Goal: Task Accomplishment & Management: Complete application form

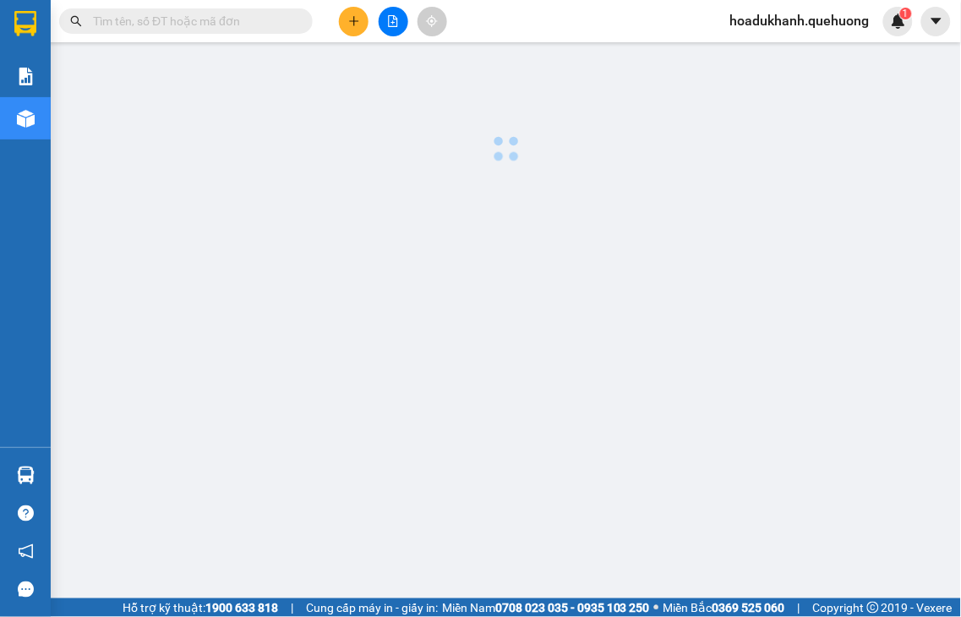
click at [189, 27] on input "text" at bounding box center [192, 21] width 199 height 19
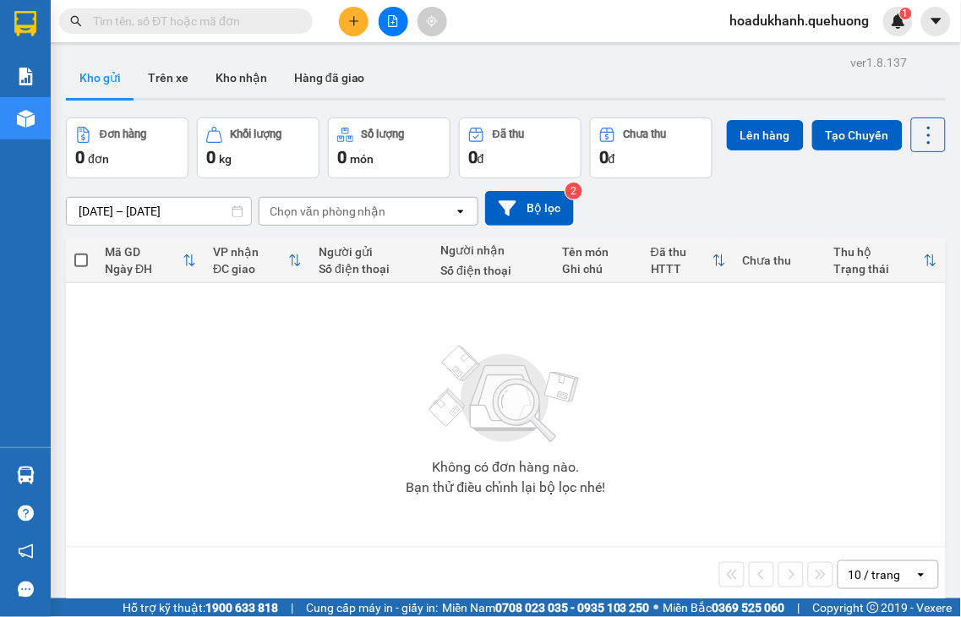
click at [189, 27] on input "text" at bounding box center [192, 21] width 199 height 19
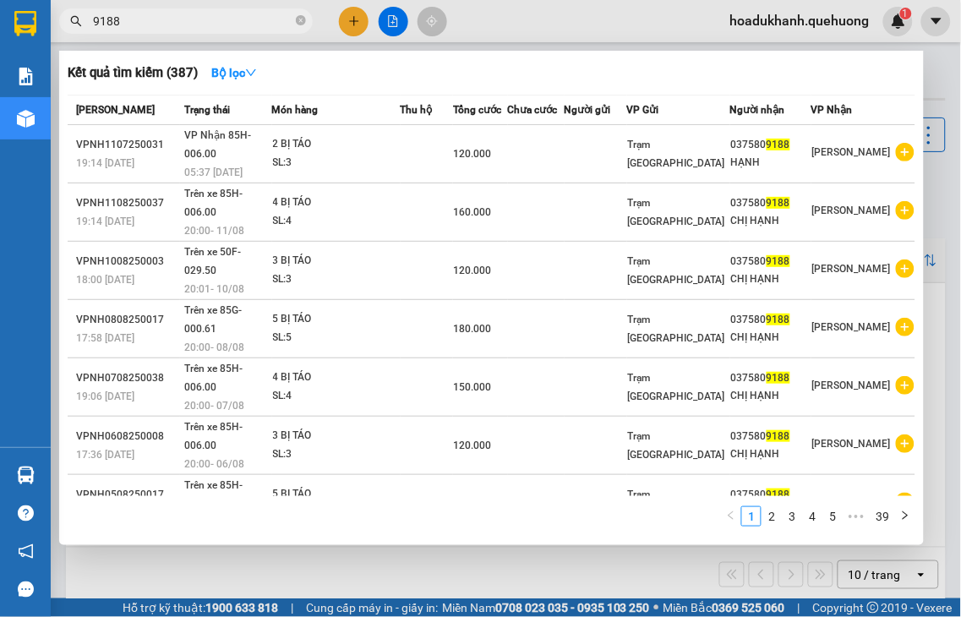
type input "9188"
click at [349, 25] on div at bounding box center [480, 308] width 961 height 617
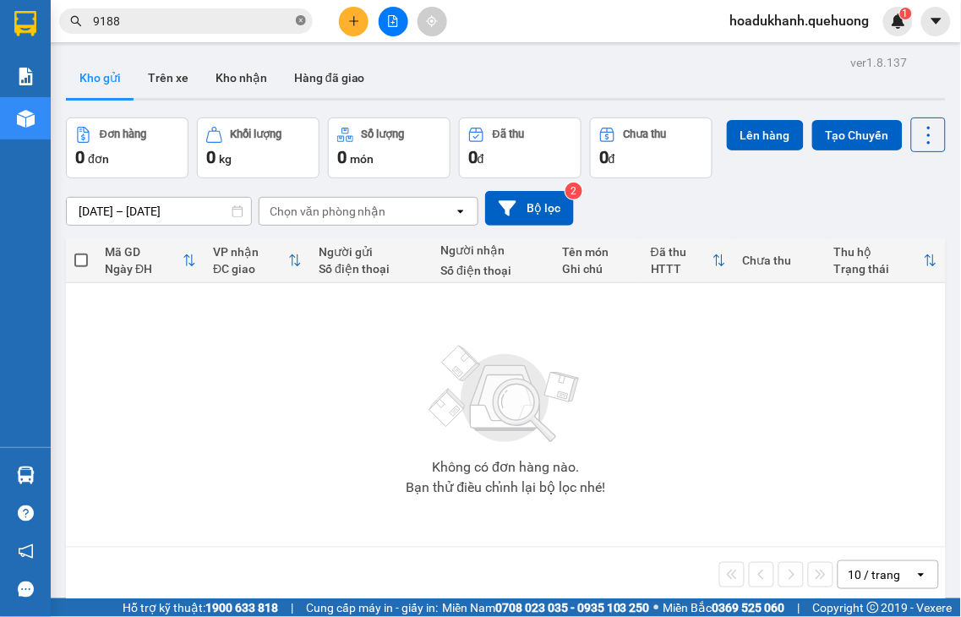
click at [304, 19] on icon "close-circle" at bounding box center [301, 20] width 10 height 10
click at [304, 19] on span at bounding box center [301, 21] width 10 height 19
click at [355, 23] on icon "plus" at bounding box center [354, 21] width 12 height 12
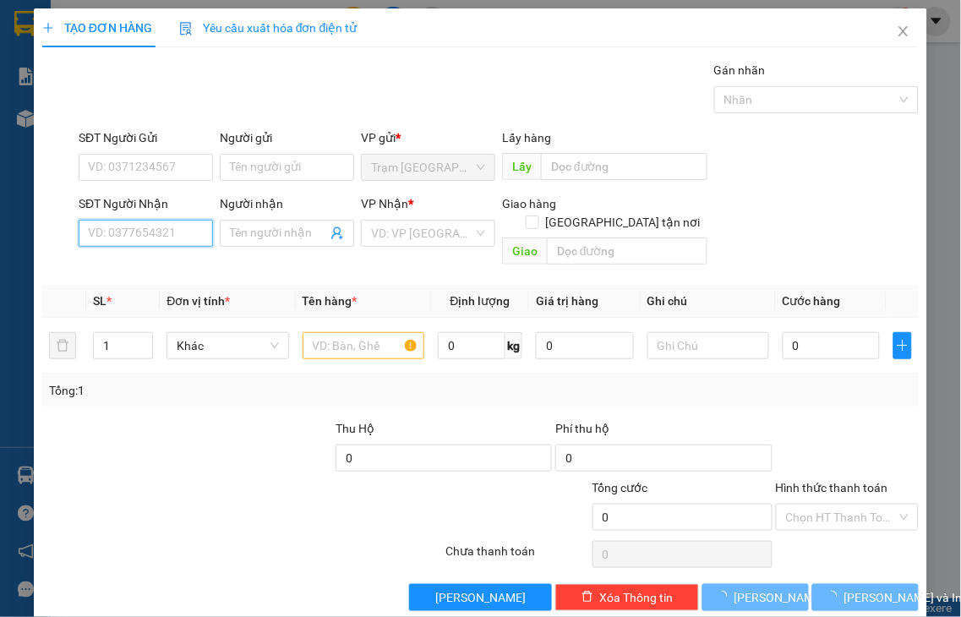
click at [137, 238] on input "SĐT Người Nhận" at bounding box center [146, 233] width 134 height 27
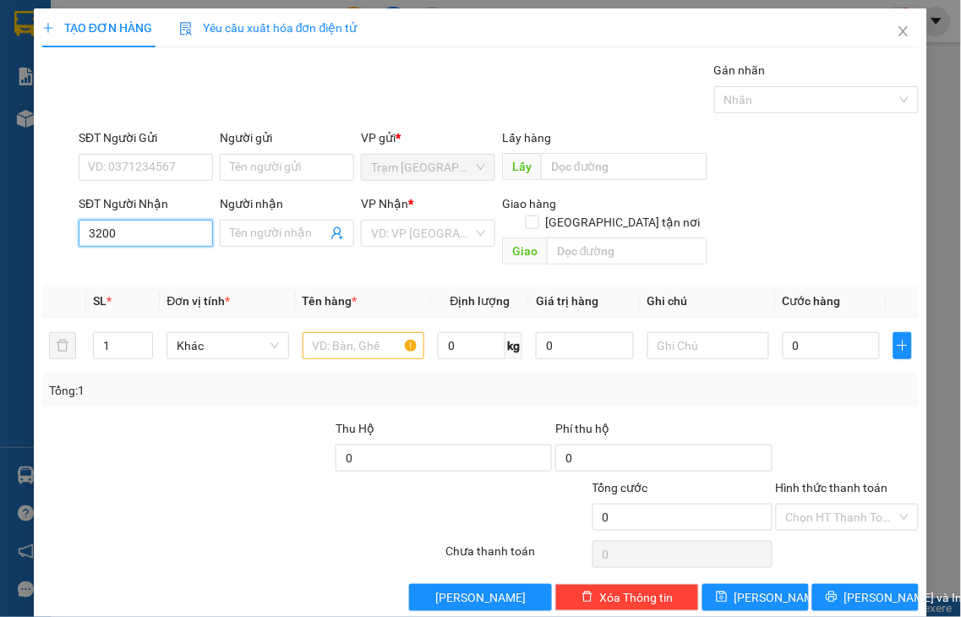
click at [177, 238] on input "3200" at bounding box center [146, 233] width 134 height 27
click at [167, 265] on div "0858063200 - BÉ BĂNG" at bounding box center [150, 267] width 125 height 19
type input "0858063200"
type input "BÉ BĂNG"
checkbox input "true"
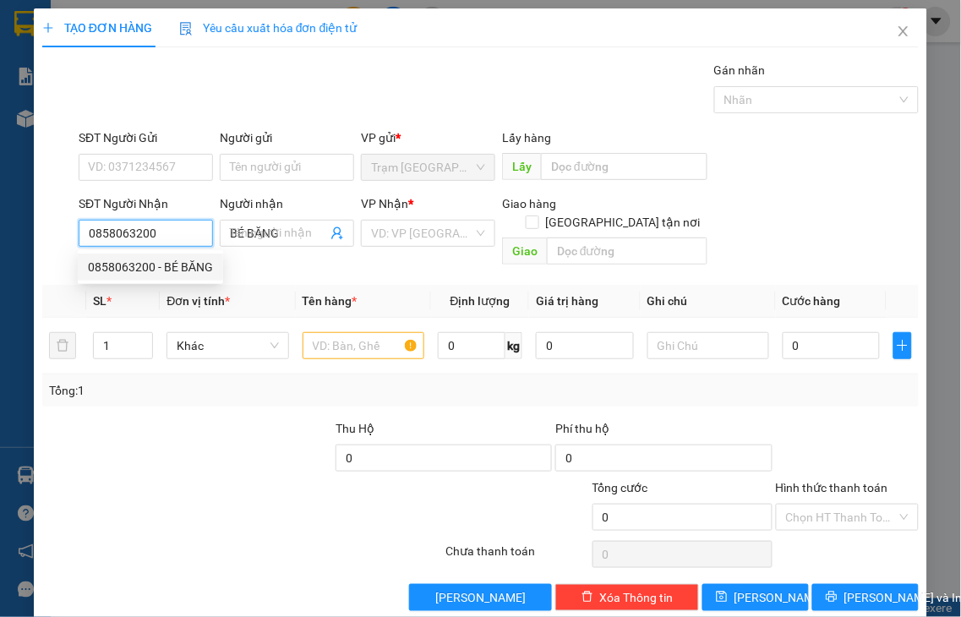
type input "ADV"
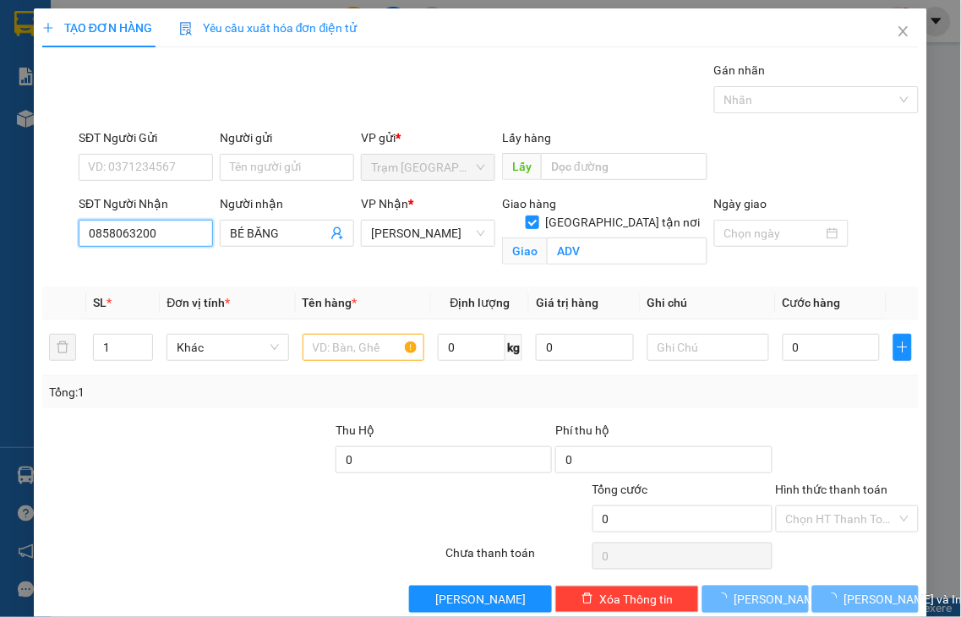
type input "40.000"
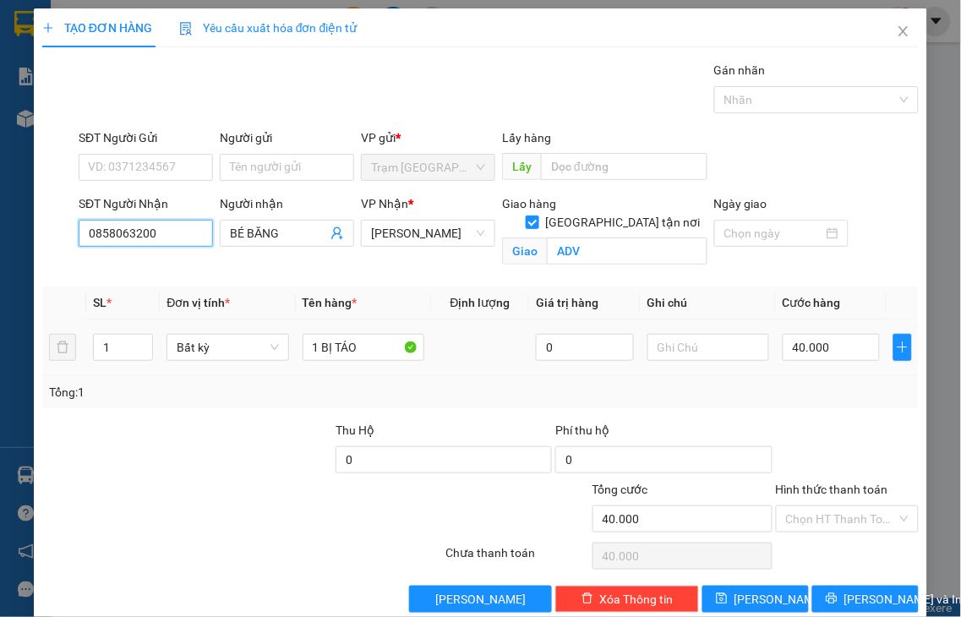
type input "0858063200"
click at [139, 341] on span "up" at bounding box center [144, 342] width 10 height 10
type input "2"
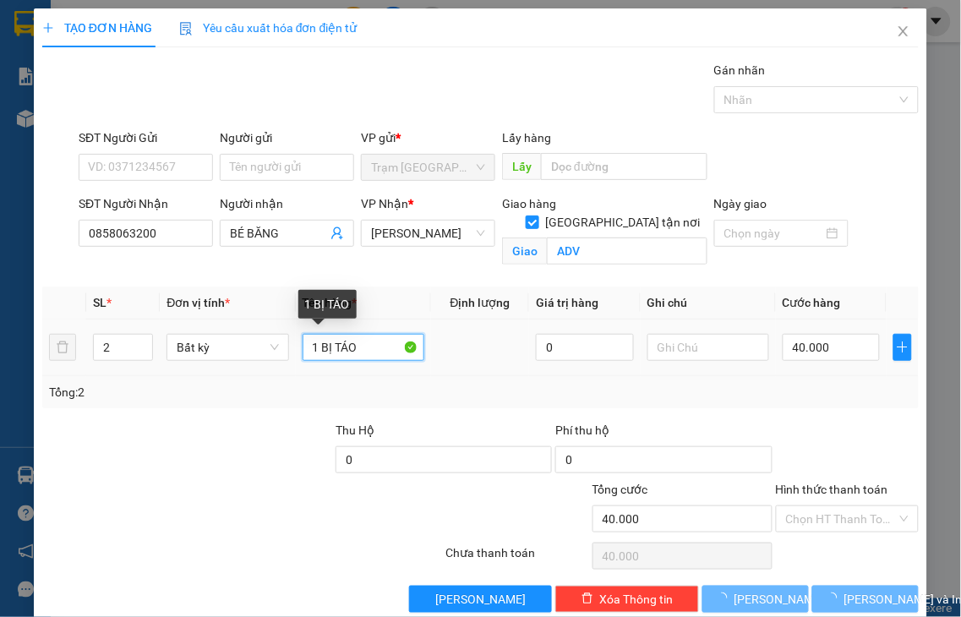
drag, startPoint x: 308, startPoint y: 344, endPoint x: 410, endPoint y: 339, distance: 102.4
click at [410, 339] on input "1 BỊ TÁO" at bounding box center [364, 347] width 122 height 27
type input "1"
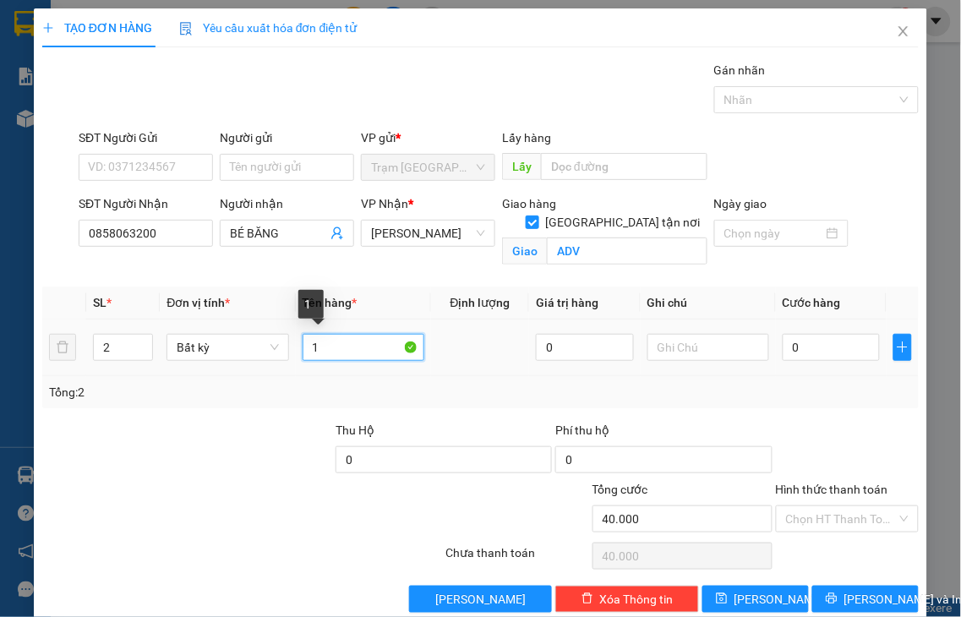
type input "0"
type input "2 XỐP"
click at [801, 351] on input "0" at bounding box center [831, 347] width 97 height 27
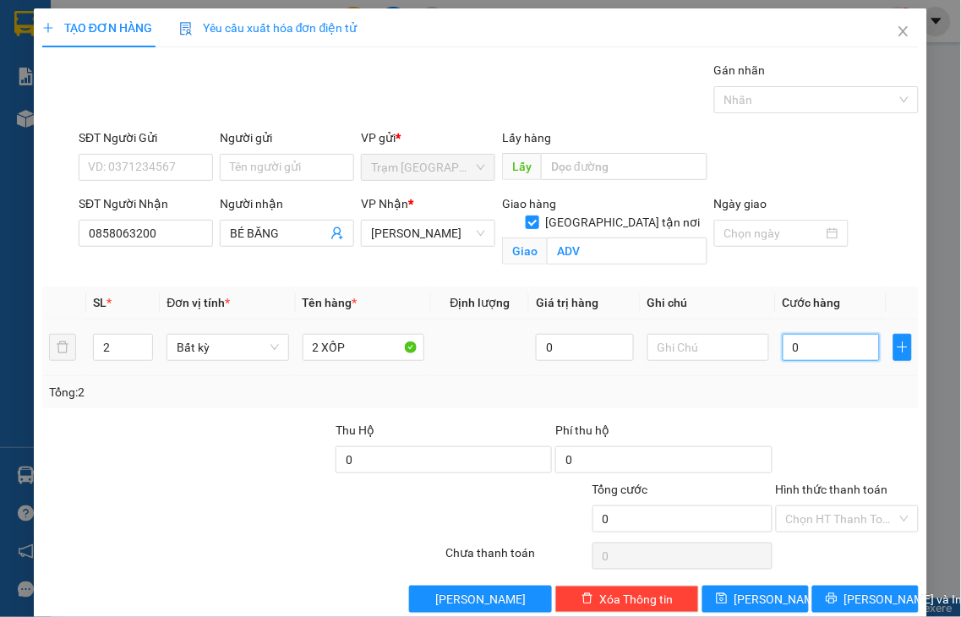
type input "1"
type input "14"
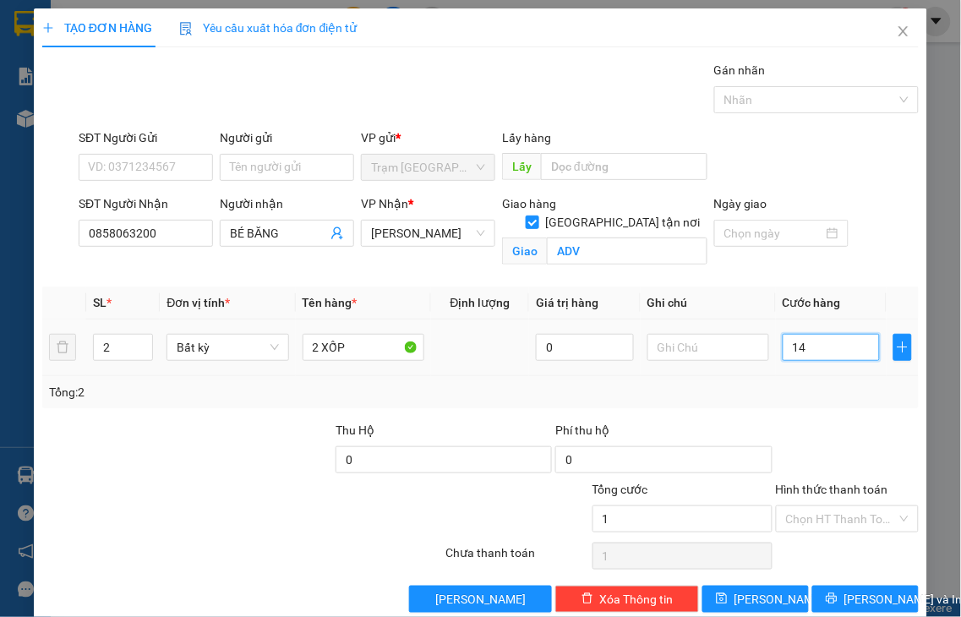
type input "14"
type input "140"
click at [829, 483] on label "Hình thức thanh toán" at bounding box center [832, 490] width 112 height 14
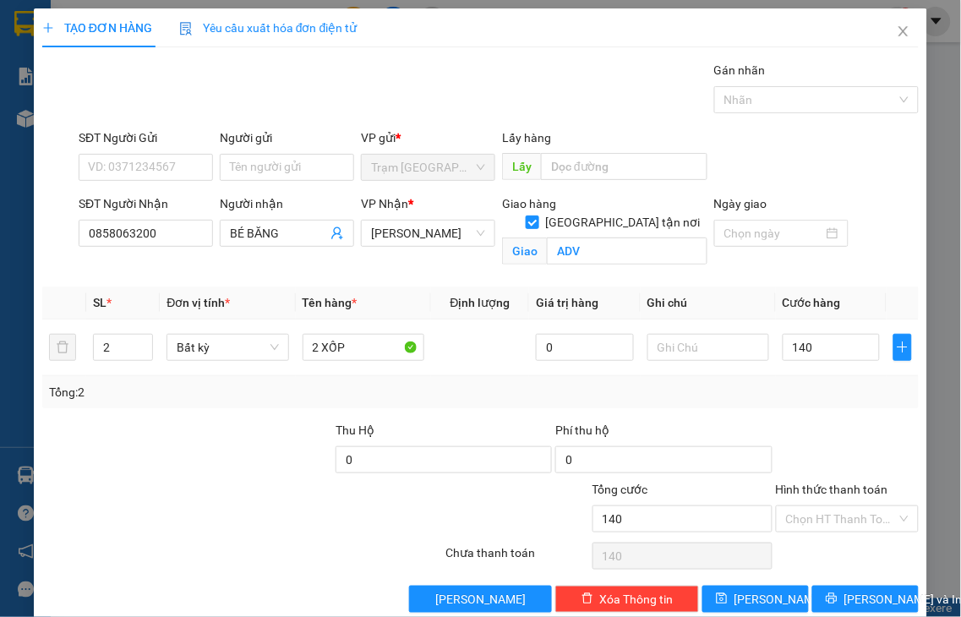
click at [829, 506] on input "Hình thức thanh toán" at bounding box center [842, 518] width 112 height 25
type input "140.000"
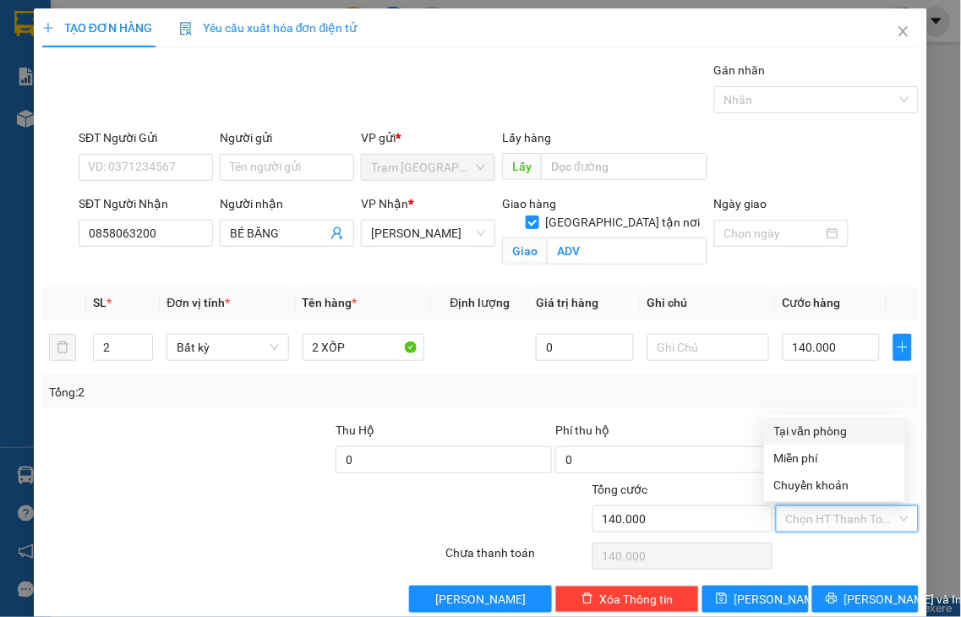
click at [824, 434] on div "Tại văn phòng" at bounding box center [834, 431] width 121 height 19
type input "0"
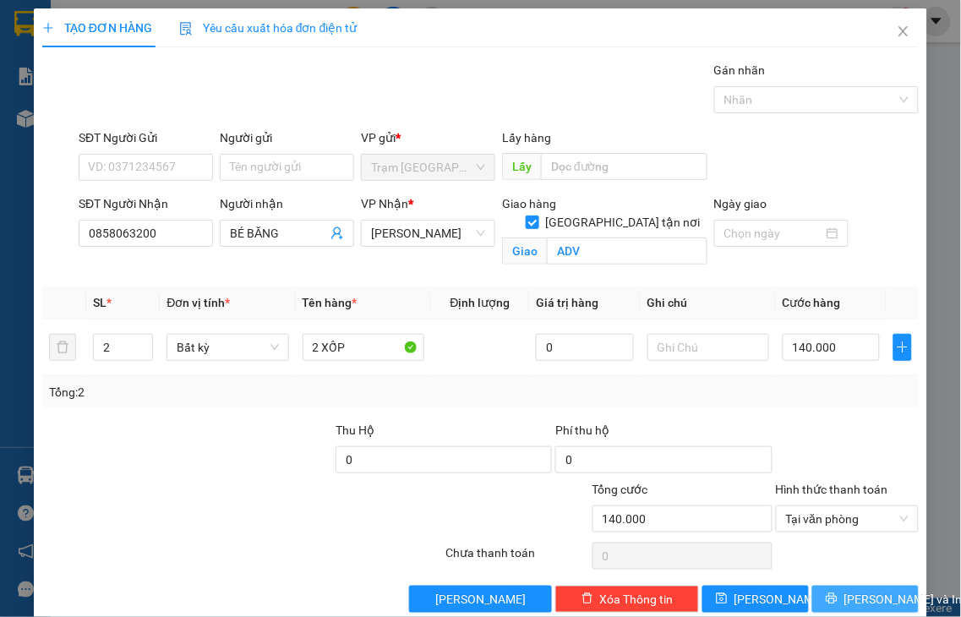
click at [832, 597] on button "Lưu và In" at bounding box center [865, 599] width 106 height 27
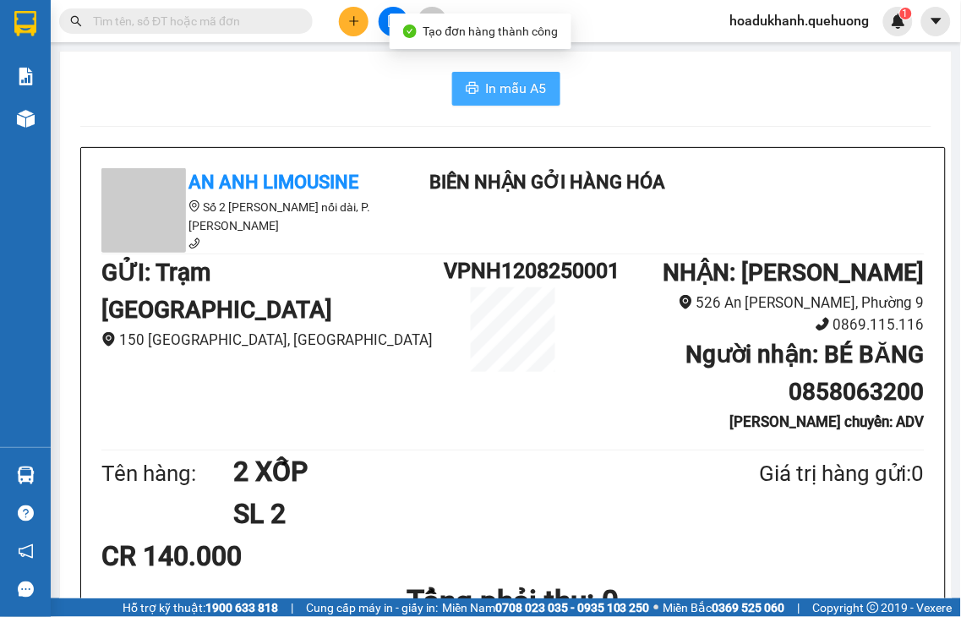
click at [507, 98] on button "In mẫu A5" at bounding box center [506, 89] width 108 height 34
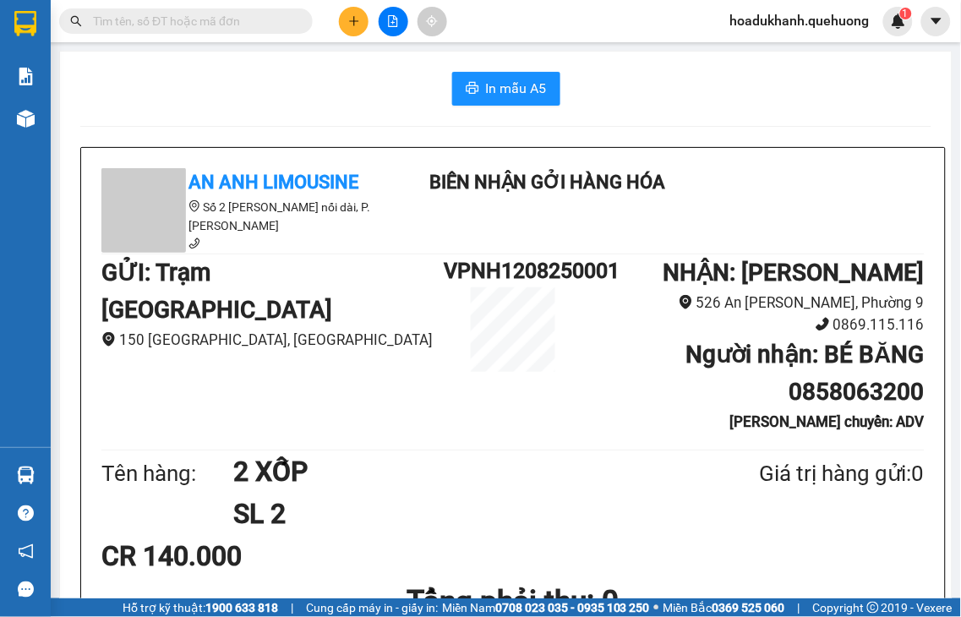
click at [351, 21] on icon "plus" at bounding box center [353, 20] width 9 height 1
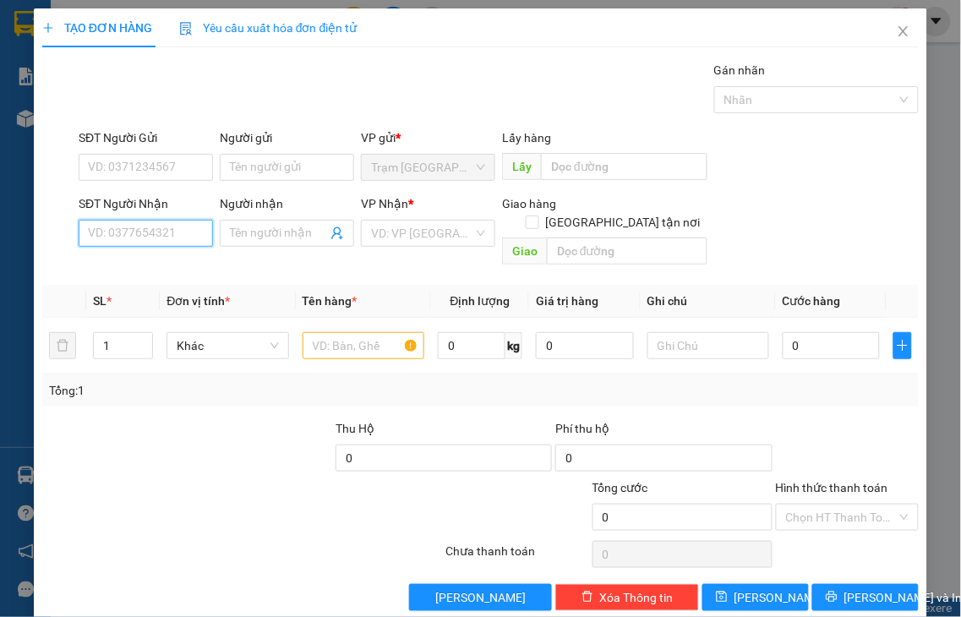
click at [120, 239] on input "SĐT Người Nhận" at bounding box center [146, 233] width 134 height 27
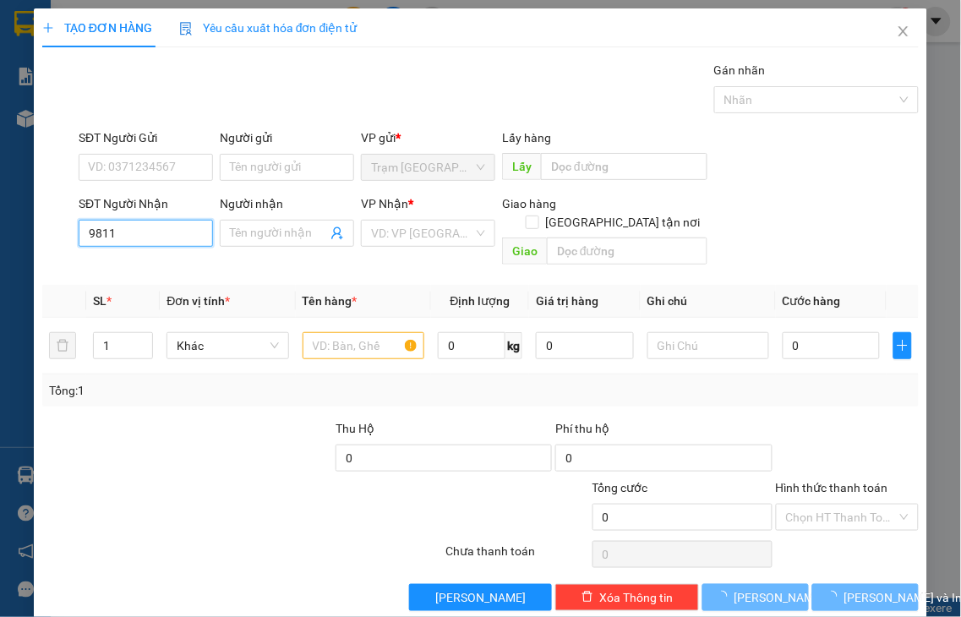
click at [123, 238] on input "9811" at bounding box center [146, 233] width 134 height 27
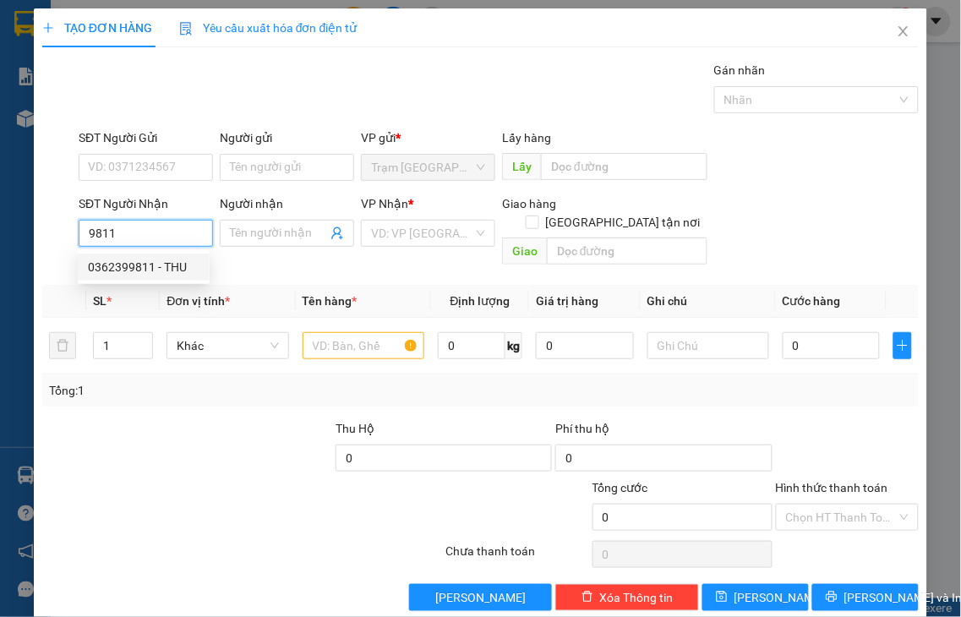
drag, startPoint x: 145, startPoint y: 230, endPoint x: 0, endPoint y: 232, distance: 144.5
click at [0, 232] on div "TẠO ĐƠN HÀNG Yêu cầu xuất hóa đơn điện tử Transit Pickup Surcharge Ids Transit …" at bounding box center [480, 308] width 961 height 617
click at [187, 239] on input "9188" at bounding box center [146, 233] width 134 height 27
click at [182, 263] on div "0375809188 - CHỊ HẠNH" at bounding box center [153, 267] width 131 height 19
type input "0375809188"
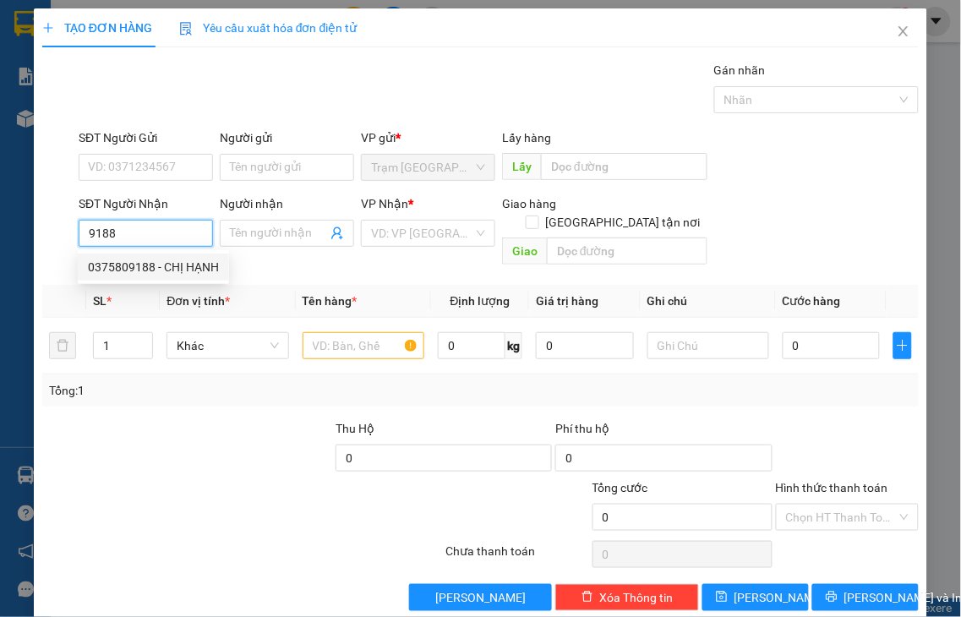
type input "[PERSON_NAME]"
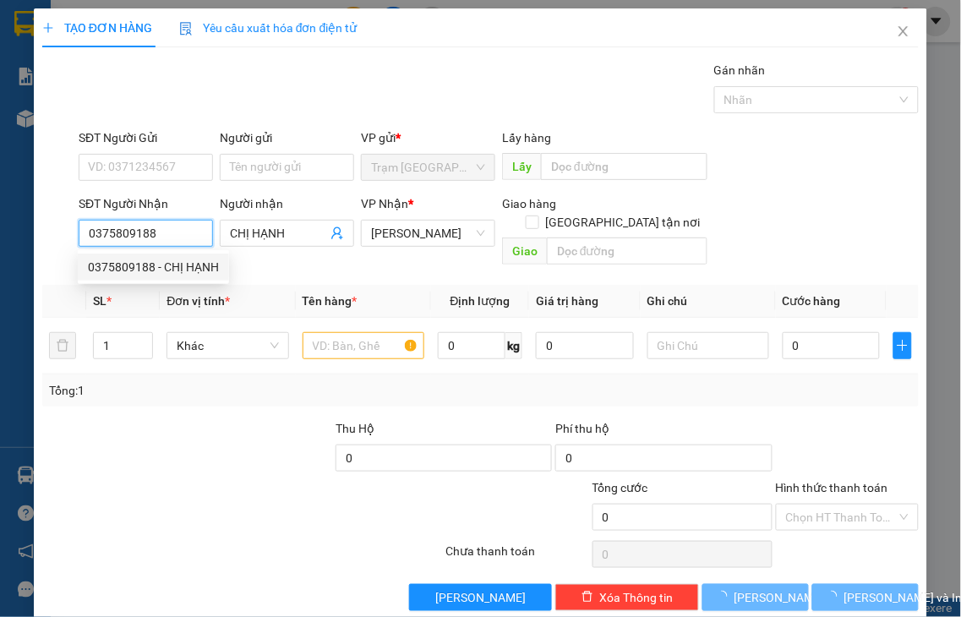
type input "160.000"
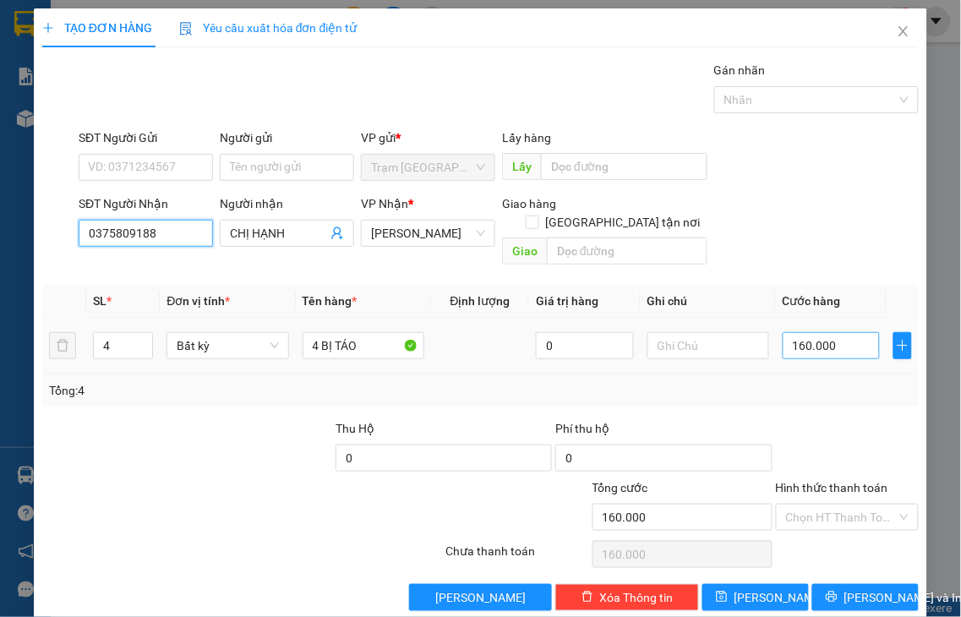
type input "0375809188"
click at [856, 332] on input "160.000" at bounding box center [831, 345] width 97 height 27
type input "1"
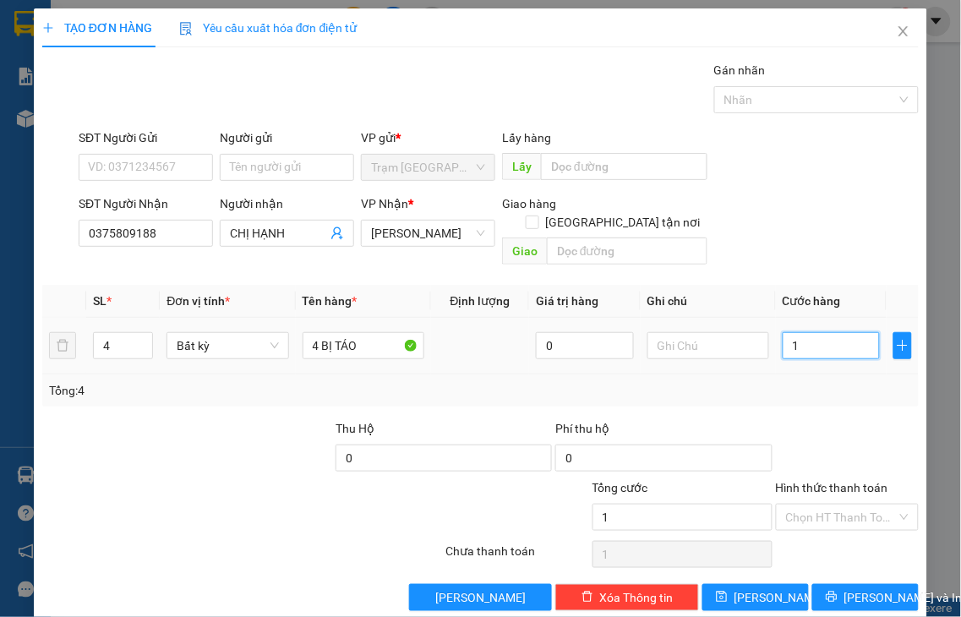
type input "15"
type input "150"
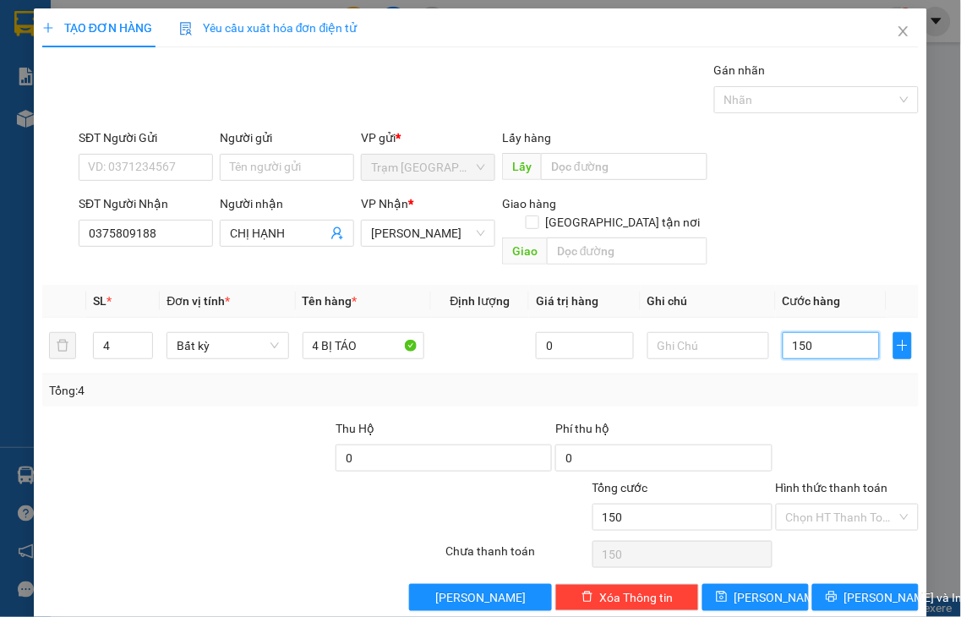
type input "150"
type input "150.000"
click at [831, 481] on label "Hình thức thanh toán" at bounding box center [832, 488] width 112 height 14
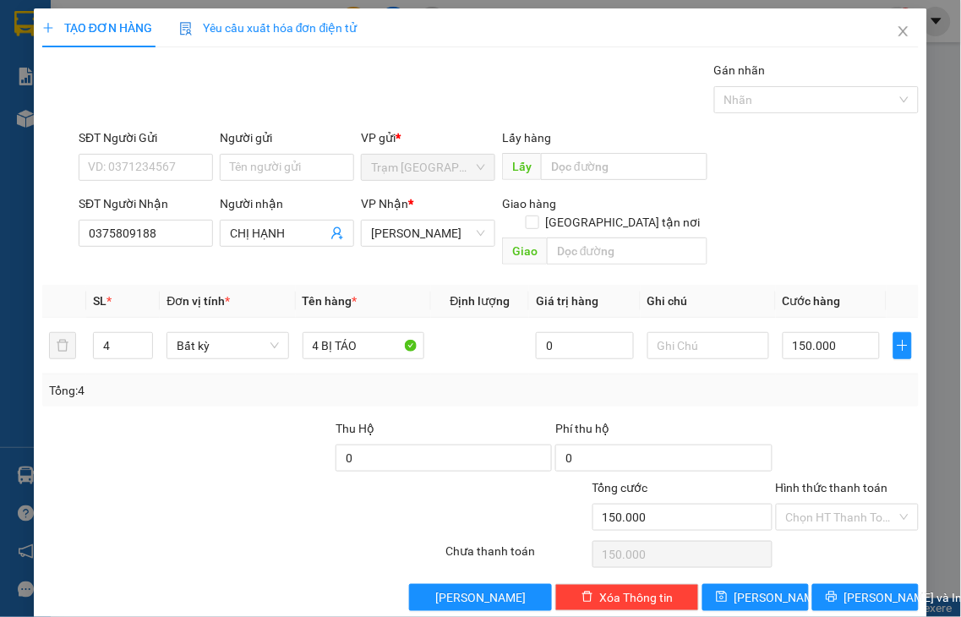
click at [831, 505] on input "Hình thức thanh toán" at bounding box center [842, 517] width 112 height 25
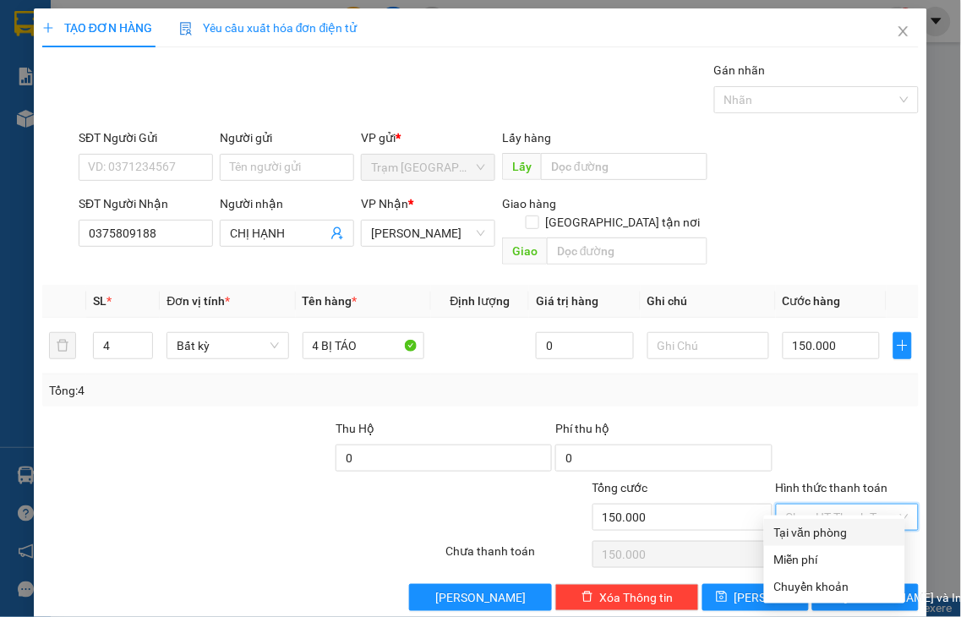
click at [816, 535] on div "Tại văn phòng" at bounding box center [834, 532] width 121 height 19
type input "0"
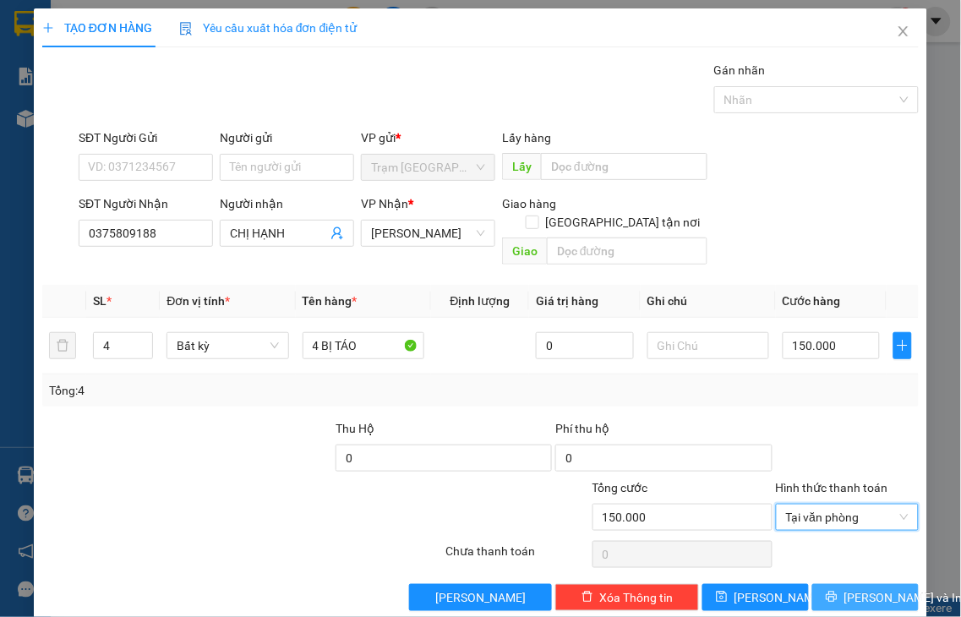
click at [831, 584] on button "Lưu và In" at bounding box center [865, 597] width 106 height 27
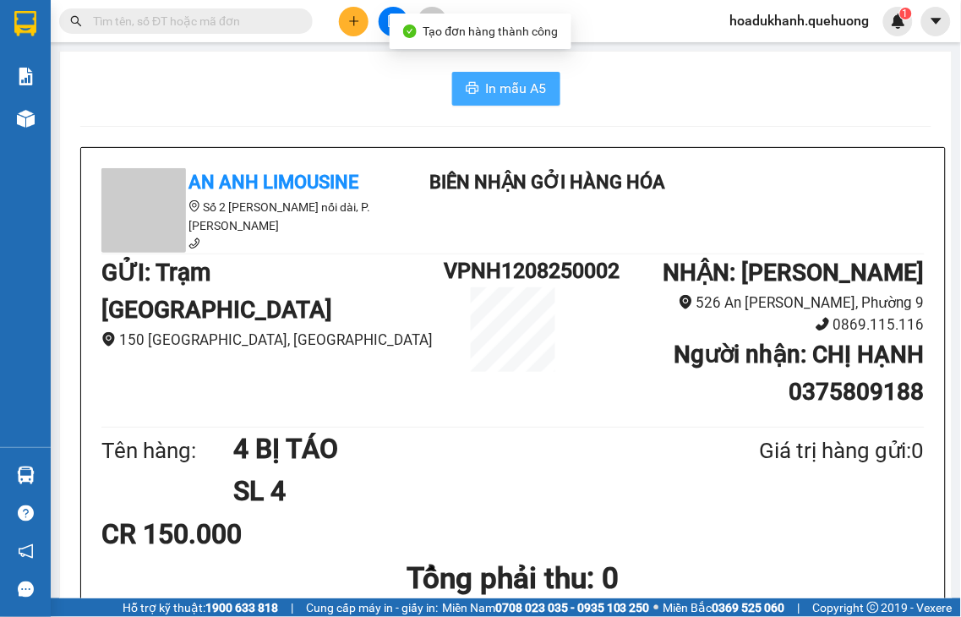
click at [466, 95] on icon "printer" at bounding box center [473, 88] width 14 height 14
click at [356, 19] on icon "plus" at bounding box center [354, 21] width 12 height 12
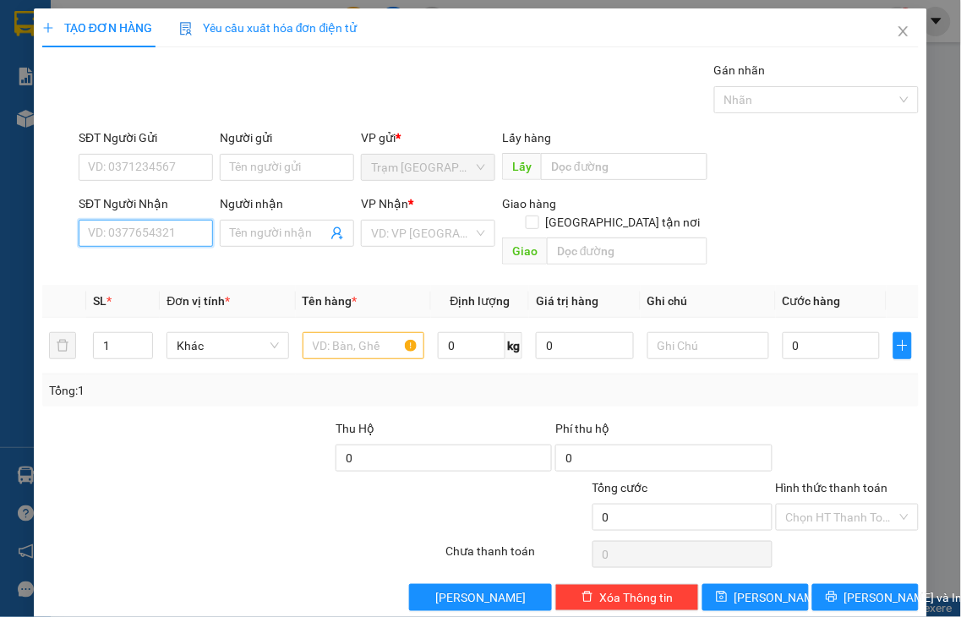
click at [148, 228] on input "SĐT Người Nhận" at bounding box center [146, 233] width 134 height 27
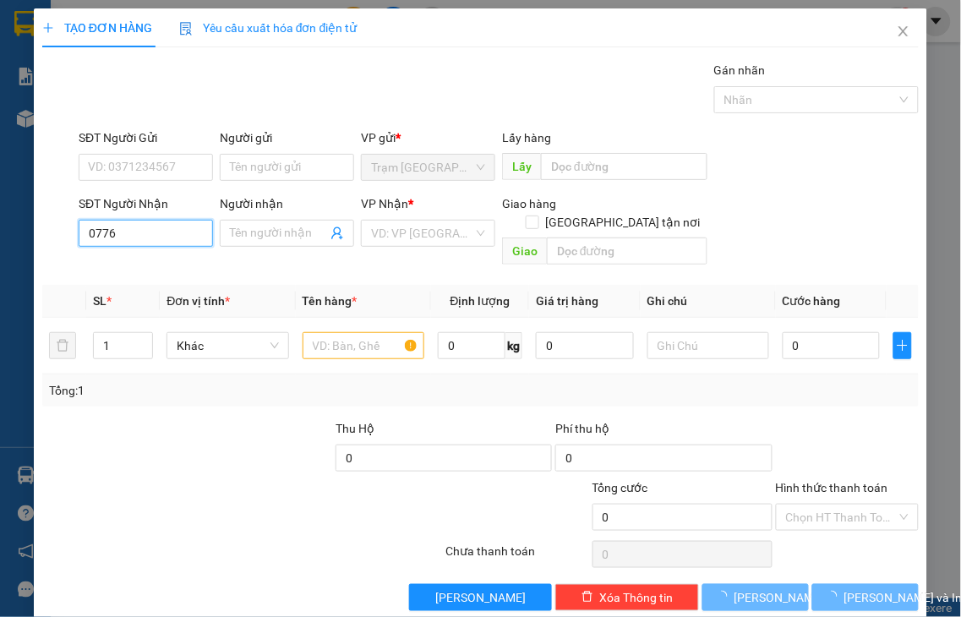
click at [148, 228] on input "0776" at bounding box center [146, 233] width 134 height 27
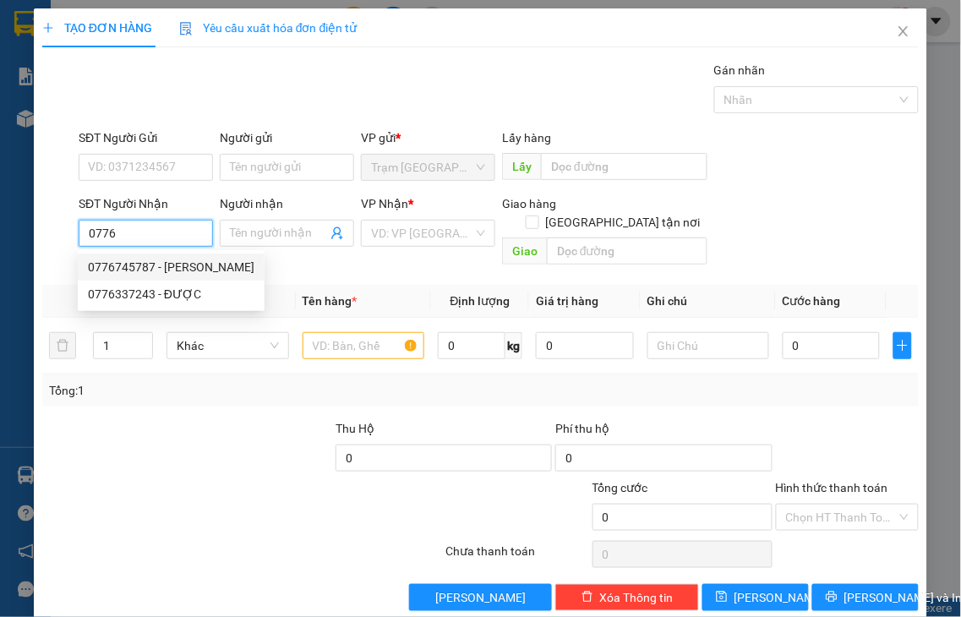
click at [172, 269] on div "0776745787 - THANH" at bounding box center [171, 267] width 167 height 19
type input "0776745787"
type input "THANH"
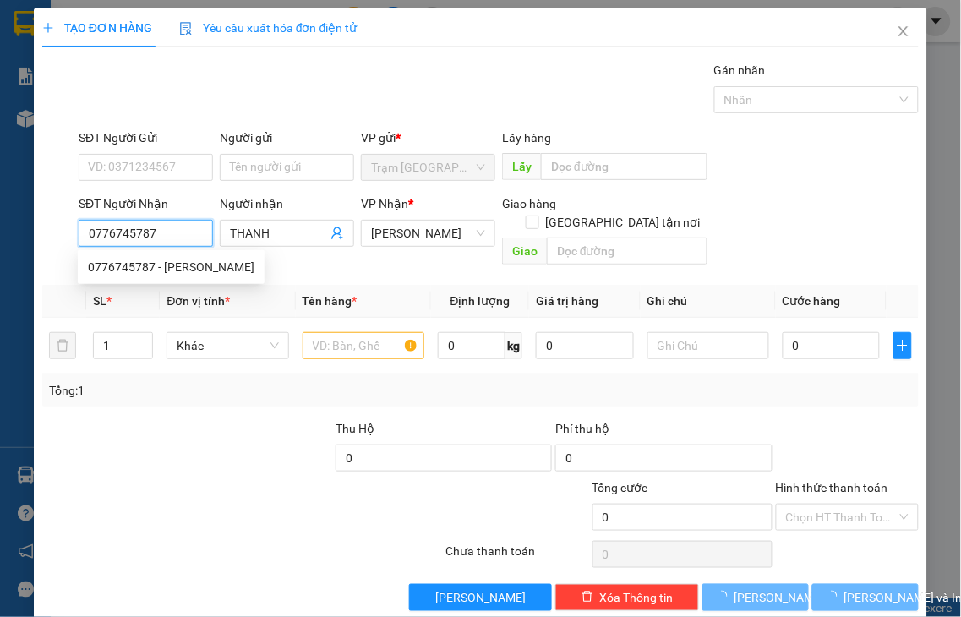
type input "40.000"
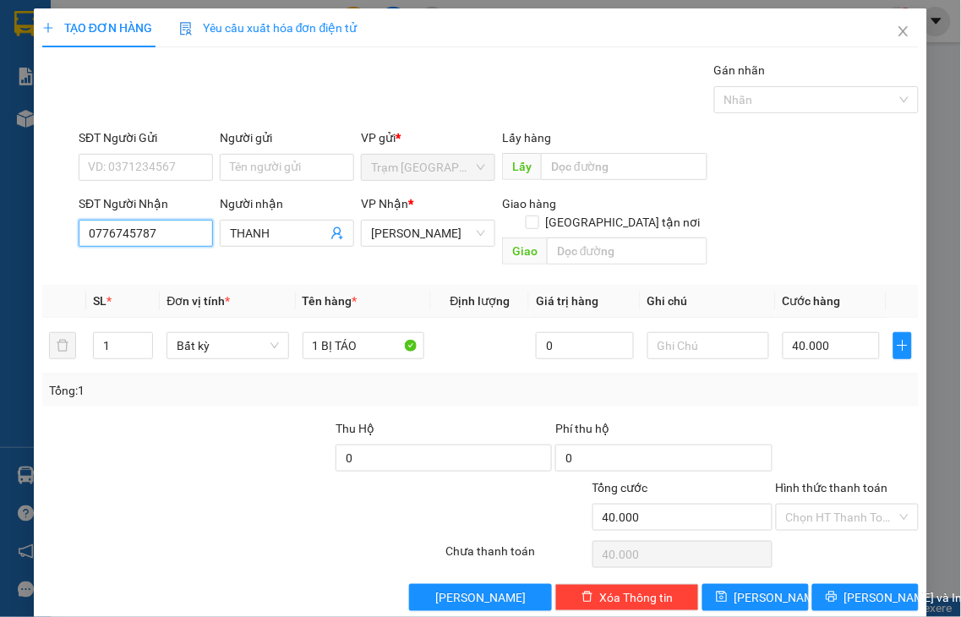
type input "0776745787"
click at [840, 481] on label "Hình thức thanh toán" at bounding box center [832, 488] width 112 height 14
click at [840, 505] on input "Hình thức thanh toán" at bounding box center [842, 517] width 112 height 25
click at [840, 481] on label "Hình thức thanh toán" at bounding box center [832, 488] width 112 height 14
click at [840, 505] on input "Hình thức thanh toán" at bounding box center [842, 517] width 112 height 25
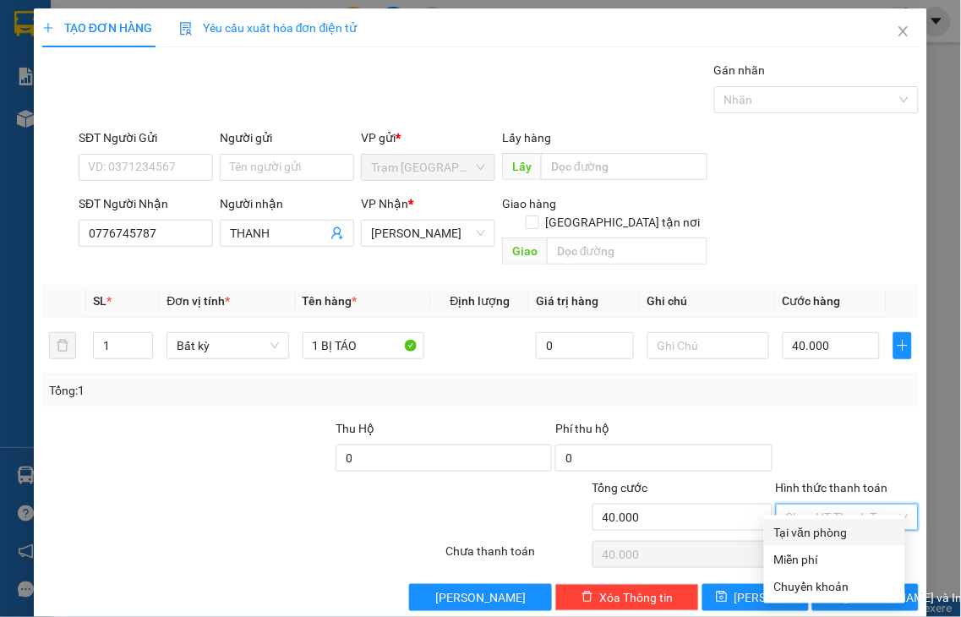
click at [822, 536] on div "Tại văn phòng" at bounding box center [834, 532] width 121 height 19
type input "0"
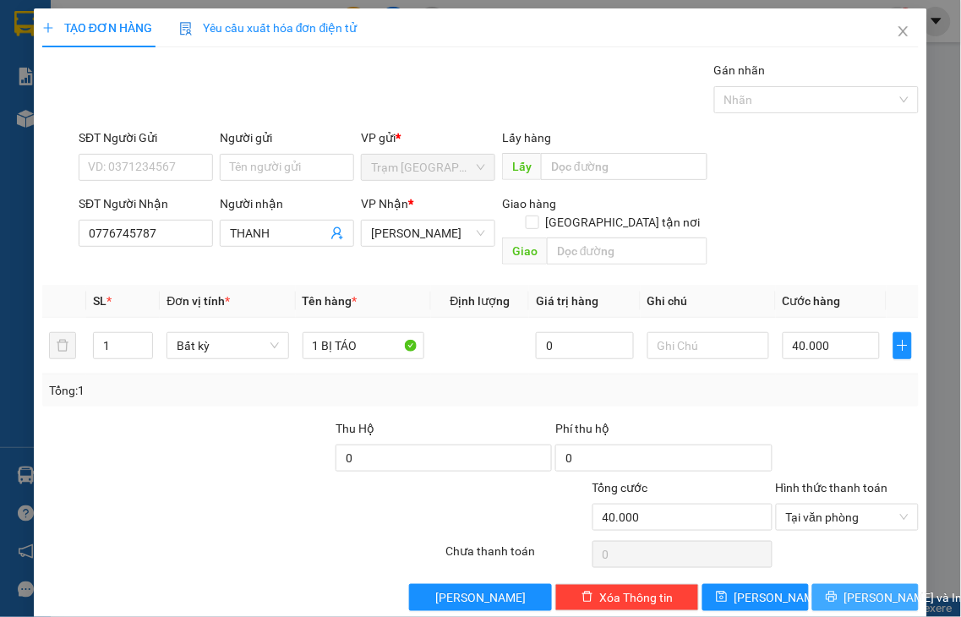
click at [826, 591] on icon "printer" at bounding box center [832, 597] width 12 height 12
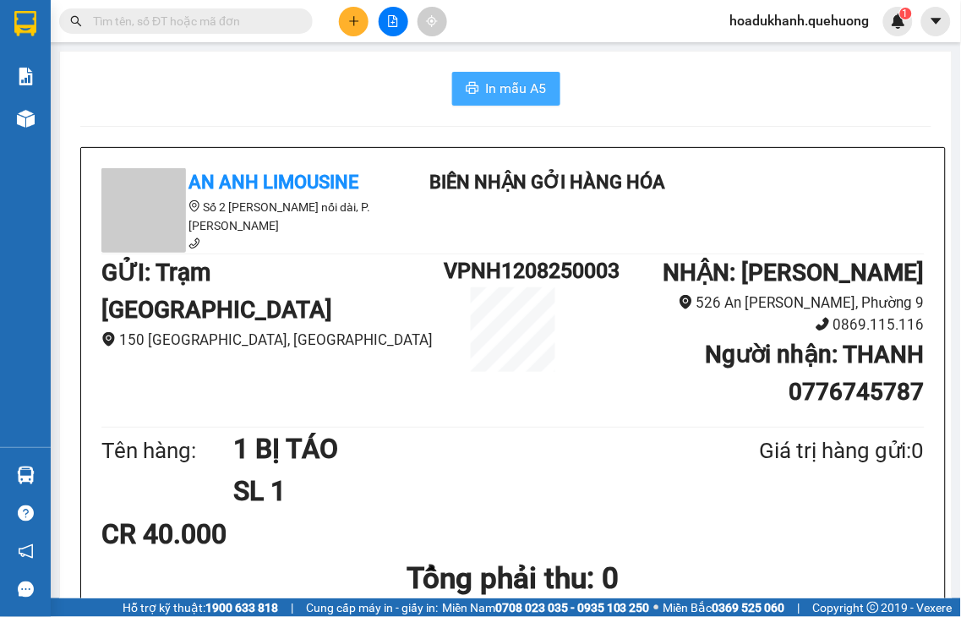
click at [495, 86] on span "In mẫu A5" at bounding box center [516, 88] width 61 height 21
click at [358, 24] on icon "plus" at bounding box center [354, 21] width 12 height 12
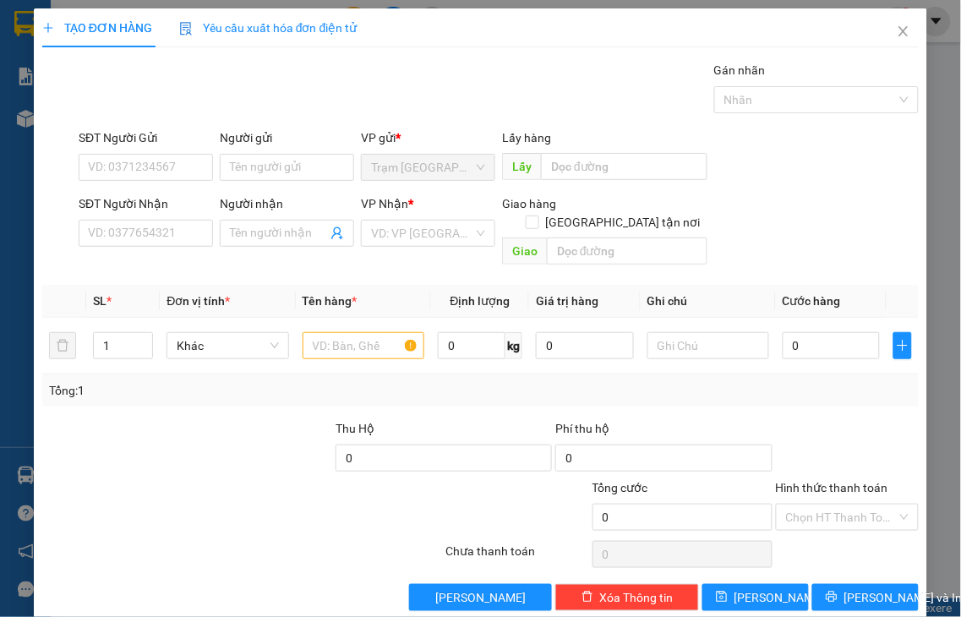
click at [156, 217] on div "SĐT Người Nhận" at bounding box center [146, 206] width 134 height 25
click at [145, 233] on input "SĐT Người Nhận" at bounding box center [146, 233] width 134 height 27
click at [183, 237] on input "0906113931" at bounding box center [146, 233] width 134 height 27
type input "0906113931"
click at [264, 235] on input "Người nhận" at bounding box center [278, 233] width 97 height 19
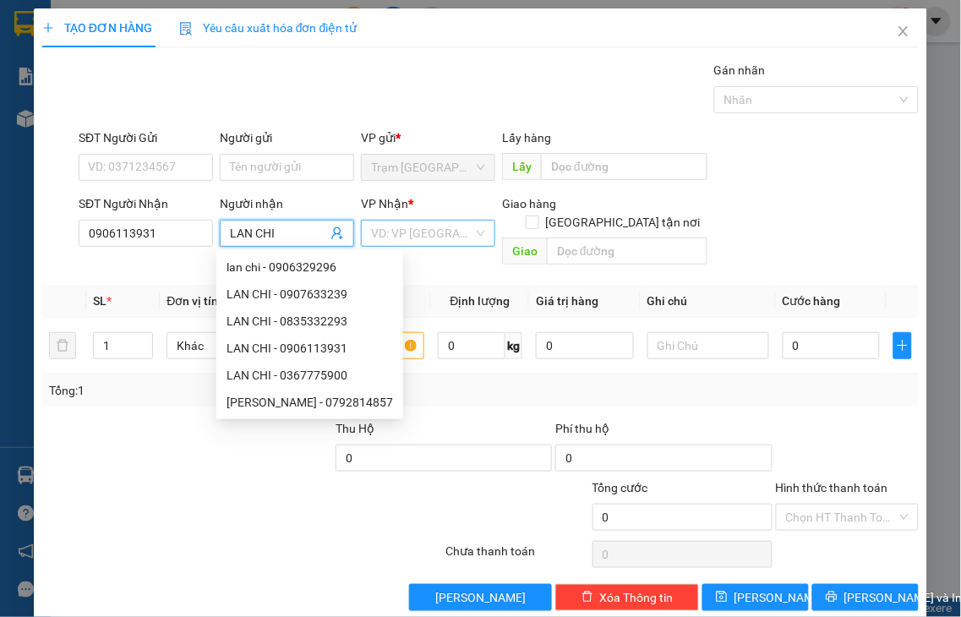
type input "LAN CHI"
click at [380, 232] on input "search" at bounding box center [422, 233] width 102 height 25
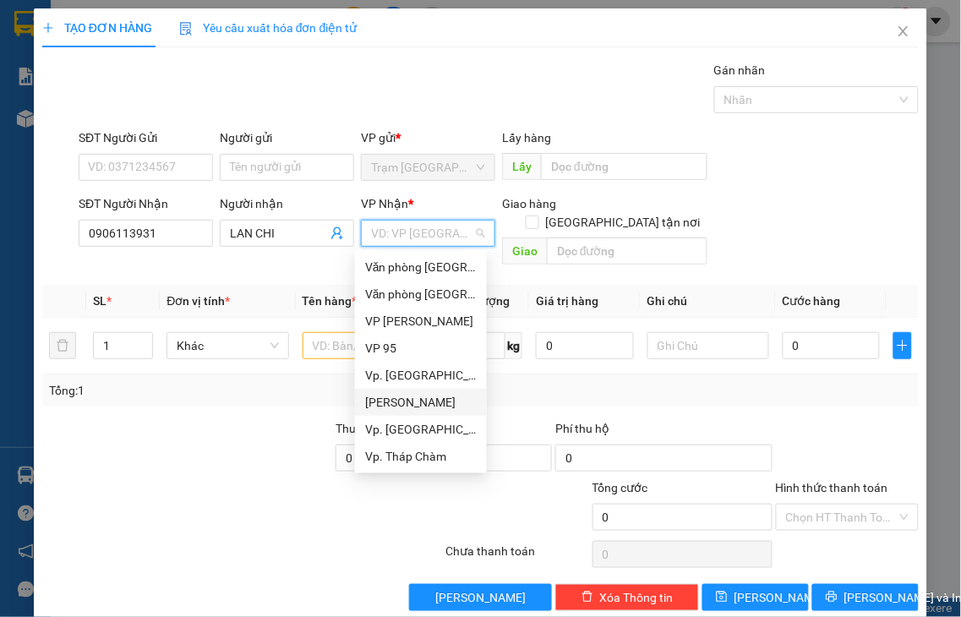
click at [412, 406] on div "[PERSON_NAME]" at bounding box center [421, 402] width 112 height 19
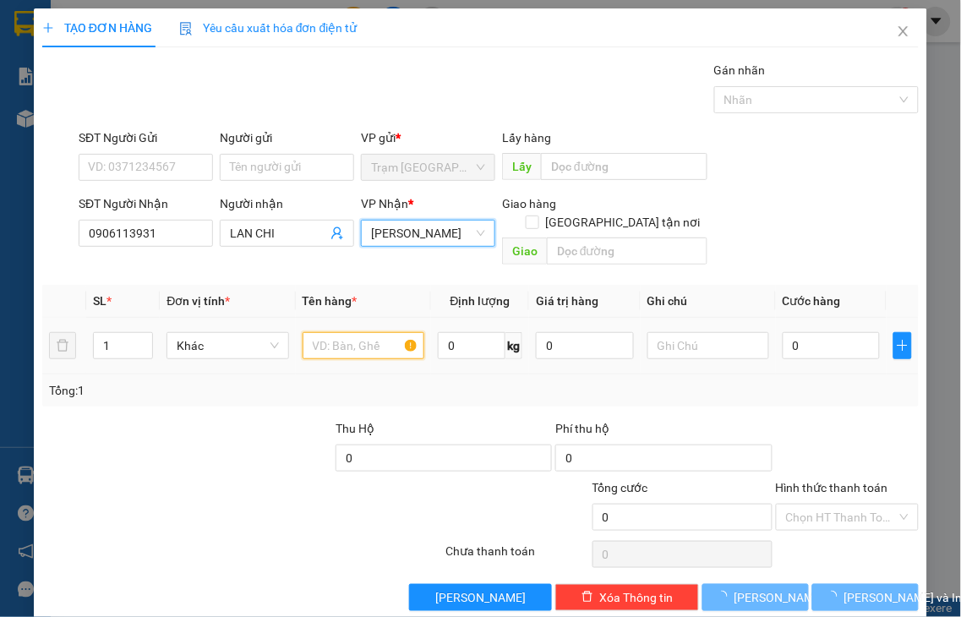
click at [332, 332] on input "text" at bounding box center [364, 345] width 122 height 27
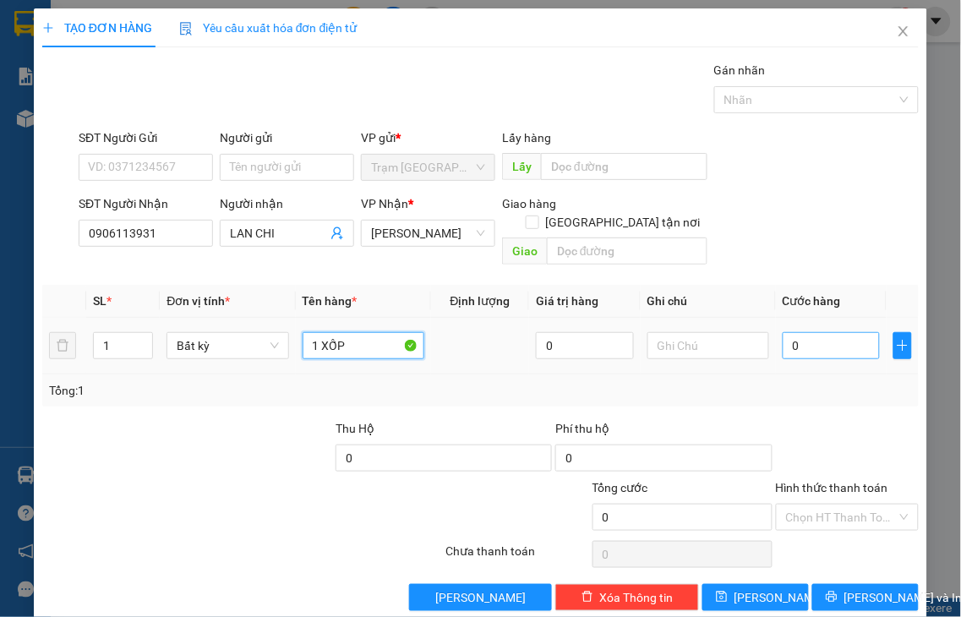
type input "1 XỐP"
click at [806, 332] on input "0" at bounding box center [831, 345] width 97 height 27
type input "5"
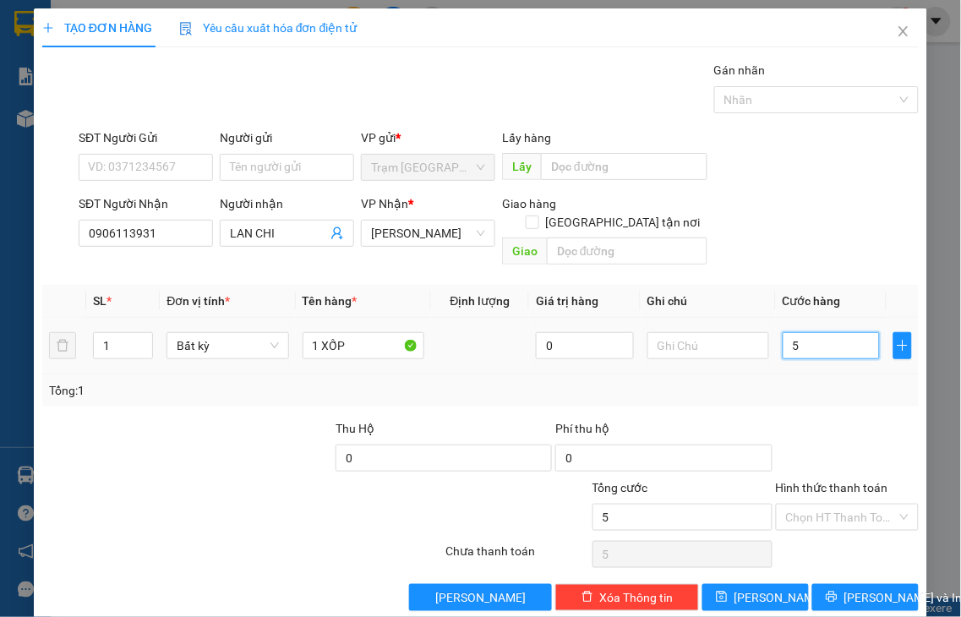
type input "50"
type input "50.000"
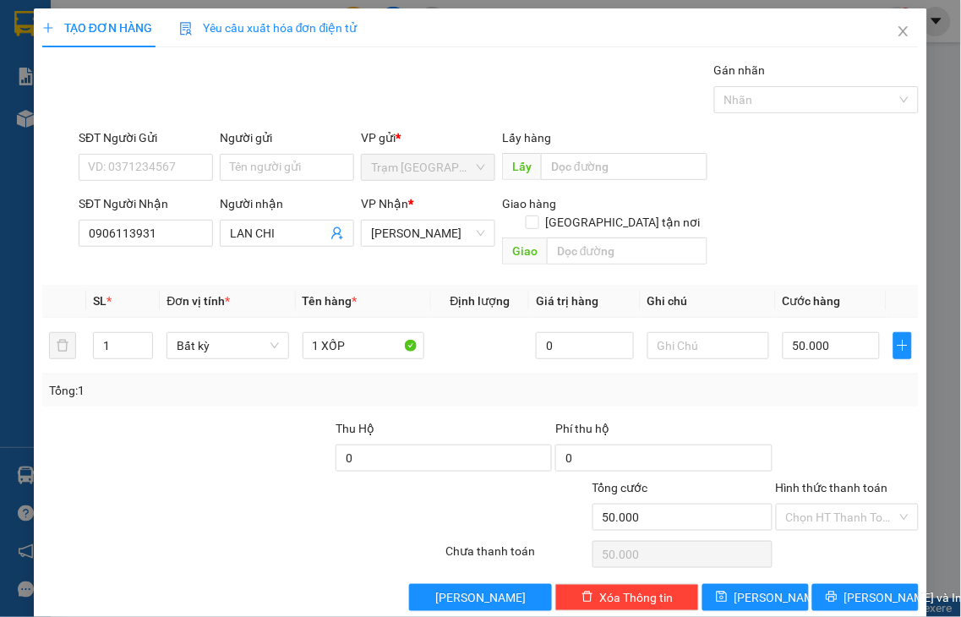
click at [831, 481] on label "Hình thức thanh toán" at bounding box center [832, 488] width 112 height 14
click at [831, 505] on input "Hình thức thanh toán" at bounding box center [842, 517] width 112 height 25
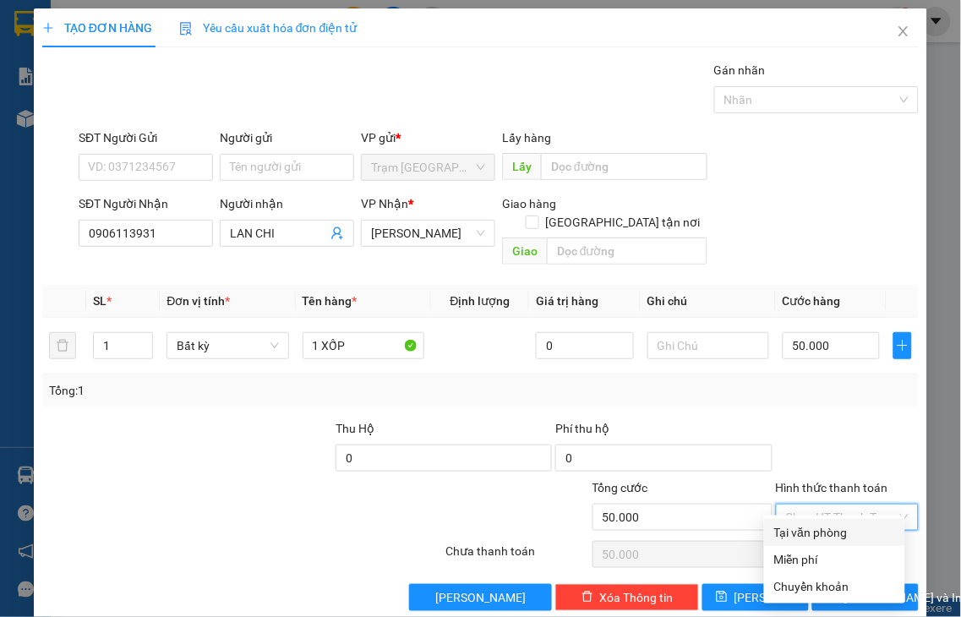
click at [840, 532] on div "Tại văn phòng" at bounding box center [834, 532] width 121 height 19
type input "0"
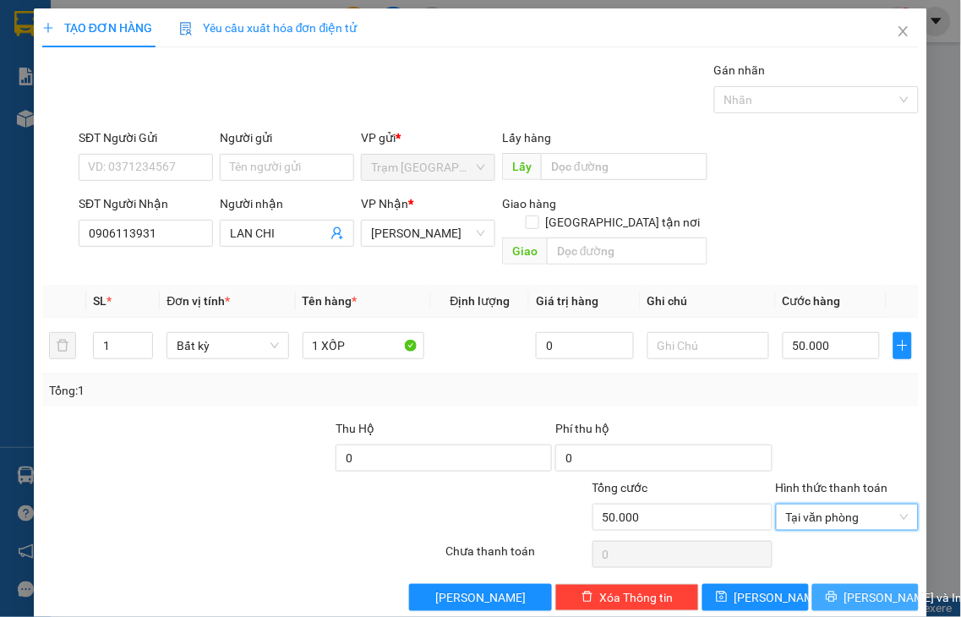
click at [844, 588] on span "Lưu và In" at bounding box center [903, 597] width 118 height 19
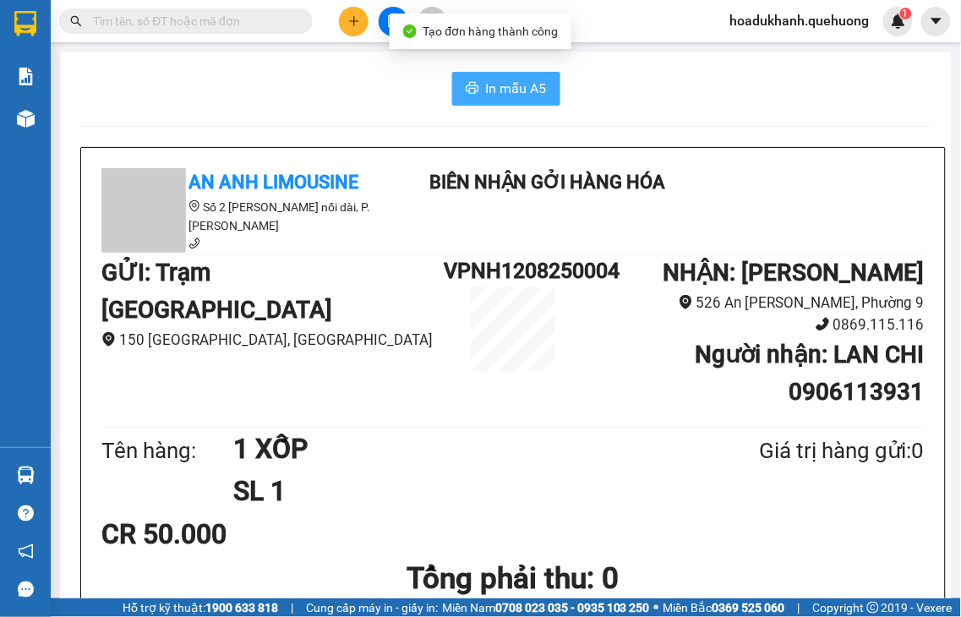
click at [486, 96] on span "In mẫu A5" at bounding box center [516, 88] width 61 height 21
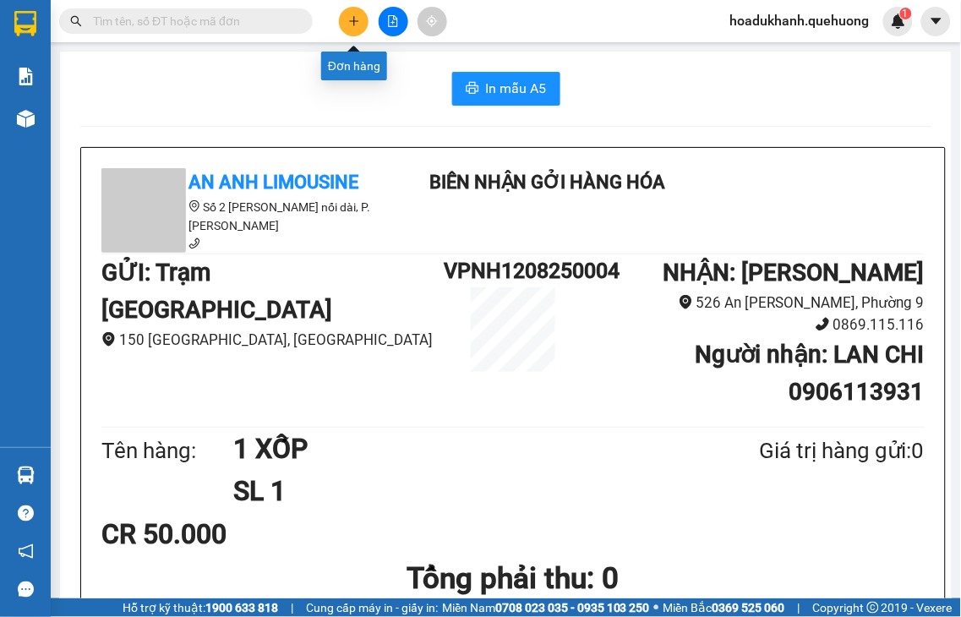
click at [356, 27] on button at bounding box center [354, 22] width 30 height 30
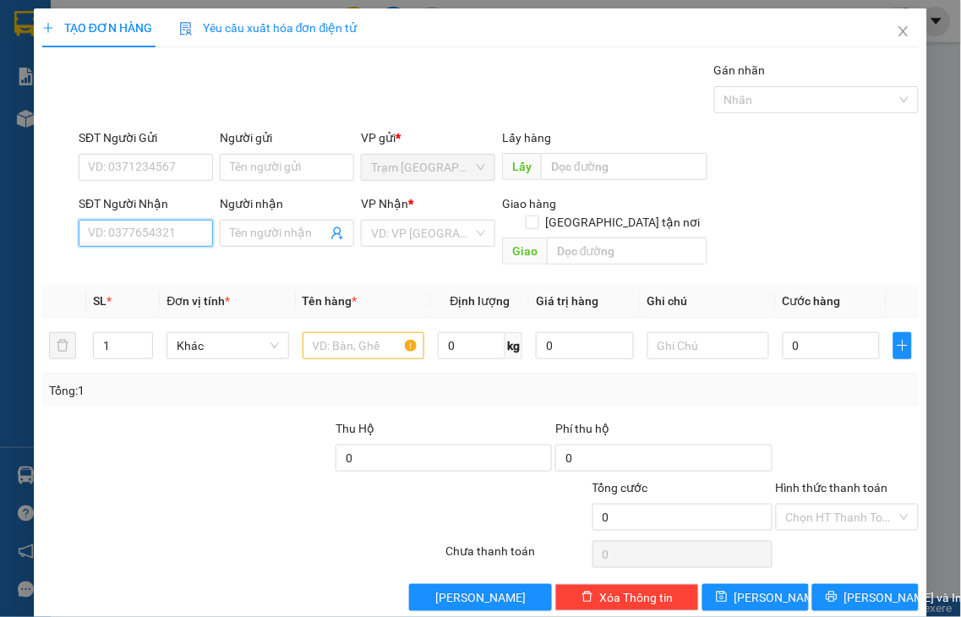
click at [194, 226] on input "SĐT Người Nhận" at bounding box center [146, 233] width 134 height 27
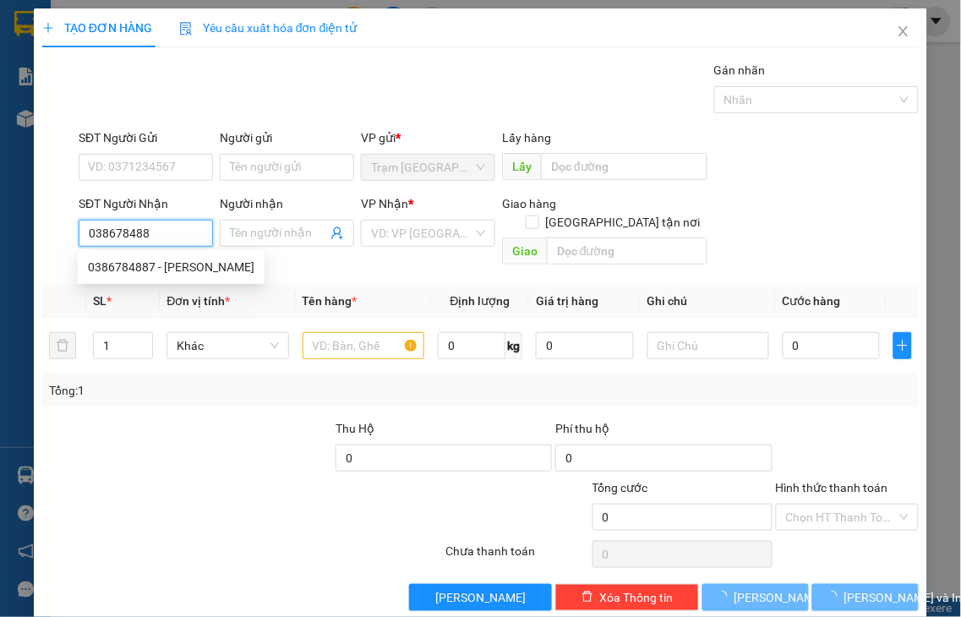
type input "0386784887"
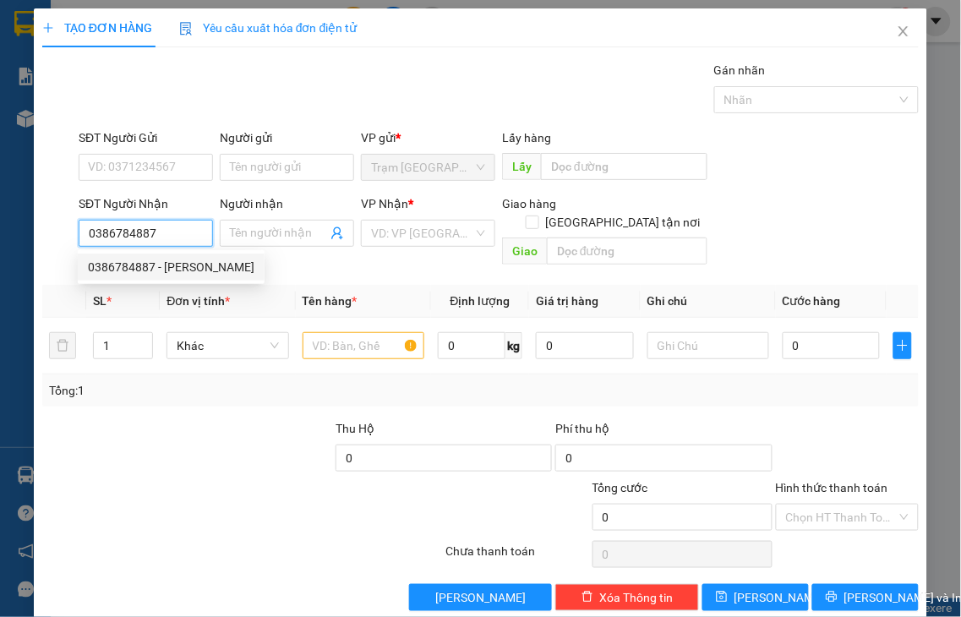
click at [173, 265] on div "0386784887 - VÂN" at bounding box center [171, 267] width 167 height 19
type input "VÂN"
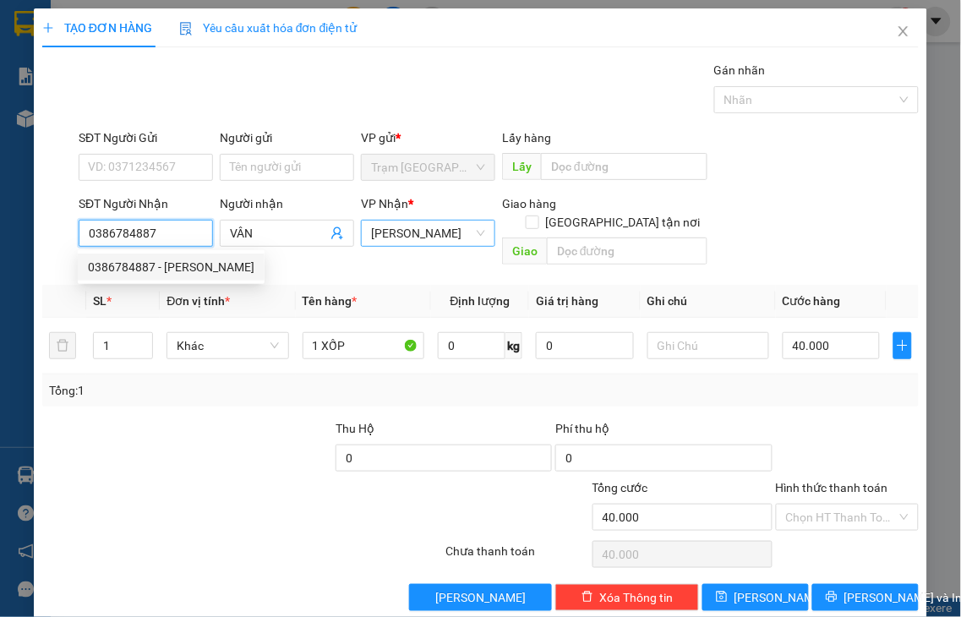
type input "40.000"
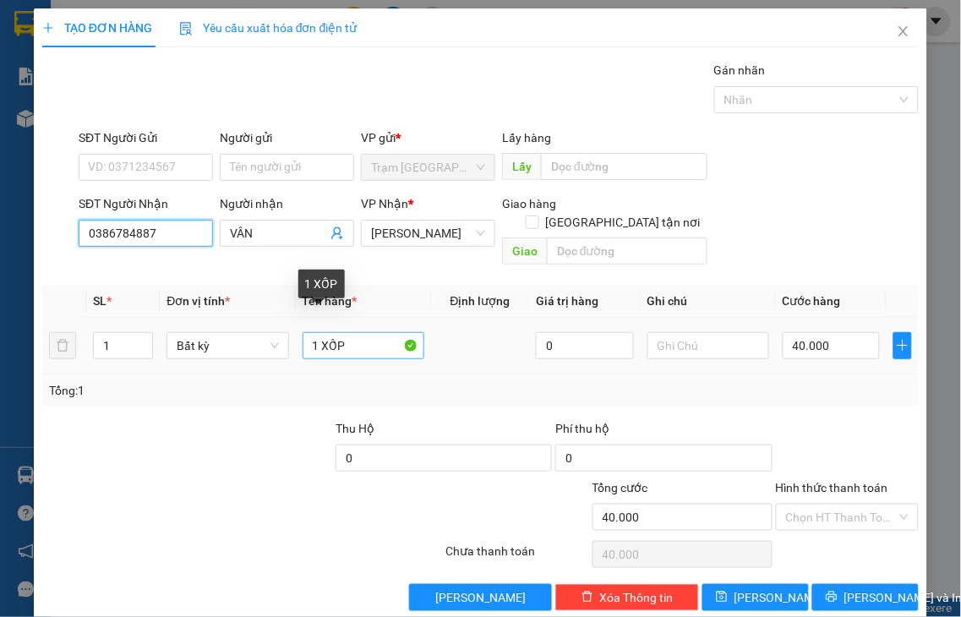
type input "0386784887"
drag, startPoint x: 319, startPoint y: 326, endPoint x: 450, endPoint y: 298, distance: 134.1
click at [436, 318] on tr "1 Bất kỳ 1 XỐP 0 40.000" at bounding box center [480, 346] width 876 height 57
type input "1 BỊ TÁO"
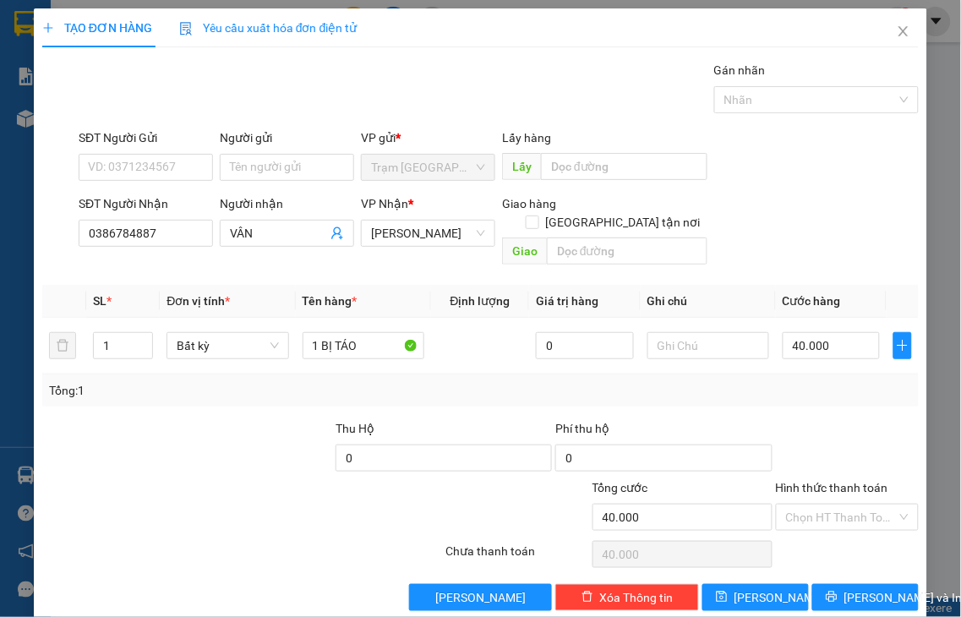
click at [832, 481] on label "Hình thức thanh toán" at bounding box center [832, 488] width 112 height 14
click at [832, 505] on input "Hình thức thanh toán" at bounding box center [842, 517] width 112 height 25
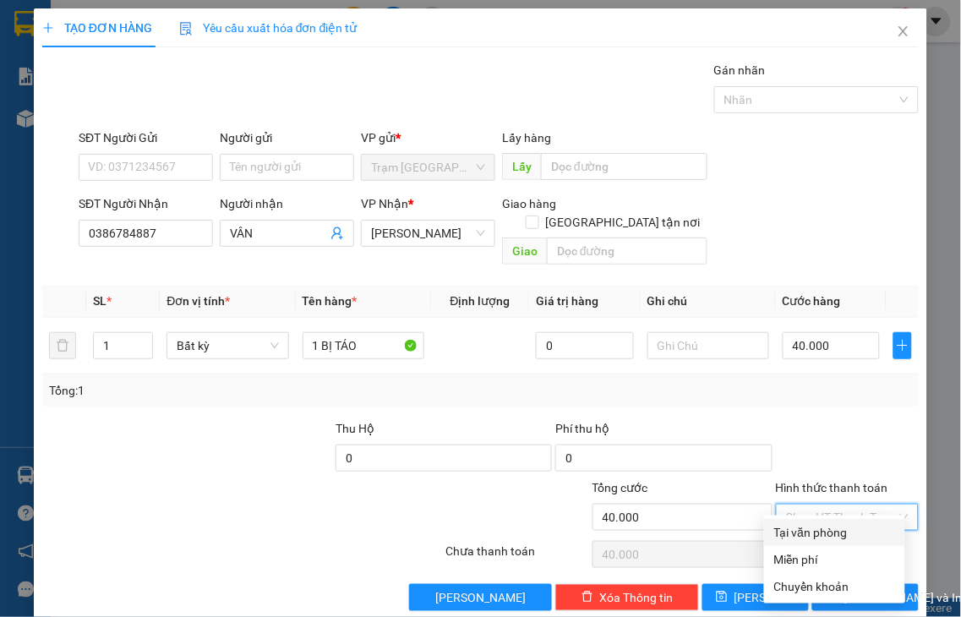
click at [822, 536] on div "Tại văn phòng" at bounding box center [834, 532] width 121 height 19
type input "0"
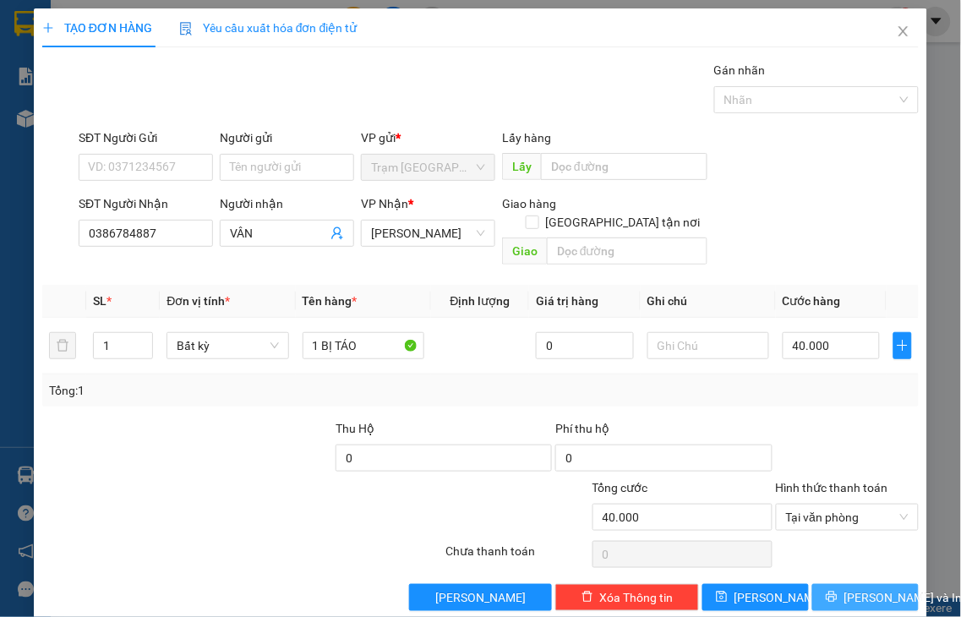
drag, startPoint x: 868, startPoint y: 579, endPoint x: 923, endPoint y: 456, distance: 134.3
click at [866, 588] on span "Lưu và In" at bounding box center [903, 597] width 118 height 19
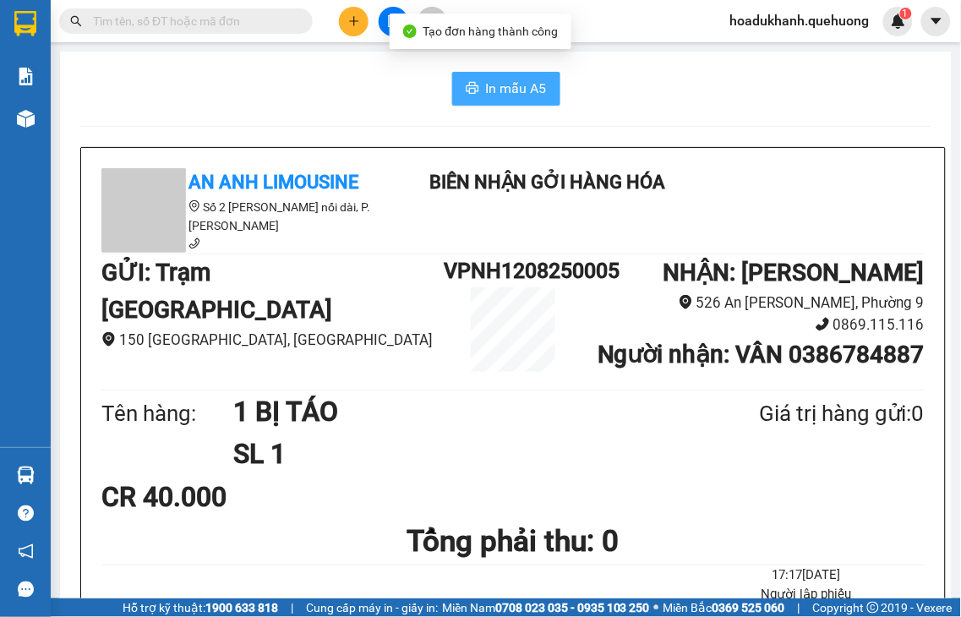
click at [486, 86] on span "In mẫu A5" at bounding box center [516, 88] width 61 height 21
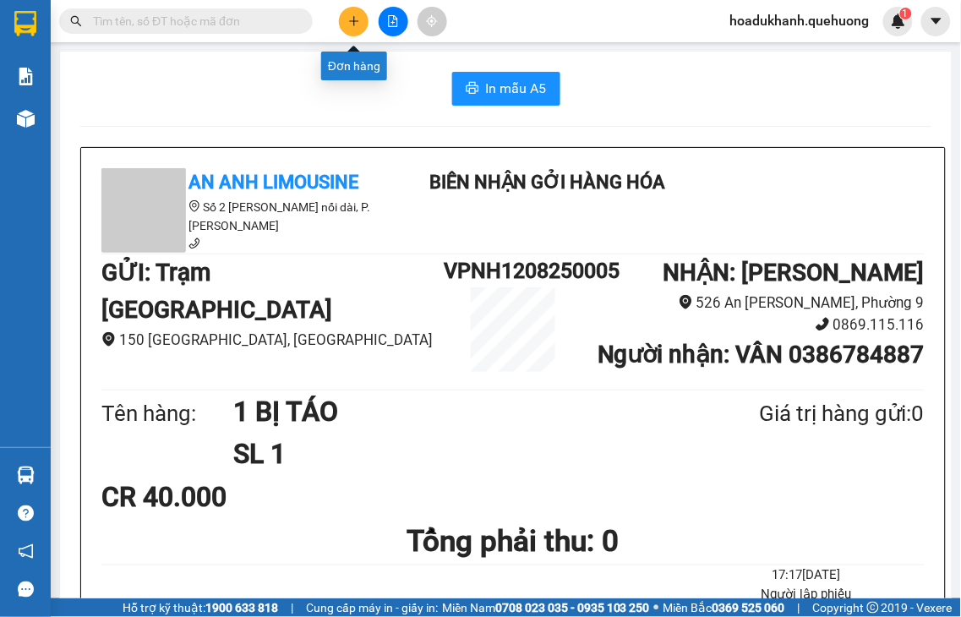
click at [351, 15] on icon "plus" at bounding box center [354, 21] width 12 height 12
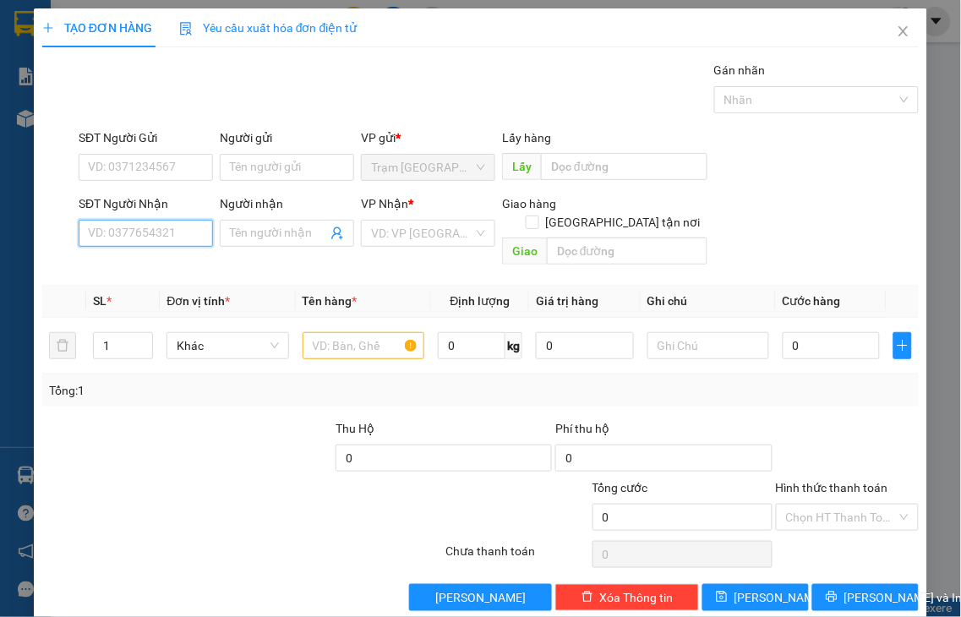
click at [176, 231] on input "SĐT Người Nhận" at bounding box center [146, 233] width 134 height 27
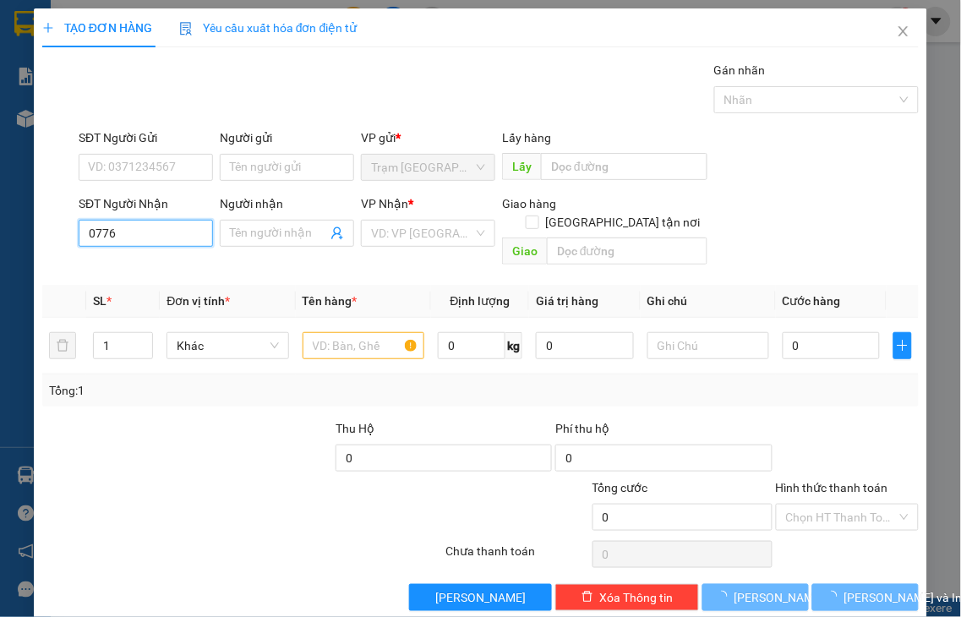
click at [176, 231] on input "0776" at bounding box center [146, 233] width 134 height 27
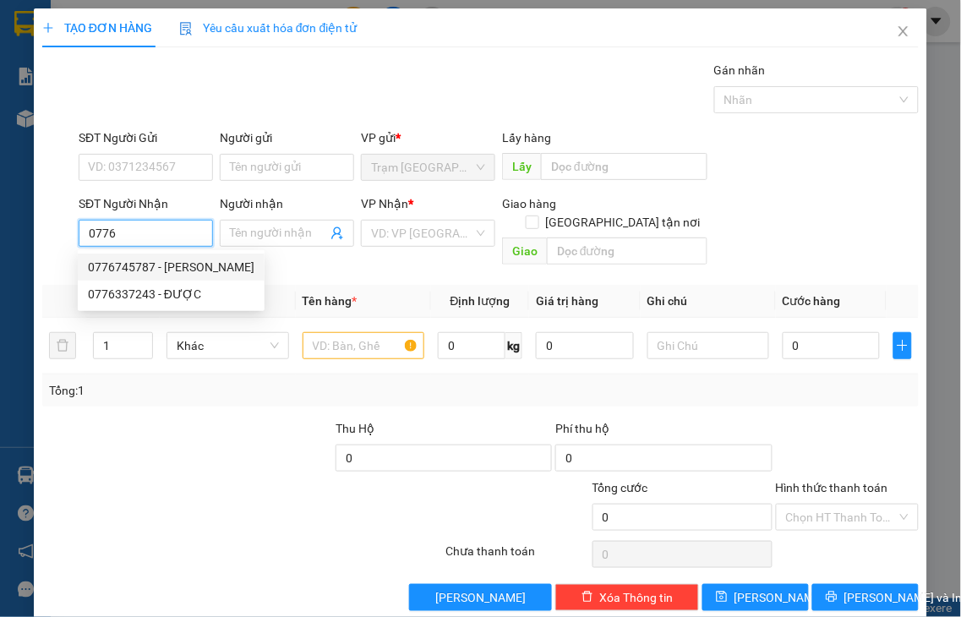
click at [172, 260] on div "0776745787 - THANH" at bounding box center [171, 267] width 167 height 19
type input "0776745787"
type input "THANH"
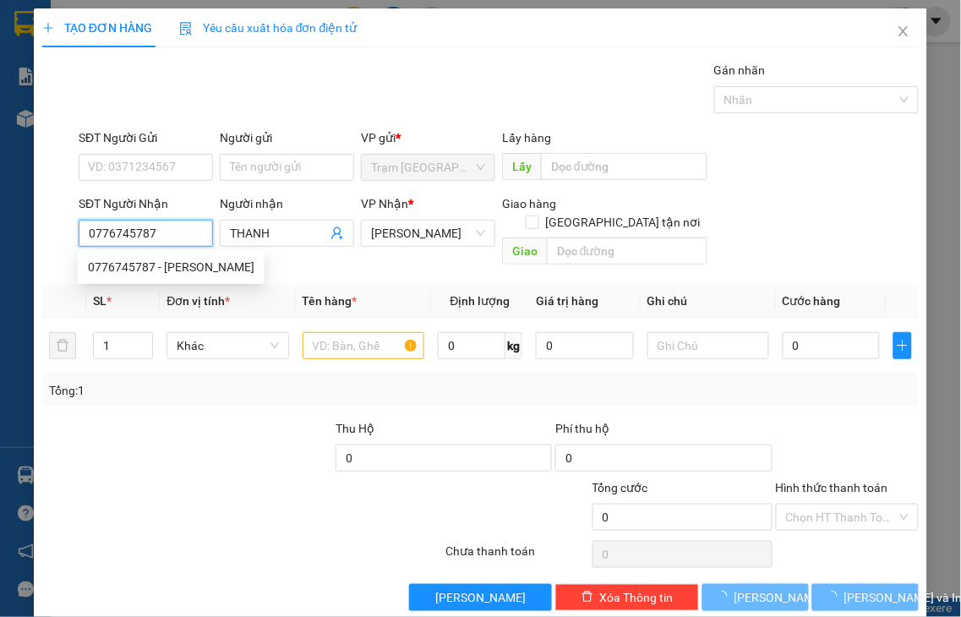
type input "40.000"
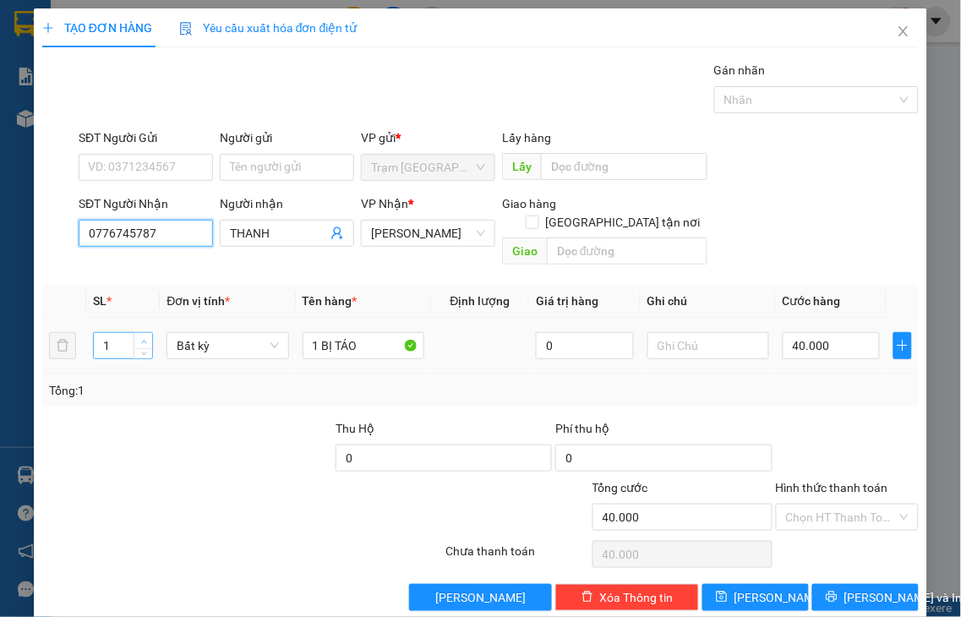
type input "0776745787"
click at [141, 339] on icon "up" at bounding box center [144, 342] width 6 height 6
type input "2"
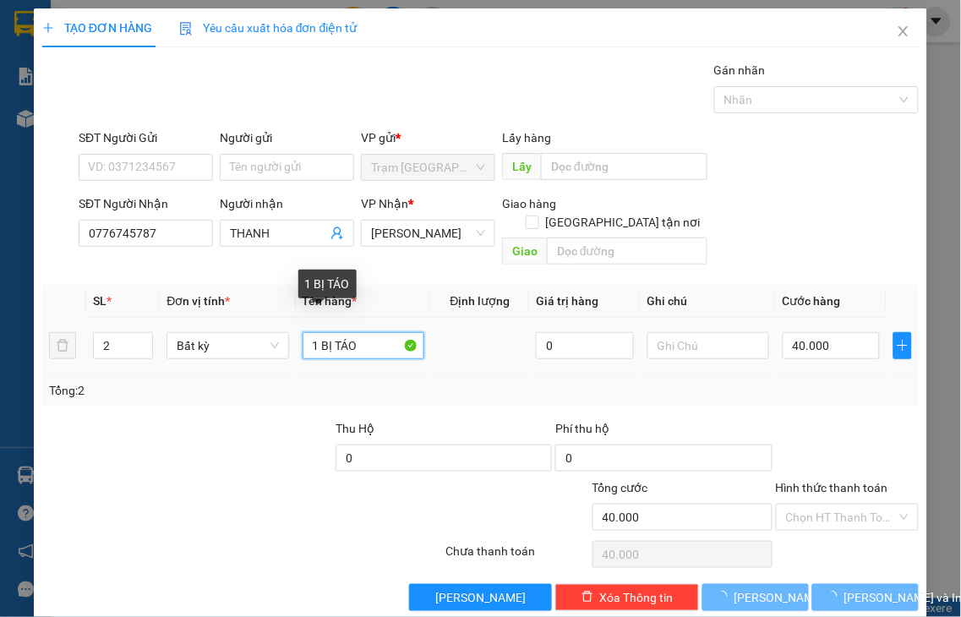
drag, startPoint x: 313, startPoint y: 326, endPoint x: 260, endPoint y: 341, distance: 54.3
click at [260, 341] on tr "2 Bất kỳ 1 BỊ TÁO 0 40.000" at bounding box center [480, 346] width 876 height 57
type input "2 BỊ TÁO"
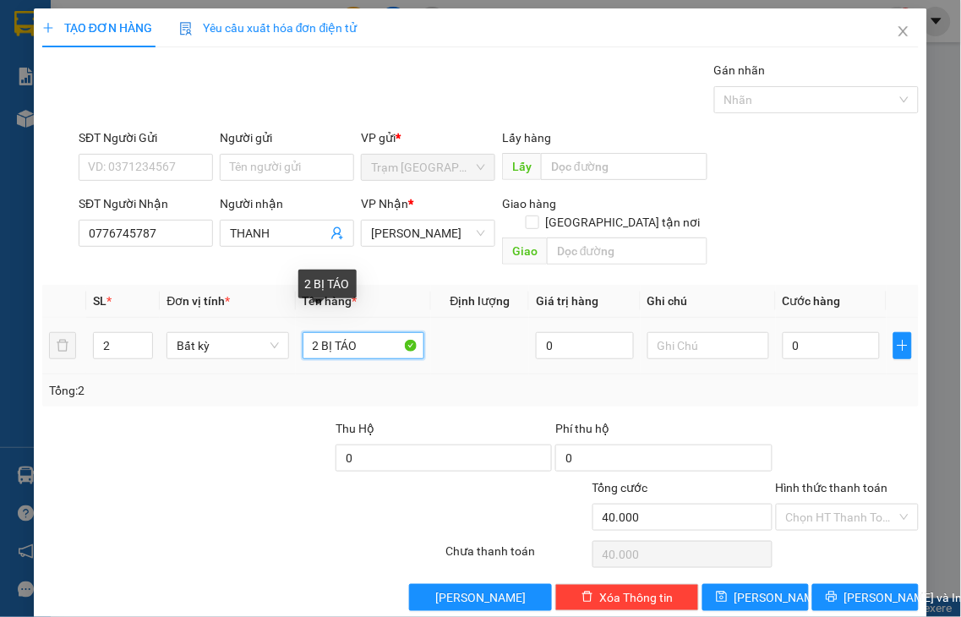
type input "0"
type input "2 BỊ TÁO"
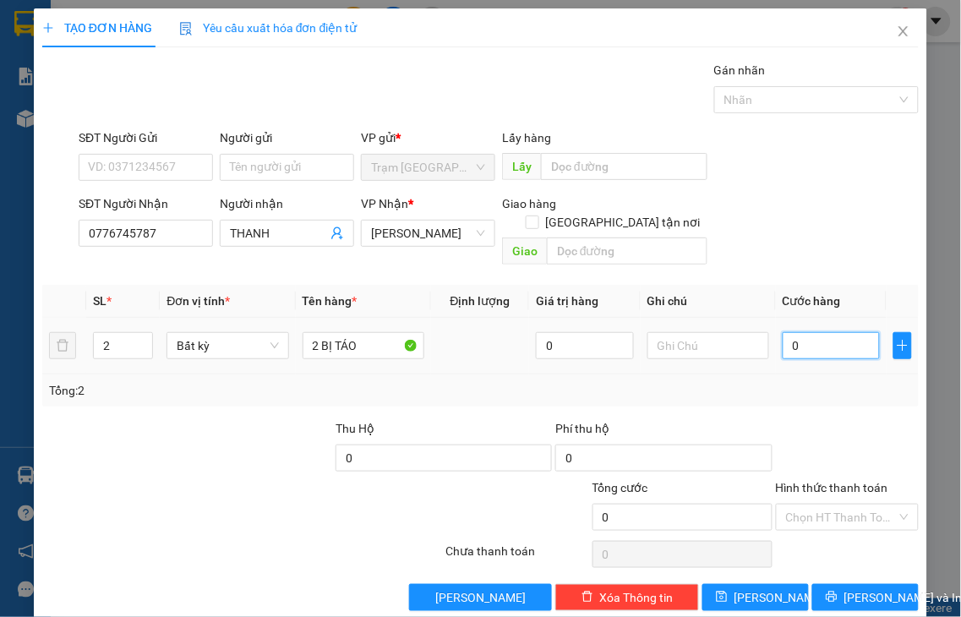
click at [839, 332] on input "0" at bounding box center [831, 345] width 97 height 27
type input "8"
type input "80"
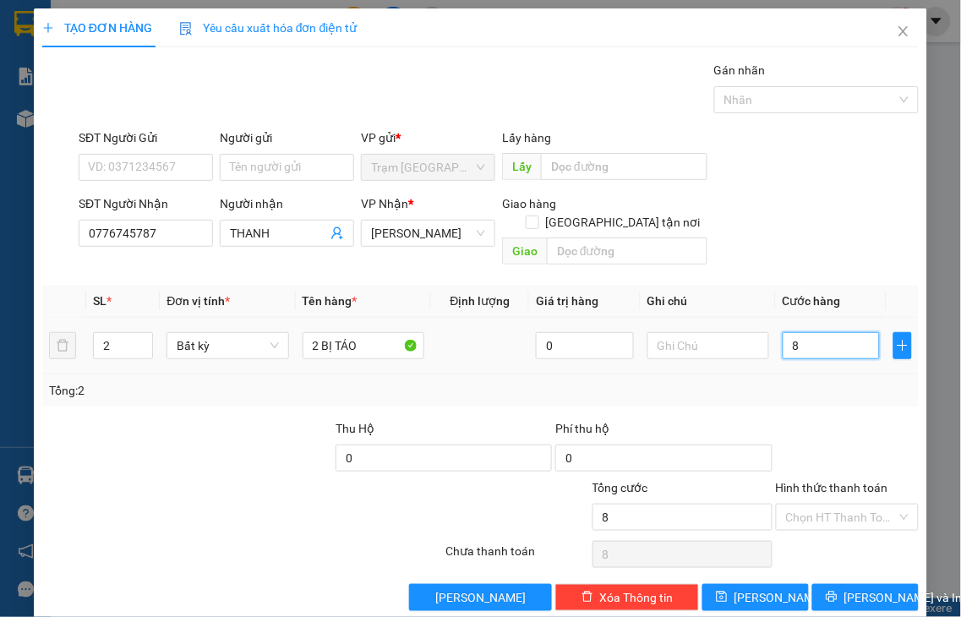
type input "80"
type input "80.000"
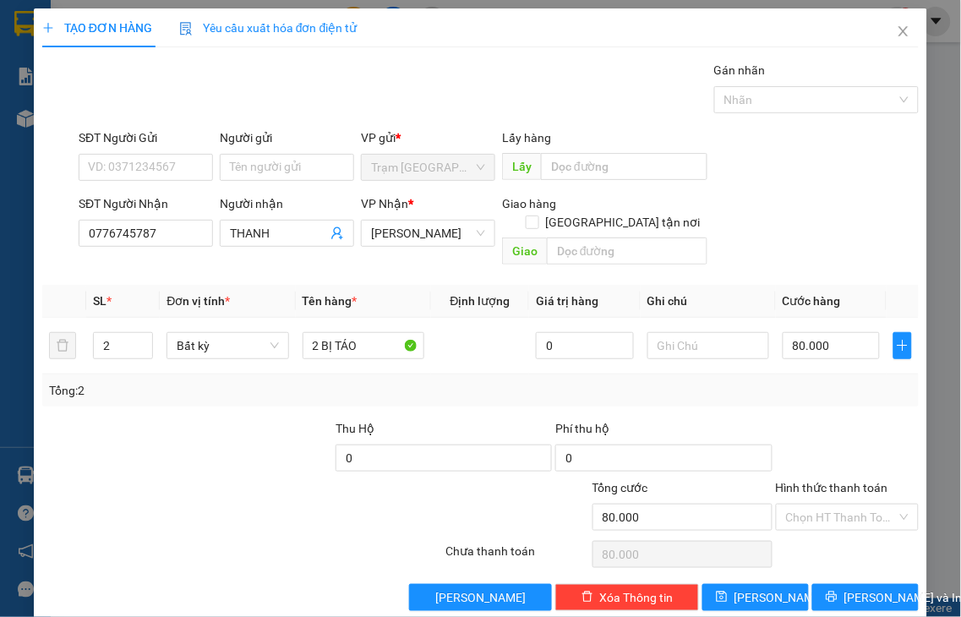
click at [820, 481] on label "Hình thức thanh toán" at bounding box center [832, 488] width 112 height 14
click at [820, 505] on input "Hình thức thanh toán" at bounding box center [842, 517] width 112 height 25
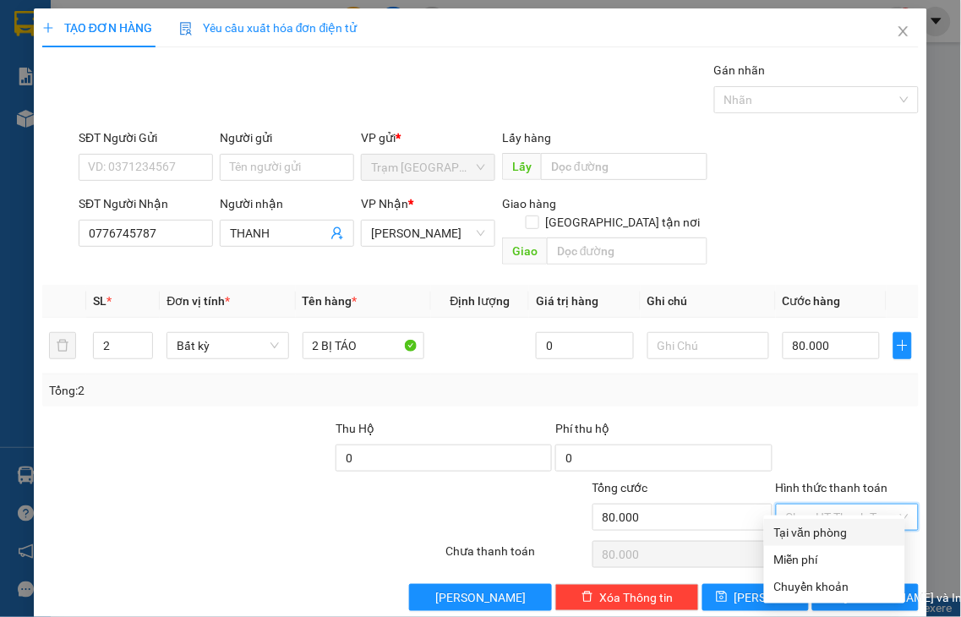
click at [833, 527] on div "Tại văn phòng" at bounding box center [834, 532] width 121 height 19
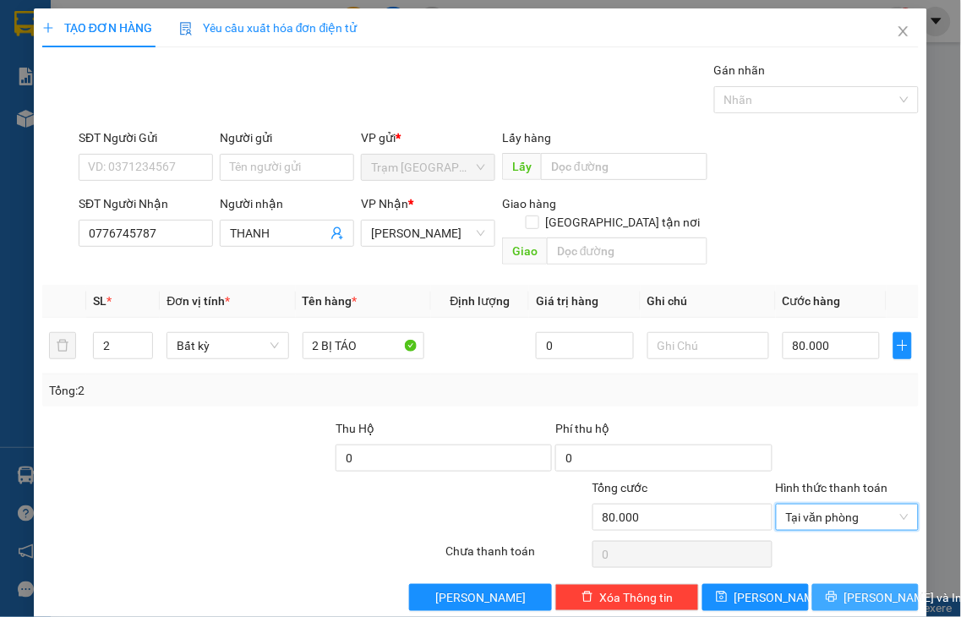
drag, startPoint x: 858, startPoint y: 576, endPoint x: 349, endPoint y: 10, distance: 760.7
click at [858, 588] on span "Lưu và In" at bounding box center [903, 597] width 118 height 19
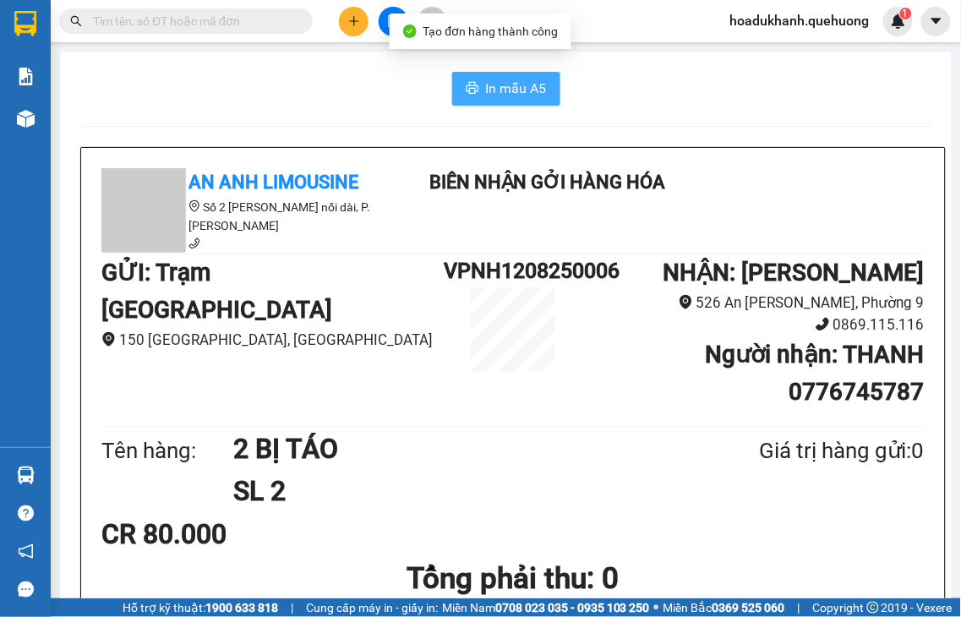
click at [513, 83] on span "In mẫu A5" at bounding box center [516, 88] width 61 height 21
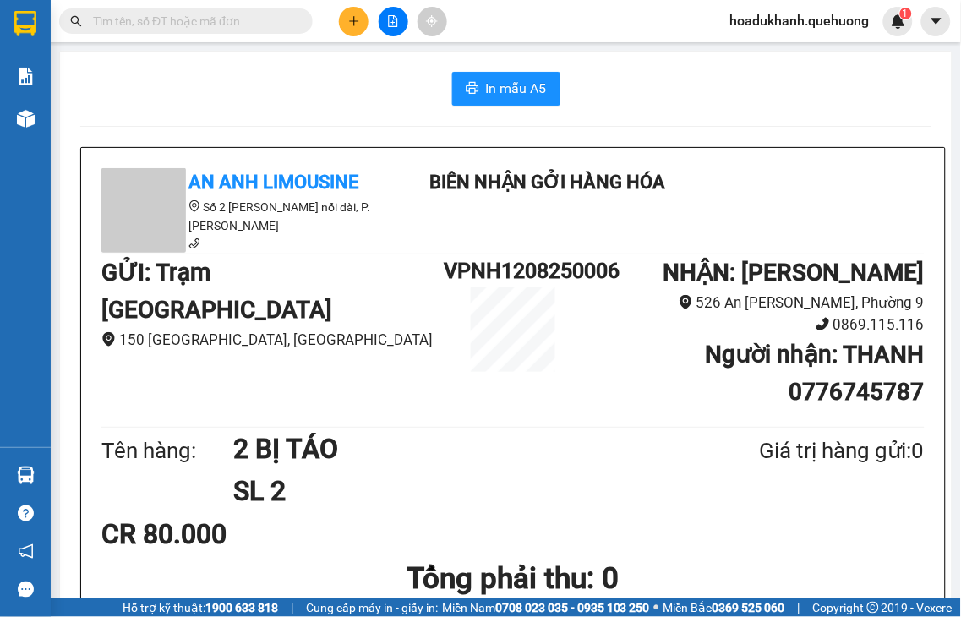
click at [353, 22] on icon "plus" at bounding box center [353, 20] width 1 height 9
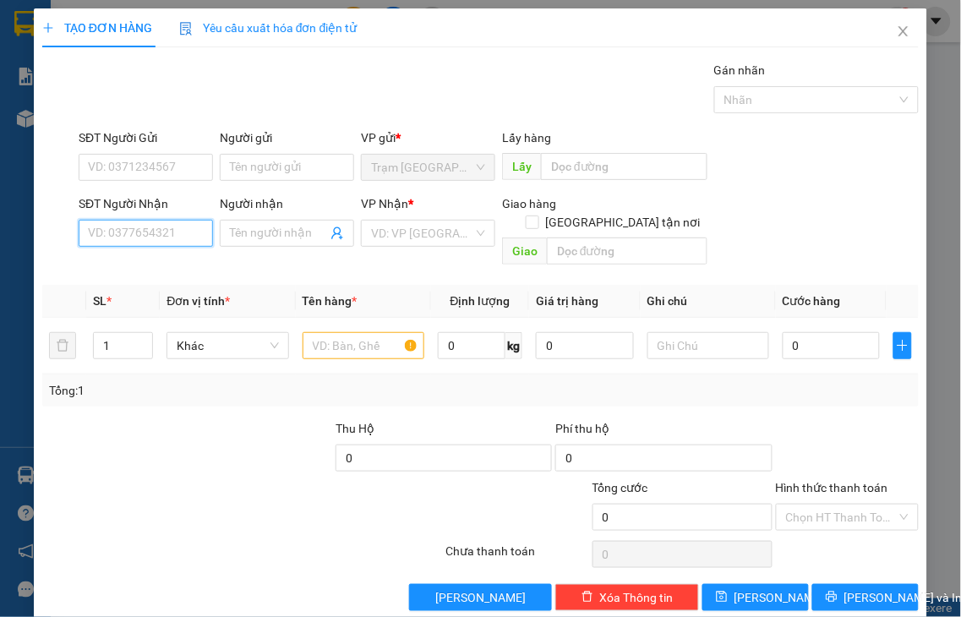
click at [163, 232] on input "SĐT Người Nhận" at bounding box center [146, 233] width 134 height 27
click at [131, 227] on input "SĐT Người Nhận" at bounding box center [146, 233] width 134 height 27
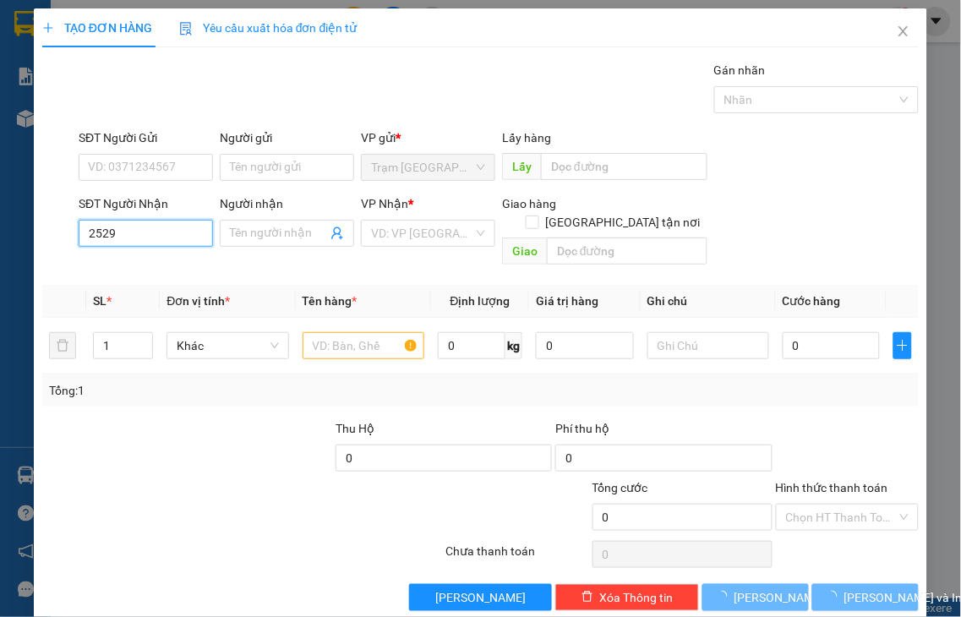
click at [140, 231] on input "2529" at bounding box center [146, 233] width 134 height 27
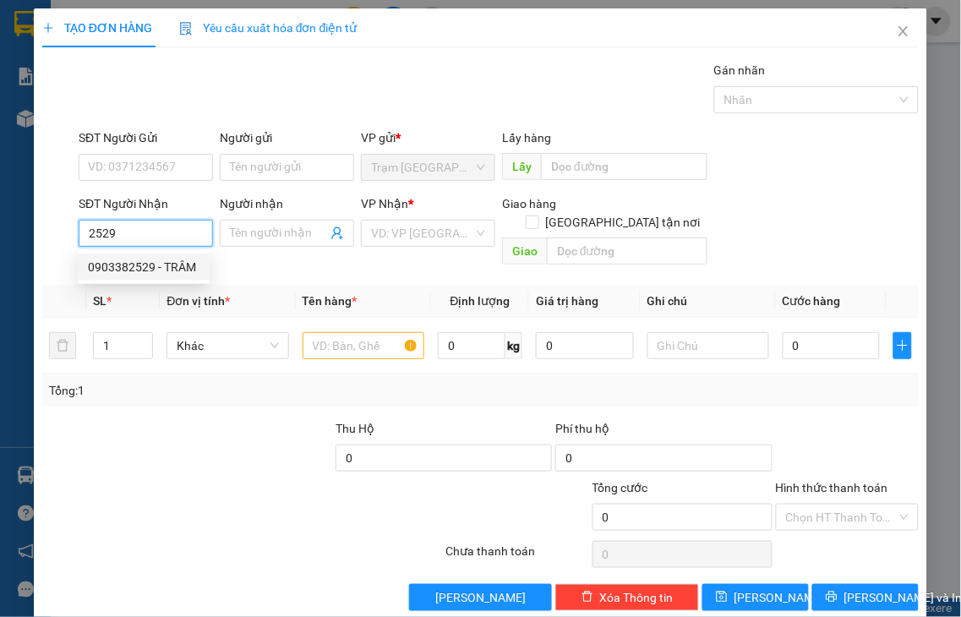
drag, startPoint x: 157, startPoint y: 263, endPoint x: 164, endPoint y: 254, distance: 11.5
click at [161, 259] on div "0903382529 - TRÂM" at bounding box center [144, 267] width 112 height 19
type input "0903382529"
type input "TRÂM"
type input "30.000"
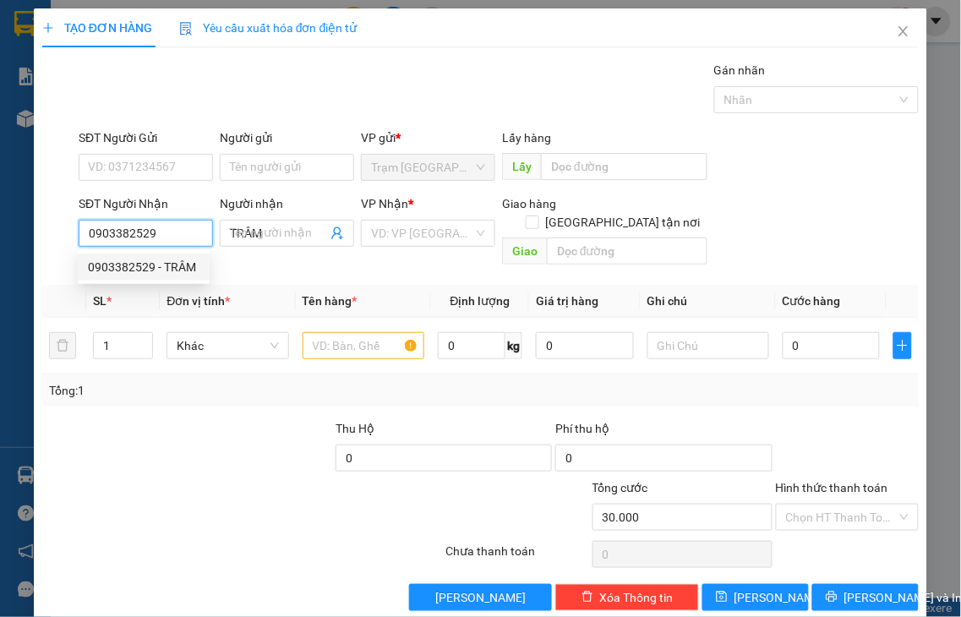
type input "30.000"
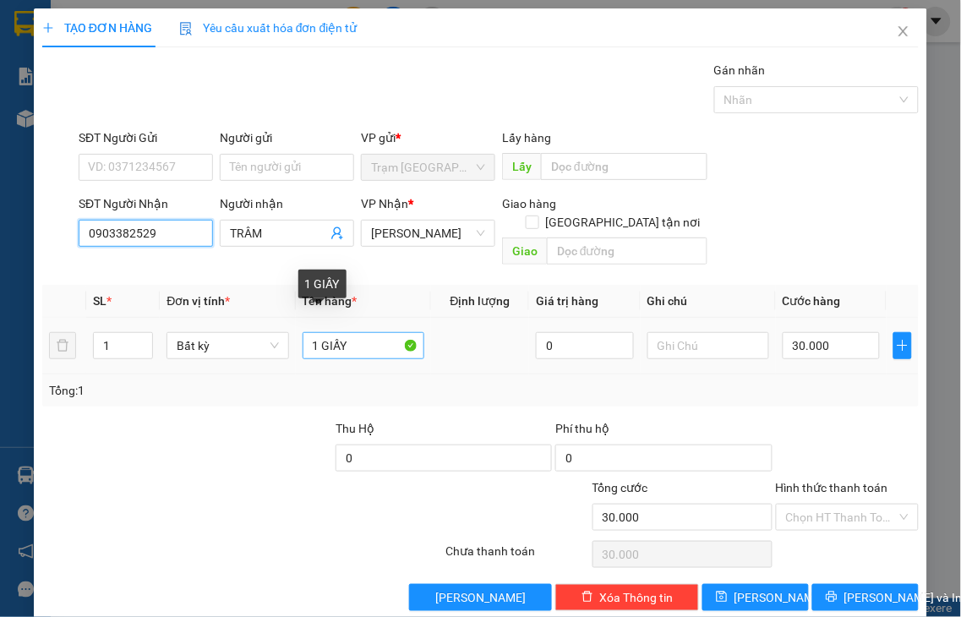
type input "0903382529"
drag, startPoint x: 318, startPoint y: 325, endPoint x: 561, endPoint y: 310, distance: 243.9
click at [561, 318] on tr "1 Bất kỳ 1 GIẤY 0 30.000" at bounding box center [480, 346] width 876 height 57
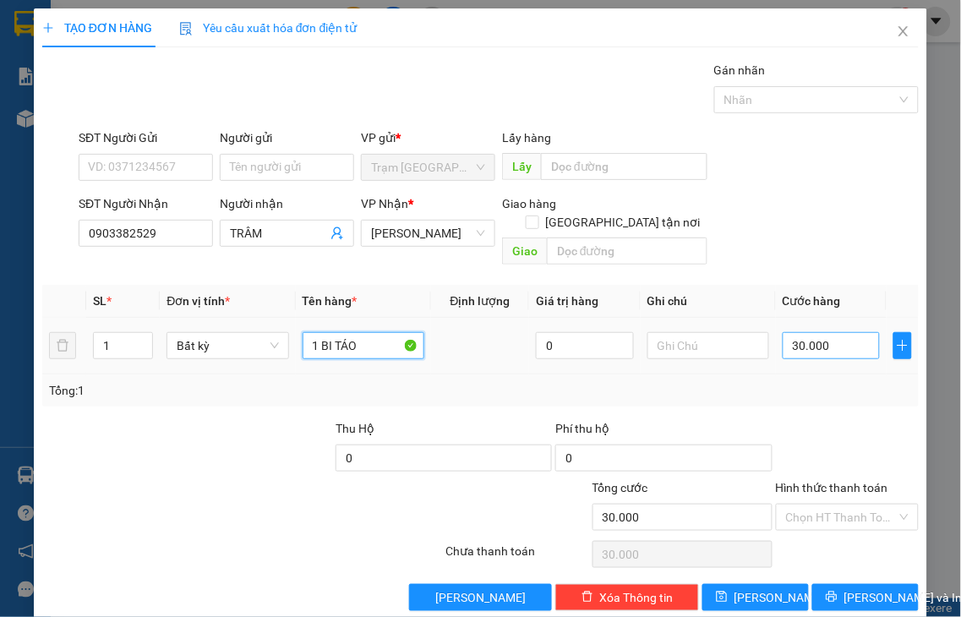
type input "1 BI TÁO"
click at [838, 333] on input "30.000" at bounding box center [831, 345] width 97 height 27
click at [844, 481] on label "Hình thức thanh toán" at bounding box center [832, 488] width 112 height 14
click at [844, 505] on input "Hình thức thanh toán" at bounding box center [842, 517] width 112 height 25
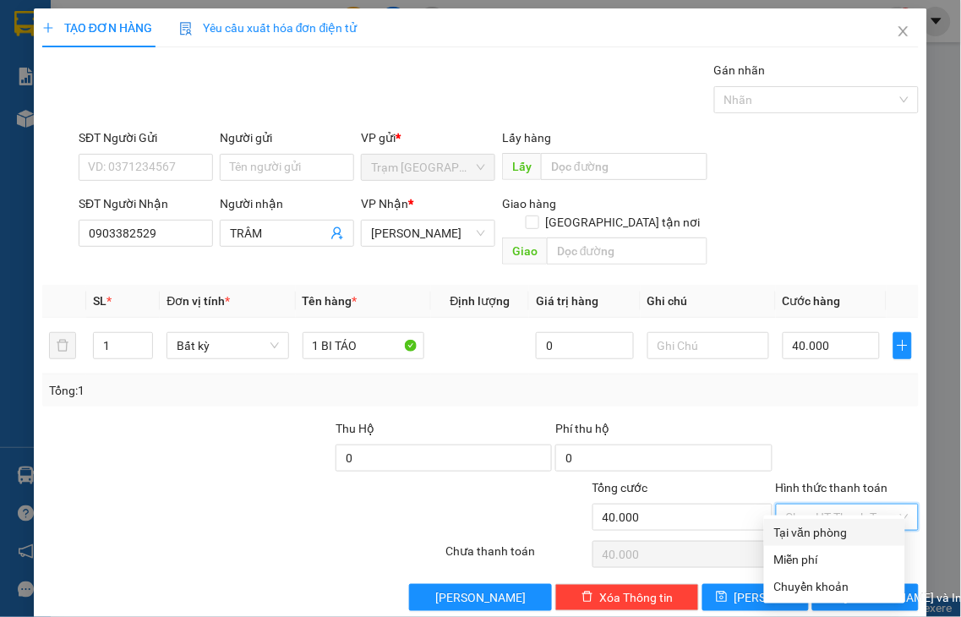
drag, startPoint x: 831, startPoint y: 532, endPoint x: 850, endPoint y: 564, distance: 36.8
click at [831, 534] on div "Tại văn phòng" at bounding box center [834, 532] width 121 height 19
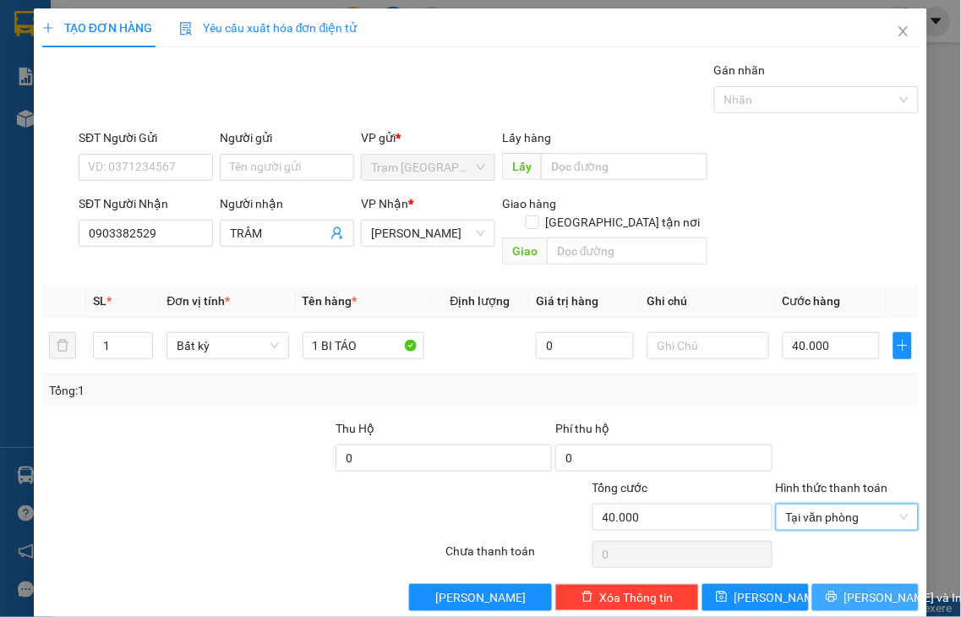
click at [852, 588] on span "Lưu và In" at bounding box center [903, 597] width 118 height 19
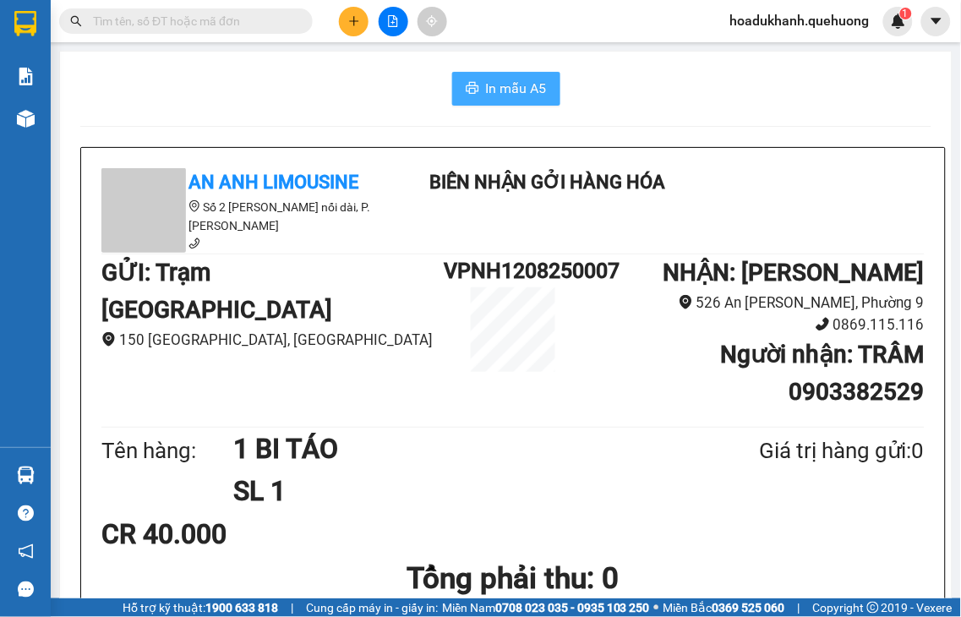
click at [527, 94] on span "In mẫu A5" at bounding box center [516, 88] width 61 height 21
click at [351, 23] on icon "plus" at bounding box center [354, 21] width 12 height 12
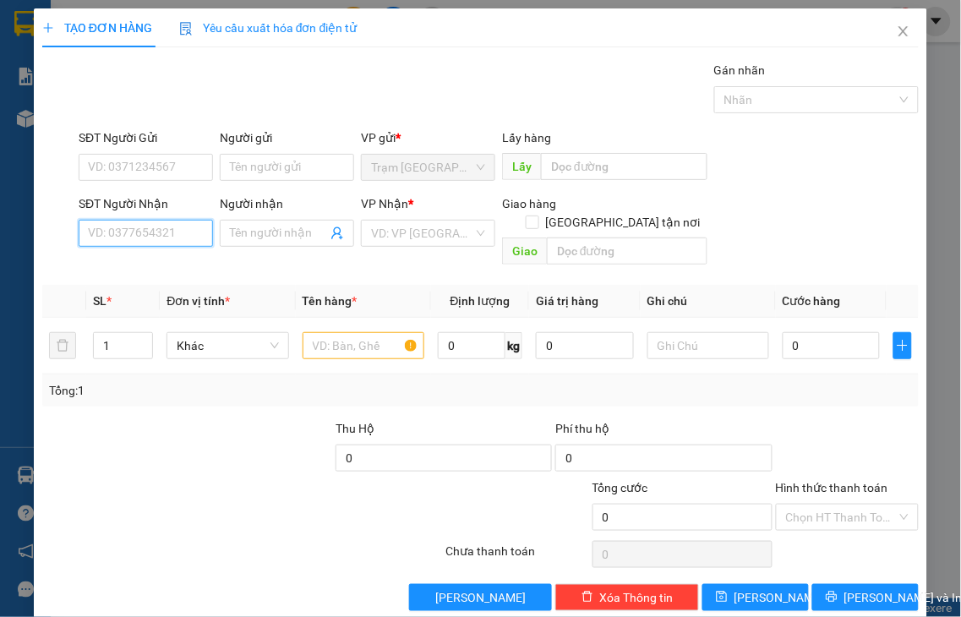
click at [139, 232] on input "SĐT Người Nhận" at bounding box center [146, 233] width 134 height 27
type input "0903046936"
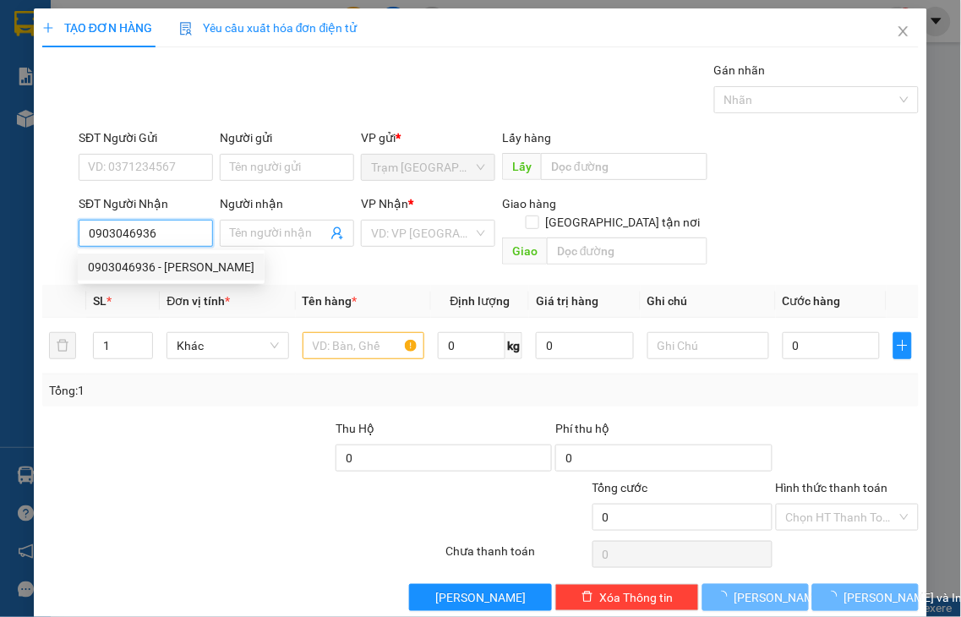
click at [119, 260] on div "0903046936 - KIM" at bounding box center [171, 267] width 167 height 19
type input "[PERSON_NAME]"
type input "ADV"
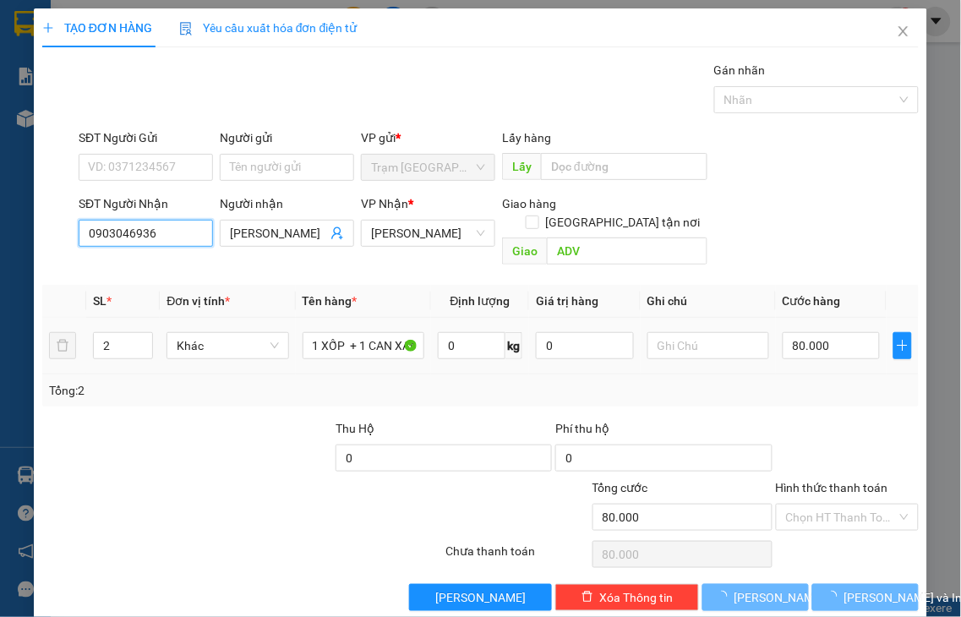
type input "80.000"
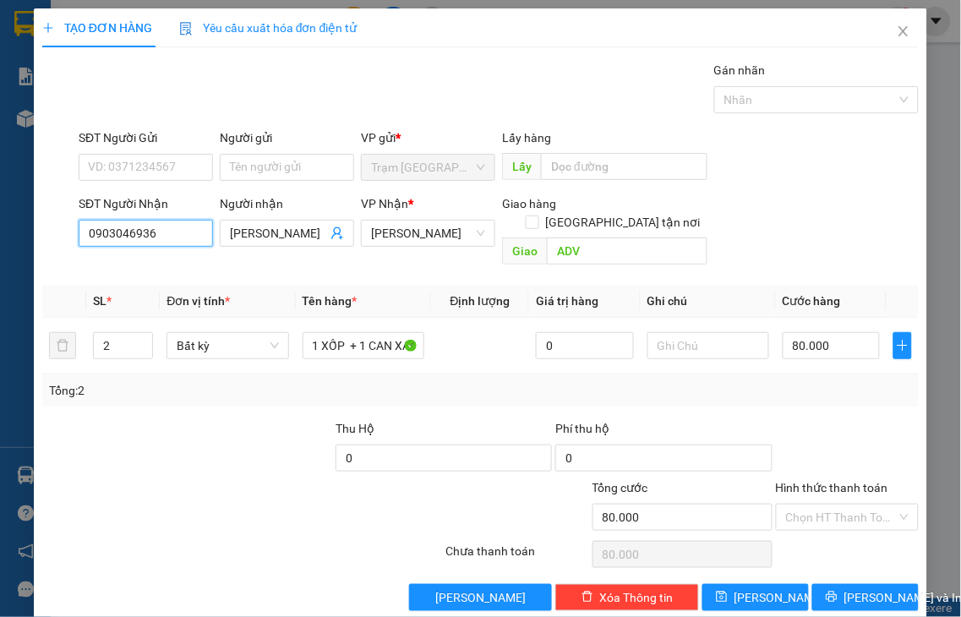
type input "0903046936"
click at [817, 481] on label "Hình thức thanh toán" at bounding box center [832, 488] width 112 height 14
click at [817, 505] on input "Hình thức thanh toán" at bounding box center [842, 517] width 112 height 25
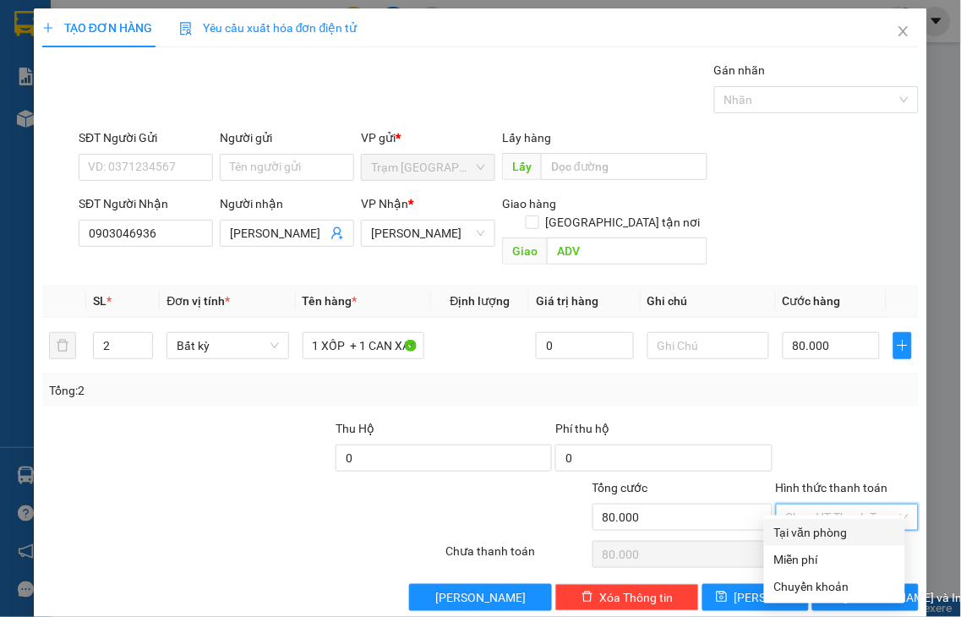
click at [844, 537] on div "Tại văn phòng" at bounding box center [834, 532] width 121 height 19
type input "0"
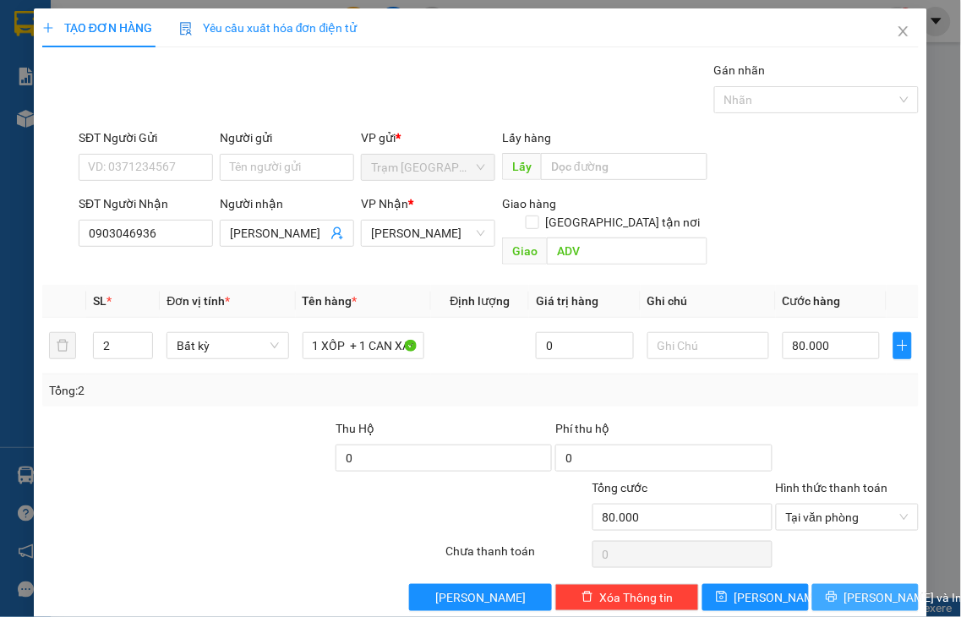
click at [833, 584] on button "Lưu và In" at bounding box center [865, 597] width 106 height 27
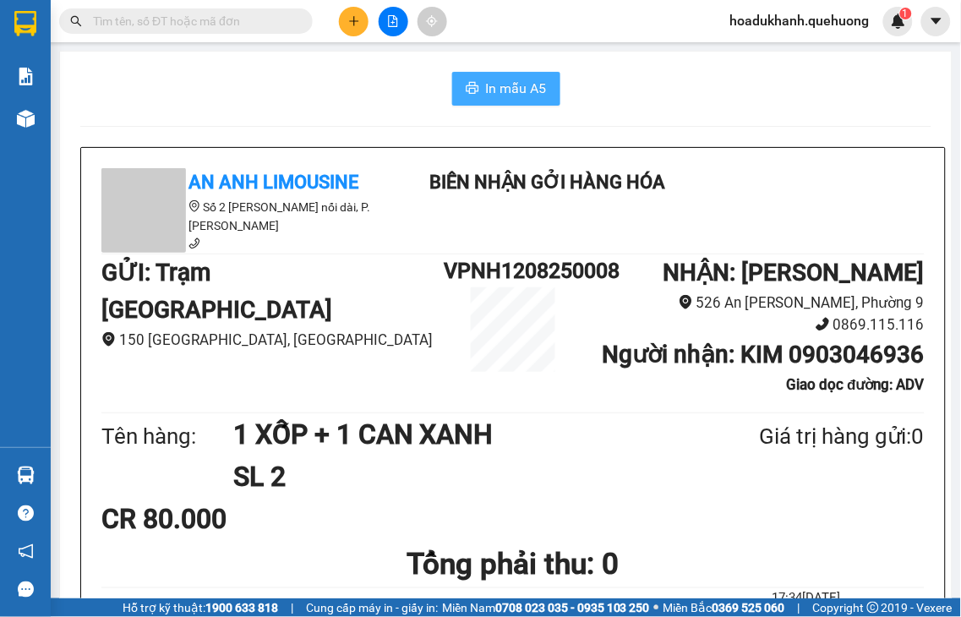
click at [497, 83] on span "In mẫu A5" at bounding box center [516, 88] width 61 height 21
click at [358, 15] on icon "plus" at bounding box center [354, 21] width 12 height 12
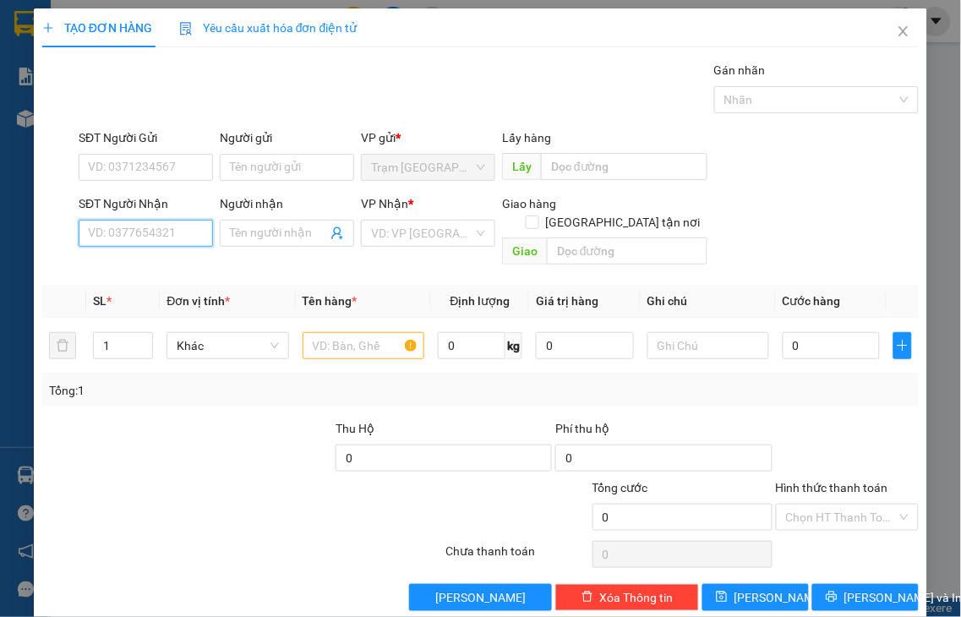
click at [154, 232] on input "SĐT Người Nhận" at bounding box center [146, 233] width 134 height 27
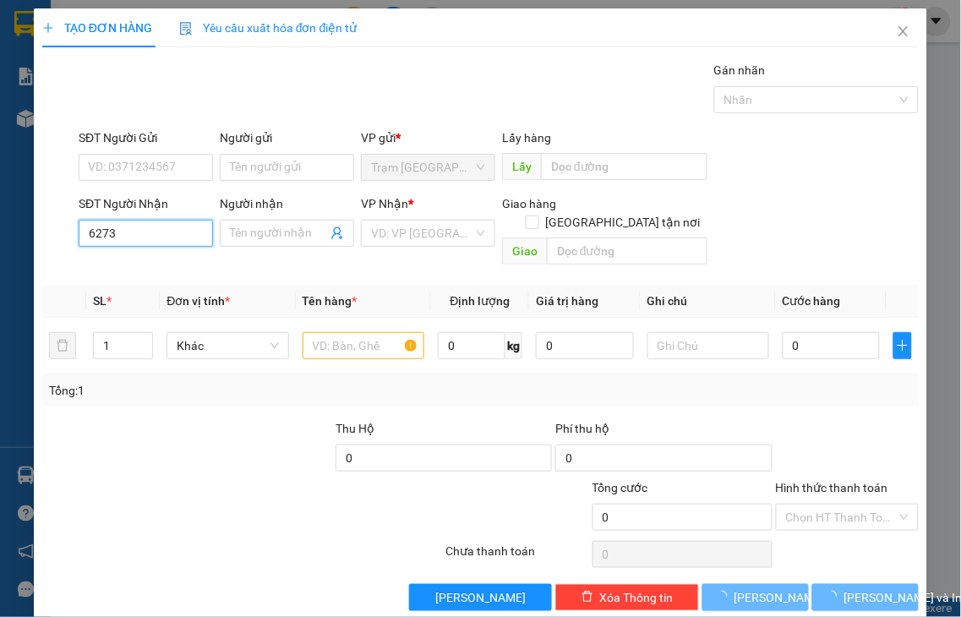
click at [154, 231] on input "6273" at bounding box center [146, 233] width 134 height 27
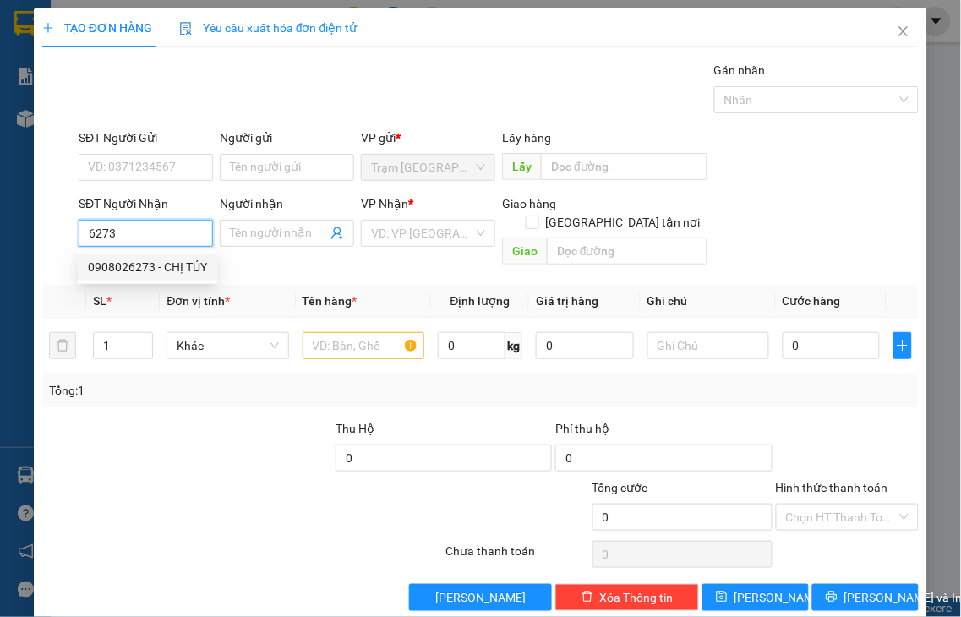
click at [155, 273] on div "0908026273 - CHỊ TÚY" at bounding box center [147, 267] width 119 height 19
type input "0908026273"
type input "[PERSON_NAME]"
type input "TỰ LẤY"
type input "70.000"
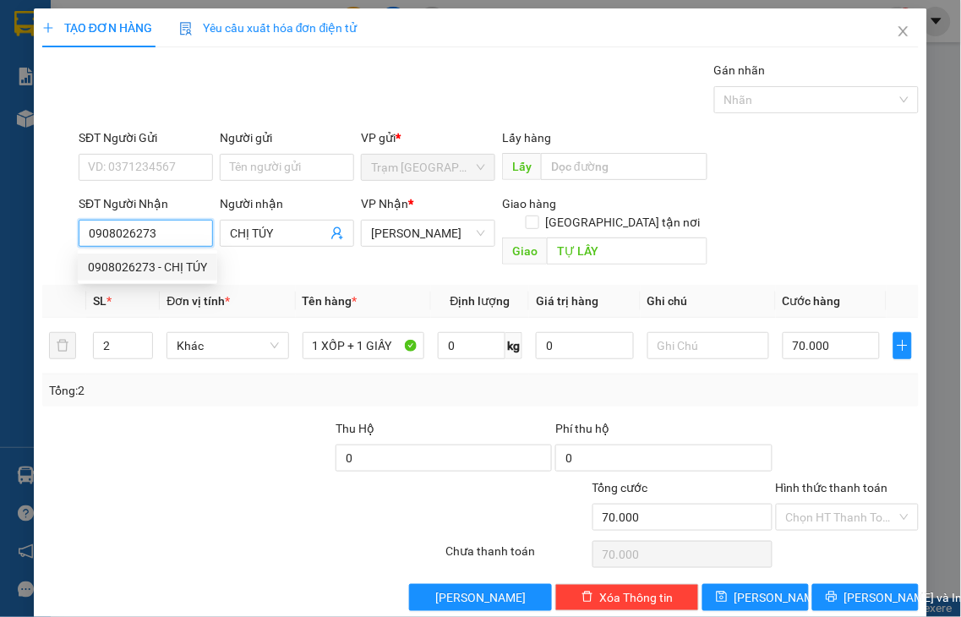
type input "70.000"
type input "0908026273"
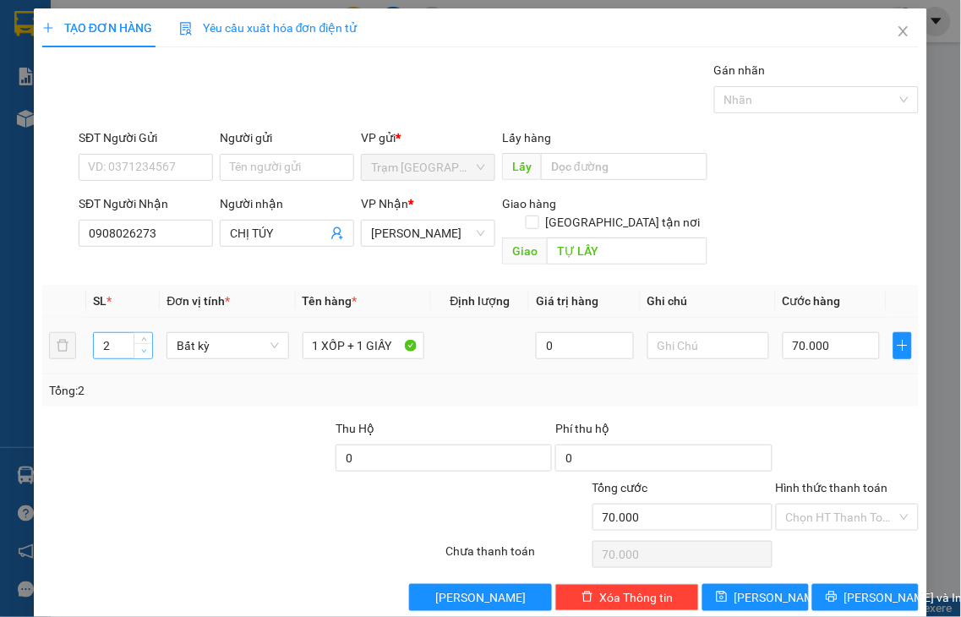
type input "1"
click at [141, 348] on icon "down" at bounding box center [144, 351] width 6 height 6
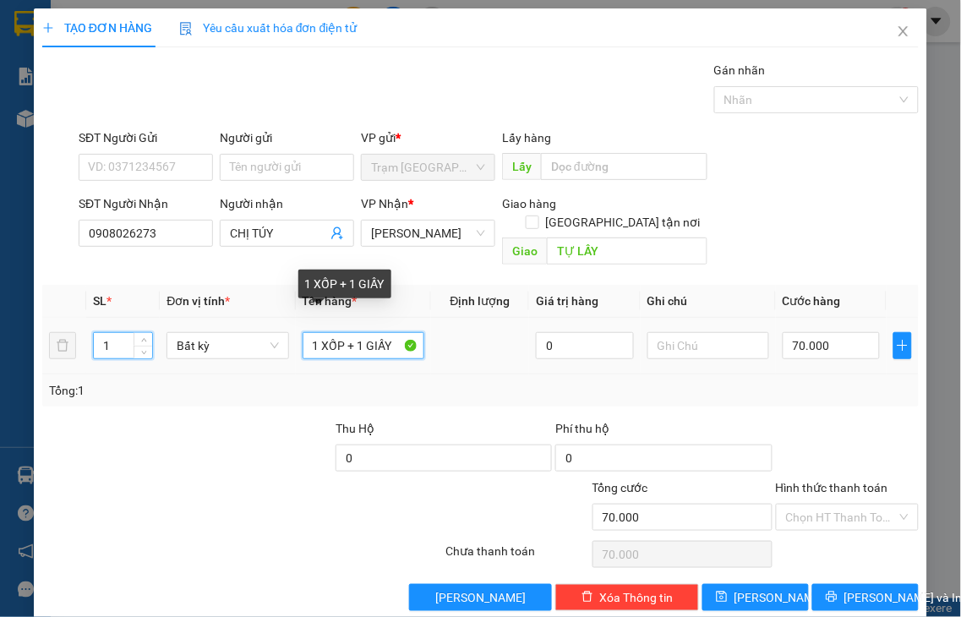
drag, startPoint x: 352, startPoint y: 325, endPoint x: 155, endPoint y: 334, distance: 198.0
click at [156, 334] on tr "1 Bất kỳ 1 XỐP + 1 GIẤY 0 70.000" at bounding box center [480, 346] width 876 height 57
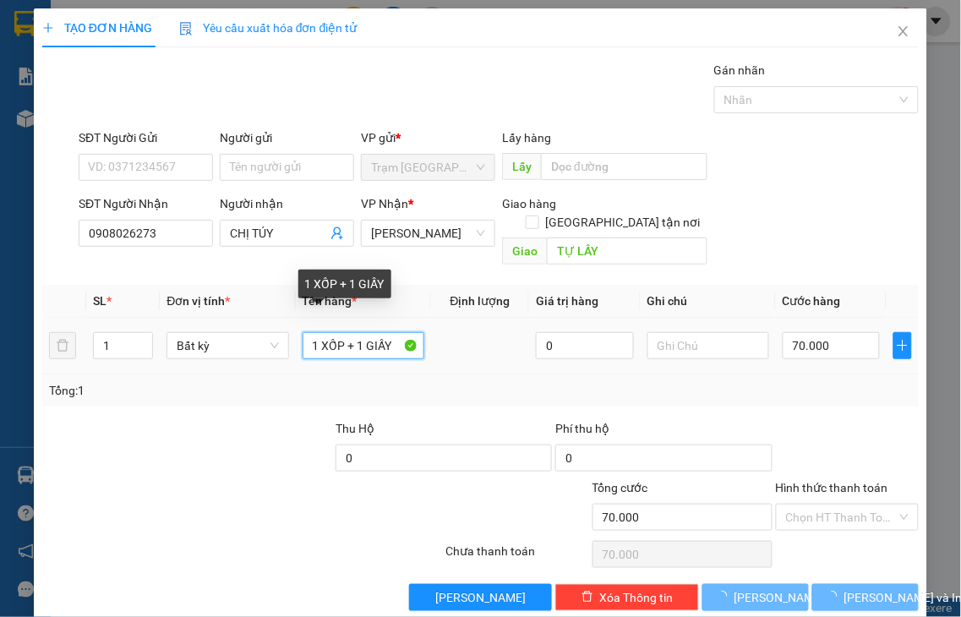
type input "1 GIẤY"
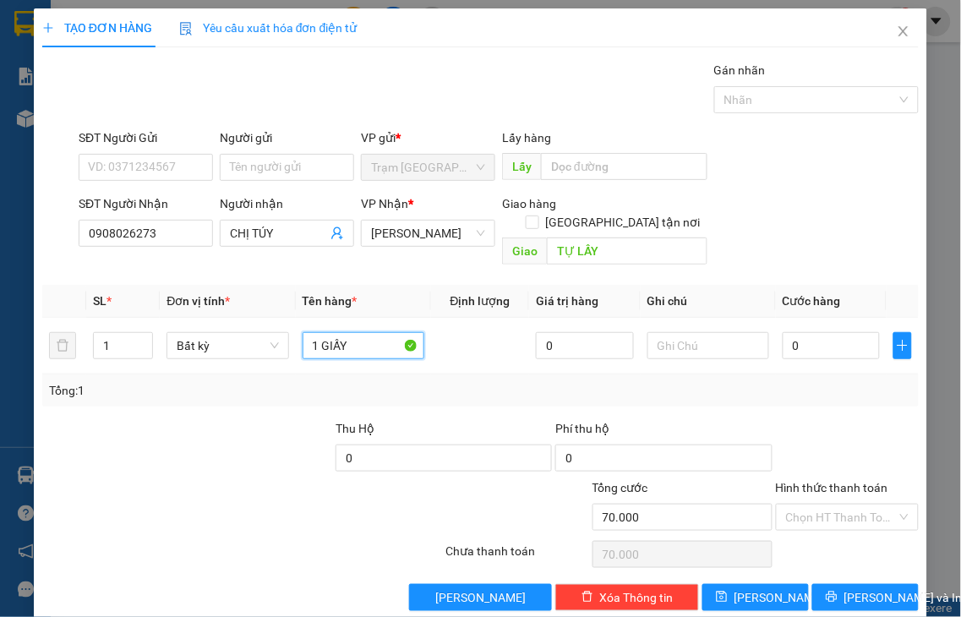
type input "0"
type input "1 GIẤY"
click at [826, 332] on input "0" at bounding box center [831, 345] width 97 height 27
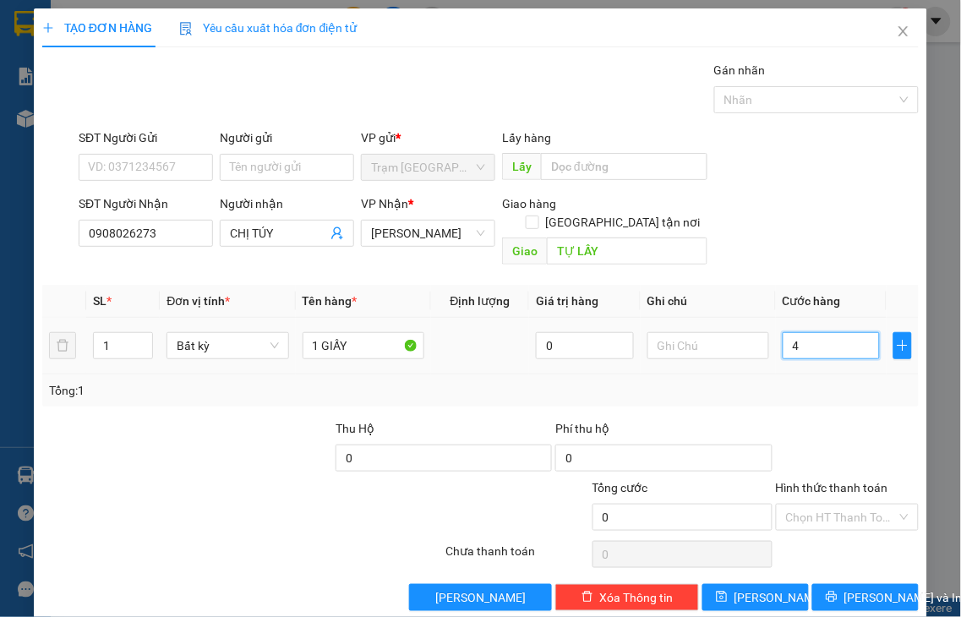
type input "40"
type input "40.000"
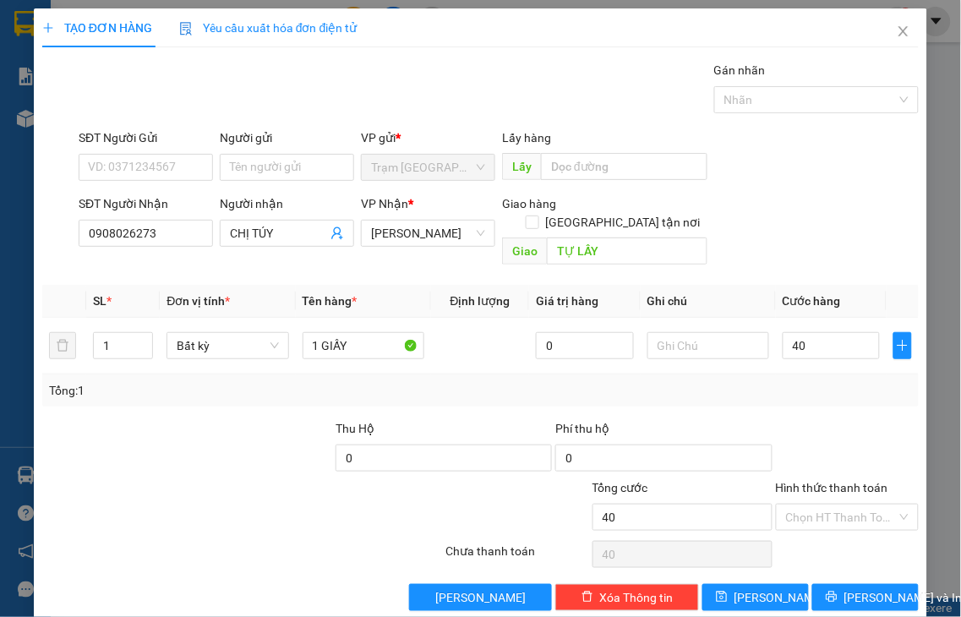
type input "40.000"
click at [846, 481] on label "Hình thức thanh toán" at bounding box center [832, 488] width 112 height 14
click at [846, 505] on input "Hình thức thanh toán" at bounding box center [842, 517] width 112 height 25
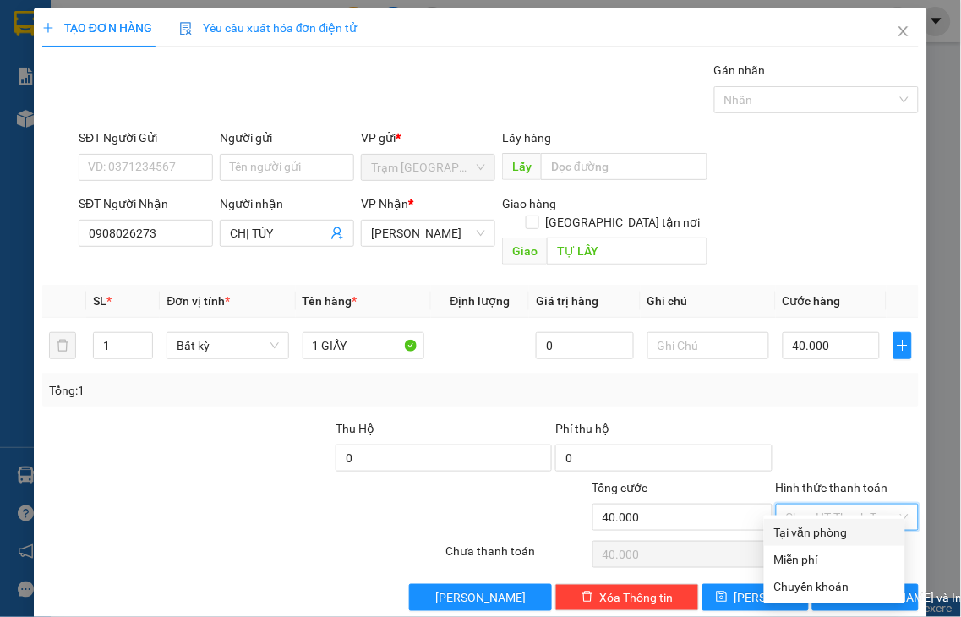
click at [833, 526] on div "Tại văn phòng" at bounding box center [834, 532] width 121 height 19
type input "0"
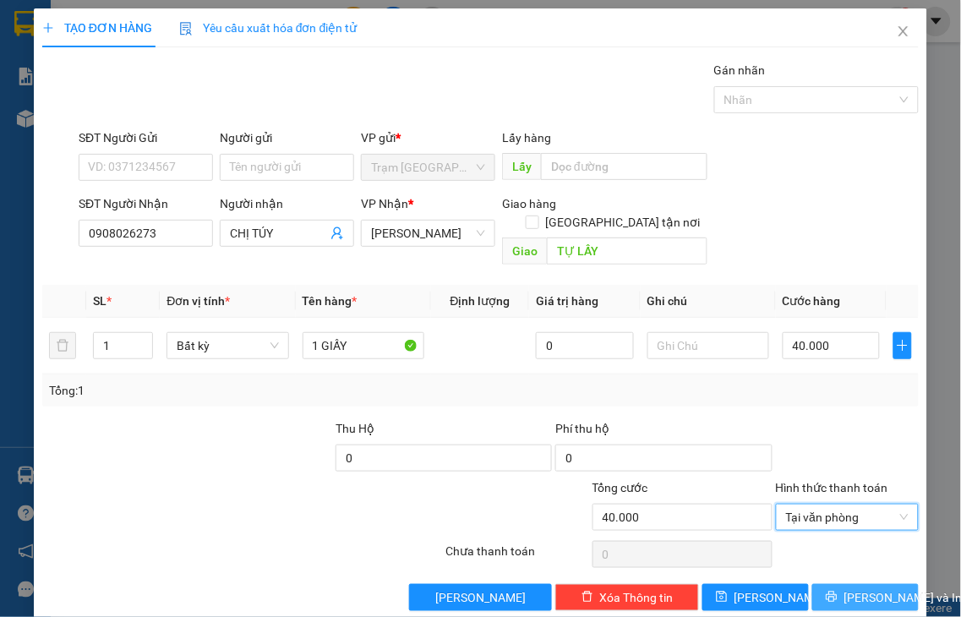
click at [855, 588] on span "Lưu và In" at bounding box center [903, 597] width 118 height 19
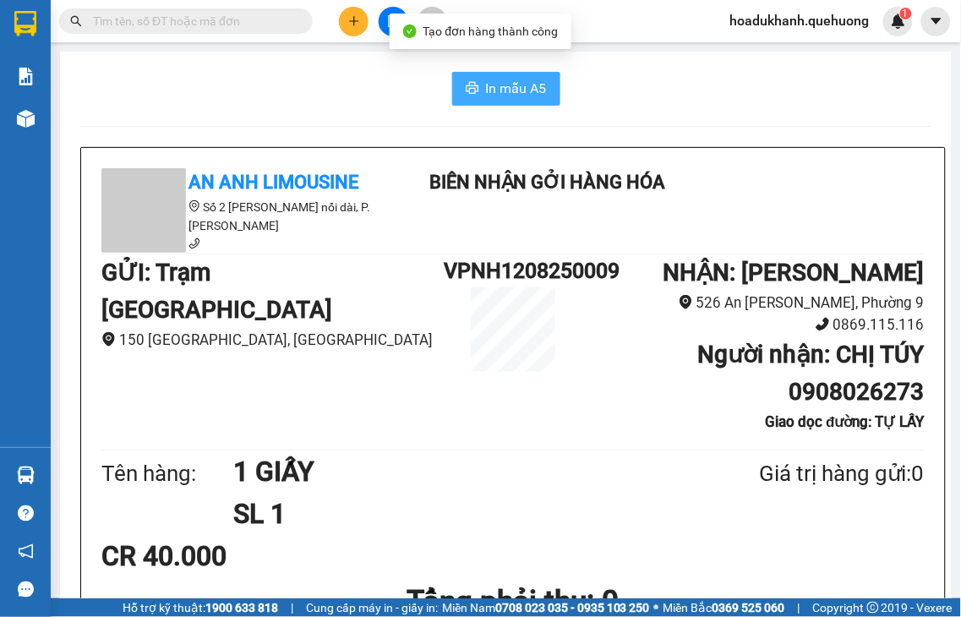
click at [486, 88] on span "In mẫu A5" at bounding box center [516, 88] width 61 height 21
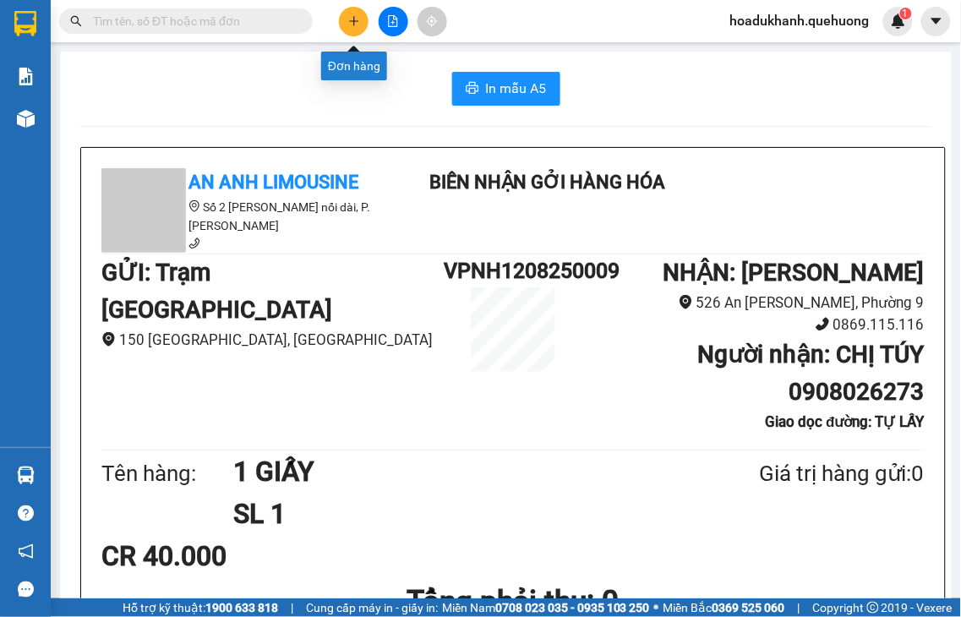
click at [356, 29] on button at bounding box center [354, 22] width 30 height 30
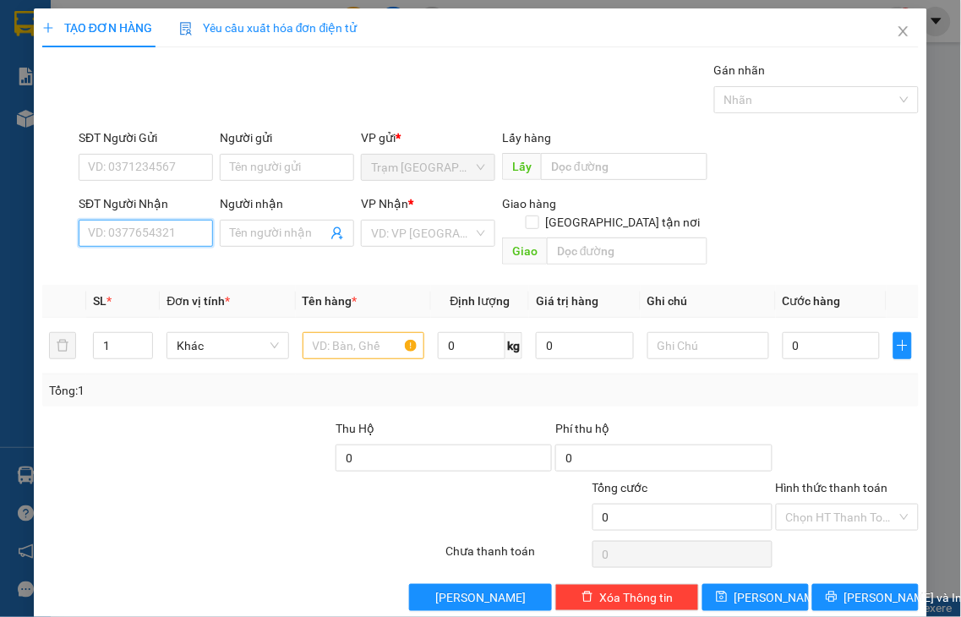
click at [188, 242] on input "SĐT Người Nhận" at bounding box center [146, 233] width 134 height 27
click at [150, 238] on input "SĐT Người Nhận" at bounding box center [146, 233] width 134 height 27
click at [124, 237] on input "4913" at bounding box center [146, 233] width 134 height 27
click at [124, 234] on input "4913" at bounding box center [146, 233] width 134 height 27
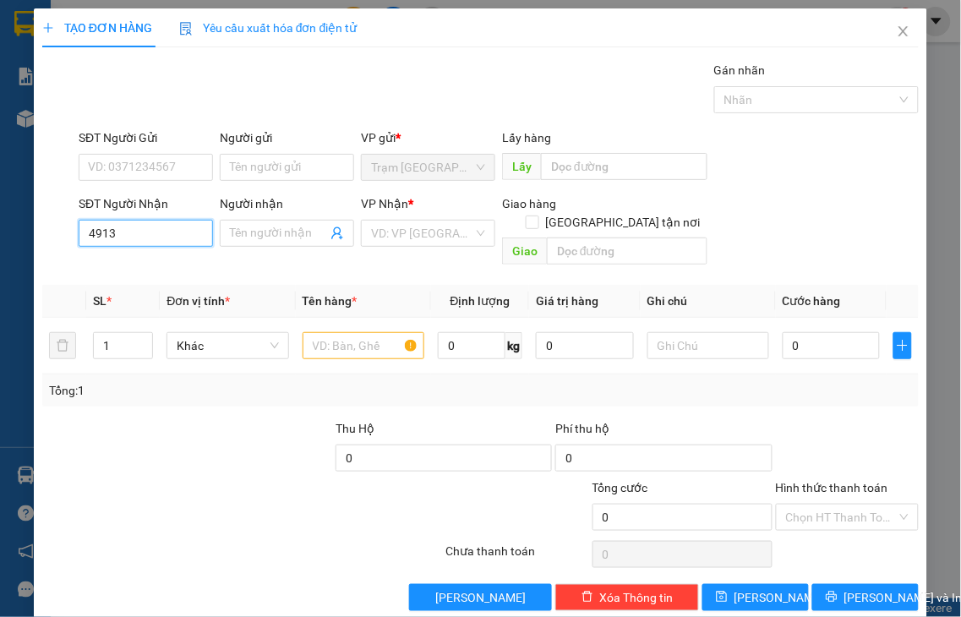
click at [124, 234] on input "4913" at bounding box center [146, 233] width 134 height 27
type input "0827834913"
click at [158, 267] on div "0827834913 - KHOA" at bounding box center [144, 267] width 112 height 19
type input "[PERSON_NAME]"
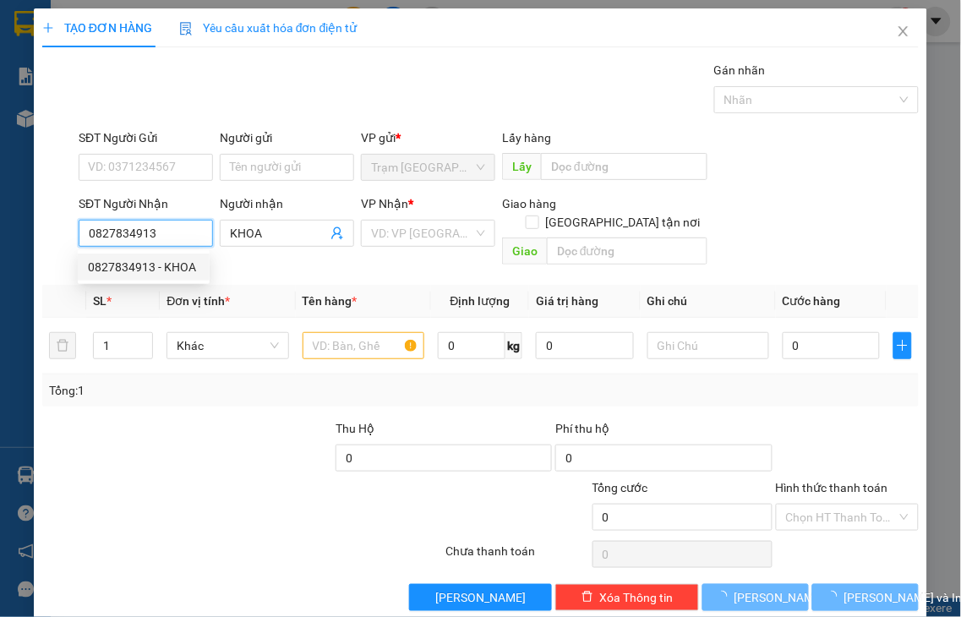
type input "30.000"
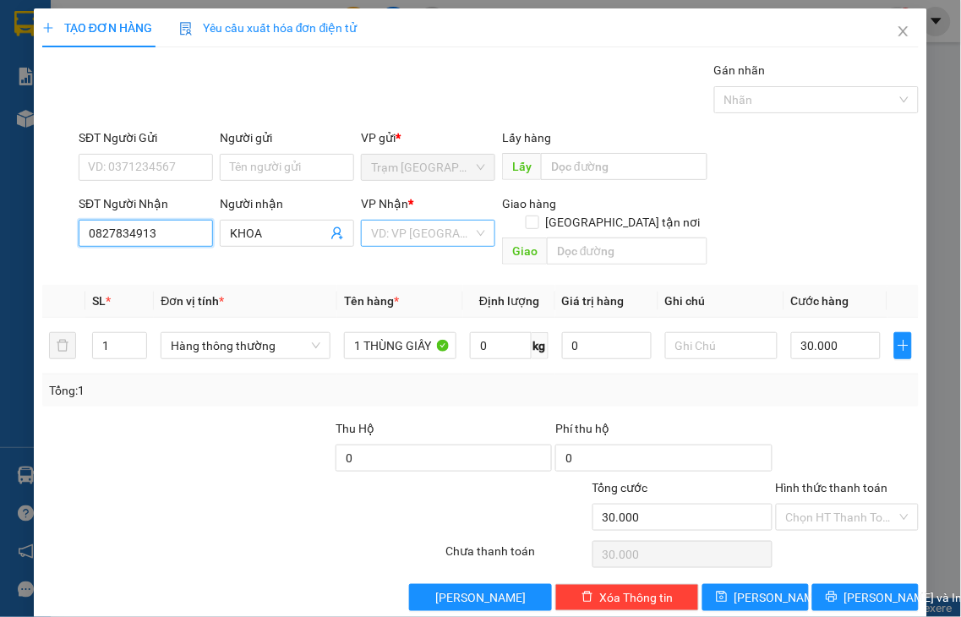
type input "0827834913"
click at [377, 238] on input "search" at bounding box center [422, 233] width 102 height 25
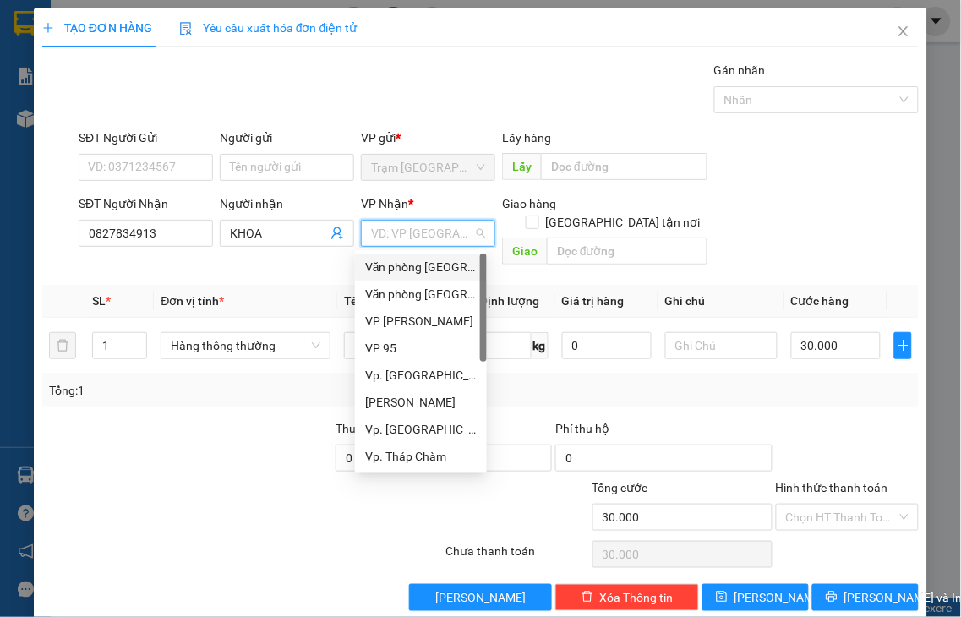
type input "Q"
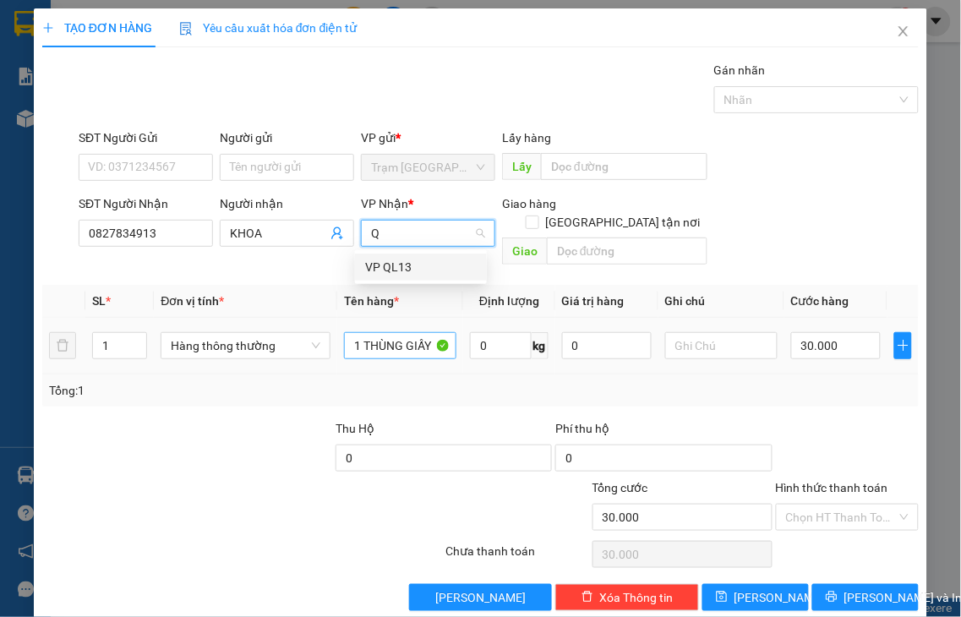
drag, startPoint x: 426, startPoint y: 265, endPoint x: 381, endPoint y: 327, distance: 76.2
click at [425, 265] on div "VP QL13" at bounding box center [421, 267] width 112 height 19
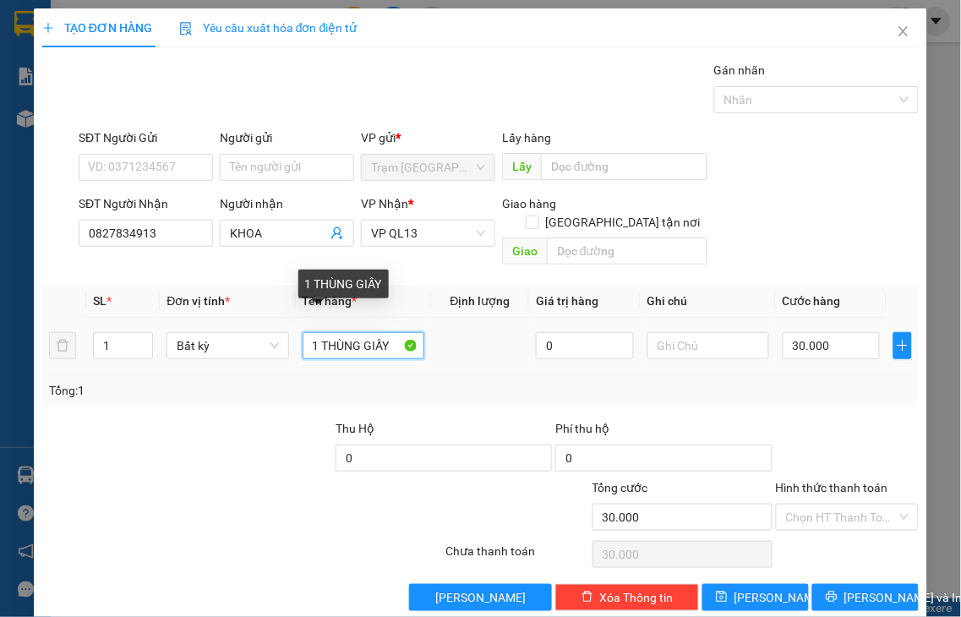
drag, startPoint x: 322, startPoint y: 325, endPoint x: 450, endPoint y: 319, distance: 127.8
click at [467, 318] on tr "1 Bất kỳ 1 THÙNG GIẤY 0 30.000" at bounding box center [480, 346] width 876 height 57
type input "1 XỐP"
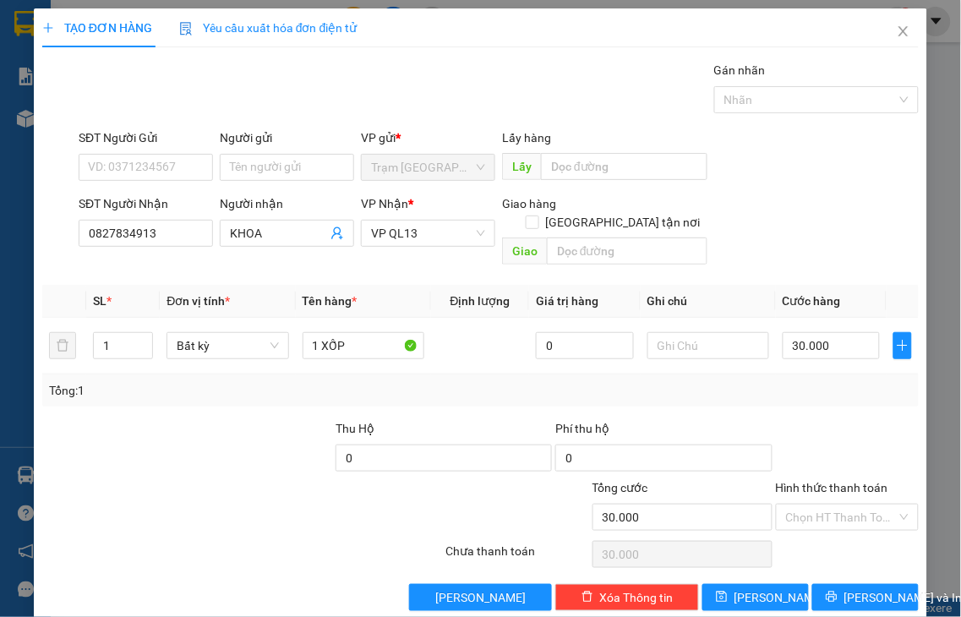
click at [790, 481] on label "Hình thức thanh toán" at bounding box center [832, 488] width 112 height 14
click at [790, 505] on input "Hình thức thanh toán" at bounding box center [842, 517] width 112 height 25
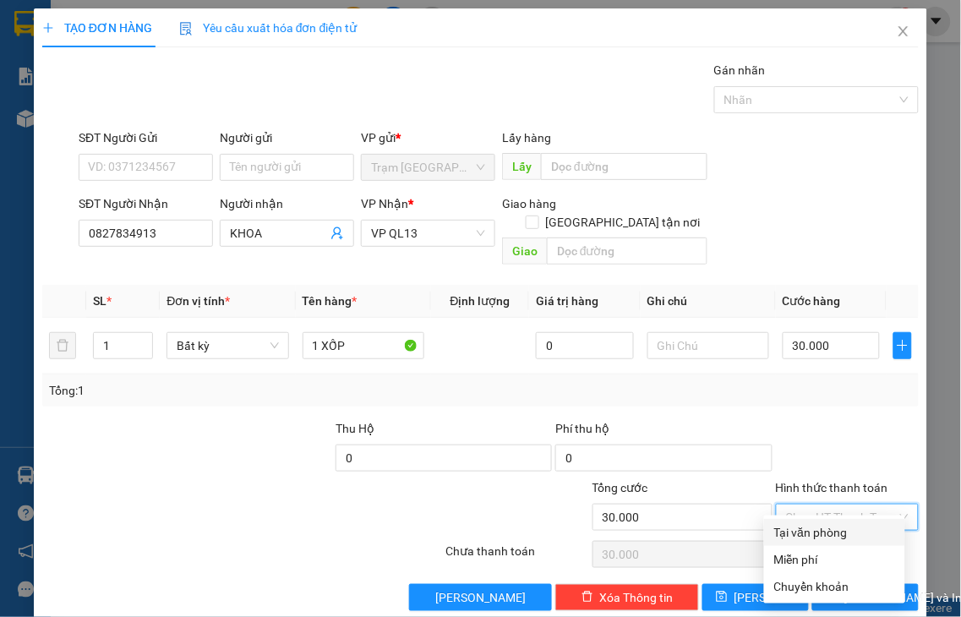
click at [837, 536] on div "Tại văn phòng" at bounding box center [834, 532] width 121 height 19
type input "0"
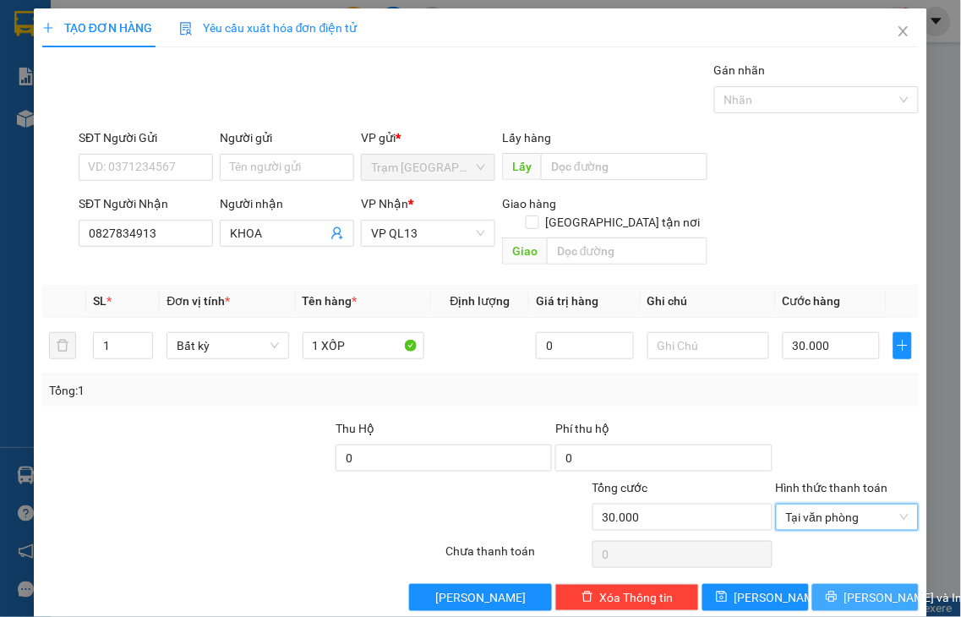
click at [873, 588] on span "Lưu và In" at bounding box center [903, 597] width 118 height 19
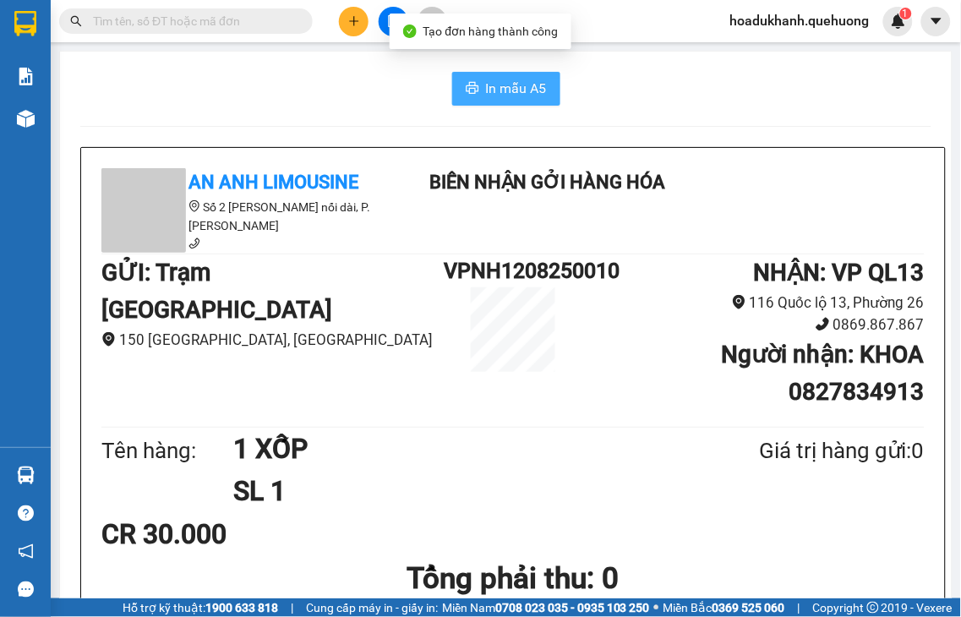
click at [492, 95] on span "In mẫu A5" at bounding box center [516, 88] width 61 height 21
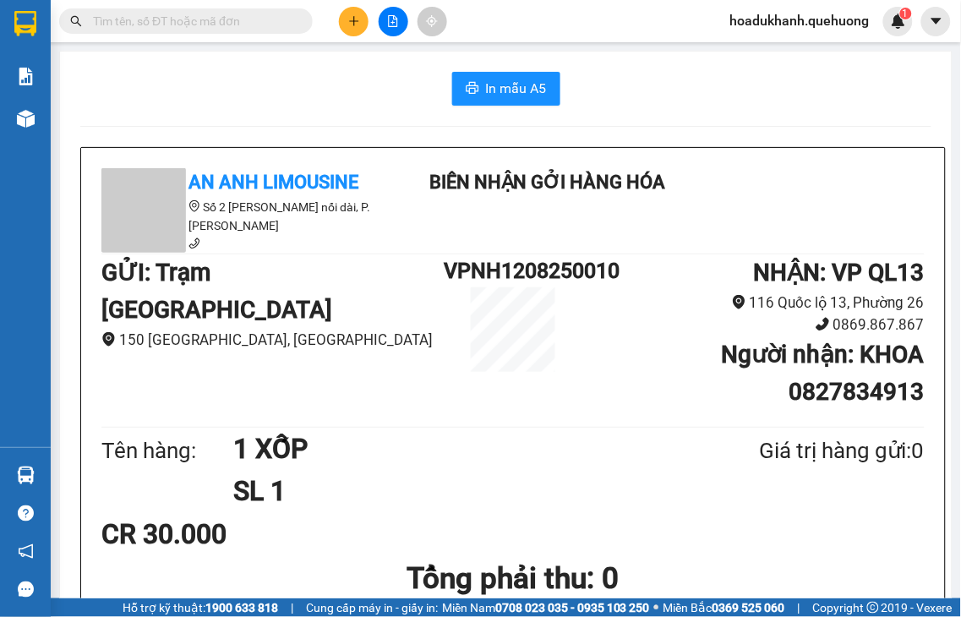
click at [350, 22] on icon "plus" at bounding box center [354, 21] width 12 height 12
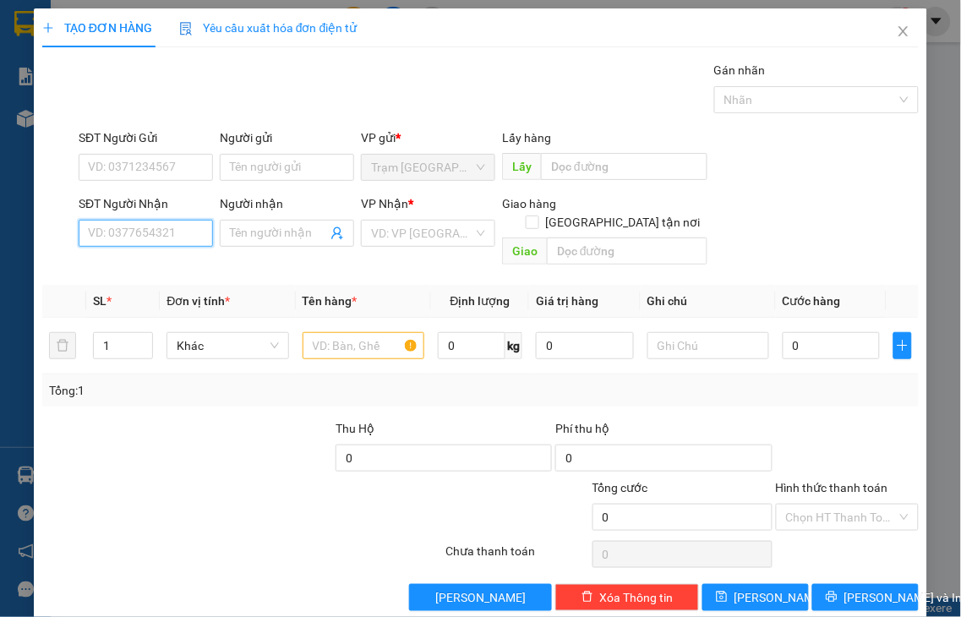
click at [171, 238] on input "SĐT Người Nhận" at bounding box center [146, 233] width 134 height 27
click at [171, 235] on input "2992" at bounding box center [146, 233] width 134 height 27
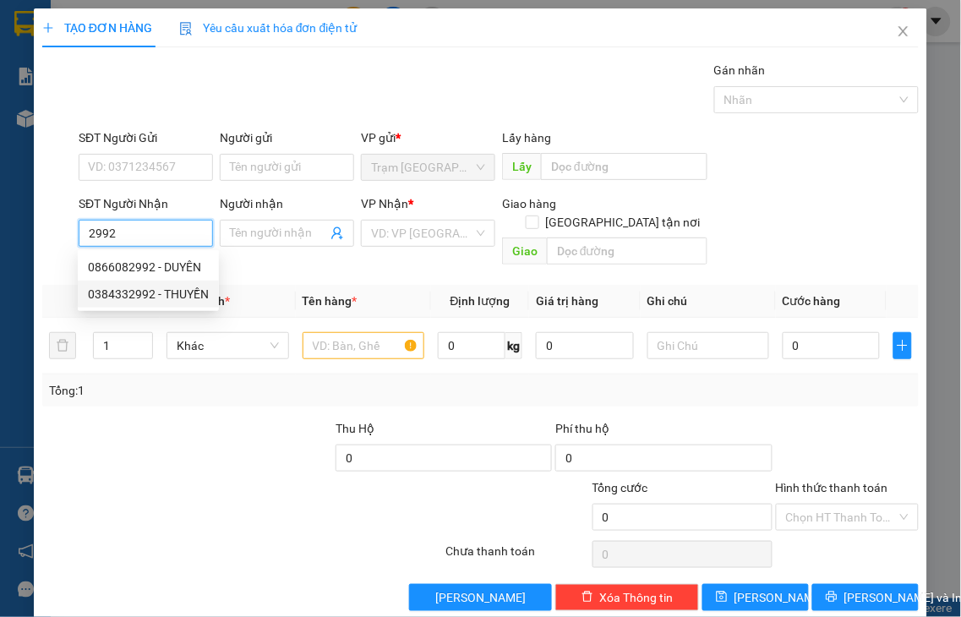
click at [161, 298] on div "0384332992 - THUYỀN" at bounding box center [148, 294] width 121 height 19
type input "0384332992"
type input "[PERSON_NAME]"
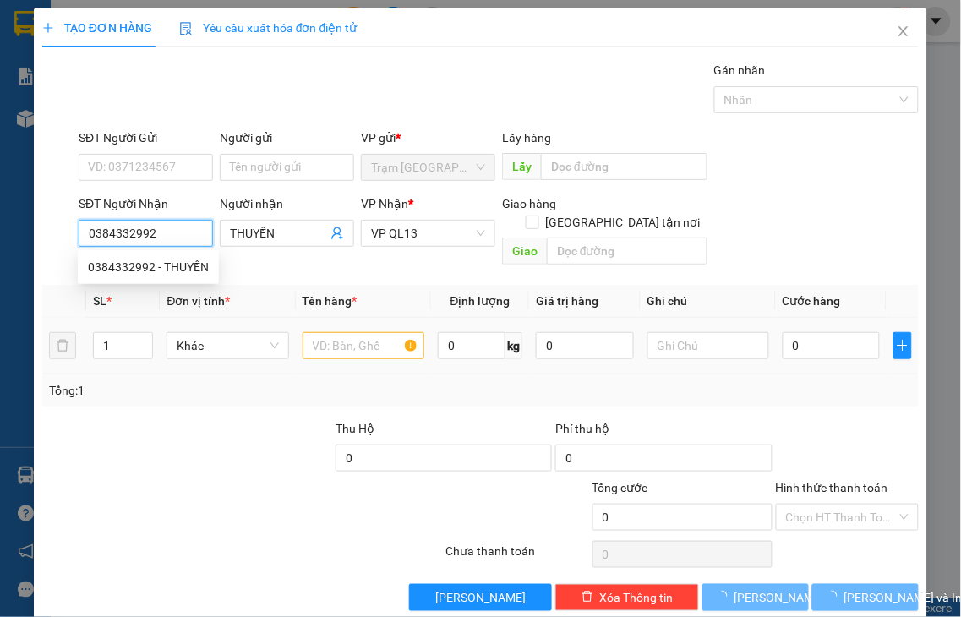
type input "40.000"
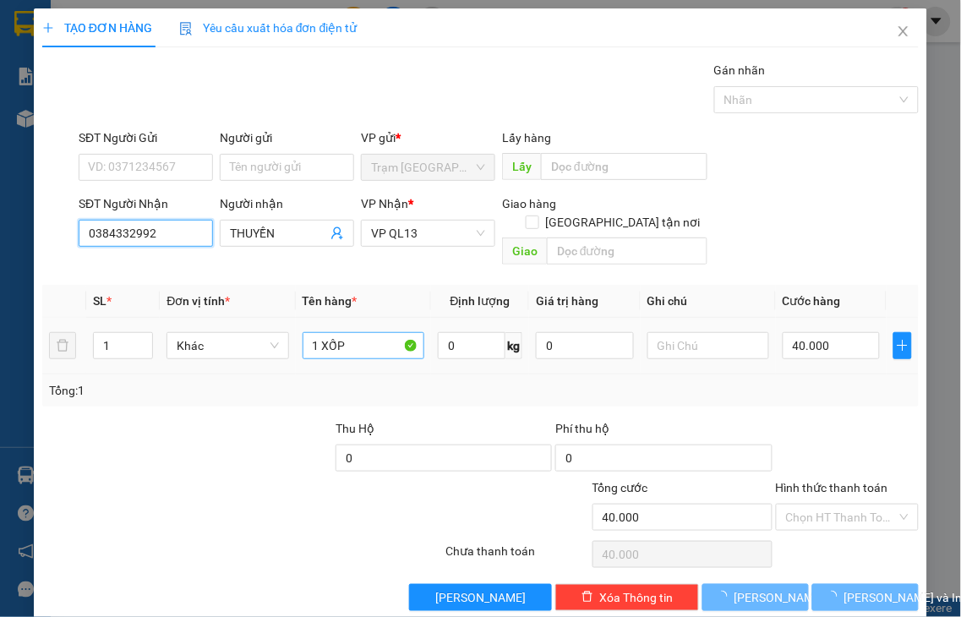
type input "0384332992"
click at [140, 336] on span "up" at bounding box center [144, 341] width 10 height 10
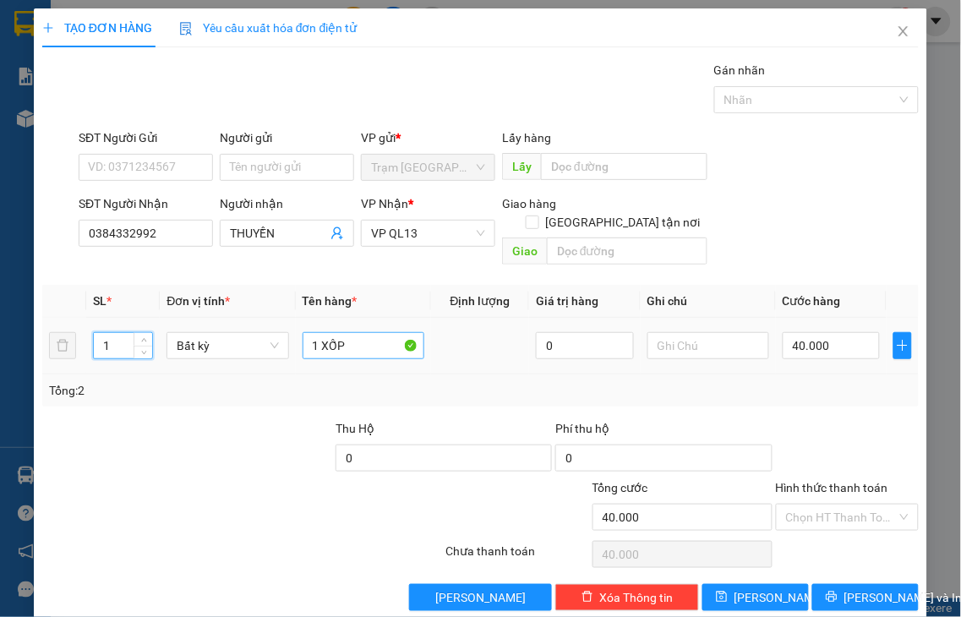
type input "2"
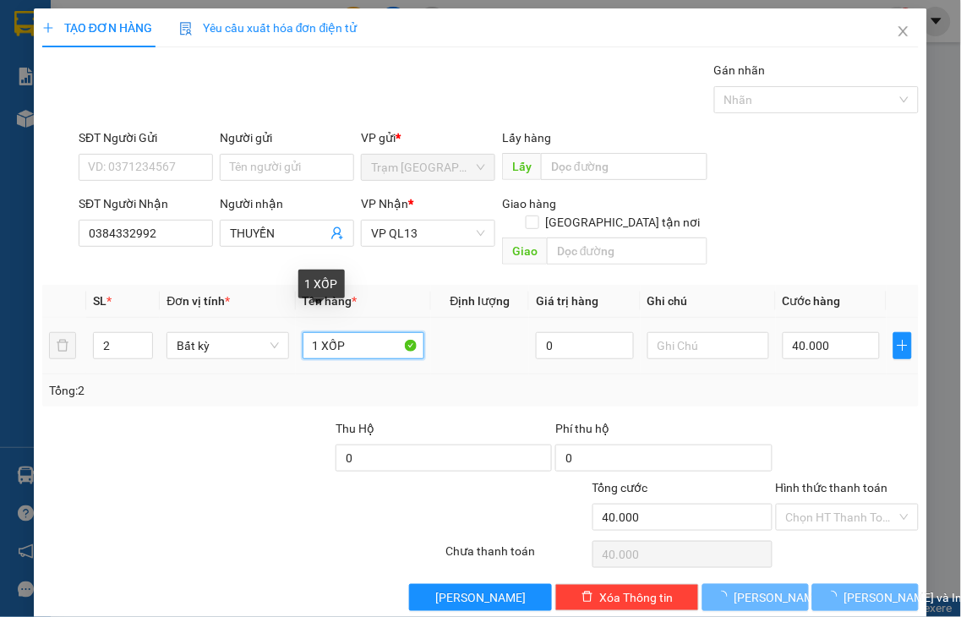
drag, startPoint x: 314, startPoint y: 321, endPoint x: 204, endPoint y: 344, distance: 112.2
click at [204, 344] on tr "2 Bất kỳ 1 XỐP 0 40.000" at bounding box center [480, 346] width 876 height 57
type input "2 XỐP"
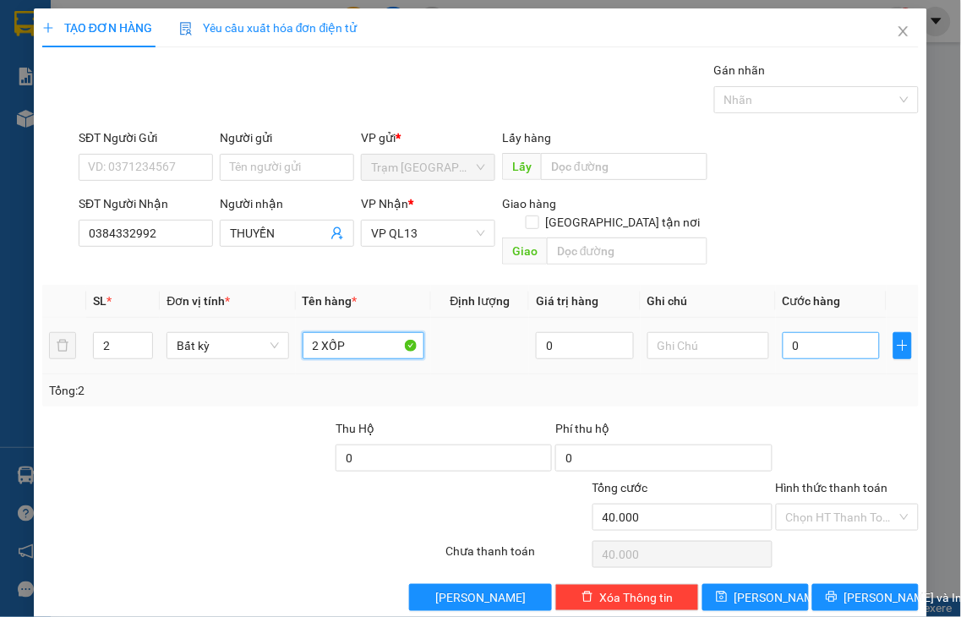
type input "0"
type input "2 XỐP"
click at [828, 332] on input "0" at bounding box center [831, 345] width 97 height 27
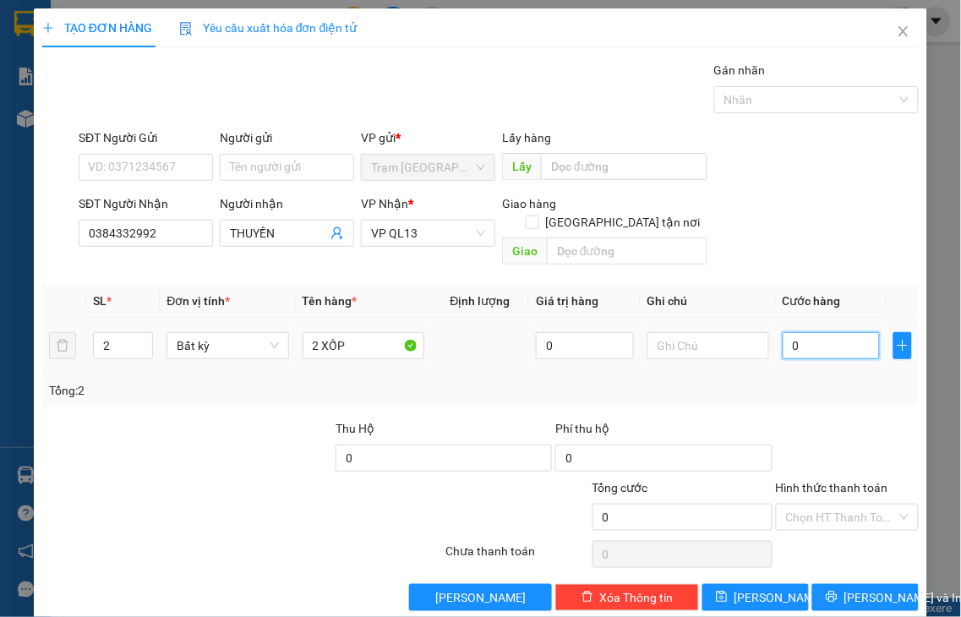
type input "9"
type input "90"
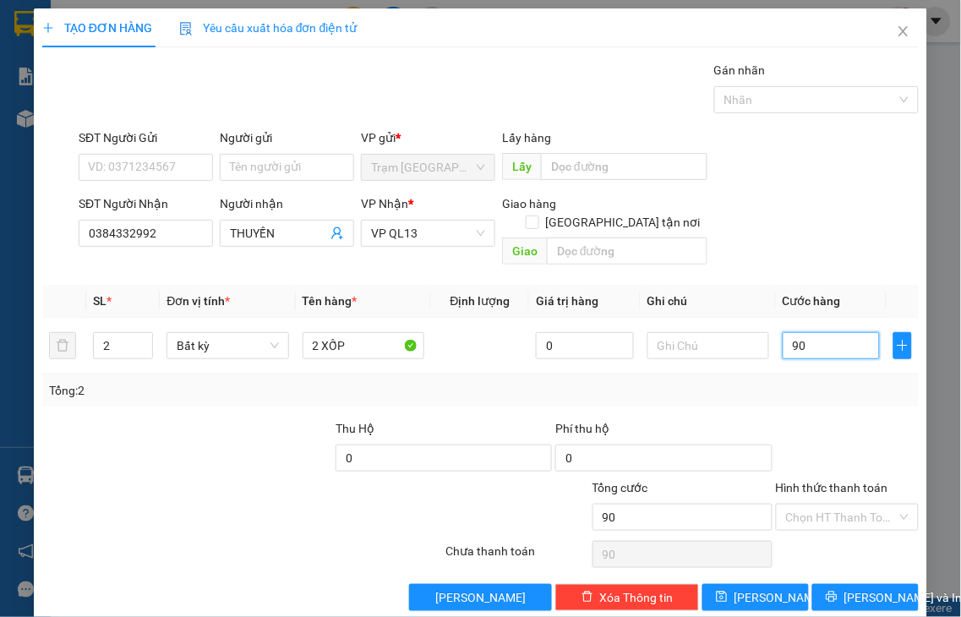
type input "90"
type input "90.000"
click at [822, 481] on label "Hình thức thanh toán" at bounding box center [832, 488] width 112 height 14
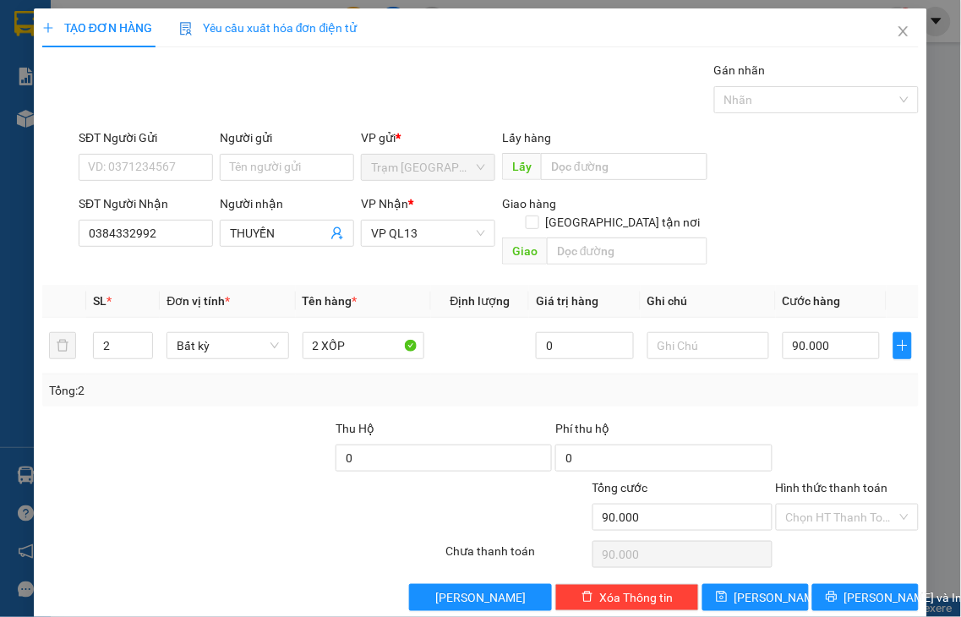
click at [822, 505] on input "Hình thức thanh toán" at bounding box center [842, 517] width 112 height 25
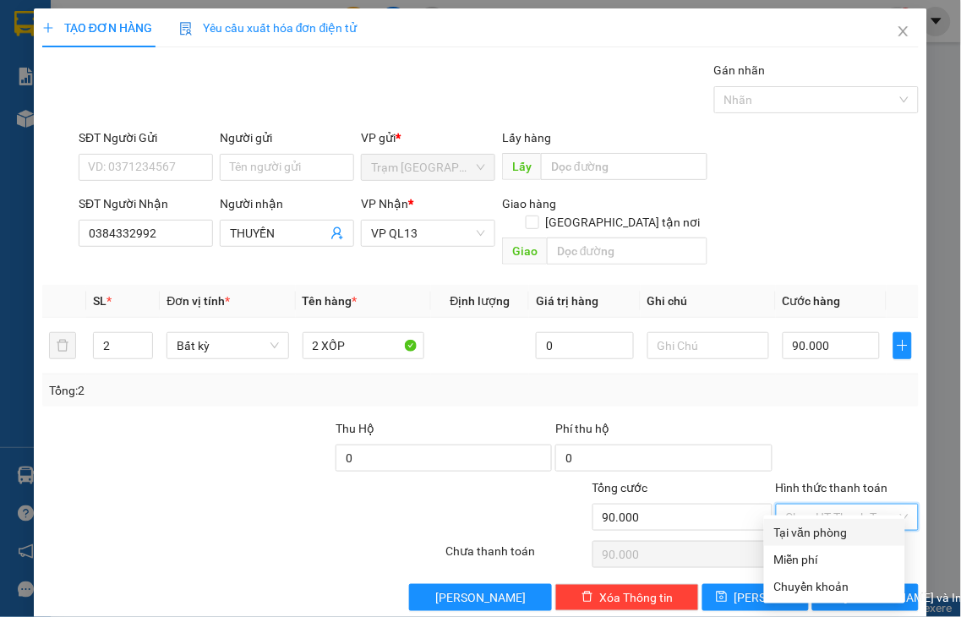
click at [833, 537] on div "Tại văn phòng" at bounding box center [834, 532] width 121 height 19
type input "0"
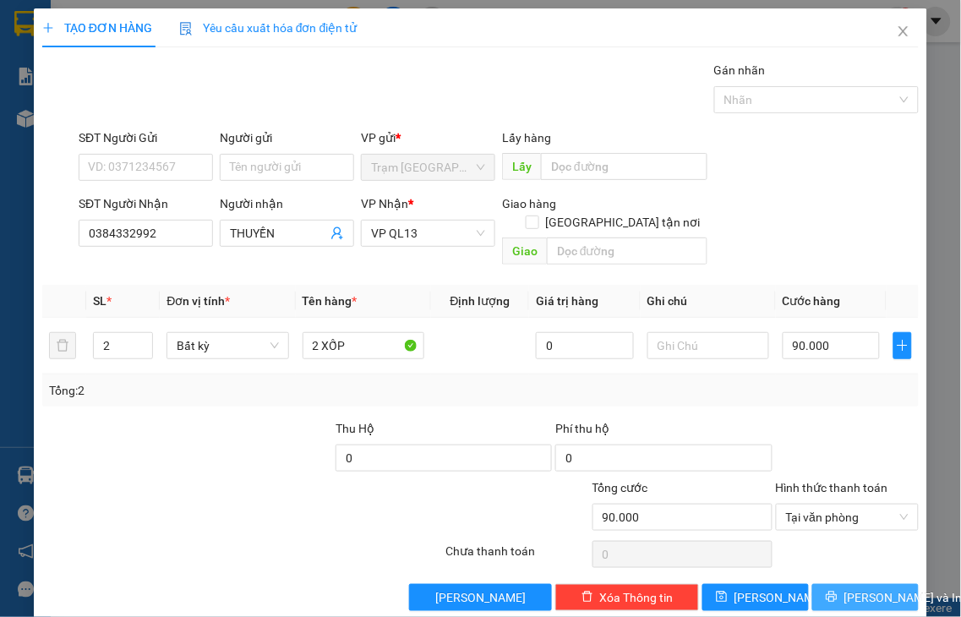
click at [855, 588] on span "Lưu và In" at bounding box center [903, 597] width 118 height 19
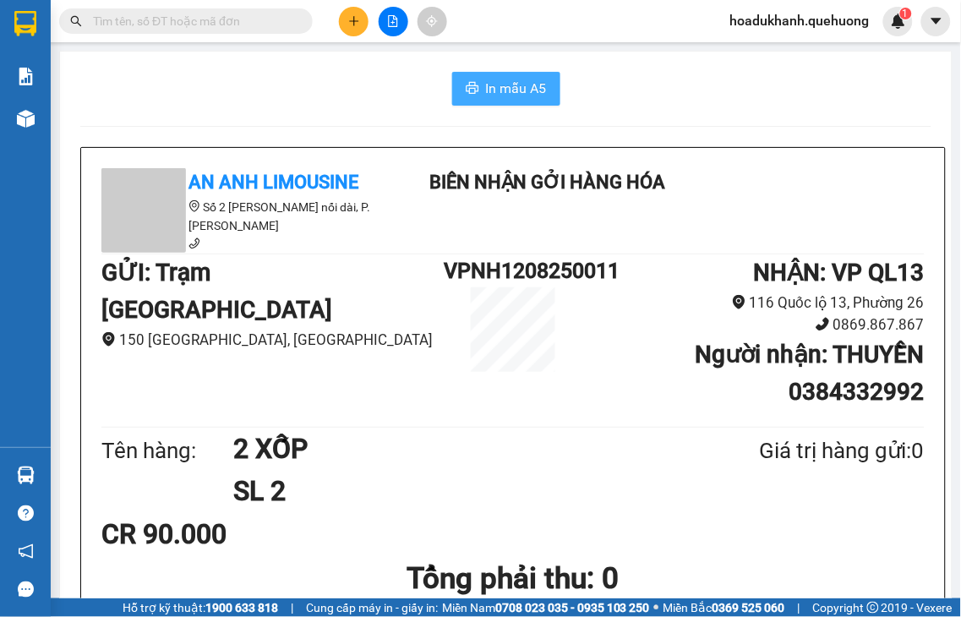
click at [512, 95] on span "In mẫu A5" at bounding box center [516, 88] width 61 height 21
click at [352, 19] on icon "plus" at bounding box center [354, 21] width 12 height 12
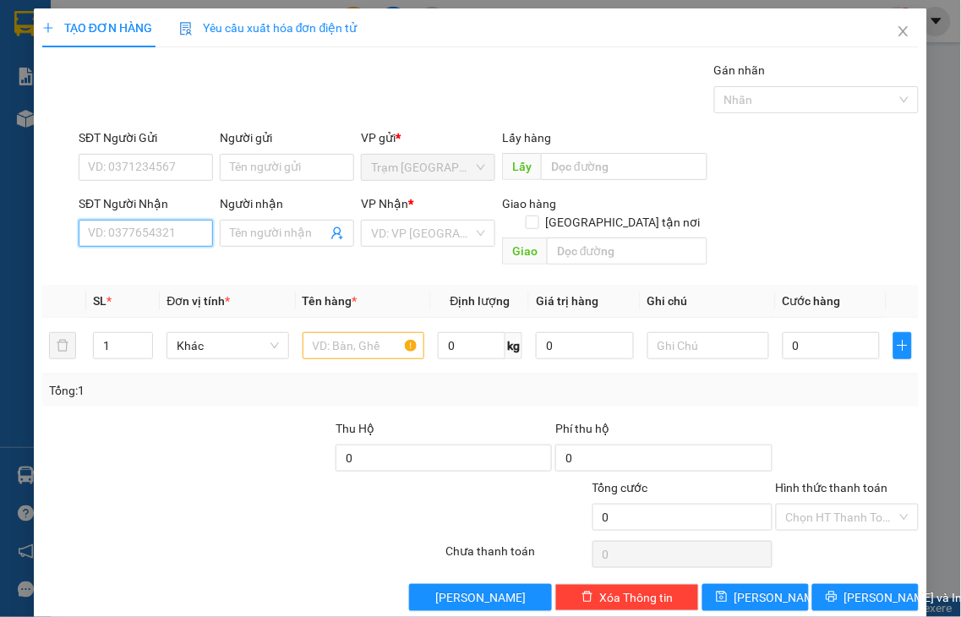
click at [127, 234] on input "SĐT Người Nhận" at bounding box center [146, 233] width 134 height 27
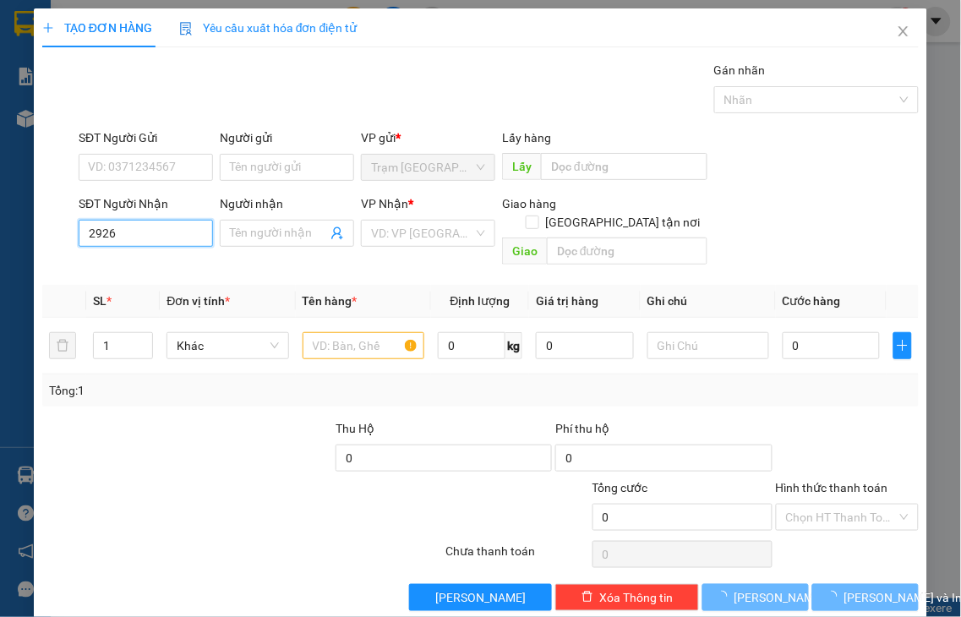
click at [127, 231] on input "2926" at bounding box center [146, 233] width 134 height 27
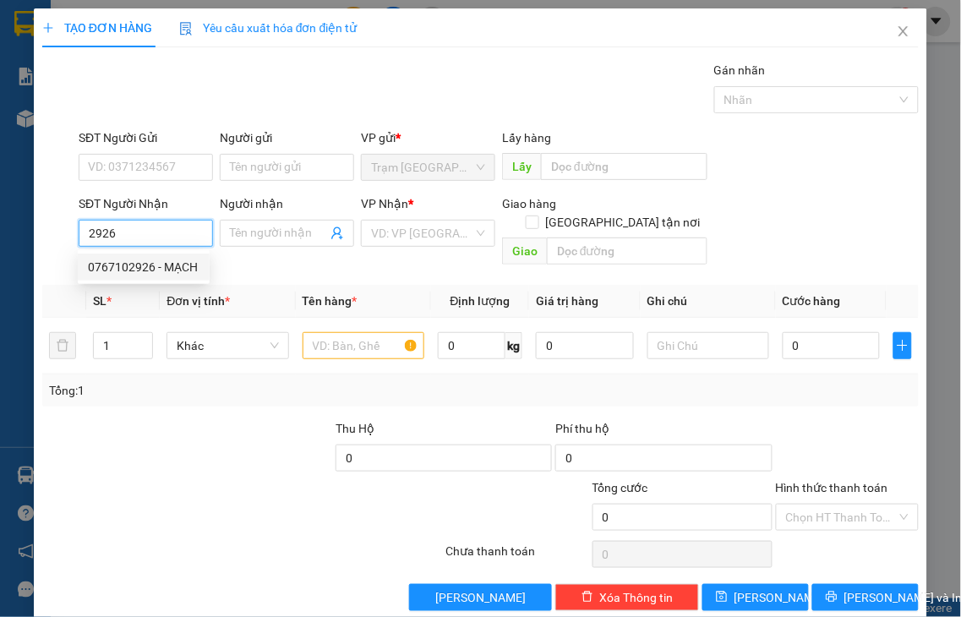
click at [149, 269] on div "0767102926 - MẠCH" at bounding box center [144, 267] width 112 height 19
type input "0767102926"
type input "MẠCH"
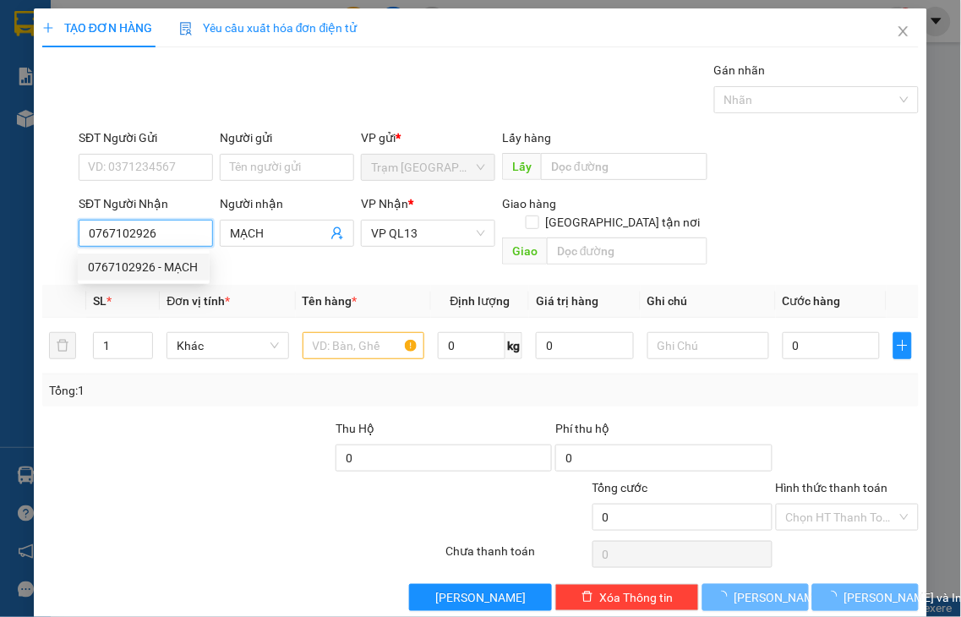
type input "40.000"
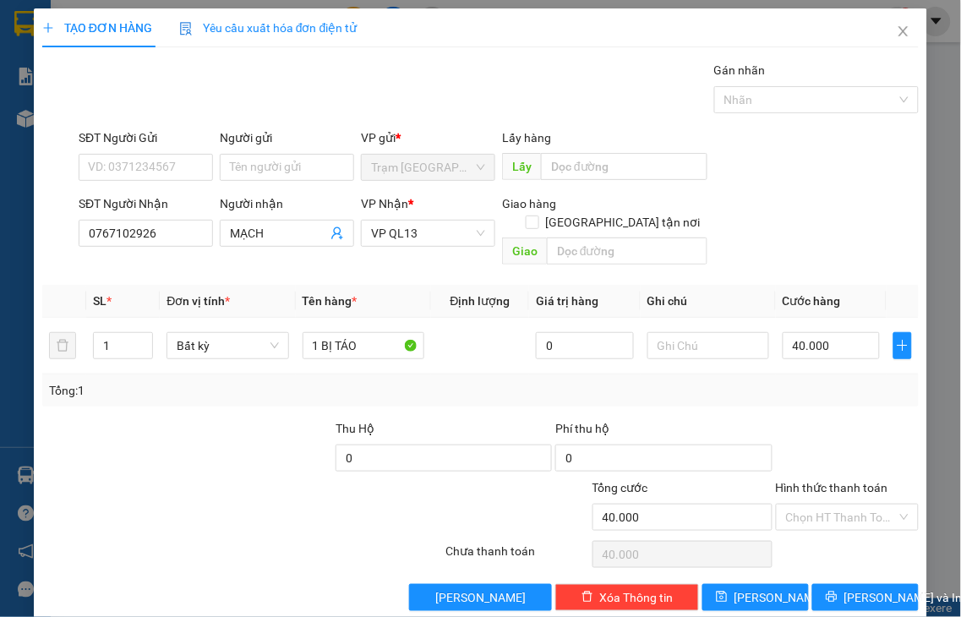
click at [847, 481] on label "Hình thức thanh toán" at bounding box center [832, 488] width 112 height 14
click at [847, 505] on input "Hình thức thanh toán" at bounding box center [842, 517] width 112 height 25
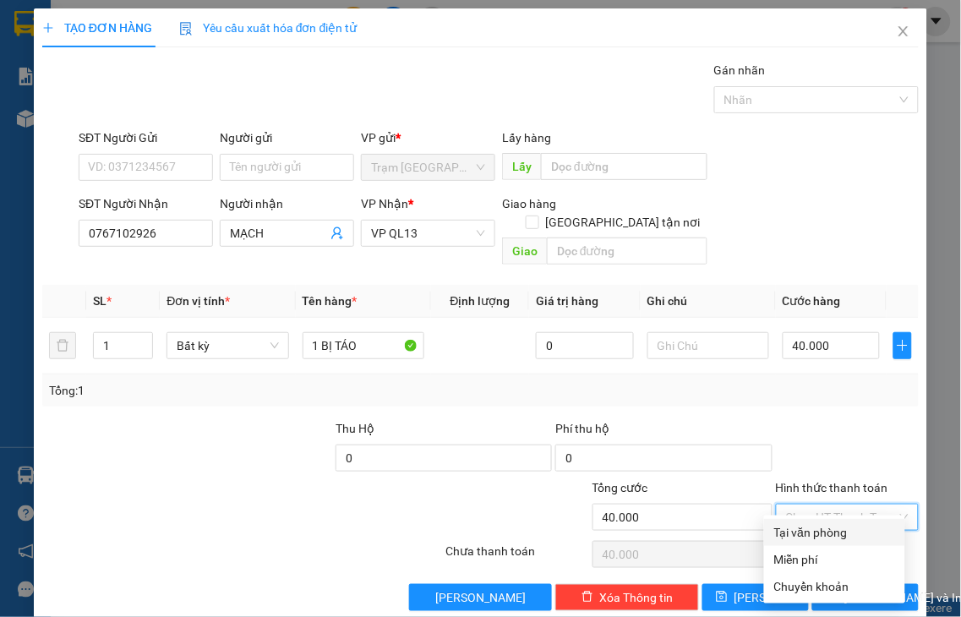
click at [856, 536] on div "Tại văn phòng" at bounding box center [834, 532] width 121 height 19
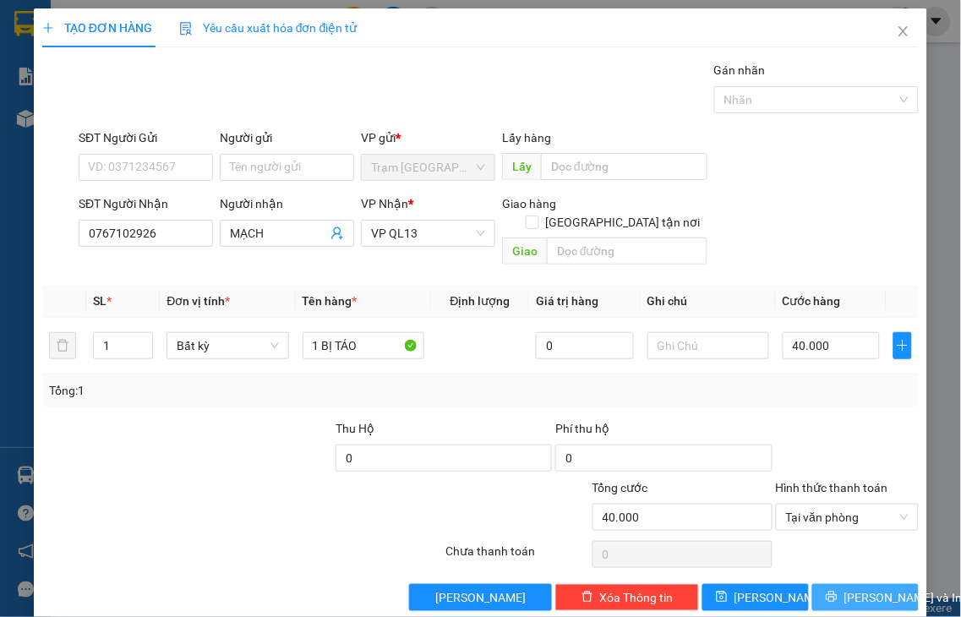
click at [864, 588] on span "Lưu và In" at bounding box center [903, 597] width 118 height 19
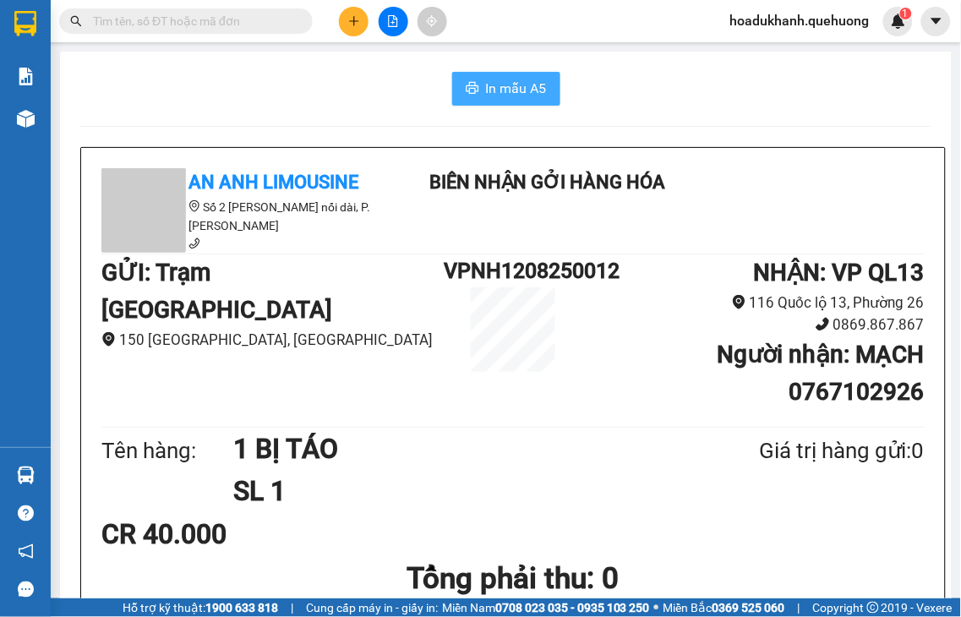
click at [519, 87] on span "In mẫu A5" at bounding box center [516, 88] width 61 height 21
click at [347, 28] on button at bounding box center [354, 22] width 30 height 30
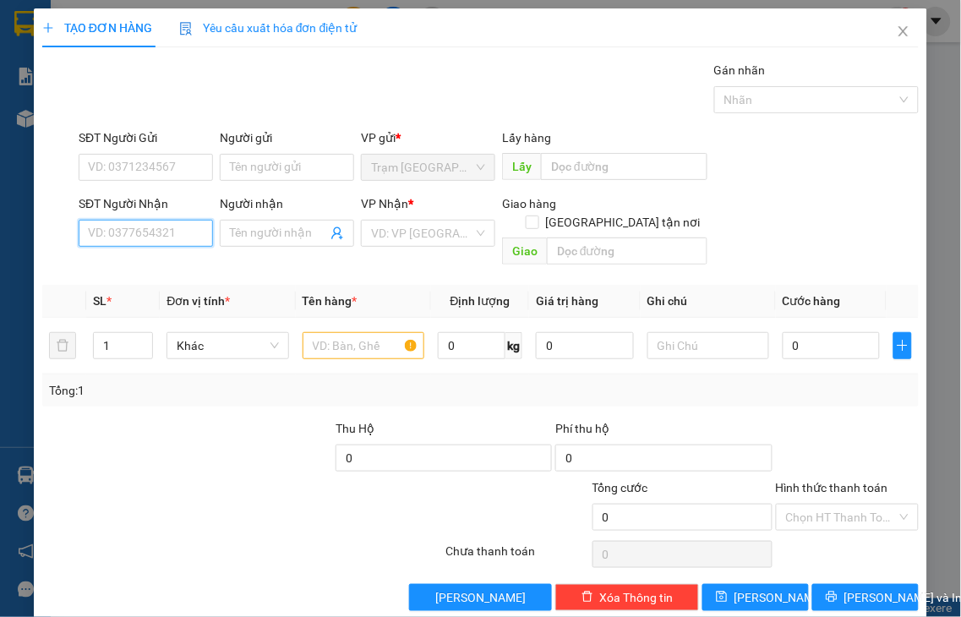
click at [176, 234] on input "SĐT Người Nhận" at bounding box center [146, 233] width 134 height 27
click at [178, 234] on input "6266" at bounding box center [146, 233] width 134 height 27
click at [177, 260] on div "0776936266 - MAI" at bounding box center [144, 267] width 112 height 19
type input "0776936266"
type input "MAI"
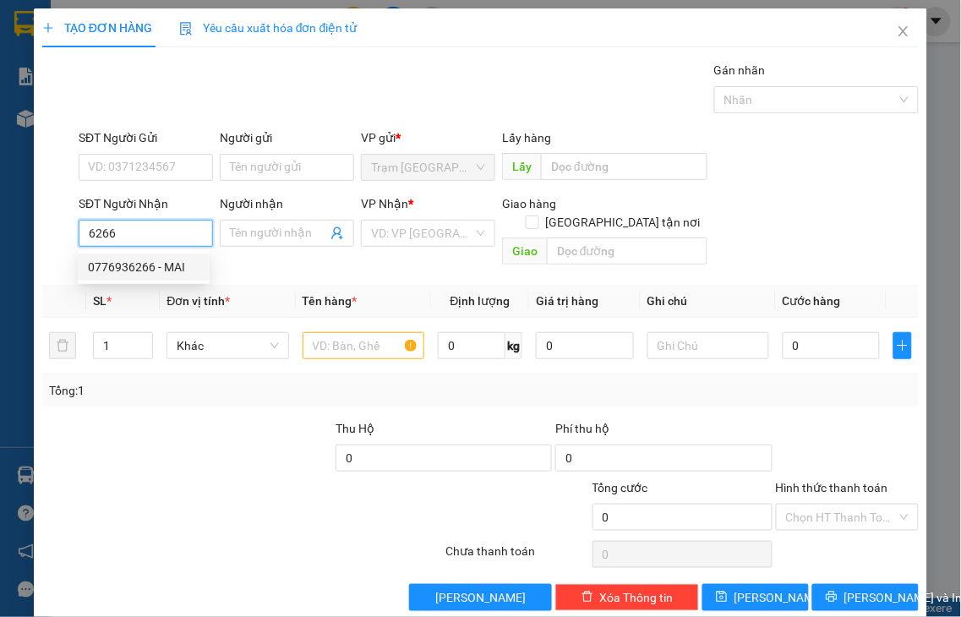
type input "NHỜ SHIP"
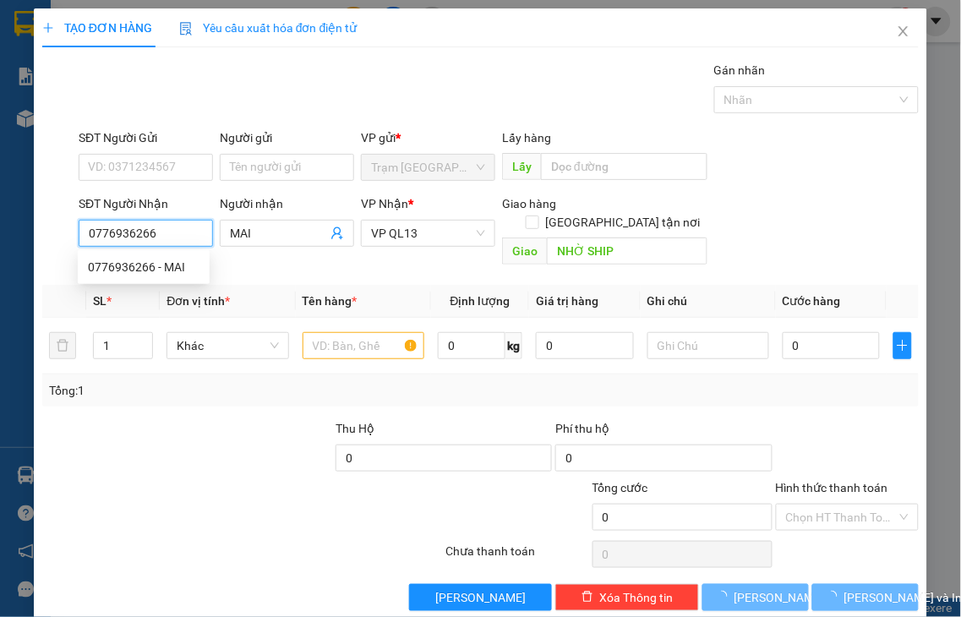
type input "40.000"
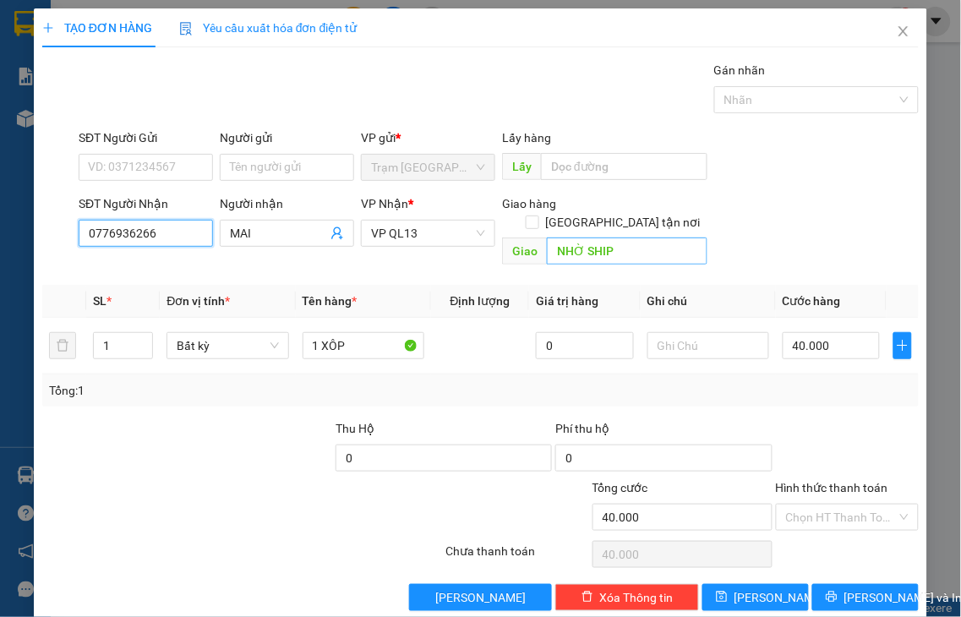
type input "0776936266"
click at [813, 481] on label "Hình thức thanh toán" at bounding box center [832, 488] width 112 height 14
click at [813, 505] on input "Hình thức thanh toán" at bounding box center [842, 517] width 112 height 25
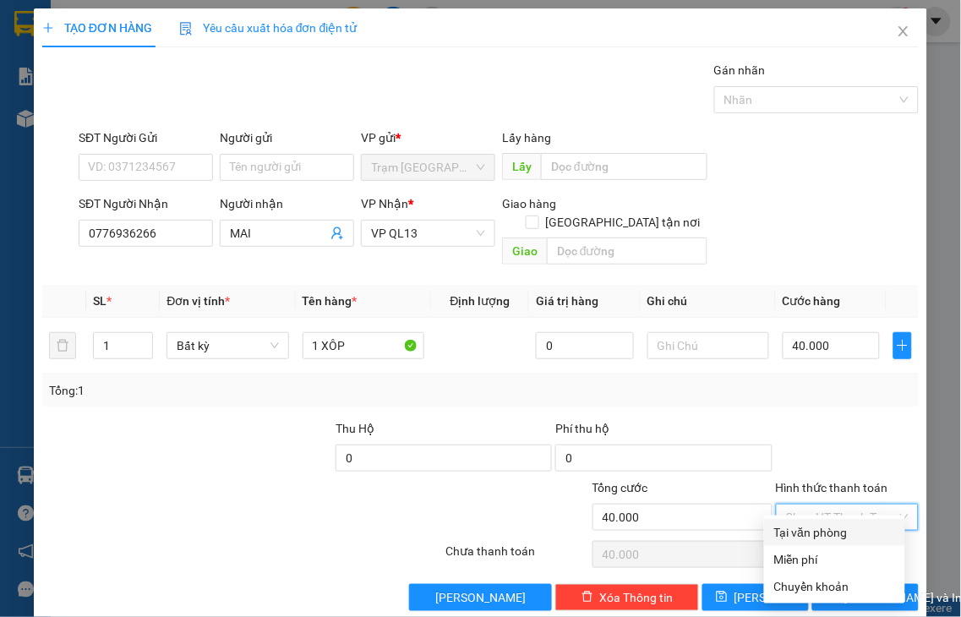
click at [826, 531] on div "Tại văn phòng" at bounding box center [834, 532] width 121 height 19
type input "0"
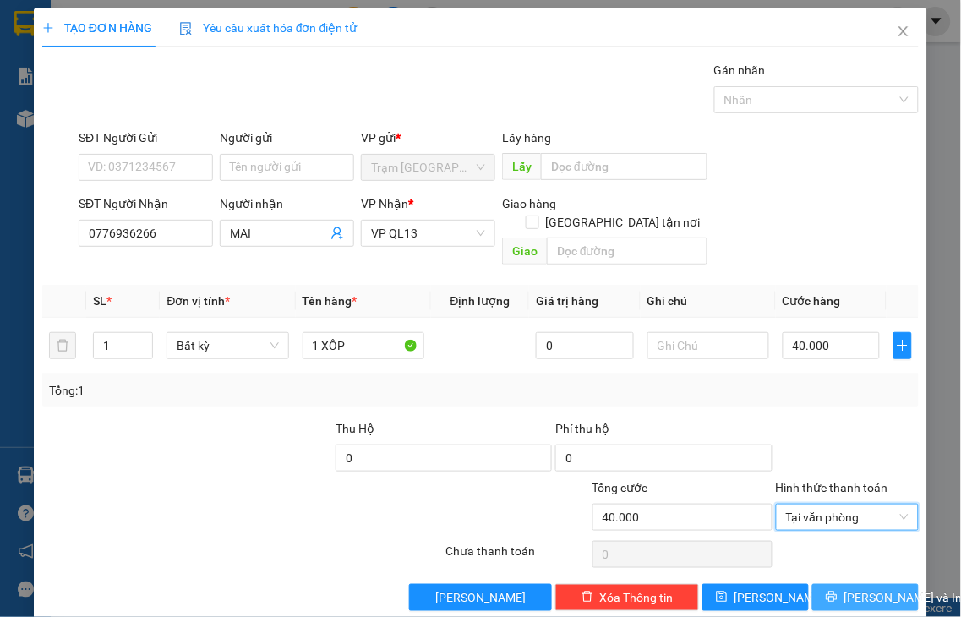
click at [846, 588] on span "Lưu và In" at bounding box center [903, 597] width 118 height 19
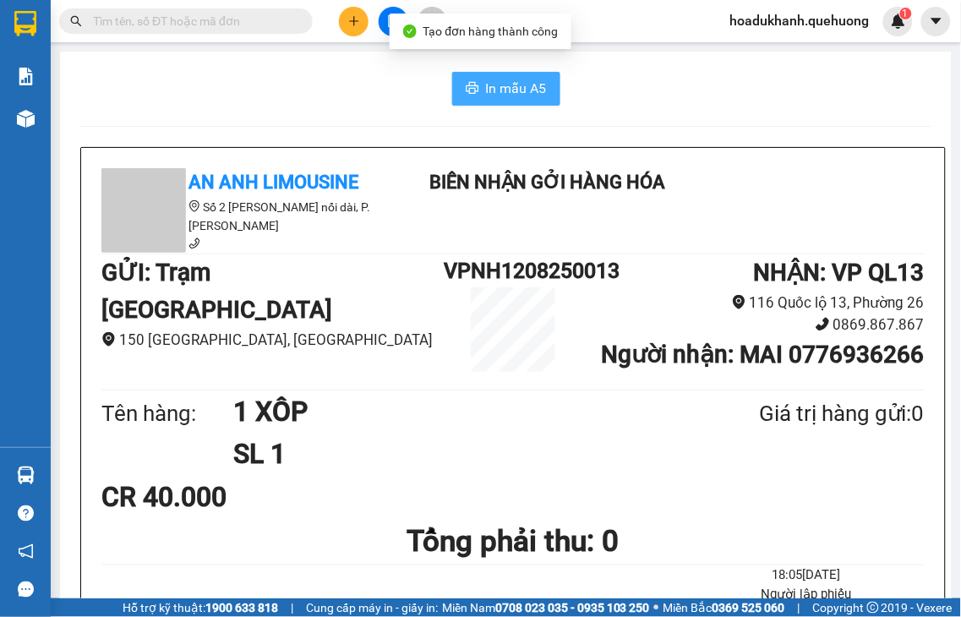
click at [467, 96] on span "printer" at bounding box center [473, 89] width 14 height 16
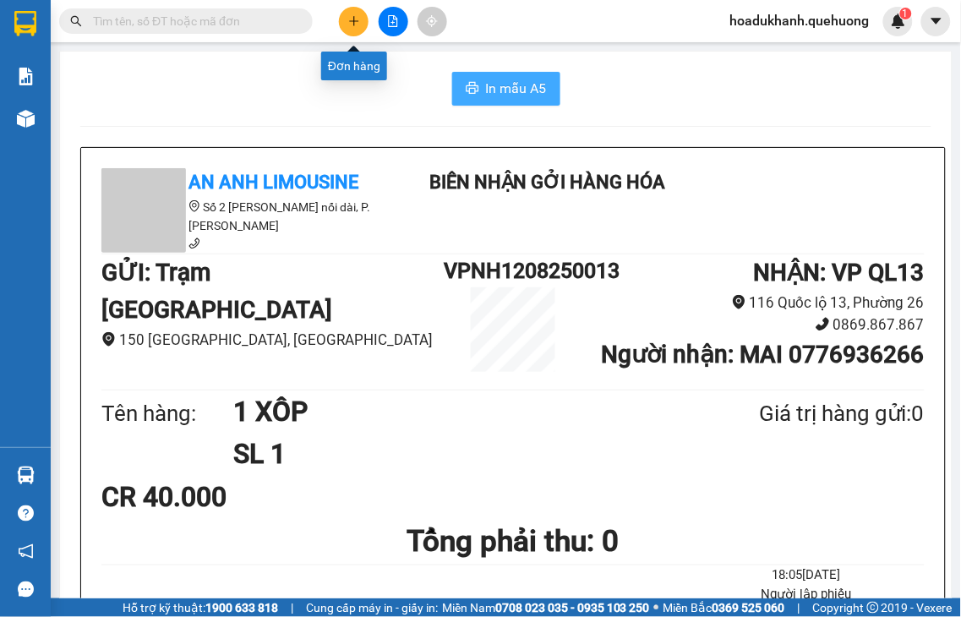
click at [347, 19] on button at bounding box center [354, 22] width 30 height 30
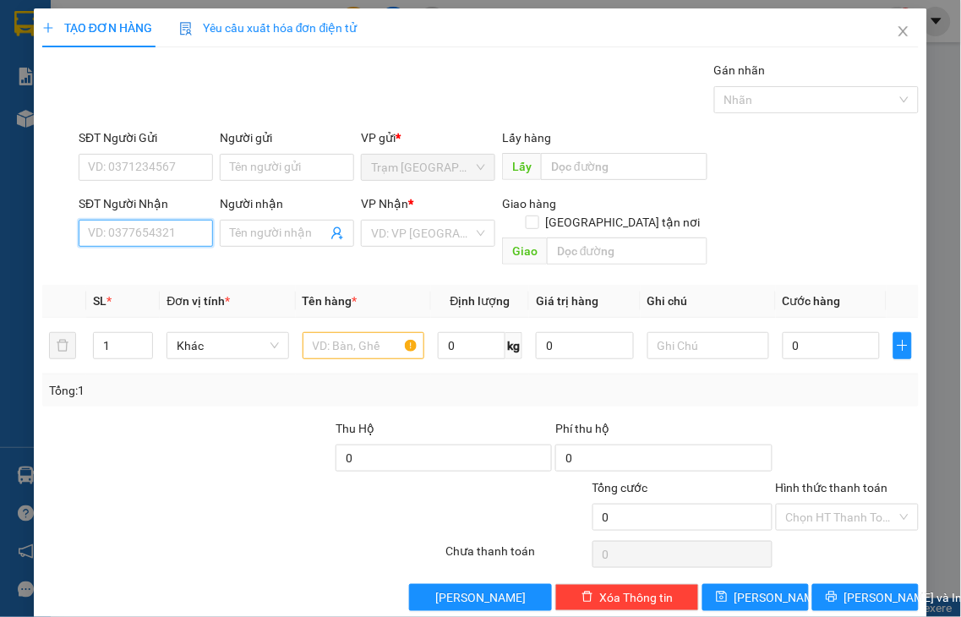
click at [187, 229] on input "SĐT Người Nhận" at bounding box center [146, 233] width 134 height 27
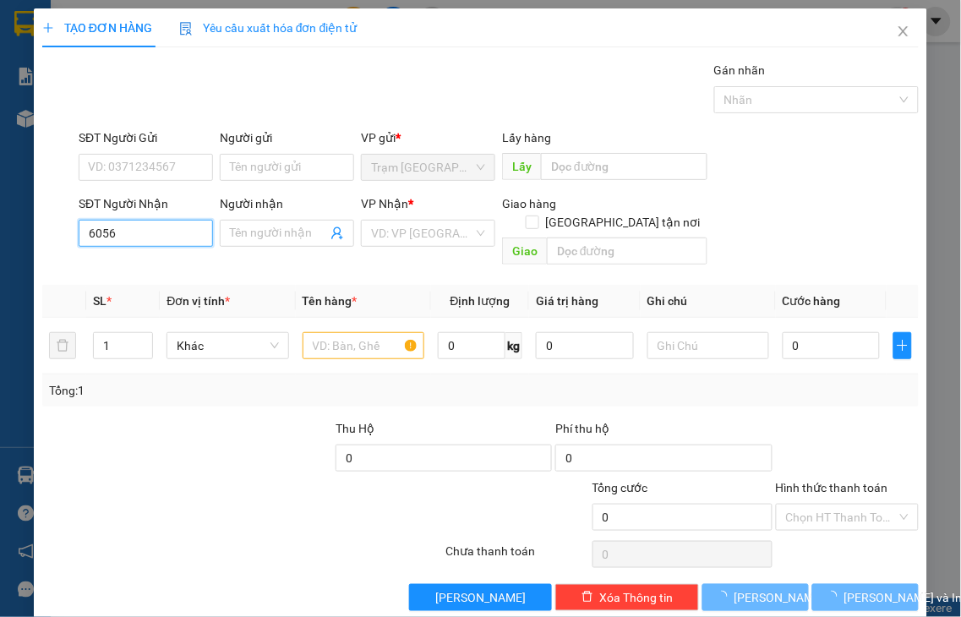
click at [184, 226] on input "6056" at bounding box center [146, 233] width 134 height 27
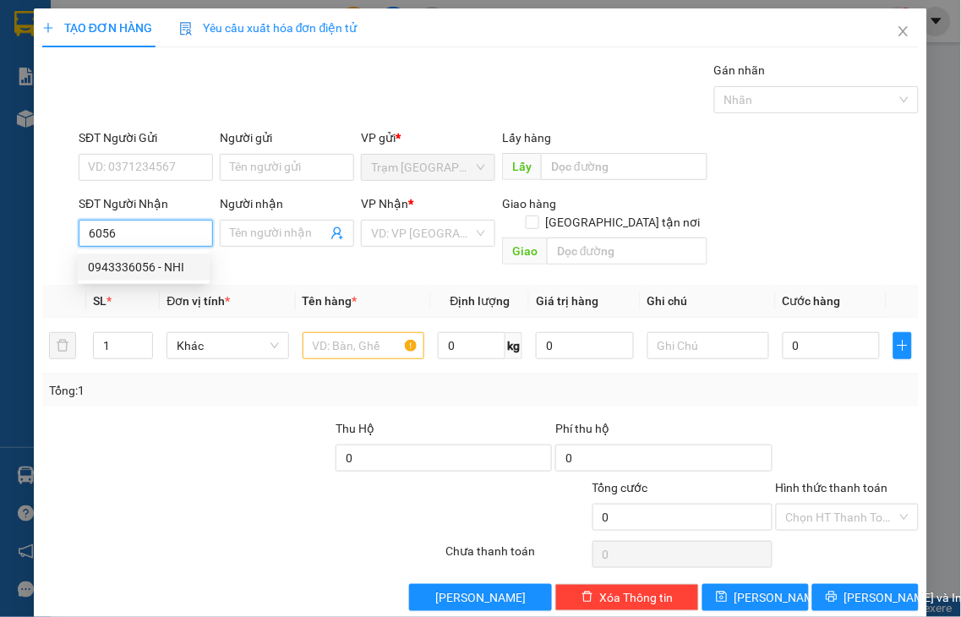
click at [178, 264] on div "0943336056 - NHI" at bounding box center [144, 267] width 112 height 19
type input "0943336056"
type input "NHI"
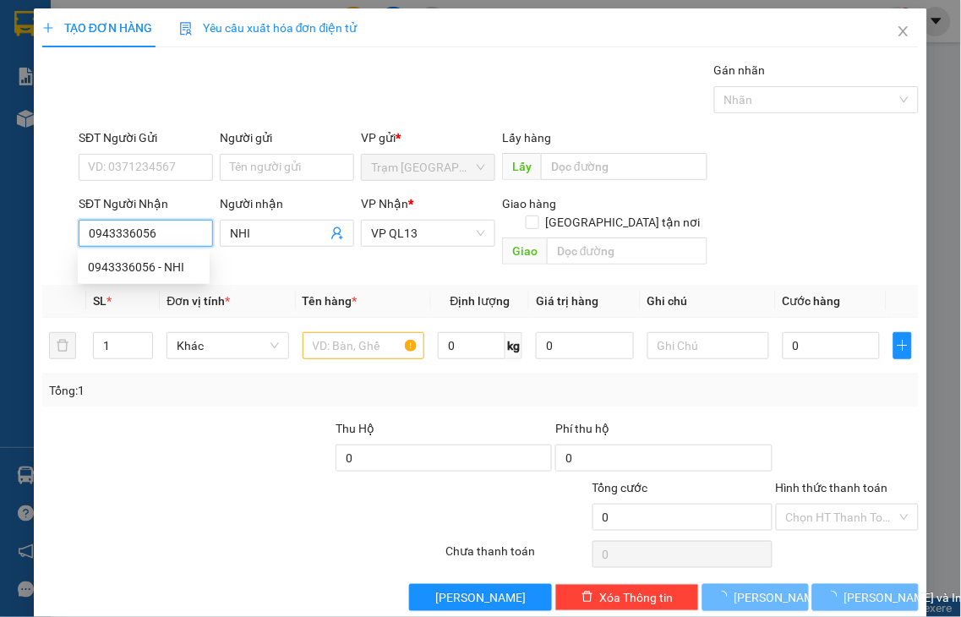
type input "50.000"
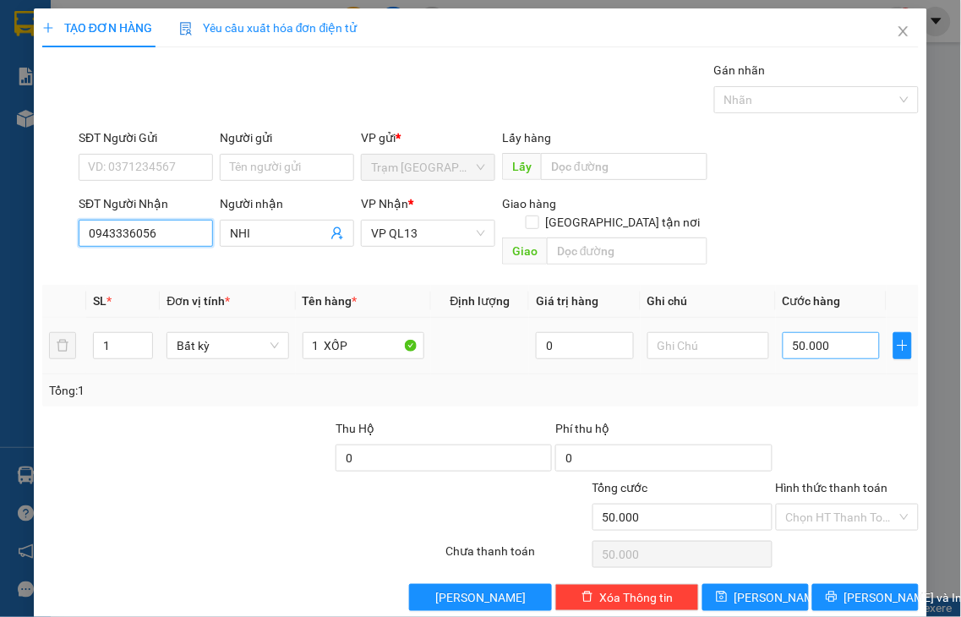
type input "0943336056"
click at [822, 332] on input "50.000" at bounding box center [831, 345] width 97 height 27
type input "7"
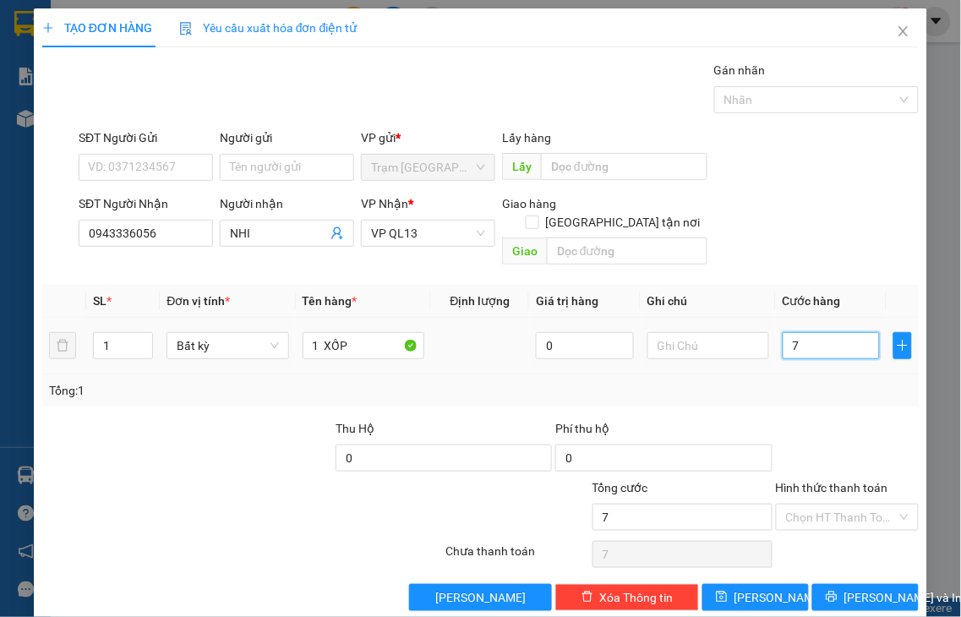
type input "70"
type input "70.000"
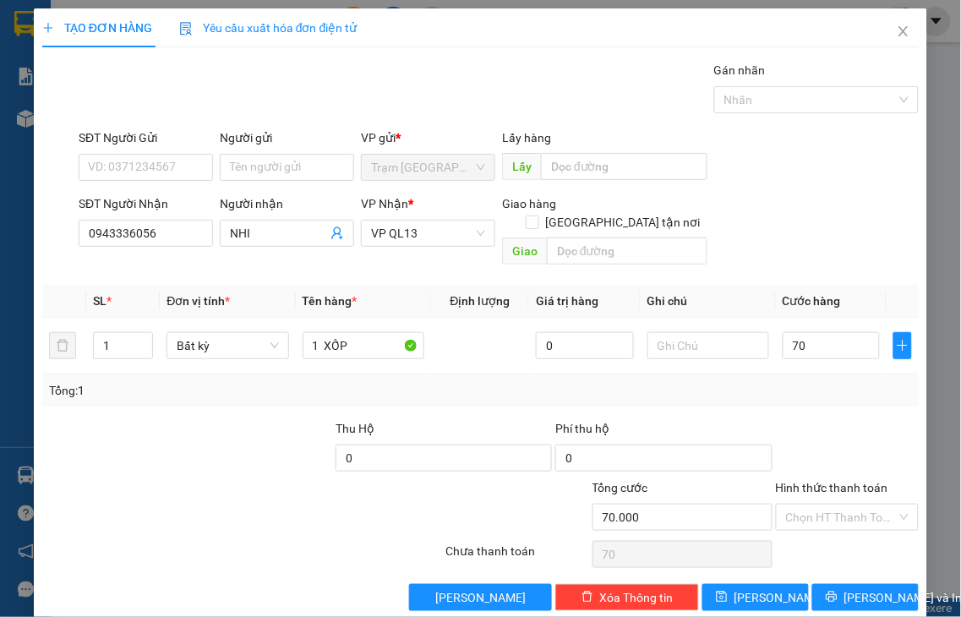
type input "70.000"
click at [822, 481] on label "Hình thức thanh toán" at bounding box center [832, 488] width 112 height 14
click at [822, 505] on input "Hình thức thanh toán" at bounding box center [842, 517] width 112 height 25
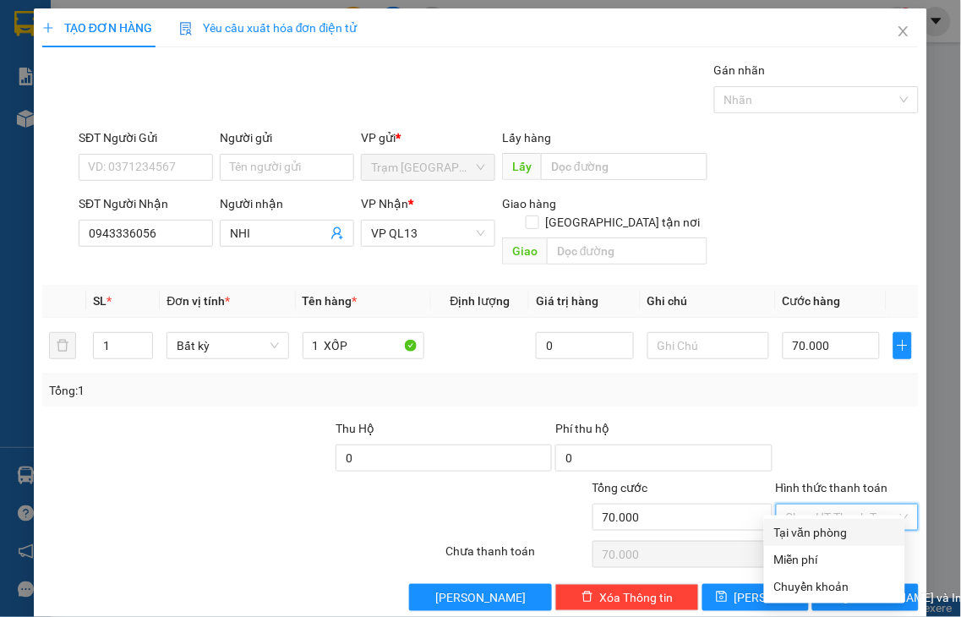
click at [832, 538] on div "Tại văn phòng" at bounding box center [834, 532] width 121 height 19
type input "0"
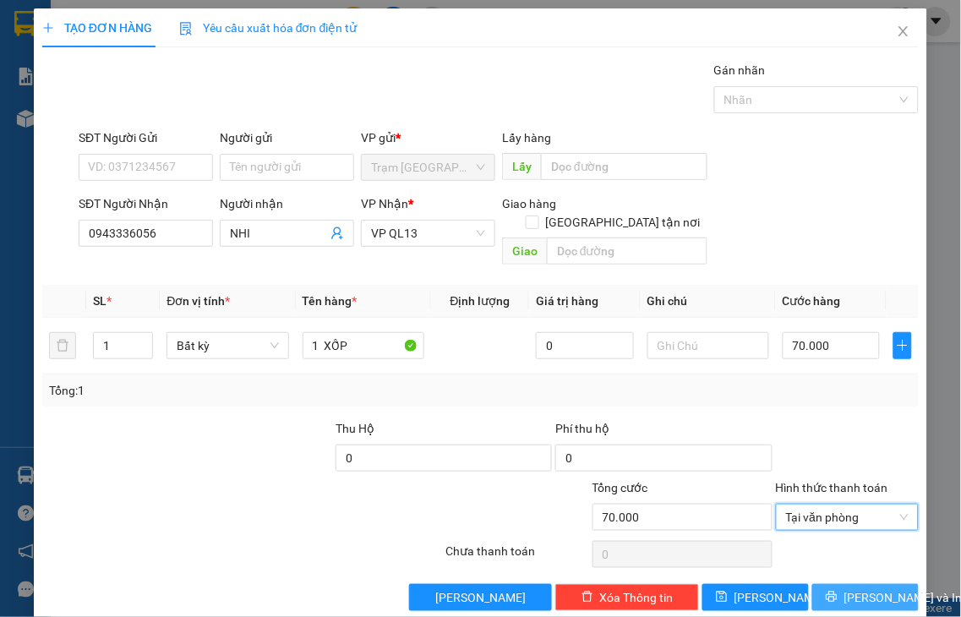
click at [844, 588] on span "Lưu và In" at bounding box center [903, 597] width 118 height 19
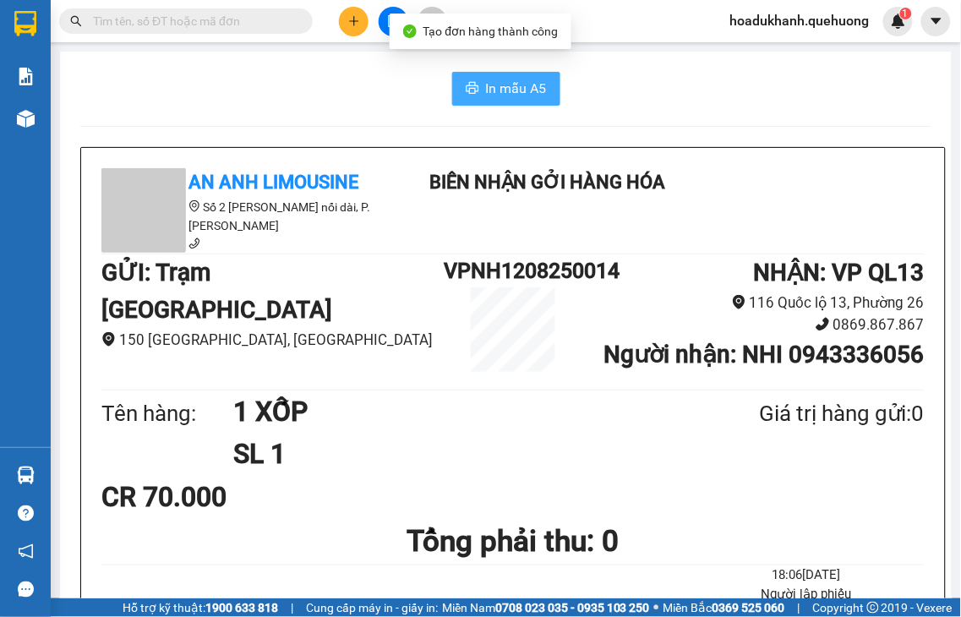
click at [496, 87] on span "In mẫu A5" at bounding box center [516, 88] width 61 height 21
click at [358, 26] on icon "plus" at bounding box center [354, 21] width 12 height 12
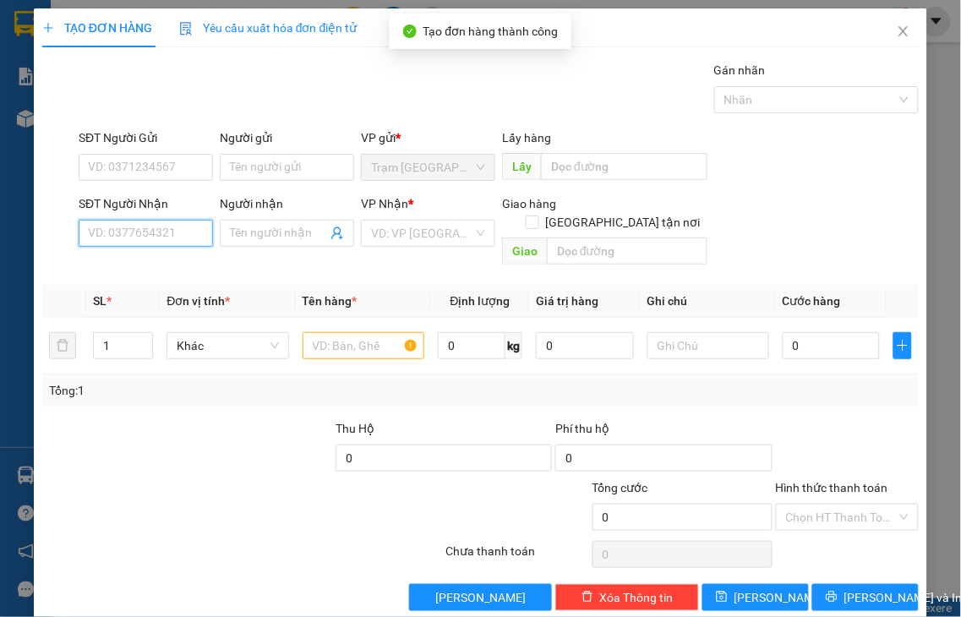
drag, startPoint x: 148, startPoint y: 225, endPoint x: 156, endPoint y: 221, distance: 8.7
click at [154, 221] on input "SĐT Người Nhận" at bounding box center [146, 233] width 134 height 27
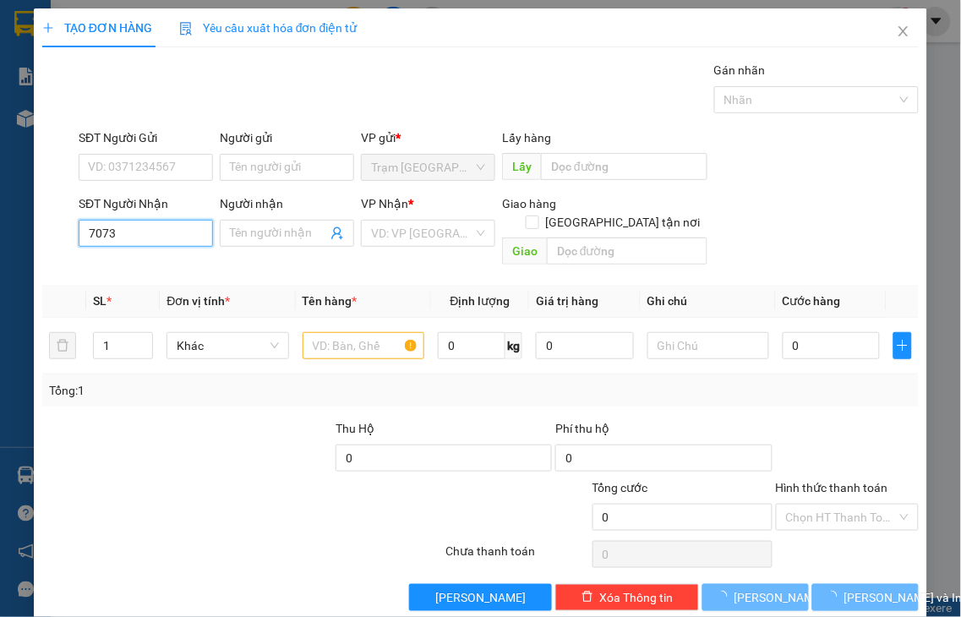
click at [144, 228] on input "7073" at bounding box center [146, 233] width 134 height 27
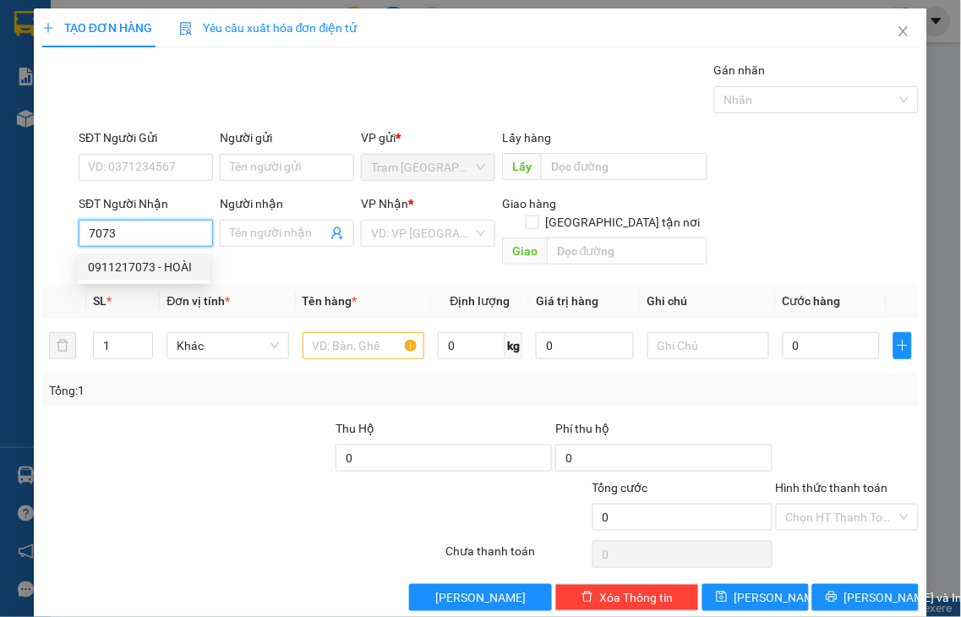
click at [161, 268] on div "0911217073 - HOÀI" at bounding box center [144, 267] width 112 height 19
type input "0911217073"
type input "[PERSON_NAME]"
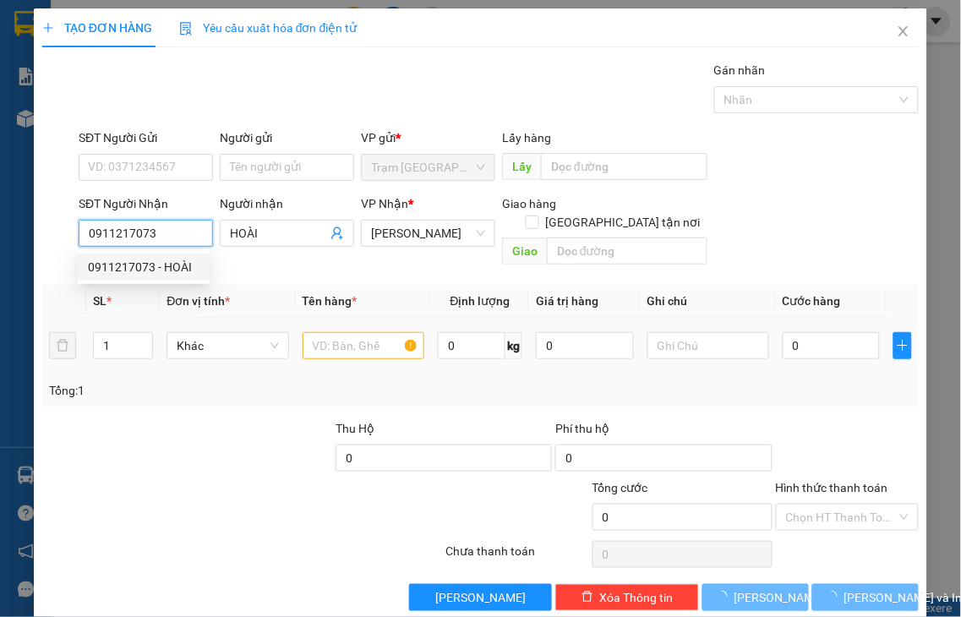
type input "50.000"
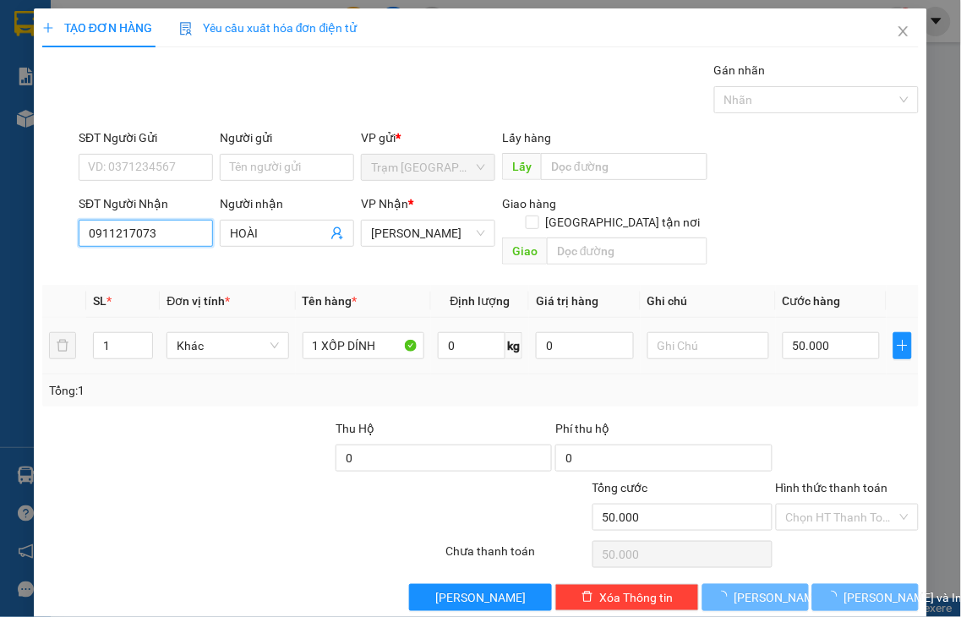
type input "0911217073"
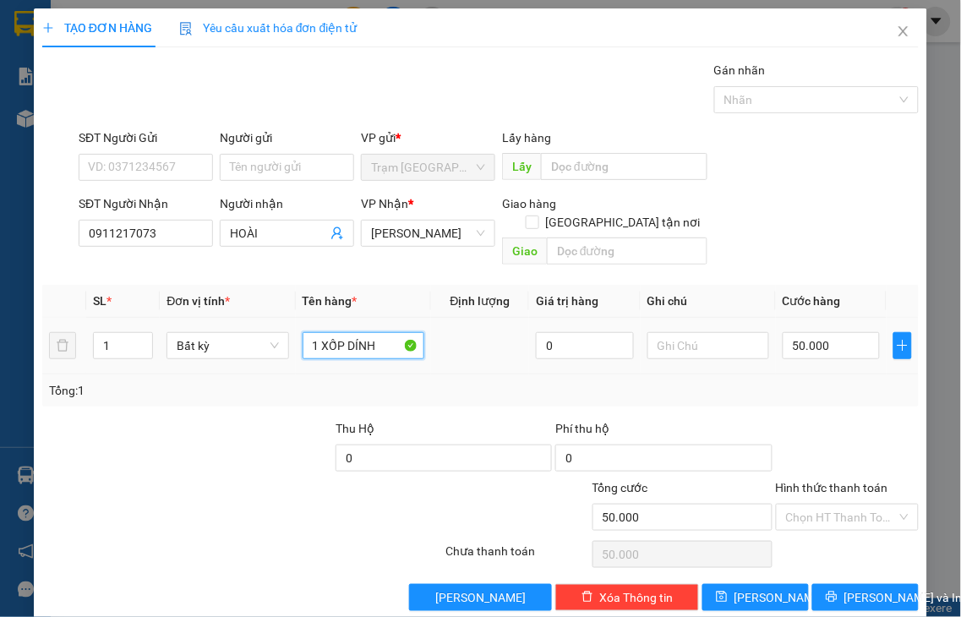
drag, startPoint x: 410, startPoint y: 309, endPoint x: 596, endPoint y: 300, distance: 186.2
click at [597, 318] on tr "1 Bất kỳ 1 XỐP DÍNH 0 50.000" at bounding box center [480, 346] width 876 height 57
type input "1 BỊ BÚN"
click at [811, 332] on input "50.000" at bounding box center [831, 345] width 97 height 27
click at [842, 481] on label "Hình thức thanh toán" at bounding box center [832, 488] width 112 height 14
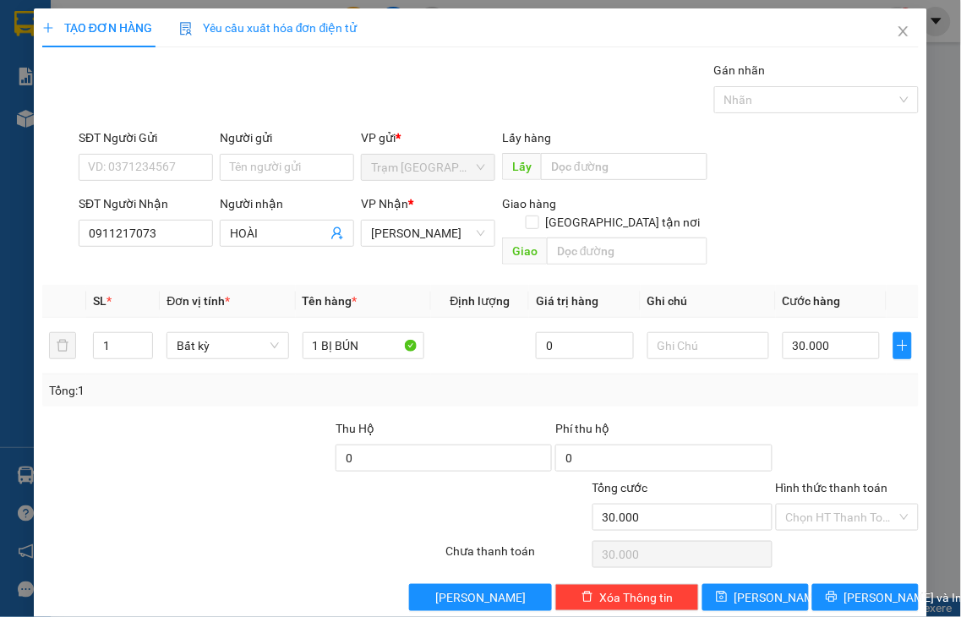
click at [842, 505] on input "Hình thức thanh toán" at bounding box center [842, 517] width 112 height 25
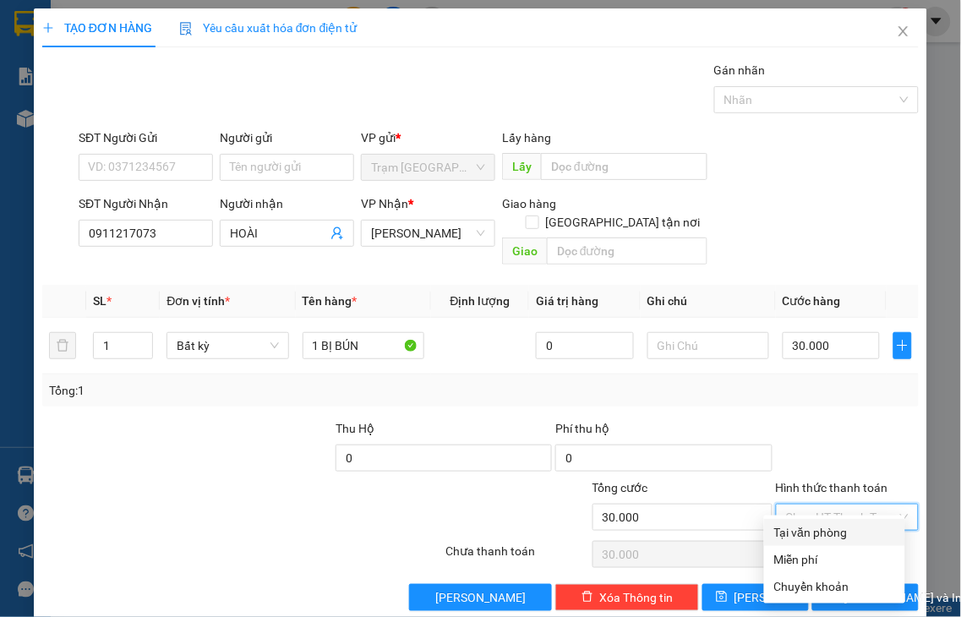
click at [831, 538] on div "Tại văn phòng" at bounding box center [834, 532] width 121 height 19
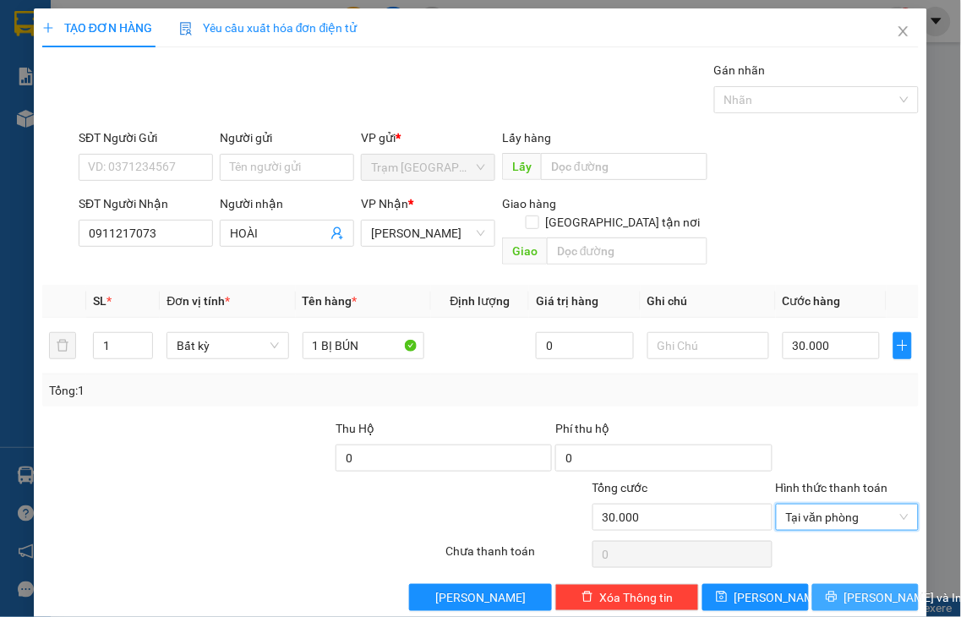
click at [871, 588] on span "Lưu và In" at bounding box center [903, 597] width 118 height 19
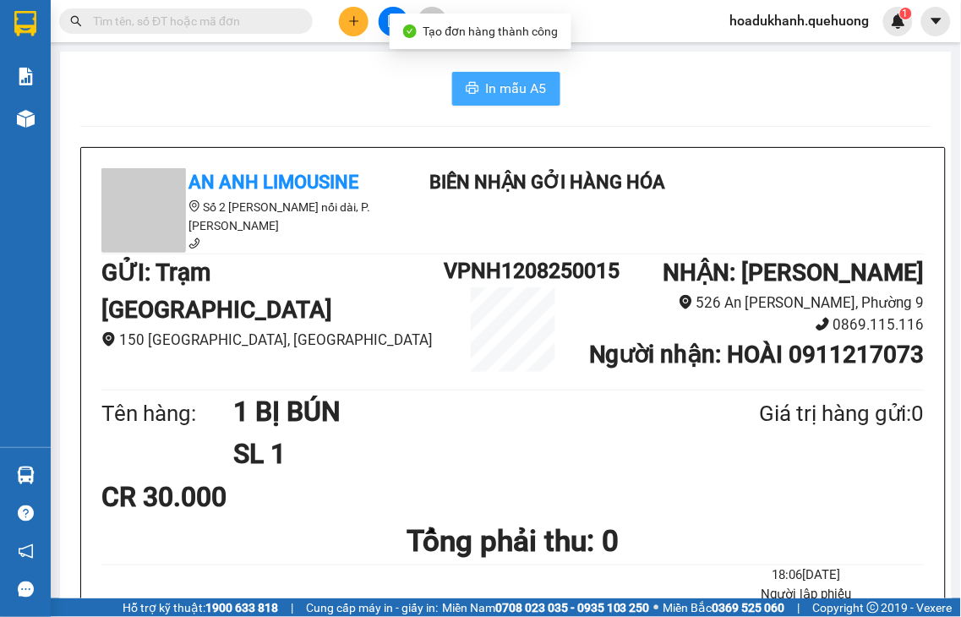
click at [504, 91] on span "In mẫu A5" at bounding box center [516, 88] width 61 height 21
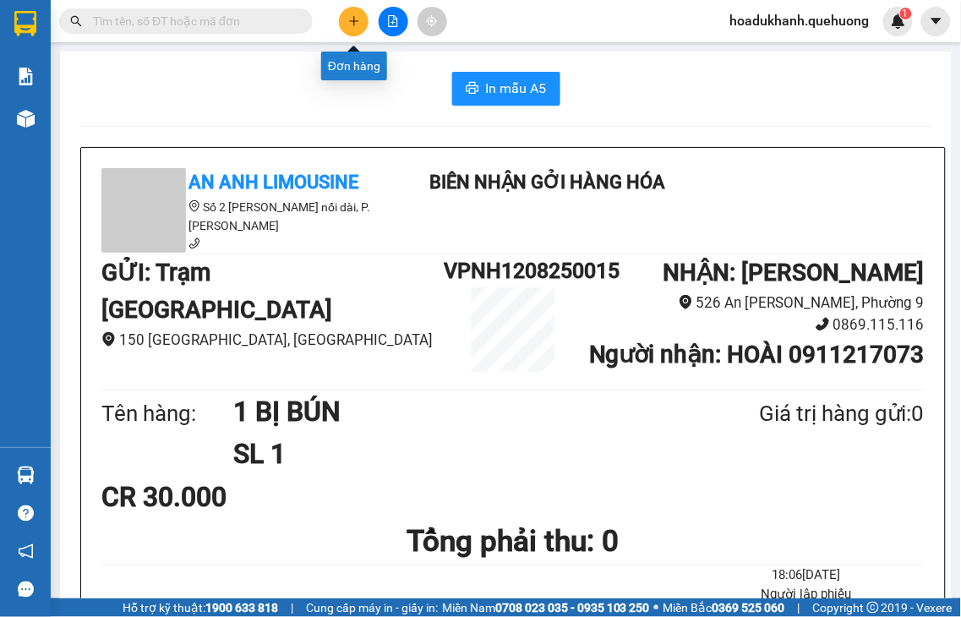
click at [358, 21] on icon "plus" at bounding box center [353, 20] width 9 height 1
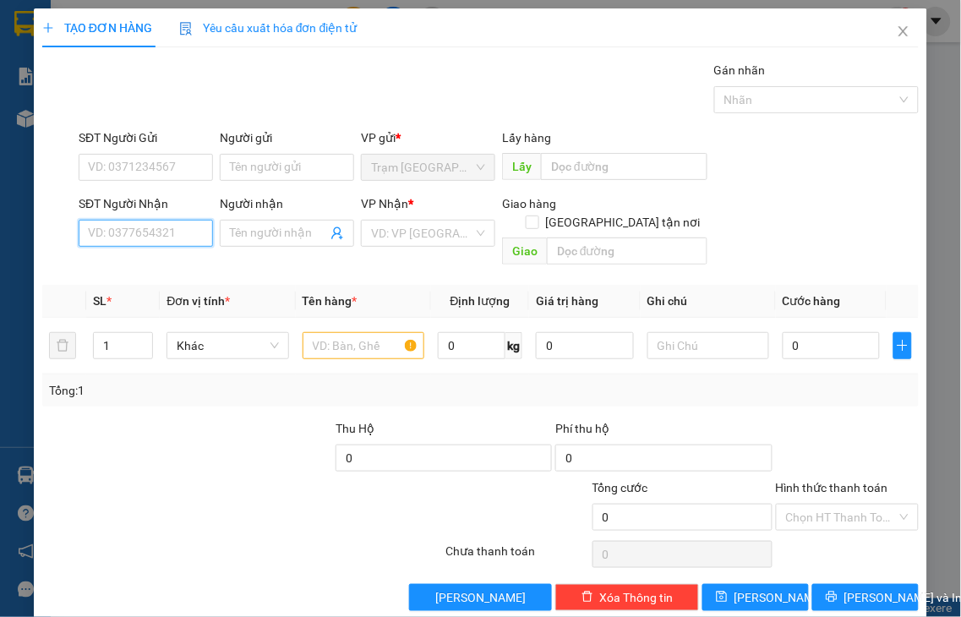
click at [184, 238] on input "SĐT Người Nhận" at bounding box center [146, 233] width 134 height 27
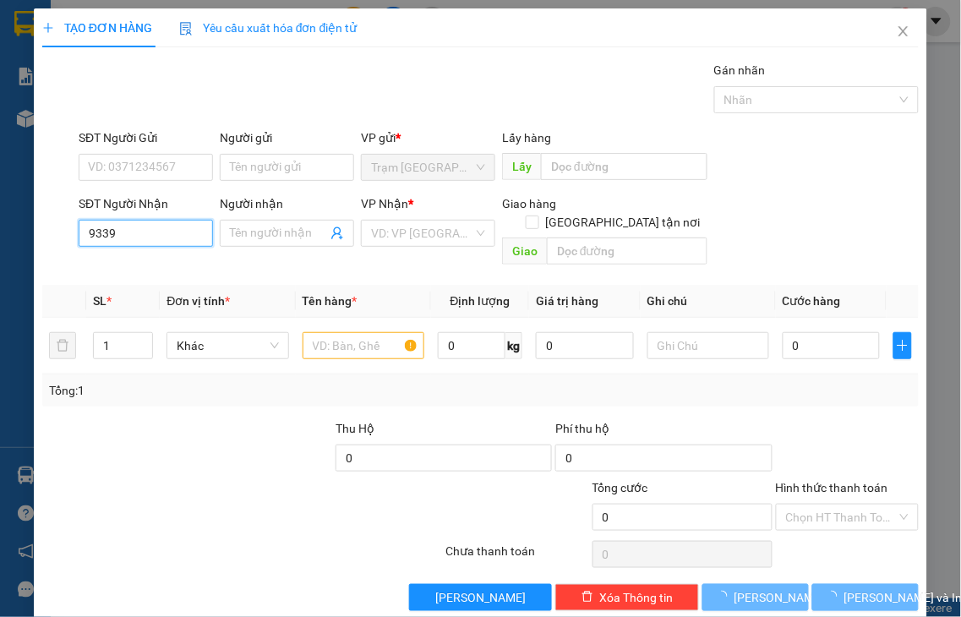
click at [183, 238] on input "9339" at bounding box center [146, 233] width 134 height 27
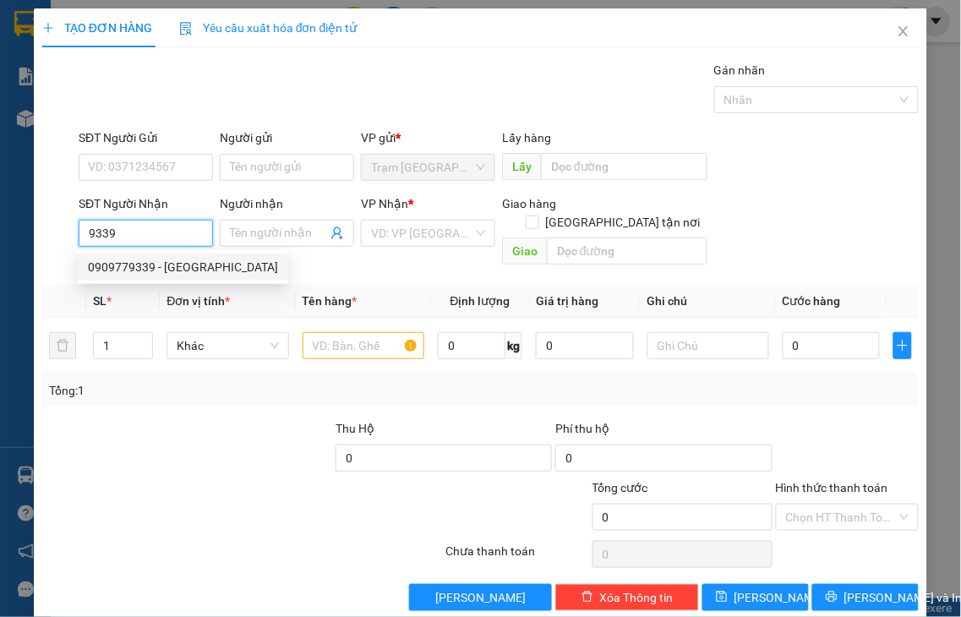
click at [178, 264] on div "0909779339 - TÍ ĐÔ" at bounding box center [183, 267] width 190 height 19
type input "0909779339"
type input "TÍ ĐÔ"
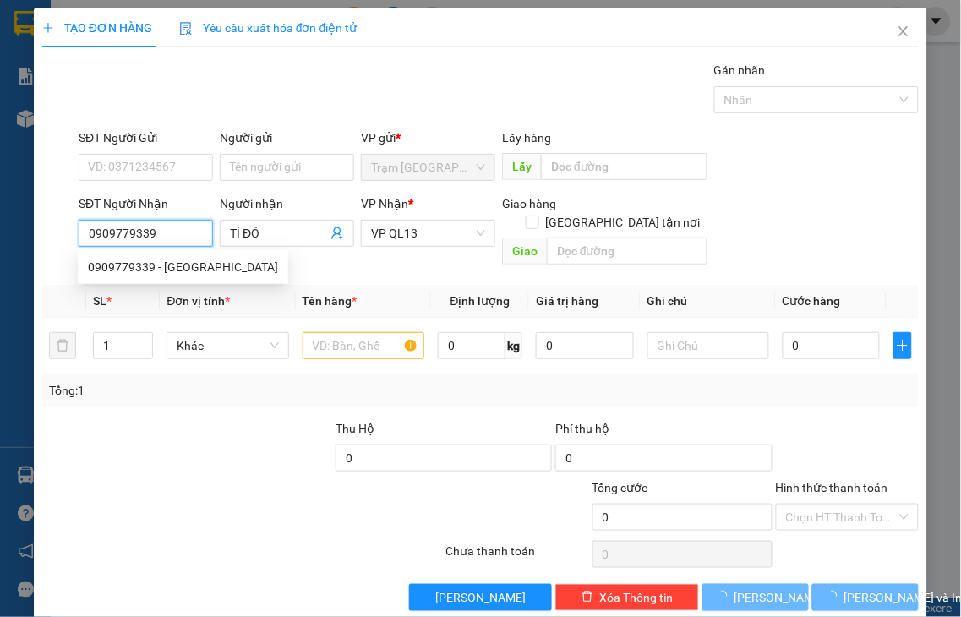
type input "70.000"
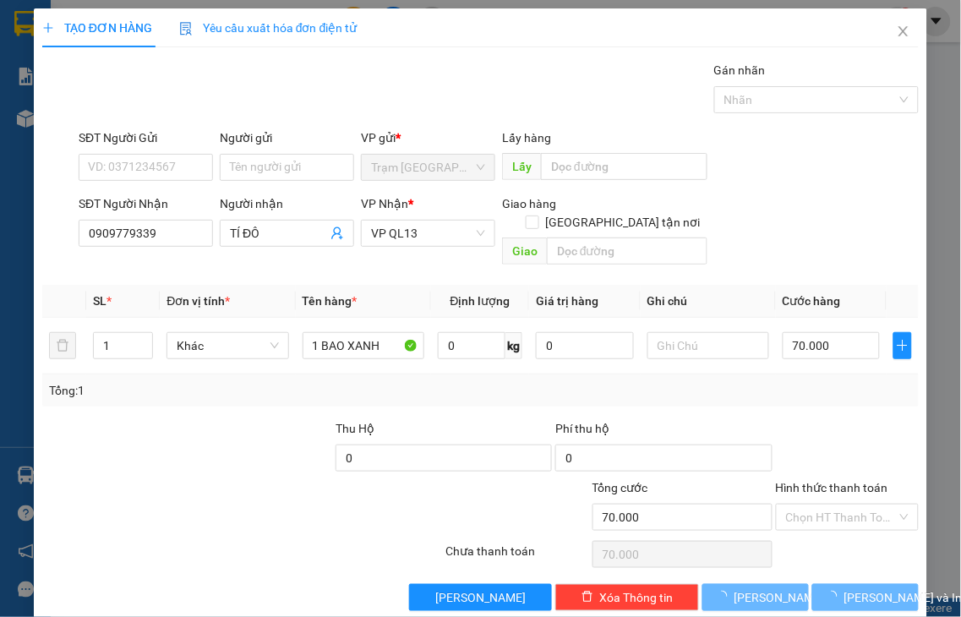
click at [810, 481] on label "Hình thức thanh toán" at bounding box center [832, 488] width 112 height 14
click at [810, 505] on input "Hình thức thanh toán" at bounding box center [842, 517] width 112 height 25
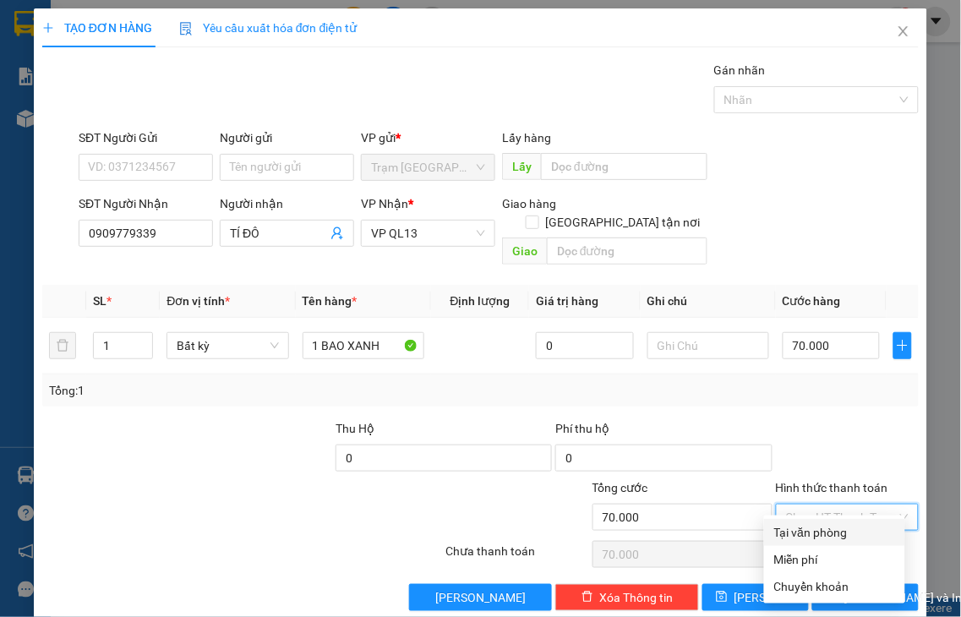
click at [833, 531] on div "Tại văn phòng" at bounding box center [834, 532] width 121 height 19
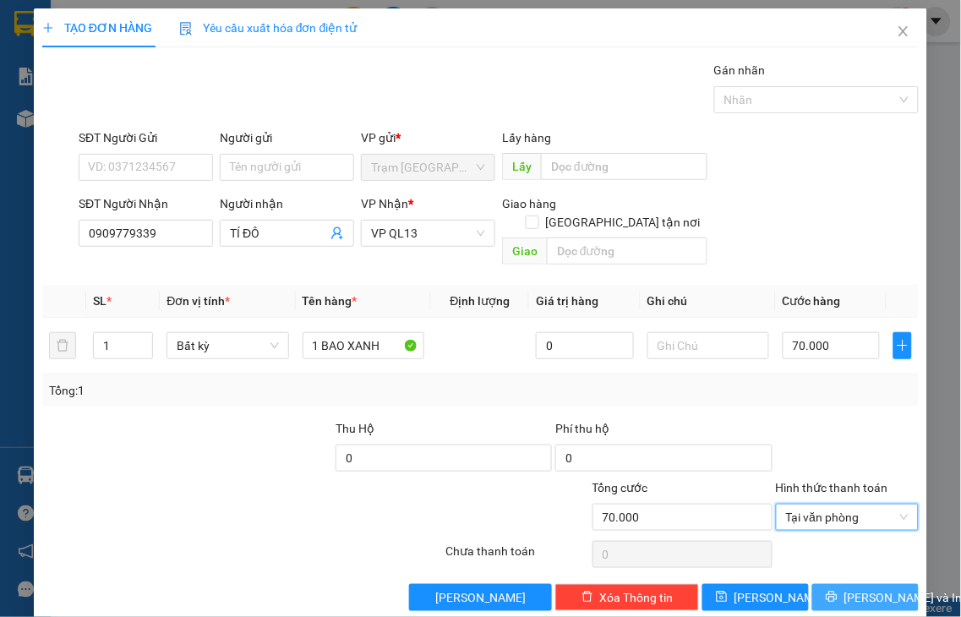
click at [846, 588] on button "Lưu và In" at bounding box center [865, 597] width 106 height 27
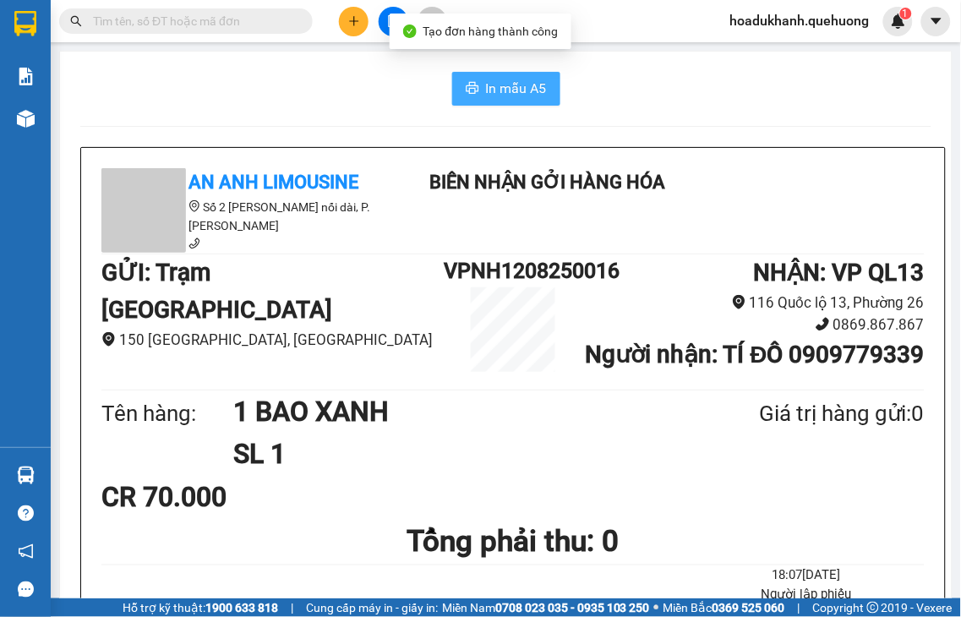
click at [499, 88] on span "In mẫu A5" at bounding box center [516, 88] width 61 height 21
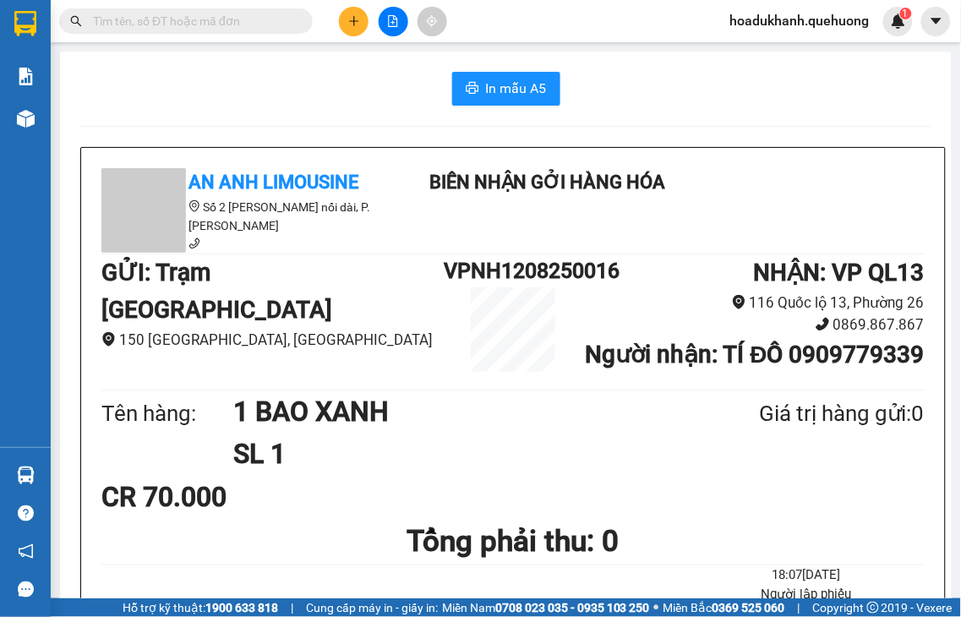
click at [343, 27] on button at bounding box center [354, 22] width 30 height 30
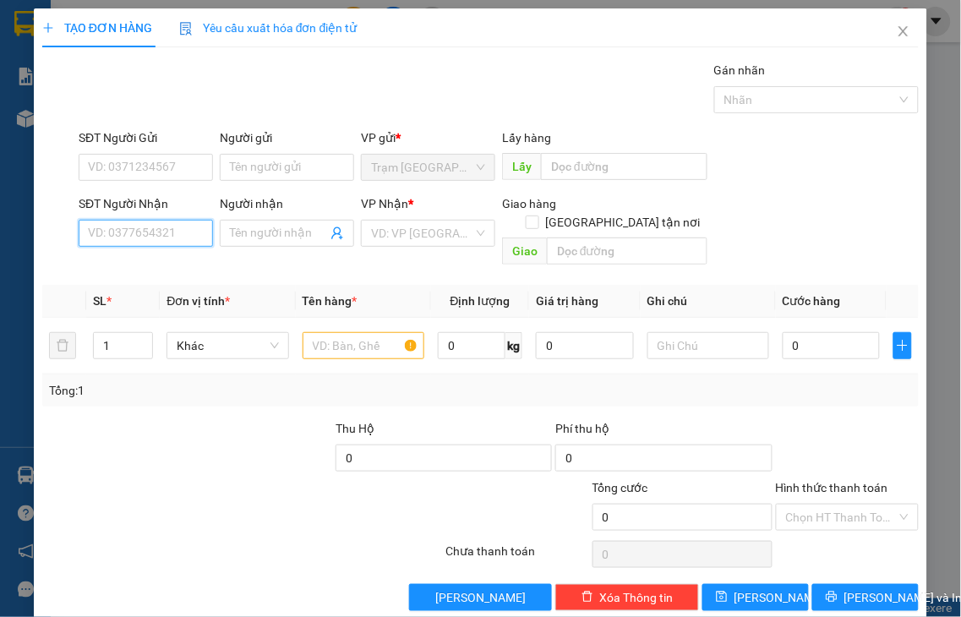
click at [167, 228] on input "SĐT Người Nhận" at bounding box center [146, 233] width 134 height 27
click at [161, 228] on input "0200" at bounding box center [146, 233] width 134 height 27
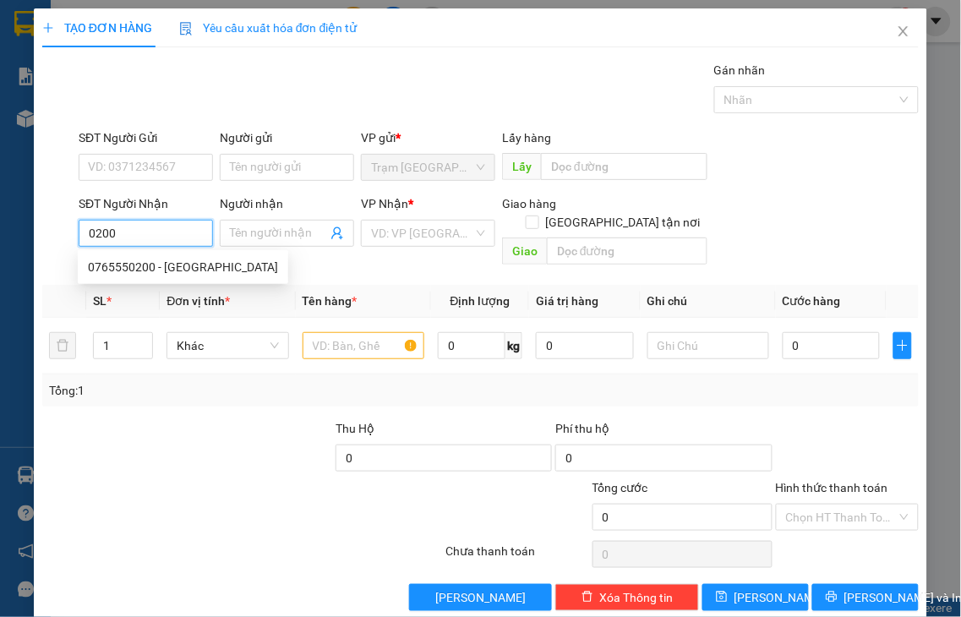
click at [161, 238] on input "0200" at bounding box center [146, 233] width 134 height 27
click at [161, 272] on div "0765550200 - HÀ" at bounding box center [183, 267] width 190 height 19
type input "0765550200"
type input "HÀ"
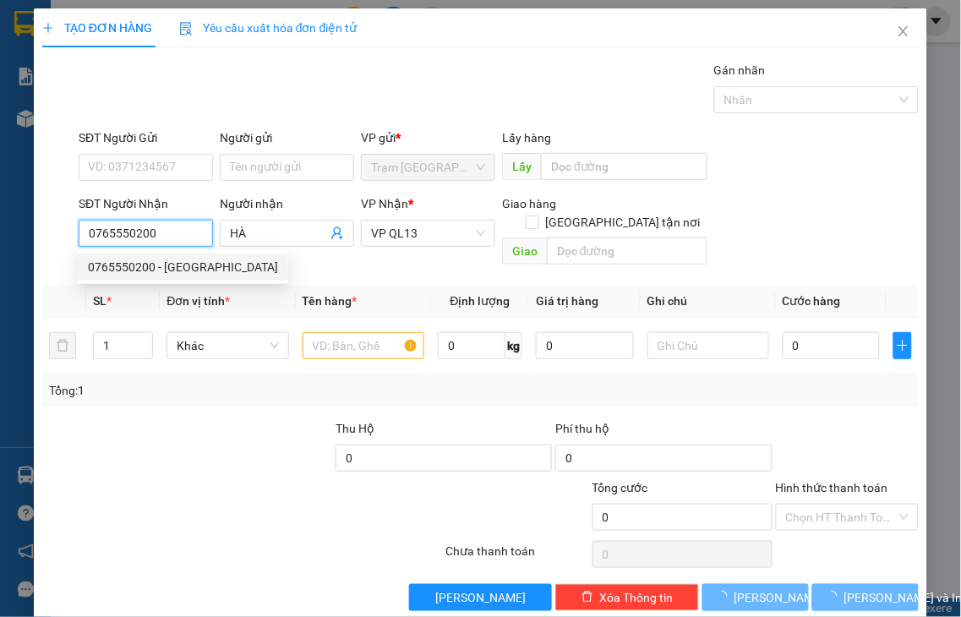
type input "40.000"
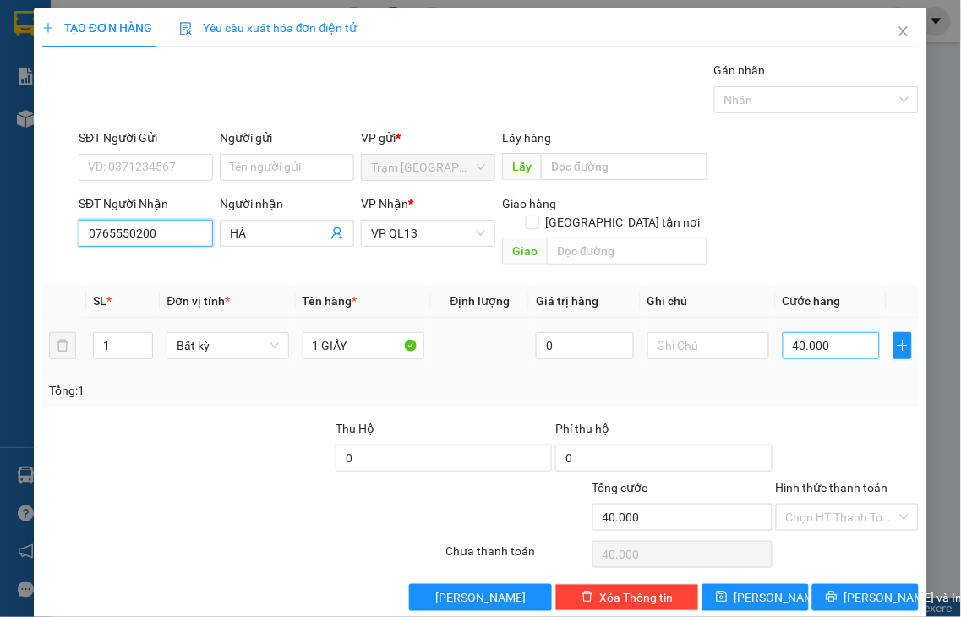
type input "0765550200"
click at [821, 332] on input "40.000" at bounding box center [831, 345] width 97 height 27
type input "3"
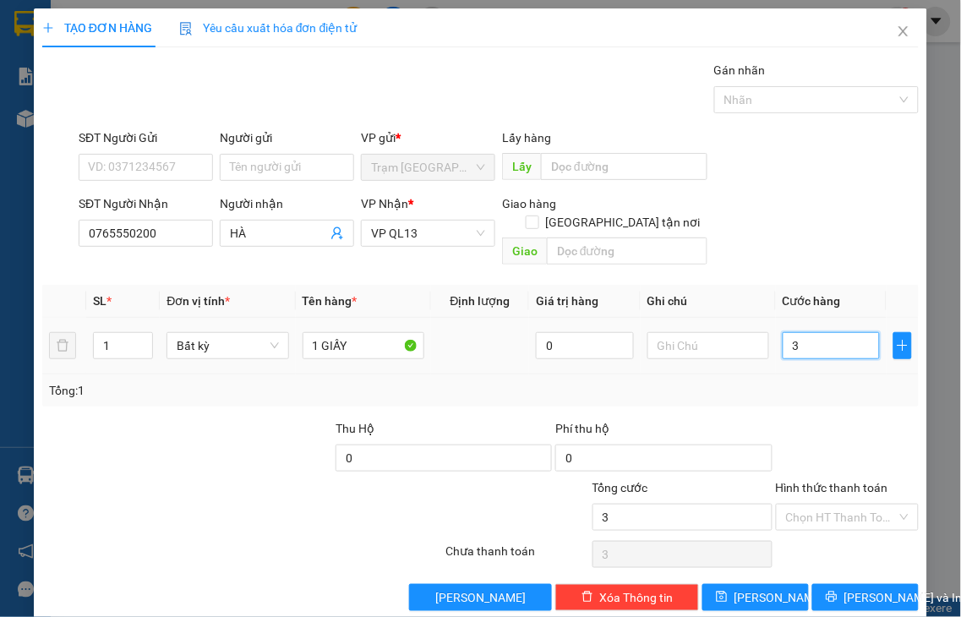
type input "30"
click at [818, 481] on label "Hình thức thanh toán" at bounding box center [832, 488] width 112 height 14
click at [818, 505] on input "Hình thức thanh toán" at bounding box center [842, 517] width 112 height 25
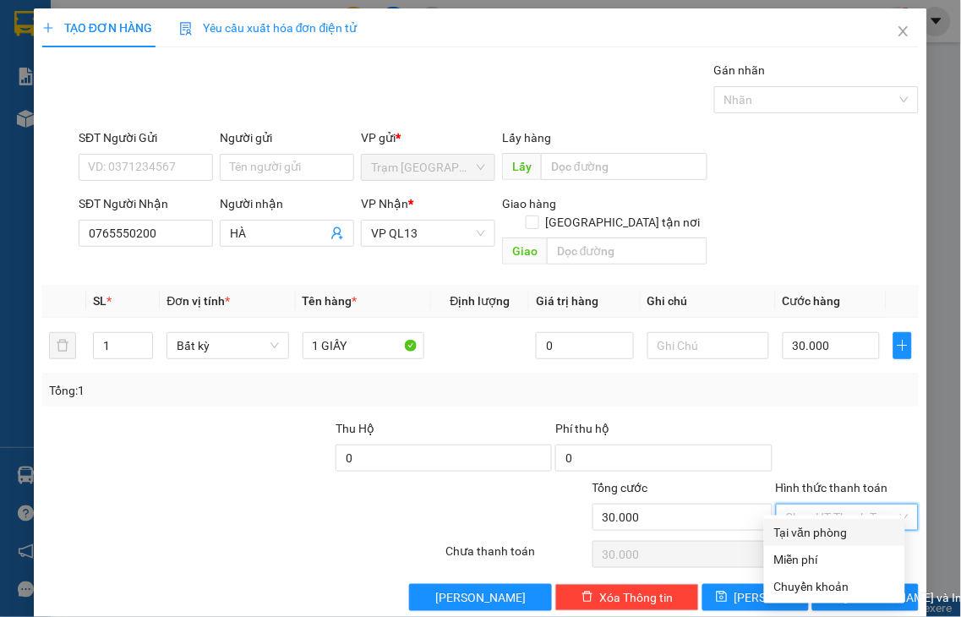
click at [818, 536] on div "Tại văn phòng" at bounding box center [834, 532] width 121 height 19
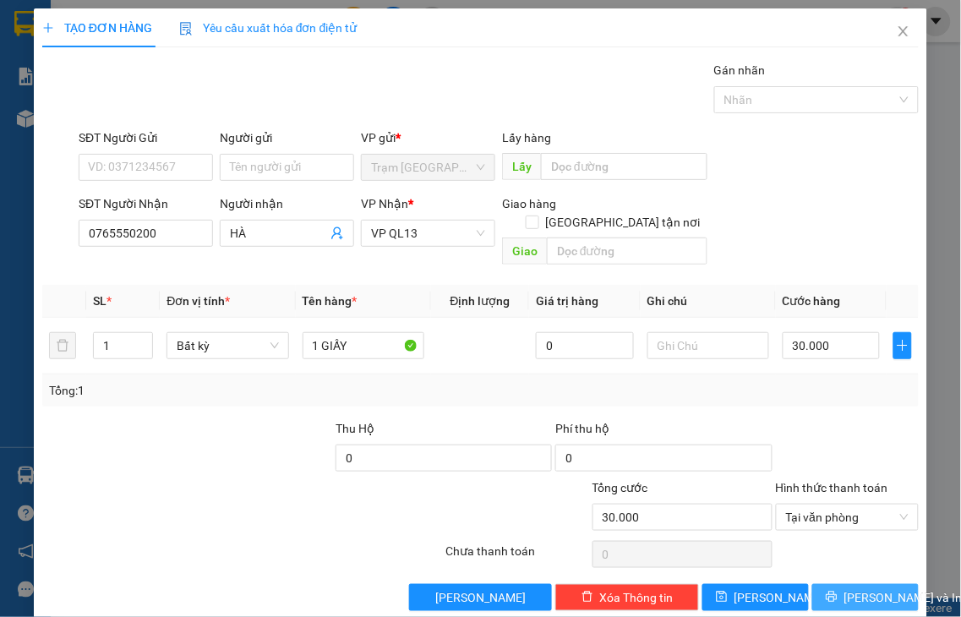
click at [826, 592] on icon "printer" at bounding box center [831, 597] width 11 height 11
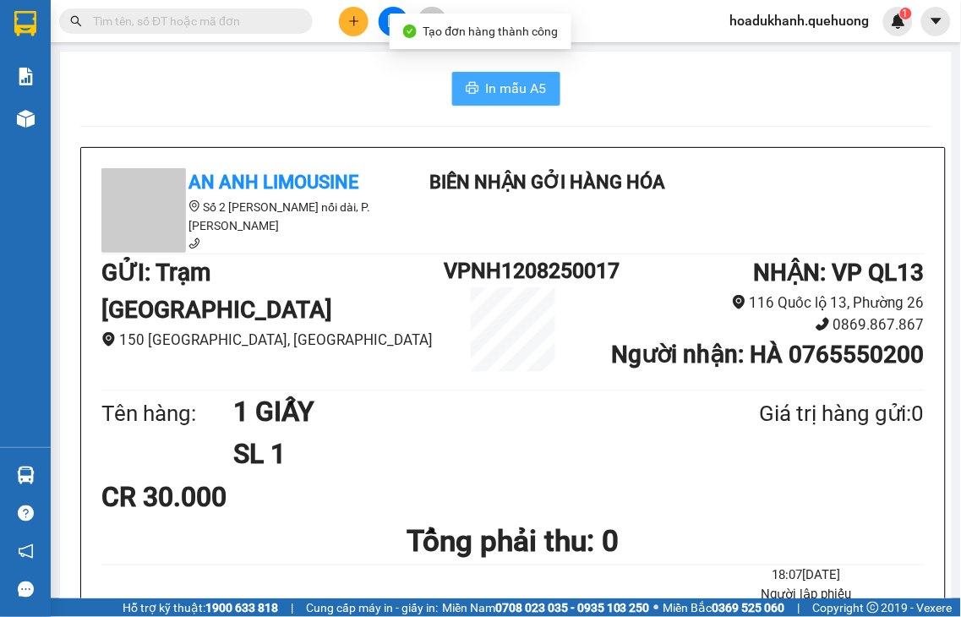
click at [527, 87] on span "In mẫu A5" at bounding box center [516, 88] width 61 height 21
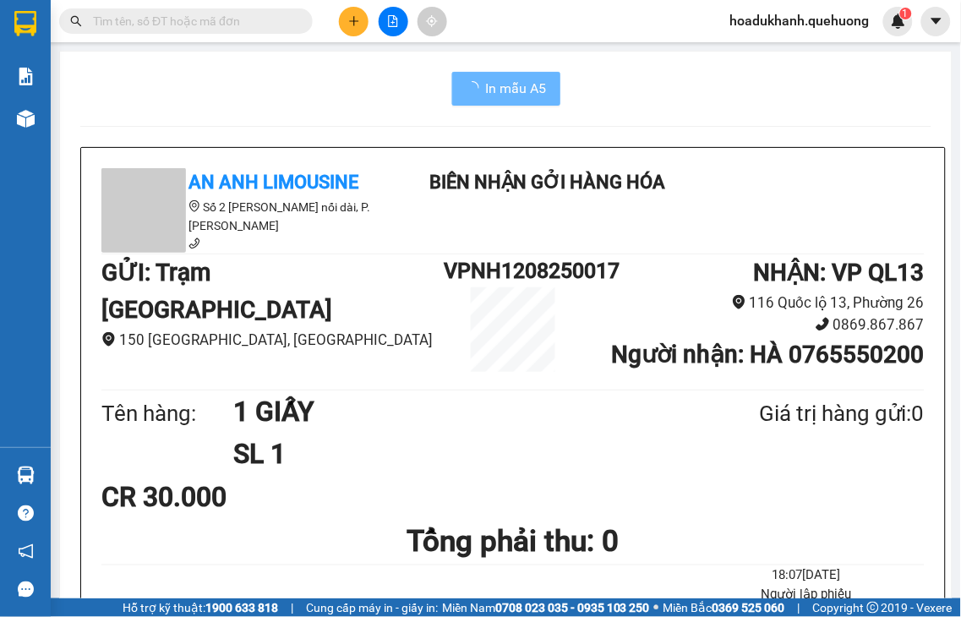
click at [349, 28] on button at bounding box center [354, 22] width 30 height 30
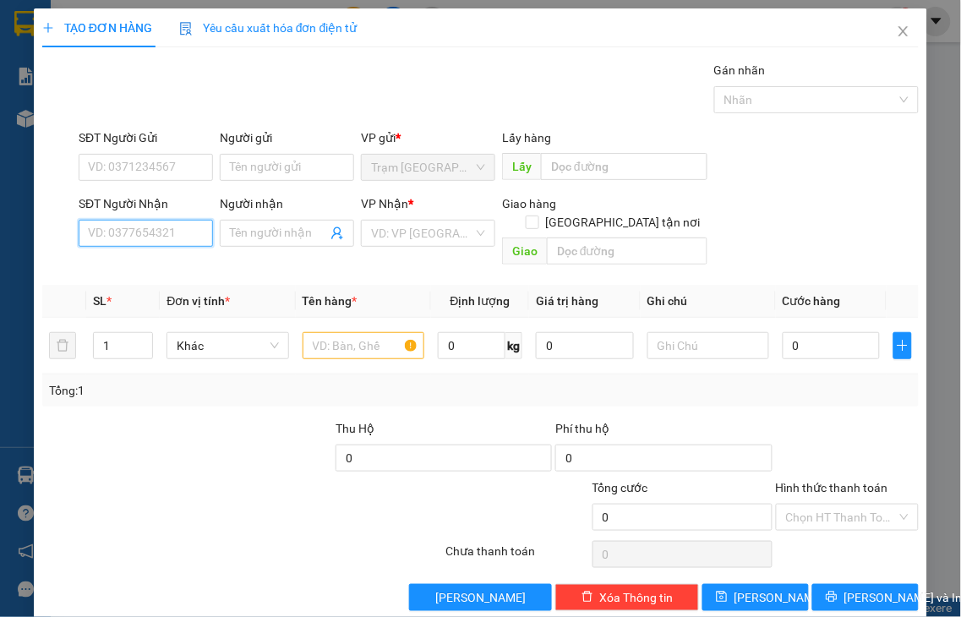
click at [137, 232] on input "SĐT Người Nhận" at bounding box center [146, 233] width 134 height 27
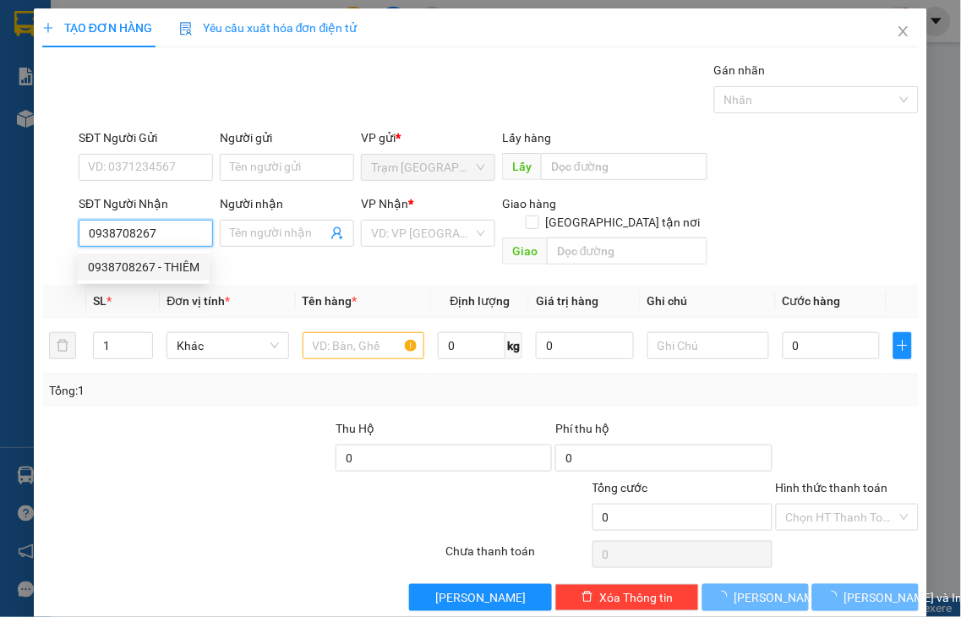
click at [170, 268] on div "0938708267 - THIÊM" at bounding box center [144, 267] width 112 height 19
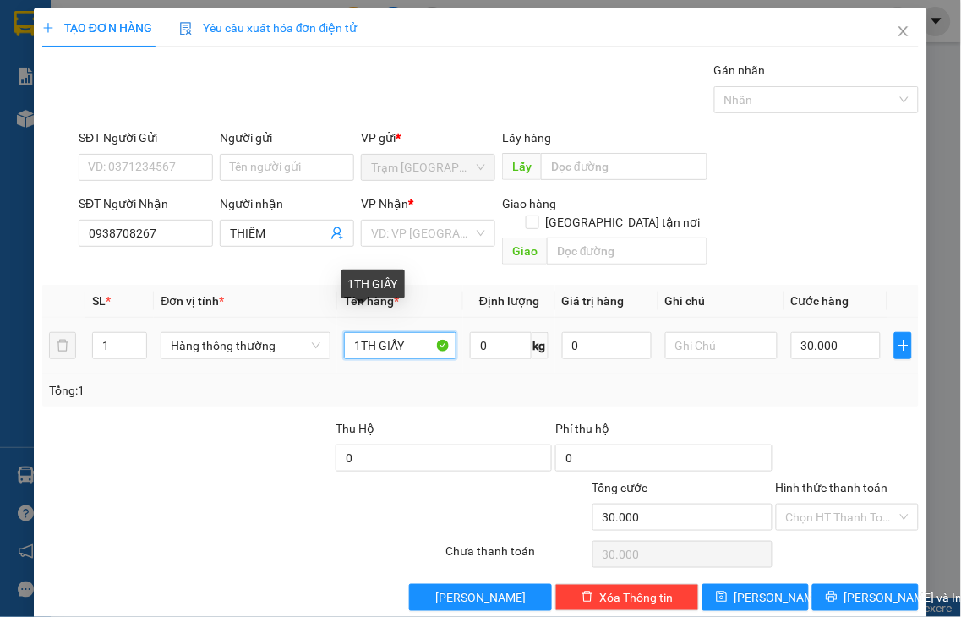
click at [370, 332] on input "1TH GIẤY" at bounding box center [400, 345] width 112 height 27
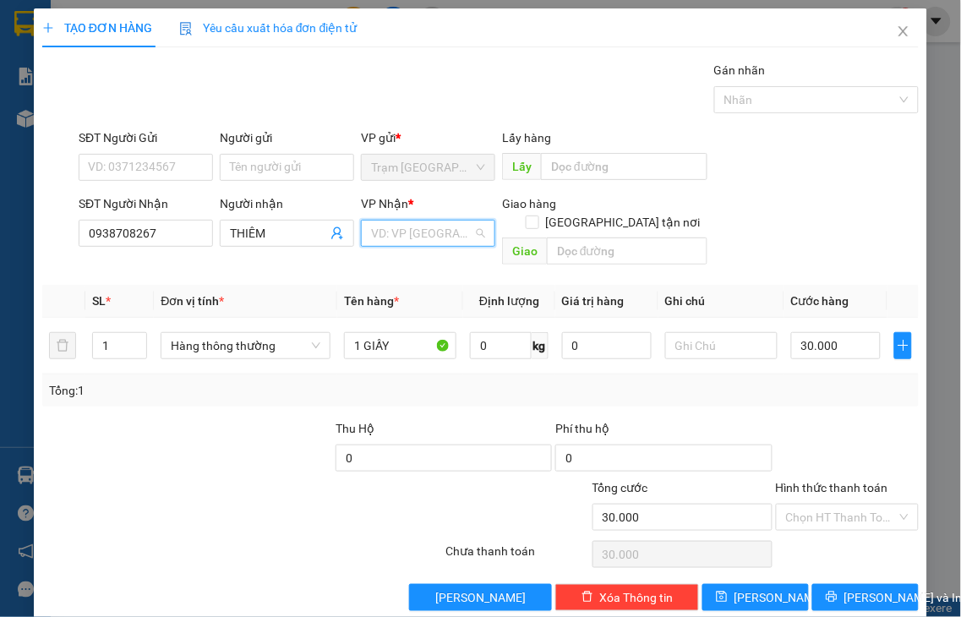
click at [406, 232] on input "search" at bounding box center [422, 233] width 102 height 25
click at [420, 268] on div "VP QL13" at bounding box center [421, 267] width 112 height 19
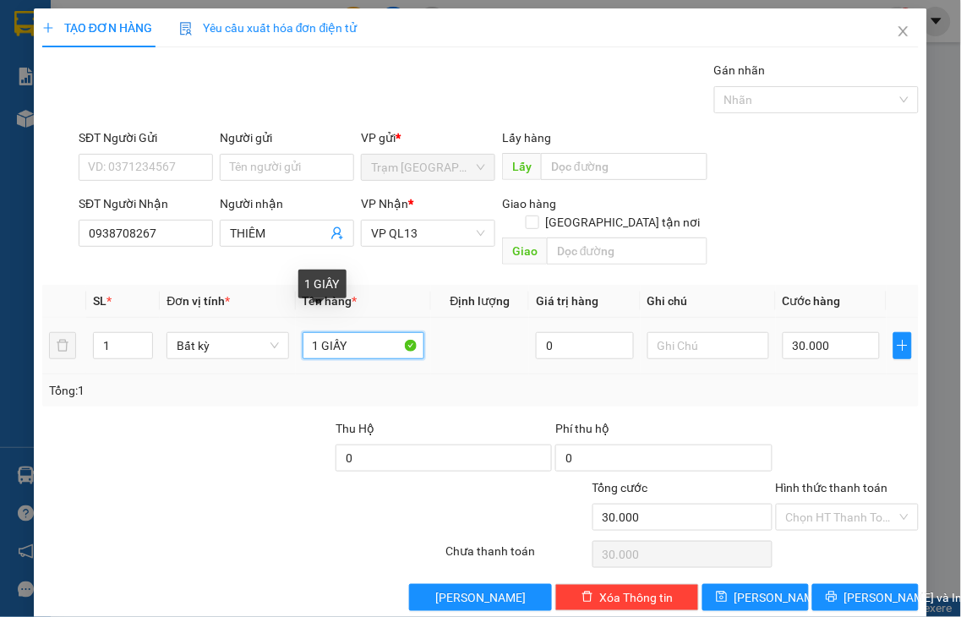
drag, startPoint x: 327, startPoint y: 319, endPoint x: 415, endPoint y: 309, distance: 88.5
click at [415, 318] on td "1 GIẤY" at bounding box center [363, 346] width 135 height 57
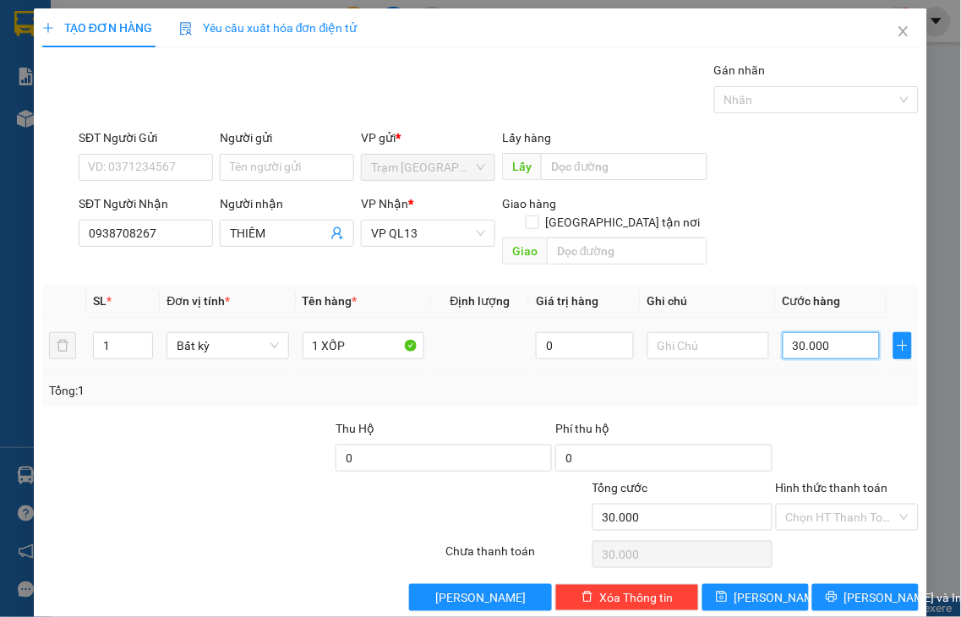
click at [823, 332] on input "30.000" at bounding box center [831, 345] width 97 height 27
click at [824, 481] on label "Hình thức thanh toán" at bounding box center [832, 488] width 112 height 14
click at [824, 505] on input "Hình thức thanh toán" at bounding box center [842, 517] width 112 height 25
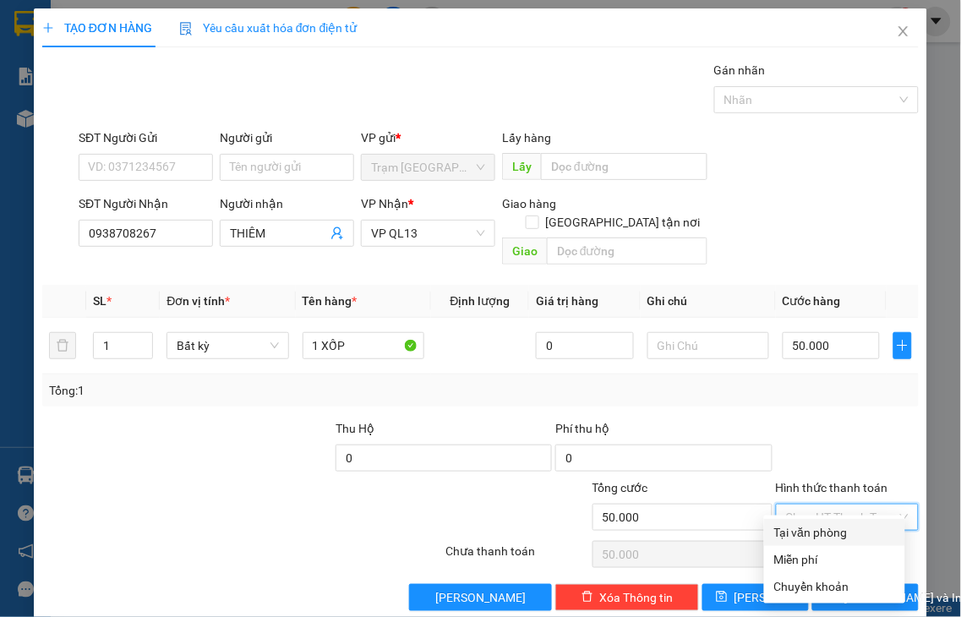
click at [824, 536] on div "Tại văn phòng" at bounding box center [834, 532] width 121 height 19
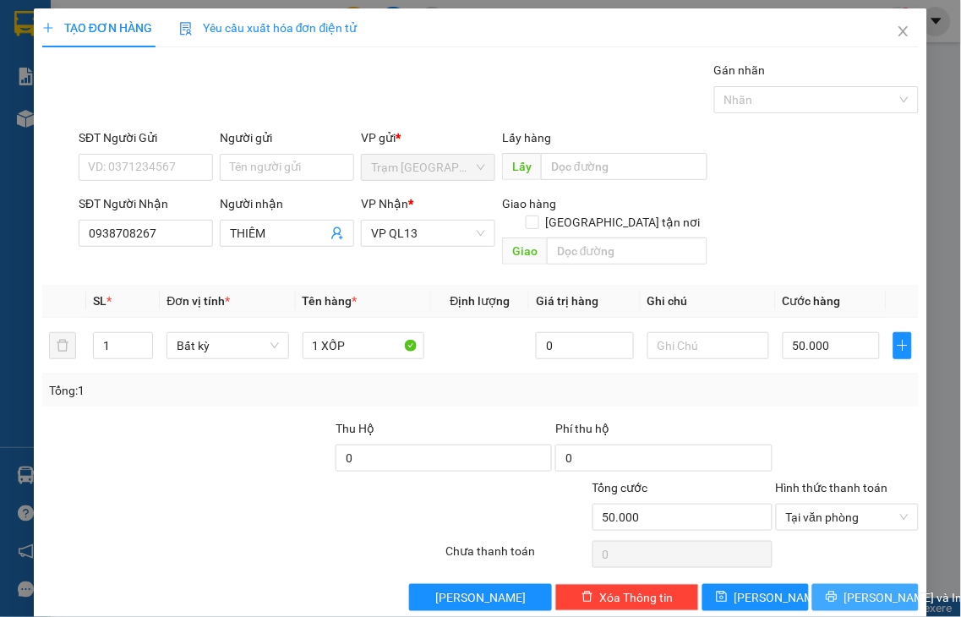
click at [855, 588] on span "Lưu và In" at bounding box center [903, 597] width 118 height 19
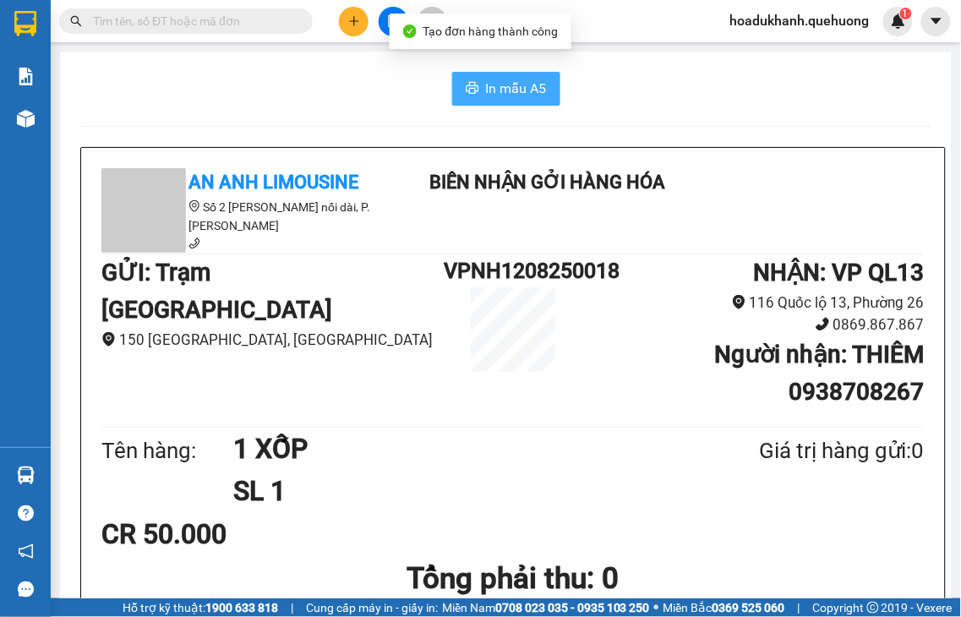
click at [533, 94] on span "In mẫu A5" at bounding box center [516, 88] width 61 height 21
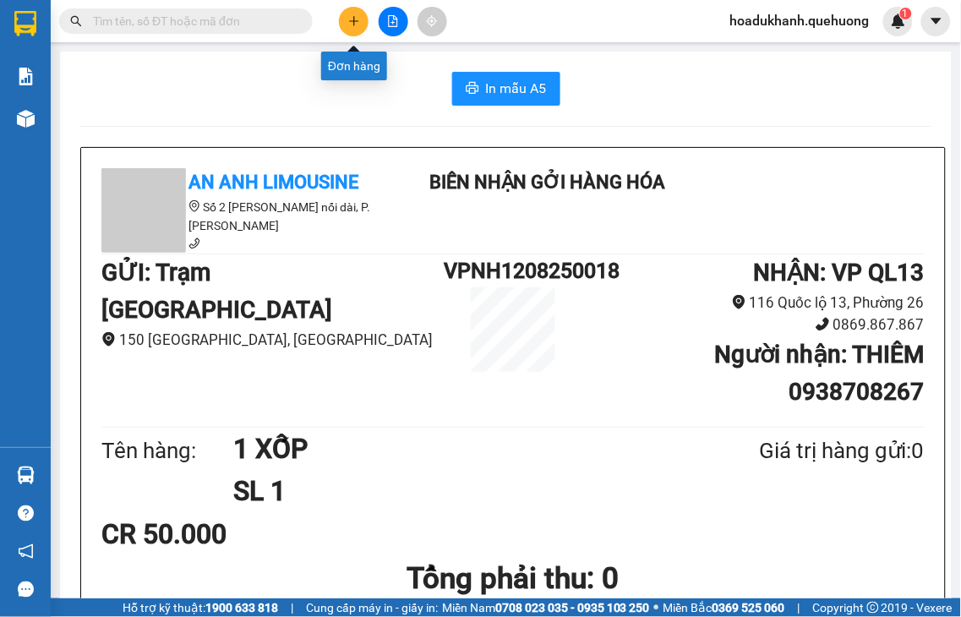
click at [362, 22] on button at bounding box center [354, 22] width 30 height 30
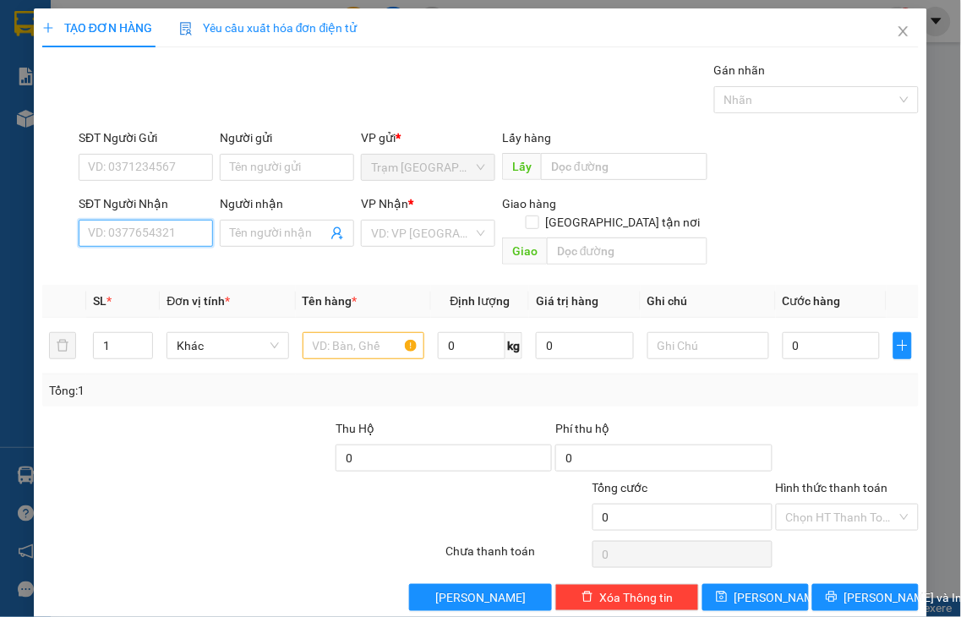
click at [174, 233] on input "SĐT Người Nhận" at bounding box center [146, 233] width 134 height 27
click at [159, 233] on input "6307" at bounding box center [146, 233] width 134 height 27
click at [150, 264] on div "0369306307 - CÔNG" at bounding box center [144, 267] width 112 height 19
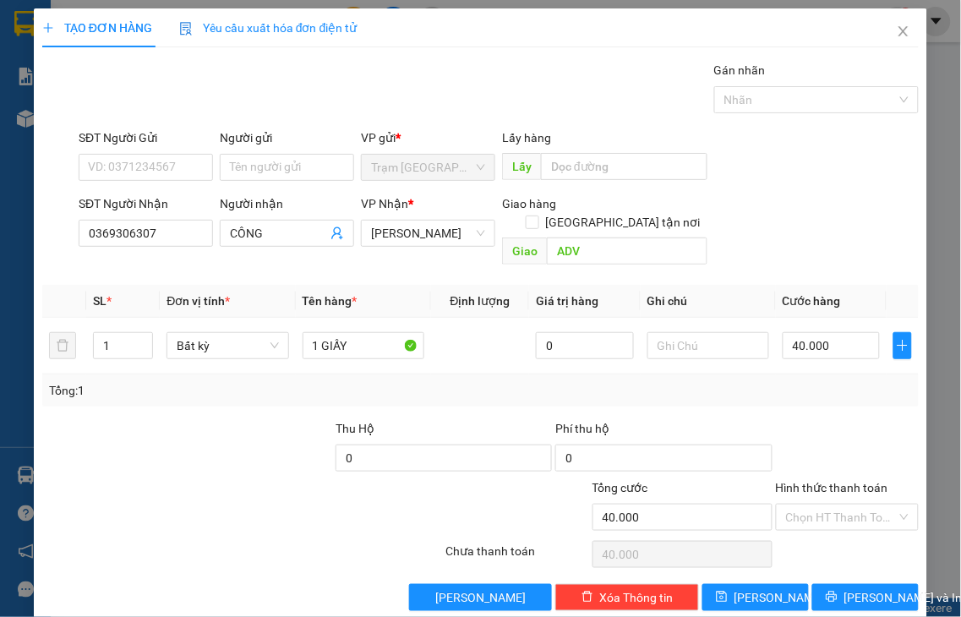
click at [823, 481] on label "Hình thức thanh toán" at bounding box center [832, 488] width 112 height 14
click at [823, 505] on input "Hình thức thanh toán" at bounding box center [842, 517] width 112 height 25
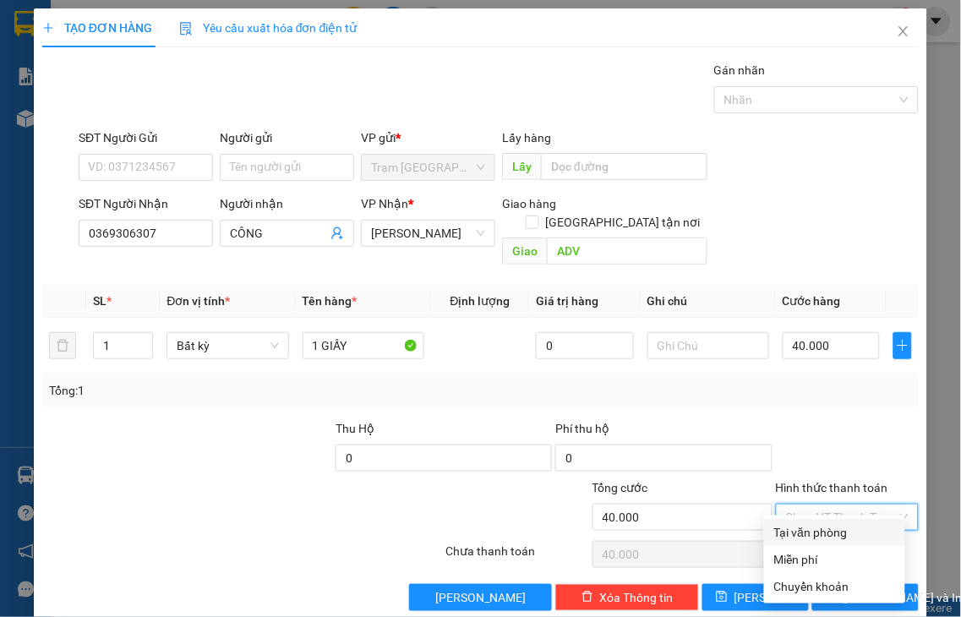
drag, startPoint x: 829, startPoint y: 527, endPoint x: 834, endPoint y: 538, distance: 11.3
click at [829, 528] on div "Tại văn phòng" at bounding box center [834, 532] width 121 height 19
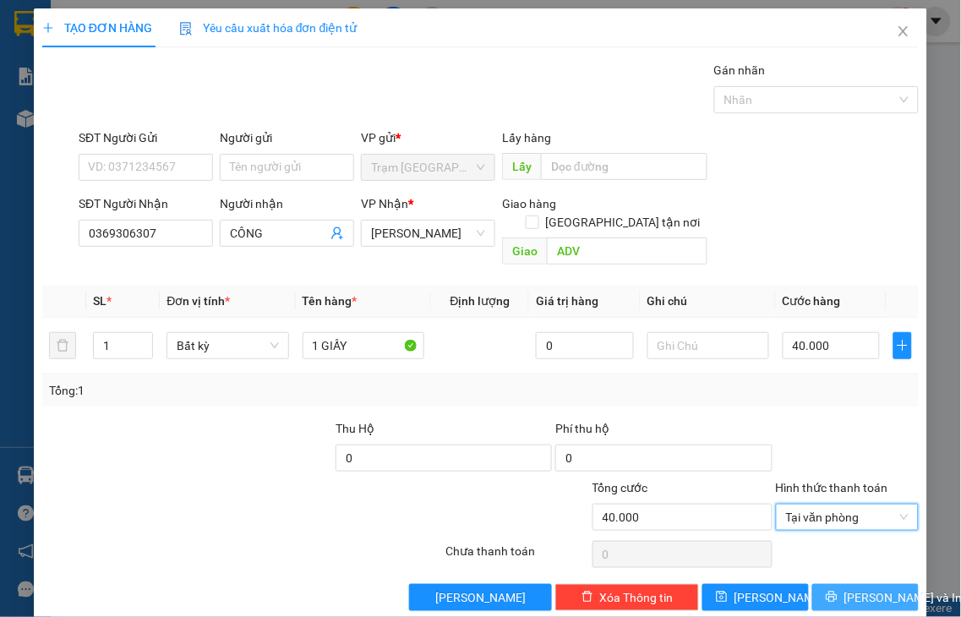
click at [846, 588] on span "Lưu và In" at bounding box center [903, 597] width 118 height 19
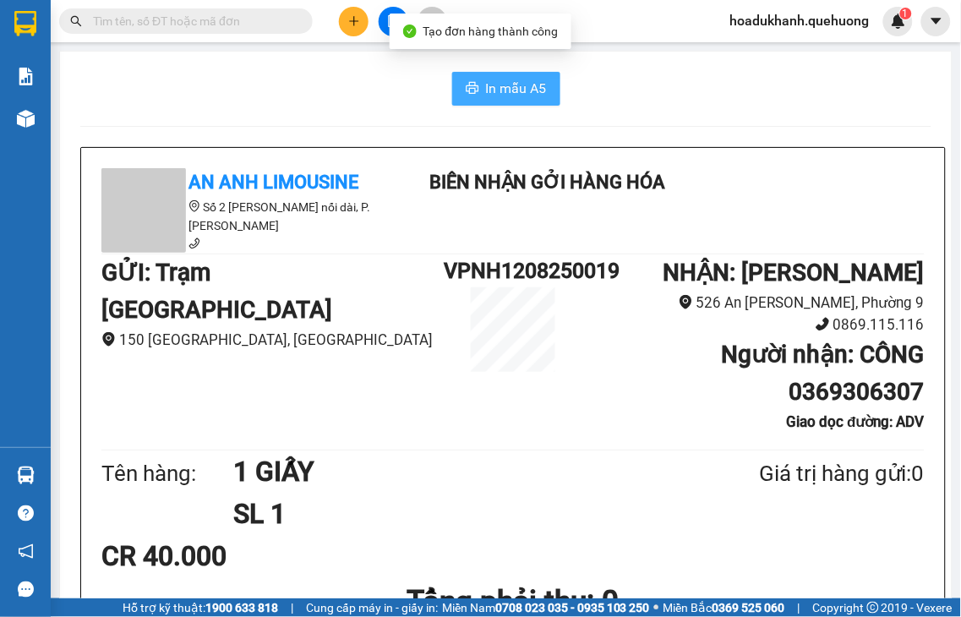
click at [513, 83] on span "In mẫu A5" at bounding box center [516, 88] width 61 height 21
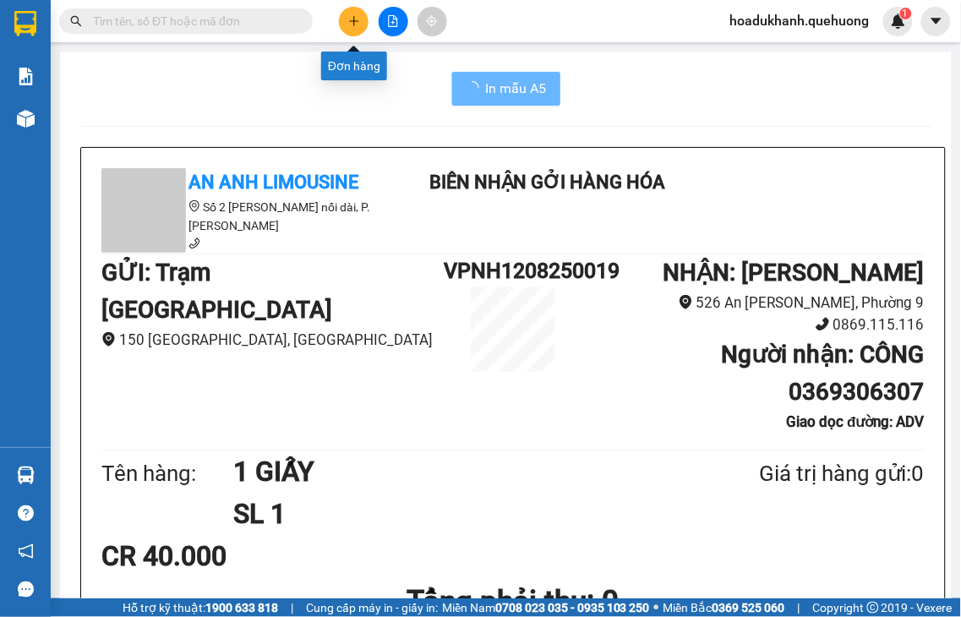
click at [358, 12] on button at bounding box center [354, 22] width 30 height 30
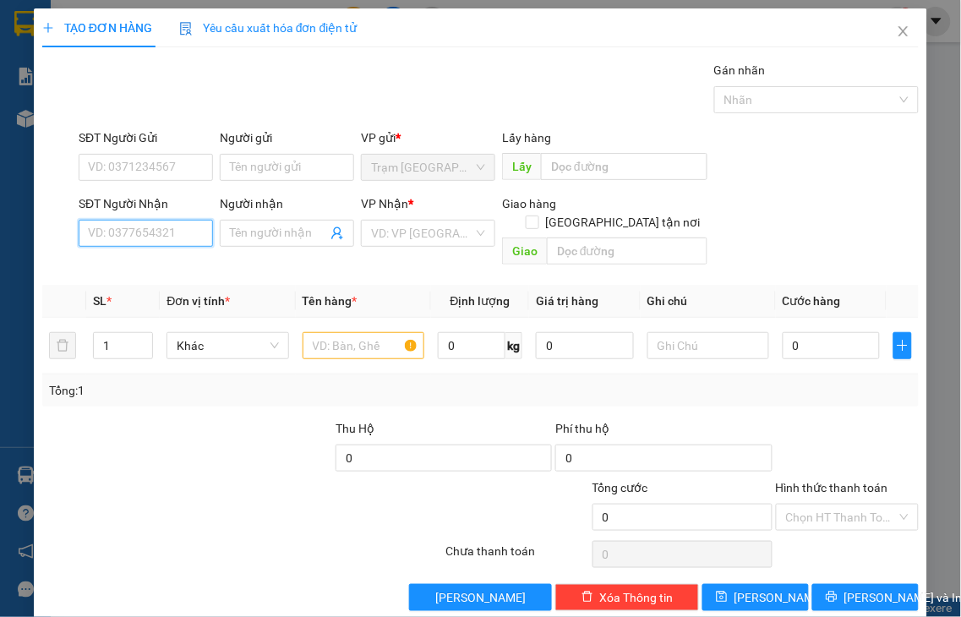
click at [176, 231] on input "SĐT Người Nhận" at bounding box center [146, 233] width 134 height 27
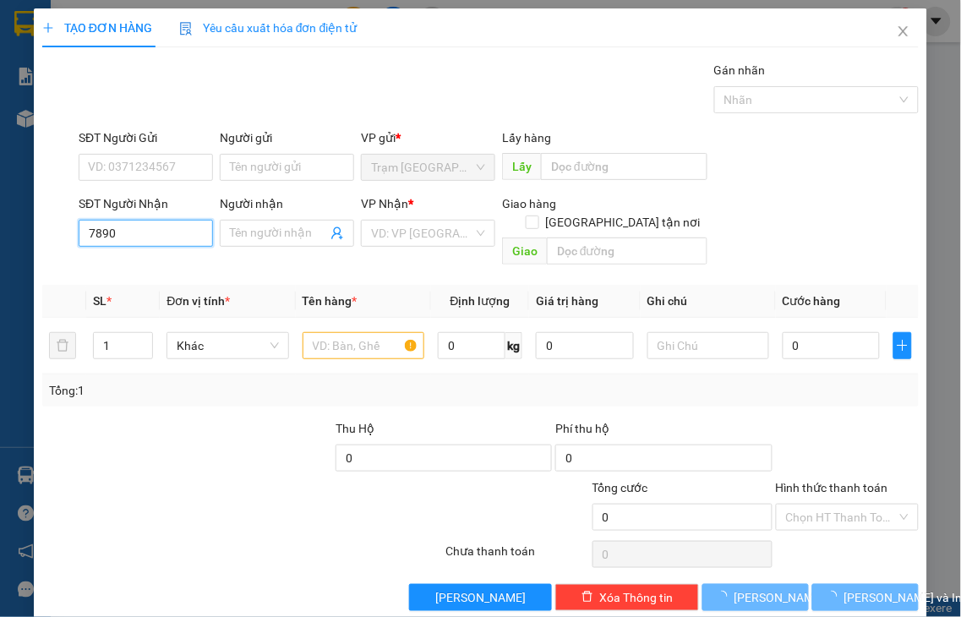
click at [176, 237] on input "7890" at bounding box center [146, 233] width 134 height 27
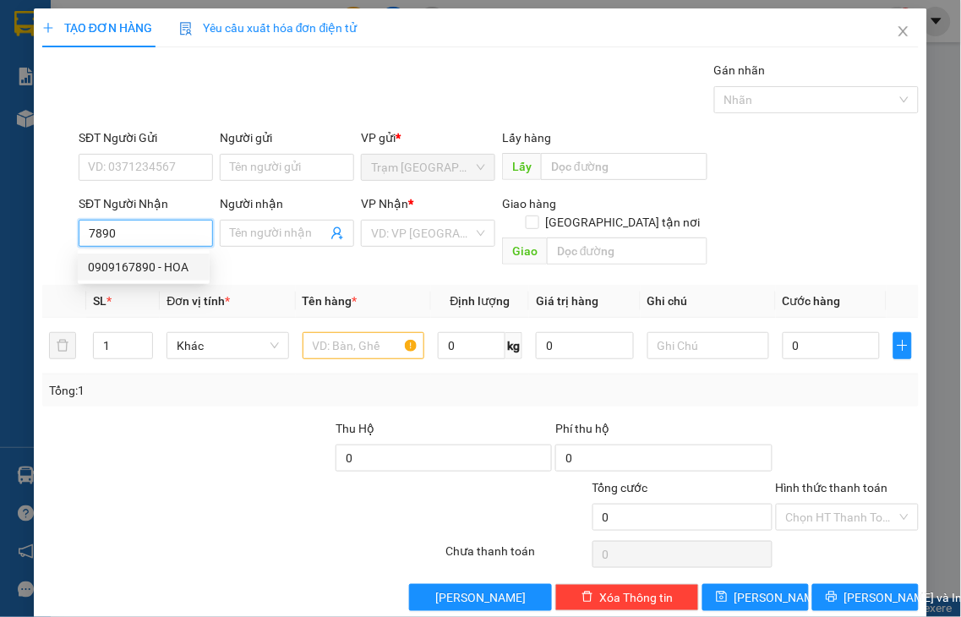
click at [172, 267] on div "0909167890 - HOA" at bounding box center [144, 267] width 112 height 19
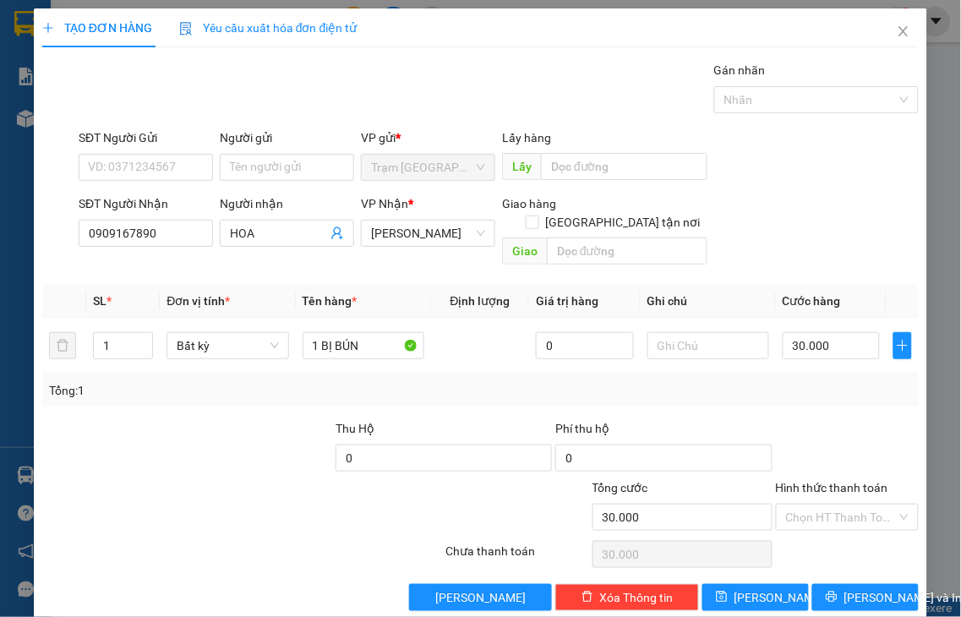
click at [816, 481] on label "Hình thức thanh toán" at bounding box center [832, 488] width 112 height 14
click at [816, 505] on input "Hình thức thanh toán" at bounding box center [842, 517] width 112 height 25
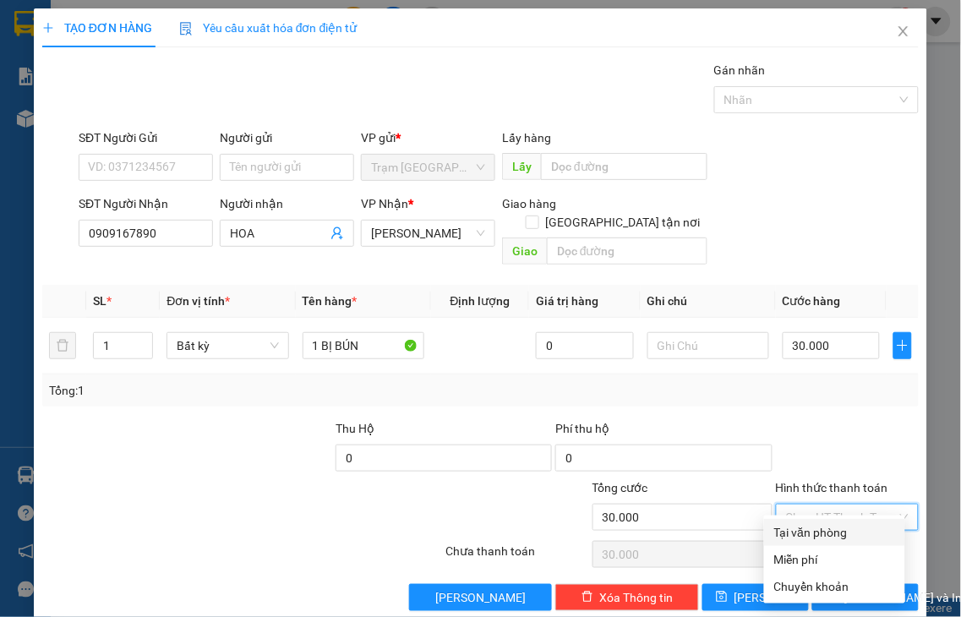
click at [855, 531] on div "Tại văn phòng" at bounding box center [834, 532] width 121 height 19
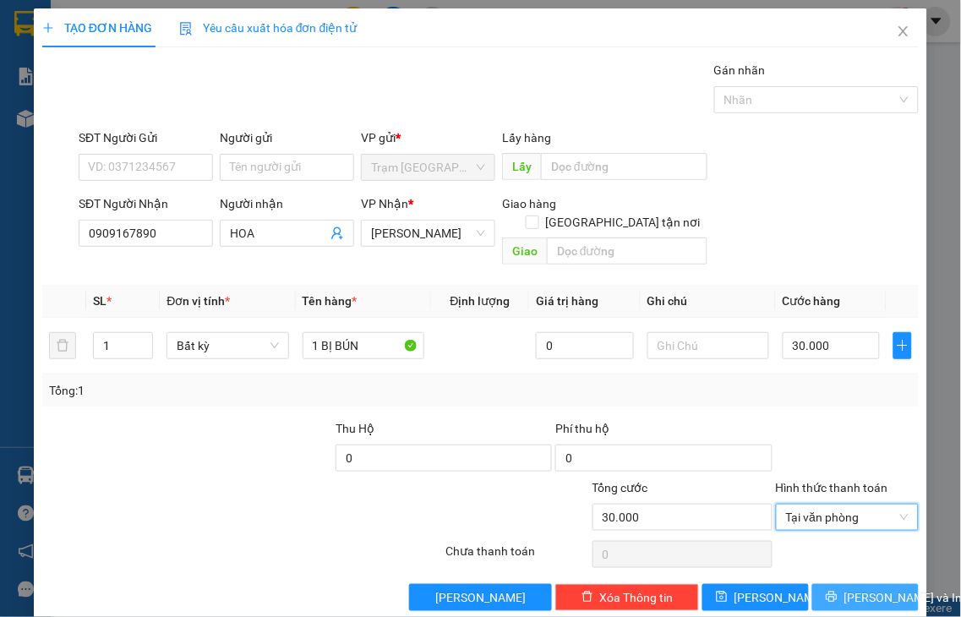
click at [854, 588] on span "Lưu và In" at bounding box center [903, 597] width 118 height 19
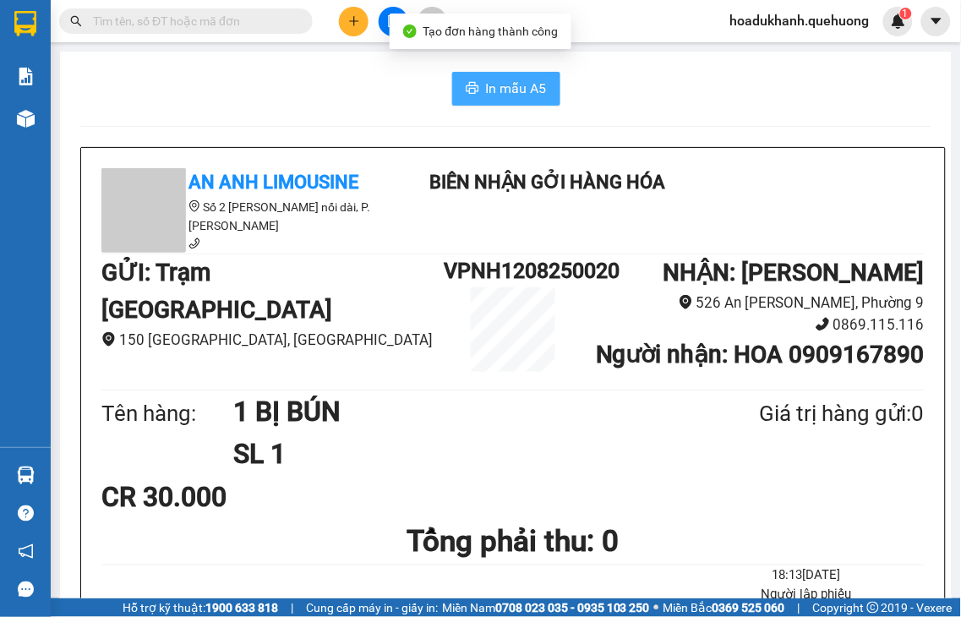
click at [478, 99] on button "In mẫu A5" at bounding box center [506, 89] width 108 height 34
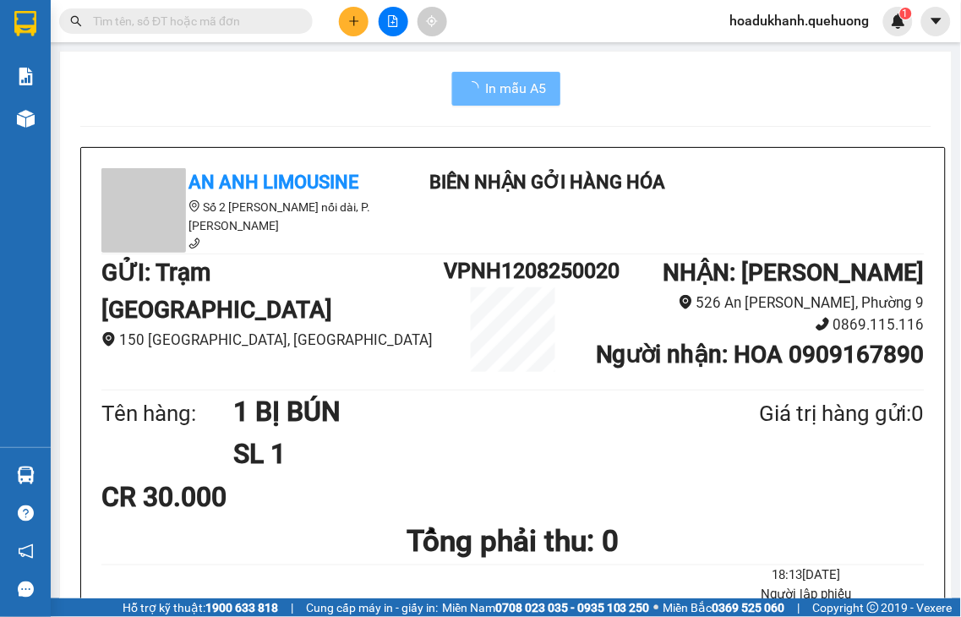
click at [347, 30] on button at bounding box center [354, 22] width 30 height 30
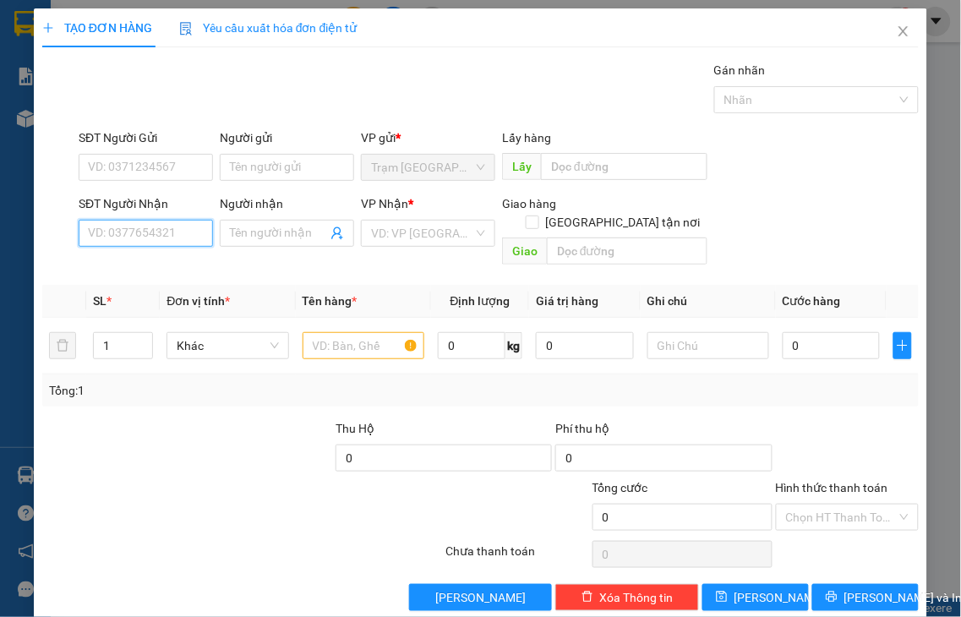
drag, startPoint x: 183, startPoint y: 233, endPoint x: 186, endPoint y: 215, distance: 18.9
click at [184, 227] on input "SĐT Người Nhận" at bounding box center [146, 233] width 134 height 27
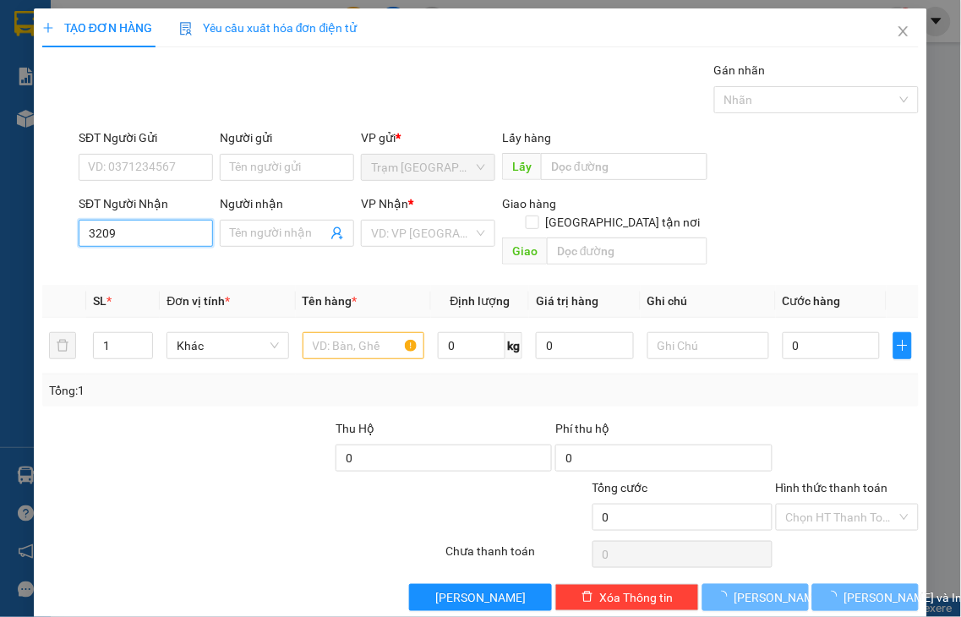
click at [184, 232] on input "3209" at bounding box center [146, 233] width 134 height 27
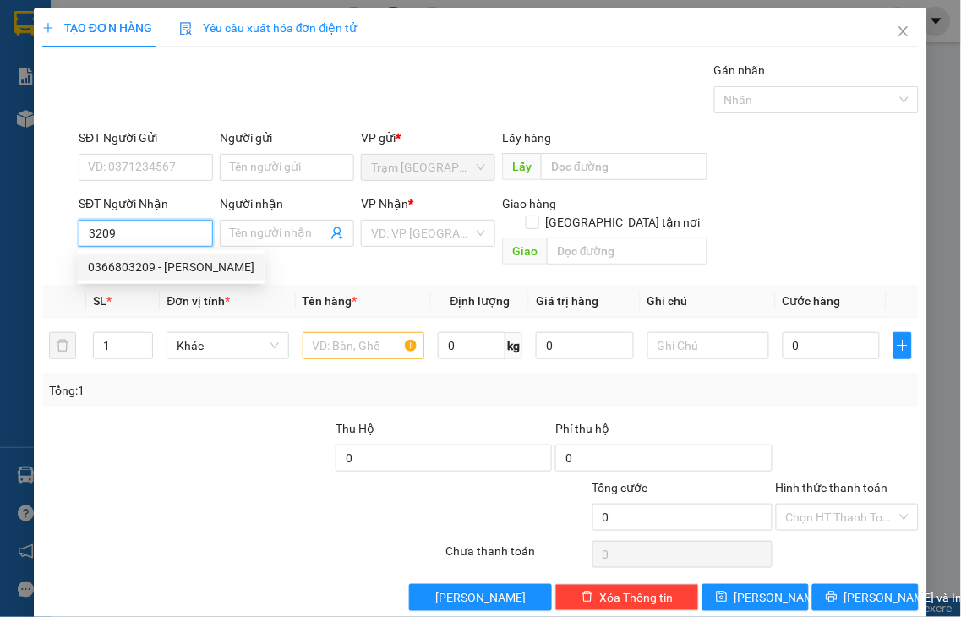
click at [177, 268] on div "0366803209 - THÁI LỆ" at bounding box center [171, 267] width 167 height 19
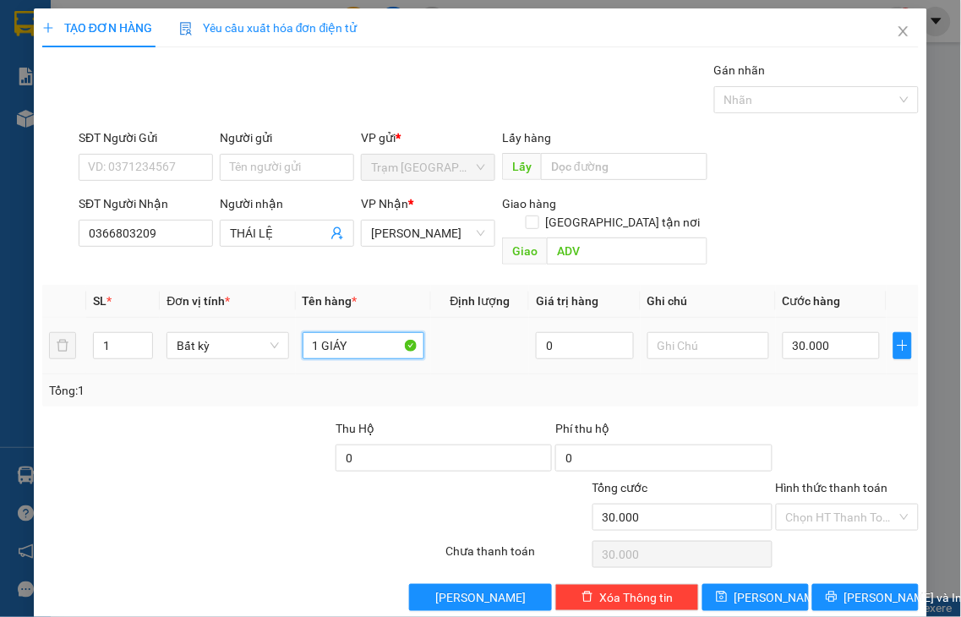
drag, startPoint x: 347, startPoint y: 328, endPoint x: 395, endPoint y: 322, distance: 48.5
click at [351, 332] on input "1 GIÁY" at bounding box center [364, 345] width 122 height 27
click at [830, 334] on input "30.000" at bounding box center [831, 345] width 97 height 27
click at [845, 481] on label "Hình thức thanh toán" at bounding box center [832, 488] width 112 height 14
click at [845, 505] on input "Hình thức thanh toán" at bounding box center [842, 517] width 112 height 25
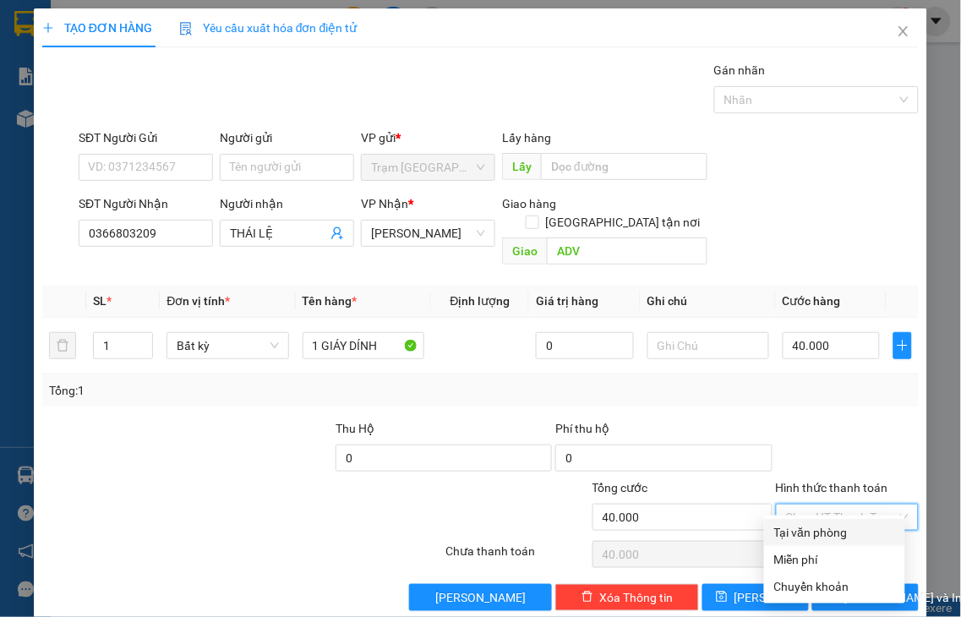
click at [833, 535] on div "Tại văn phòng" at bounding box center [834, 532] width 121 height 19
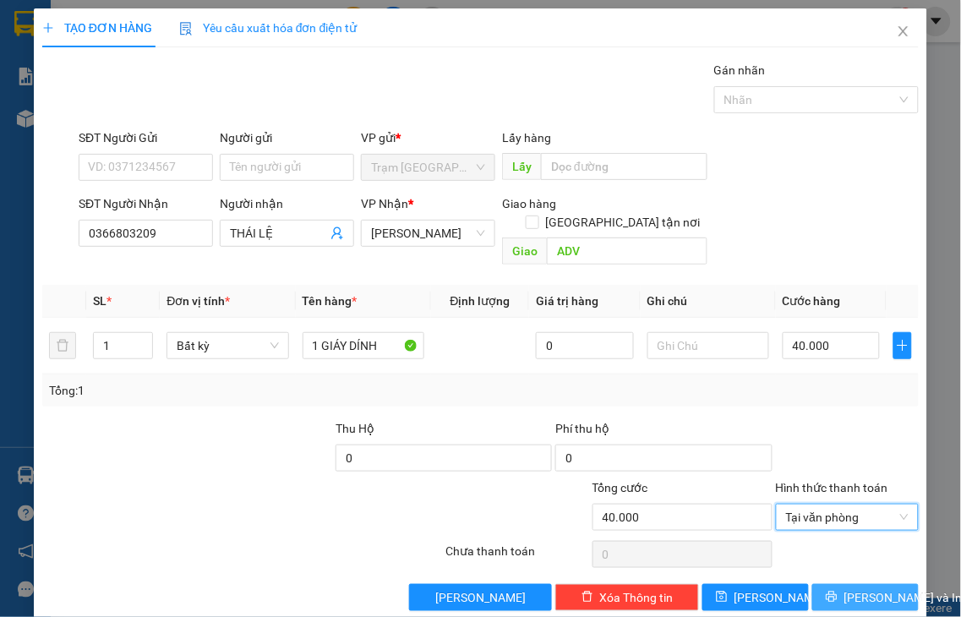
click at [826, 591] on icon "printer" at bounding box center [832, 597] width 12 height 12
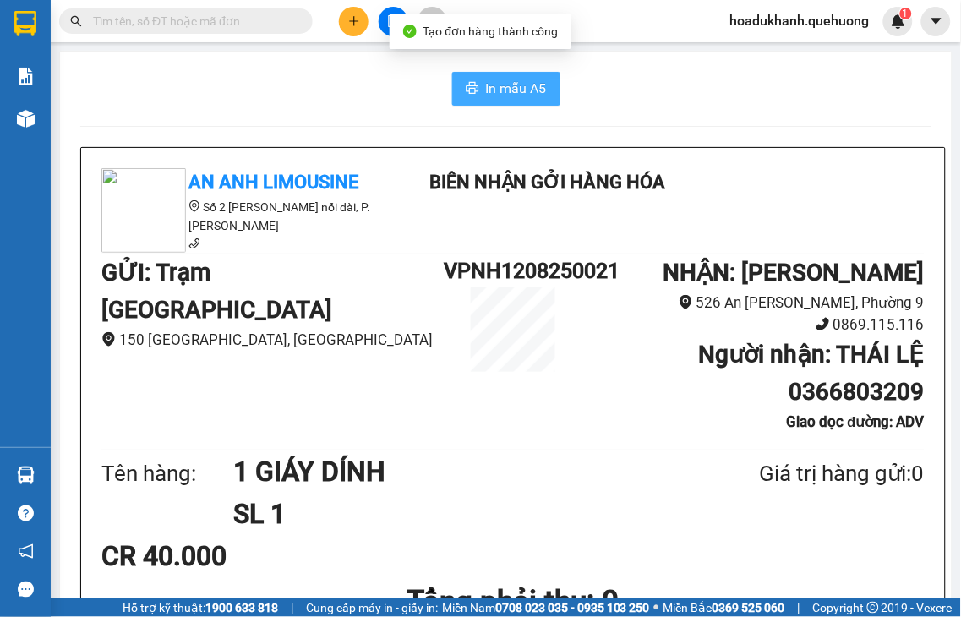
click at [463, 97] on button "In mẫu A5" at bounding box center [506, 89] width 108 height 34
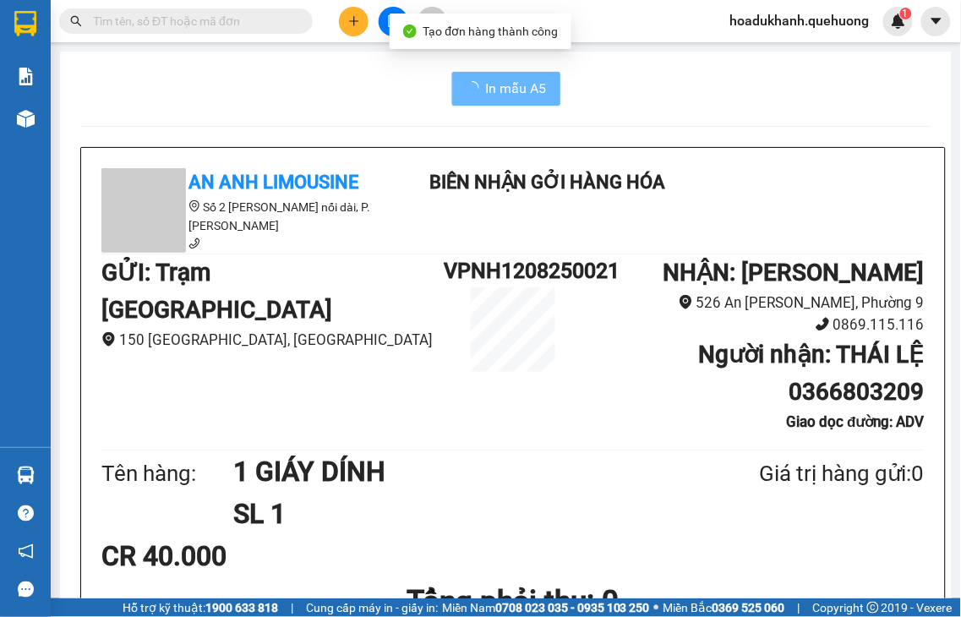
click at [357, 20] on icon "plus" at bounding box center [353, 20] width 9 height 1
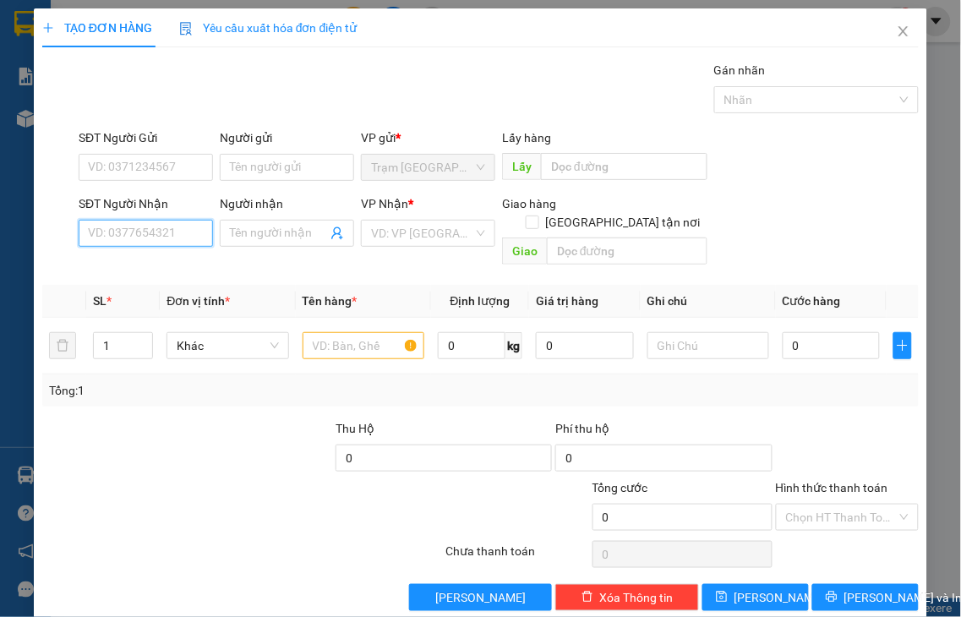
click at [183, 226] on input "SĐT Người Nhận" at bounding box center [146, 233] width 134 height 27
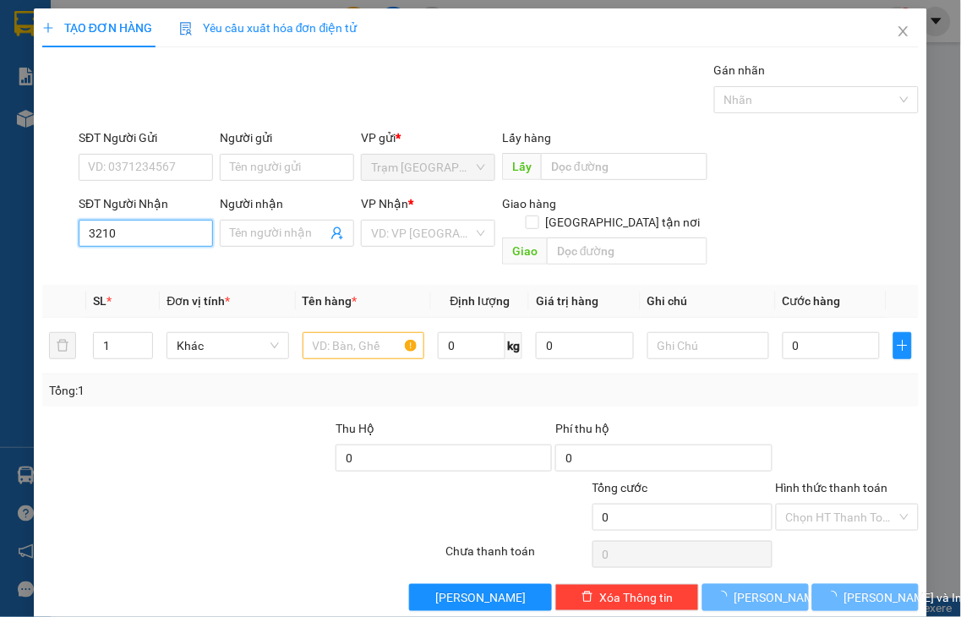
click at [181, 230] on input "3210" at bounding box center [146, 233] width 134 height 27
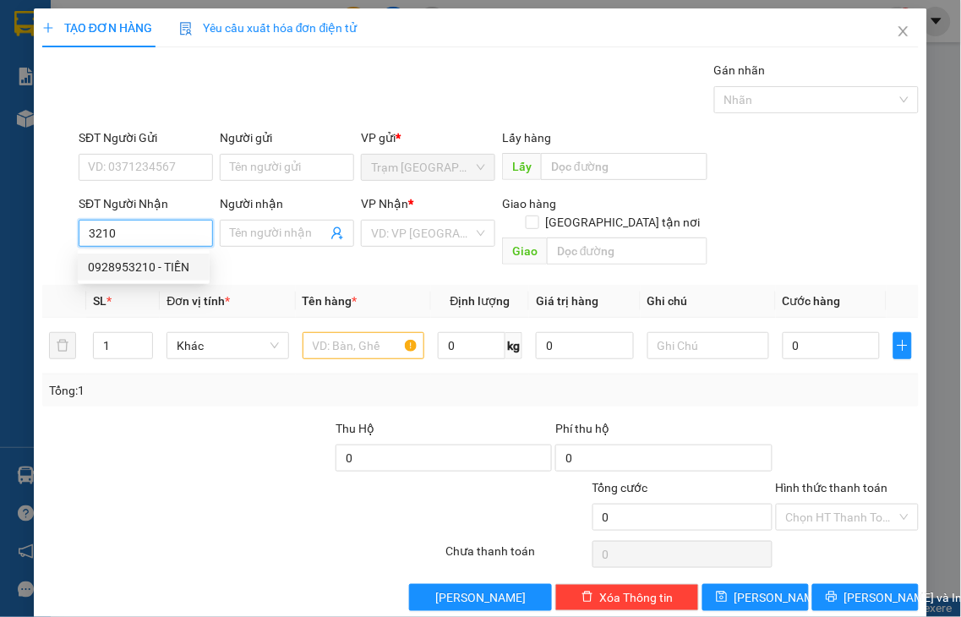
click at [170, 271] on div "0928953210 - TIỀN" at bounding box center [144, 267] width 112 height 19
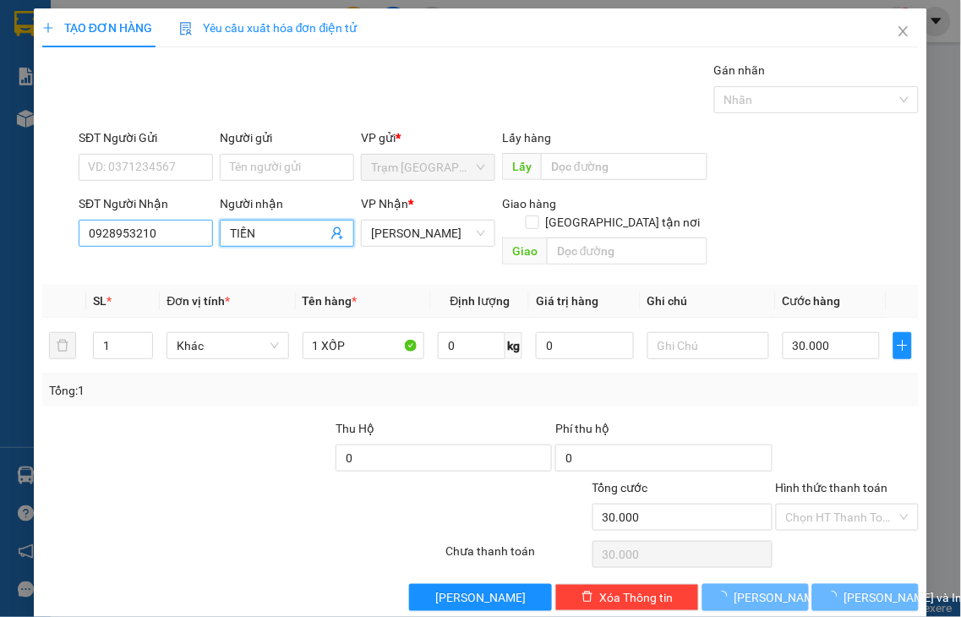
drag, startPoint x: 263, startPoint y: 227, endPoint x: 177, endPoint y: 237, distance: 86.0
click at [177, 235] on div "SĐT Người Nhận 0928953210 0928953210 Người nhận TIỀN VP Nhận * An Dương Vương G…" at bounding box center [498, 233] width 847 height 78
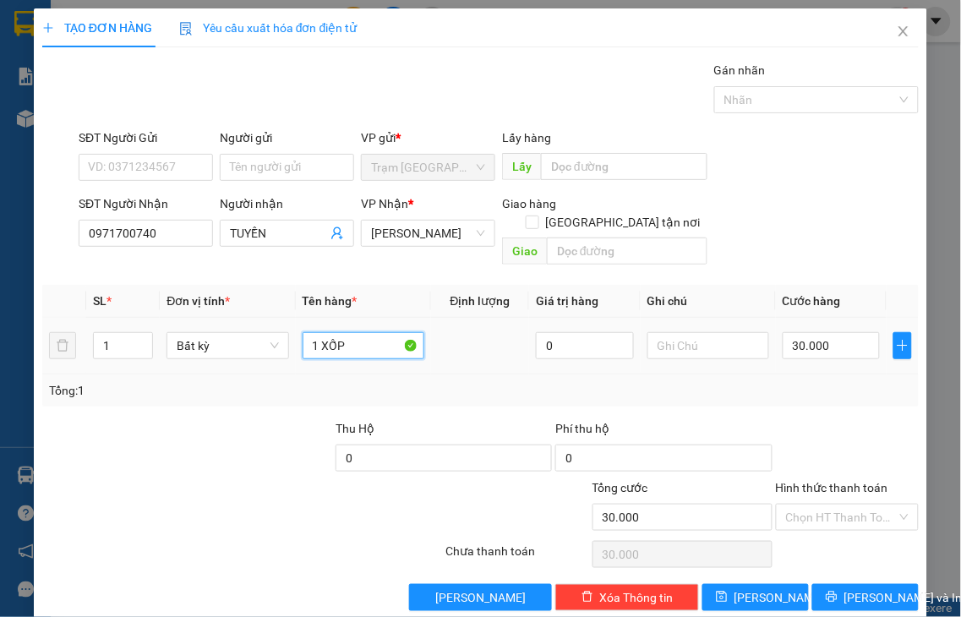
drag, startPoint x: 314, startPoint y: 325, endPoint x: 438, endPoint y: 319, distance: 123.5
click at [438, 319] on tr "1 Bất kỳ 1 XỐP 0 30.000" at bounding box center [480, 346] width 876 height 57
click at [823, 481] on label "Hình thức thanh toán" at bounding box center [832, 488] width 112 height 14
click at [823, 505] on input "Hình thức thanh toán" at bounding box center [842, 517] width 112 height 25
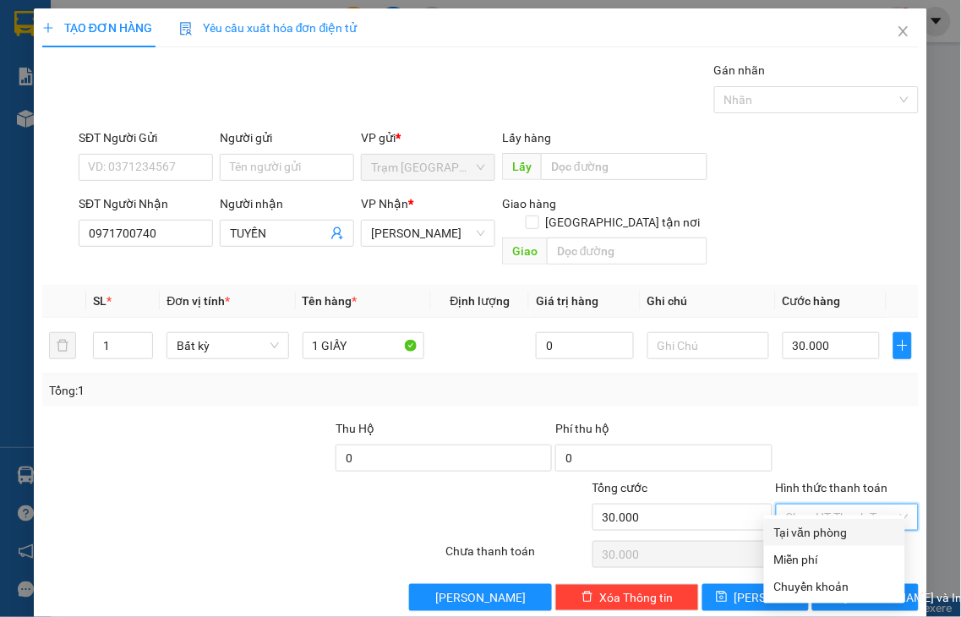
click at [820, 530] on div "Tại văn phòng" at bounding box center [834, 532] width 121 height 19
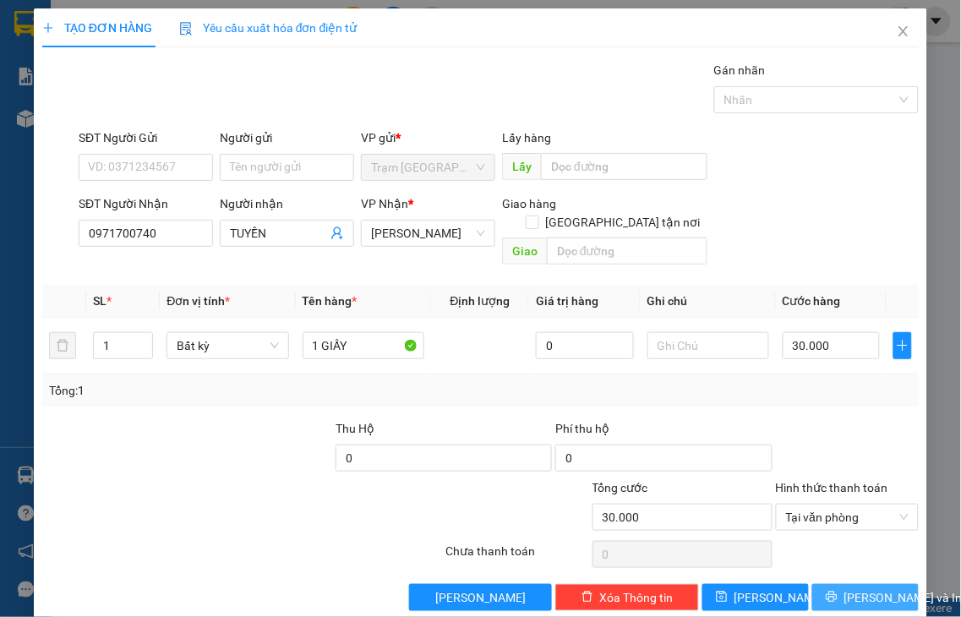
click at [833, 584] on button "Lưu và In" at bounding box center [865, 597] width 106 height 27
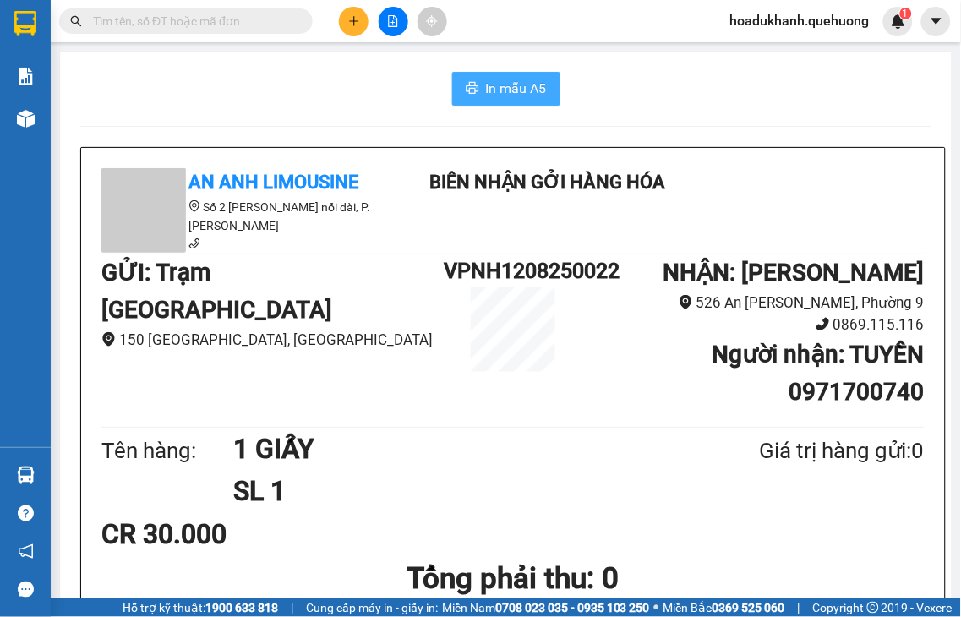
click at [486, 94] on span "In mẫu A5" at bounding box center [516, 88] width 61 height 21
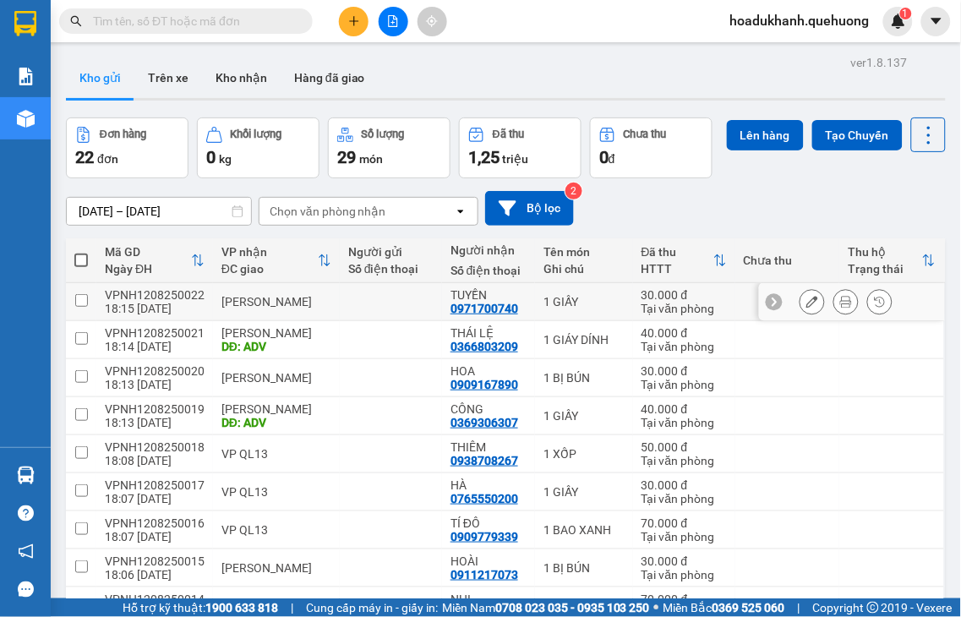
drag, startPoint x: 793, startPoint y: 341, endPoint x: 756, endPoint y: 347, distance: 37.7
click at [806, 308] on icon at bounding box center [812, 302] width 12 height 12
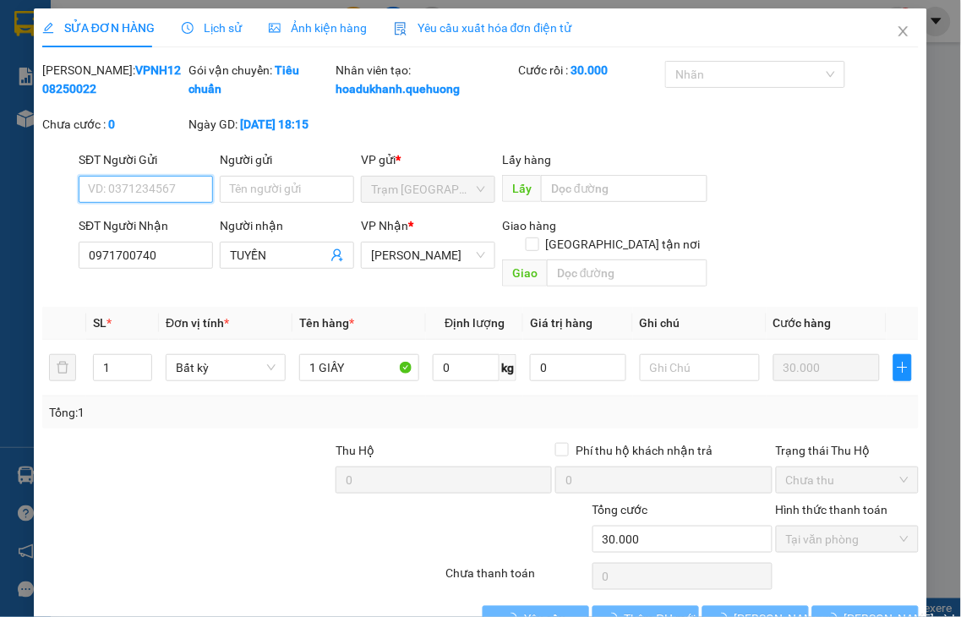
type input "0971700740"
type input "[PERSON_NAME]"
type input "30.000"
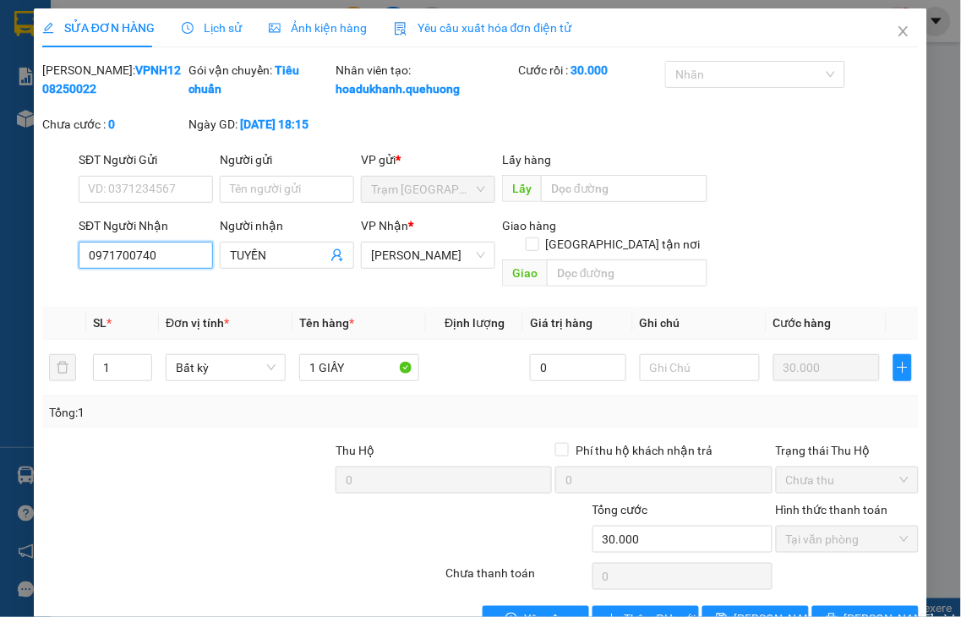
drag, startPoint x: 87, startPoint y: 282, endPoint x: 18, endPoint y: 286, distance: 69.4
click at [19, 286] on div "SỬA ĐƠN HÀNG Lịch sử Ảnh kiện hàng Yêu cầu xuất hóa đơn điện tử Total Paid Fee …" at bounding box center [480, 308] width 961 height 617
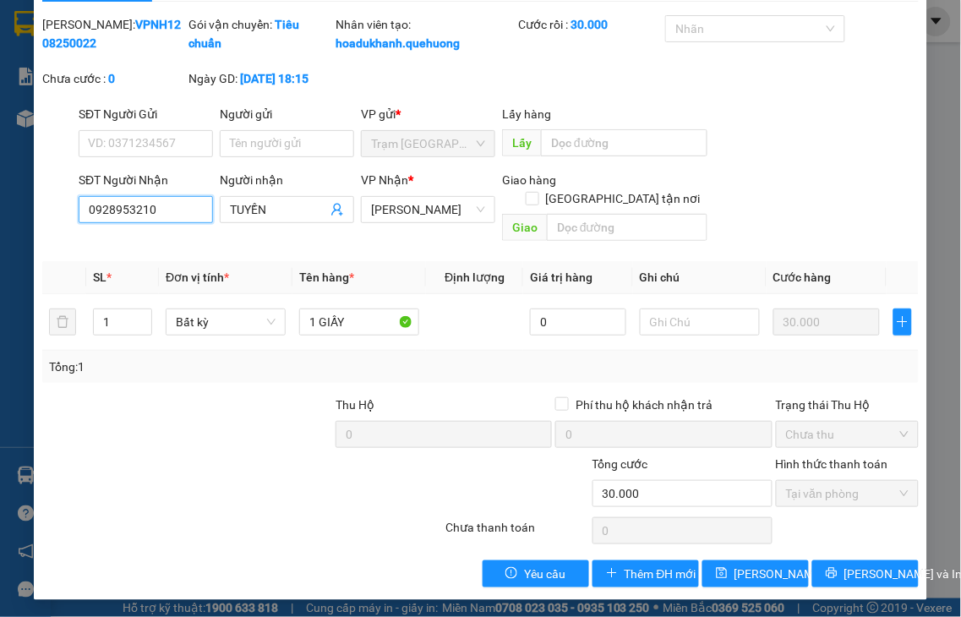
scroll to position [48, 0]
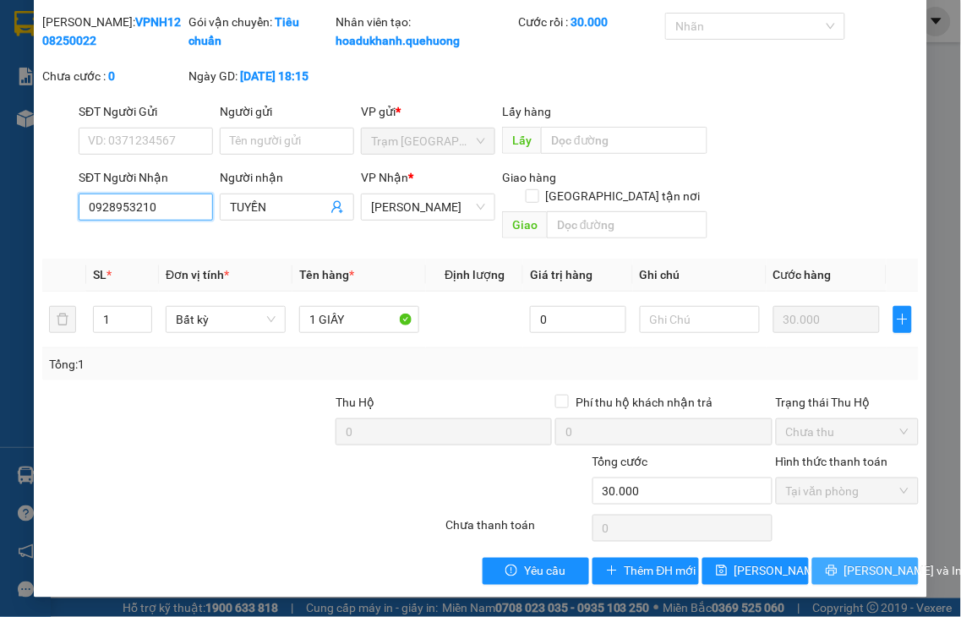
type input "0928953210"
click at [846, 573] on span "Lưu và In" at bounding box center [903, 571] width 118 height 19
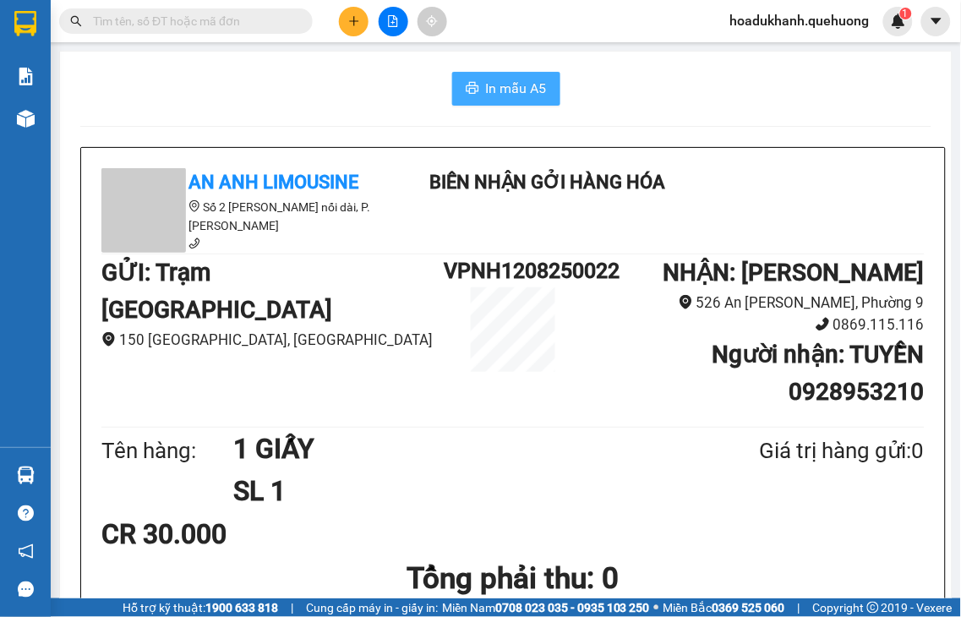
click at [511, 86] on span "In mẫu A5" at bounding box center [516, 88] width 61 height 21
click at [363, 30] on button at bounding box center [354, 22] width 30 height 30
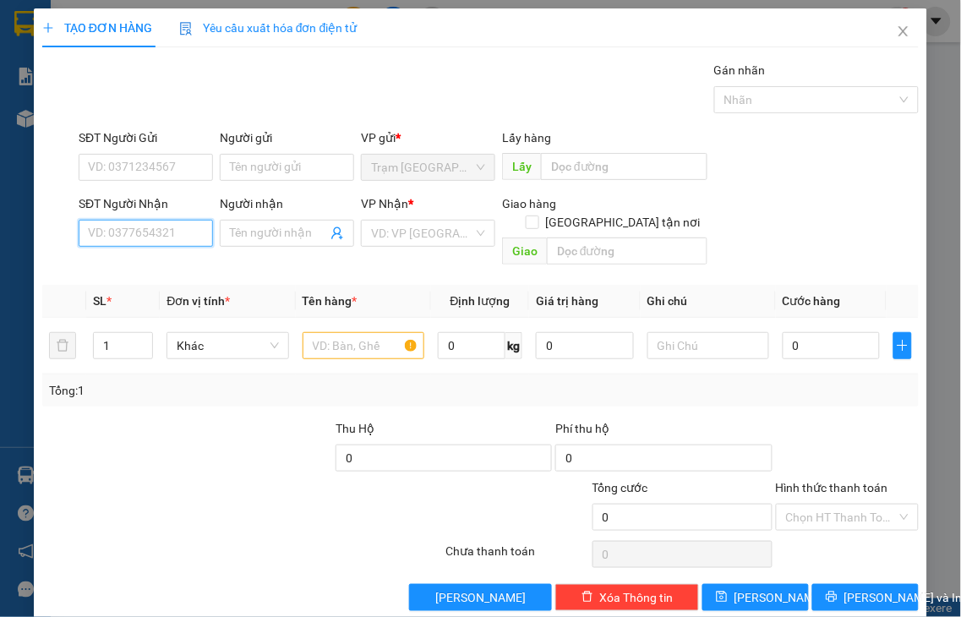
click at [159, 232] on input "SĐT Người Nhận" at bounding box center [146, 233] width 134 height 27
type input "0962879866"
click at [173, 276] on div "0962879866 - KIM HOA" at bounding box center [171, 267] width 167 height 19
type input "[PERSON_NAME]"
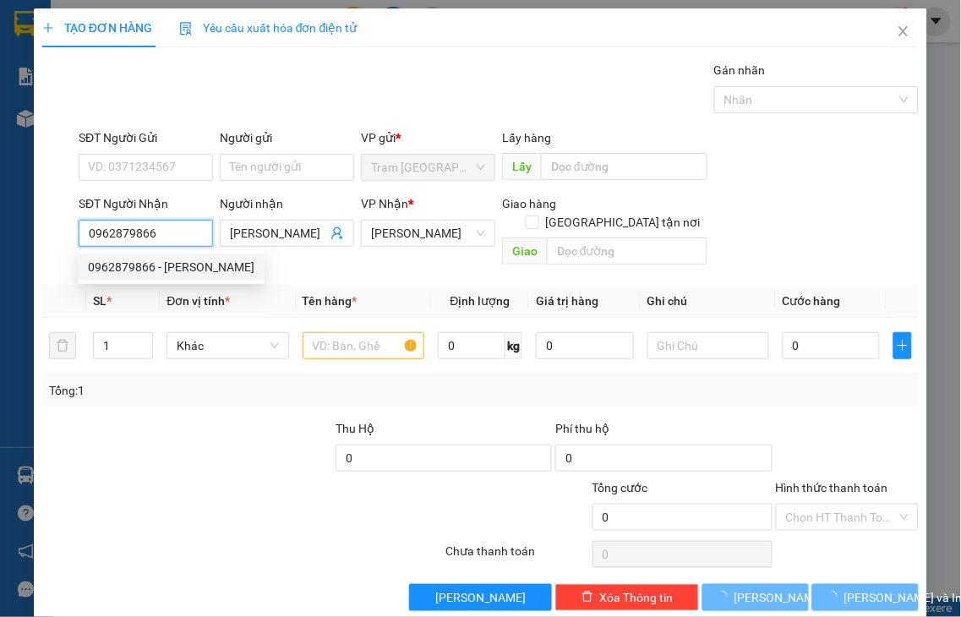
type input "50.000"
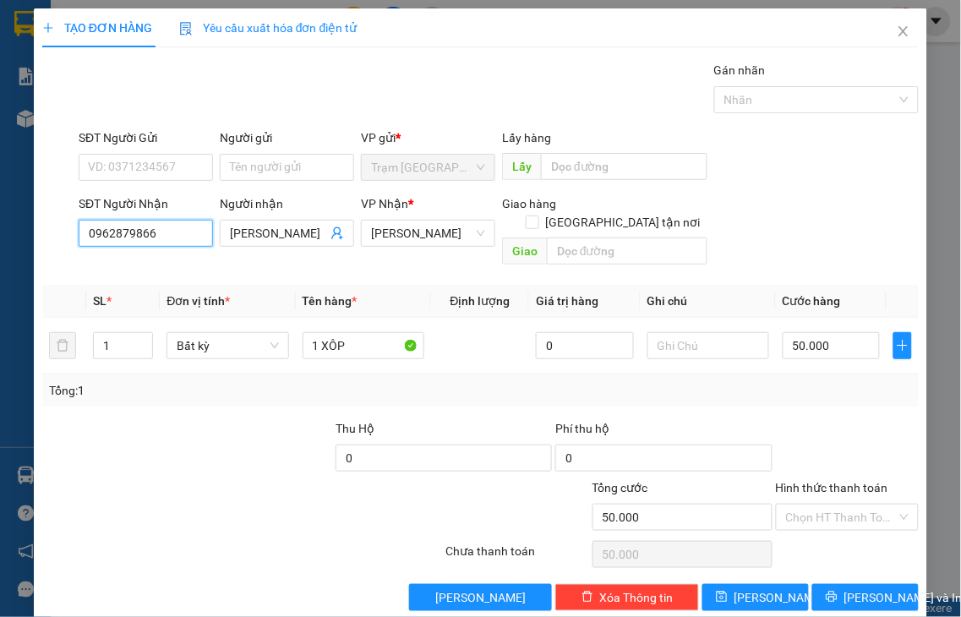
type input "0962879866"
click at [837, 481] on label "Hình thức thanh toán" at bounding box center [832, 488] width 112 height 14
click at [837, 505] on input "Hình thức thanh toán" at bounding box center [842, 517] width 112 height 25
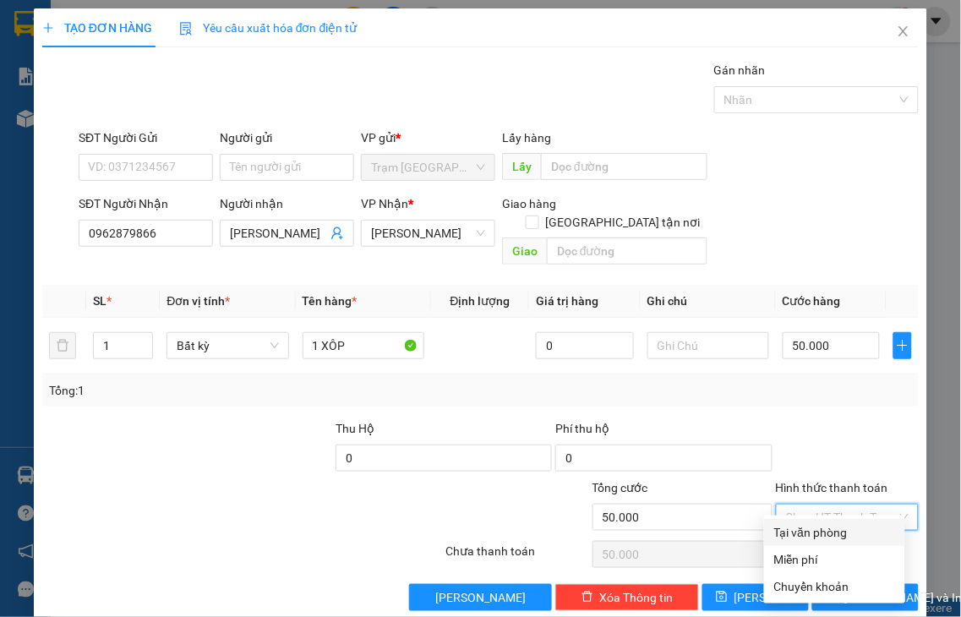
drag, startPoint x: 828, startPoint y: 535, endPoint x: 850, endPoint y: 555, distance: 29.9
click at [828, 534] on div "Tại văn phòng" at bounding box center [834, 532] width 121 height 19
type input "0"
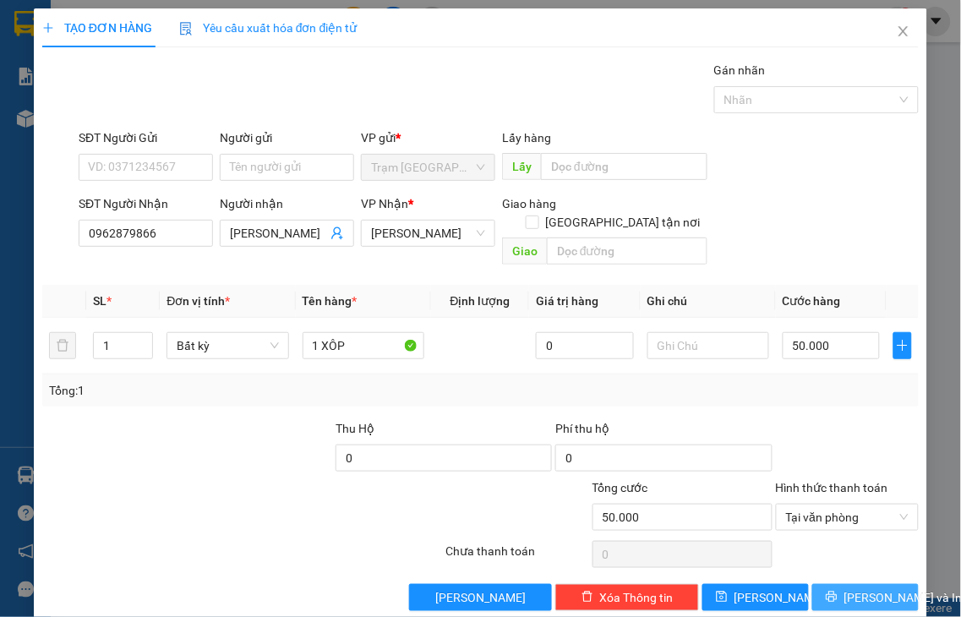
click at [854, 588] on span "Lưu và In" at bounding box center [903, 597] width 118 height 19
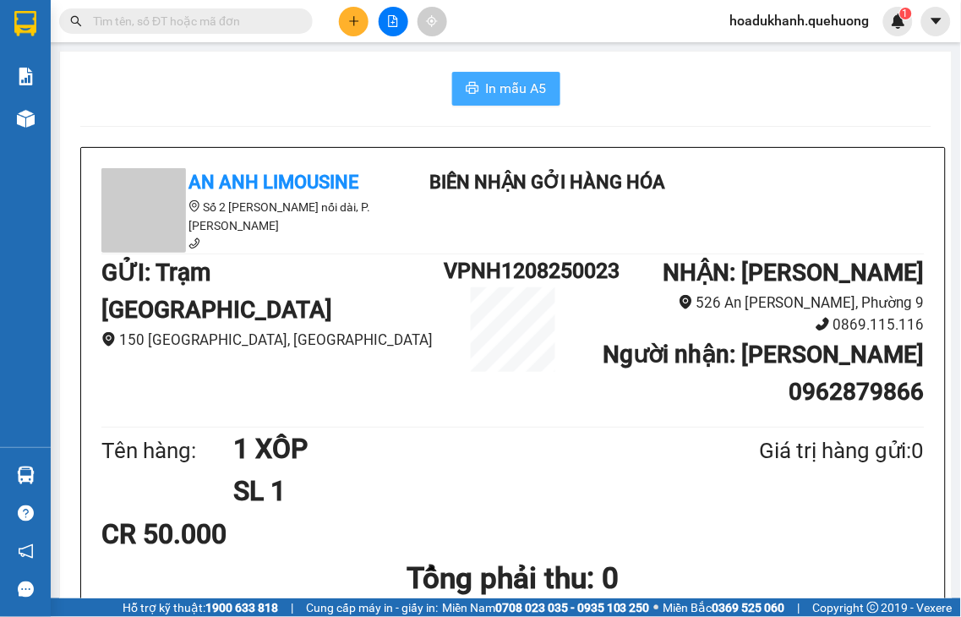
click at [516, 96] on span "In mẫu A5" at bounding box center [516, 88] width 61 height 21
click at [352, 22] on icon "plus" at bounding box center [354, 21] width 12 height 12
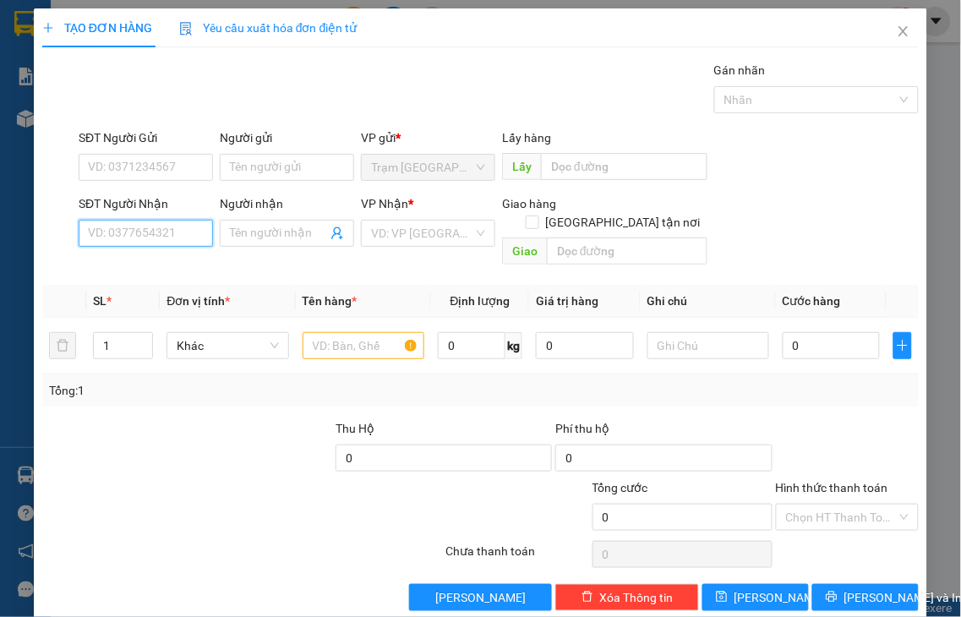
click at [177, 233] on input "SĐT Người Nhận" at bounding box center [146, 233] width 134 height 27
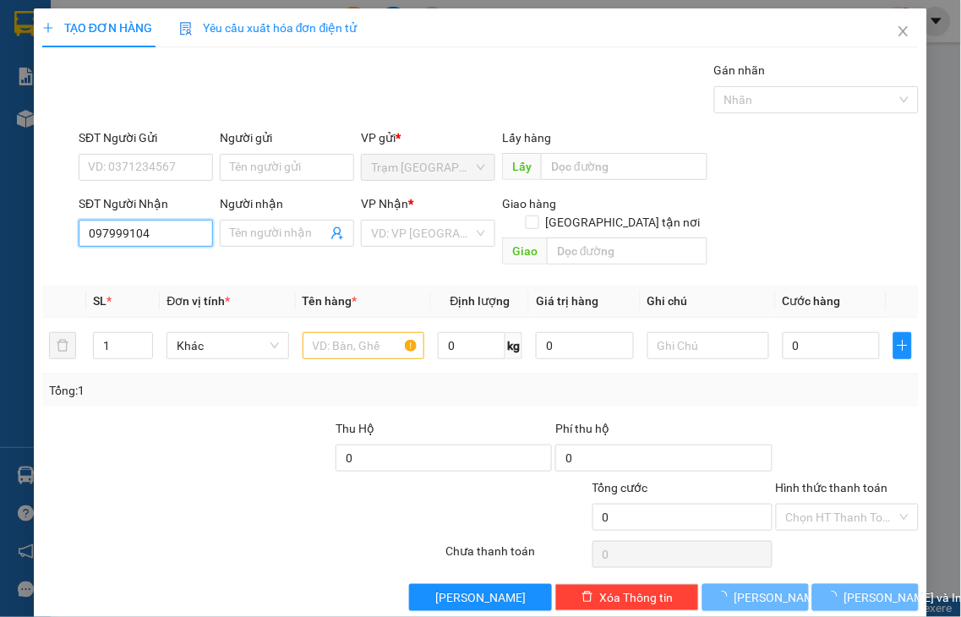
type input "0979991042"
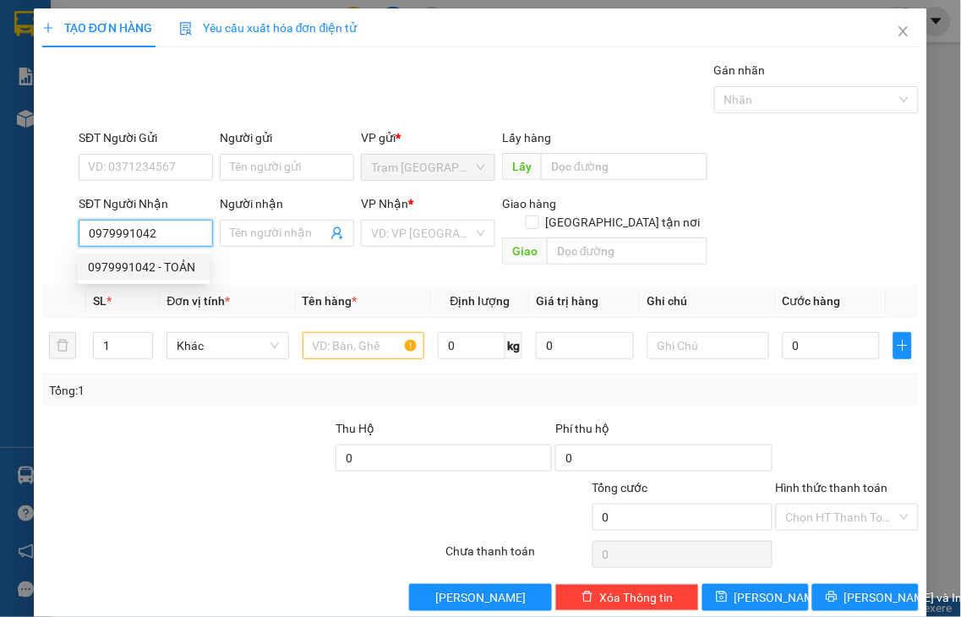
click at [177, 265] on div "0979991042 - TOẢN" at bounding box center [144, 267] width 112 height 19
type input "[PERSON_NAME]"
type input "30.000"
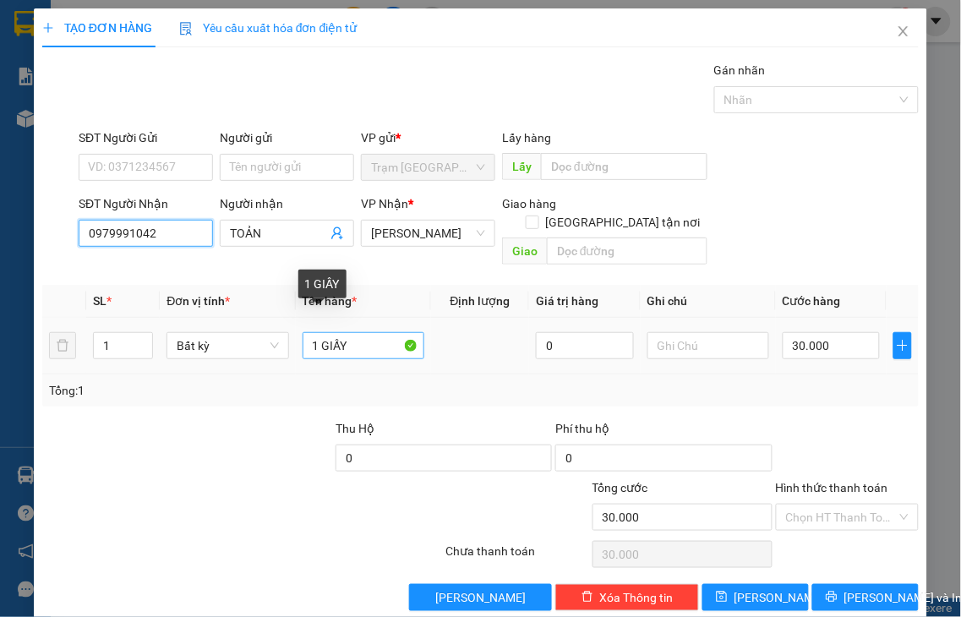
type input "0979991042"
drag, startPoint x: 318, startPoint y: 319, endPoint x: 492, endPoint y: 305, distance: 174.7
click at [492, 318] on tr "1 Bất kỳ 1 GIẤY 0 30.000" at bounding box center [480, 346] width 876 height 57
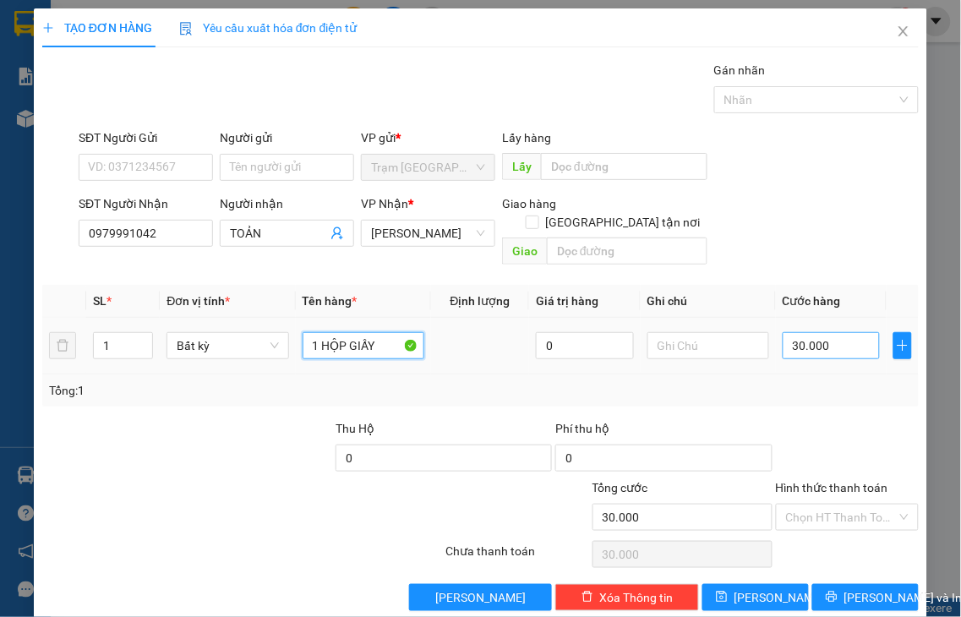
type input "1 HỘP GIẤY"
click at [833, 340] on input "30.000" at bounding box center [831, 345] width 97 height 27
click at [842, 481] on label "Hình thức thanh toán" at bounding box center [832, 488] width 112 height 14
click at [842, 505] on input "Hình thức thanh toán" at bounding box center [842, 517] width 112 height 25
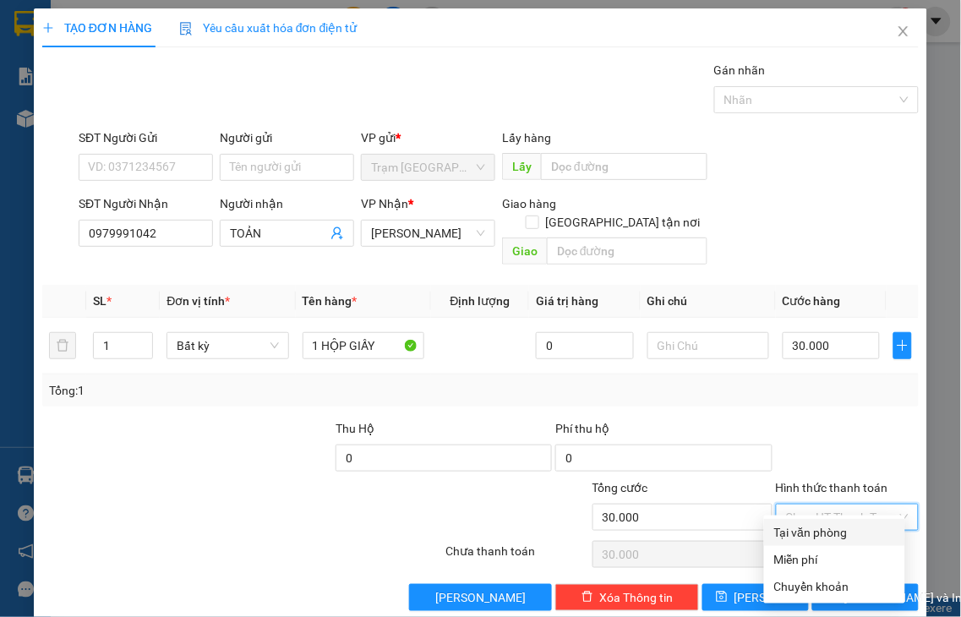
drag, startPoint x: 837, startPoint y: 528, endPoint x: 846, endPoint y: 543, distance: 17.8
click at [834, 528] on div "Tại văn phòng" at bounding box center [834, 532] width 121 height 19
type input "0"
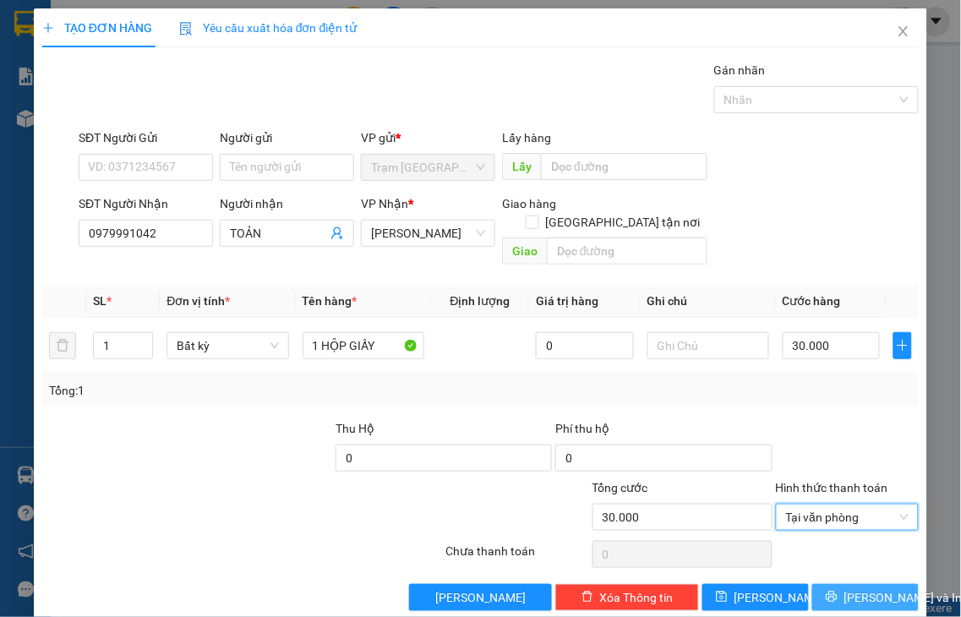
click at [844, 588] on span "Lưu và In" at bounding box center [903, 597] width 118 height 19
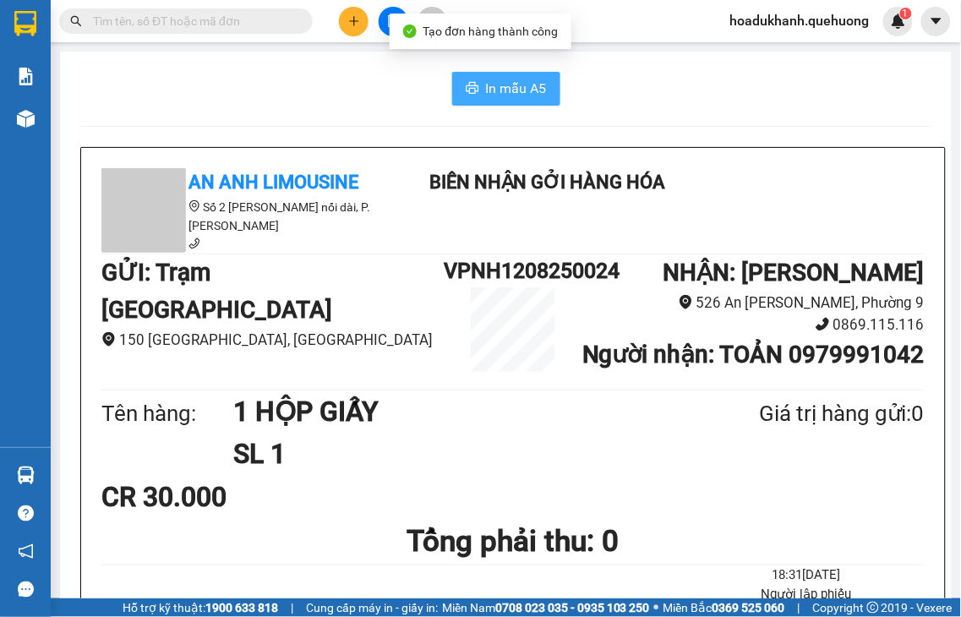
drag, startPoint x: 470, startPoint y: 82, endPoint x: 527, endPoint y: 78, distance: 57.6
click at [471, 82] on button "In mẫu A5" at bounding box center [506, 89] width 108 height 34
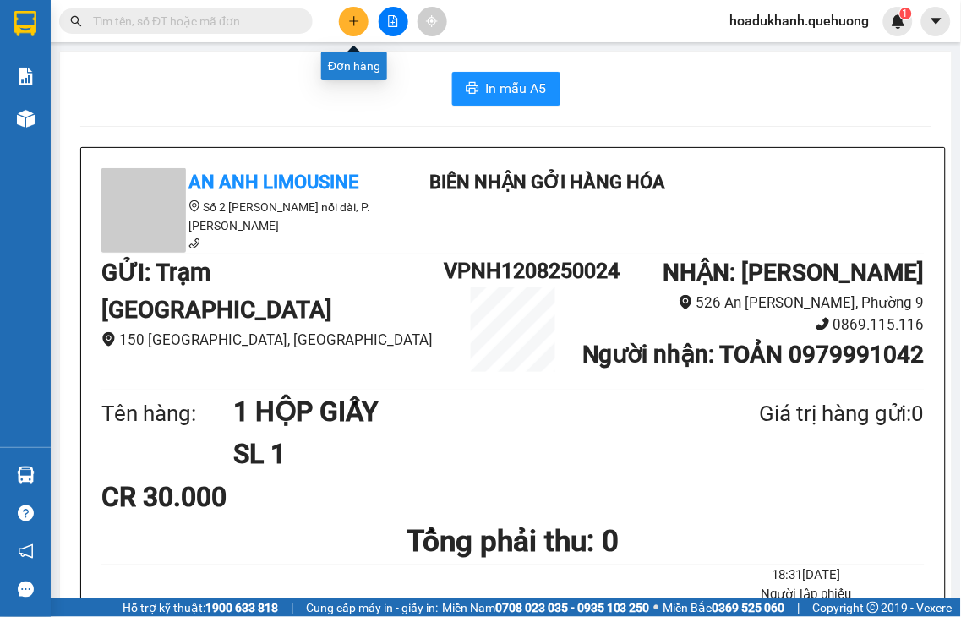
click at [360, 21] on button at bounding box center [354, 22] width 30 height 30
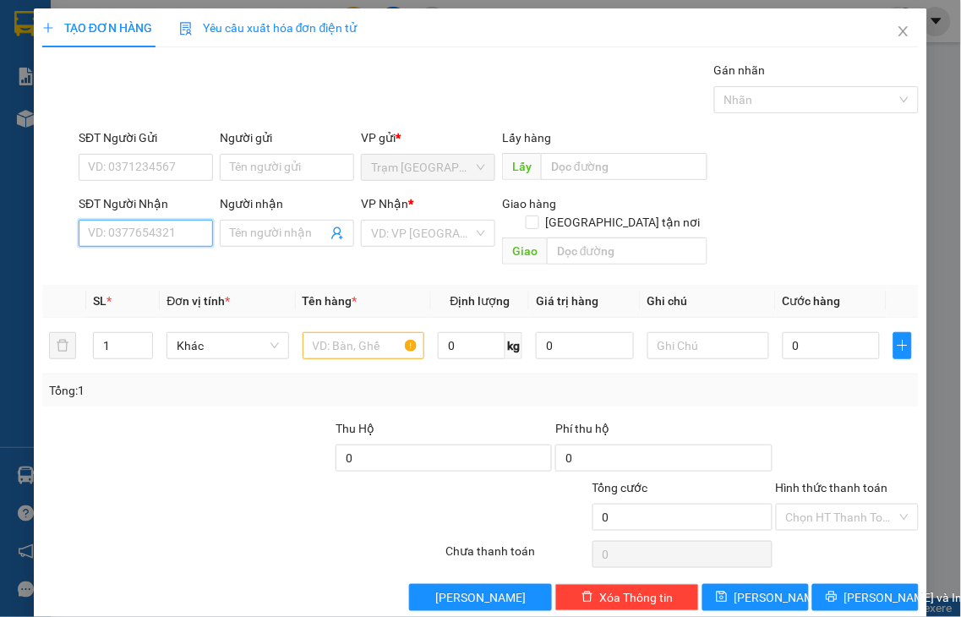
drag, startPoint x: 166, startPoint y: 234, endPoint x: 638, endPoint y: 112, distance: 487.9
click at [166, 233] on input "SĐT Người Nhận" at bounding box center [146, 233] width 134 height 27
type input "0828932542"
click at [251, 232] on input "Người nhận" at bounding box center [278, 233] width 97 height 19
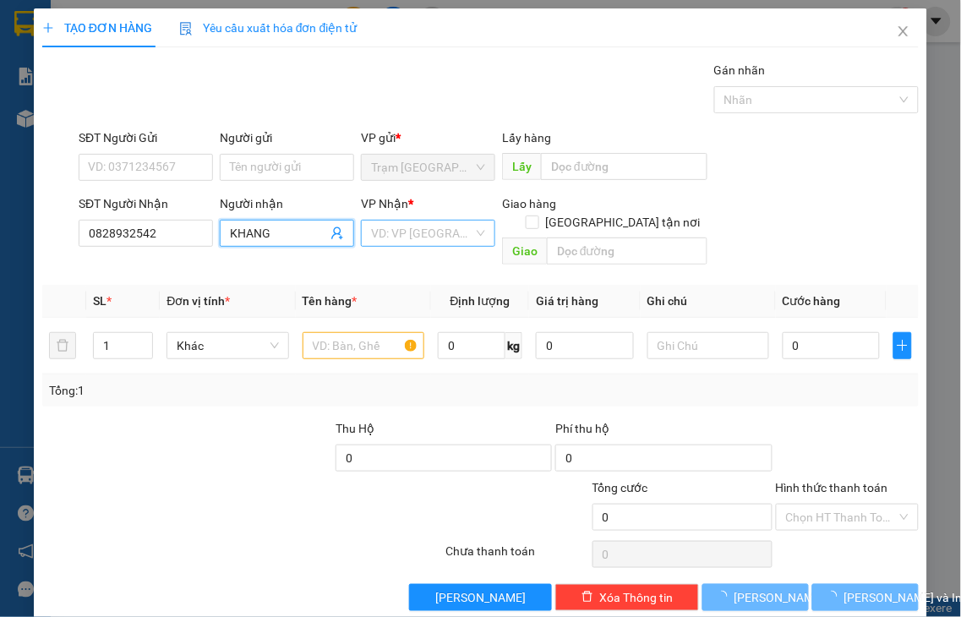
type input "[PERSON_NAME]"
click at [449, 234] on input "search" at bounding box center [422, 233] width 102 height 25
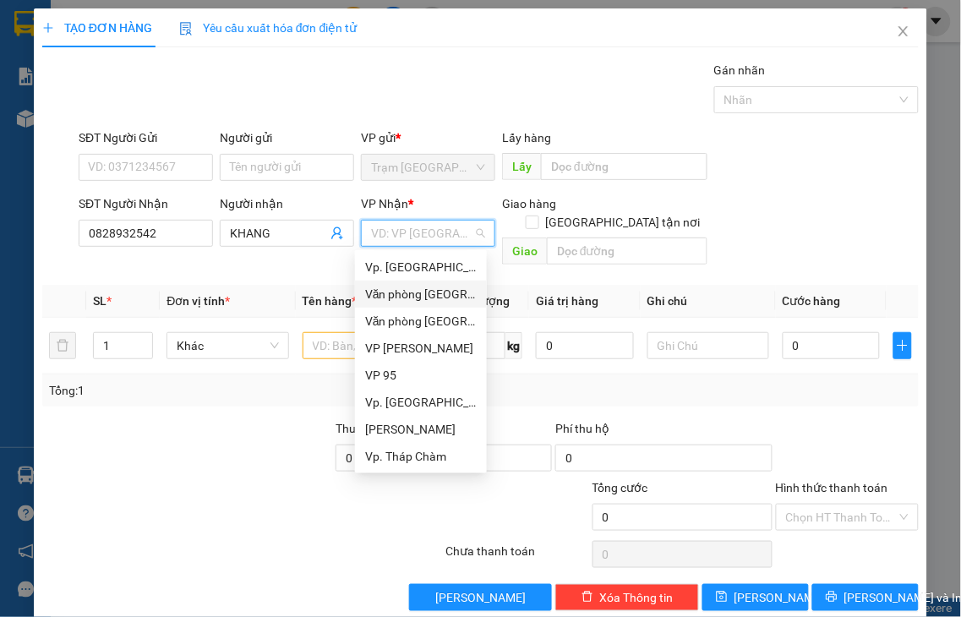
click at [425, 292] on div "Văn [PERSON_NAME][GEOGRAPHIC_DATA][PERSON_NAME]" at bounding box center [421, 294] width 112 height 19
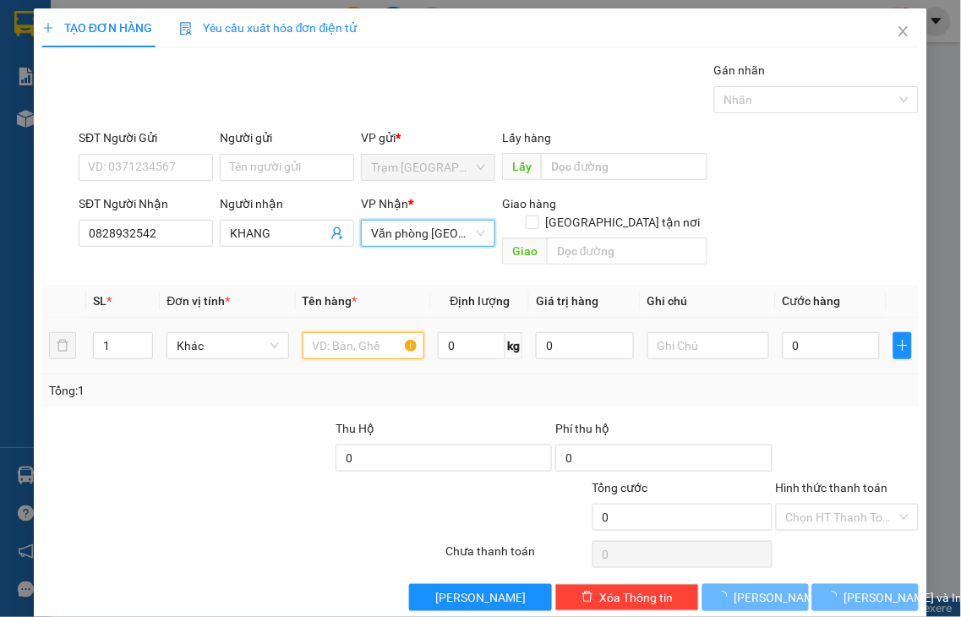
click at [332, 332] on input "text" at bounding box center [364, 345] width 122 height 27
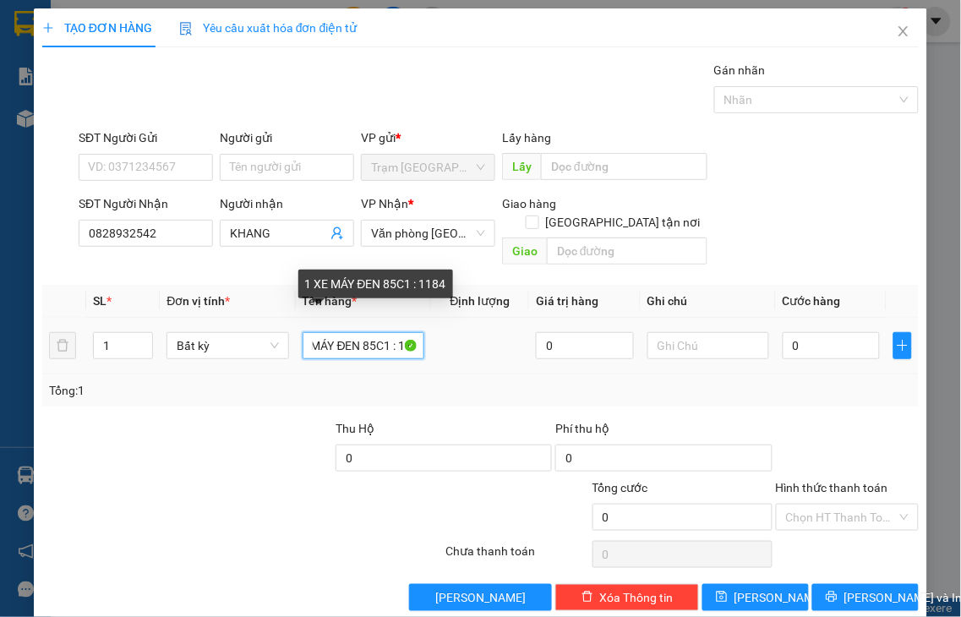
scroll to position [0, 47]
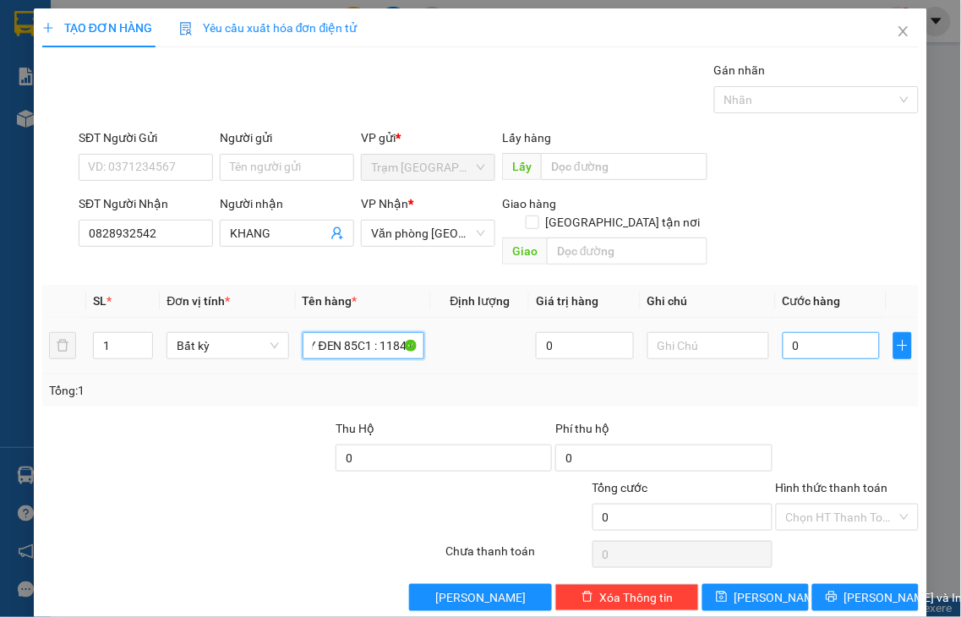
type input "1 XE MÁY ĐEN 85C1 : 11847"
click at [825, 332] on input "0" at bounding box center [831, 345] width 97 height 27
type input "3"
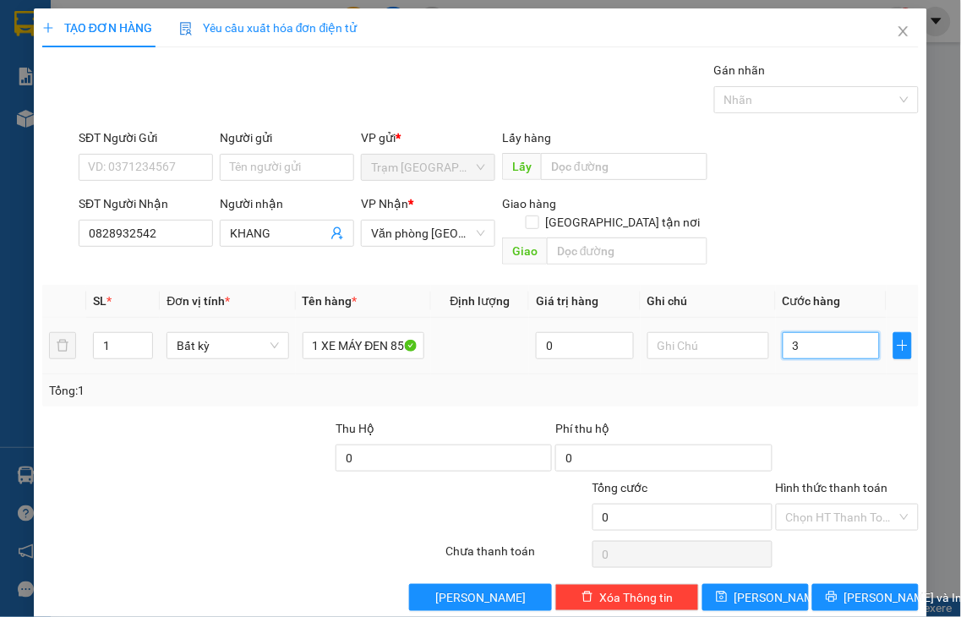
type input "3"
type input "30"
type input "300"
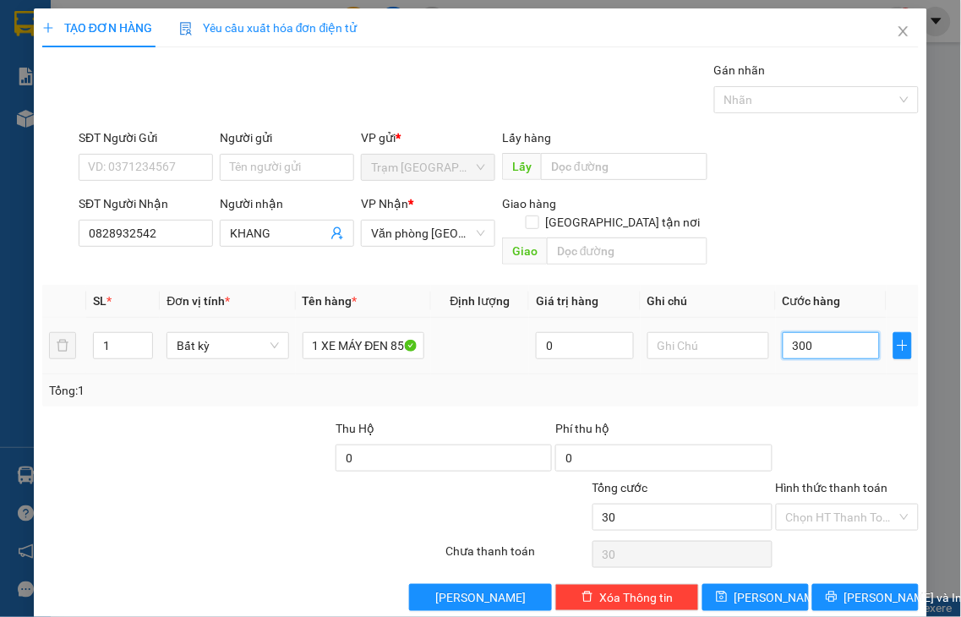
type input "300"
click at [825, 481] on label "Hình thức thanh toán" at bounding box center [832, 488] width 112 height 14
click at [825, 505] on input "Hình thức thanh toán" at bounding box center [842, 517] width 112 height 25
type input "300.000"
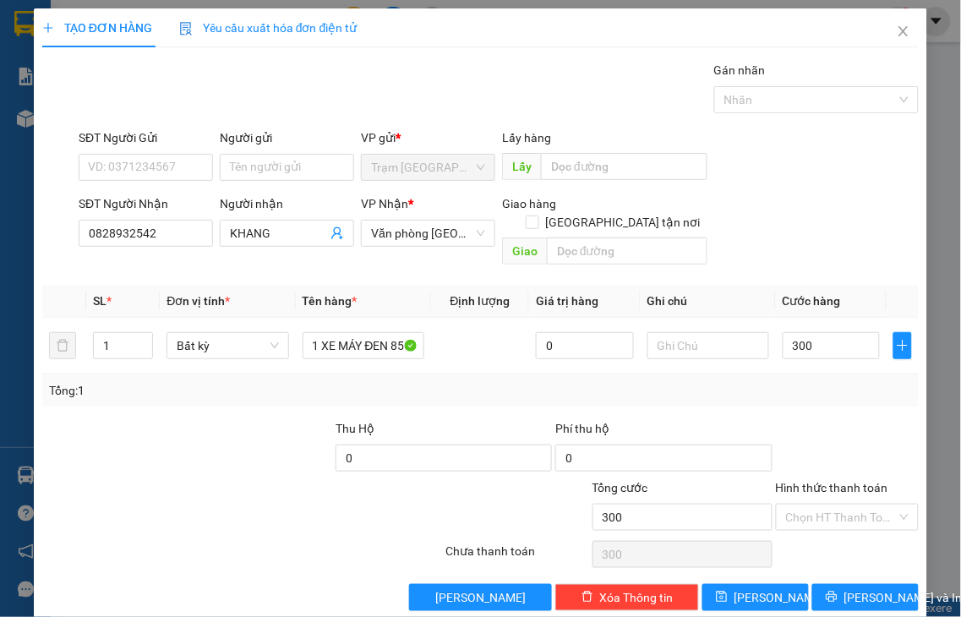
type input "300.000"
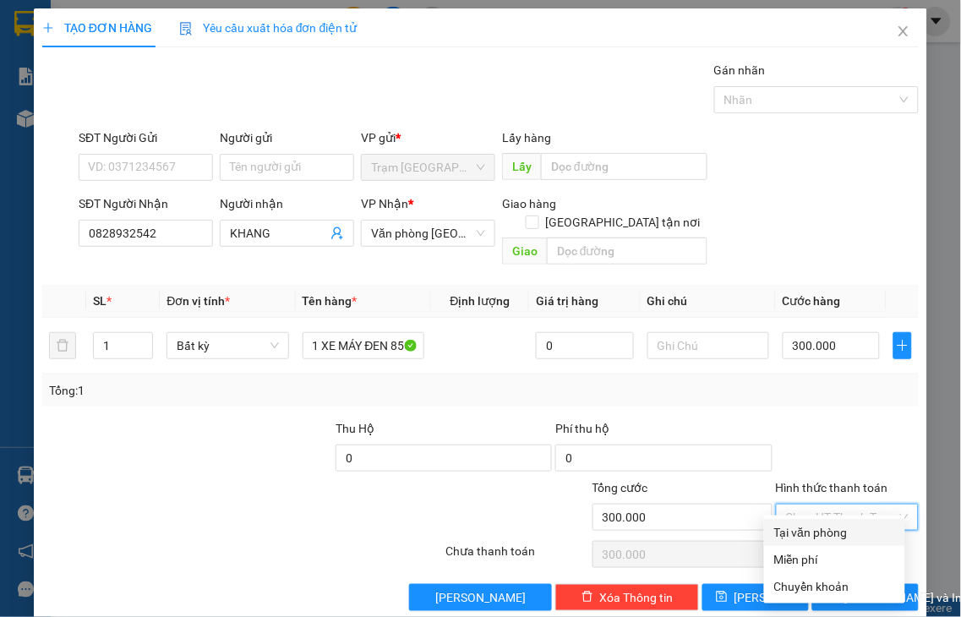
click at [838, 529] on div "Tại văn phòng" at bounding box center [834, 532] width 121 height 19
type input "0"
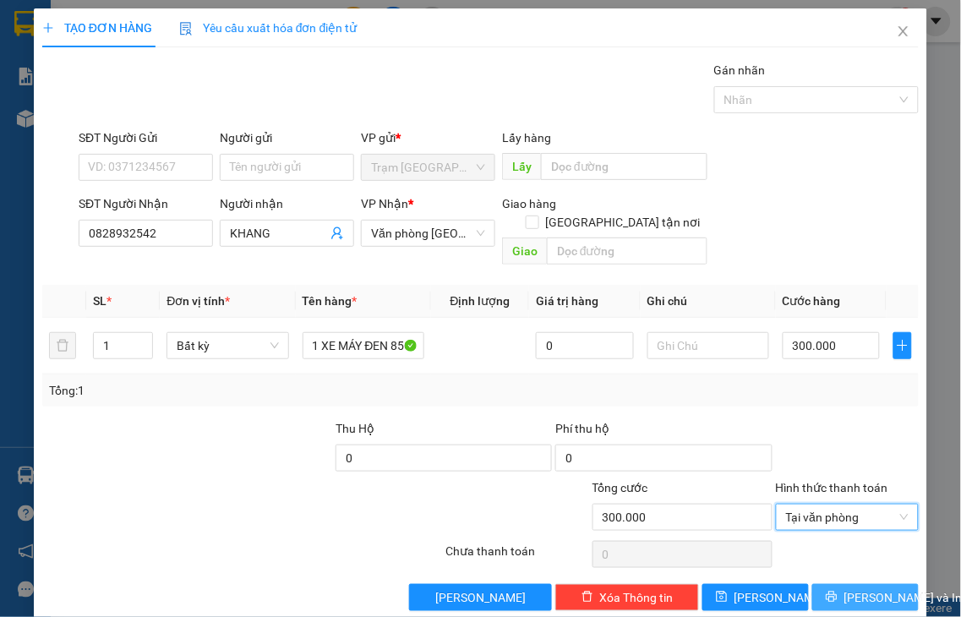
click at [844, 588] on span "Lưu và In" at bounding box center [903, 597] width 118 height 19
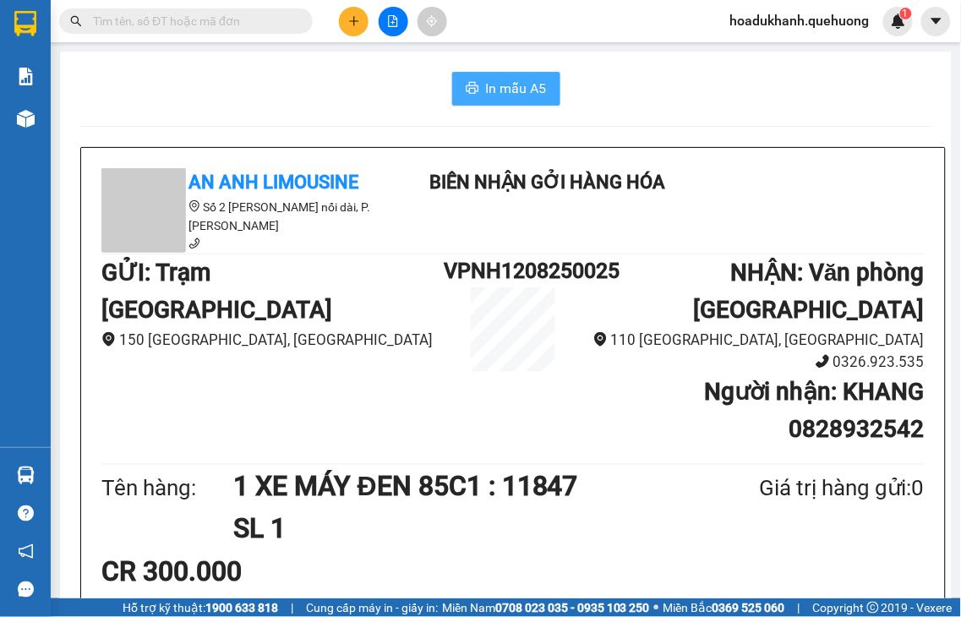
click at [528, 89] on span "In mẫu A5" at bounding box center [516, 88] width 61 height 21
click at [355, 21] on icon "plus" at bounding box center [353, 20] width 9 height 1
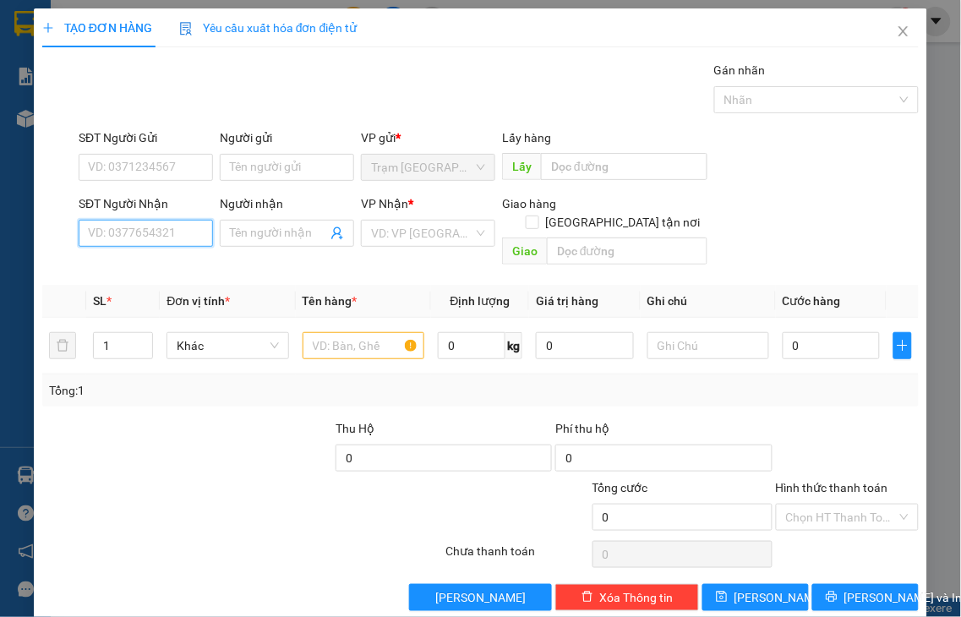
click at [172, 230] on input "SĐT Người Nhận" at bounding box center [146, 233] width 134 height 27
type input "0903139876"
click at [171, 259] on div "0903139876" at bounding box center [144, 267] width 112 height 19
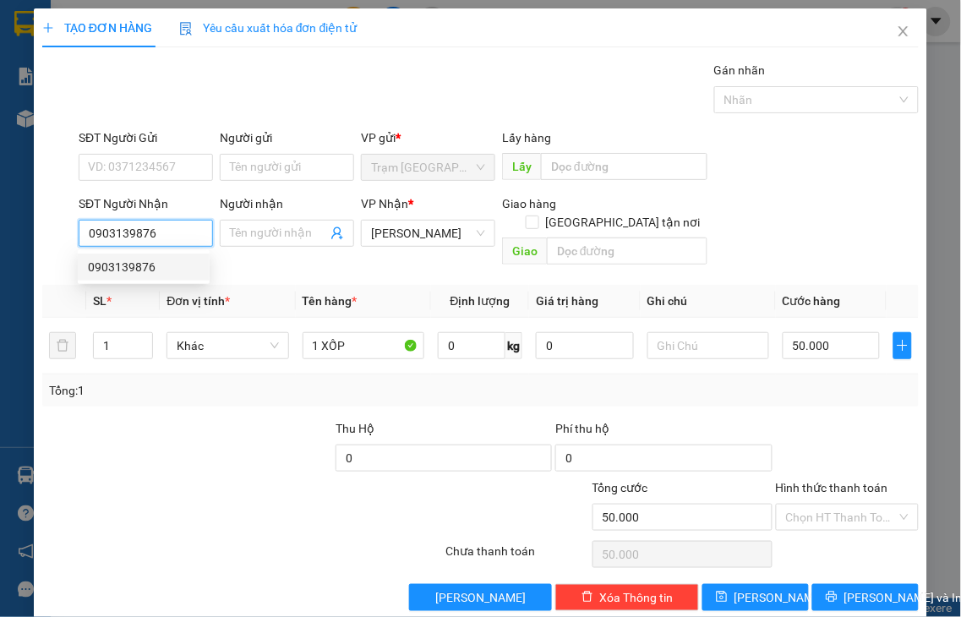
type input "50.000"
type input "0903139876"
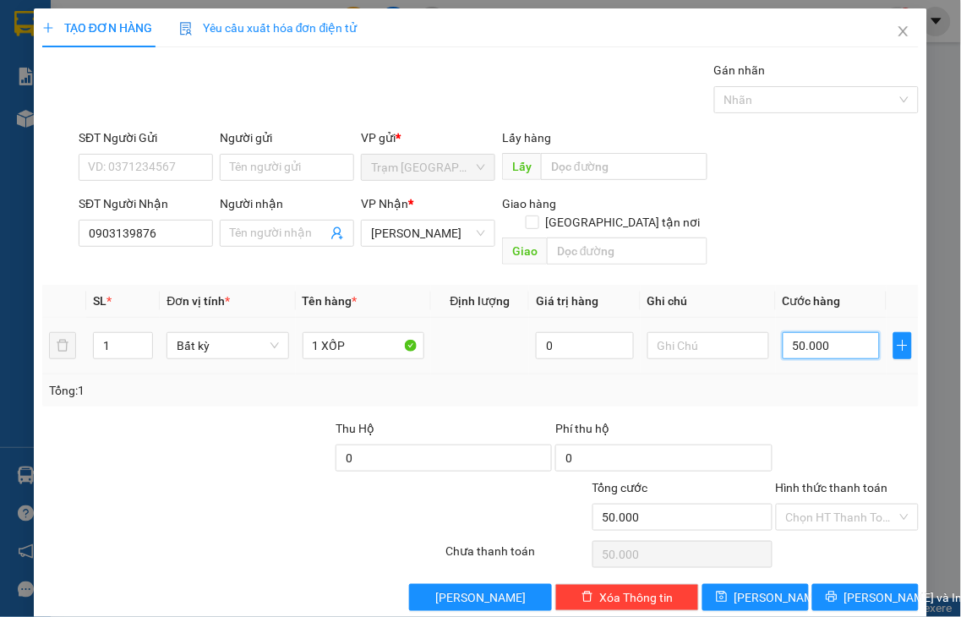
drag, startPoint x: 828, startPoint y: 335, endPoint x: 822, endPoint y: 328, distance: 9.6
click at [828, 334] on input "50.000" at bounding box center [831, 345] width 97 height 27
type input "4"
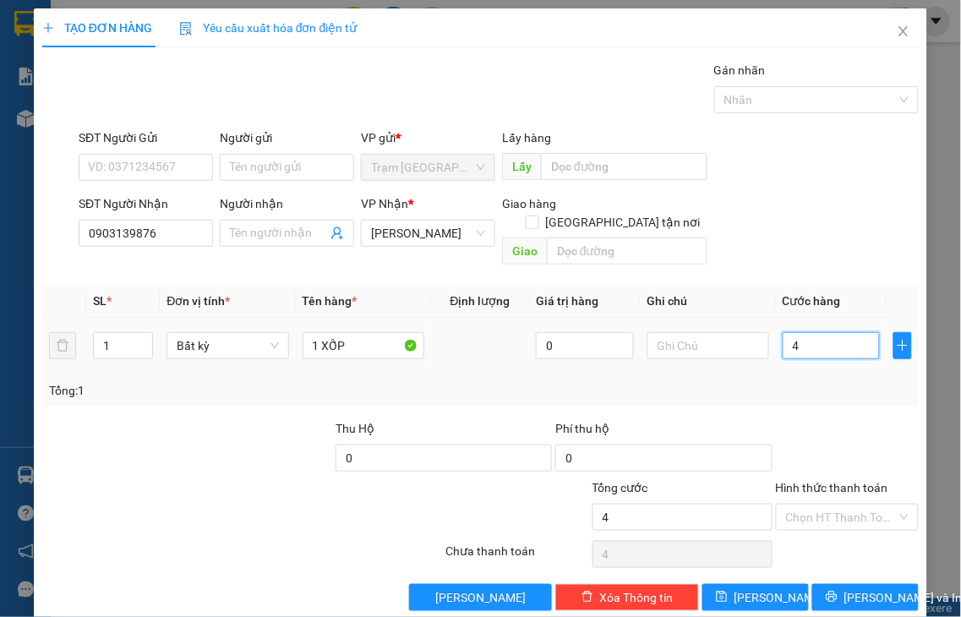
type input "40"
type input "40.000"
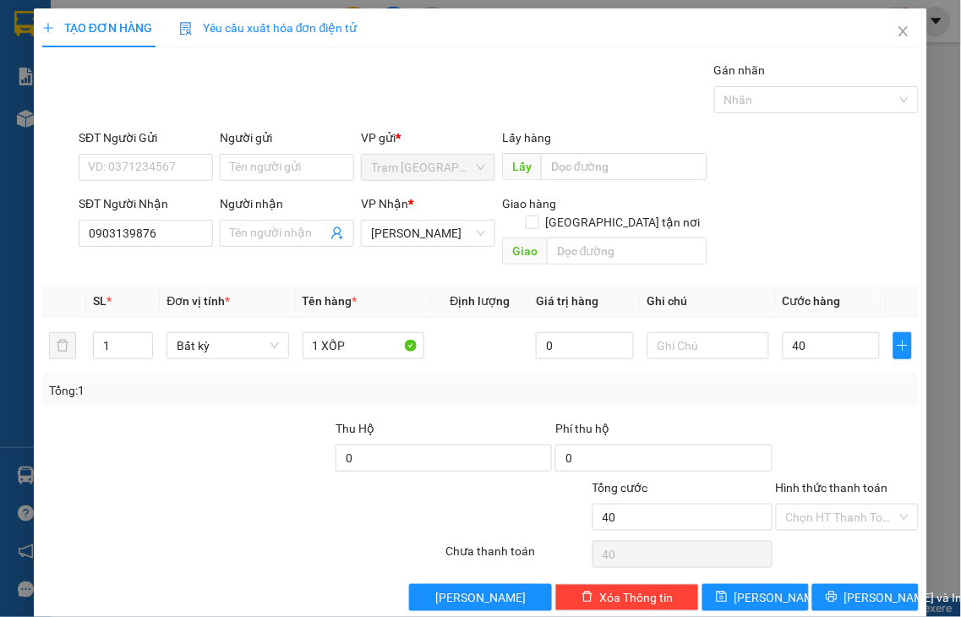
type input "40.000"
click at [799, 481] on label "Hình thức thanh toán" at bounding box center [832, 488] width 112 height 14
click at [799, 505] on input "Hình thức thanh toán" at bounding box center [842, 517] width 112 height 25
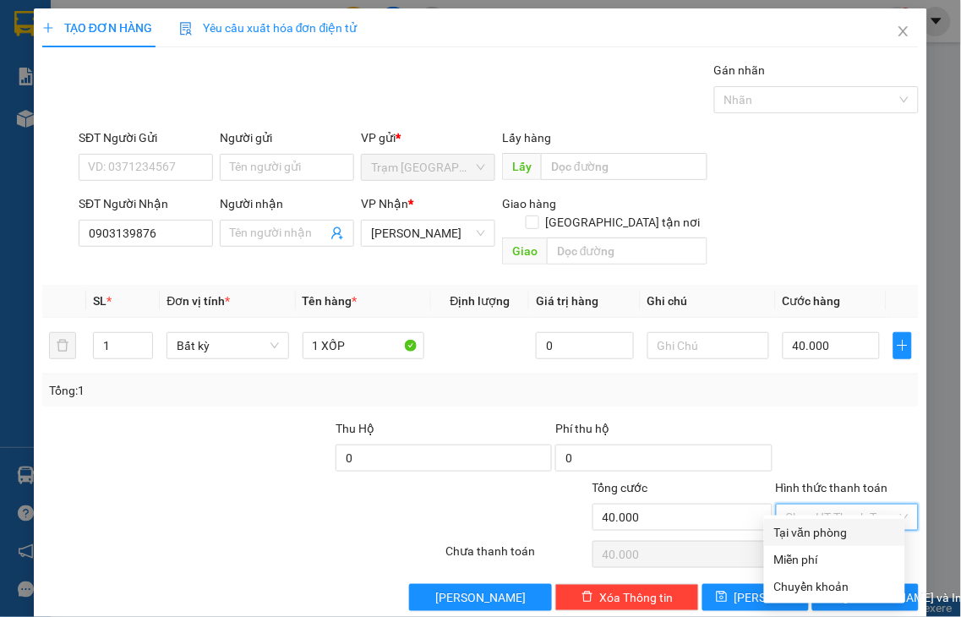
click at [856, 534] on div "Tại văn phòng" at bounding box center [834, 532] width 121 height 19
type input "0"
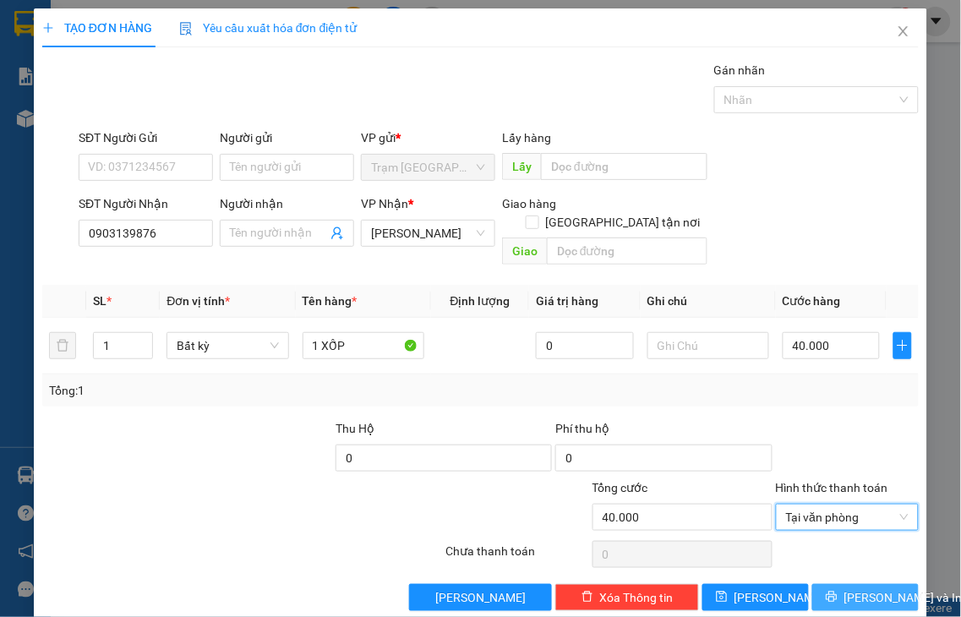
click at [854, 588] on span "Lưu và In" at bounding box center [903, 597] width 118 height 19
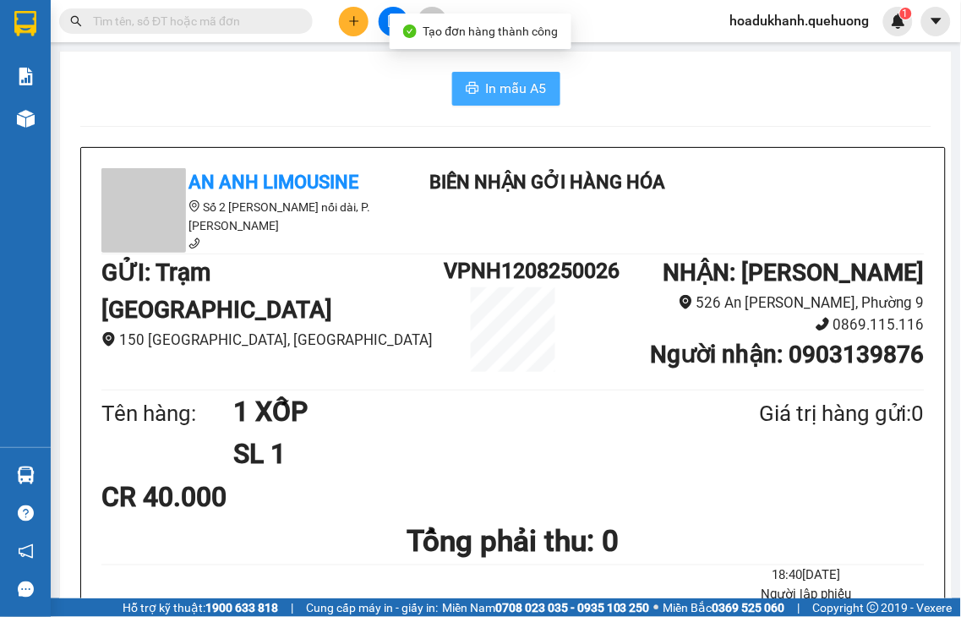
click at [509, 90] on span "In mẫu A5" at bounding box center [516, 88] width 61 height 21
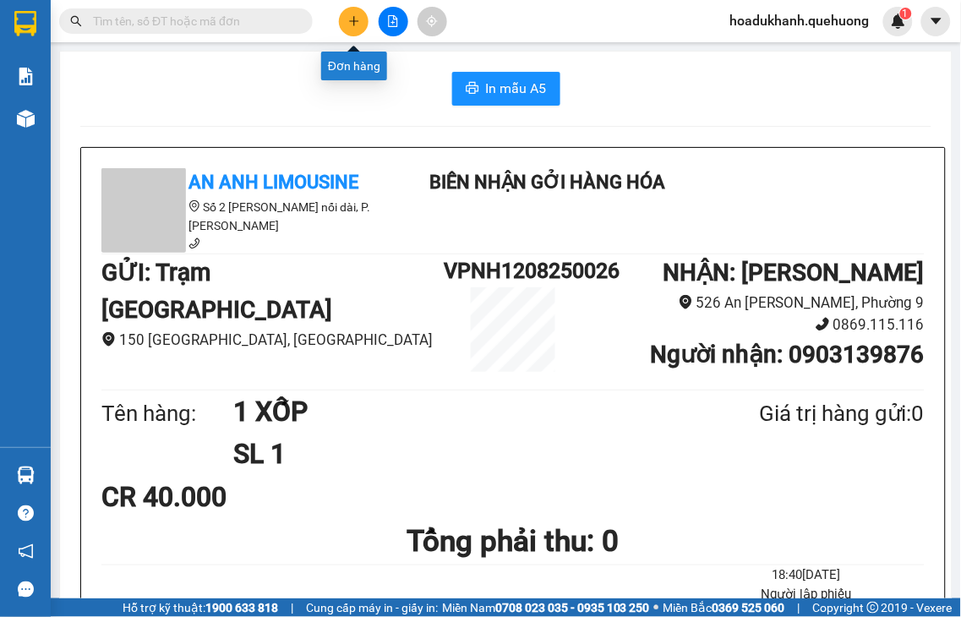
click at [351, 19] on icon "plus" at bounding box center [354, 21] width 12 height 12
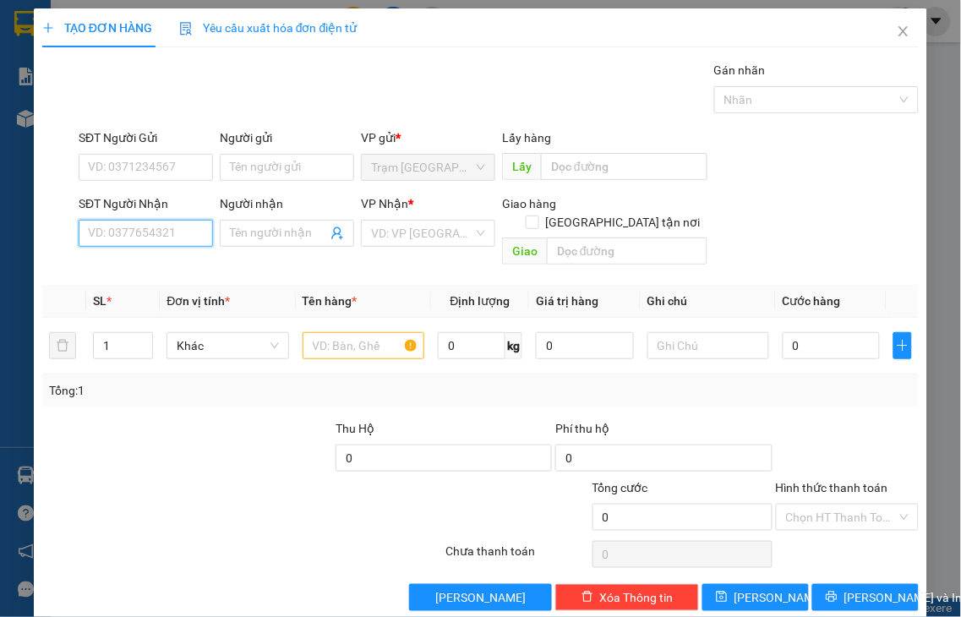
click at [186, 232] on input "SĐT Người Nhận" at bounding box center [146, 233] width 134 height 27
click at [63, 235] on div "SĐT Người Nhận 5859 5859 Người nhận Tên người nhận VP Nhận * VD: VP Sài Gòn Gia…" at bounding box center [481, 233] width 880 height 78
click at [145, 229] on input "6869" at bounding box center [146, 233] width 134 height 27
click at [167, 268] on div "0355046869 - NGÂN" at bounding box center [144, 267] width 112 height 19
type input "0355046869"
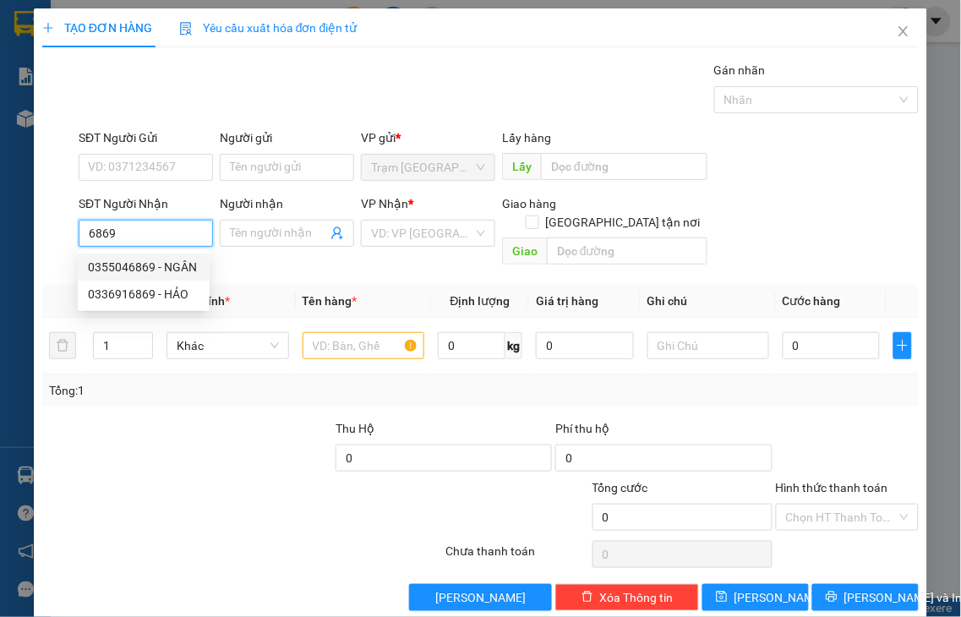
type input "NGÂN"
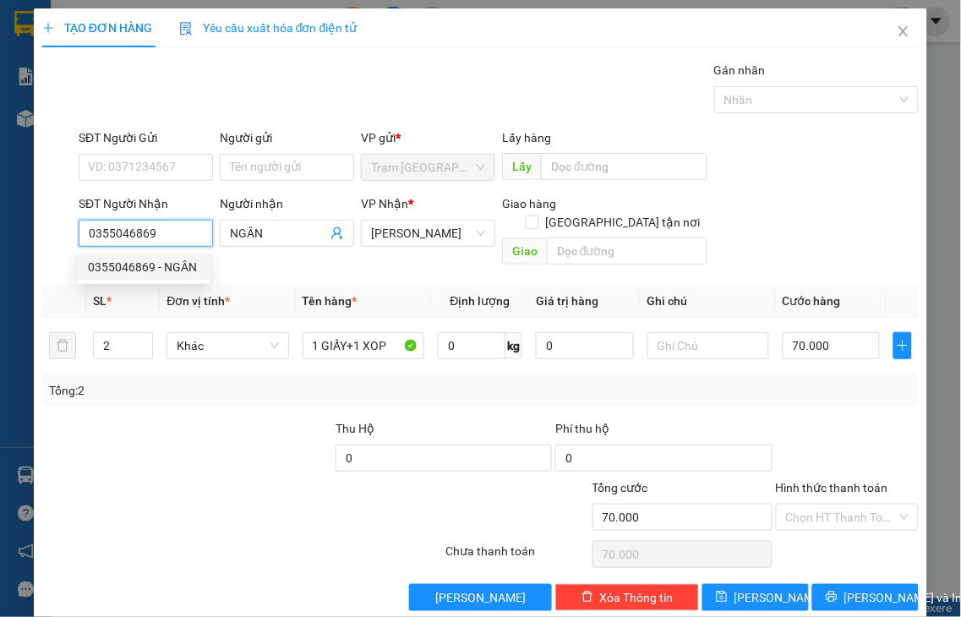
type input "70.000"
type input "0355046869"
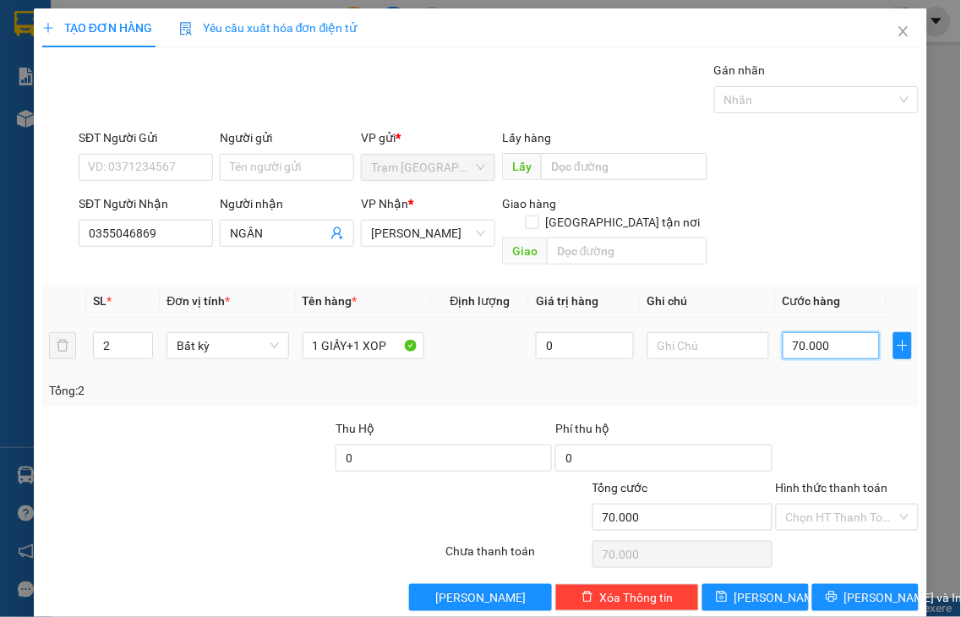
type input "8"
type input "80"
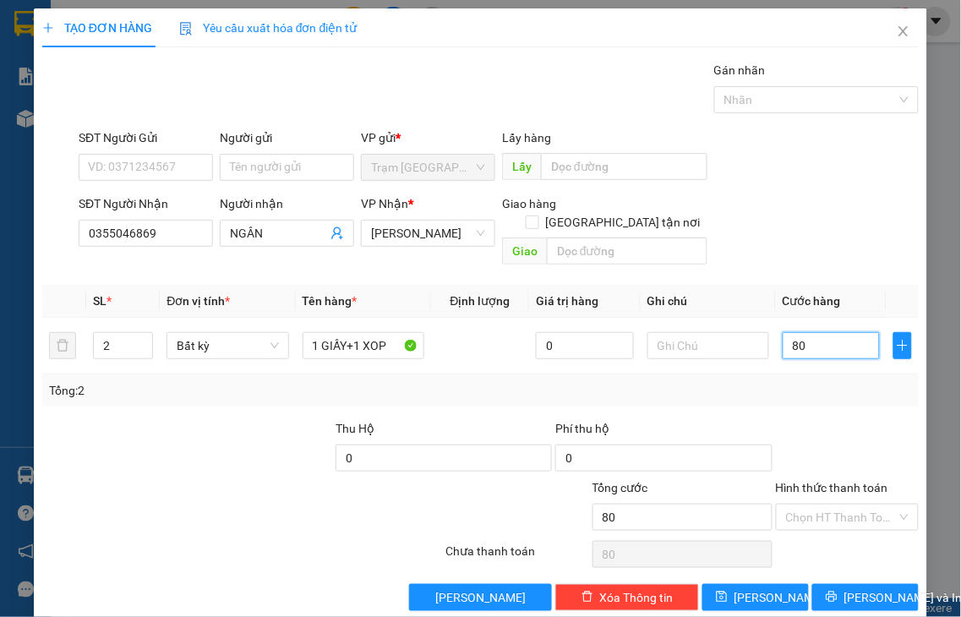
type input "80"
click at [858, 481] on label "Hình thức thanh toán" at bounding box center [832, 488] width 112 height 14
click at [858, 505] on input "Hình thức thanh toán" at bounding box center [842, 517] width 112 height 25
type input "80.000"
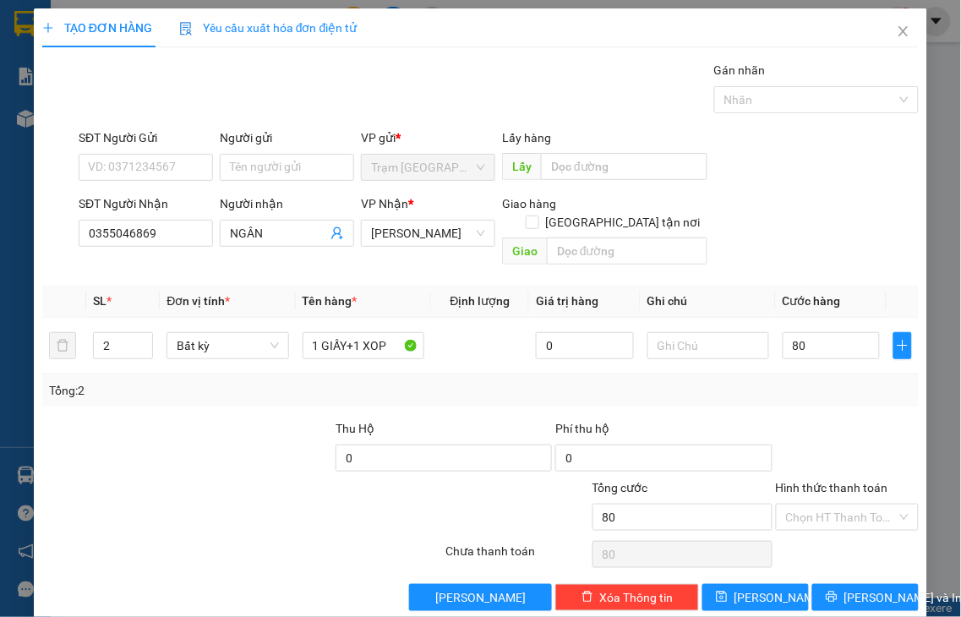
type input "80.000"
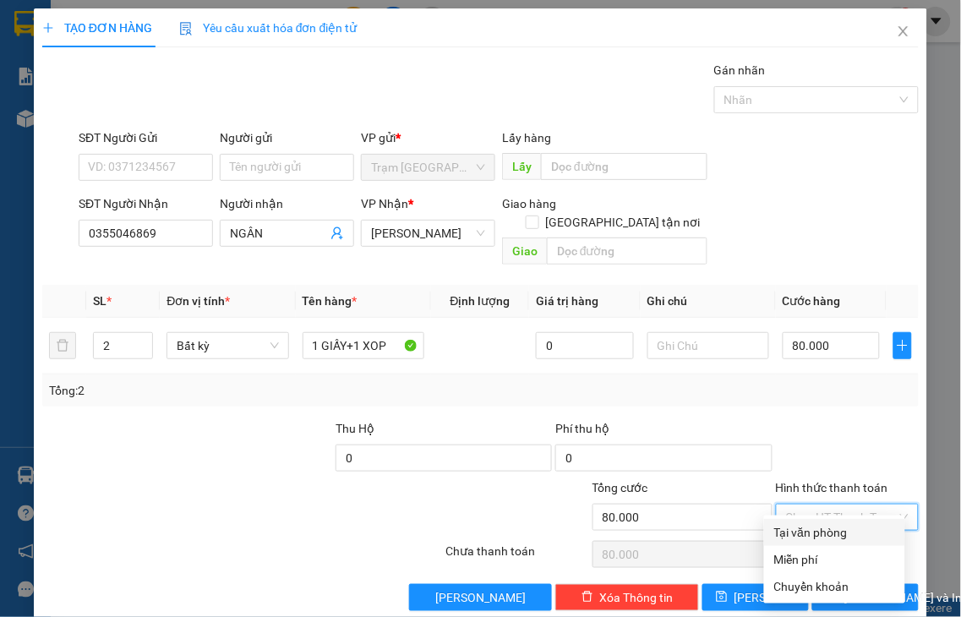
click at [831, 534] on div "Tại văn phòng" at bounding box center [834, 532] width 121 height 19
type input "0"
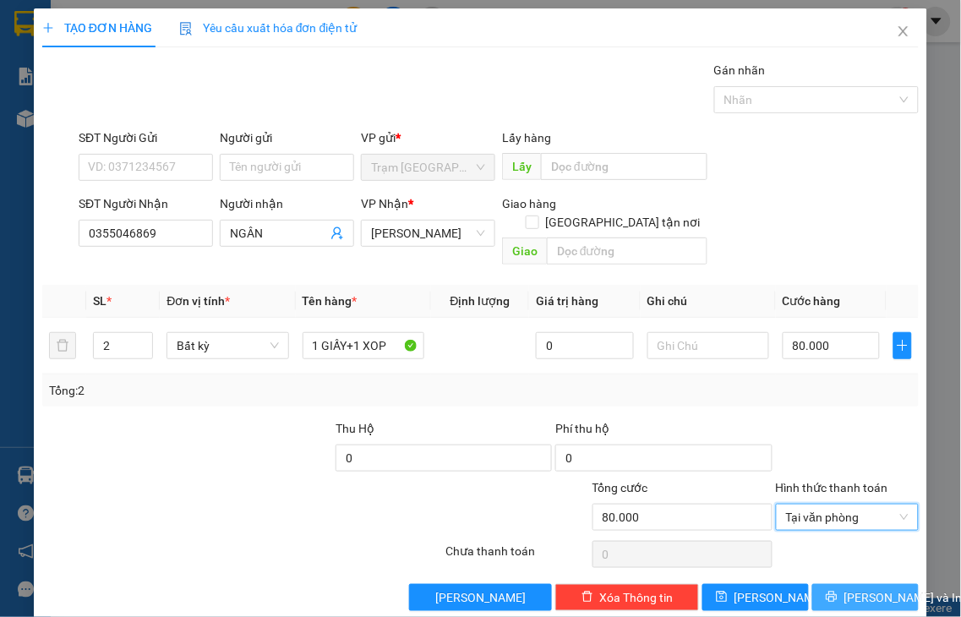
click at [860, 588] on span "Lưu và In" at bounding box center [903, 597] width 118 height 19
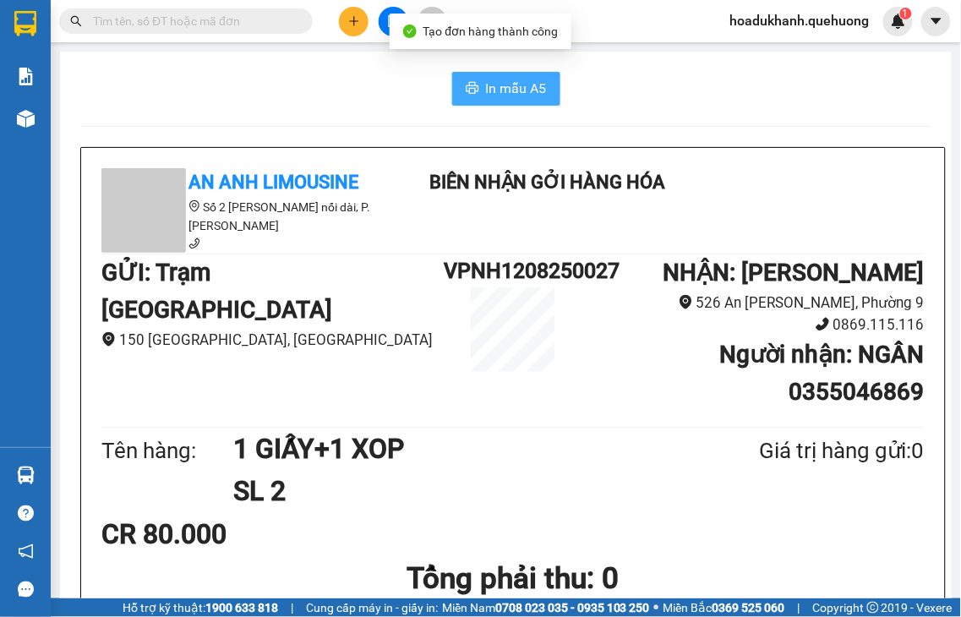
click at [471, 86] on button "In mẫu A5" at bounding box center [506, 89] width 108 height 34
click at [352, 21] on icon "plus" at bounding box center [353, 20] width 9 height 1
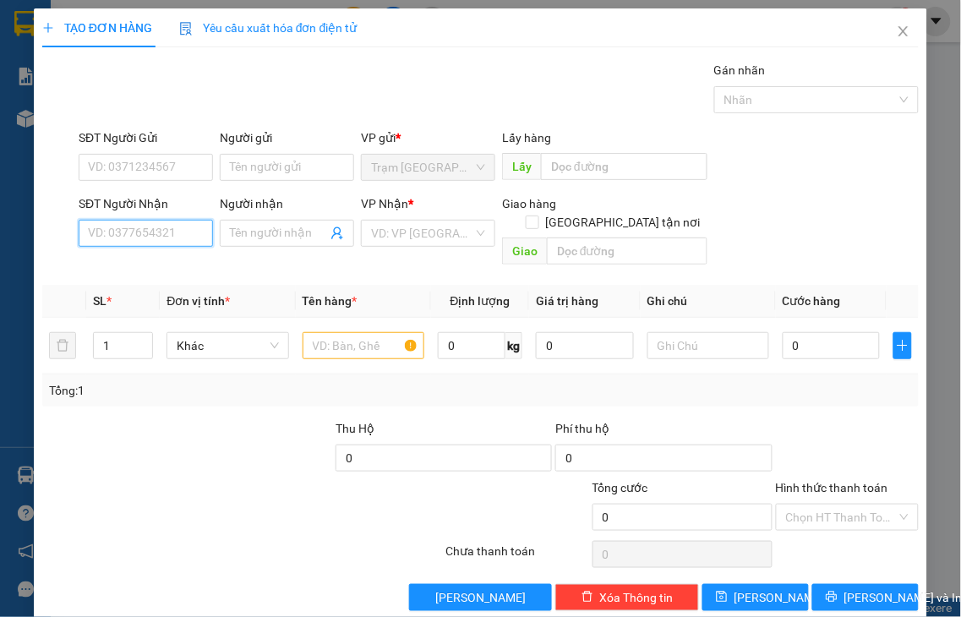
click at [178, 225] on input "SĐT Người Nhận" at bounding box center [146, 233] width 134 height 27
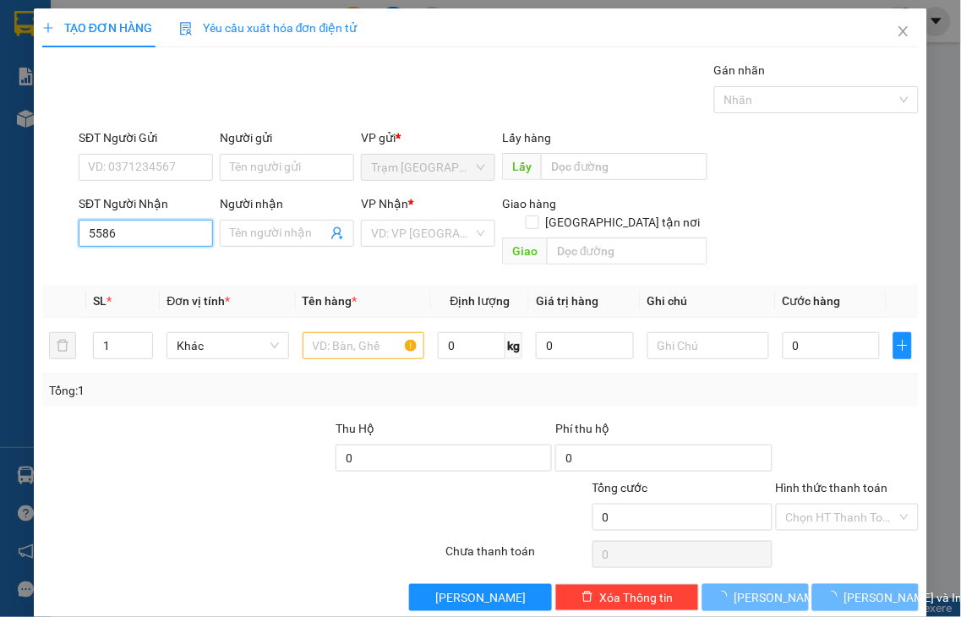
click at [178, 225] on input "5586" at bounding box center [146, 233] width 134 height 27
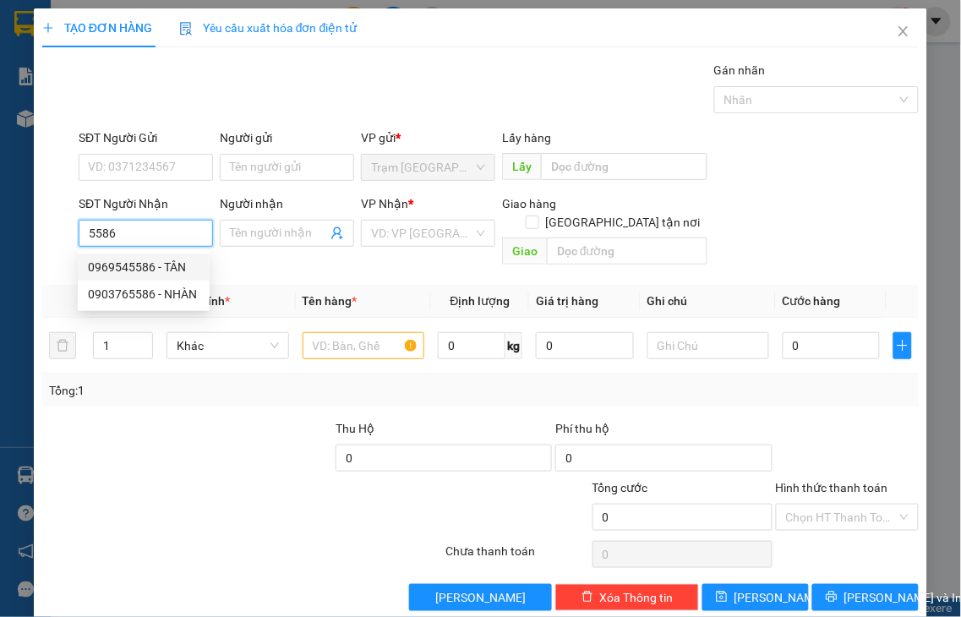
click at [156, 259] on div "0969545586 - TÂN" at bounding box center [144, 267] width 112 height 19
type input "0969545586"
type input "TÂN"
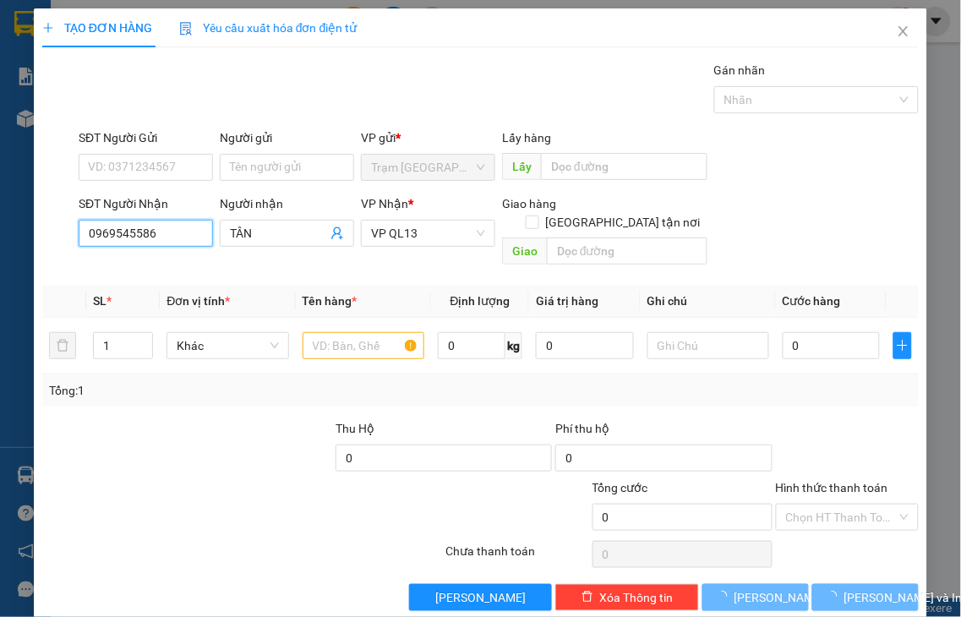
type input "50.000"
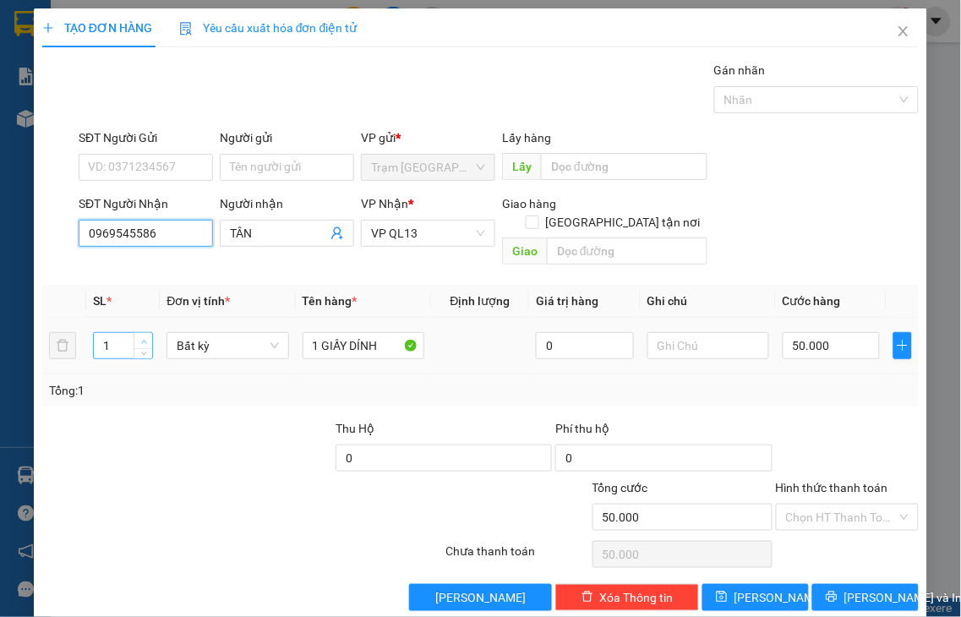
type input "0969545586"
type input "2"
drag, startPoint x: 144, startPoint y: 321, endPoint x: 292, endPoint y: 330, distance: 149.0
click at [145, 337] on icon "up" at bounding box center [144, 340] width 6 height 6
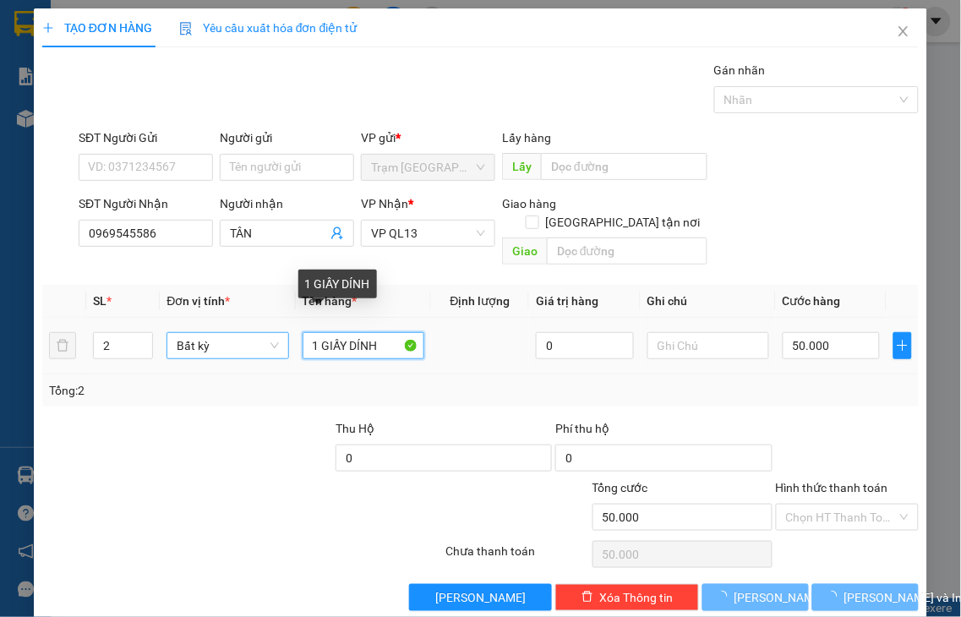
drag, startPoint x: 296, startPoint y: 325, endPoint x: 268, endPoint y: 325, distance: 27.9
click at [280, 325] on tr "2 Bất kỳ 1 GIẤY DÍNH 0 50.000" at bounding box center [480, 346] width 876 height 57
type input "2 GIẤY DÍNH"
type input "0"
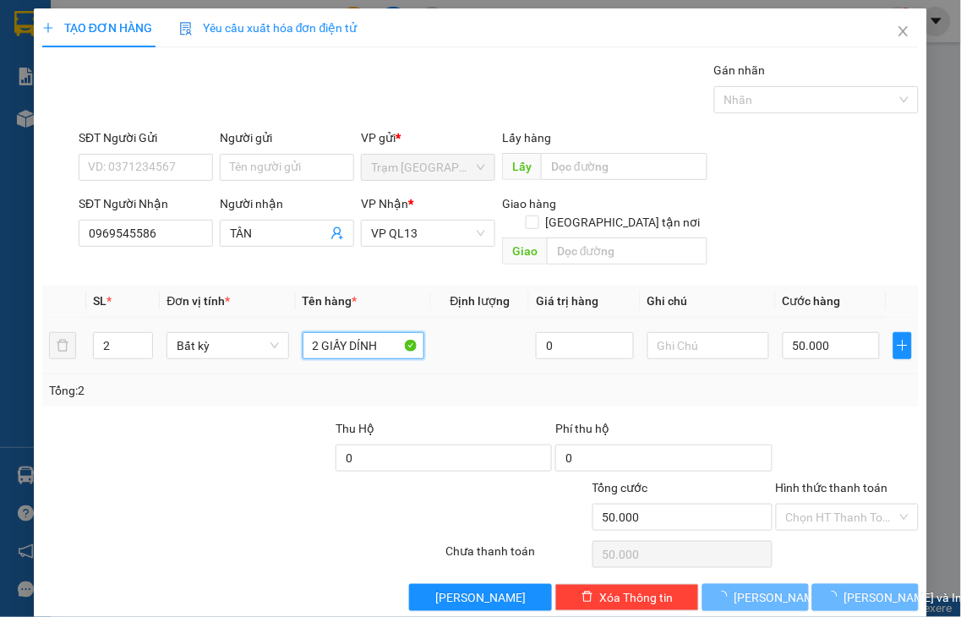
type input "0"
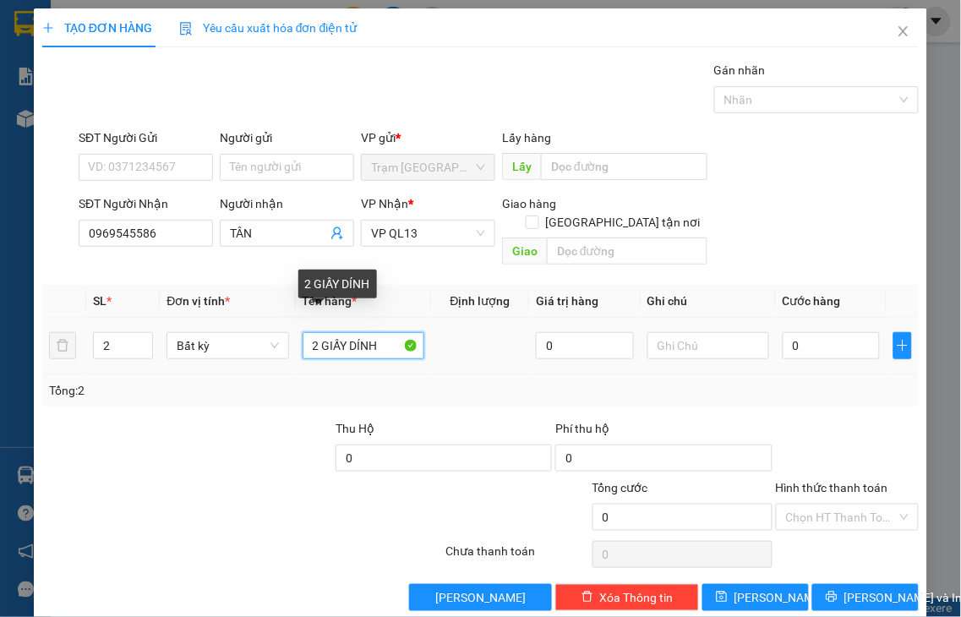
drag, startPoint x: 347, startPoint y: 325, endPoint x: 395, endPoint y: 325, distance: 47.3
click at [395, 332] on input "2 GIẤY DÍNH" at bounding box center [364, 345] width 122 height 27
type input "2 GIẤY"
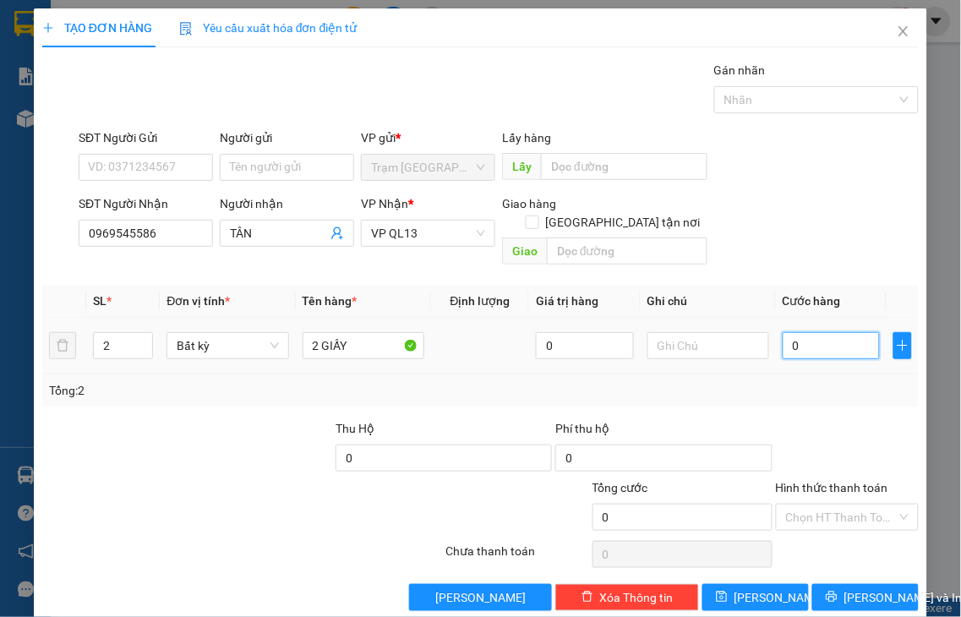
drag, startPoint x: 811, startPoint y: 334, endPoint x: 778, endPoint y: 298, distance: 48.4
click at [811, 332] on input "0" at bounding box center [831, 345] width 97 height 27
type input "6"
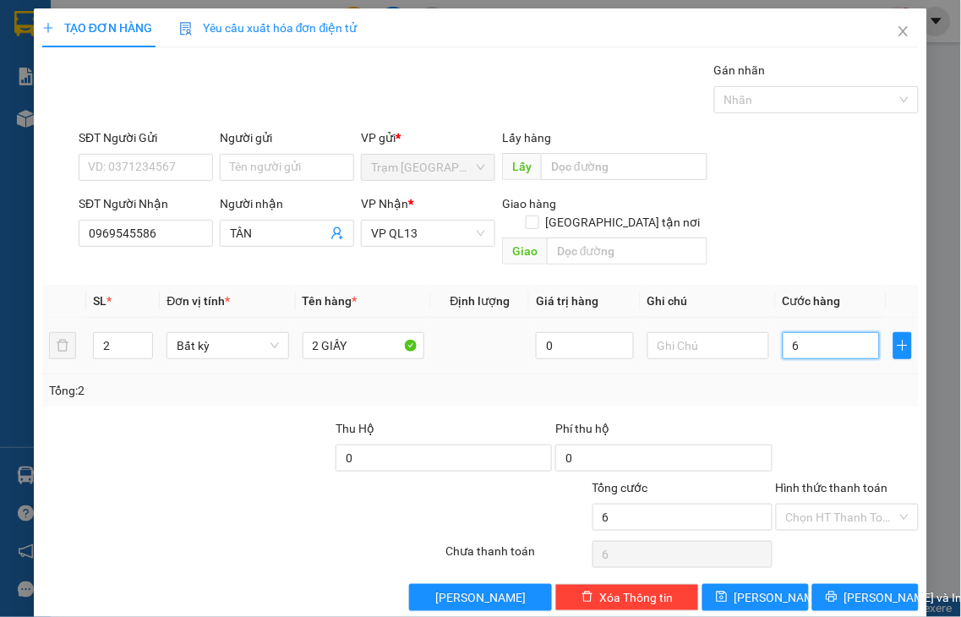
type input "60"
type input "60.000"
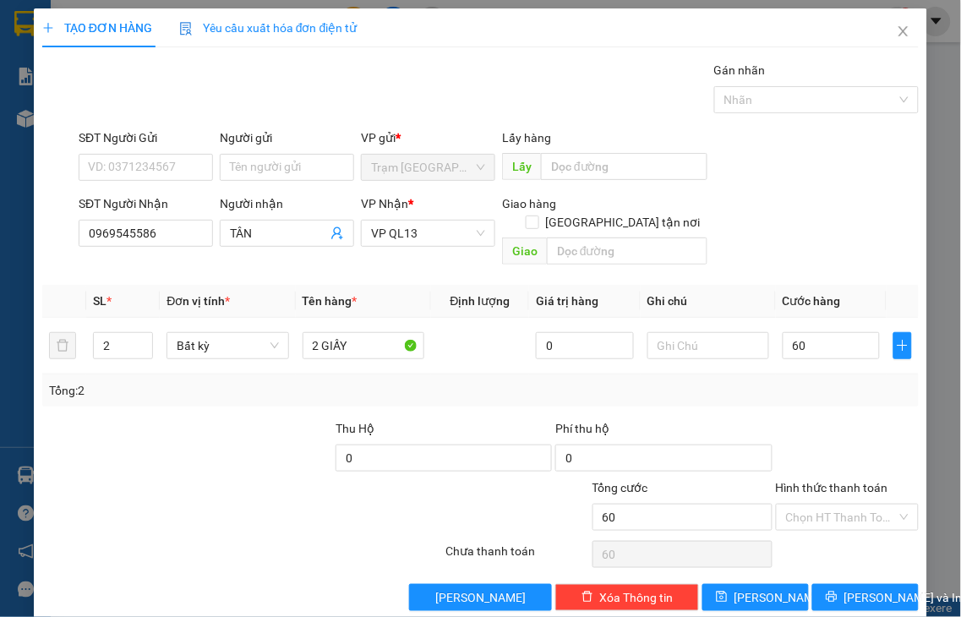
type input "60.000"
click at [855, 481] on label "Hình thức thanh toán" at bounding box center [832, 488] width 112 height 14
click at [855, 505] on input "Hình thức thanh toán" at bounding box center [842, 517] width 112 height 25
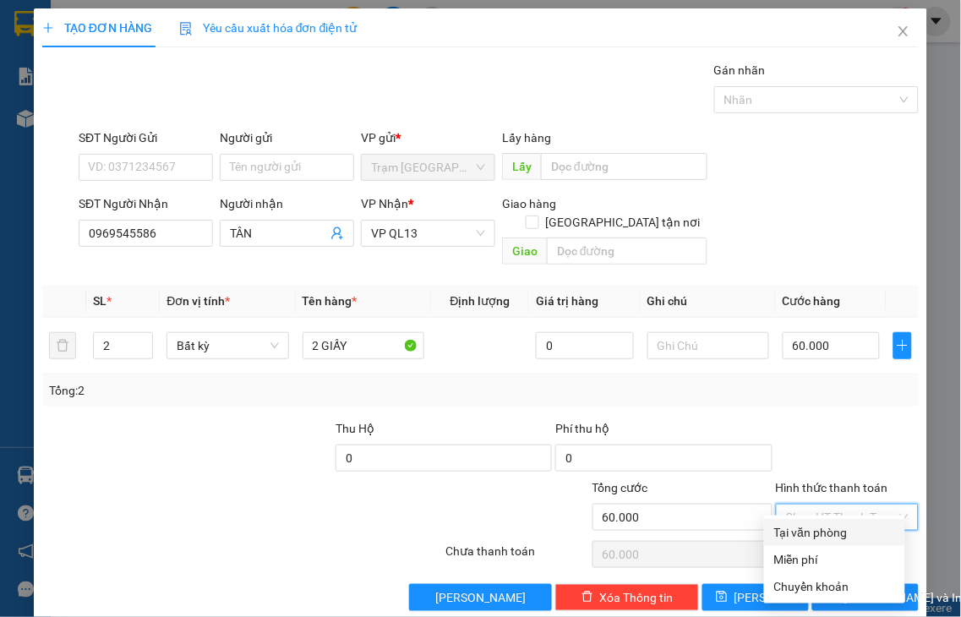
click at [827, 527] on div "Tại văn phòng" at bounding box center [834, 532] width 121 height 19
type input "0"
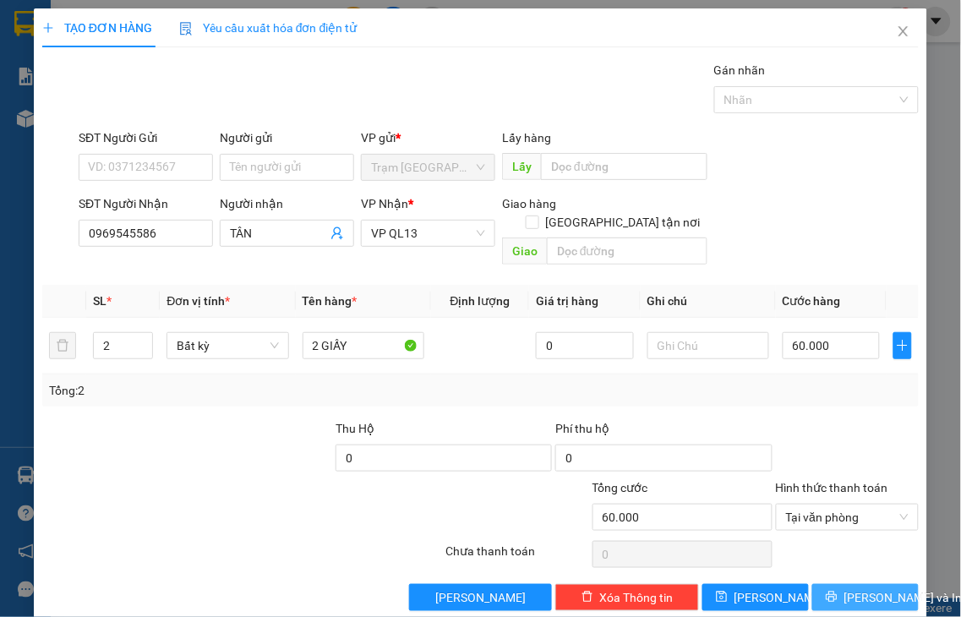
click at [851, 588] on span "Lưu và In" at bounding box center [903, 597] width 118 height 19
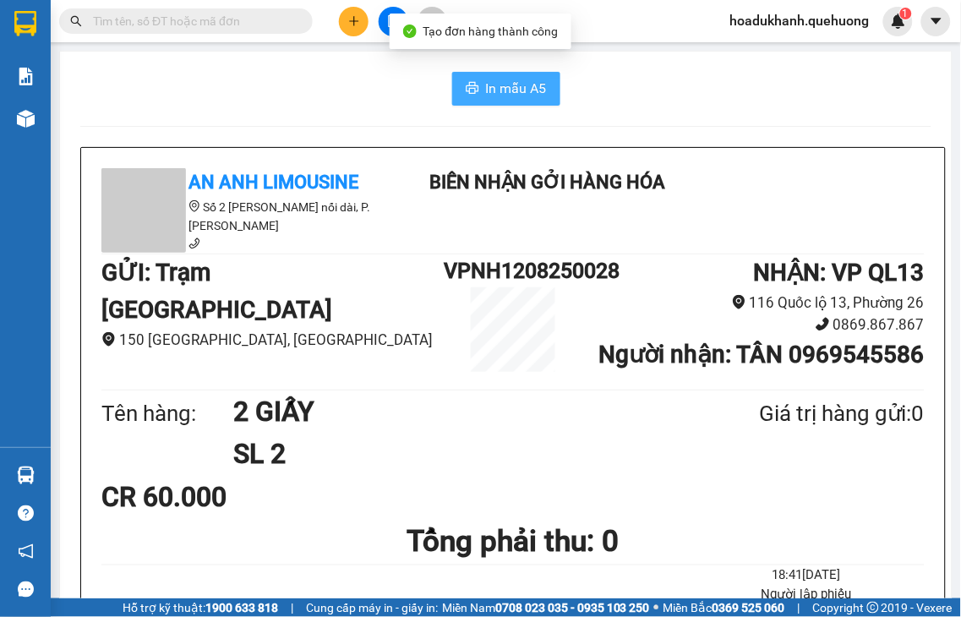
click at [504, 99] on button "In mẫu A5" at bounding box center [506, 89] width 108 height 34
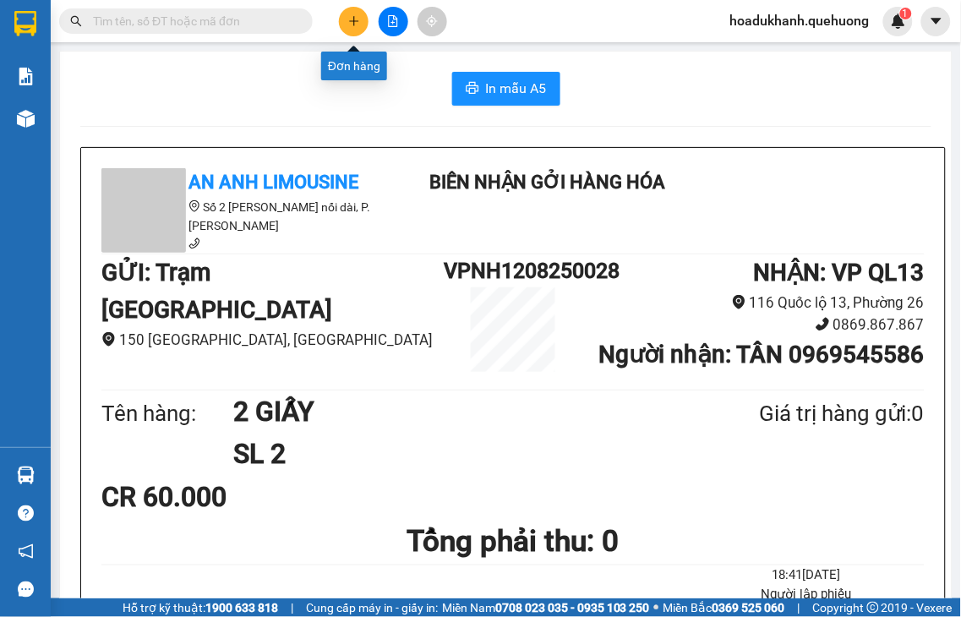
click at [355, 24] on icon "plus" at bounding box center [354, 21] width 12 height 12
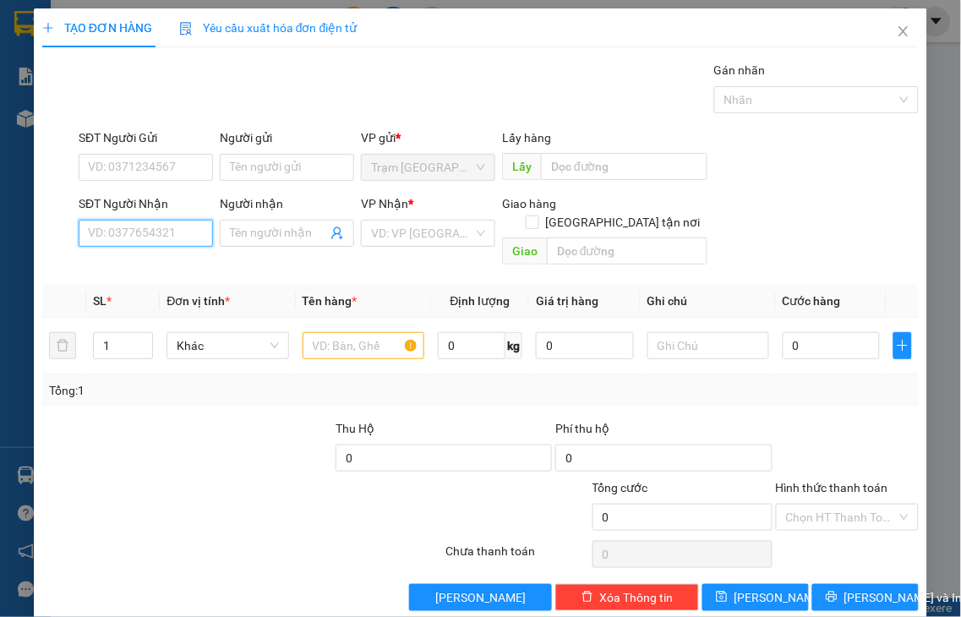
click at [181, 237] on input "SĐT Người Nhận" at bounding box center [146, 233] width 134 height 27
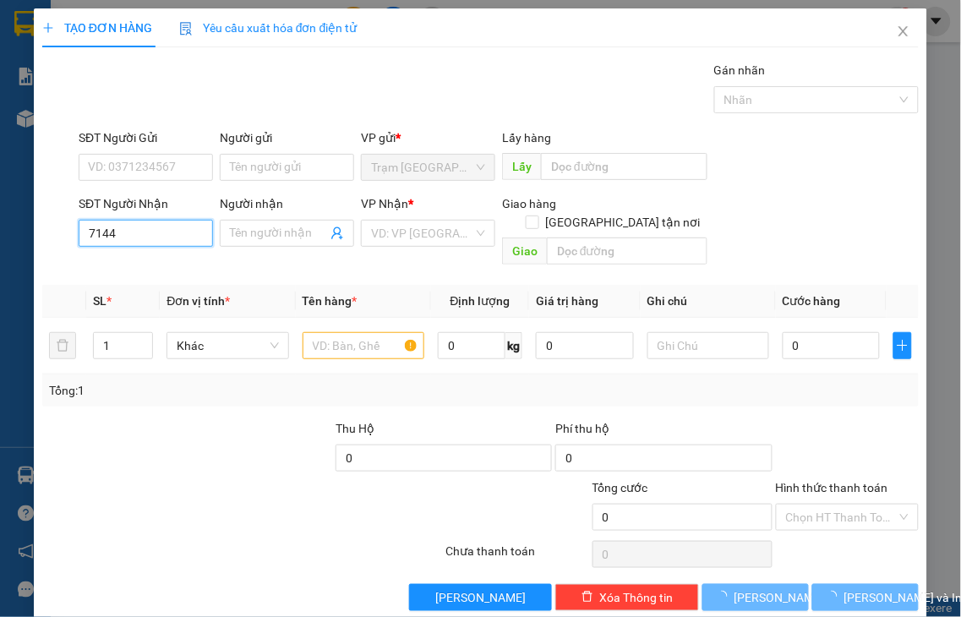
click at [181, 235] on input "7144" at bounding box center [146, 233] width 134 height 27
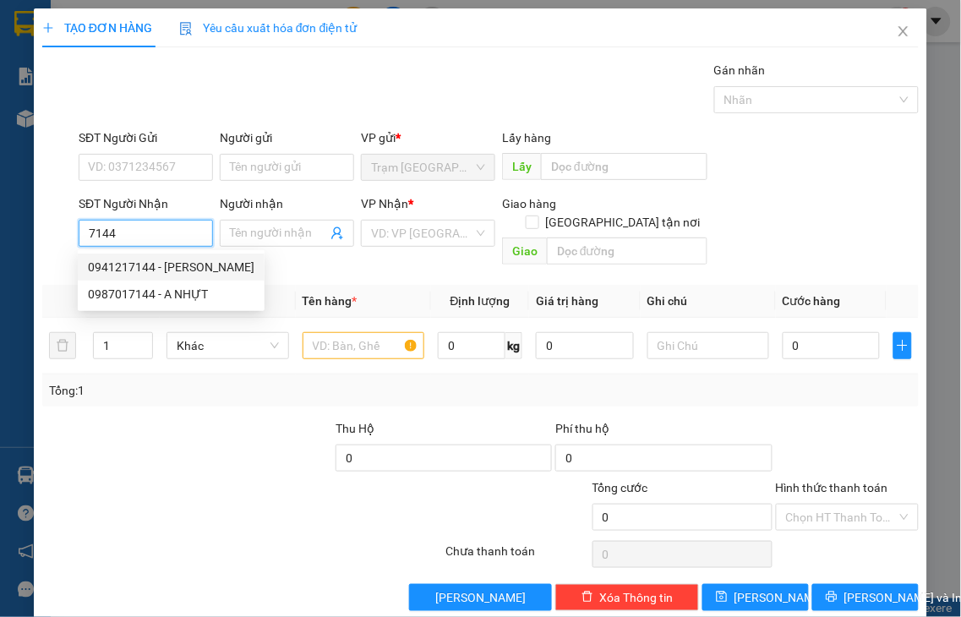
drag, startPoint x: 165, startPoint y: 267, endPoint x: 324, endPoint y: 296, distance: 161.5
click at [165, 266] on div "0941217144 - ĐOAN" at bounding box center [171, 267] width 167 height 19
type input "0941217144"
type input "ĐOAN"
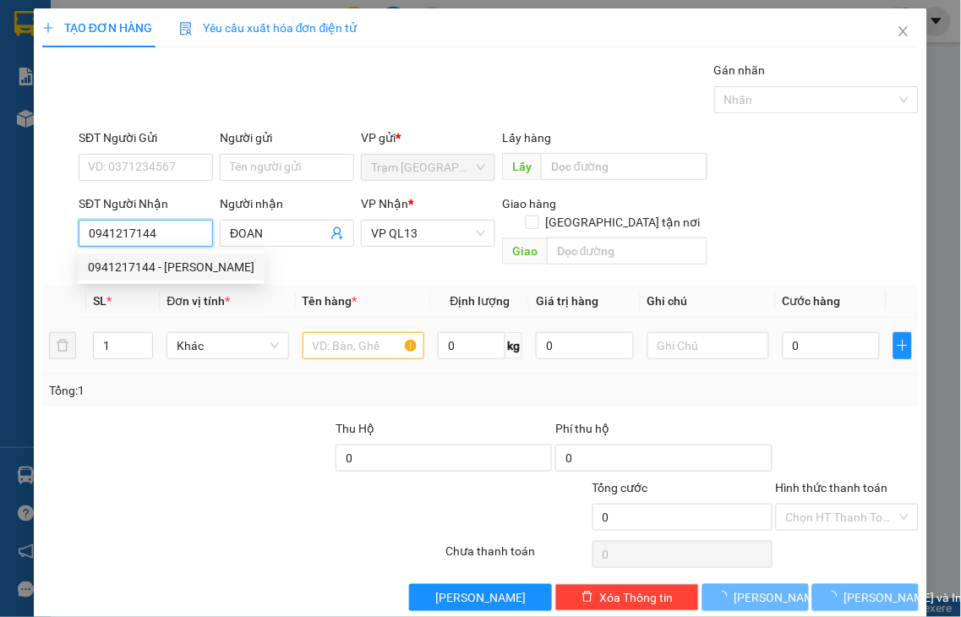
type input "300.000"
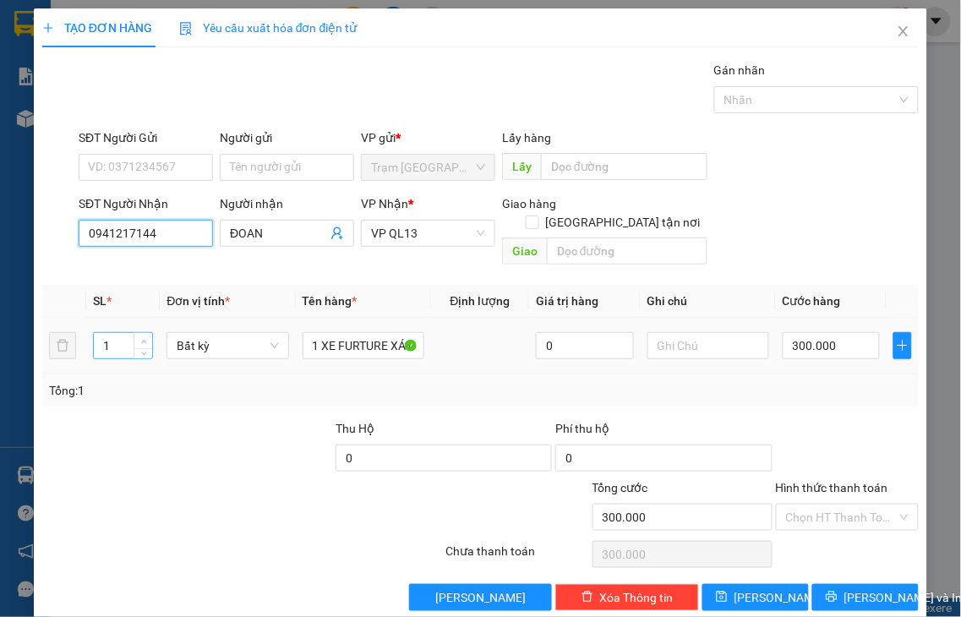
type input "0941217144"
type input "2"
click at [142, 339] on icon "up" at bounding box center [144, 342] width 6 height 6
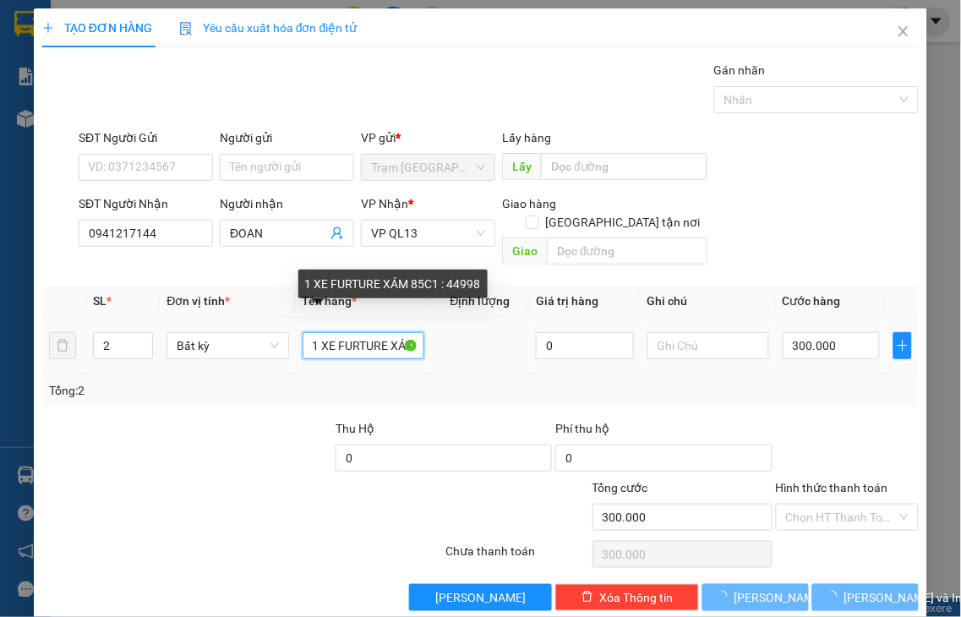
drag, startPoint x: 317, startPoint y: 322, endPoint x: 960, endPoint y: 322, distance: 643.2
click at [960, 322] on div "TẠO ĐƠN HÀNG Yêu cầu xuất hóa đơn điện tử Transit Pickup Surcharge Ids Transit …" at bounding box center [480, 308] width 961 height 617
type input "0"
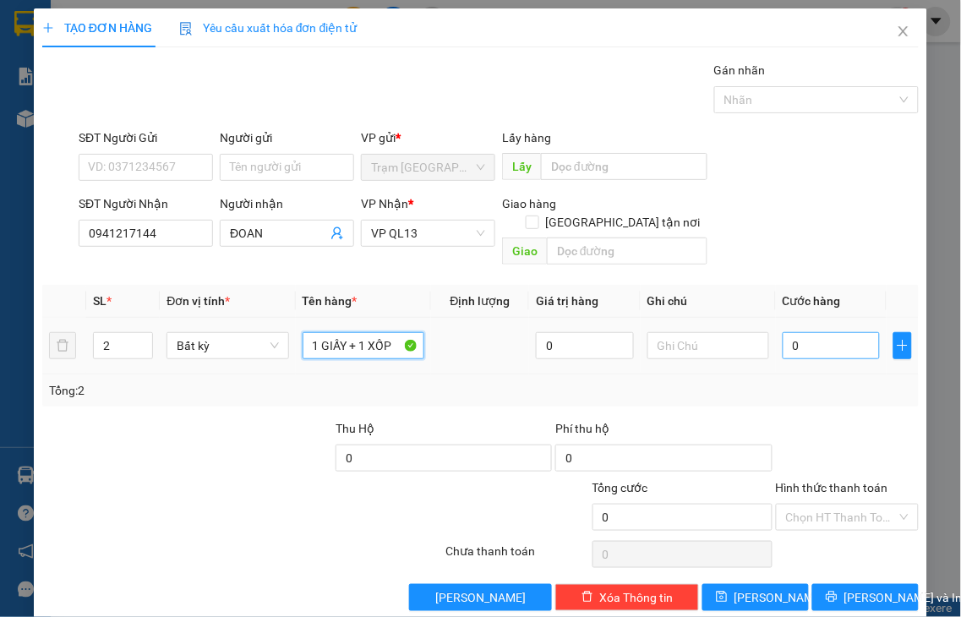
type input "1 GIẤY + 1 XỐP"
click at [808, 332] on input "0" at bounding box center [831, 345] width 97 height 27
type input "7"
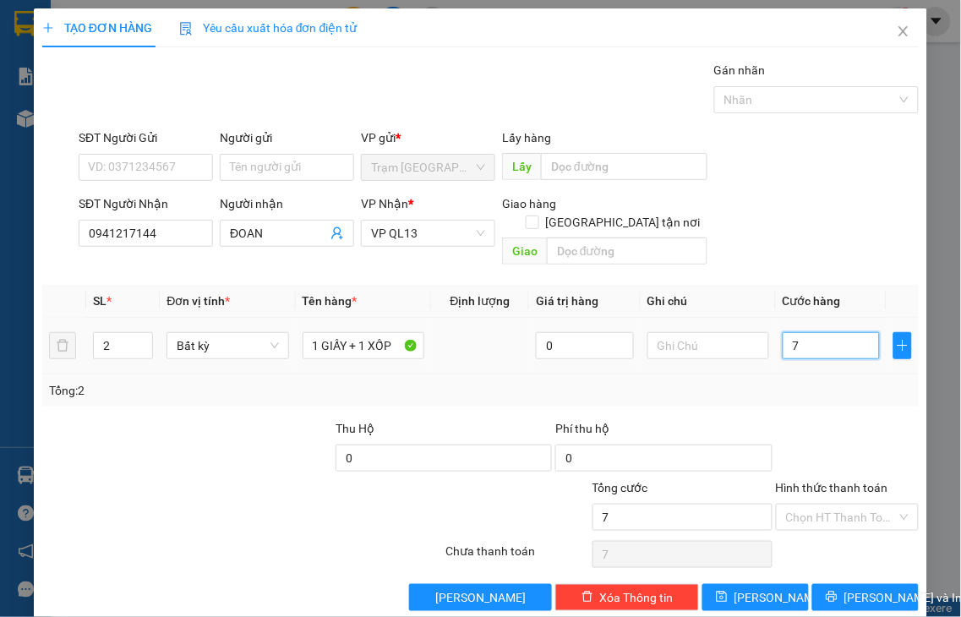
type input "70"
drag, startPoint x: 815, startPoint y: 333, endPoint x: 679, endPoint y: 342, distance: 136.4
click at [682, 342] on tr "2 Bất kỳ 1 GIẤY + 1 XỐP 0 70" at bounding box center [480, 346] width 876 height 57
type input "6"
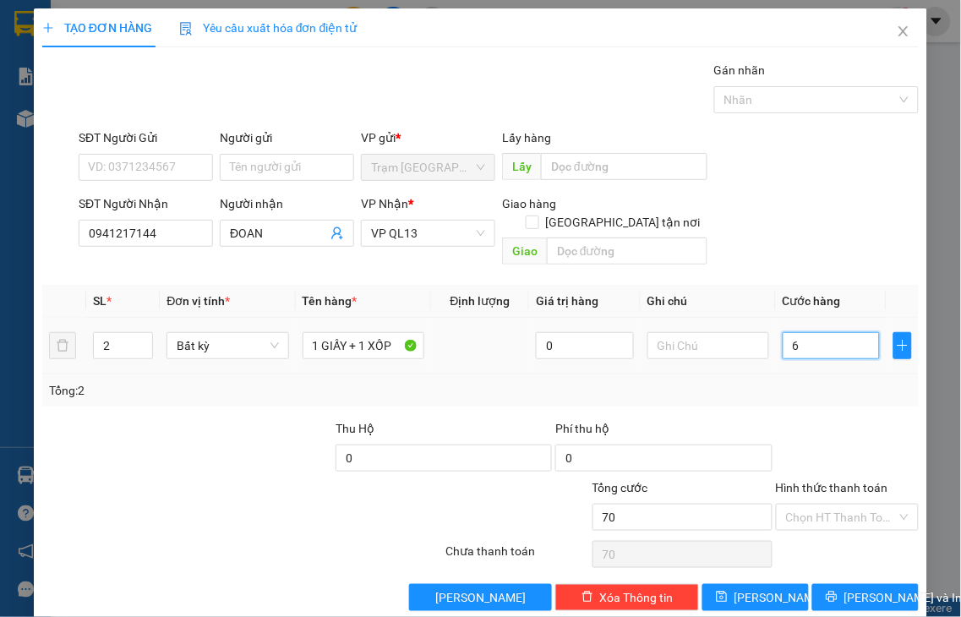
type input "6"
type input "60"
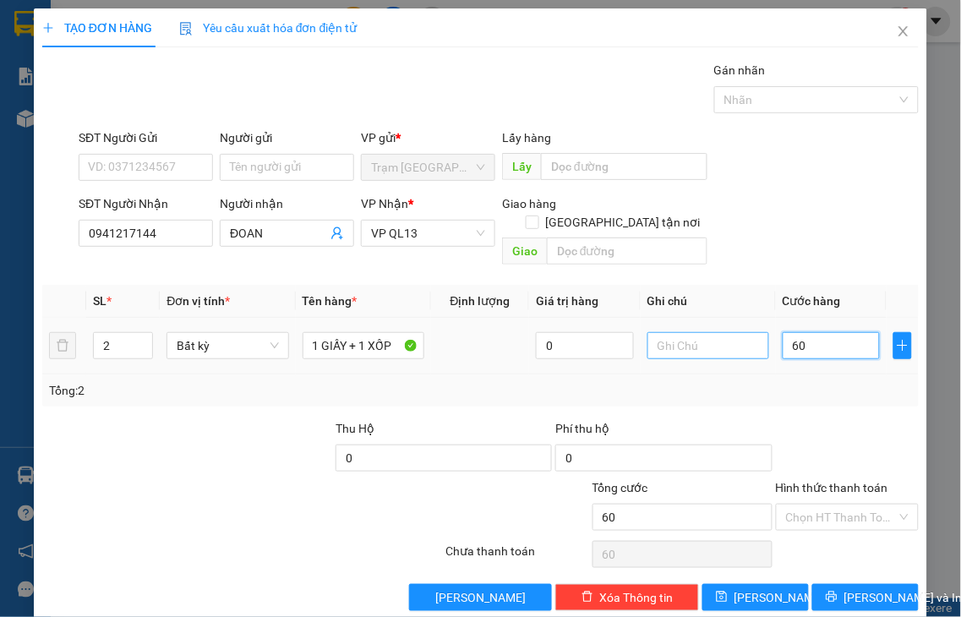
drag, startPoint x: 817, startPoint y: 325, endPoint x: 750, endPoint y: 335, distance: 68.4
click at [751, 335] on tr "2 Bất kỳ 1 GIẤY + 1 XỐP 0 60" at bounding box center [480, 346] width 876 height 57
type input "4"
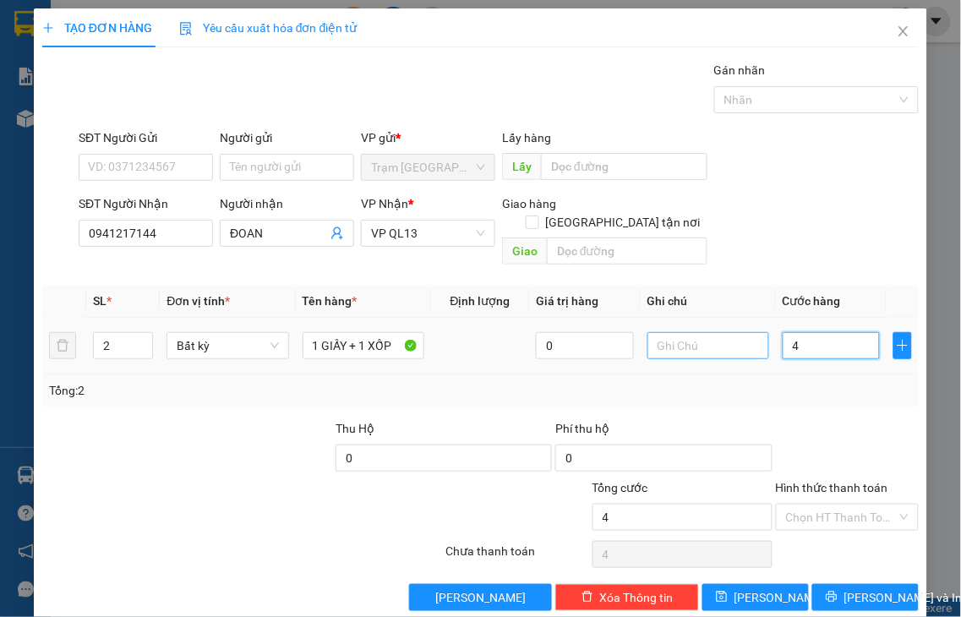
drag, startPoint x: 793, startPoint y: 327, endPoint x: 750, endPoint y: 328, distance: 43.1
click at [750, 328] on tr "2 Bất kỳ 1 GIẤY + 1 XỐP 0 4" at bounding box center [480, 346] width 876 height 57
type input "7"
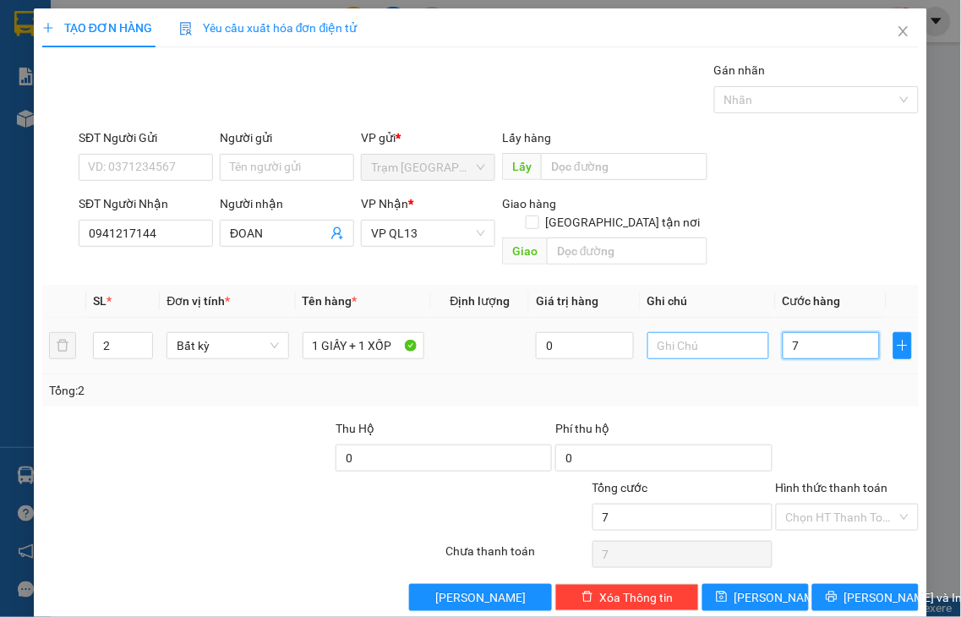
type input "70"
click at [823, 481] on label "Hình thức thanh toán" at bounding box center [832, 488] width 112 height 14
click at [823, 505] on input "Hình thức thanh toán" at bounding box center [842, 517] width 112 height 25
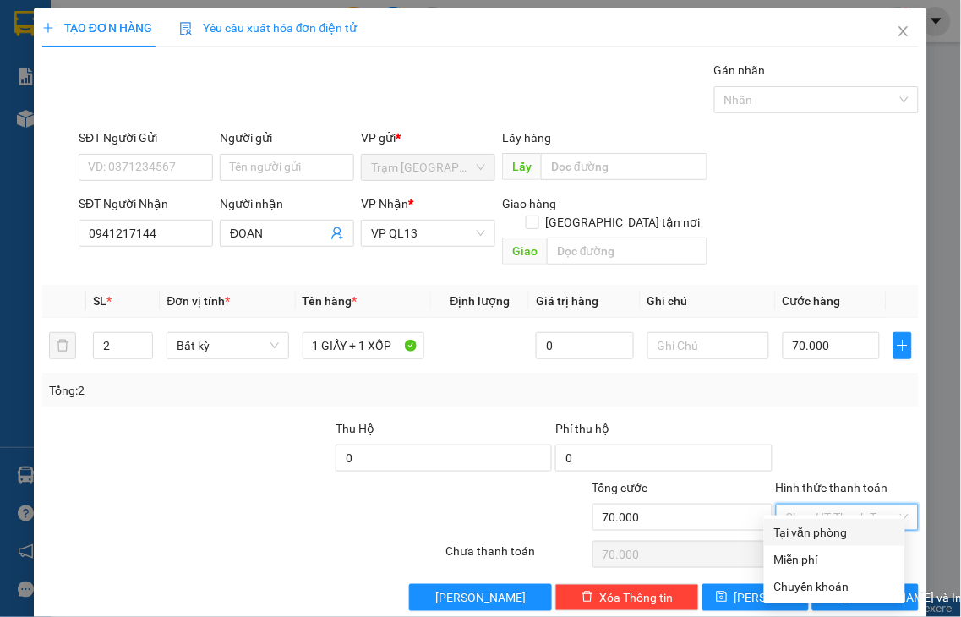
click at [841, 539] on div "Tại văn phòng" at bounding box center [834, 532] width 121 height 19
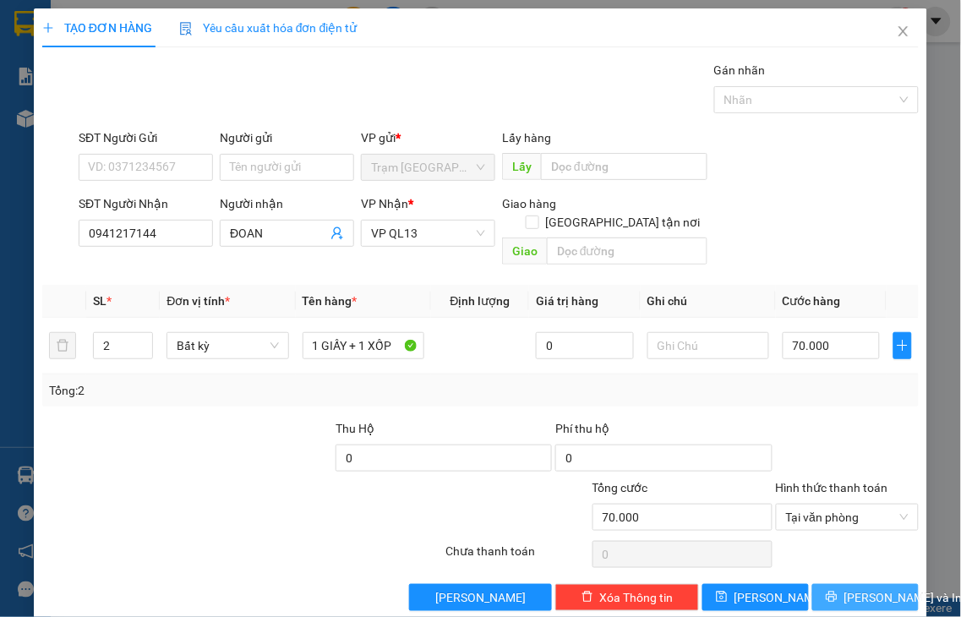
click at [844, 588] on span "Lưu và In" at bounding box center [903, 597] width 118 height 19
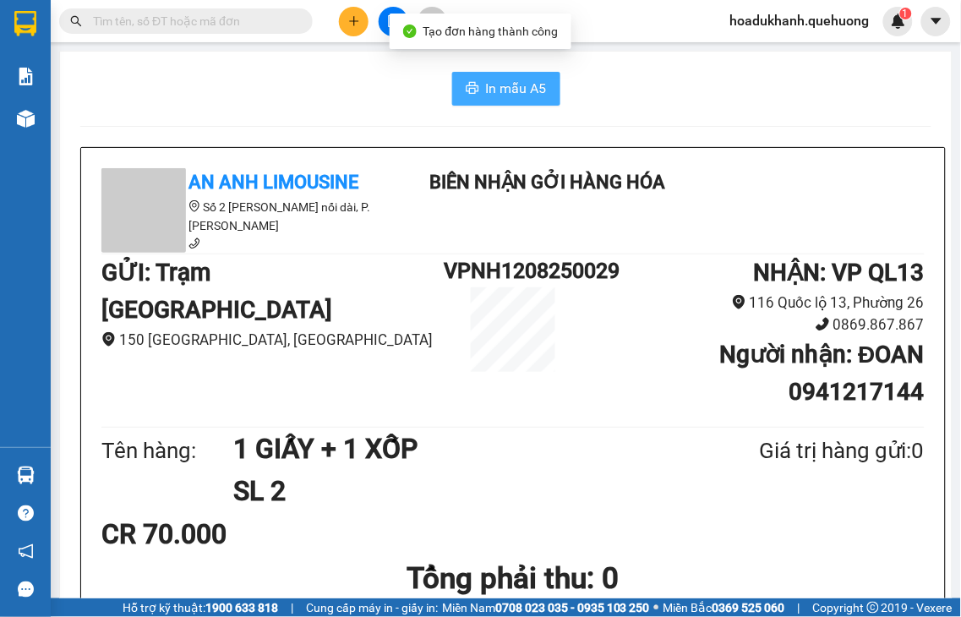
click at [499, 83] on span "In mẫu A5" at bounding box center [516, 88] width 61 height 21
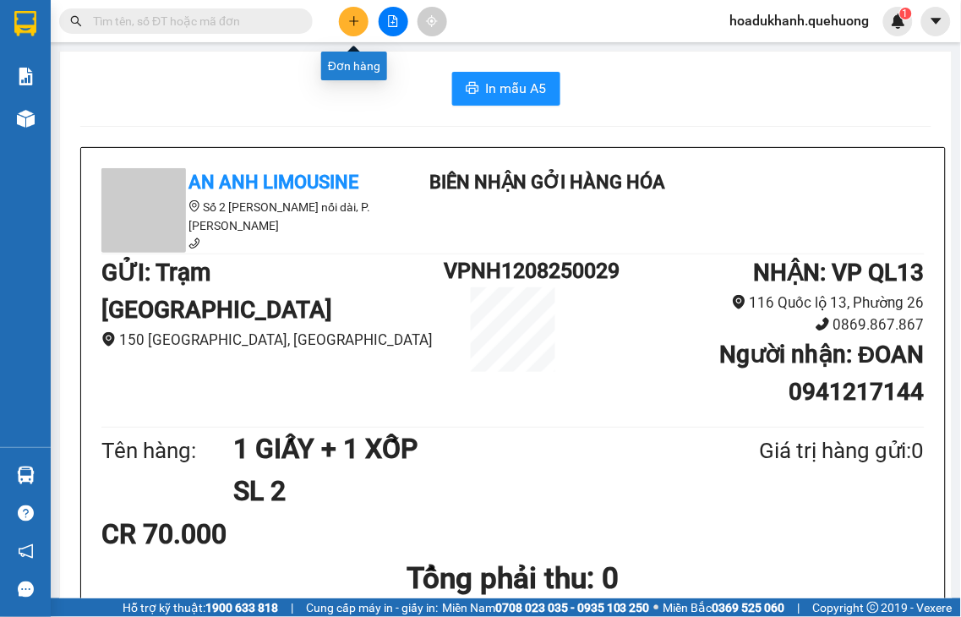
click at [360, 25] on button at bounding box center [354, 22] width 30 height 30
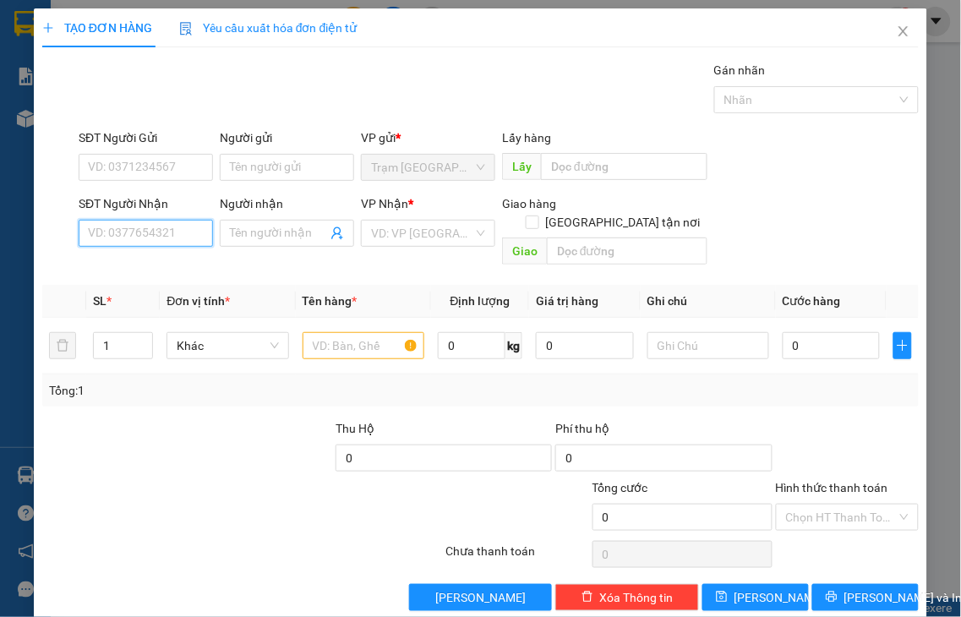
click at [146, 230] on input "SĐT Người Nhận" at bounding box center [146, 233] width 134 height 27
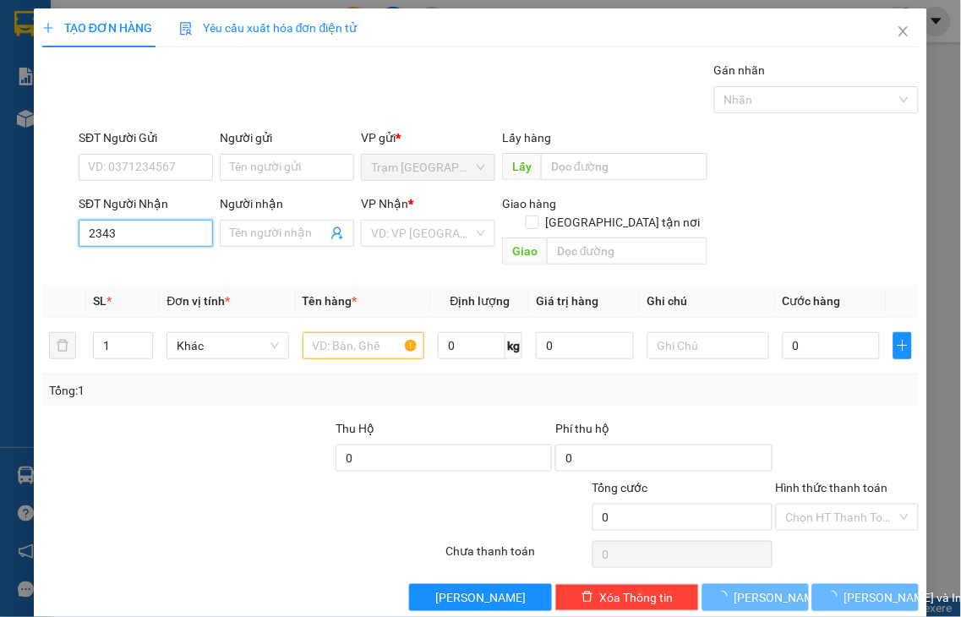
click at [144, 232] on input "2343" at bounding box center [146, 233] width 134 height 27
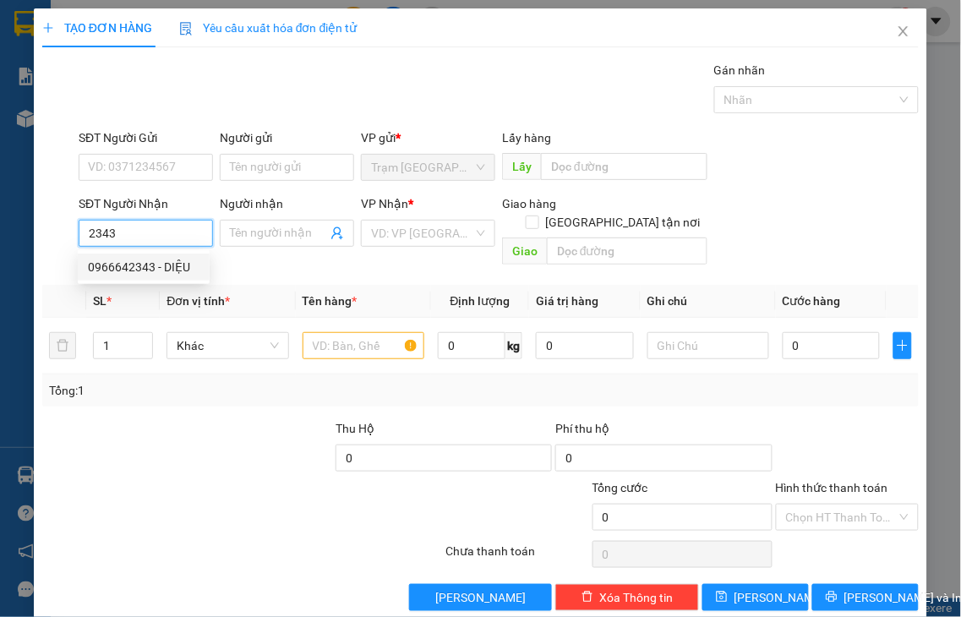
click at [164, 265] on div "0966642343 - DIỆU" at bounding box center [144, 267] width 112 height 19
type input "0966642343"
type input "DIỆU"
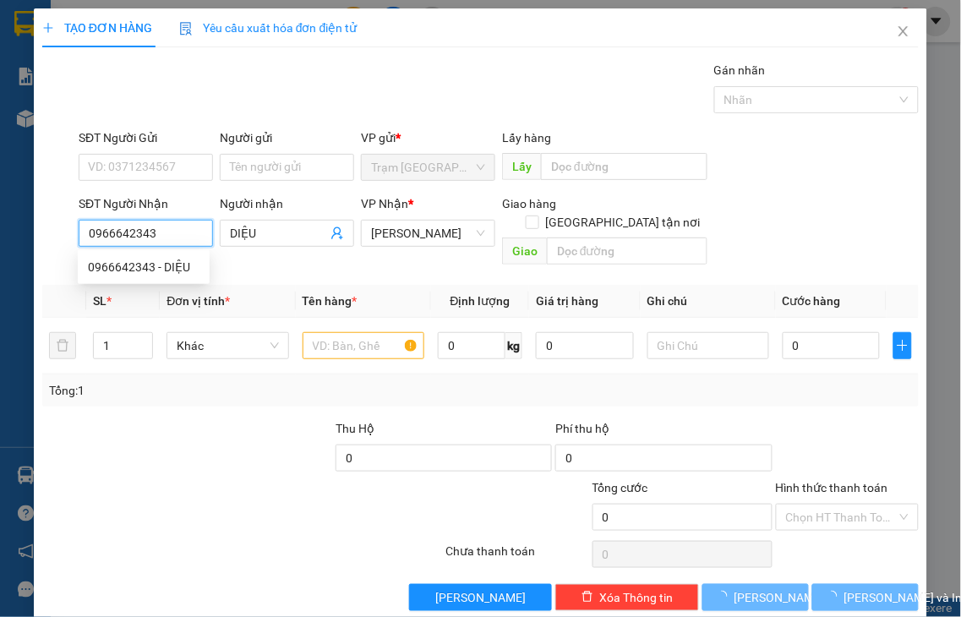
type input "40.000"
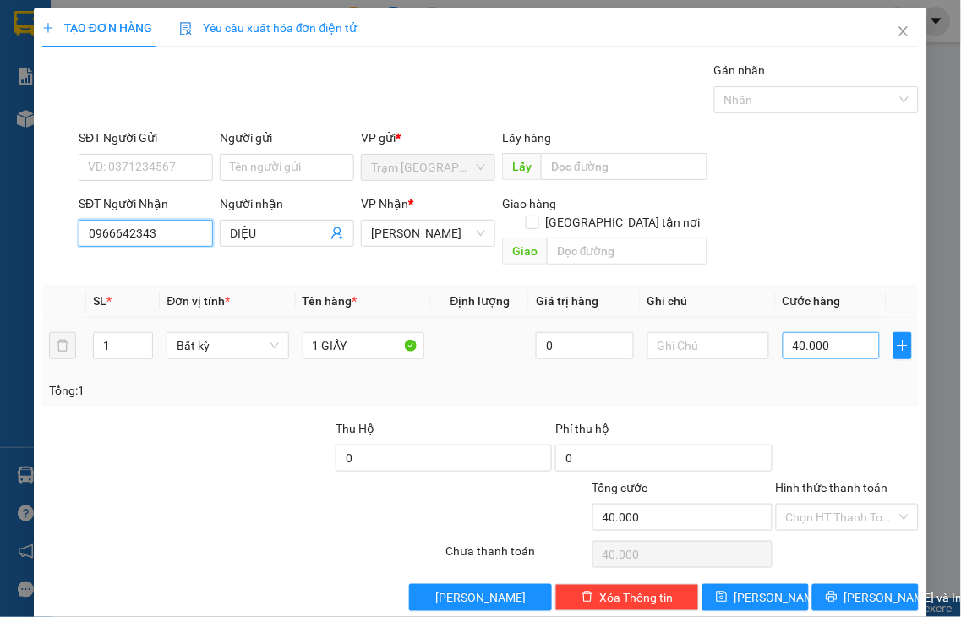
type input "0966642343"
click at [844, 332] on input "40.000" at bounding box center [831, 345] width 97 height 27
type input "3"
type input "30"
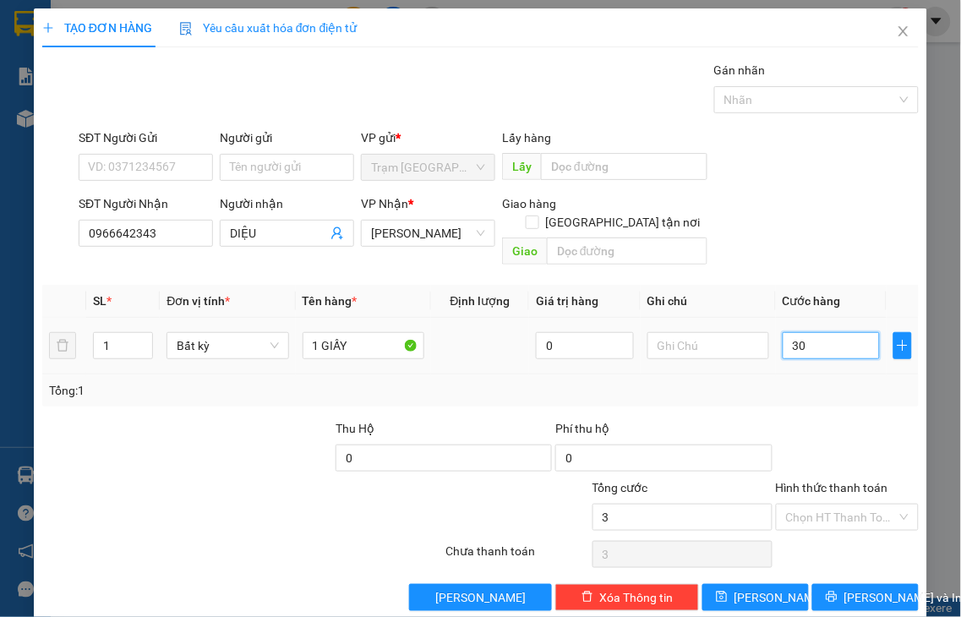
type input "30"
type input "30.000"
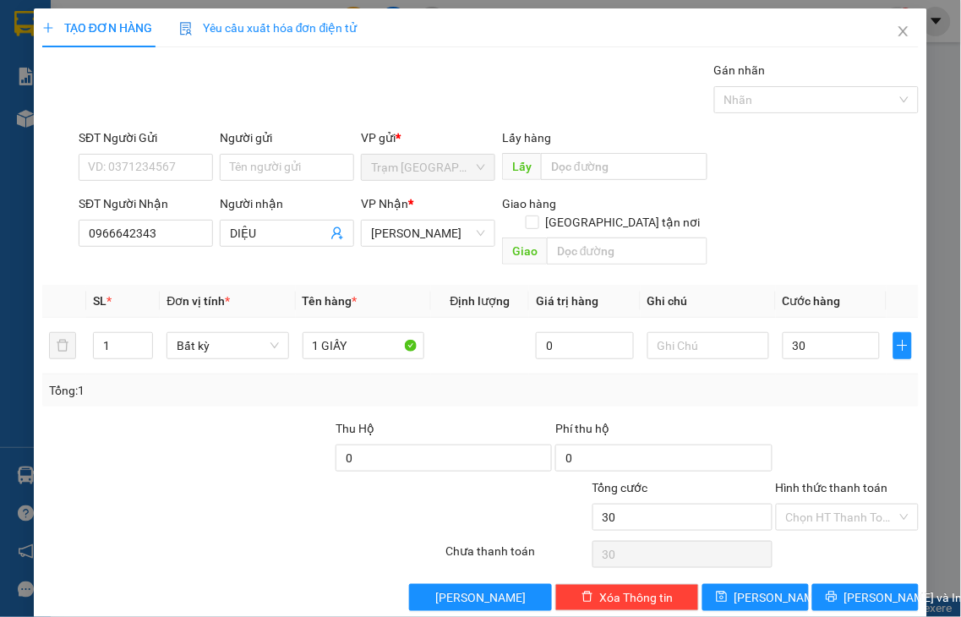
type input "30.000"
click at [814, 481] on label "Hình thức thanh toán" at bounding box center [832, 488] width 112 height 14
click at [814, 505] on input "Hình thức thanh toán" at bounding box center [842, 517] width 112 height 25
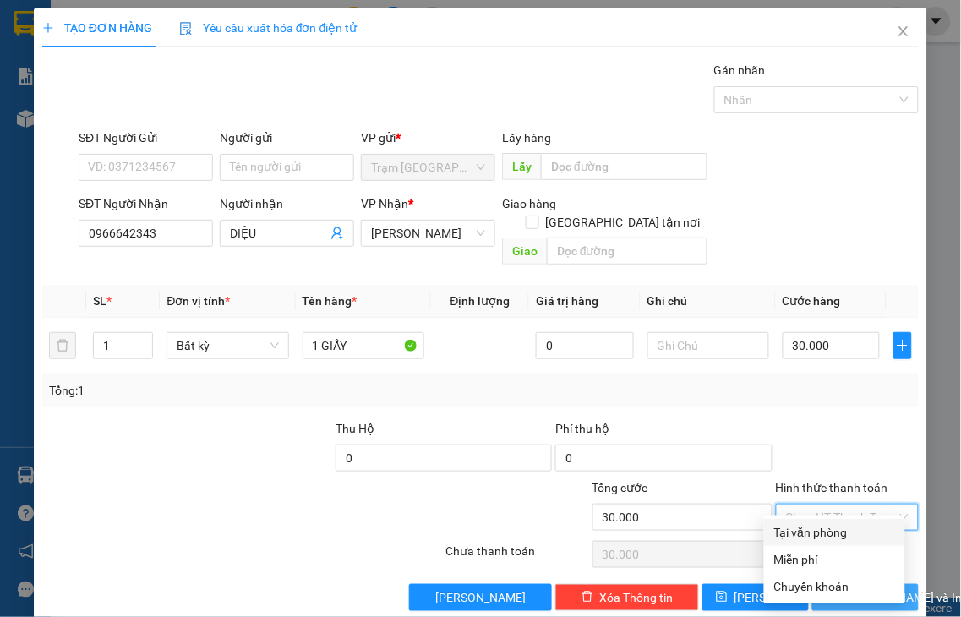
click at [842, 529] on div "Tại văn phòng" at bounding box center [834, 532] width 121 height 19
type input "0"
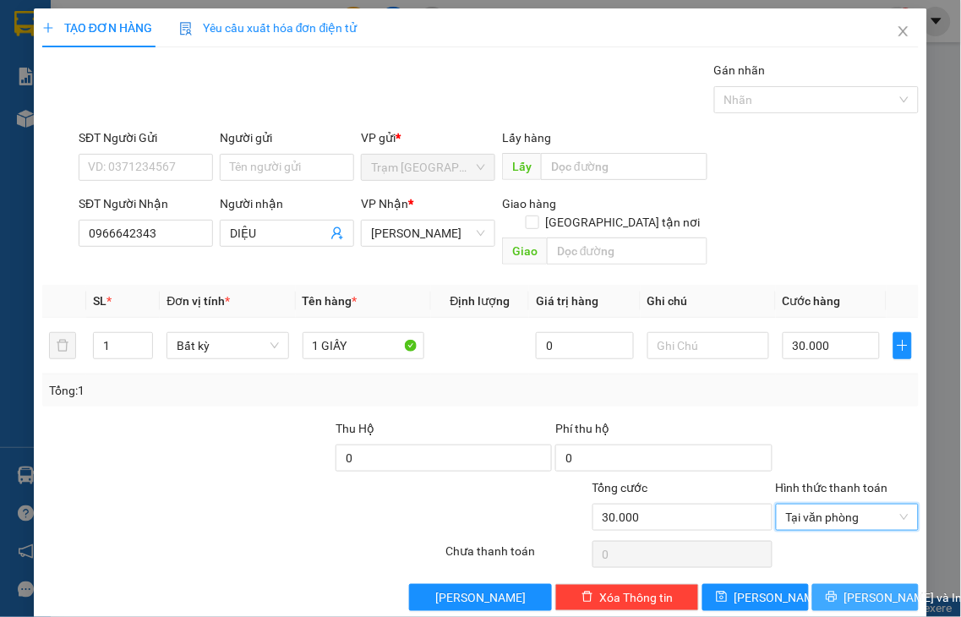
click at [847, 588] on span "Lưu và In" at bounding box center [903, 597] width 118 height 19
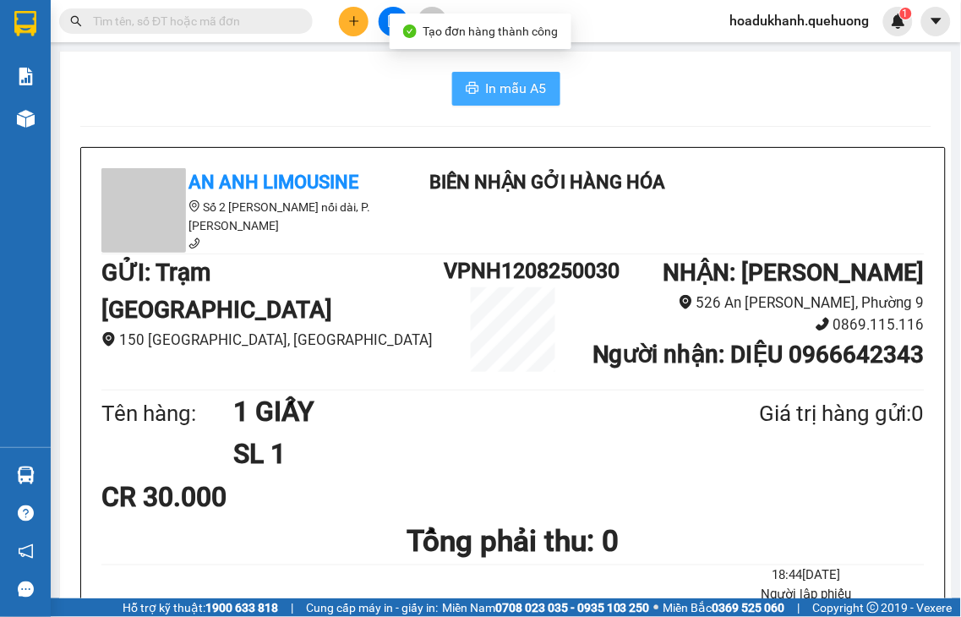
click at [493, 93] on span "In mẫu A5" at bounding box center [516, 88] width 61 height 21
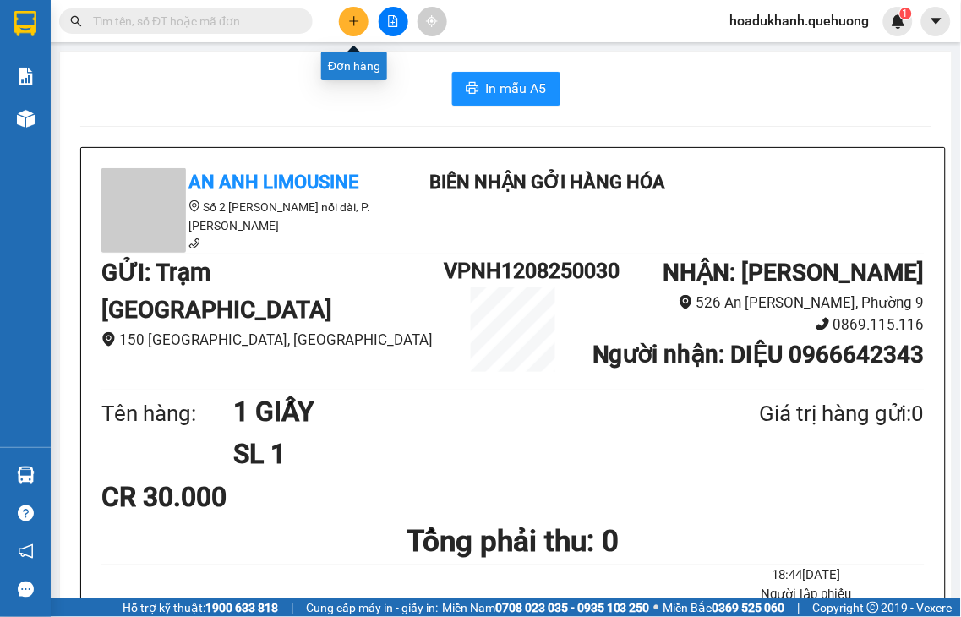
click at [349, 13] on button at bounding box center [354, 22] width 30 height 30
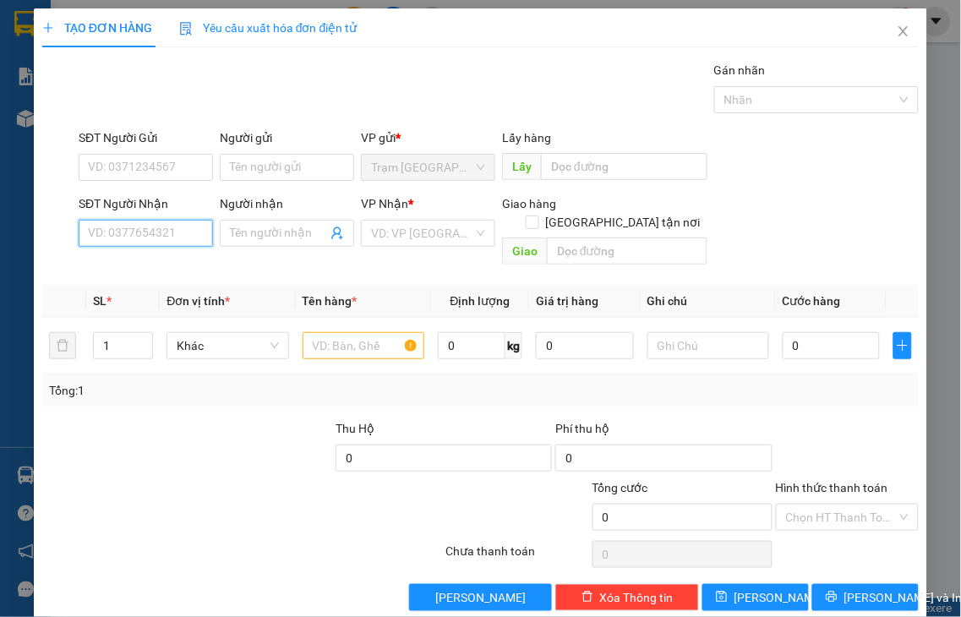
click at [196, 233] on input "SĐT Người Nhận" at bounding box center [146, 233] width 134 height 27
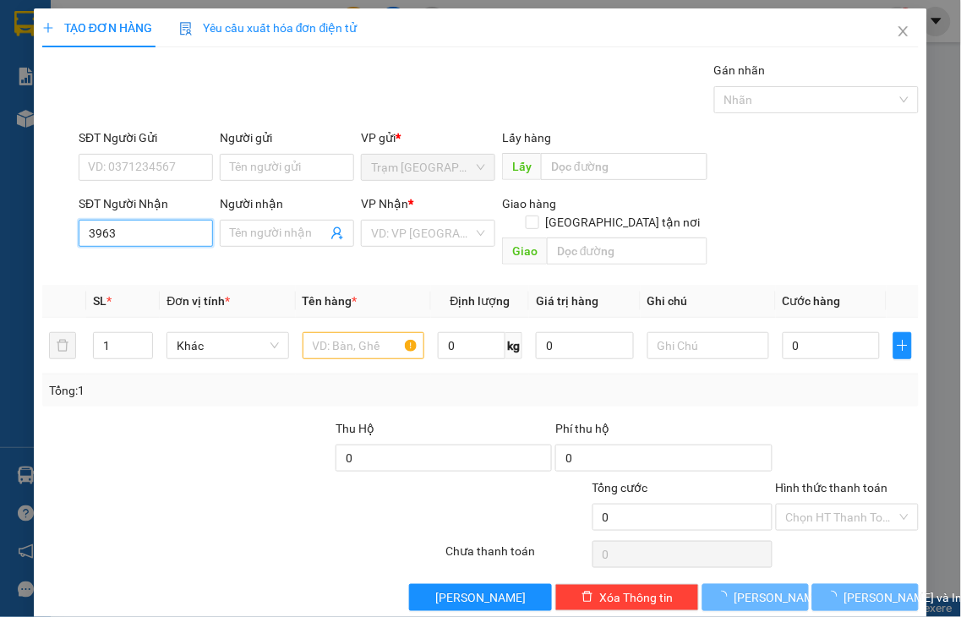
click at [196, 232] on input "3963" at bounding box center [146, 233] width 134 height 27
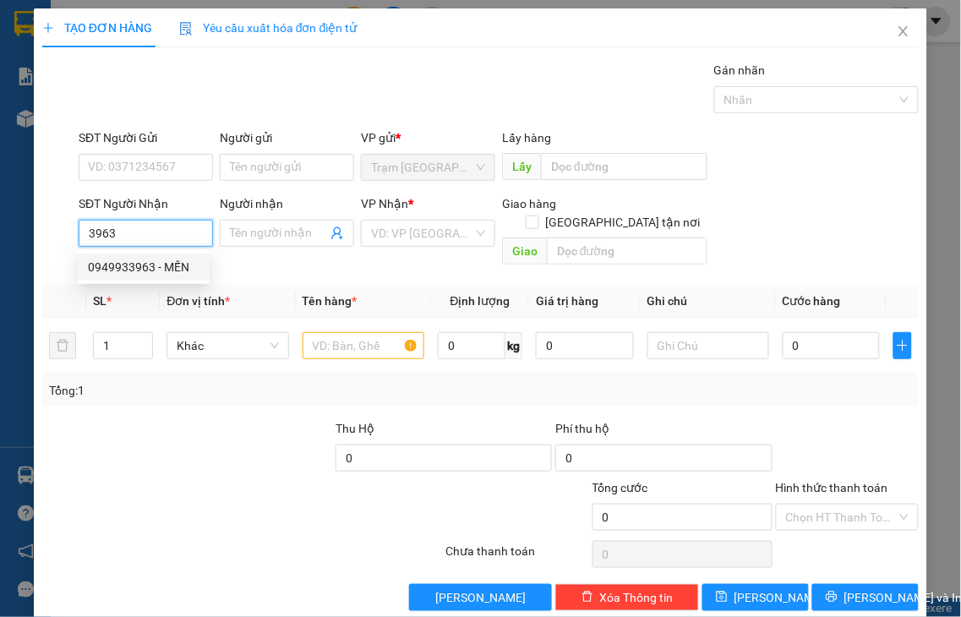
click at [181, 265] on div "0949933963 - MẾN" at bounding box center [144, 267] width 112 height 19
type input "0949933963"
type input "MẾN"
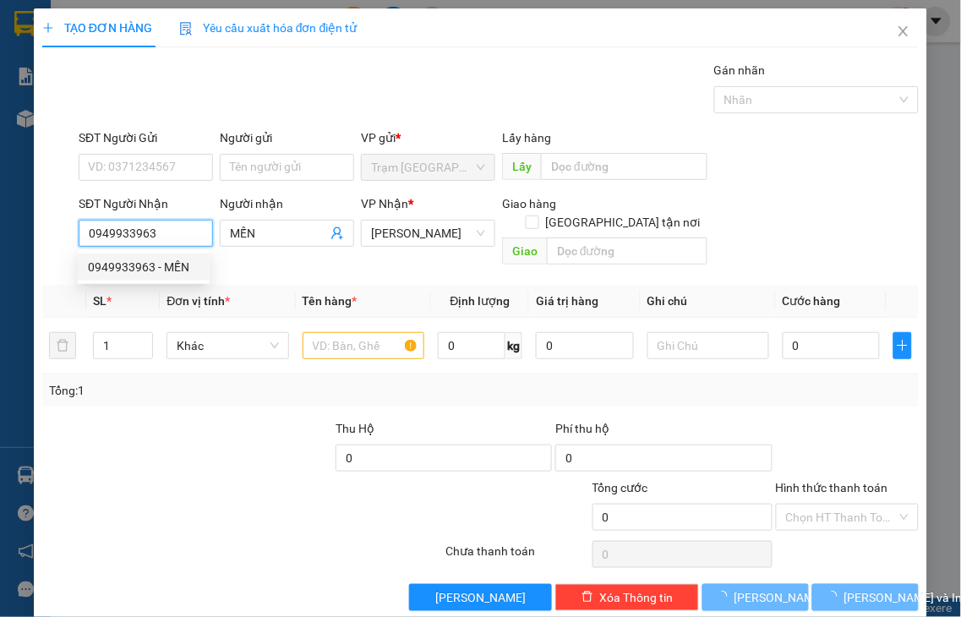
type input "190.000"
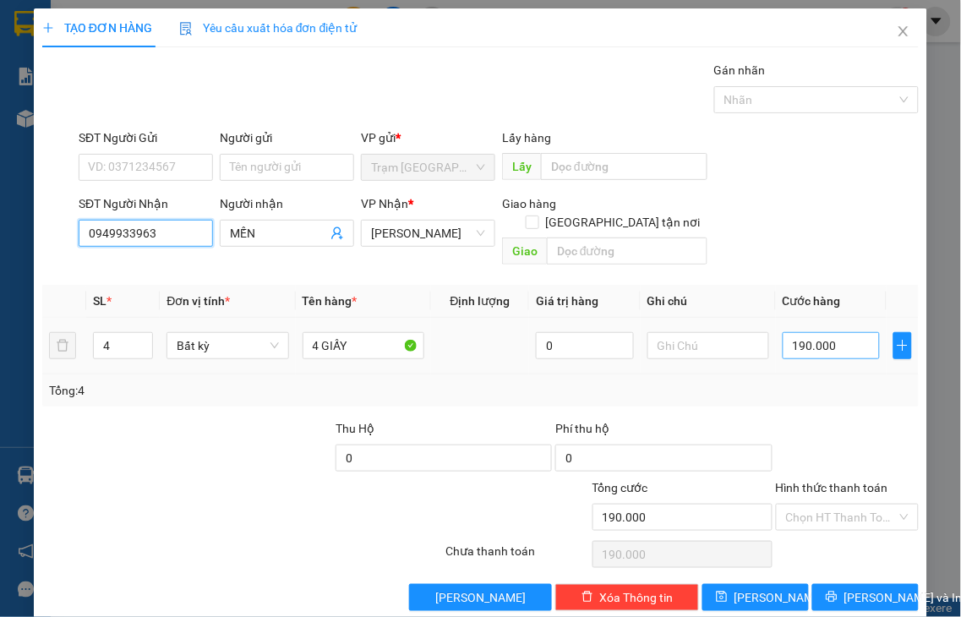
type input "0949933963"
click at [832, 332] on input "190.000" at bounding box center [831, 345] width 97 height 27
type input "2"
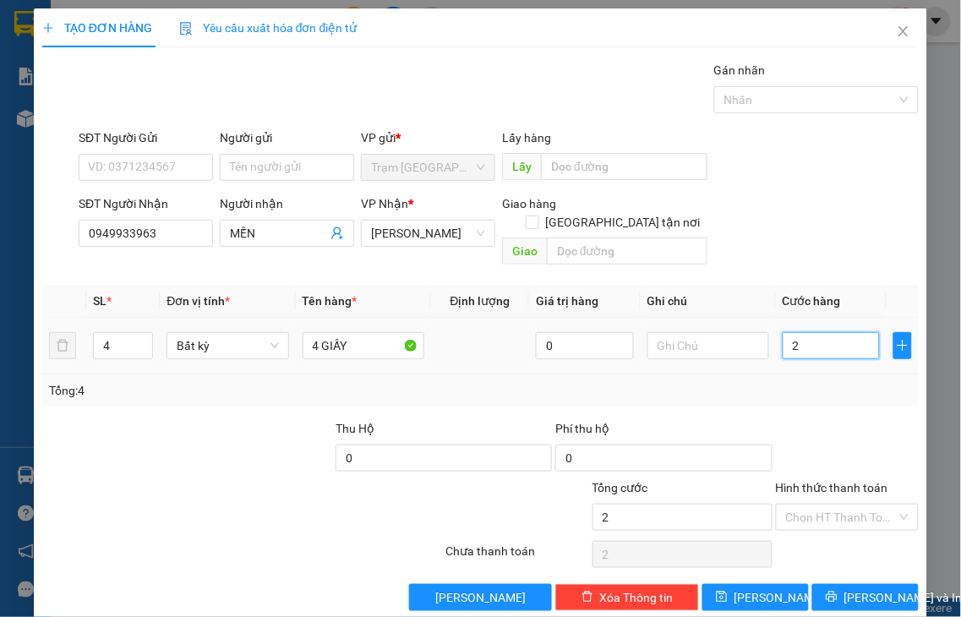
type input "20"
type input "200"
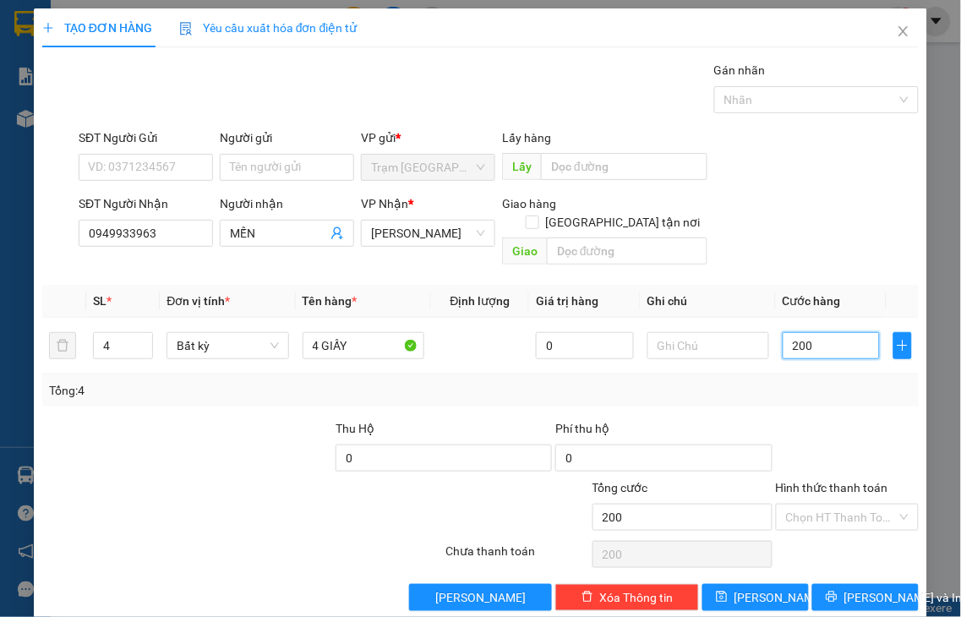
type input "200"
click at [835, 481] on label "Hình thức thanh toán" at bounding box center [832, 488] width 112 height 14
click at [835, 505] on input "Hình thức thanh toán" at bounding box center [842, 517] width 112 height 25
type input "200.000"
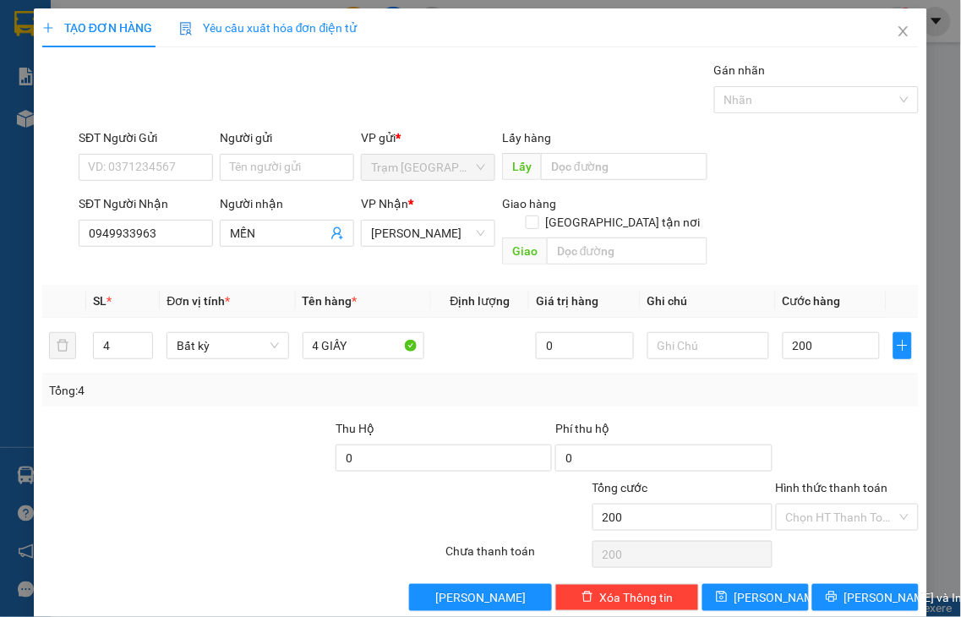
type input "200.000"
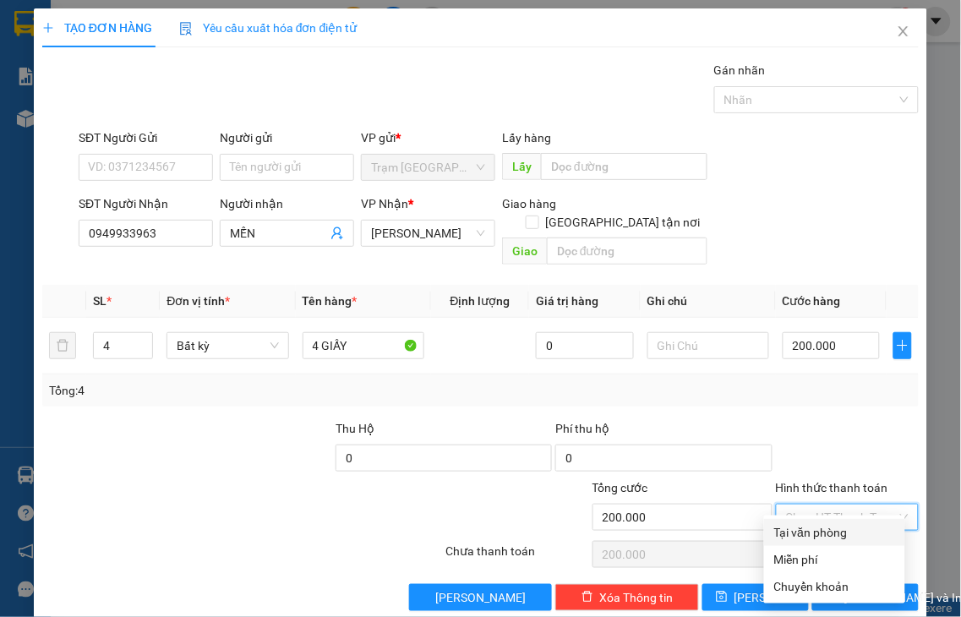
click at [823, 527] on div "Tại văn phòng" at bounding box center [834, 532] width 121 height 19
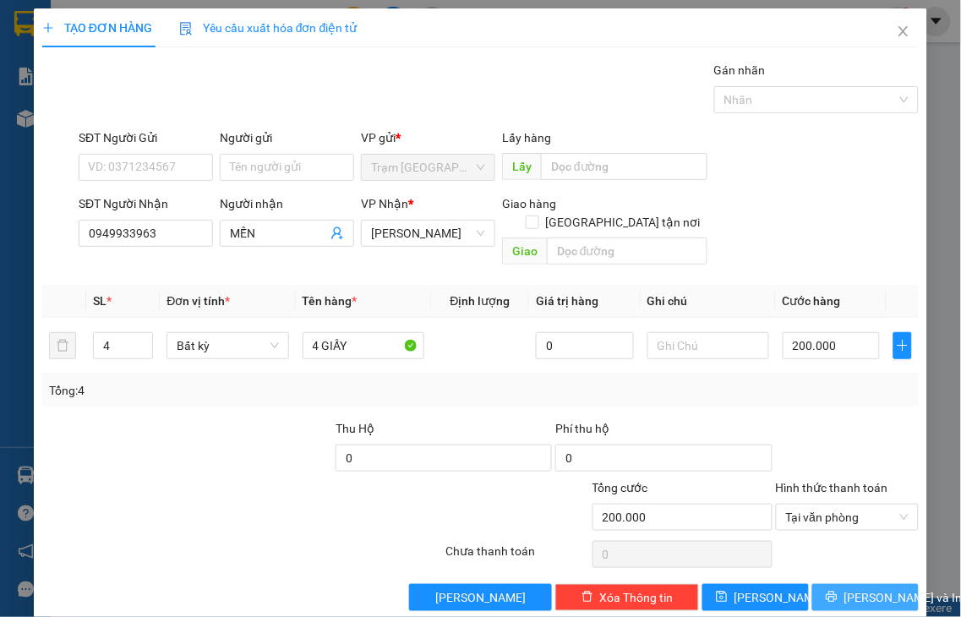
click at [844, 588] on span "Lưu và In" at bounding box center [903, 597] width 118 height 19
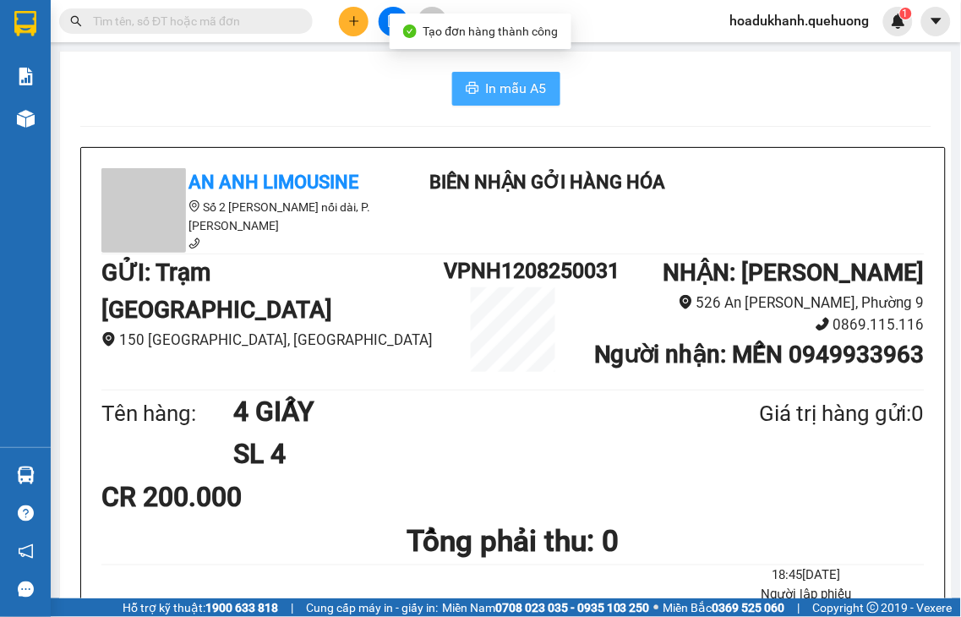
click at [508, 90] on span "In mẫu A5" at bounding box center [516, 88] width 61 height 21
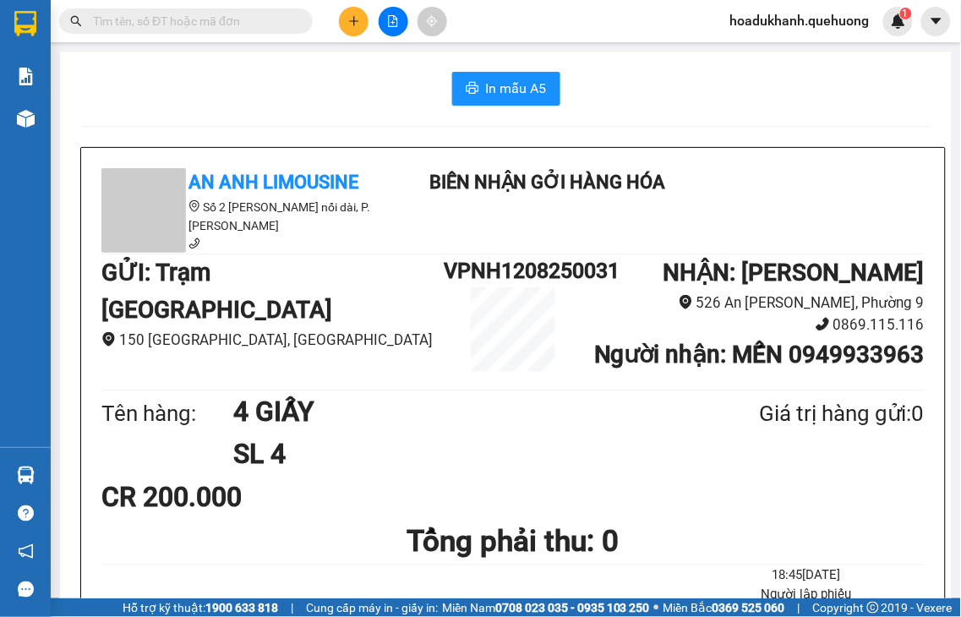
click at [348, 19] on icon "plus" at bounding box center [354, 21] width 12 height 12
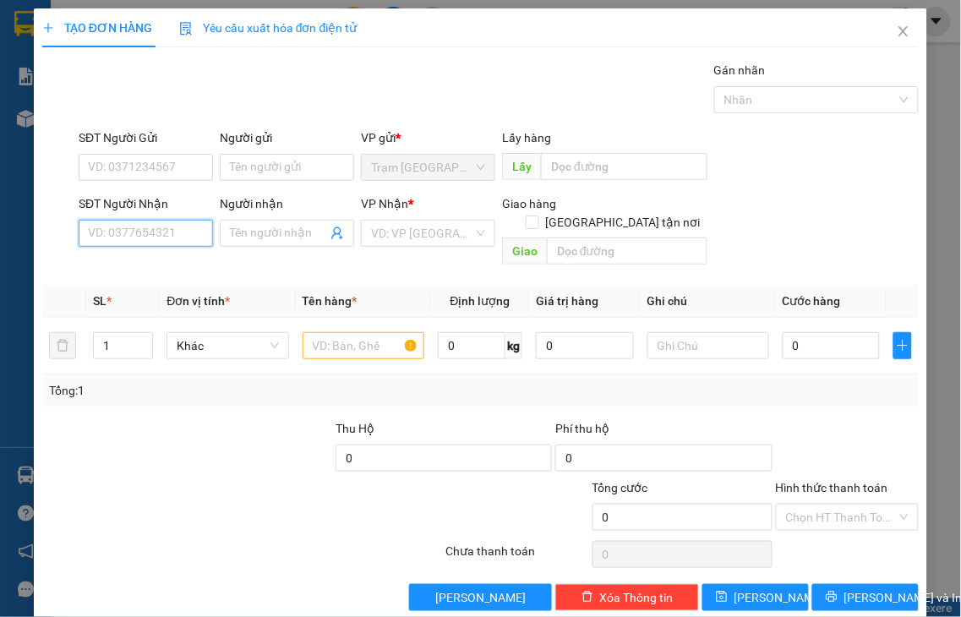
click at [172, 230] on input "SĐT Người Nhận" at bounding box center [146, 233] width 134 height 27
type input "0794442440"
click at [161, 268] on div "0794442440 - THIẾM 4" at bounding box center [148, 267] width 121 height 19
type input "[PERSON_NAME] 4"
type input "TL"
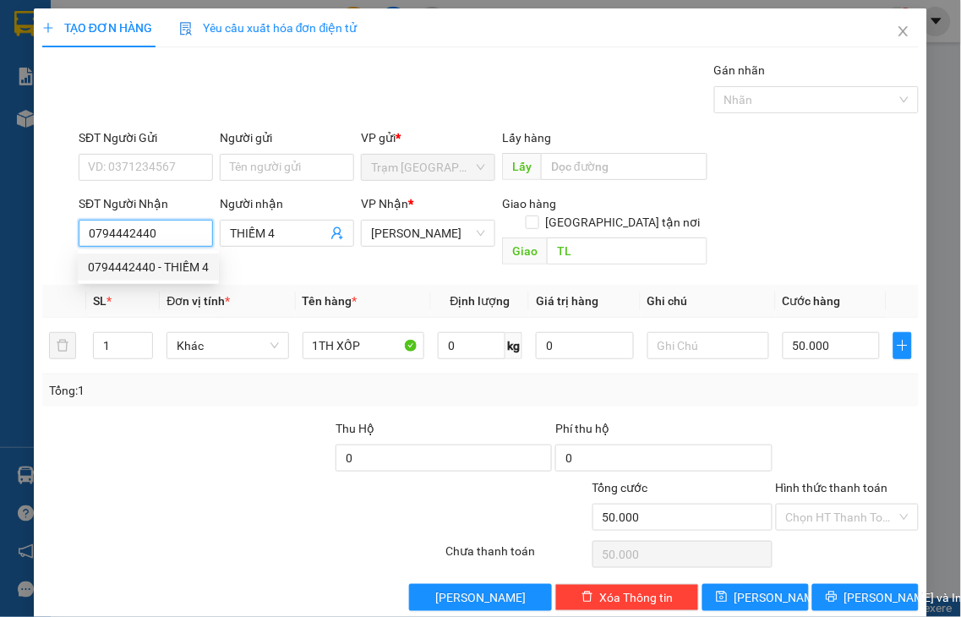
type input "50.000"
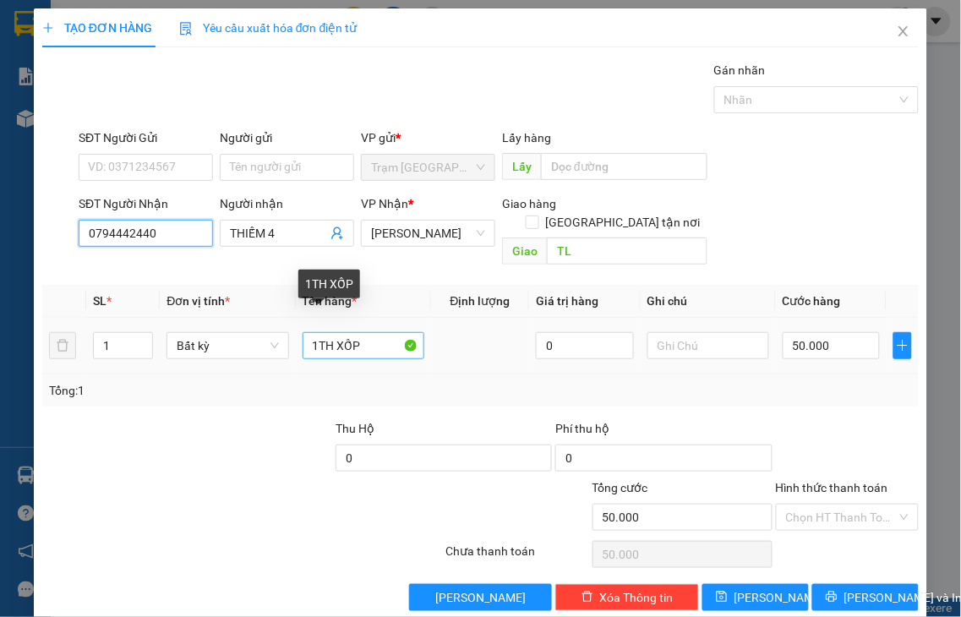
type input "0794442440"
click at [327, 332] on input "1TH XỐP" at bounding box center [364, 345] width 122 height 27
type input "1 XỐP"
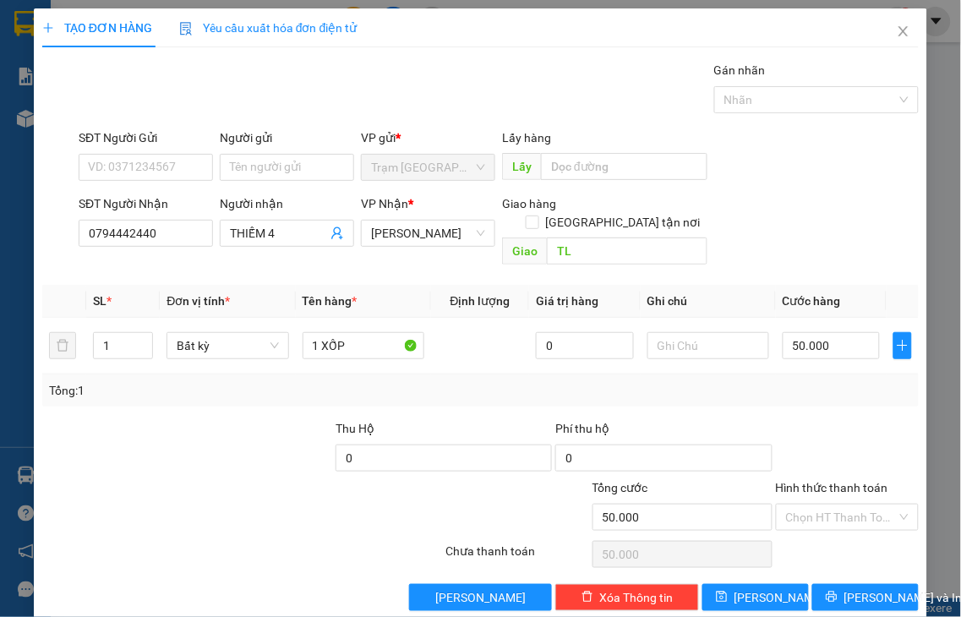
click at [825, 481] on label "Hình thức thanh toán" at bounding box center [832, 488] width 112 height 14
click at [825, 505] on input "Hình thức thanh toán" at bounding box center [842, 517] width 112 height 25
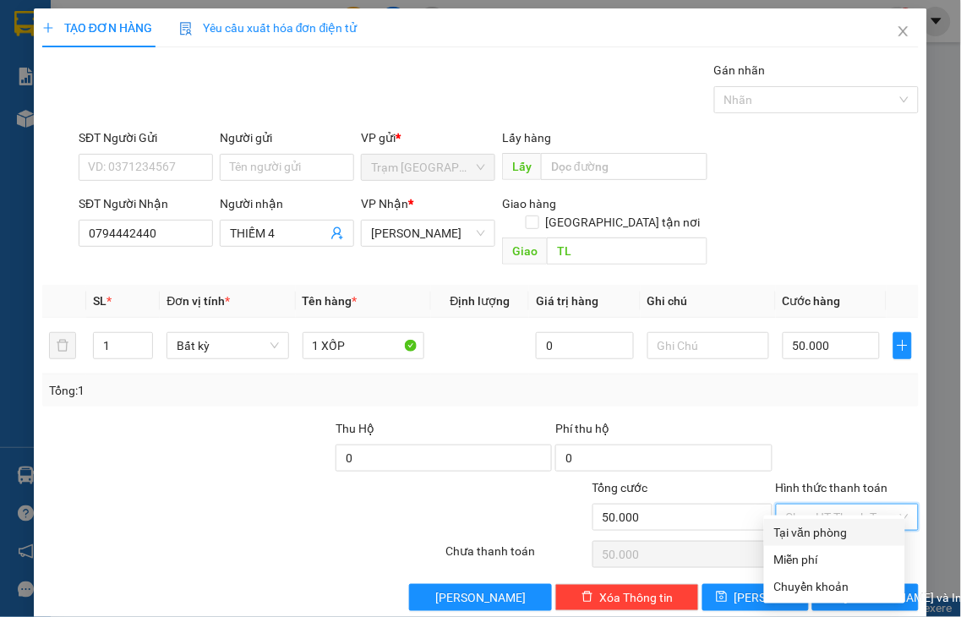
click at [825, 526] on div "Tại văn phòng" at bounding box center [834, 532] width 121 height 19
type input "0"
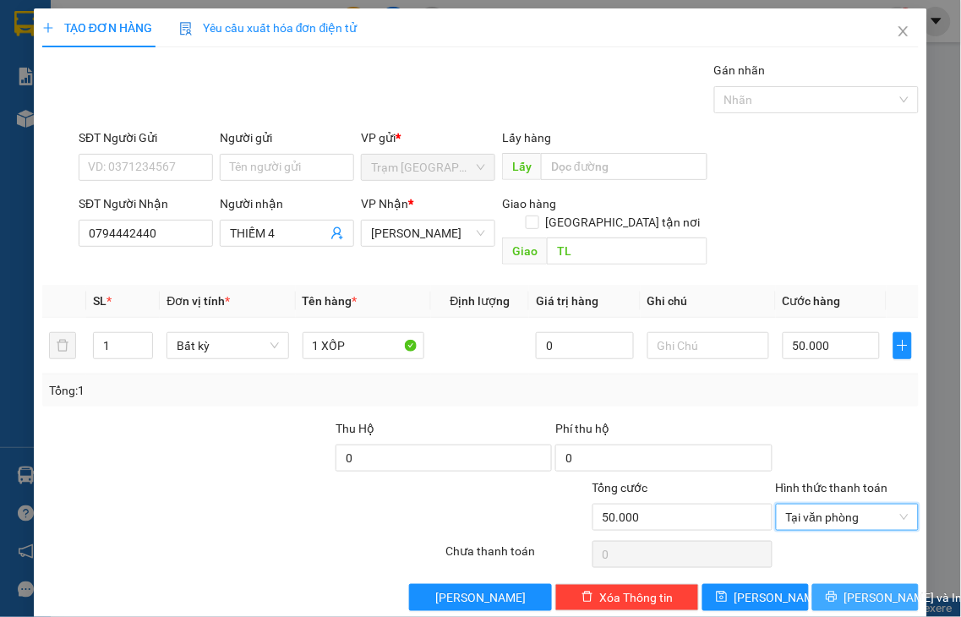
click at [831, 584] on button "Lưu và In" at bounding box center [865, 597] width 106 height 27
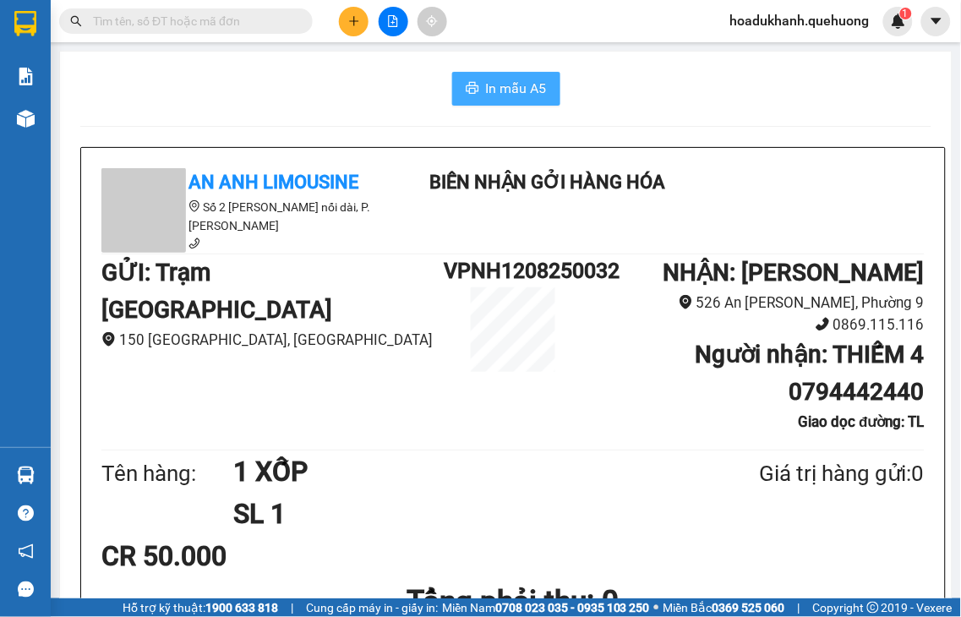
click at [504, 85] on span "In mẫu A5" at bounding box center [516, 88] width 61 height 21
click at [355, 15] on icon "plus" at bounding box center [354, 21] width 12 height 12
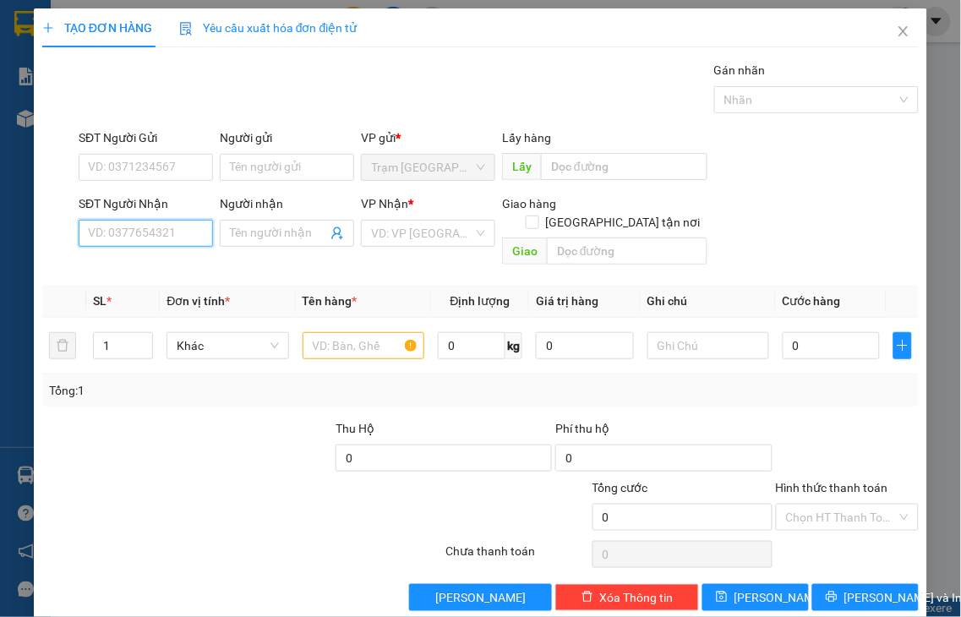
click at [139, 232] on input "SĐT Người Nhận" at bounding box center [146, 233] width 134 height 27
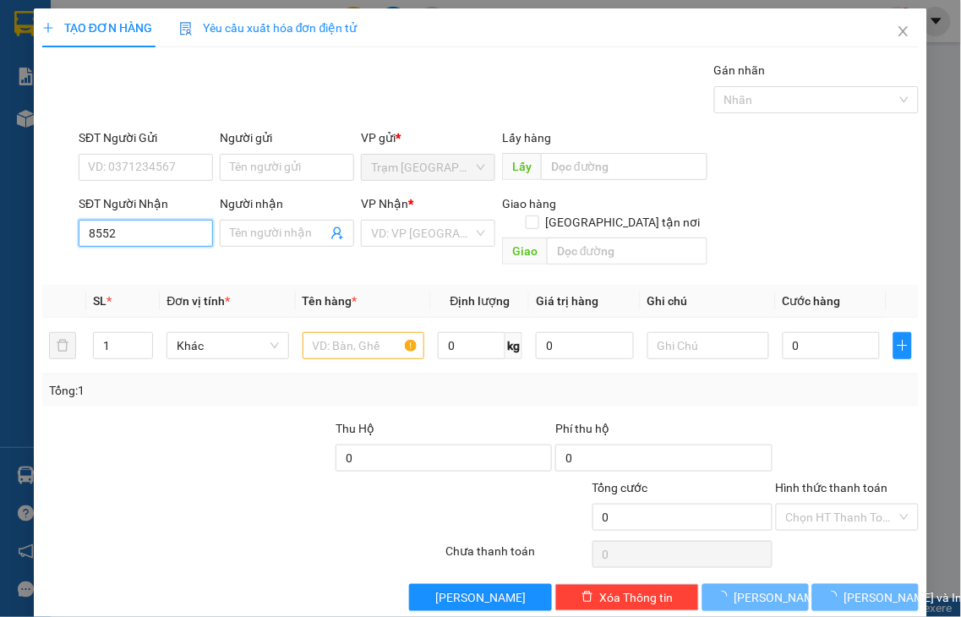
click at [137, 238] on input "8552" at bounding box center [146, 233] width 134 height 27
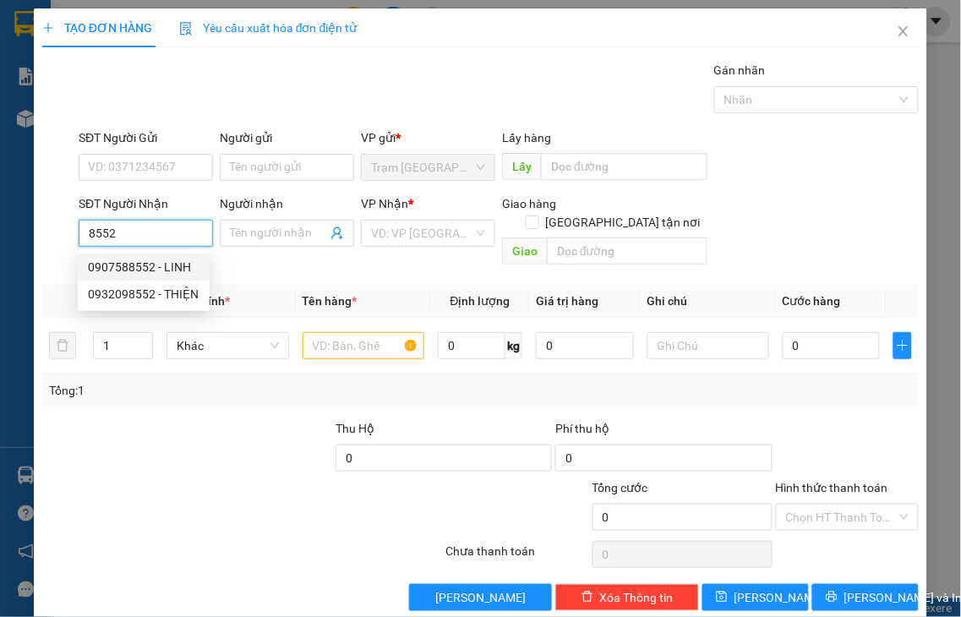
click at [142, 265] on div "0907588552 - LINH" at bounding box center [144, 267] width 112 height 19
type input "0907588552"
type input "[PERSON_NAME]"
type input "30.000"
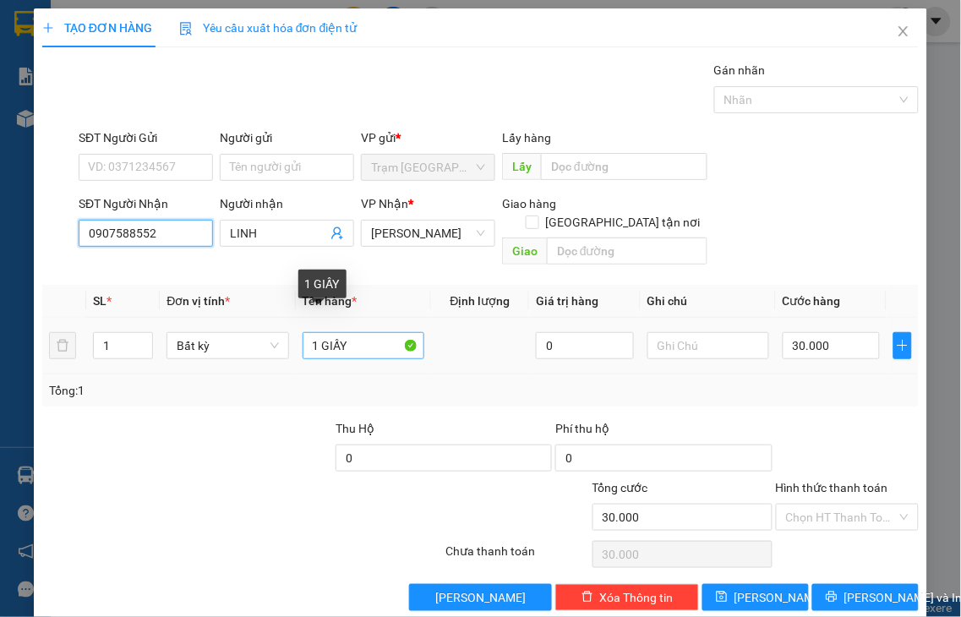
type input "0907588552"
drag, startPoint x: 319, startPoint y: 326, endPoint x: 505, endPoint y: 317, distance: 186.2
click at [505, 318] on tr "1 Bất kỳ 1 GIẤY 0 30.000" at bounding box center [480, 346] width 876 height 57
type input "1 XỐP"
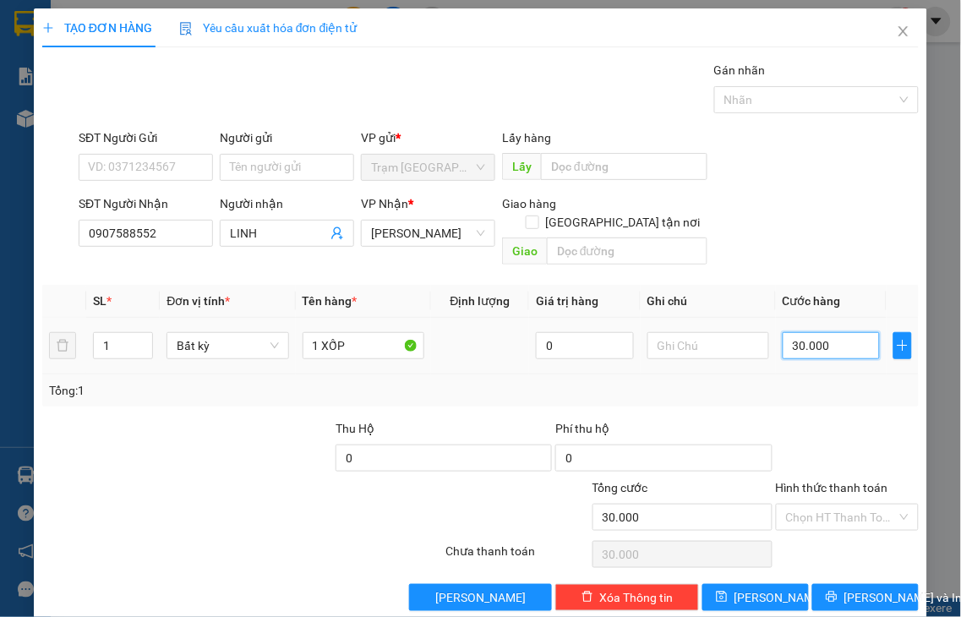
click at [833, 332] on input "30.000" at bounding box center [831, 345] width 97 height 27
type input "4"
type input "40"
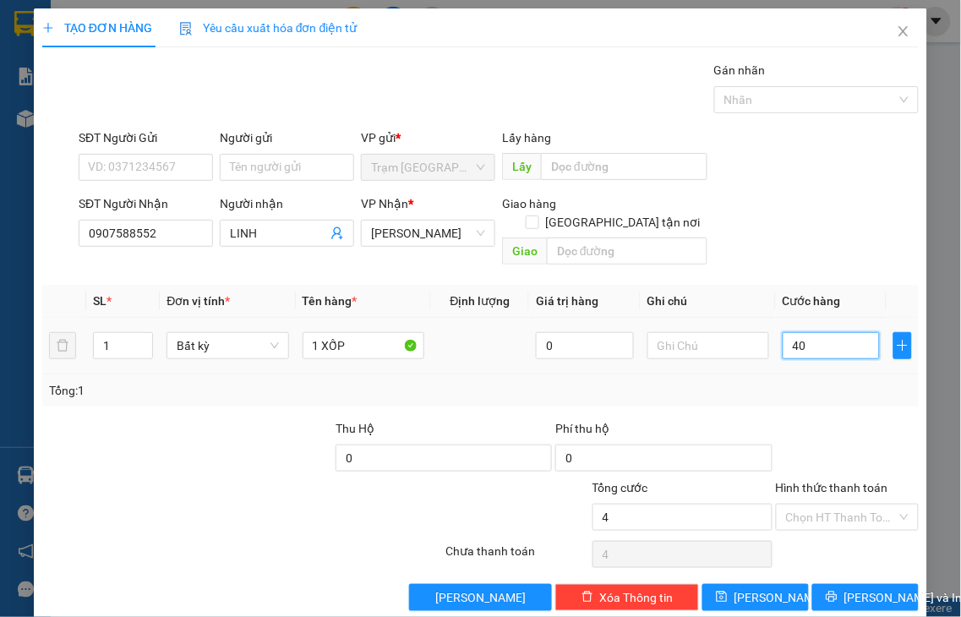
type input "40"
click at [824, 481] on label "Hình thức thanh toán" at bounding box center [832, 488] width 112 height 14
click at [824, 505] on input "Hình thức thanh toán" at bounding box center [842, 517] width 112 height 25
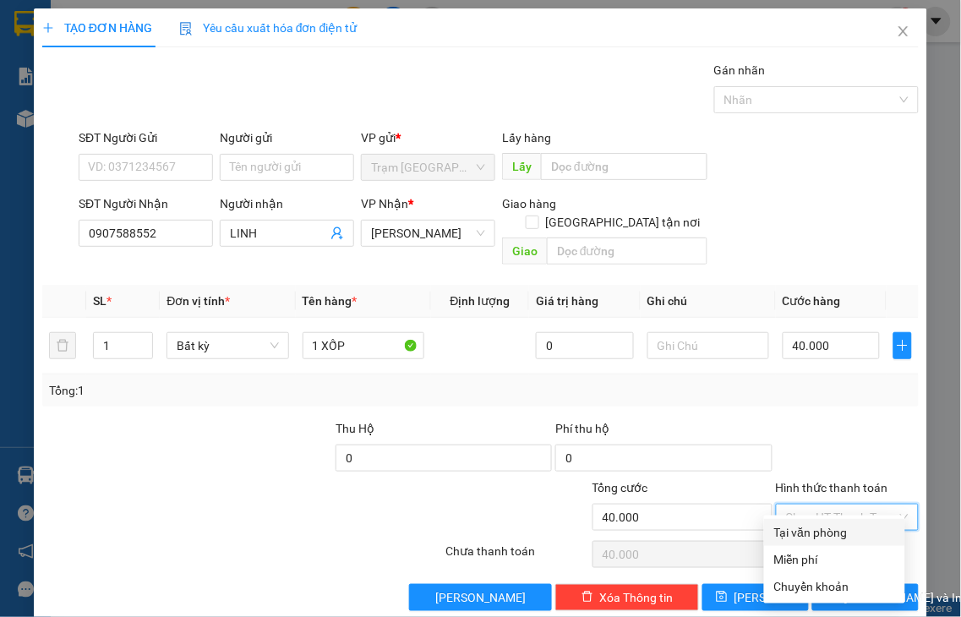
click at [818, 537] on div "Tại văn phòng" at bounding box center [834, 532] width 121 height 19
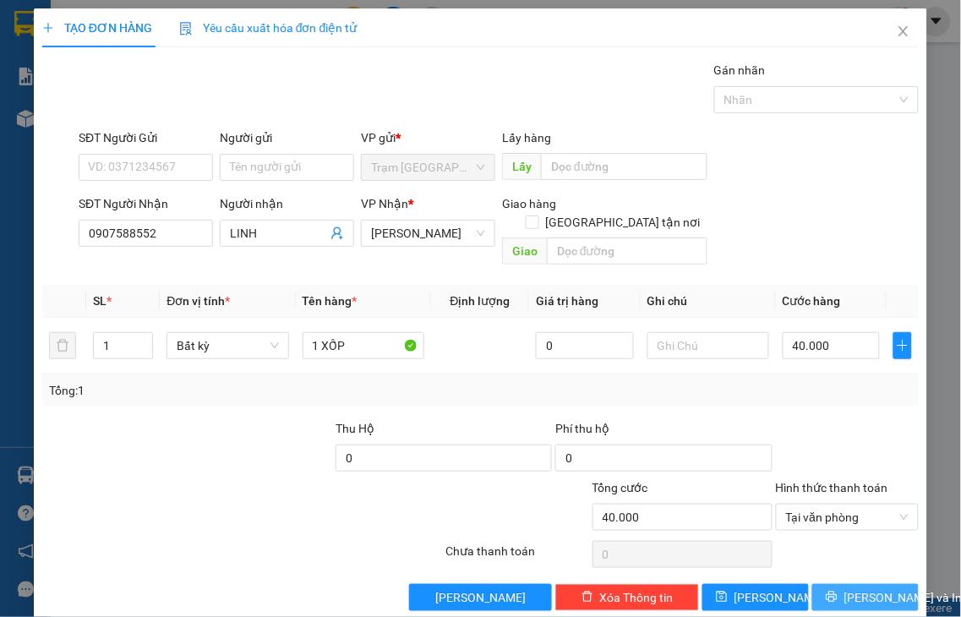
click at [844, 588] on span "Lưu và In" at bounding box center [903, 597] width 118 height 19
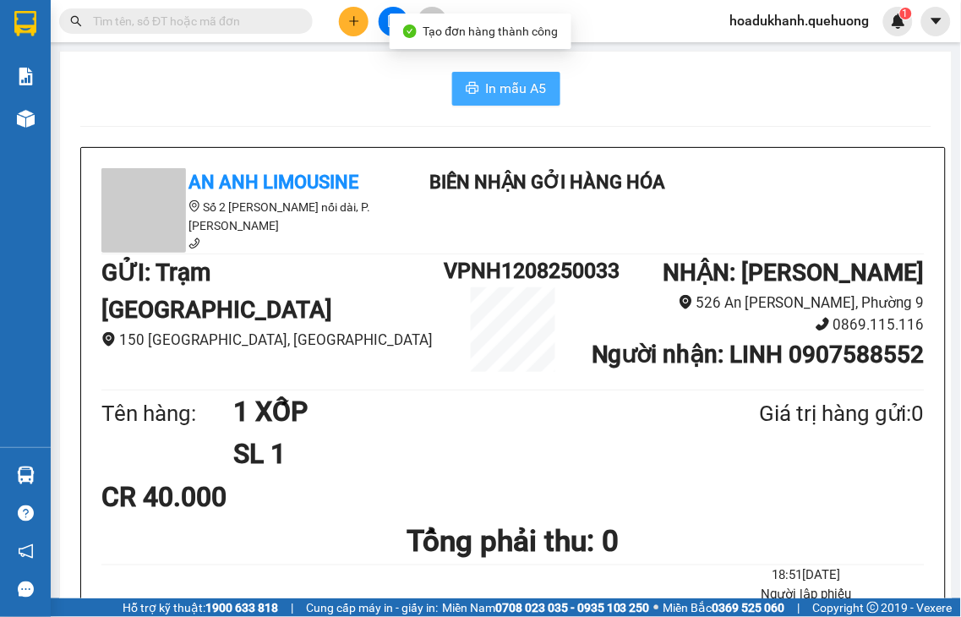
click at [507, 91] on span "In mẫu A5" at bounding box center [516, 88] width 61 height 21
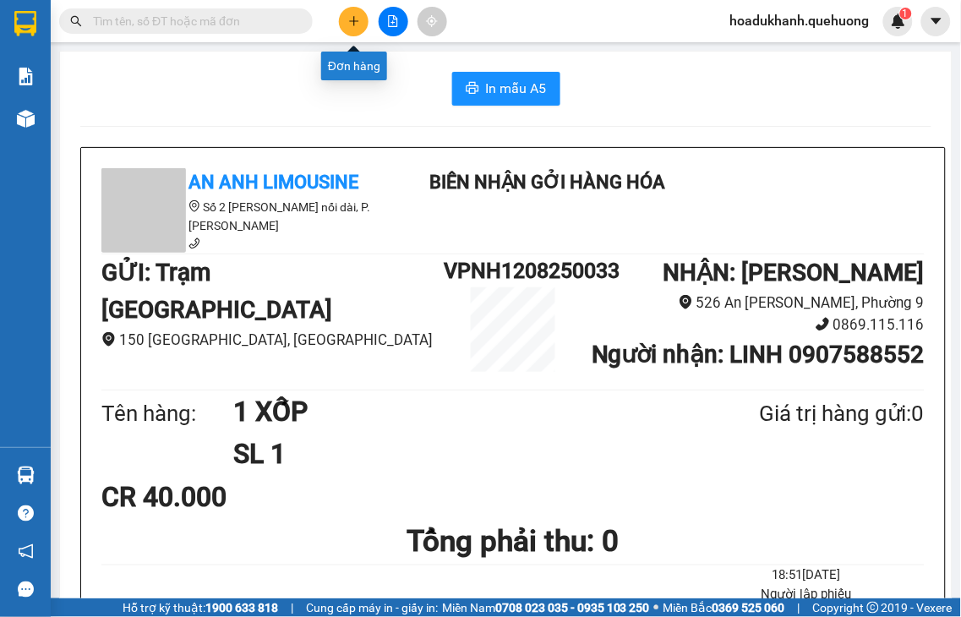
click at [358, 22] on icon "plus" at bounding box center [354, 21] width 12 height 12
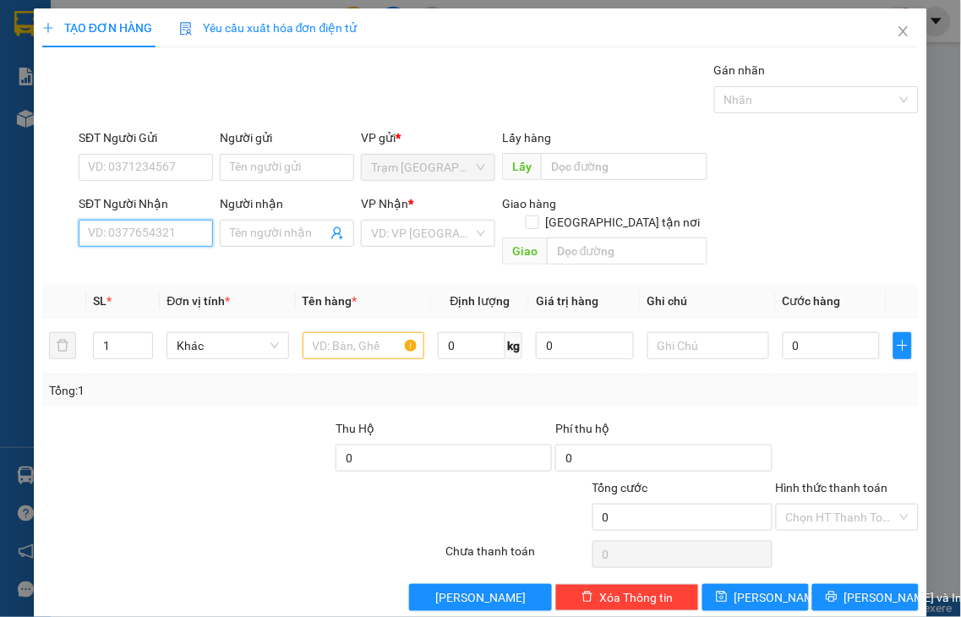
click at [167, 231] on input "SĐT Người Nhận" at bounding box center [146, 233] width 134 height 27
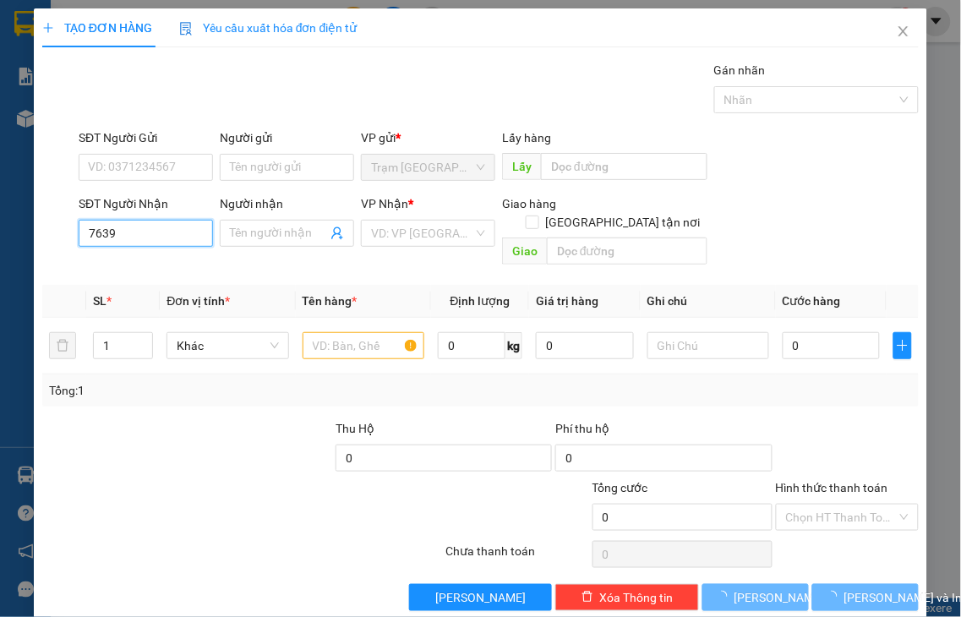
click at [167, 231] on input "7639" at bounding box center [146, 233] width 134 height 27
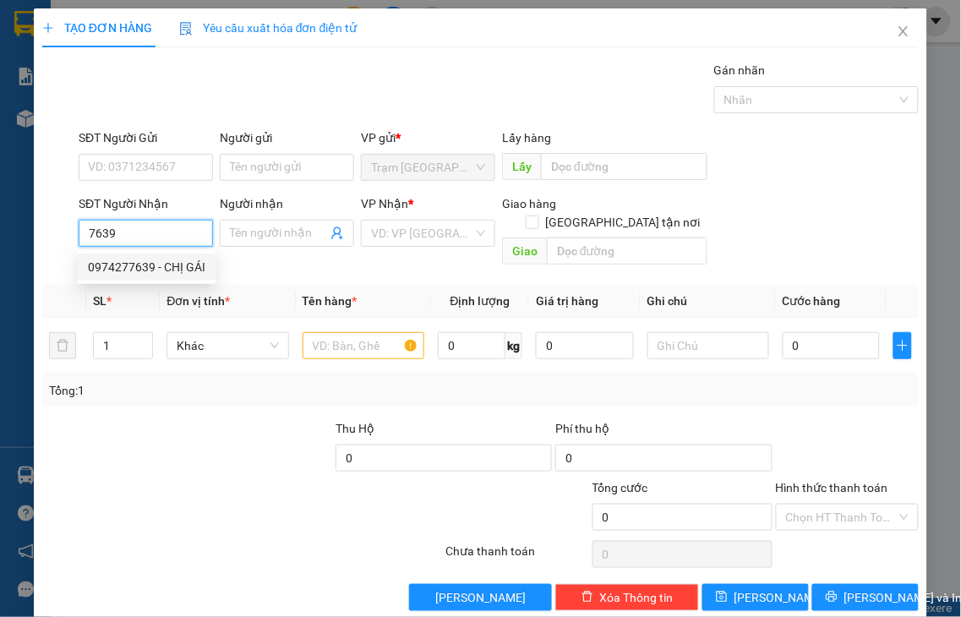
click at [163, 269] on div "0974277639 - CHỊ GÁI" at bounding box center [146, 267] width 117 height 19
type input "0974277639"
type input "CHỊ GÁI"
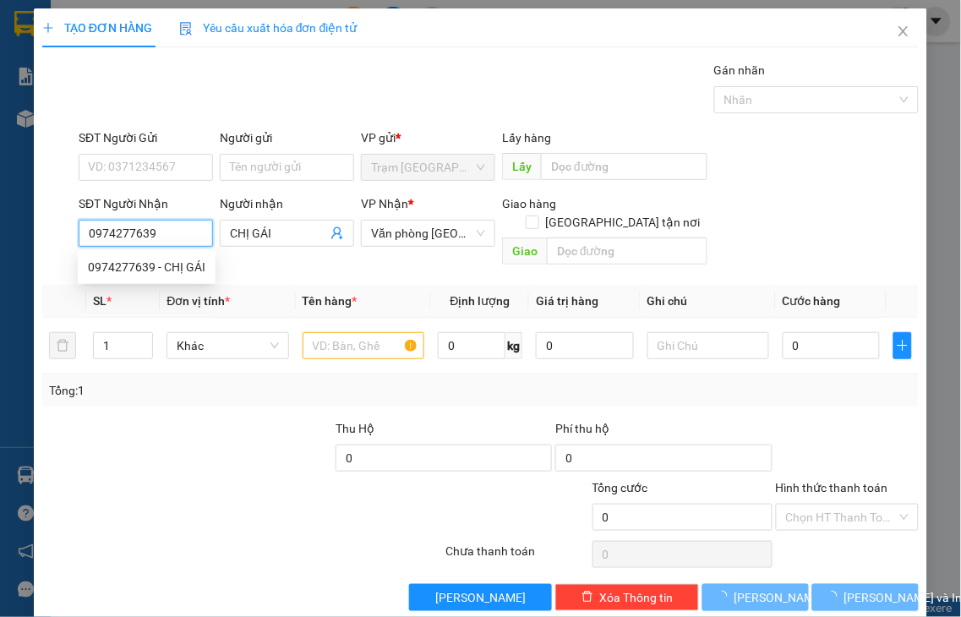
type input "80.000"
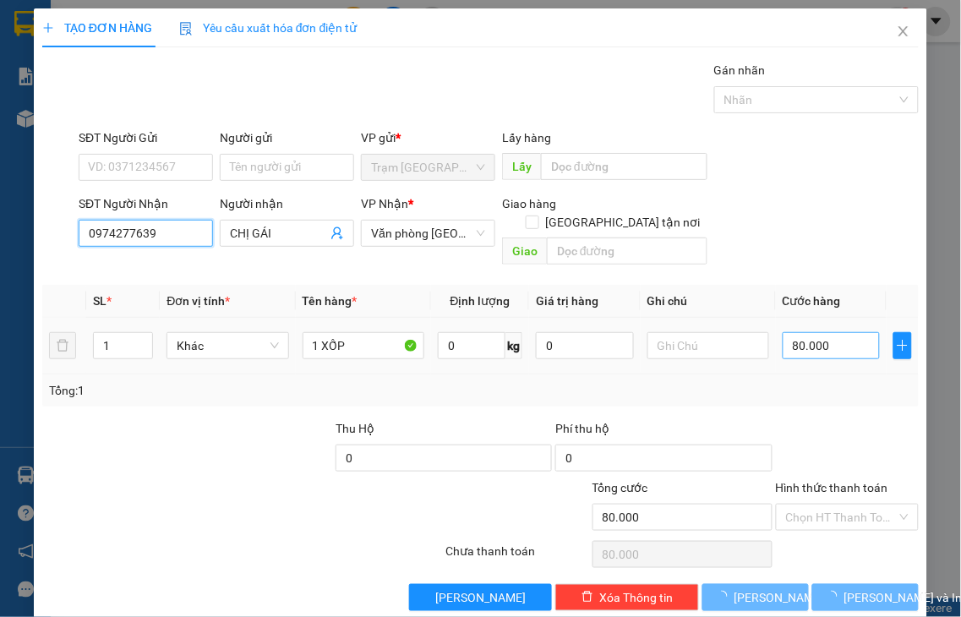
type input "0974277639"
click at [827, 333] on input "80.000" at bounding box center [831, 345] width 97 height 27
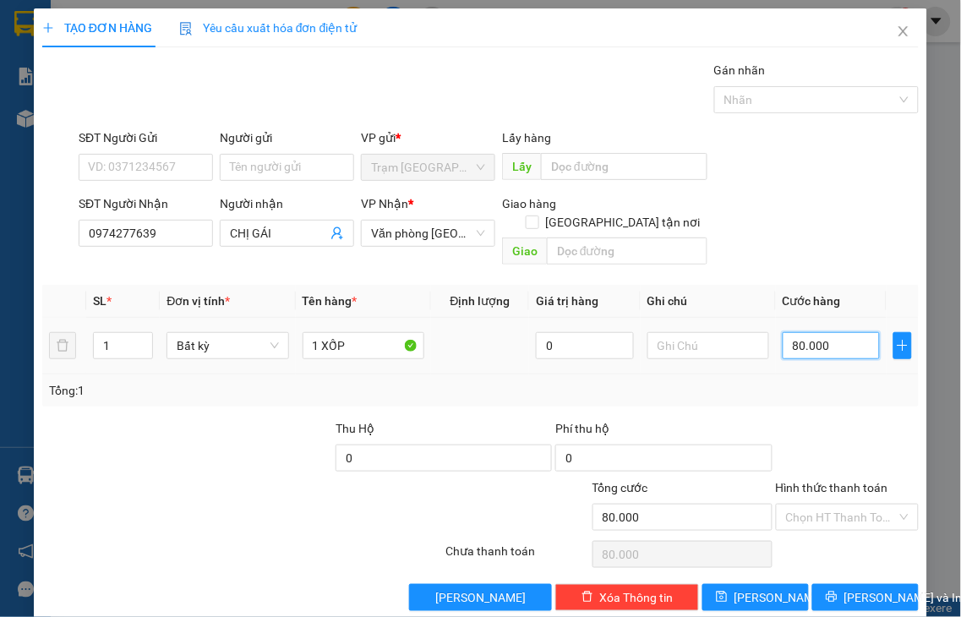
type input "7"
type input "70"
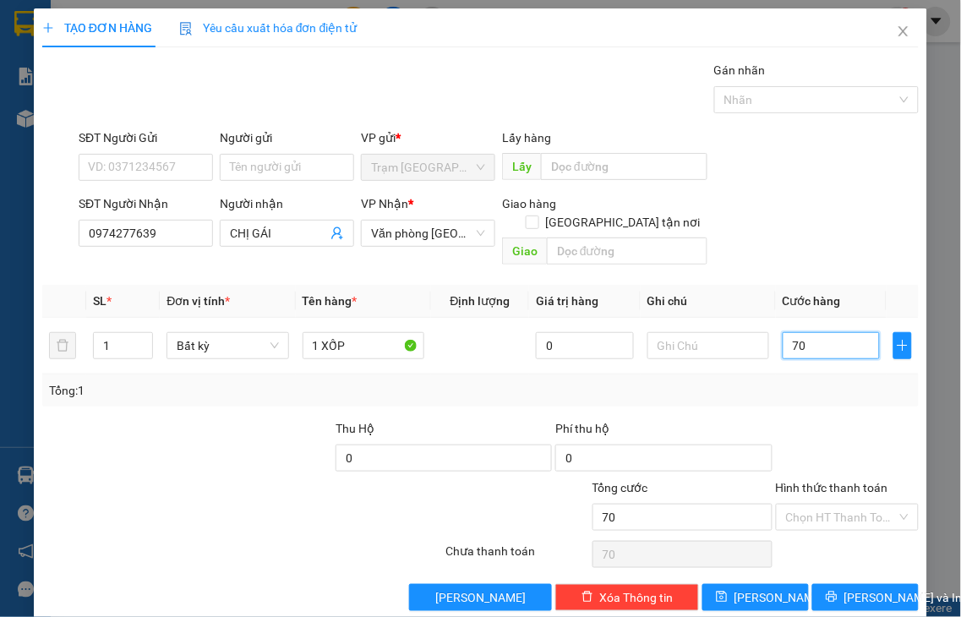
type input "70"
type input "70.000"
click at [834, 481] on label "Hình thức thanh toán" at bounding box center [832, 488] width 112 height 14
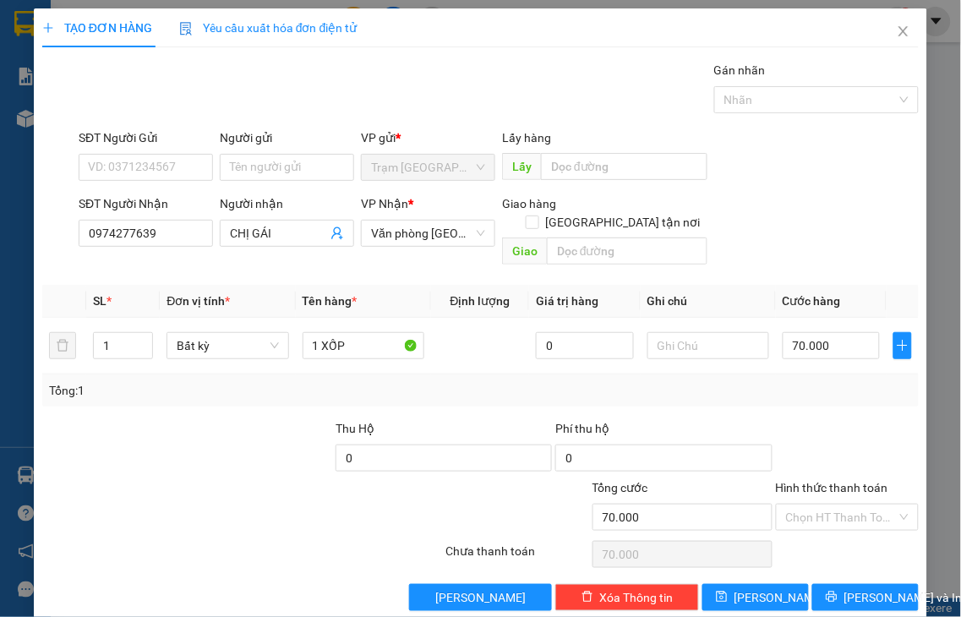
click at [834, 505] on input "Hình thức thanh toán" at bounding box center [842, 517] width 112 height 25
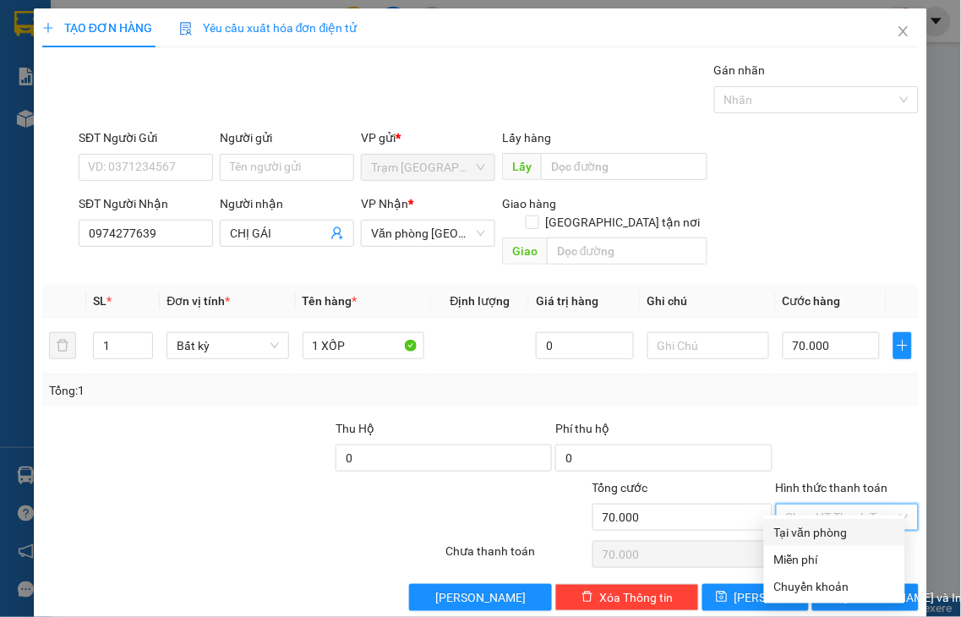
click at [837, 527] on div "Tại văn phòng" at bounding box center [834, 532] width 121 height 19
type input "0"
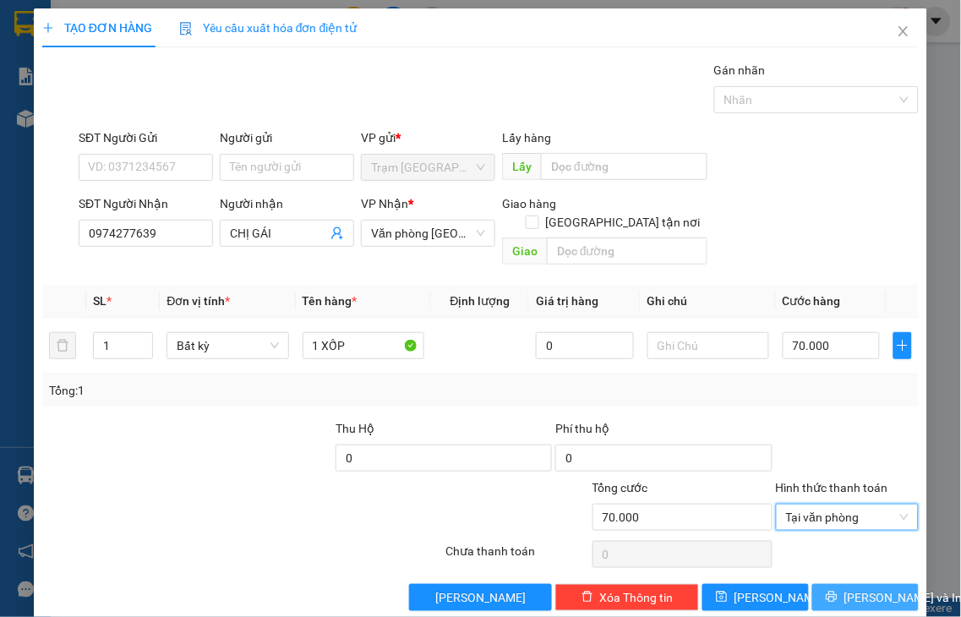
click at [851, 588] on span "Lưu và In" at bounding box center [903, 597] width 118 height 19
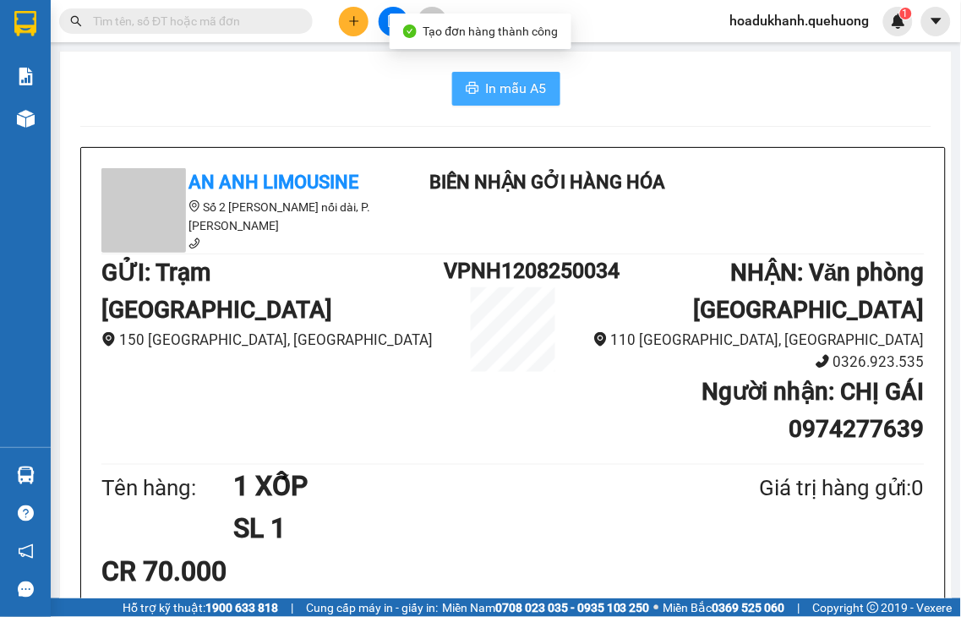
click at [531, 95] on span "In mẫu A5" at bounding box center [516, 88] width 61 height 21
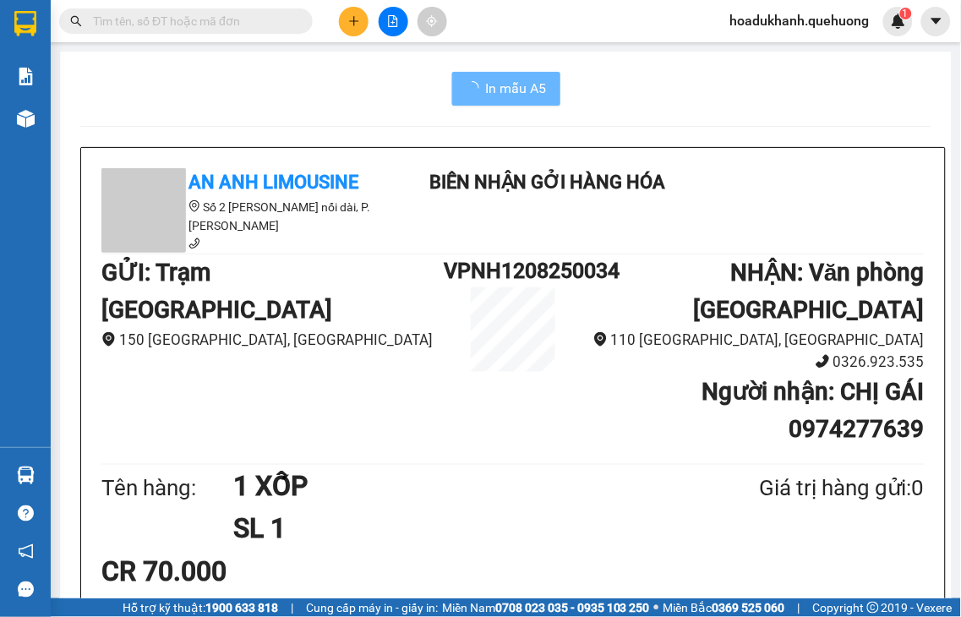
click at [357, 18] on icon "plus" at bounding box center [354, 21] width 12 height 12
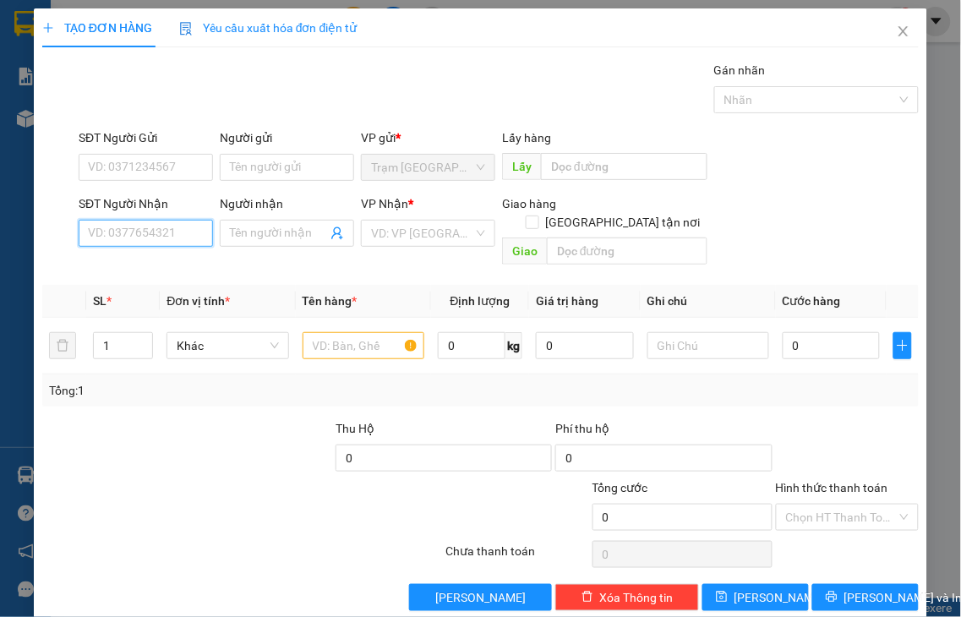
click at [167, 229] on input "SĐT Người Nhận" at bounding box center [146, 233] width 134 height 27
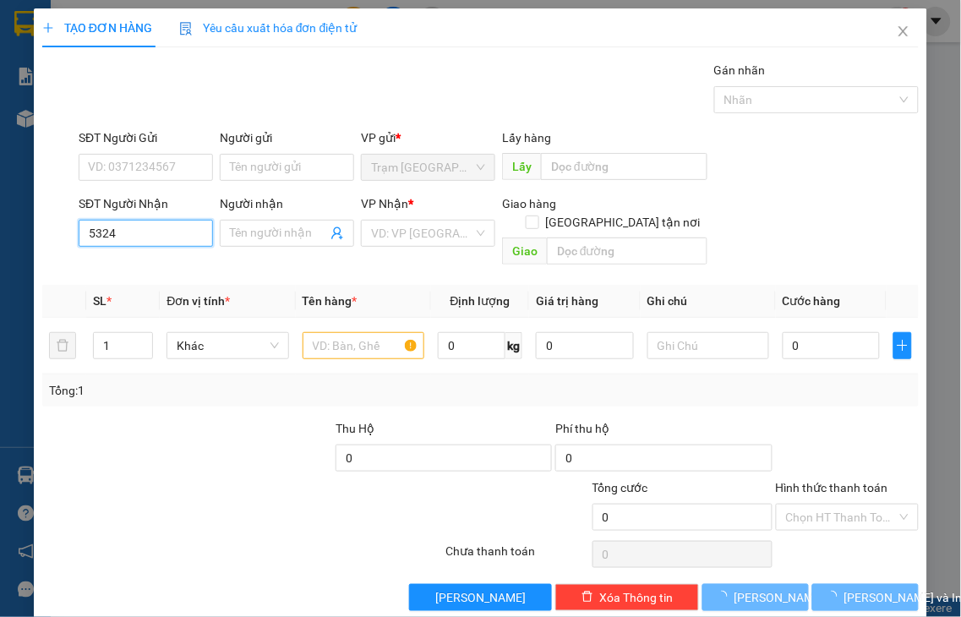
click at [167, 229] on input "5324" at bounding box center [146, 233] width 134 height 27
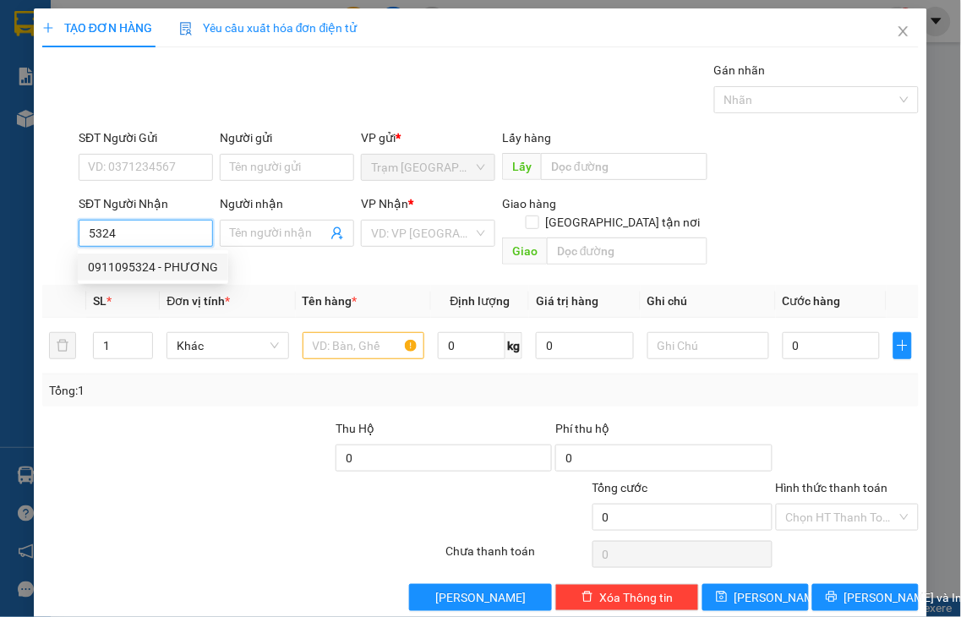
click at [164, 266] on div "0911095324 - PHƯƠNG" at bounding box center [153, 267] width 130 height 19
type input "0911095324"
type input "PHƯƠNG"
type input "50.000"
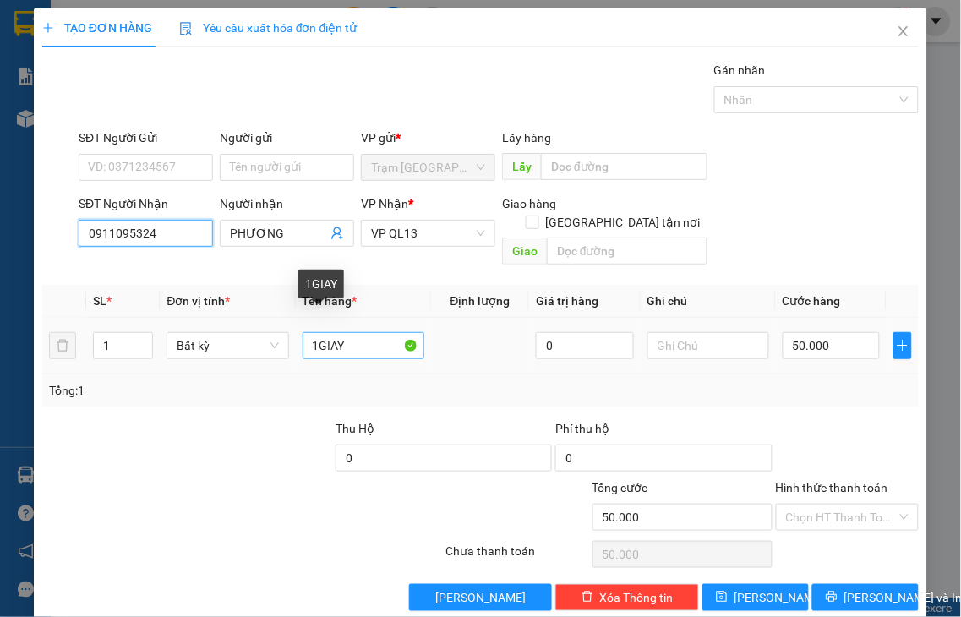
type input "0911095324"
drag, startPoint x: 314, startPoint y: 319, endPoint x: 429, endPoint y: 305, distance: 115.7
click at [429, 318] on tr "1 Bất kỳ 1GIAY 0 50.000" at bounding box center [480, 346] width 876 height 57
type input "1 XỐP"
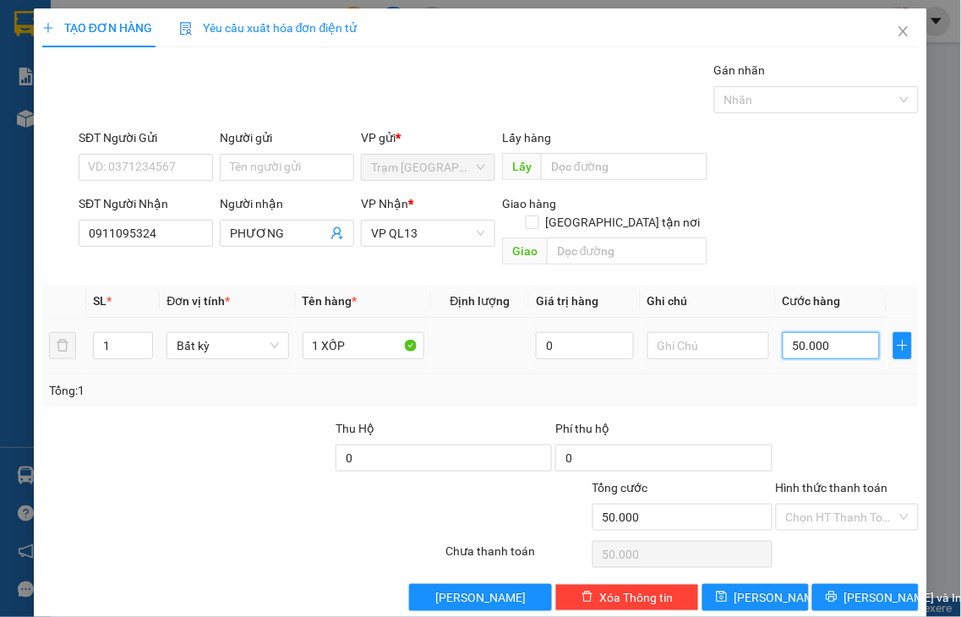
click at [838, 332] on input "50.000" at bounding box center [831, 345] width 97 height 27
type input "6"
type input "60"
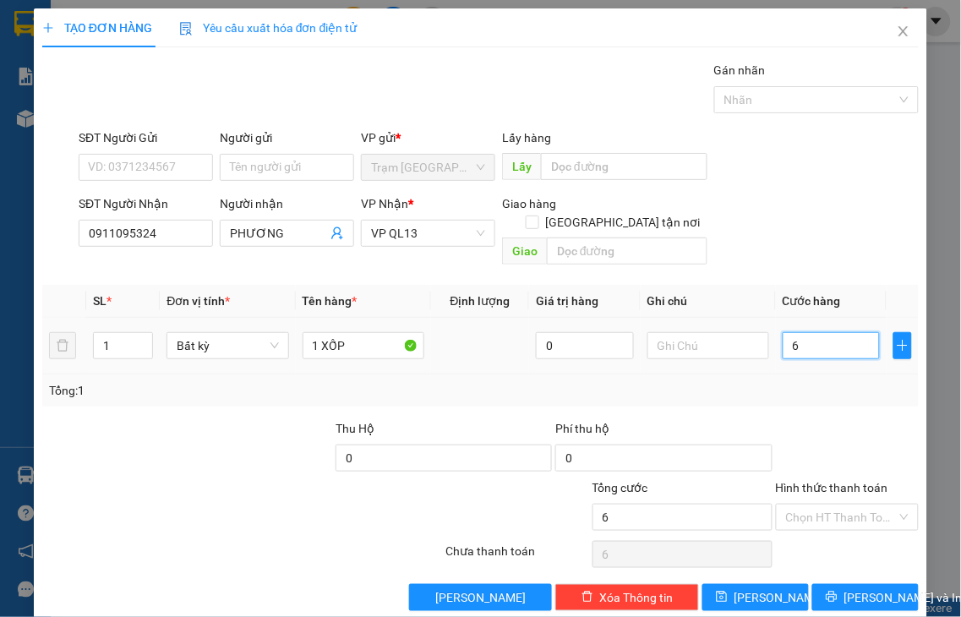
type input "60"
click at [795, 481] on label "Hình thức thanh toán" at bounding box center [832, 488] width 112 height 14
click at [795, 505] on input "Hình thức thanh toán" at bounding box center [842, 517] width 112 height 25
type input "60.000"
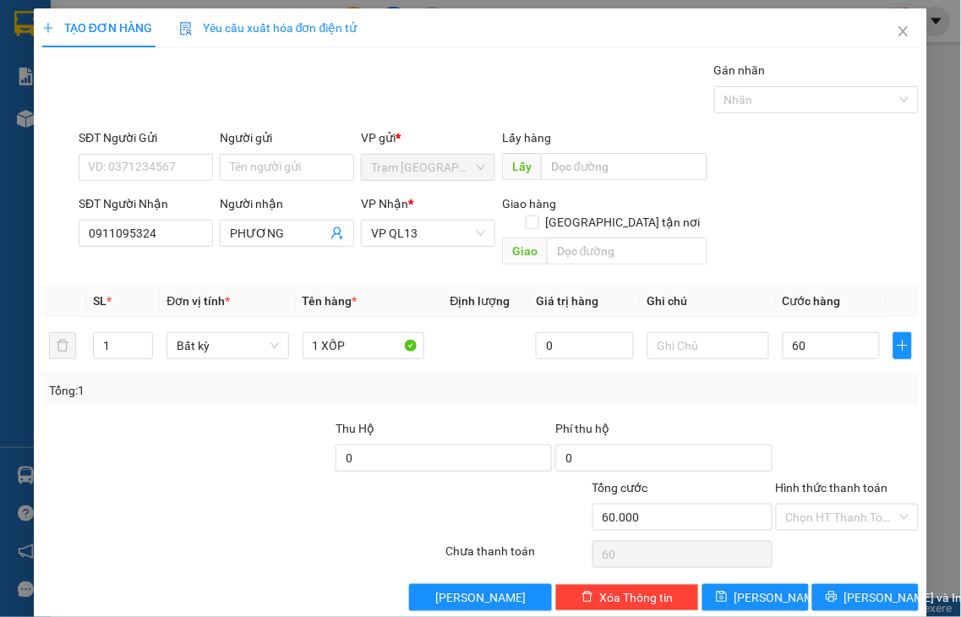
type input "60.000"
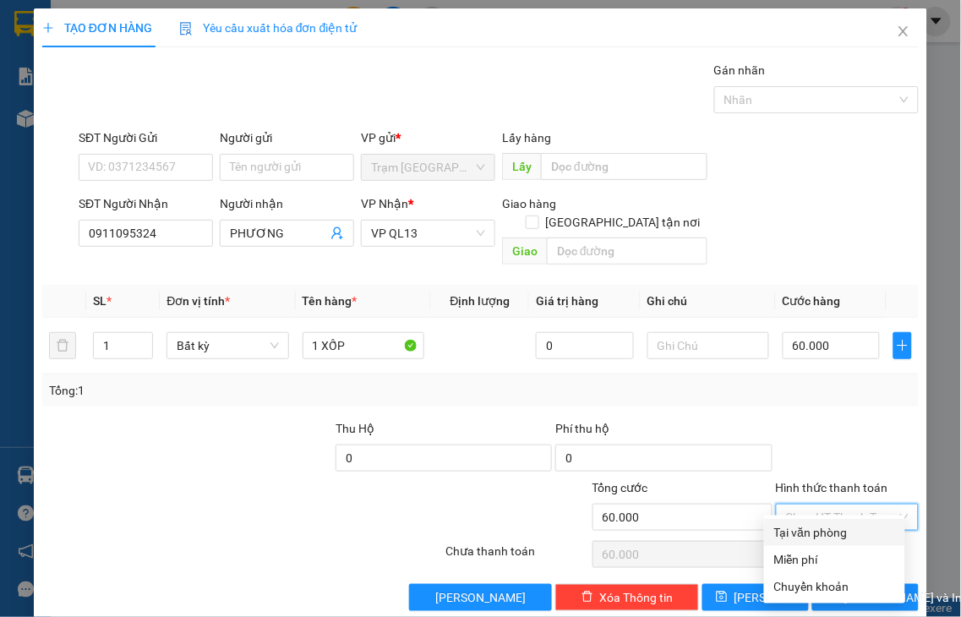
click at [833, 526] on div "Tại văn phòng" at bounding box center [834, 532] width 121 height 19
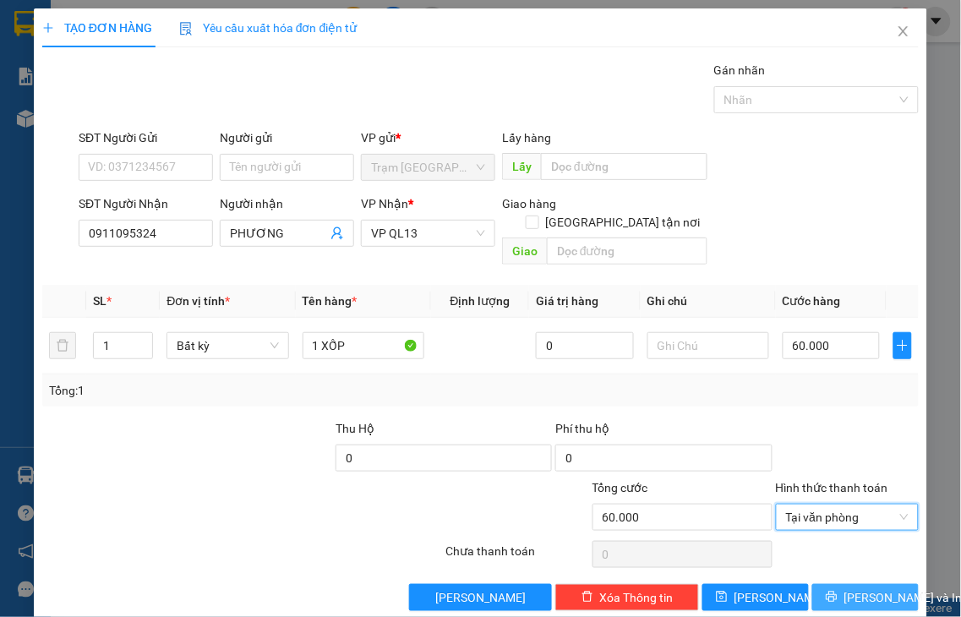
click at [874, 588] on span "Lưu và In" at bounding box center [903, 597] width 118 height 19
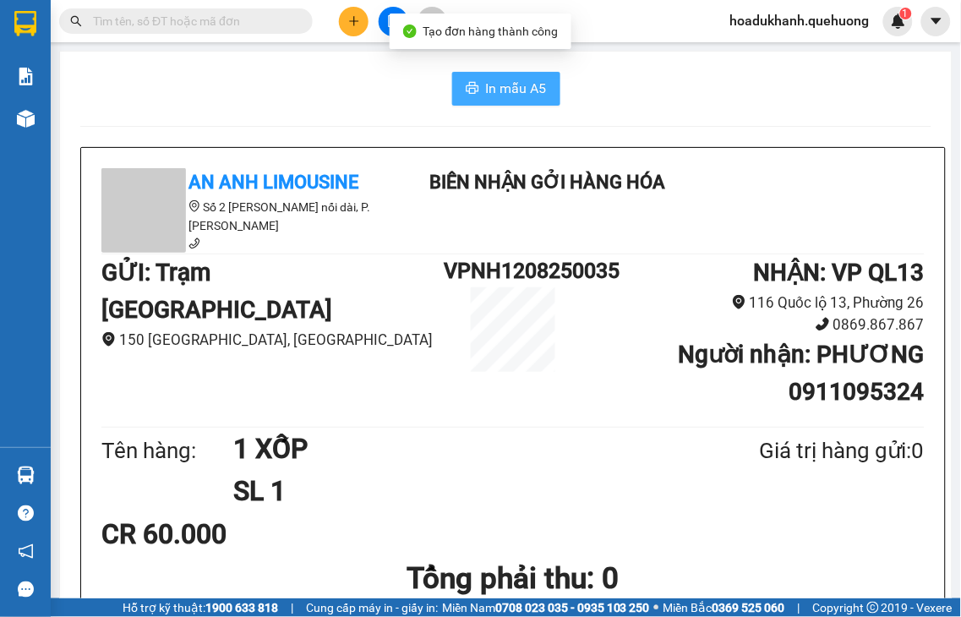
click at [471, 79] on button "In mẫu A5" at bounding box center [506, 89] width 108 height 34
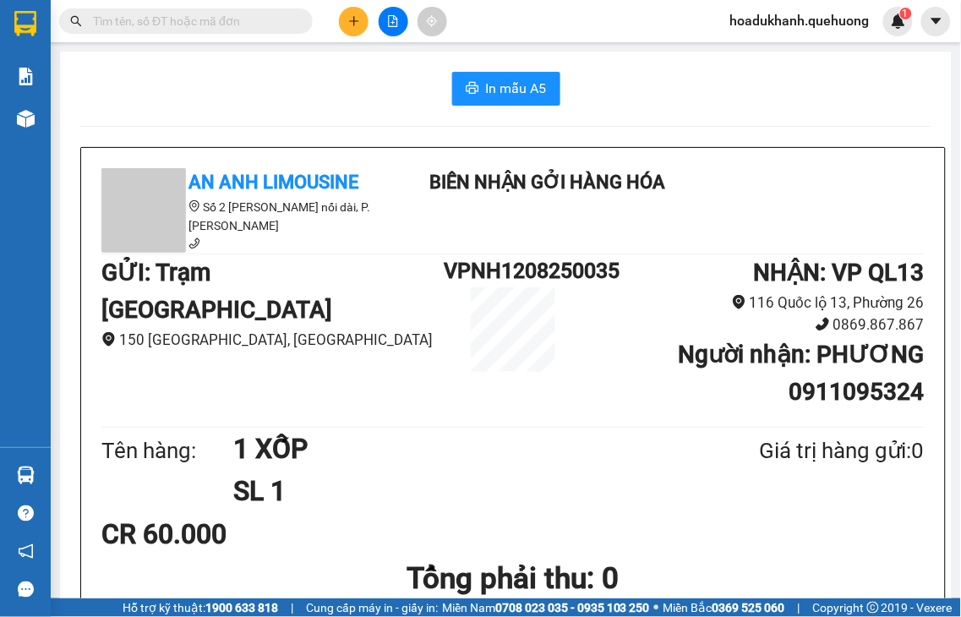
click at [353, 21] on icon "plus" at bounding box center [353, 20] width 9 height 1
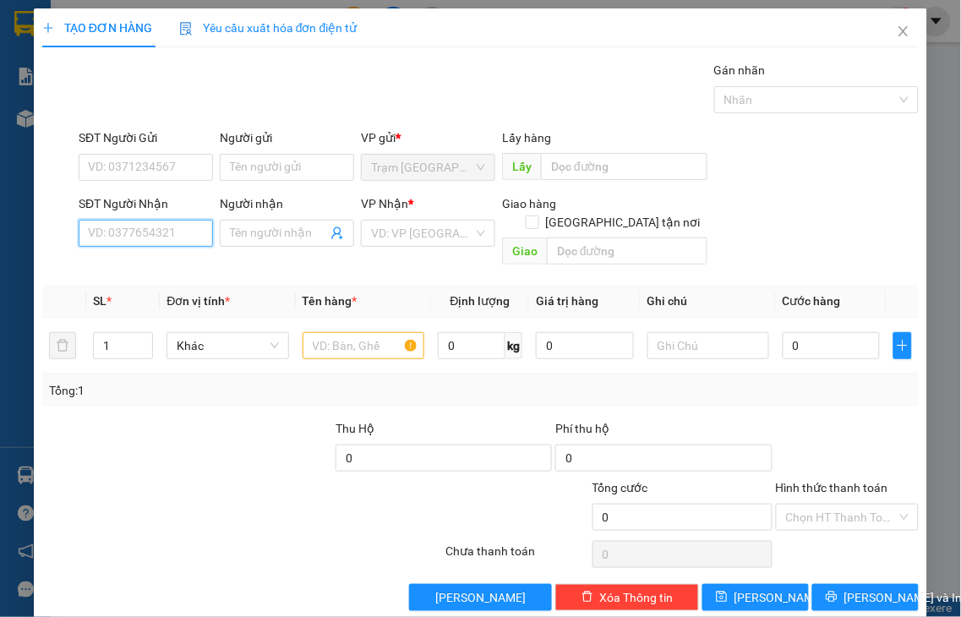
click at [188, 234] on input "SĐT Người Nhận" at bounding box center [146, 233] width 134 height 27
click at [188, 233] on input "0925" at bounding box center [146, 233] width 134 height 27
click at [178, 264] on div "0925153891 - TÁNH" at bounding box center [144, 267] width 112 height 19
type input "0925153891"
type input "TÁNH"
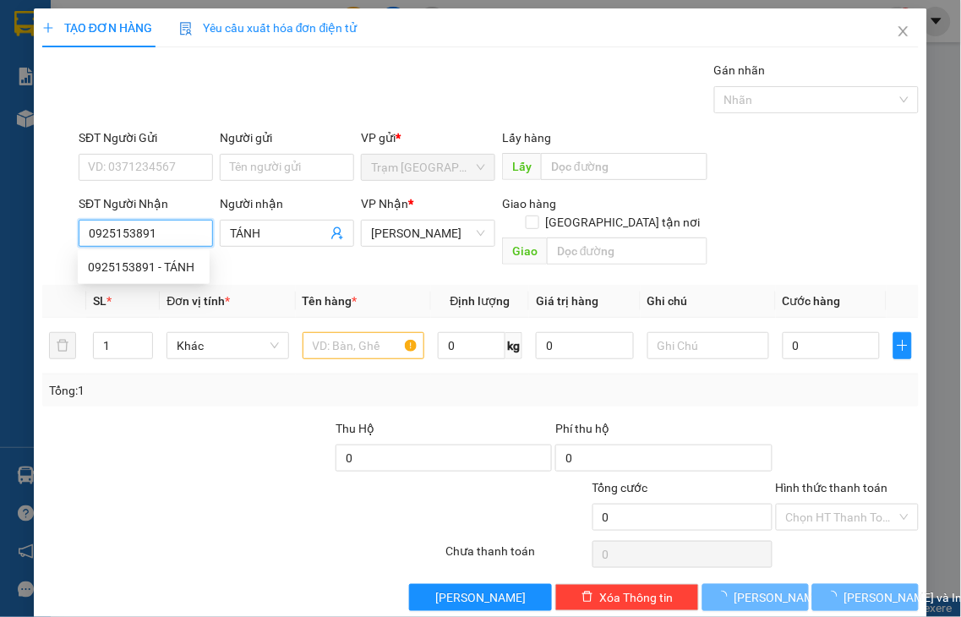
type input "50.000"
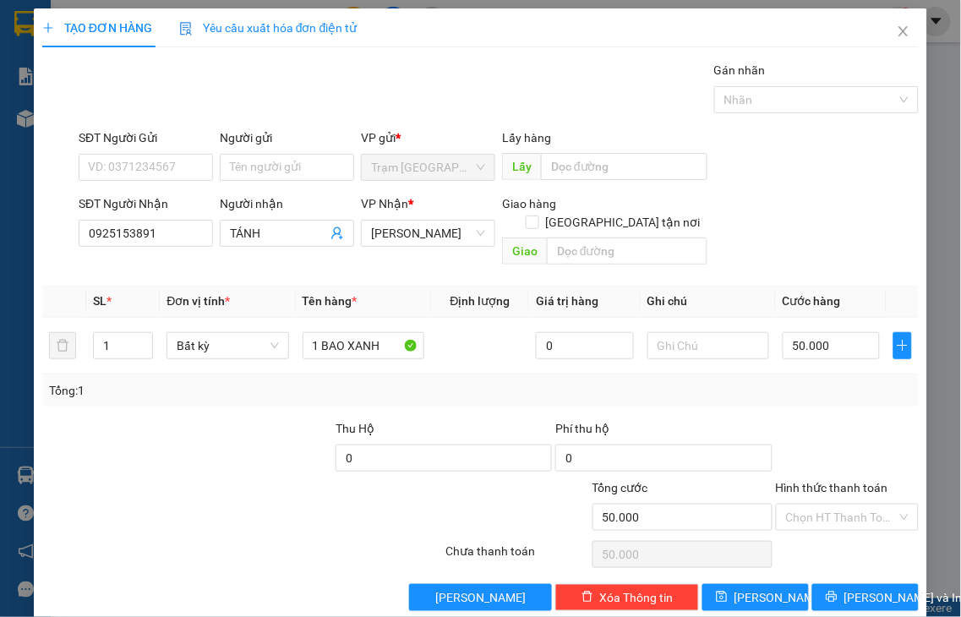
click at [839, 481] on label "Hình thức thanh toán" at bounding box center [832, 488] width 112 height 14
click at [839, 505] on input "Hình thức thanh toán" at bounding box center [842, 517] width 112 height 25
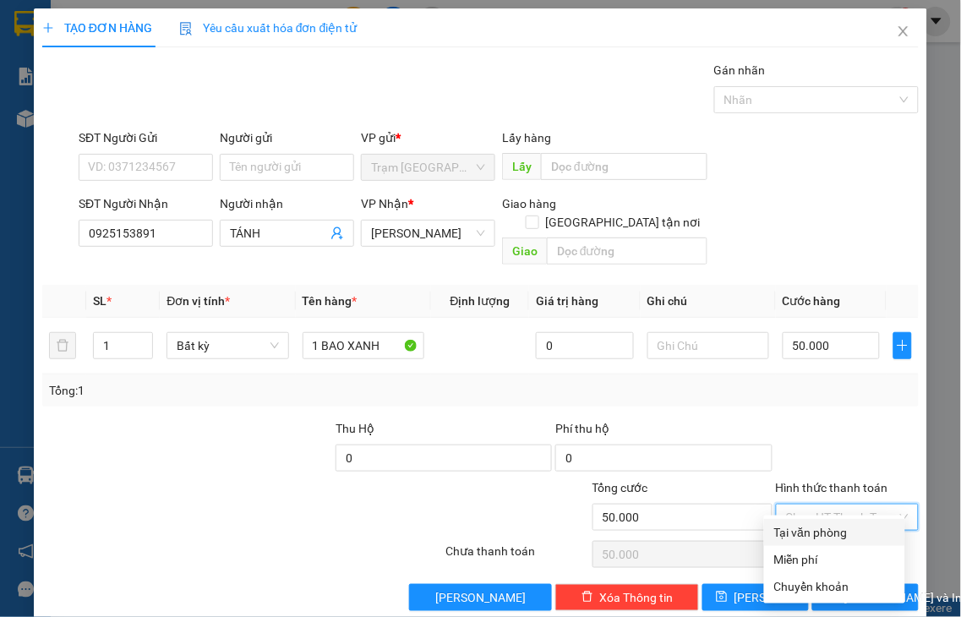
click at [847, 537] on div "Tại văn phòng" at bounding box center [834, 532] width 121 height 19
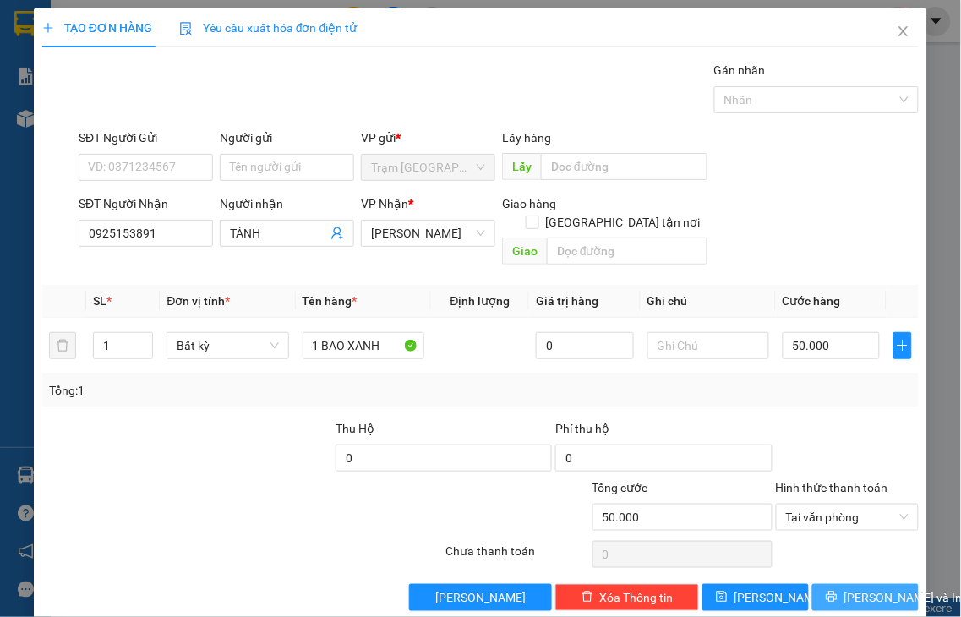
click at [856, 588] on span "Lưu và In" at bounding box center [903, 597] width 118 height 19
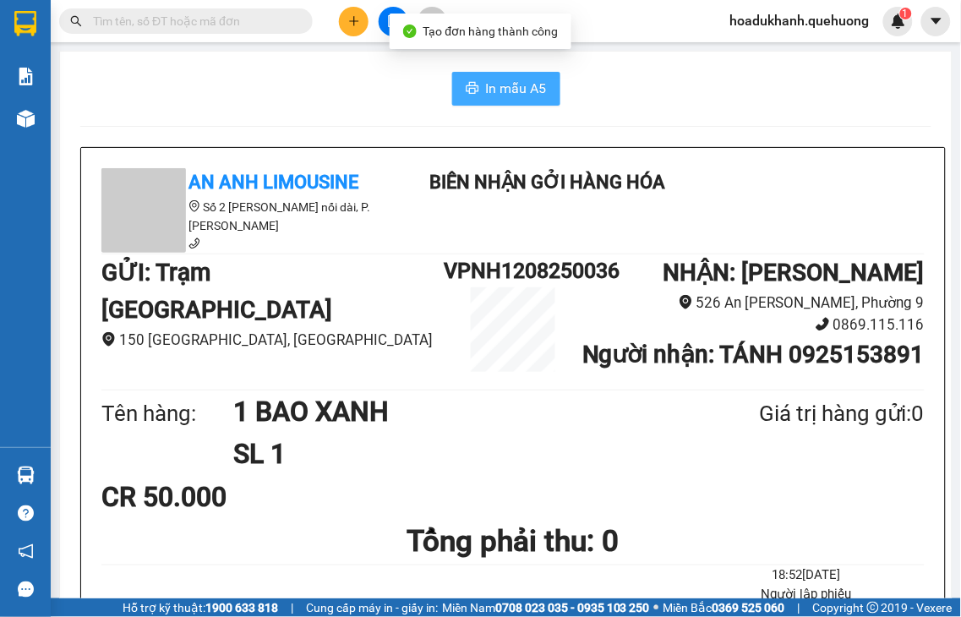
click at [486, 94] on span "In mẫu A5" at bounding box center [516, 88] width 61 height 21
click at [351, 18] on icon "plus" at bounding box center [354, 21] width 12 height 12
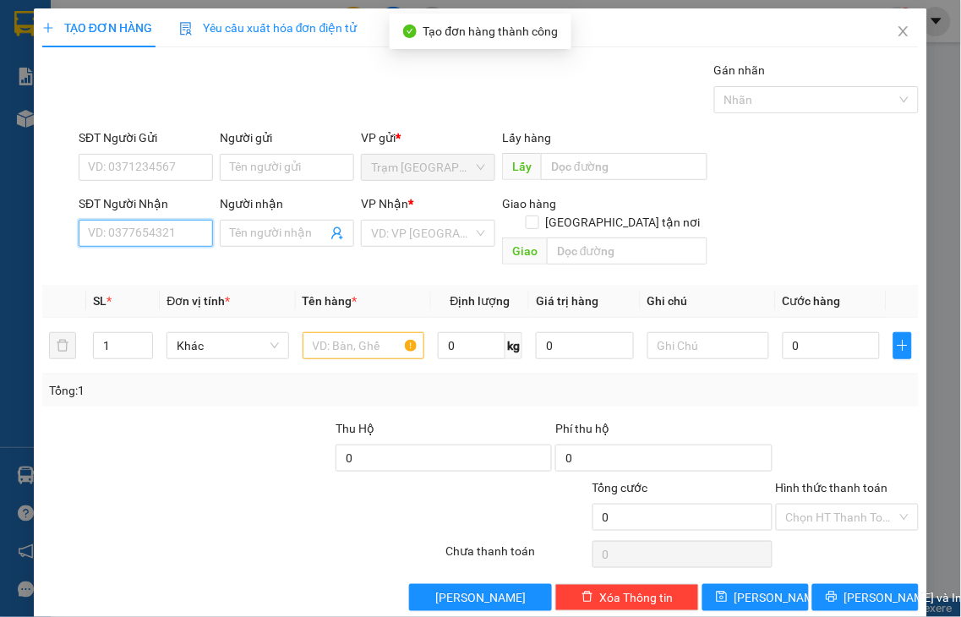
click at [180, 231] on input "SĐT Người Nhận" at bounding box center [146, 233] width 134 height 27
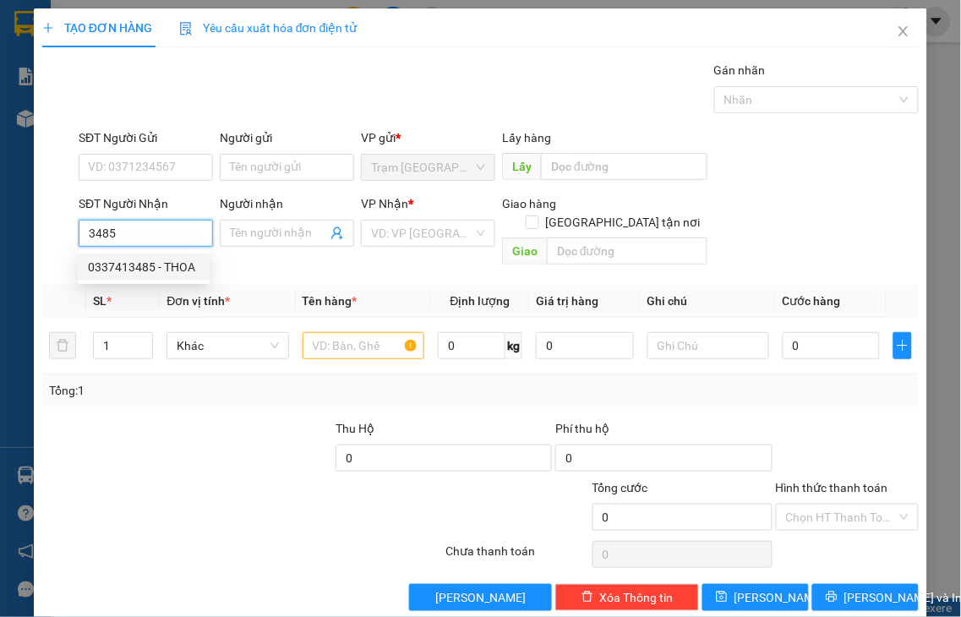
click at [176, 275] on div "0337413485 - THOA" at bounding box center [144, 267] width 112 height 19
type input "0337413485"
type input "[PERSON_NAME]"
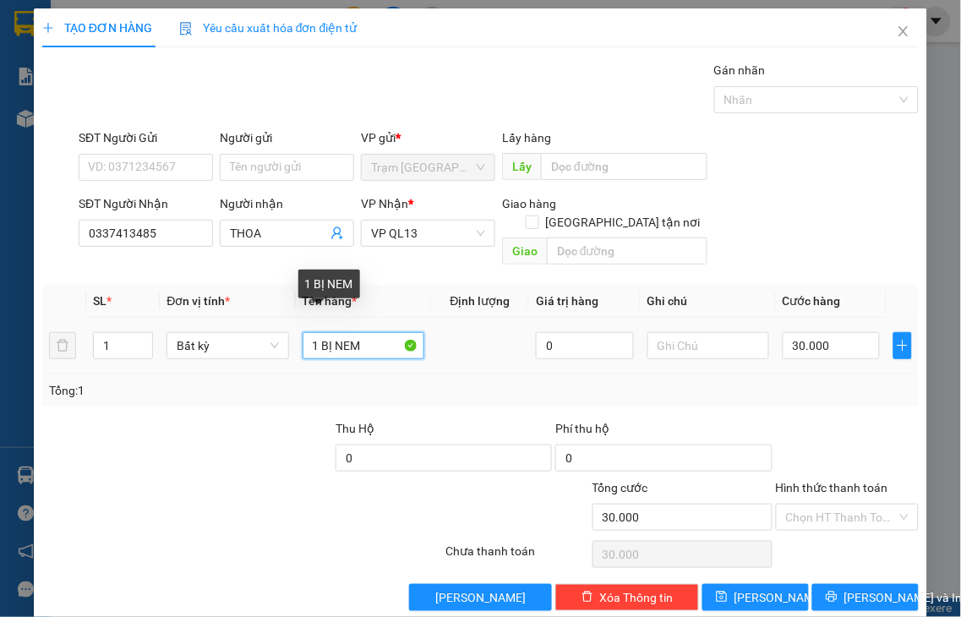
drag, startPoint x: 317, startPoint y: 323, endPoint x: 496, endPoint y: 314, distance: 179.4
click at [496, 318] on tr "1 Bất kỳ 1 BỊ NEM 0 30.000" at bounding box center [480, 346] width 876 height 57
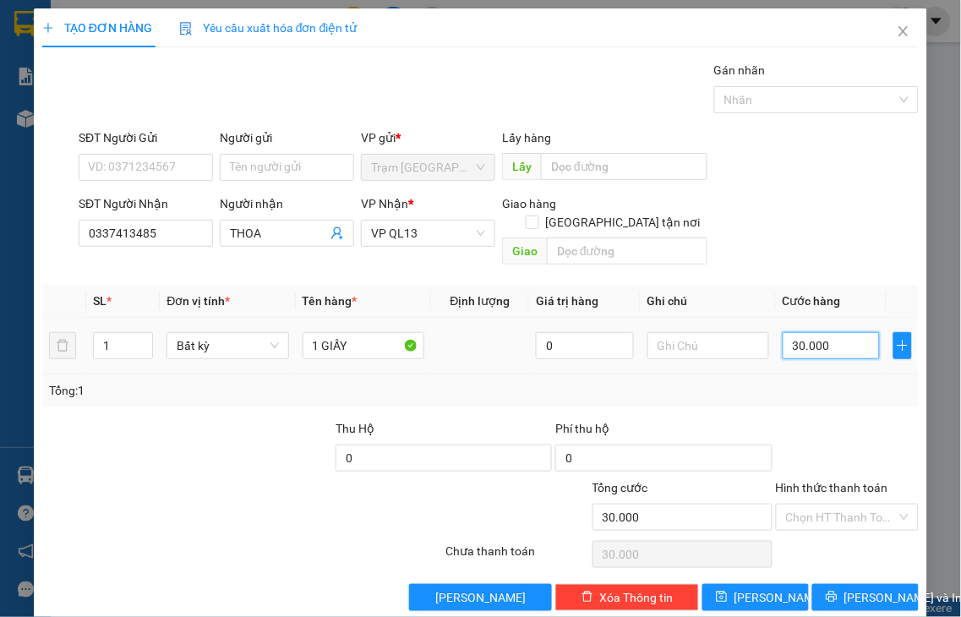
click at [848, 332] on input "30.000" at bounding box center [831, 345] width 97 height 27
click at [805, 481] on label "Hình thức thanh toán" at bounding box center [832, 488] width 112 height 14
click at [805, 505] on input "Hình thức thanh toán" at bounding box center [842, 517] width 112 height 25
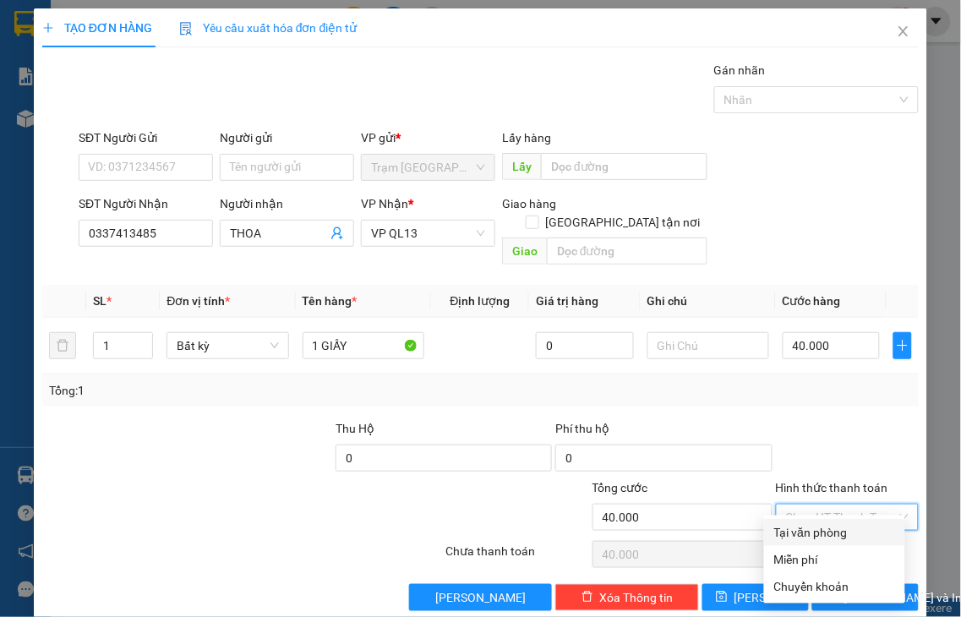
click at [840, 530] on div "Tại văn phòng" at bounding box center [834, 532] width 121 height 19
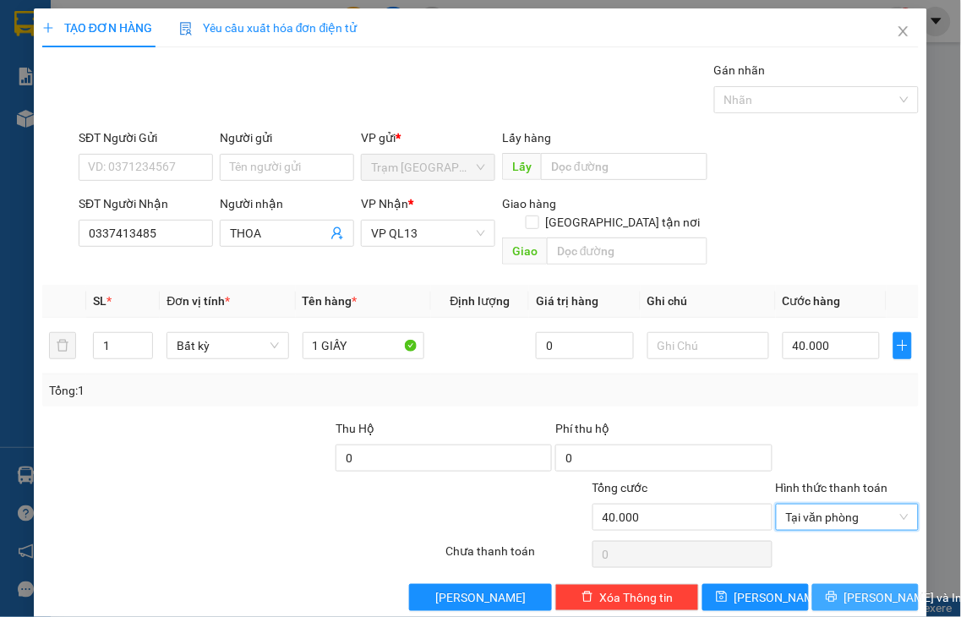
click at [860, 588] on span "Lưu và In" at bounding box center [903, 597] width 118 height 19
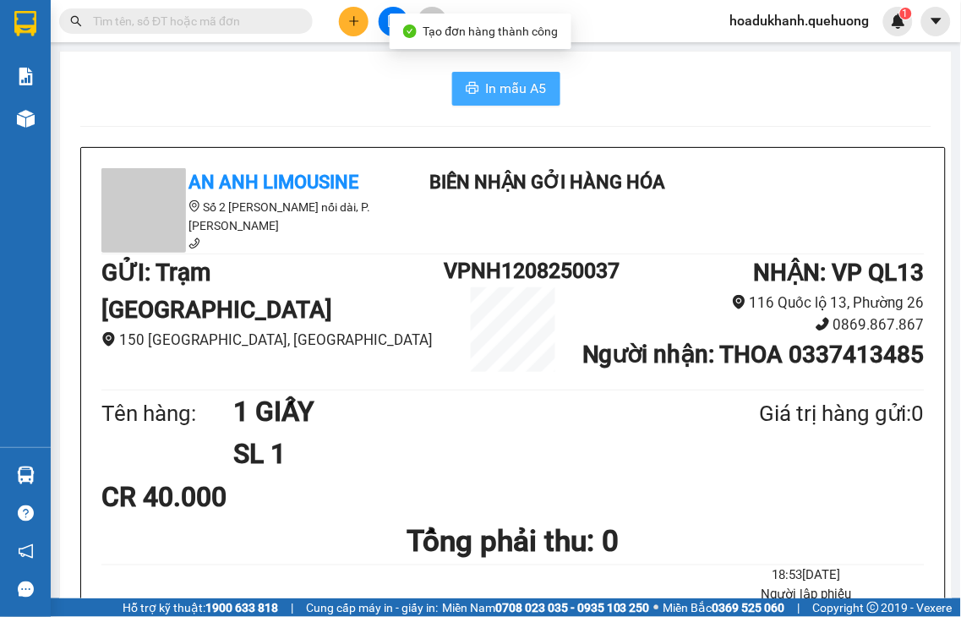
click at [511, 89] on span "In mẫu A5" at bounding box center [516, 88] width 61 height 21
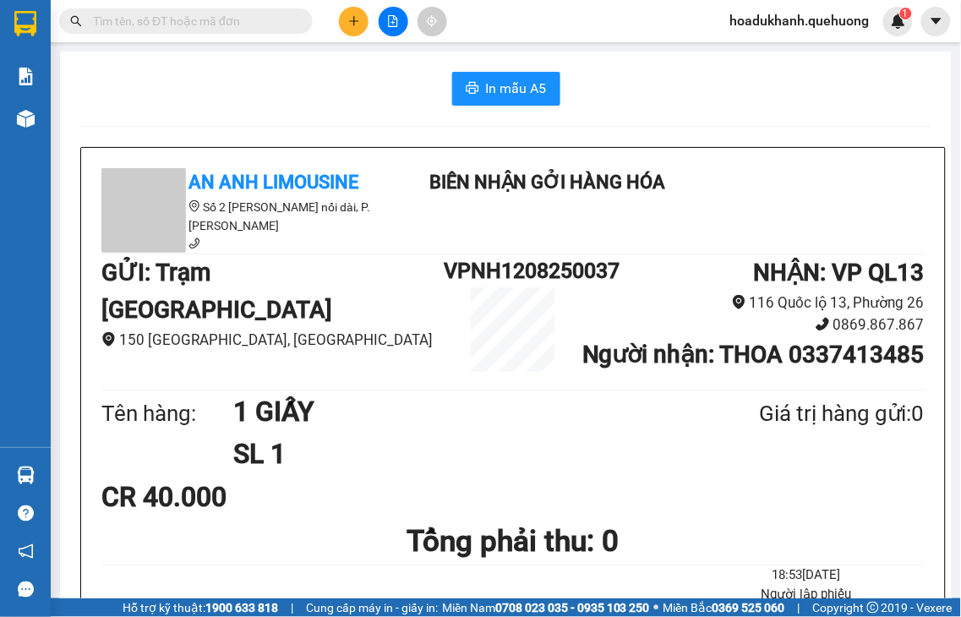
click at [355, 27] on button at bounding box center [354, 22] width 30 height 30
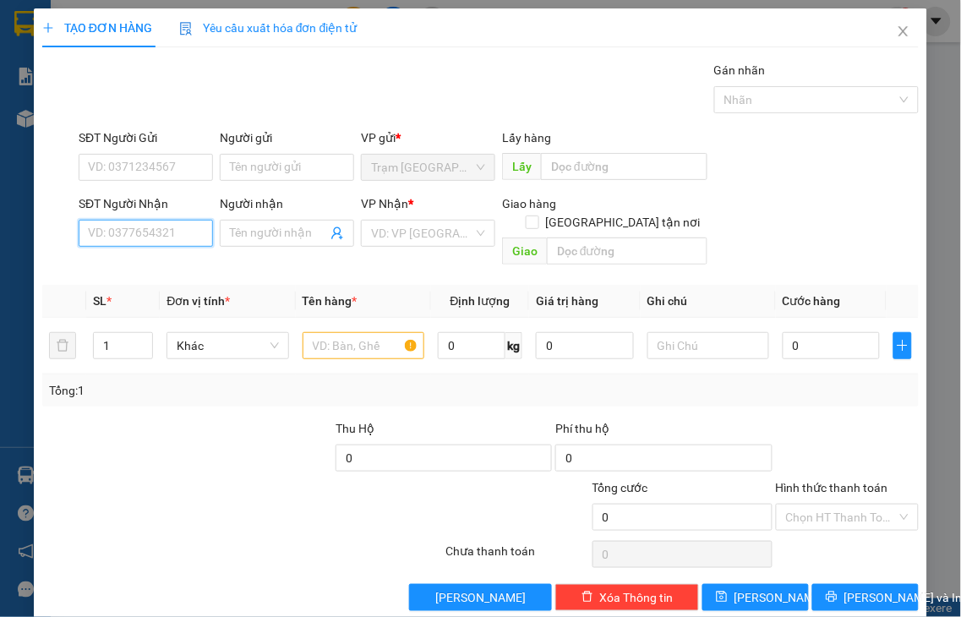
drag, startPoint x: 192, startPoint y: 228, endPoint x: 196, endPoint y: 221, distance: 8.7
click at [195, 227] on input "SĐT Người Nhận" at bounding box center [146, 233] width 134 height 27
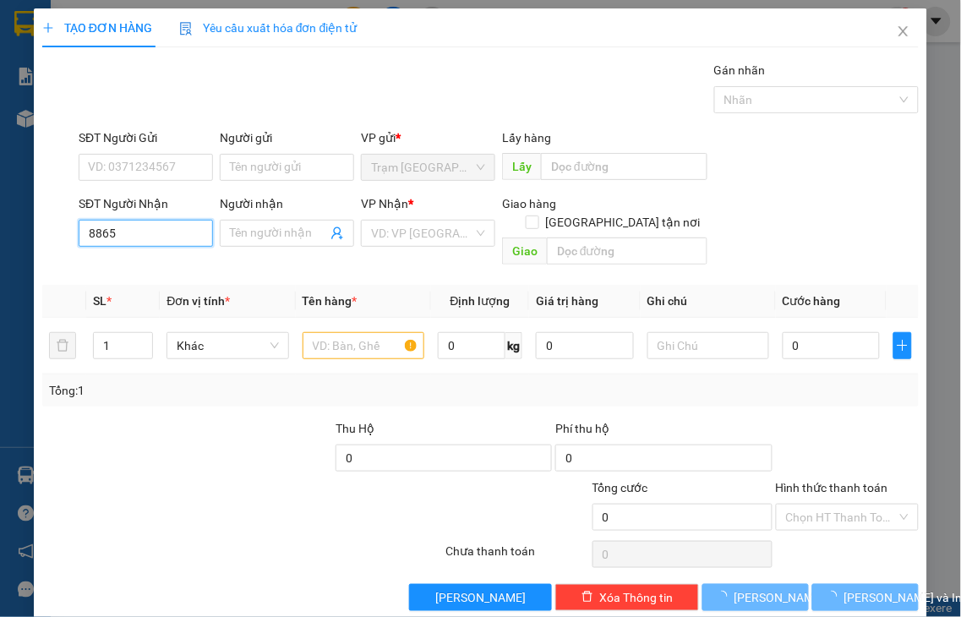
click at [199, 221] on input "8865" at bounding box center [146, 233] width 134 height 27
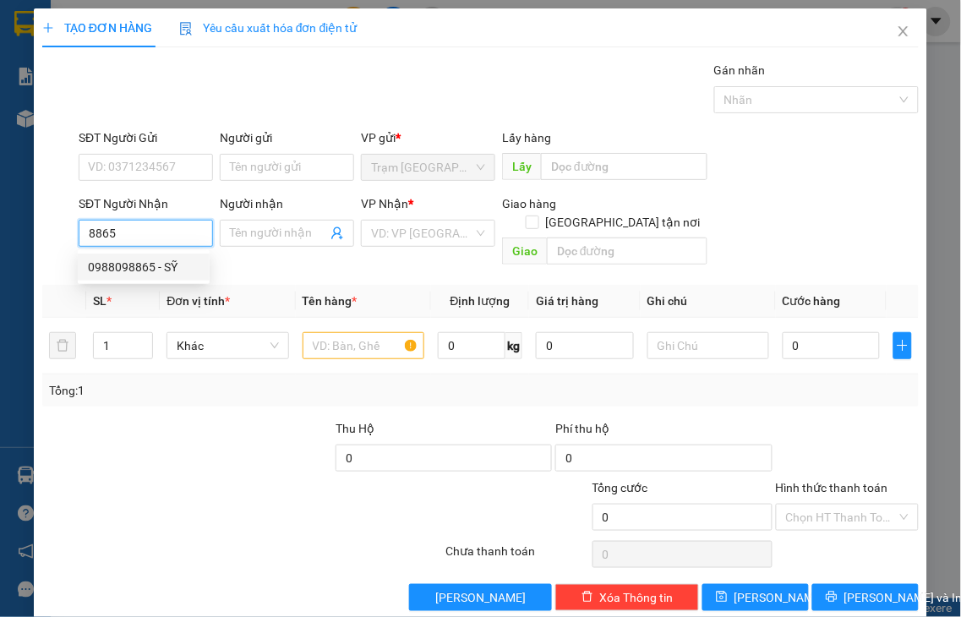
click at [167, 274] on div "0988098865 - SỸ" at bounding box center [144, 267] width 112 height 19
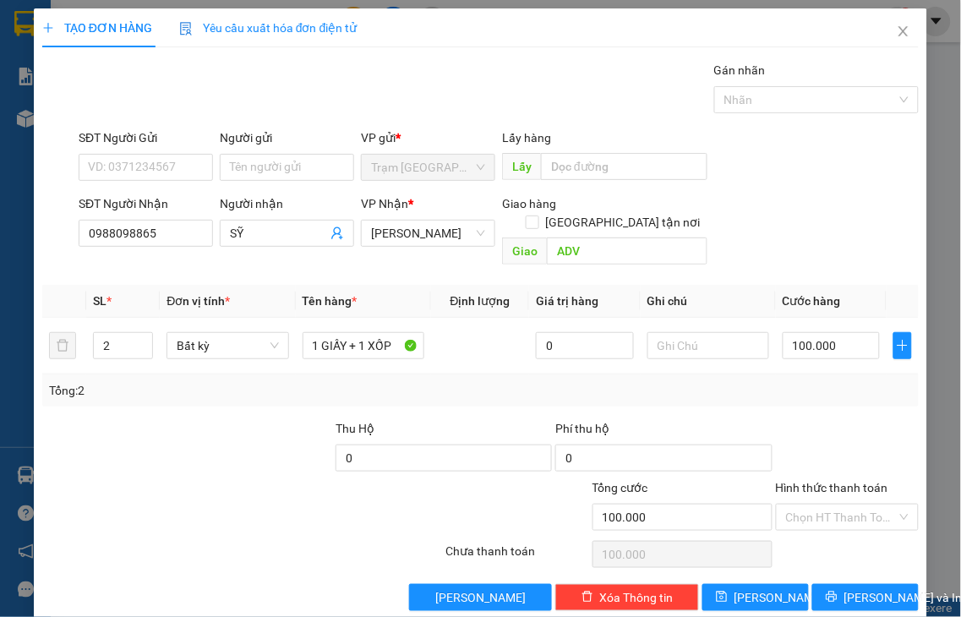
click at [814, 481] on label "Hình thức thanh toán" at bounding box center [832, 488] width 112 height 14
click at [814, 505] on input "Hình thức thanh toán" at bounding box center [842, 517] width 112 height 25
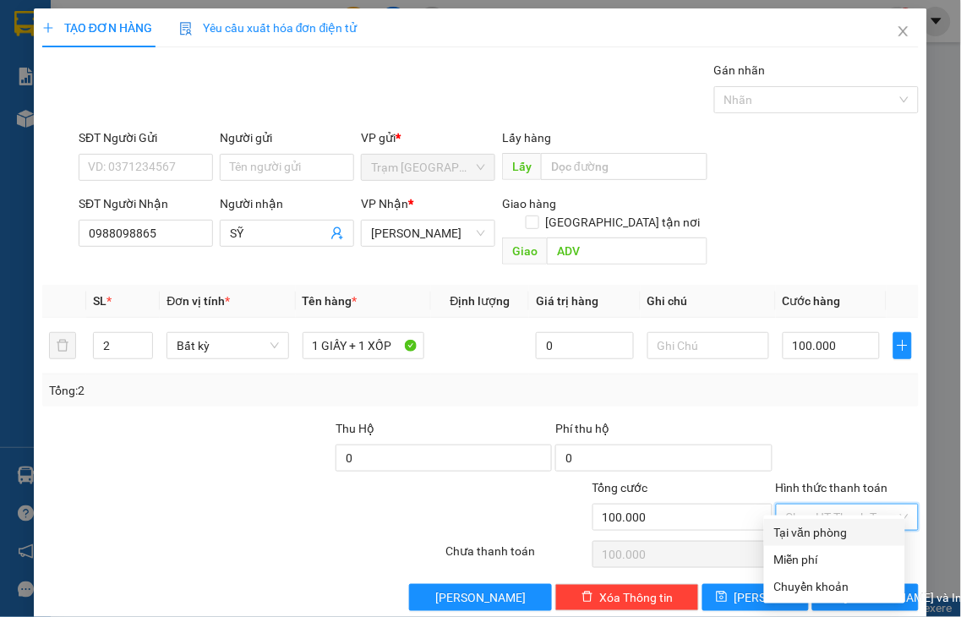
click at [823, 534] on div "Tại văn phòng" at bounding box center [834, 532] width 121 height 19
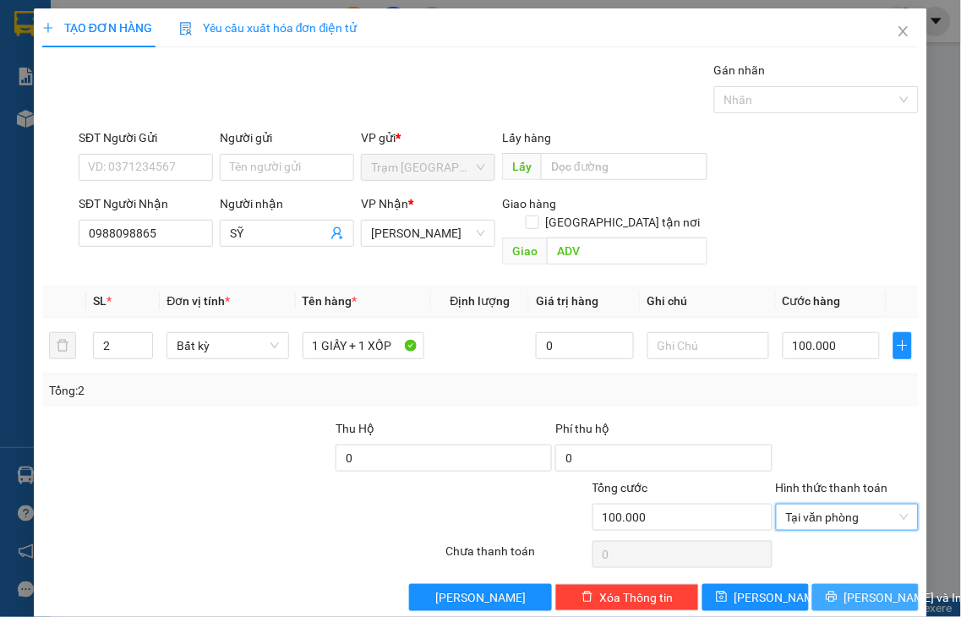
click at [844, 588] on span "Lưu và In" at bounding box center [903, 597] width 118 height 19
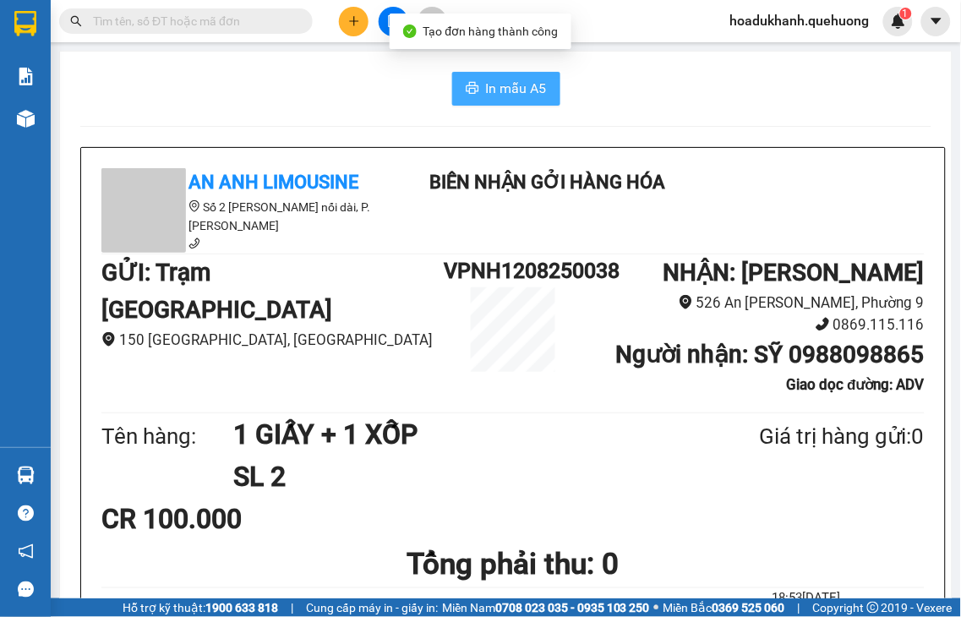
click at [495, 86] on span "In mẫu A5" at bounding box center [516, 88] width 61 height 21
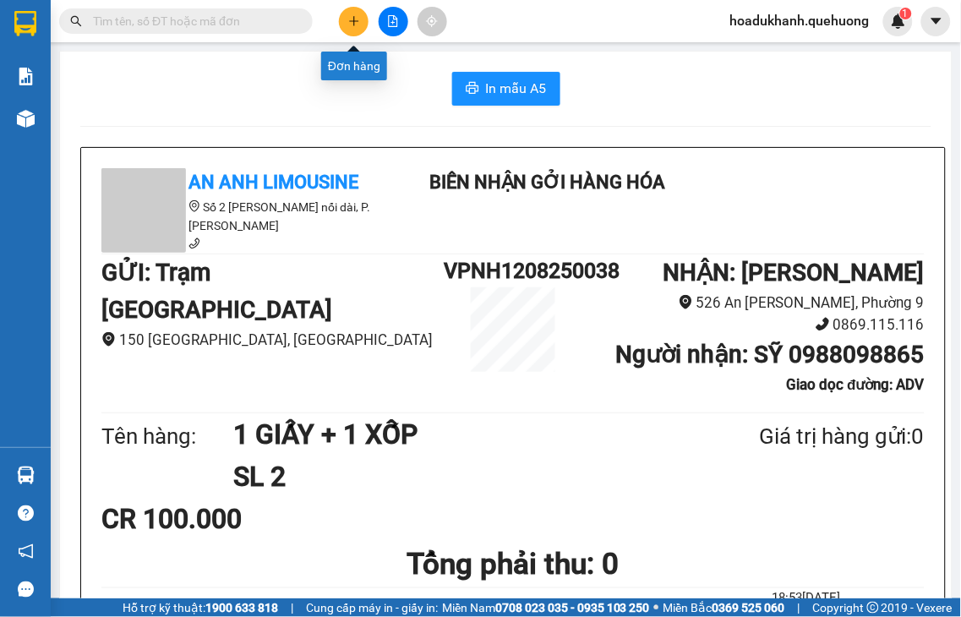
click at [357, 29] on button at bounding box center [354, 22] width 30 height 30
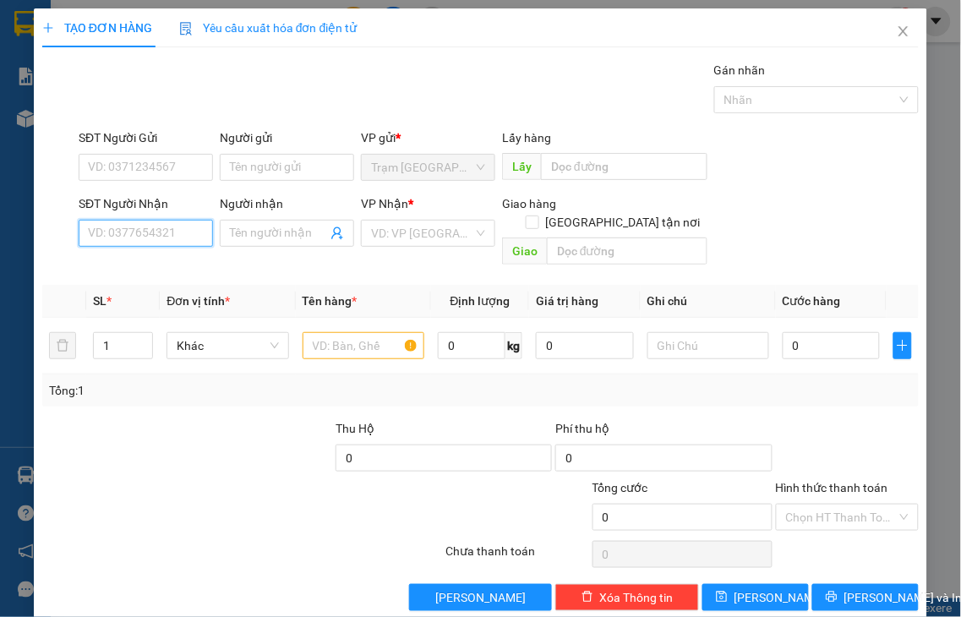
click at [165, 226] on input "SĐT Người Nhận" at bounding box center [146, 233] width 134 height 27
click at [165, 226] on input "0721" at bounding box center [146, 233] width 134 height 27
click at [169, 260] on div "0903350721 - NHIỄU" at bounding box center [144, 267] width 112 height 19
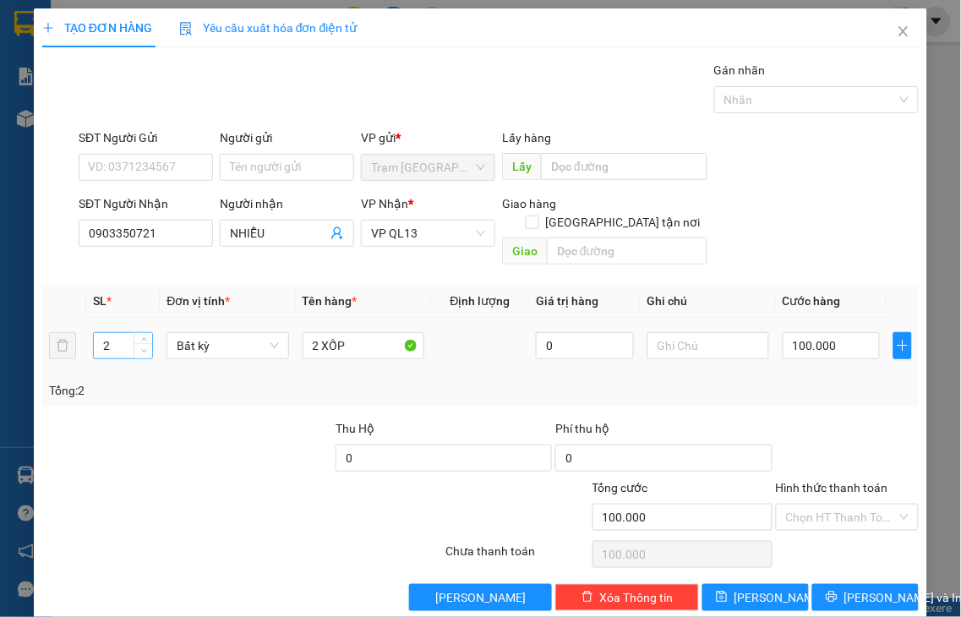
click at [141, 348] on icon "down" at bounding box center [144, 351] width 6 height 6
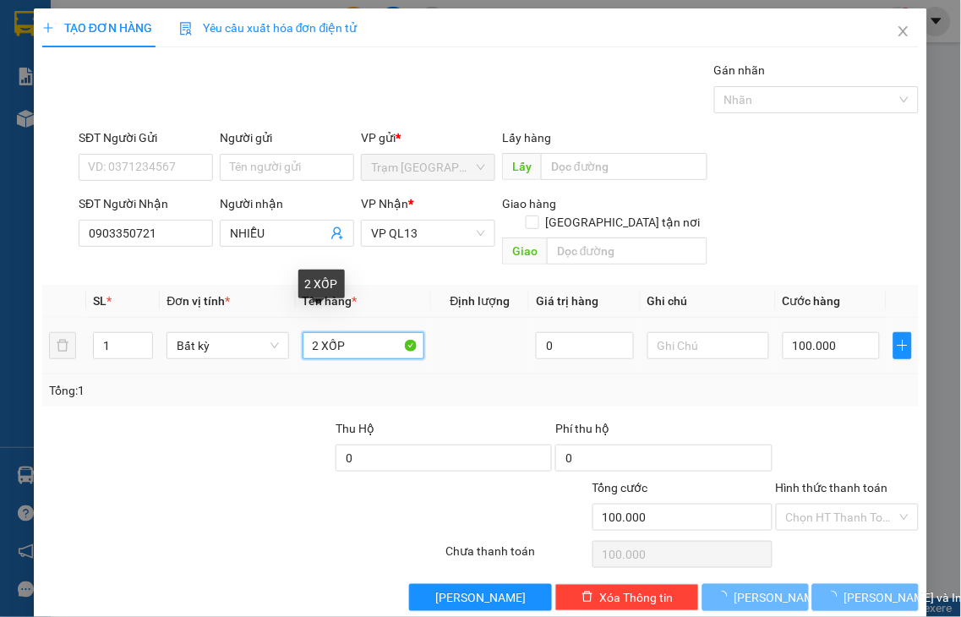
drag, startPoint x: 311, startPoint y: 322, endPoint x: 655, endPoint y: 374, distance: 348.0
click at [199, 353] on tr "1 Bất kỳ 2 XỐP 0 100.000" at bounding box center [480, 346] width 876 height 57
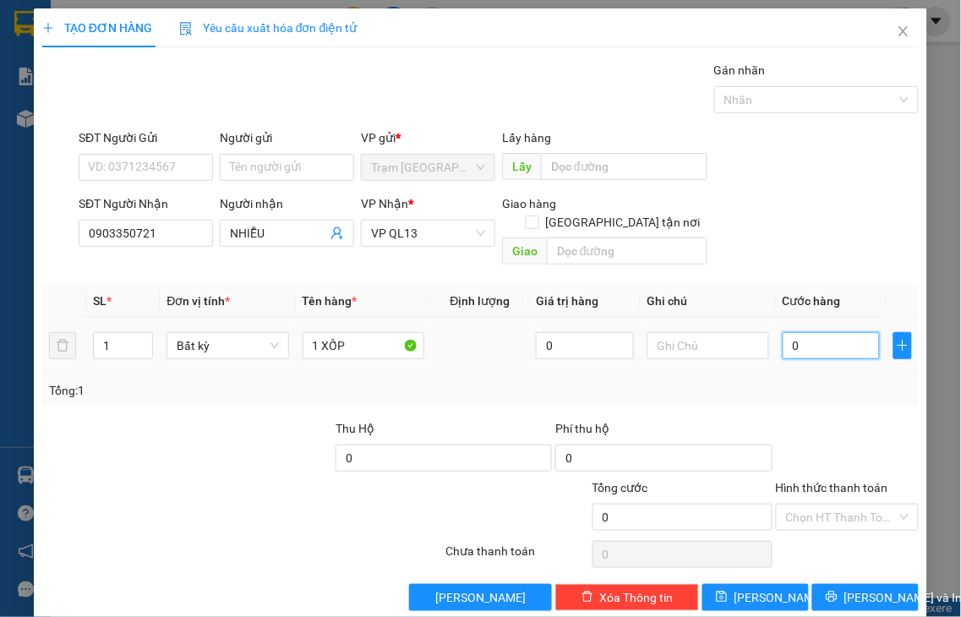
click at [797, 332] on input "0" at bounding box center [831, 345] width 97 height 27
click at [795, 481] on label "Hình thức thanh toán" at bounding box center [832, 488] width 112 height 14
click at [795, 505] on input "Hình thức thanh toán" at bounding box center [842, 517] width 112 height 25
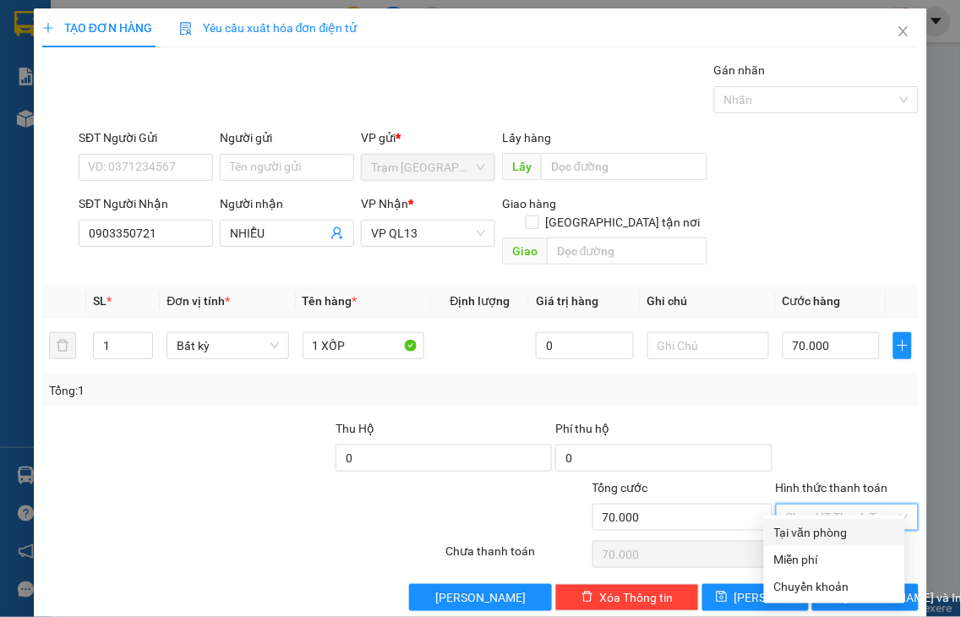
click at [835, 527] on div "Tại văn phòng" at bounding box center [834, 532] width 121 height 19
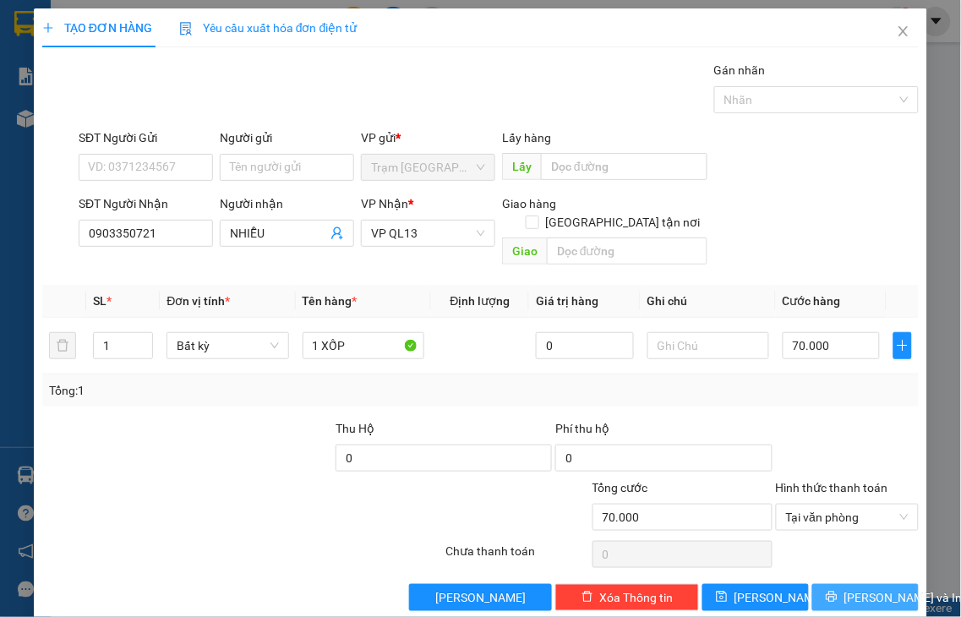
drag, startPoint x: 867, startPoint y: 573, endPoint x: 749, endPoint y: 518, distance: 130.5
click at [866, 588] on span "Lưu và In" at bounding box center [903, 597] width 118 height 19
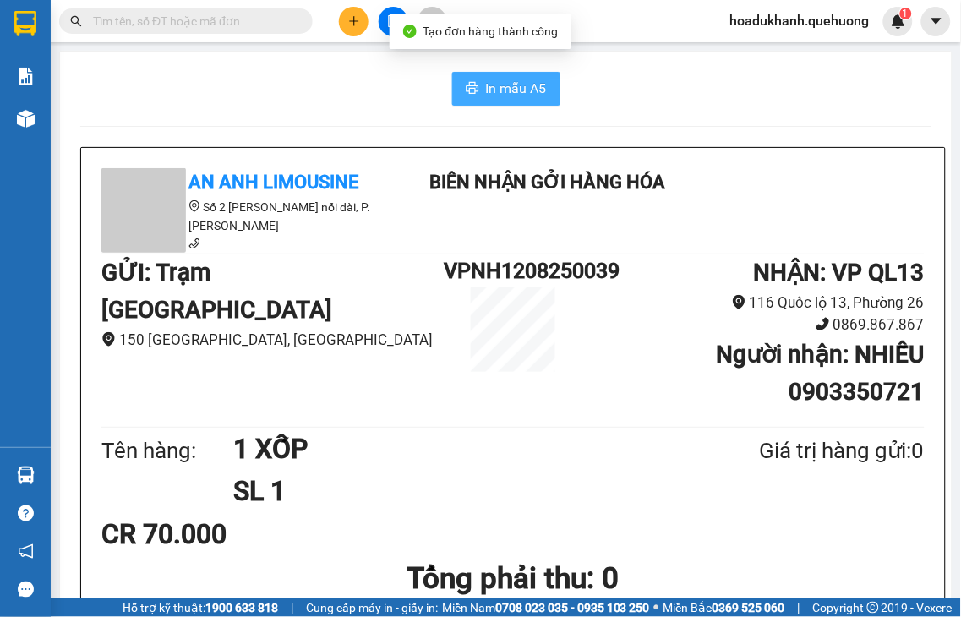
click at [505, 90] on span "In mẫu A5" at bounding box center [516, 88] width 61 height 21
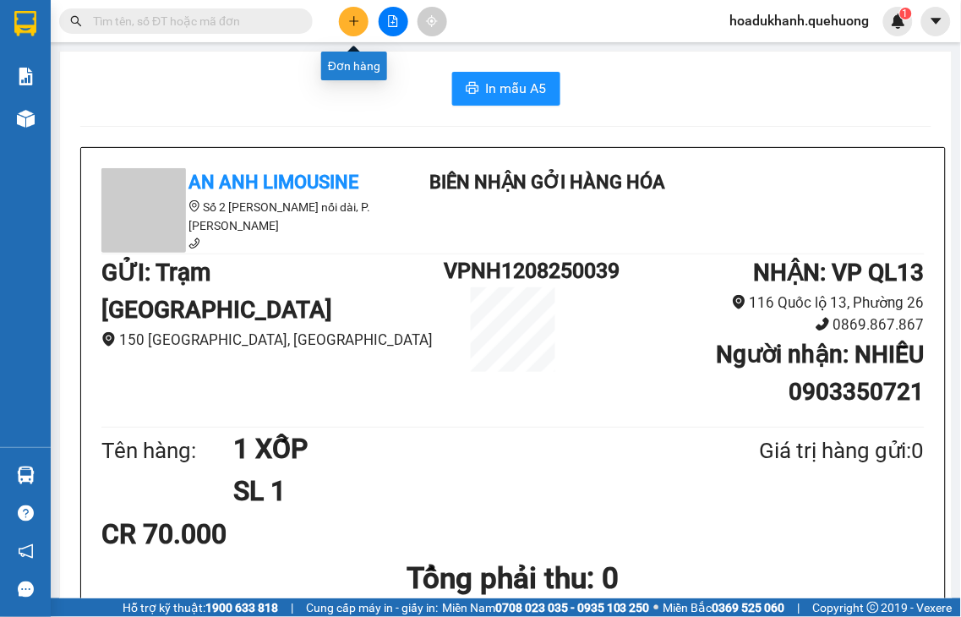
click at [351, 19] on icon "plus" at bounding box center [354, 21] width 12 height 12
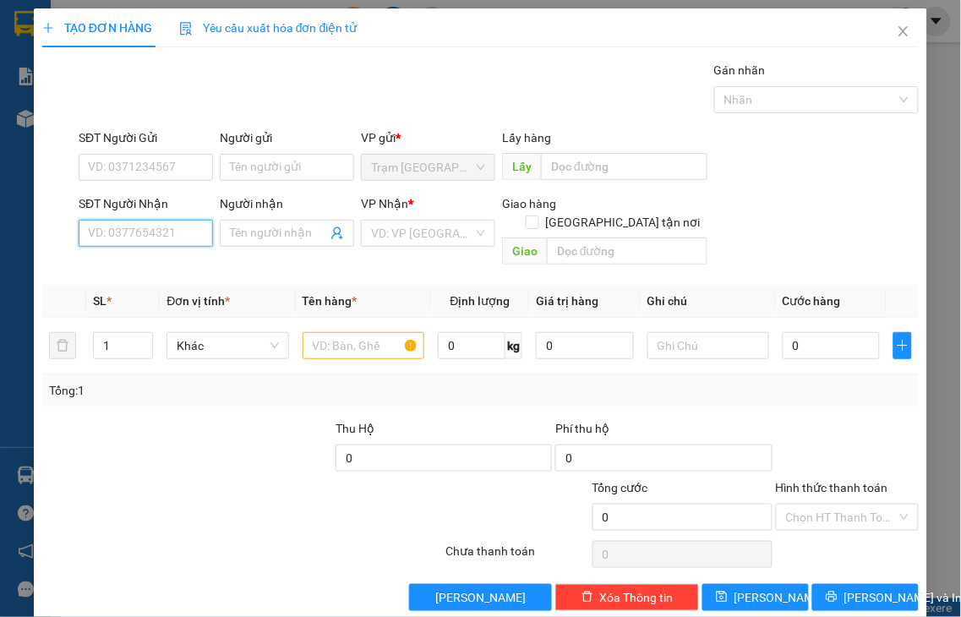
click at [183, 231] on input "SĐT Người Nhận" at bounding box center [146, 233] width 134 height 27
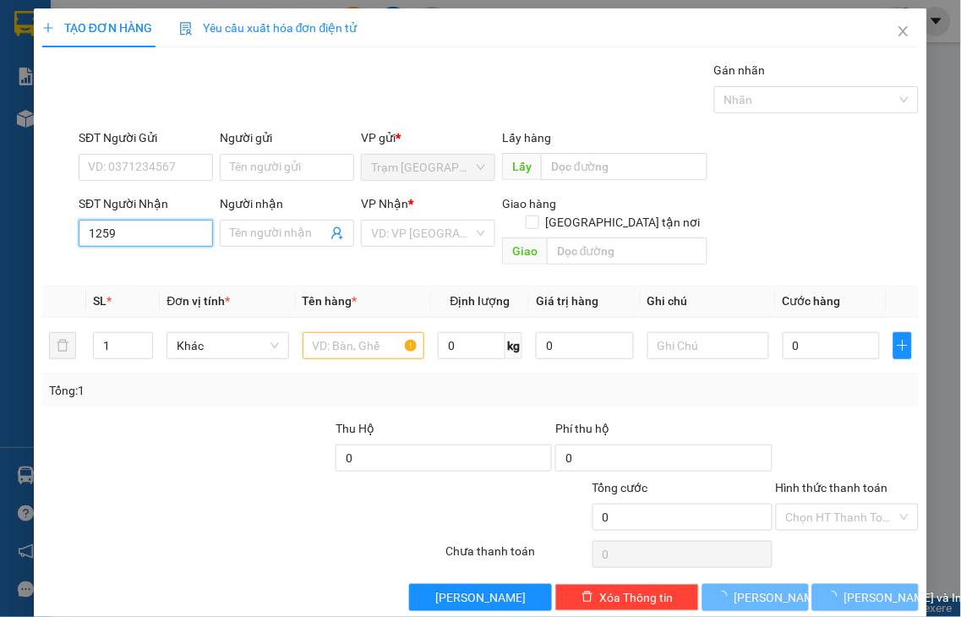
click at [183, 228] on input "1259" at bounding box center [146, 233] width 134 height 27
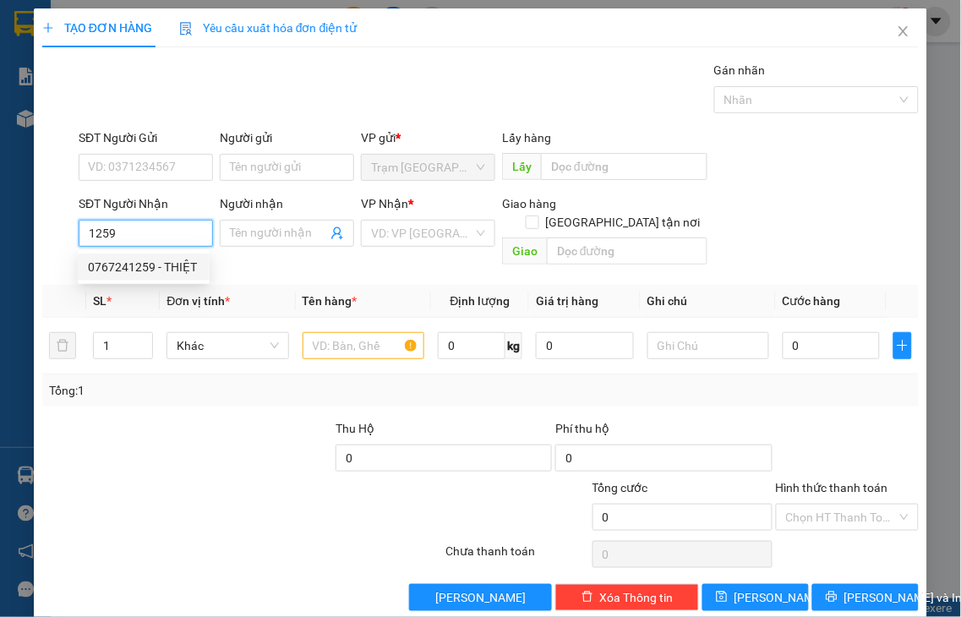
click at [172, 265] on div "0767241259 - THIỆT" at bounding box center [144, 267] width 112 height 19
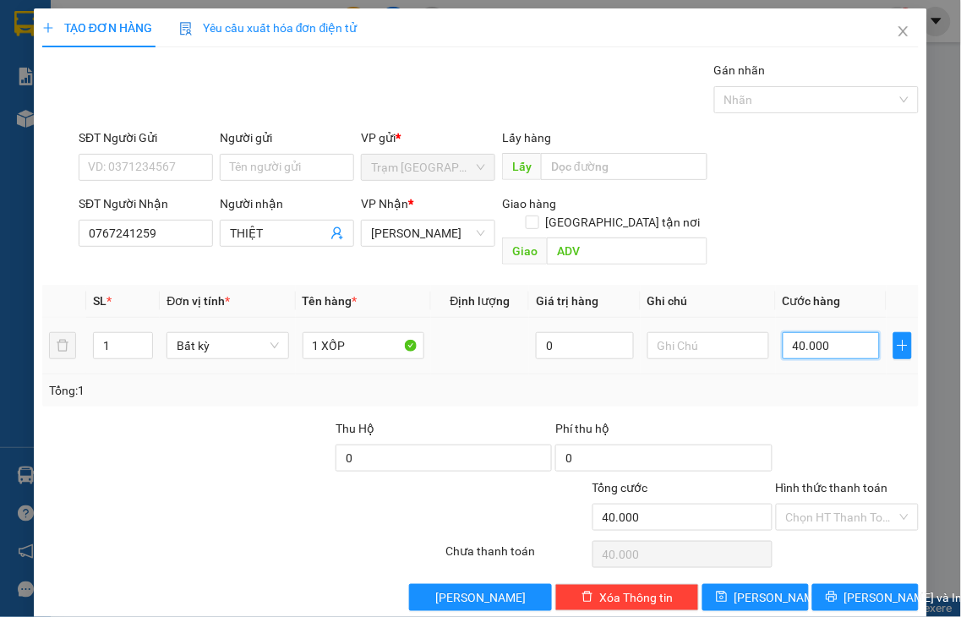
click at [816, 332] on input "40.000" at bounding box center [831, 345] width 97 height 27
click at [840, 481] on label "Hình thức thanh toán" at bounding box center [832, 488] width 112 height 14
click at [840, 505] on input "Hình thức thanh toán" at bounding box center [842, 517] width 112 height 25
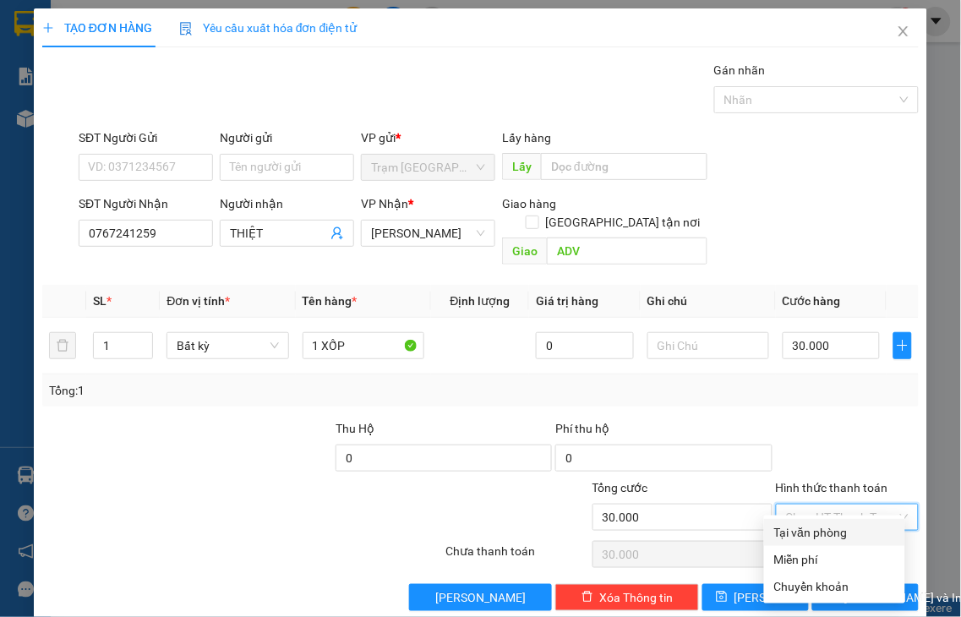
click at [841, 534] on div "Tại văn phòng" at bounding box center [834, 532] width 121 height 19
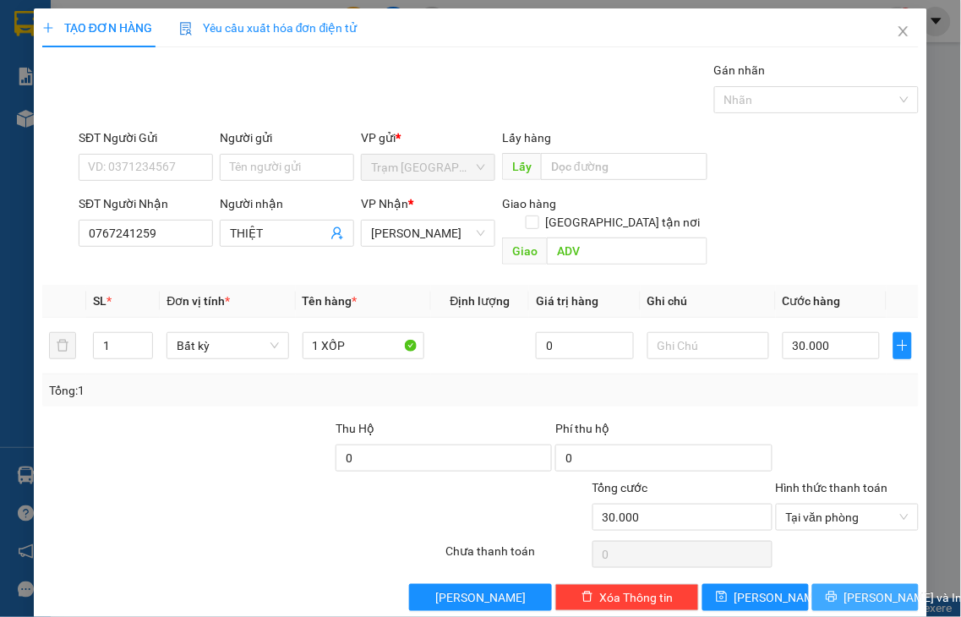
click at [857, 588] on span "Lưu và In" at bounding box center [903, 597] width 118 height 19
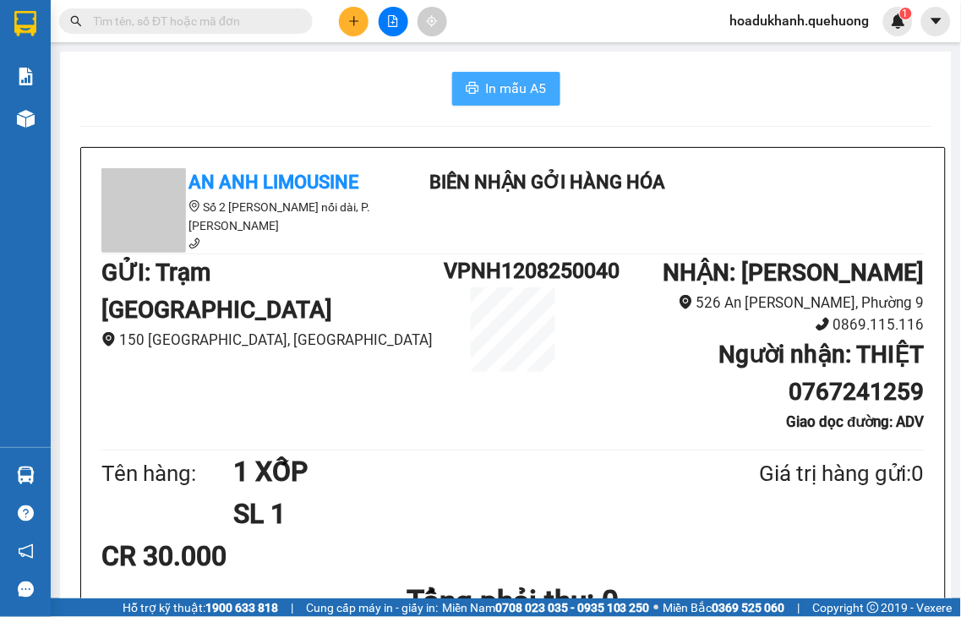
click at [525, 90] on span "In mẫu A5" at bounding box center [516, 88] width 61 height 21
click at [355, 27] on button at bounding box center [354, 22] width 30 height 30
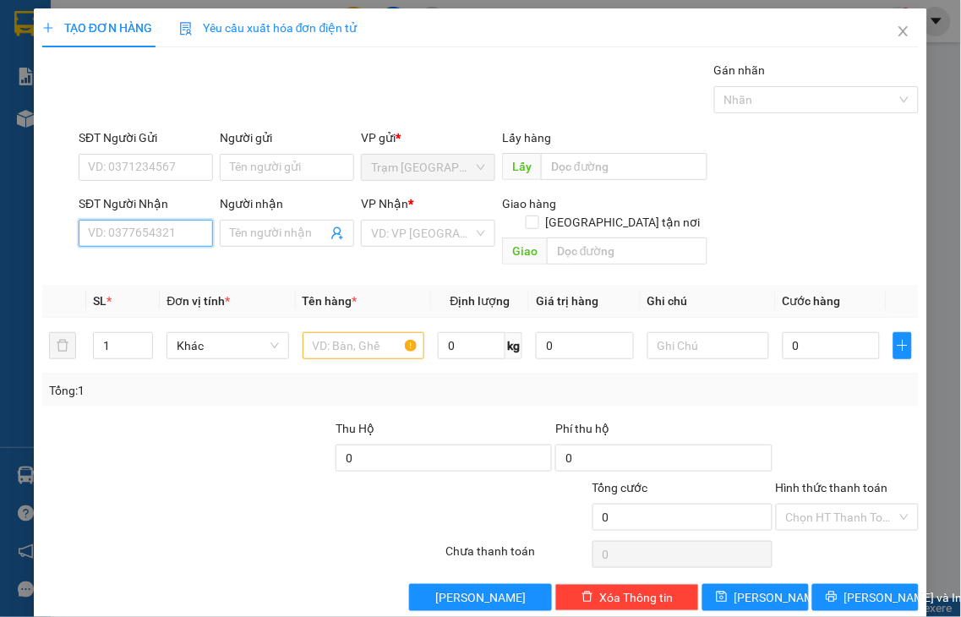
click at [131, 238] on input "SĐT Người Nhận" at bounding box center [146, 233] width 134 height 27
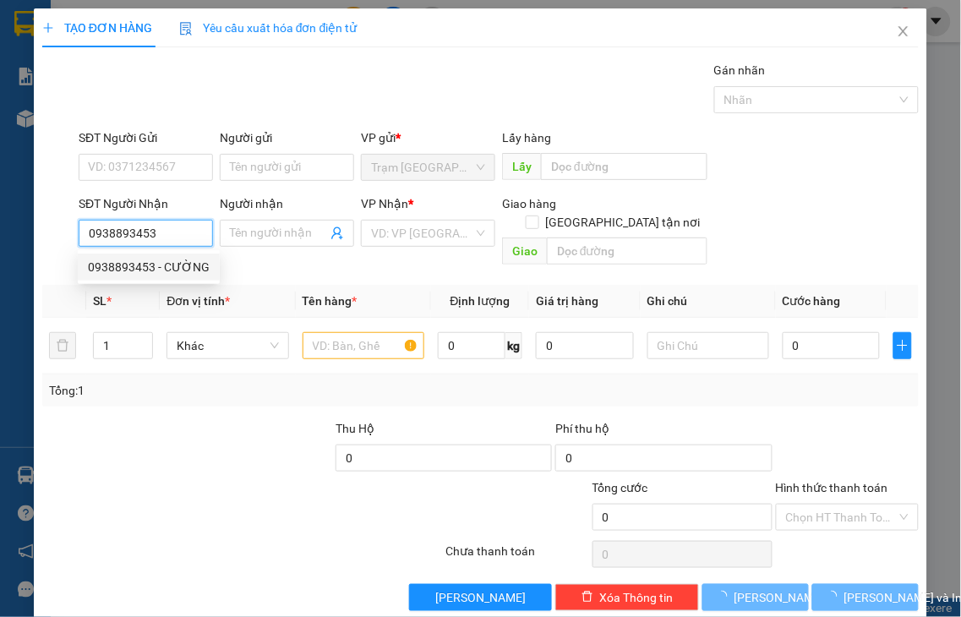
click at [158, 269] on div "0938893453 - CƯỜNG" at bounding box center [149, 267] width 122 height 19
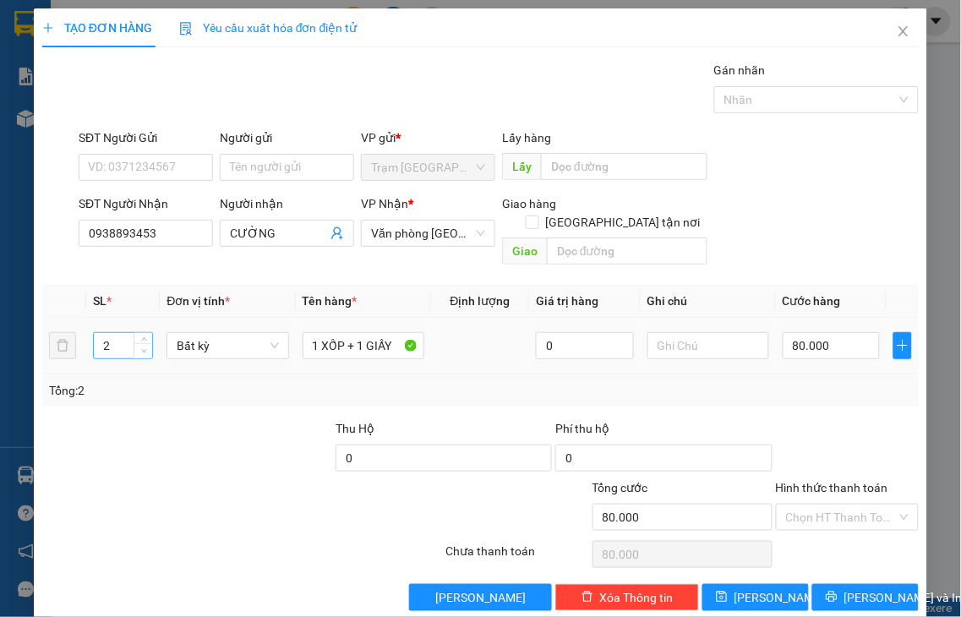
click at [139, 347] on span "down" at bounding box center [144, 352] width 10 height 10
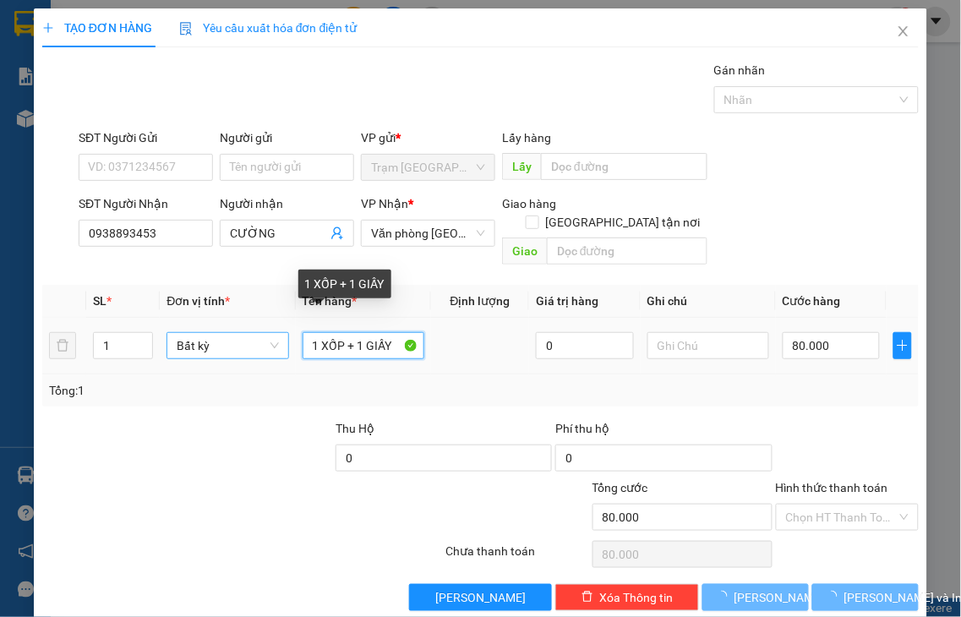
drag, startPoint x: 348, startPoint y: 325, endPoint x: 230, endPoint y: 334, distance: 118.7
click at [254, 347] on tr "1 Bất kỳ 1 XỐP + 1 GIẤY 0 80.000" at bounding box center [480, 346] width 876 height 57
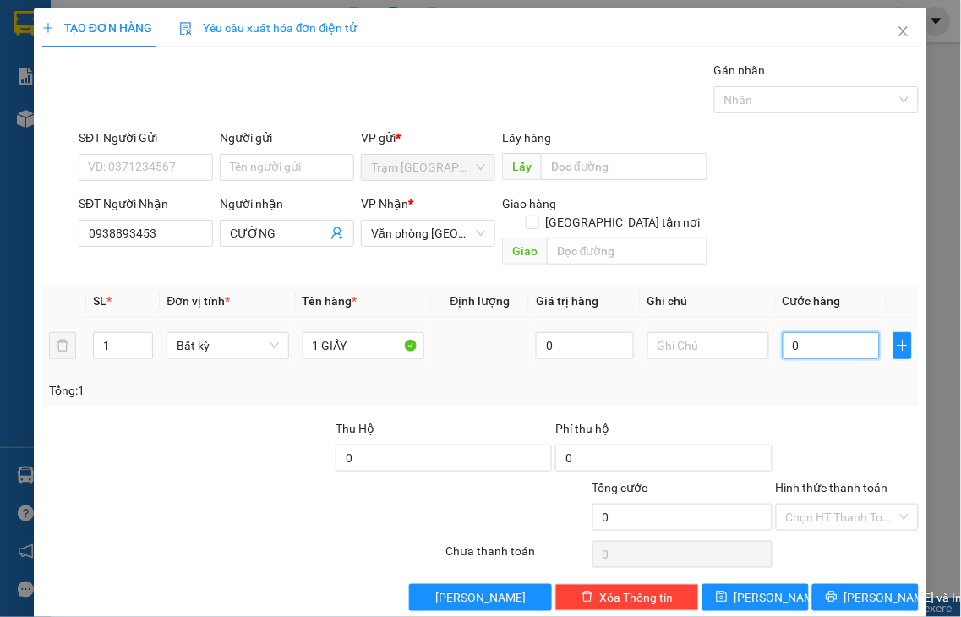
click at [818, 332] on input "0" at bounding box center [831, 345] width 97 height 27
click at [846, 481] on label "Hình thức thanh toán" at bounding box center [832, 488] width 112 height 14
click at [846, 505] on input "Hình thức thanh toán" at bounding box center [842, 517] width 112 height 25
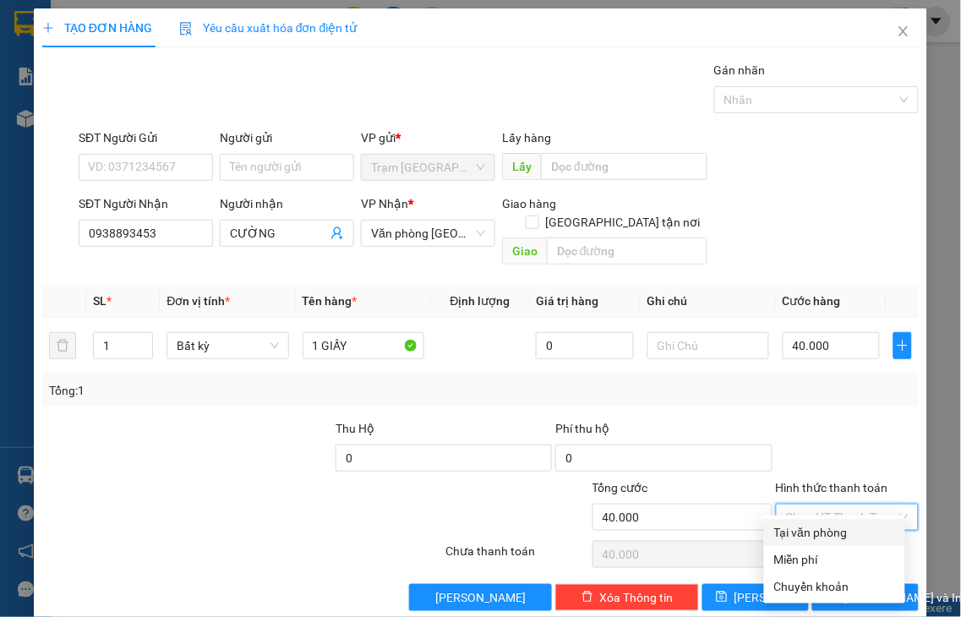
click at [847, 532] on div "Tại văn phòng" at bounding box center [834, 532] width 121 height 19
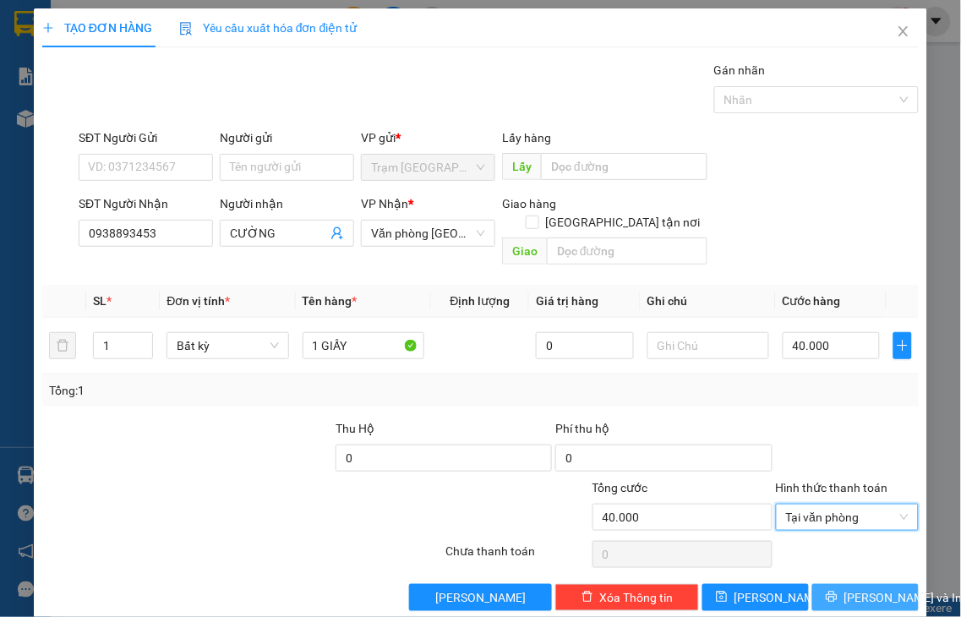
click at [855, 588] on span "Lưu và In" at bounding box center [903, 597] width 118 height 19
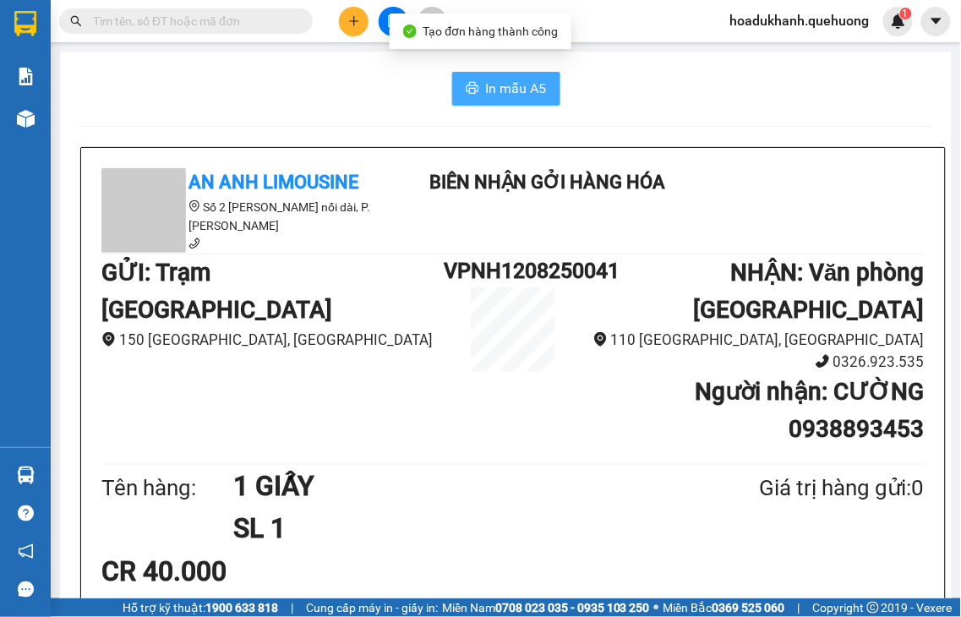
click at [505, 85] on span "In mẫu A5" at bounding box center [516, 88] width 61 height 21
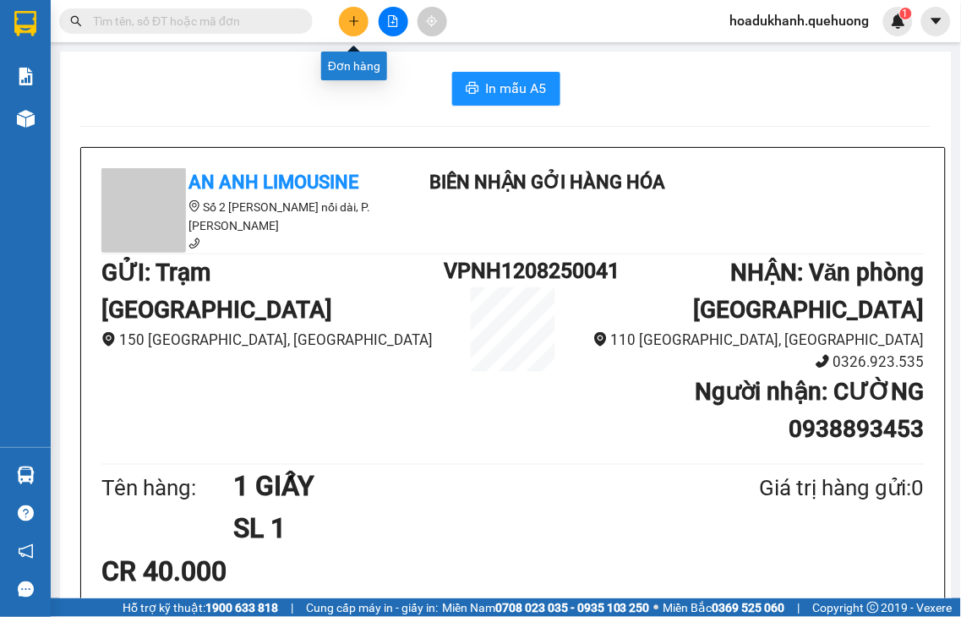
click at [348, 19] on icon "plus" at bounding box center [354, 21] width 12 height 12
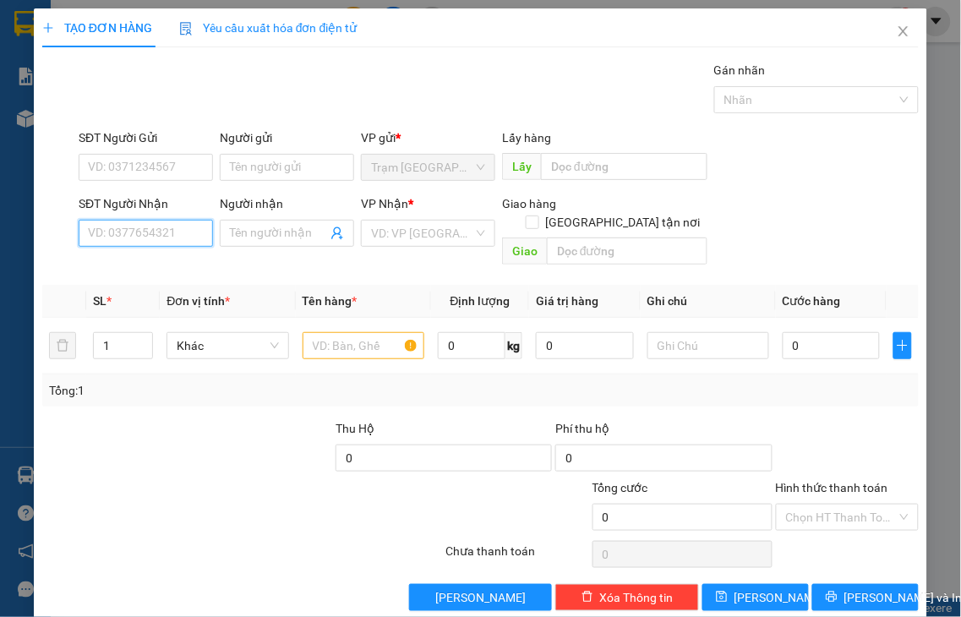
click at [161, 225] on input "SĐT Người Nhận" at bounding box center [146, 233] width 134 height 27
click at [182, 234] on input "9725" at bounding box center [146, 233] width 134 height 27
click at [181, 235] on input "9725" at bounding box center [146, 233] width 134 height 27
click at [169, 293] on div "0906979725 - THỌ" at bounding box center [144, 294] width 112 height 19
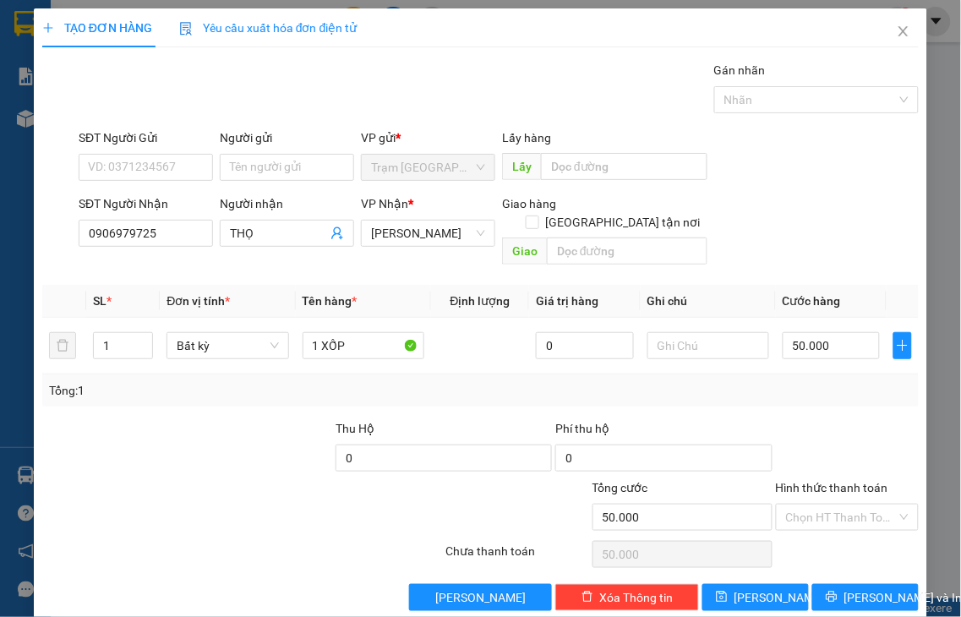
click at [840, 481] on label "Hình thức thanh toán" at bounding box center [832, 488] width 112 height 14
click at [840, 505] on input "Hình thức thanh toán" at bounding box center [842, 517] width 112 height 25
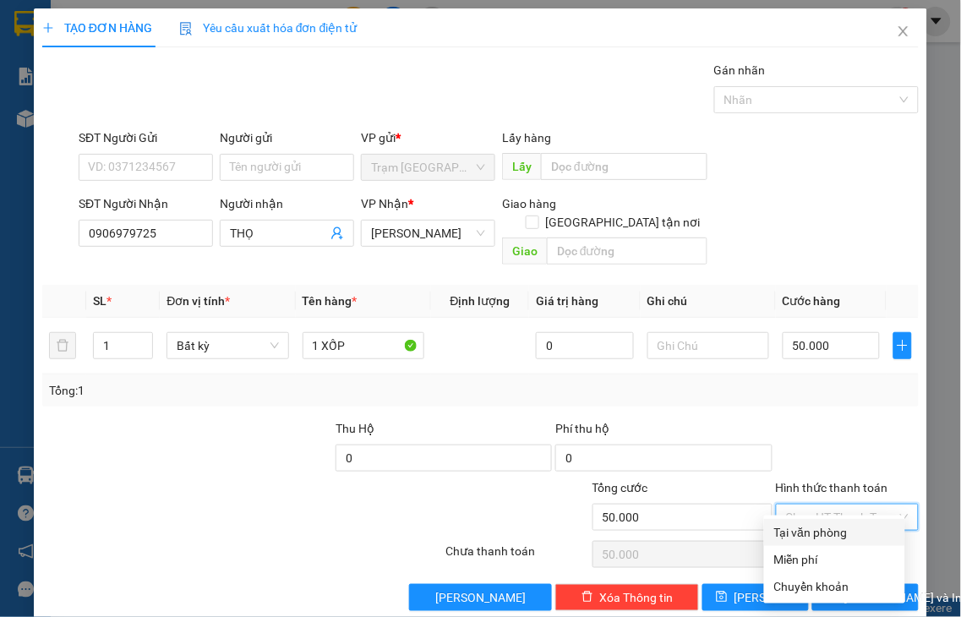
click at [838, 529] on div "Tại văn phòng" at bounding box center [834, 532] width 121 height 19
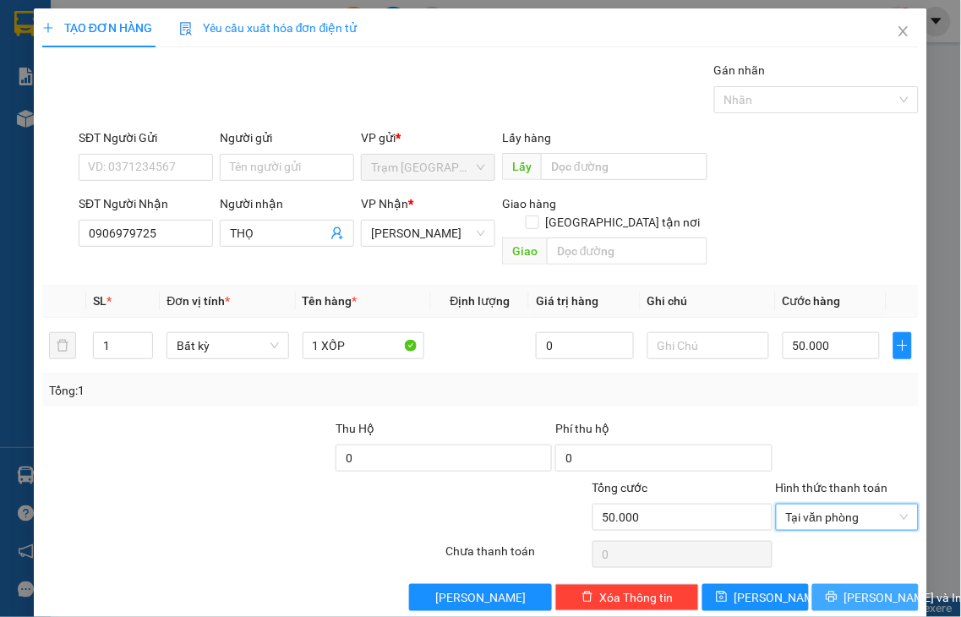
click at [844, 588] on span "Lưu và In" at bounding box center [903, 597] width 118 height 19
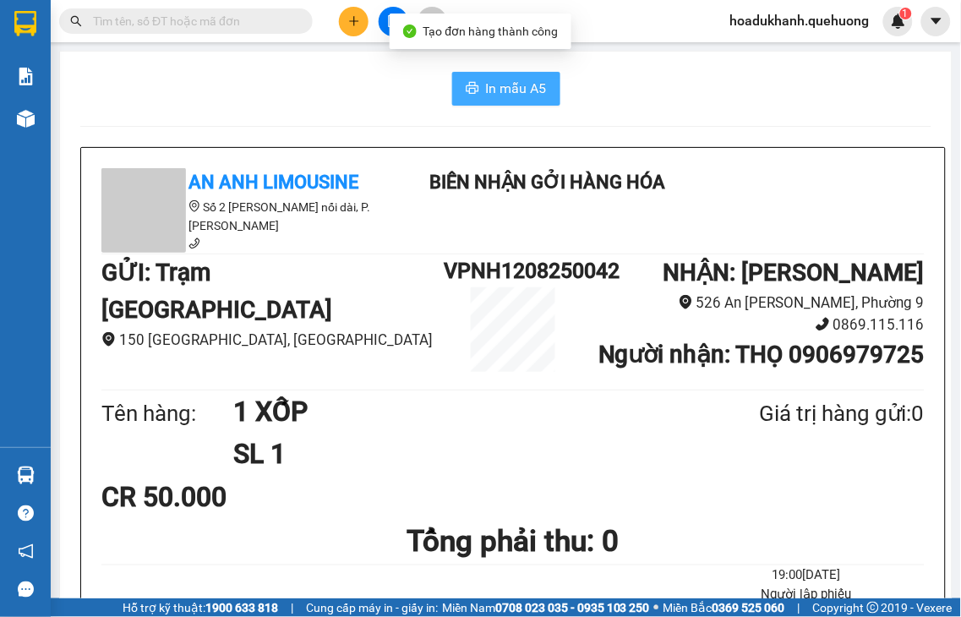
click at [509, 85] on span "In mẫu A5" at bounding box center [516, 88] width 61 height 21
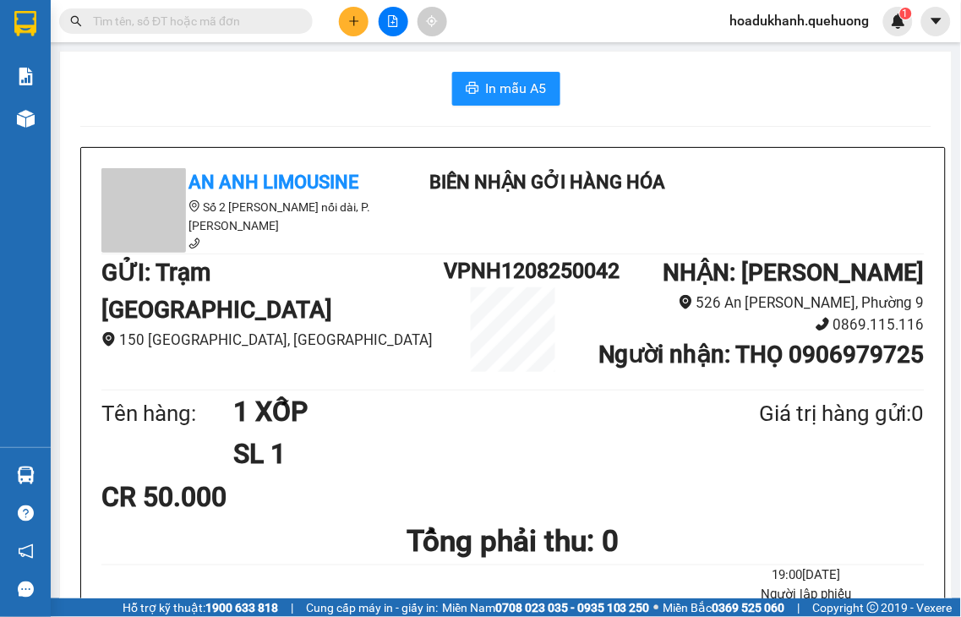
click at [358, 25] on icon "plus" at bounding box center [354, 21] width 12 height 12
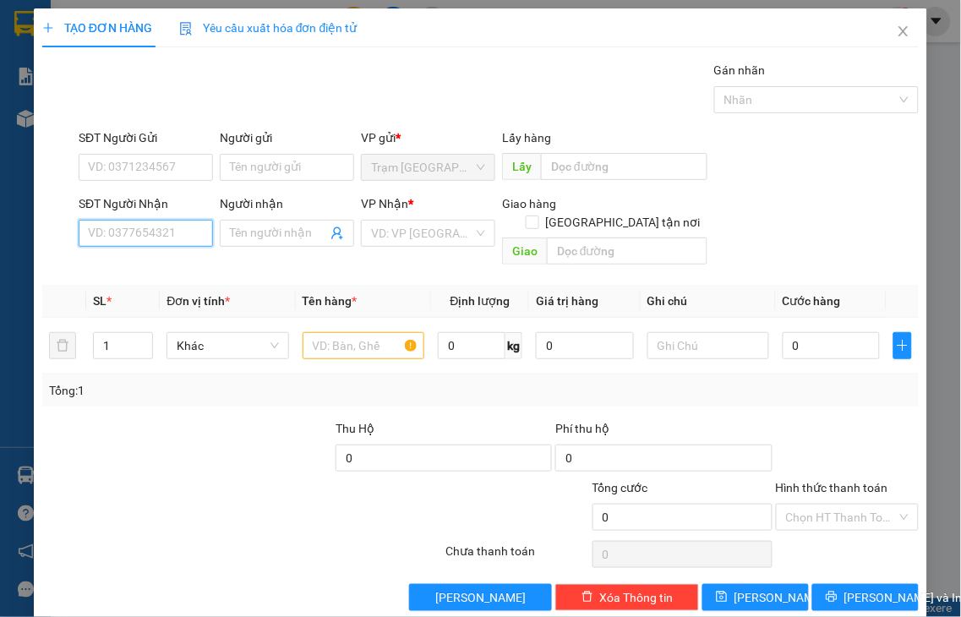
click at [188, 227] on input "SĐT Người Nhận" at bounding box center [146, 233] width 134 height 27
click at [159, 270] on div "0385511265 - VÂN" at bounding box center [144, 267] width 112 height 19
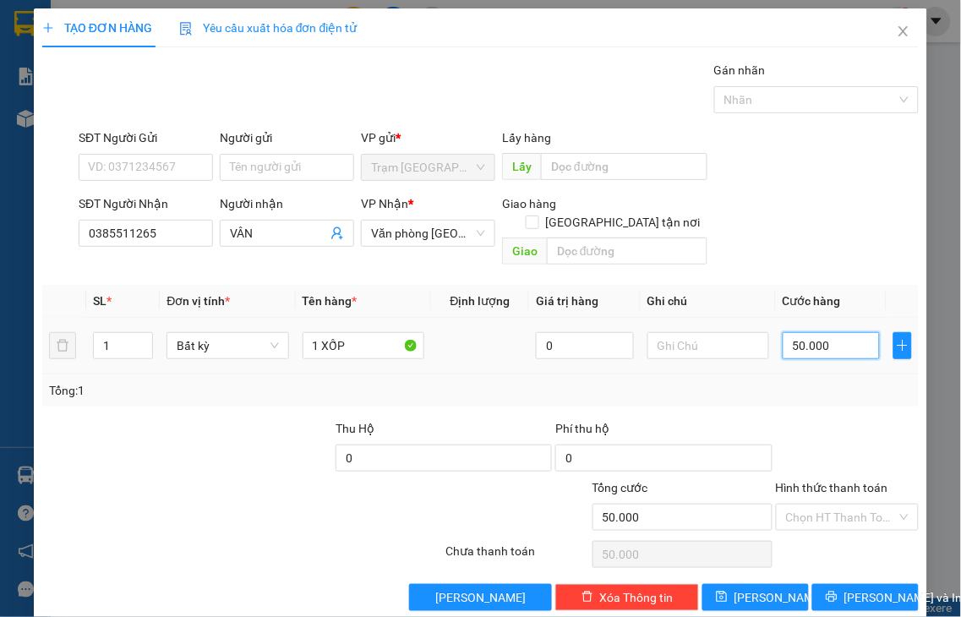
click at [837, 335] on input "50.000" at bounding box center [831, 345] width 97 height 27
click at [863, 481] on label "Hình thức thanh toán" at bounding box center [832, 488] width 112 height 14
click at [863, 505] on input "Hình thức thanh toán" at bounding box center [842, 517] width 112 height 25
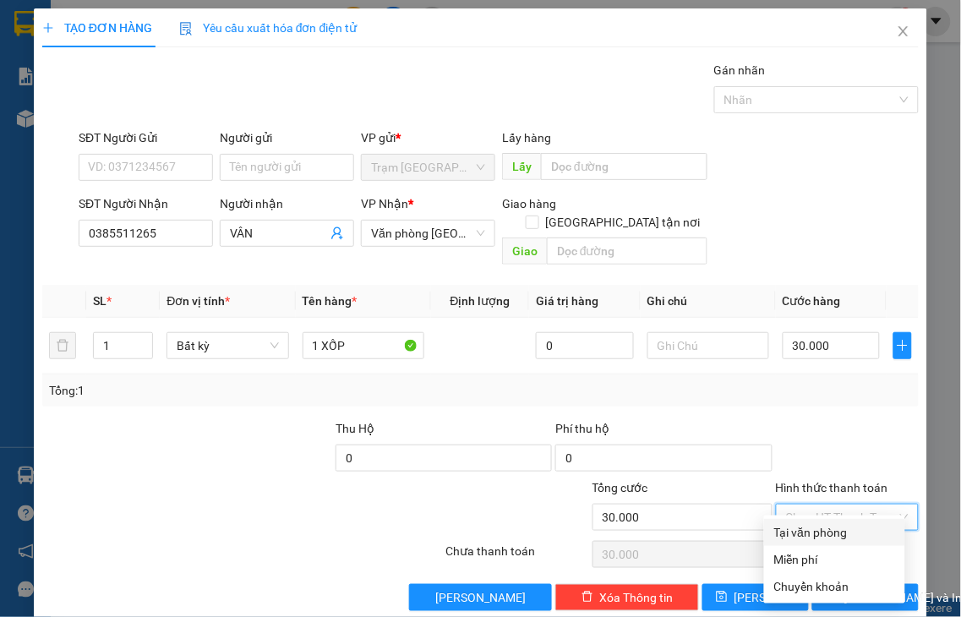
click at [846, 537] on div "Tại văn phòng" at bounding box center [834, 532] width 121 height 19
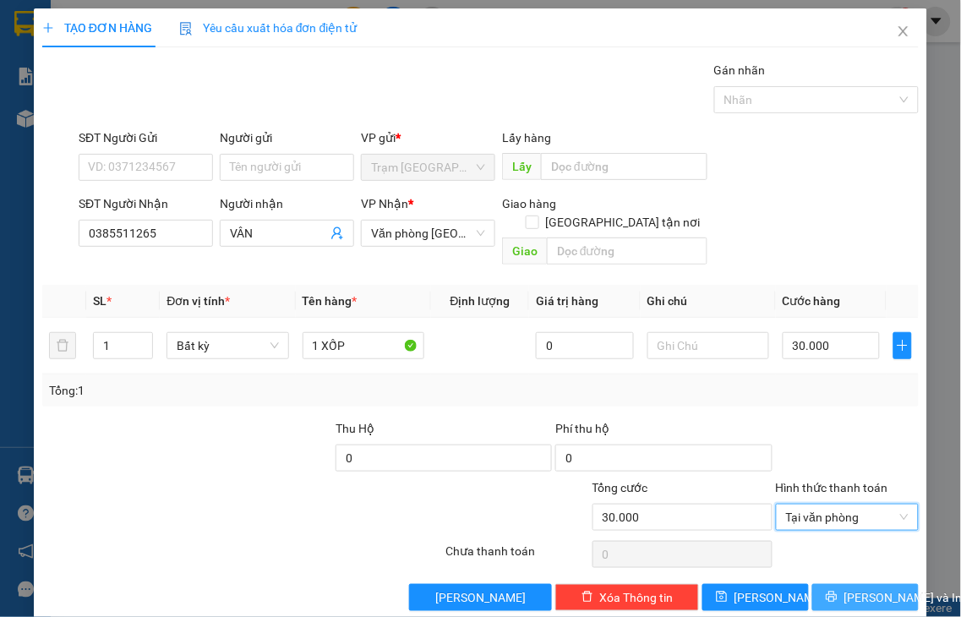
click at [855, 588] on span "Lưu và In" at bounding box center [903, 597] width 118 height 19
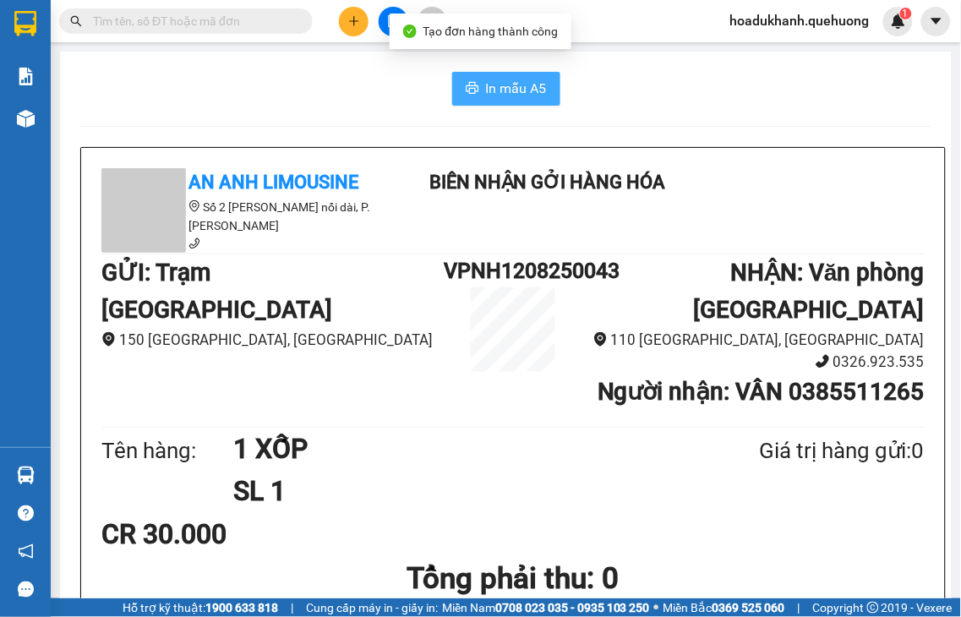
click at [502, 79] on span "In mẫu A5" at bounding box center [516, 88] width 61 height 21
click at [352, 23] on icon "plus" at bounding box center [354, 21] width 12 height 12
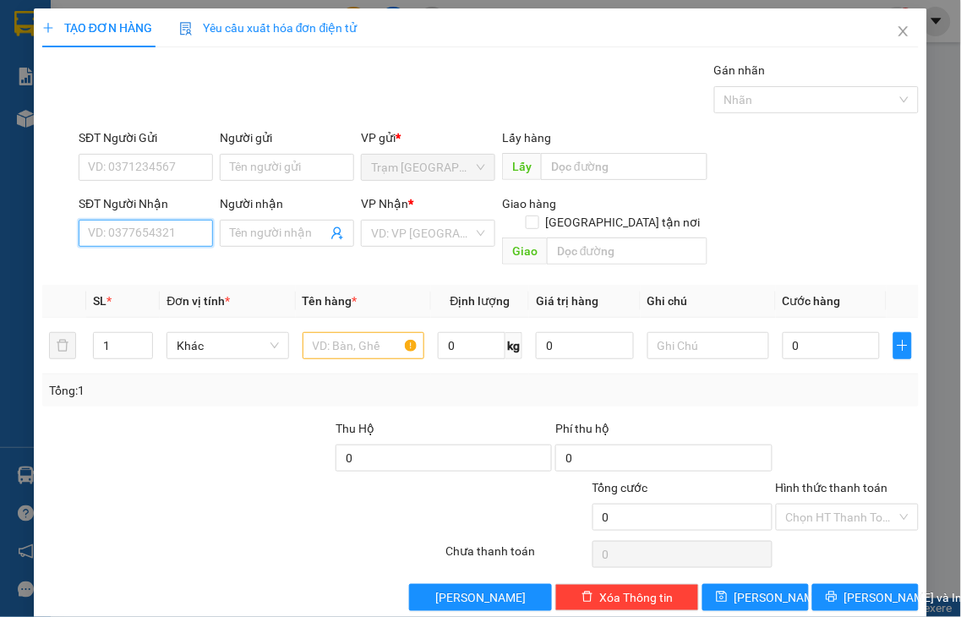
click at [182, 230] on input "SĐT Người Nhận" at bounding box center [146, 233] width 134 height 27
click at [181, 230] on input "6266" at bounding box center [146, 233] width 134 height 27
click at [183, 267] on div "0776936266 - MAI" at bounding box center [144, 267] width 112 height 19
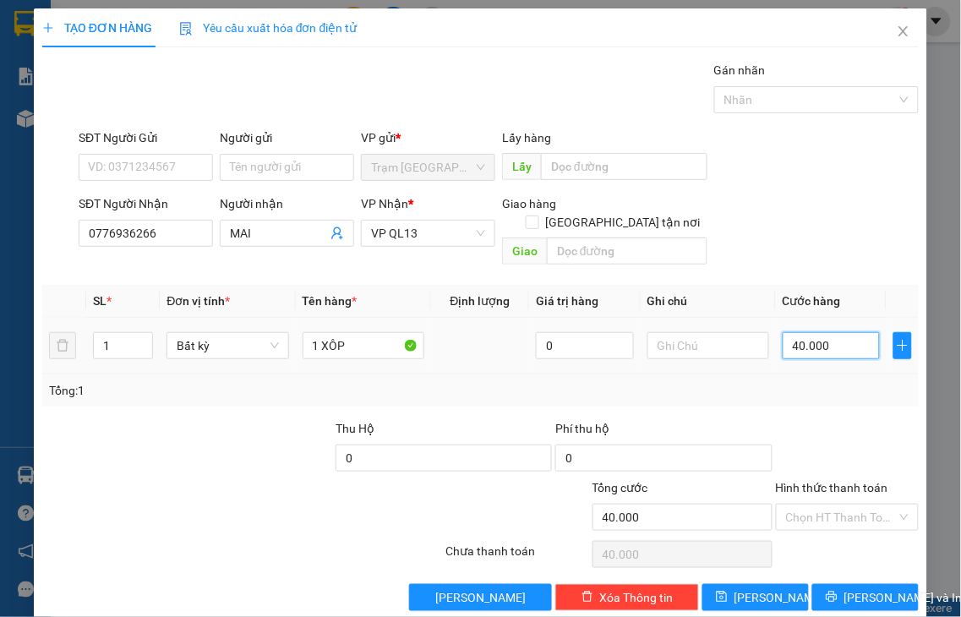
click at [818, 333] on input "40.000" at bounding box center [831, 345] width 97 height 27
click at [826, 481] on label "Hình thức thanh toán" at bounding box center [832, 488] width 112 height 14
click at [826, 505] on input "Hình thức thanh toán" at bounding box center [842, 517] width 112 height 25
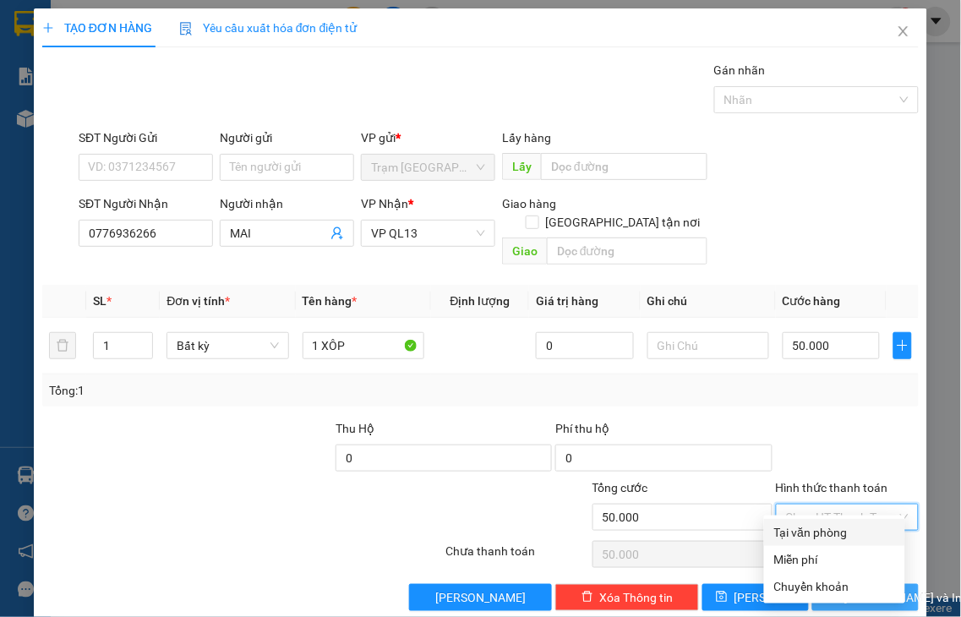
click at [826, 528] on div "Tại văn phòng" at bounding box center [834, 532] width 121 height 19
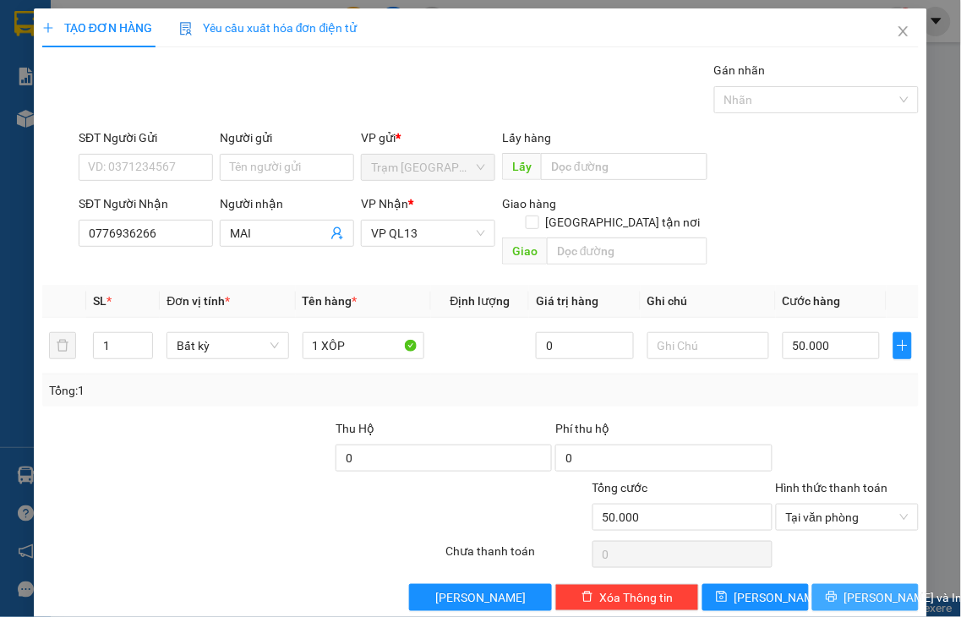
click at [844, 588] on span "Lưu và In" at bounding box center [903, 597] width 118 height 19
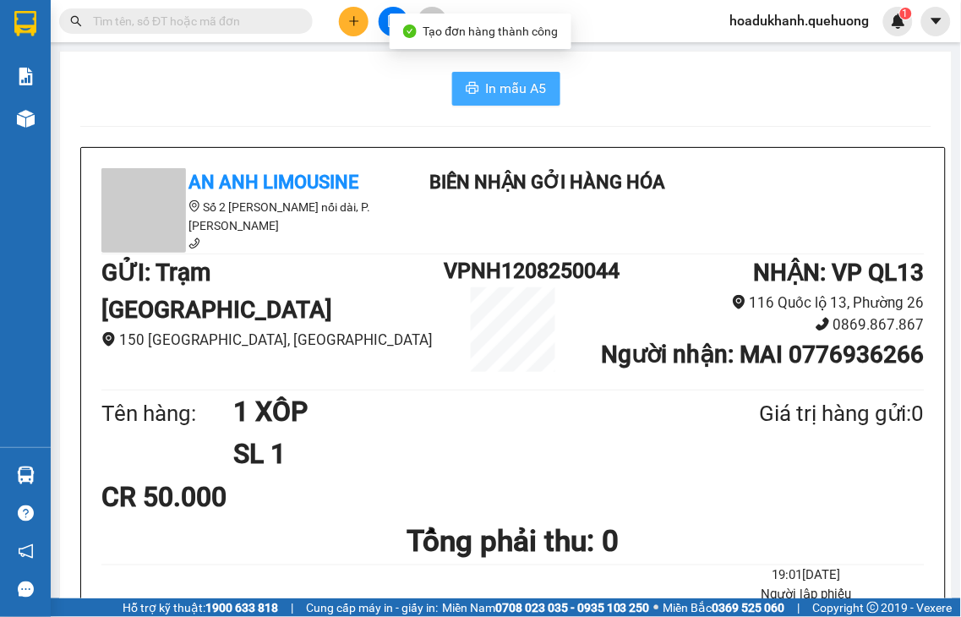
click at [521, 85] on span "In mẫu A5" at bounding box center [516, 88] width 61 height 21
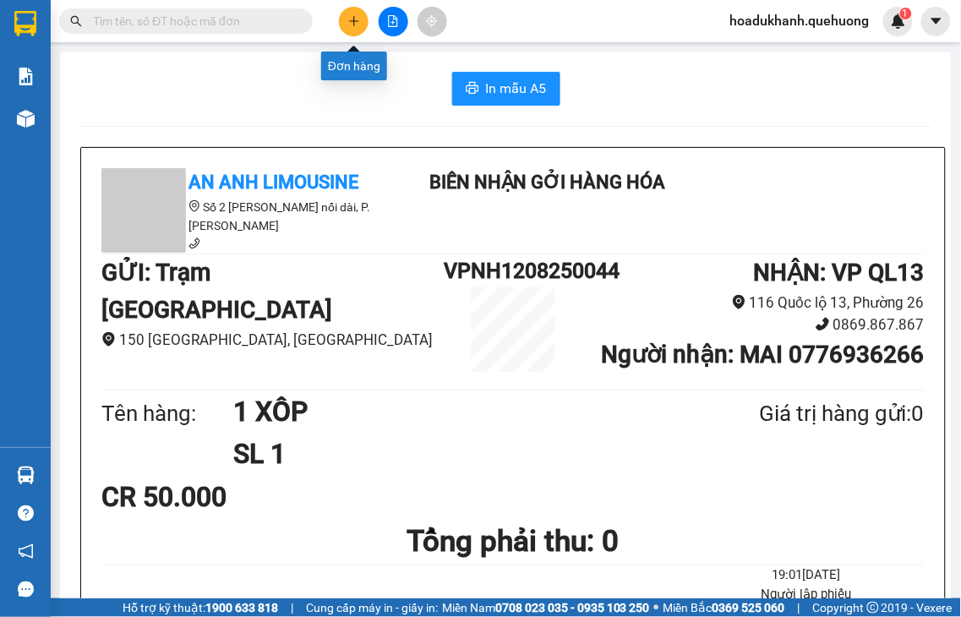
click at [351, 23] on icon "plus" at bounding box center [354, 21] width 12 height 12
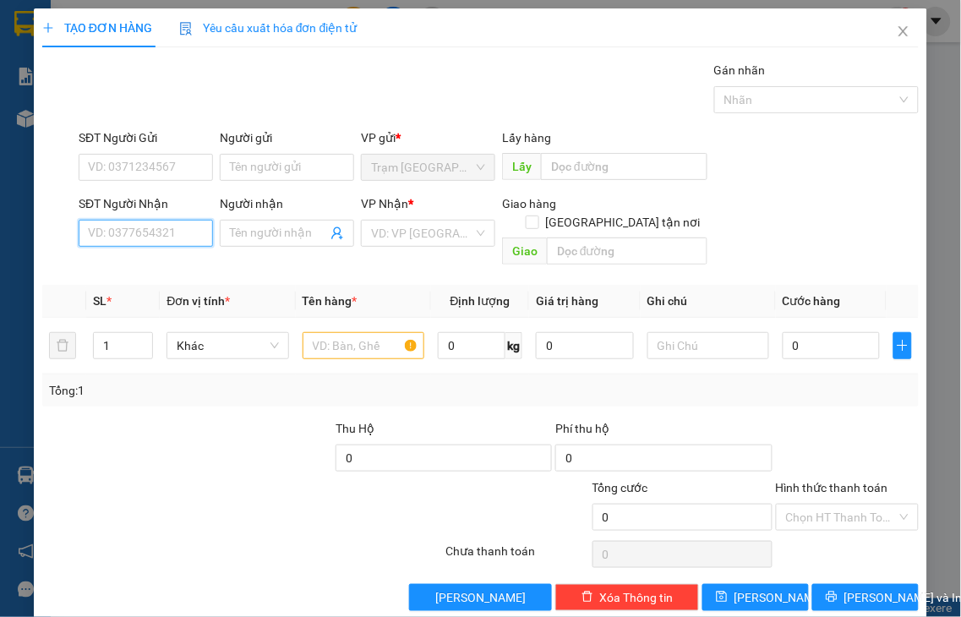
click at [195, 234] on input "SĐT Người Nhận" at bounding box center [146, 233] width 134 height 27
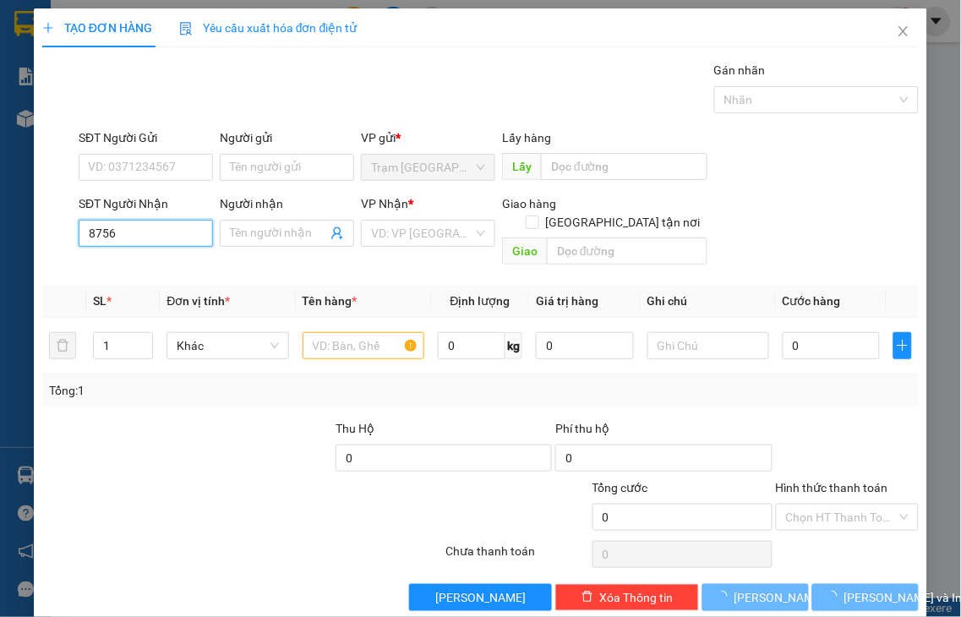
click at [194, 232] on input "8756" at bounding box center [146, 233] width 134 height 27
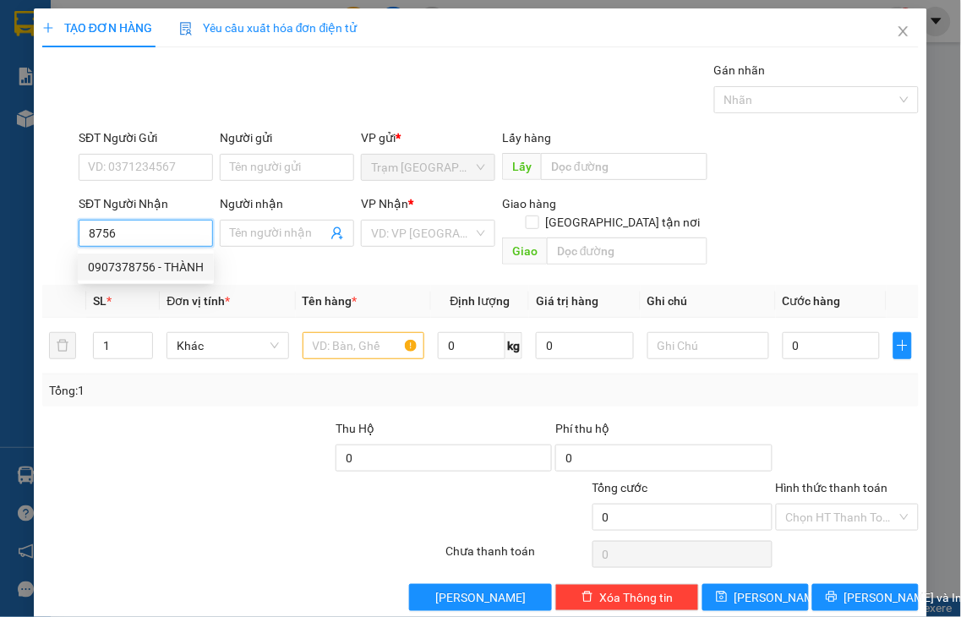
click at [166, 268] on div "0907378756 - THÀNH" at bounding box center [146, 267] width 116 height 19
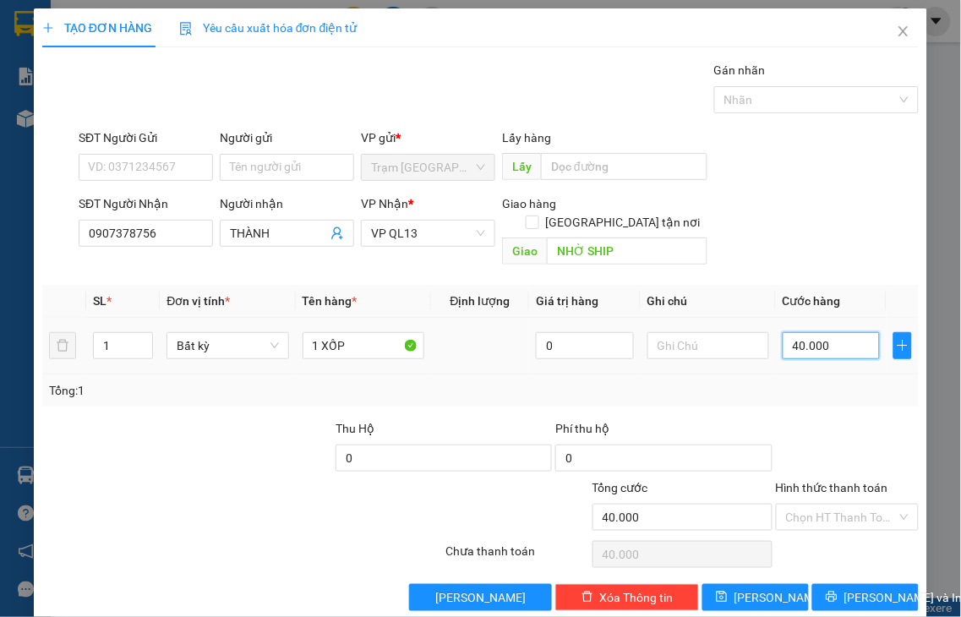
click at [833, 332] on input "40.000" at bounding box center [831, 345] width 97 height 27
click at [830, 481] on label "Hình thức thanh toán" at bounding box center [832, 488] width 112 height 14
click at [830, 505] on input "Hình thức thanh toán" at bounding box center [842, 517] width 112 height 25
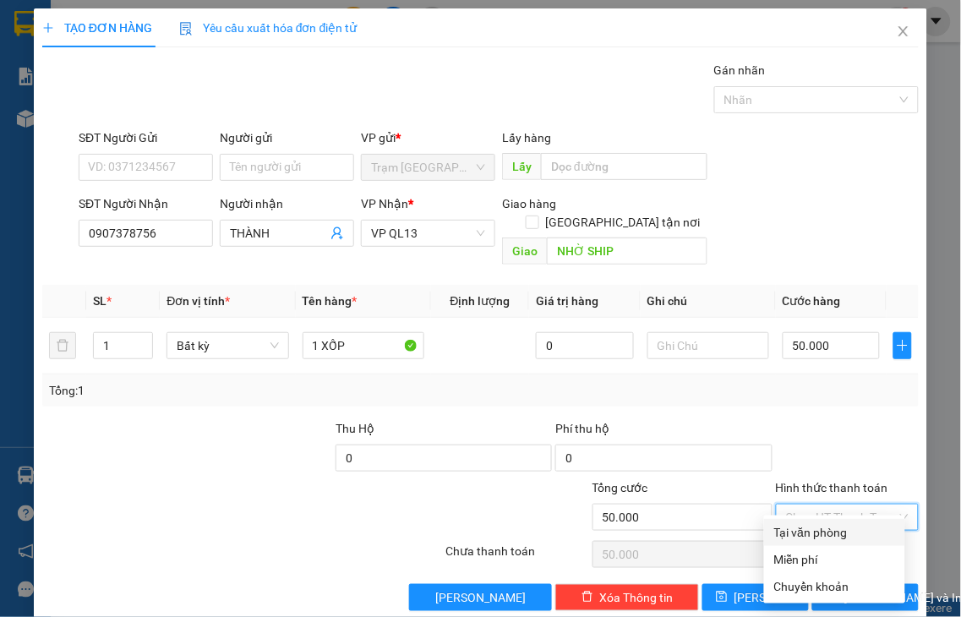
click at [849, 532] on div "Tại văn phòng" at bounding box center [834, 532] width 121 height 19
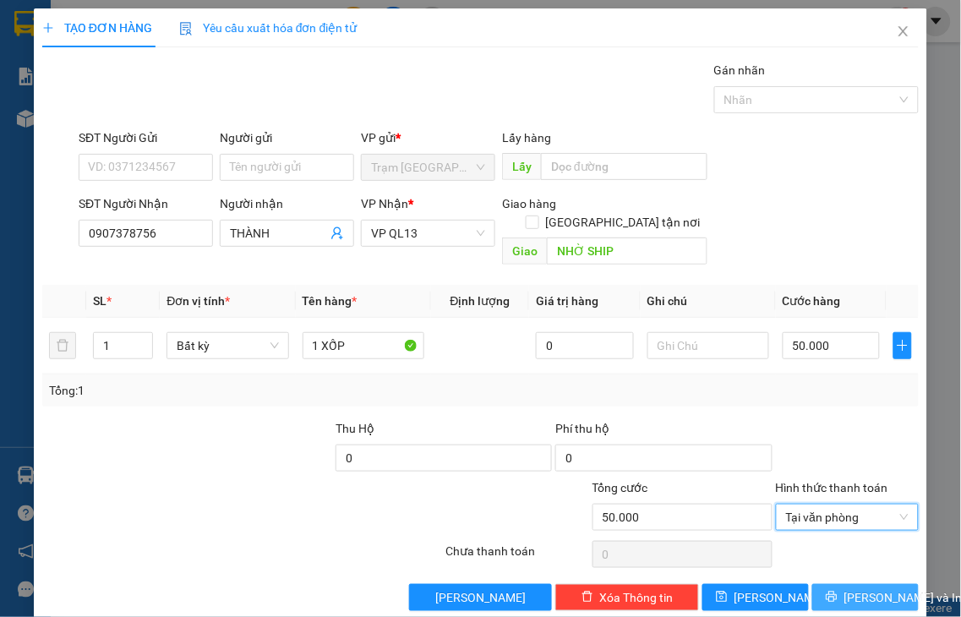
click at [851, 588] on span "Lưu và In" at bounding box center [903, 597] width 118 height 19
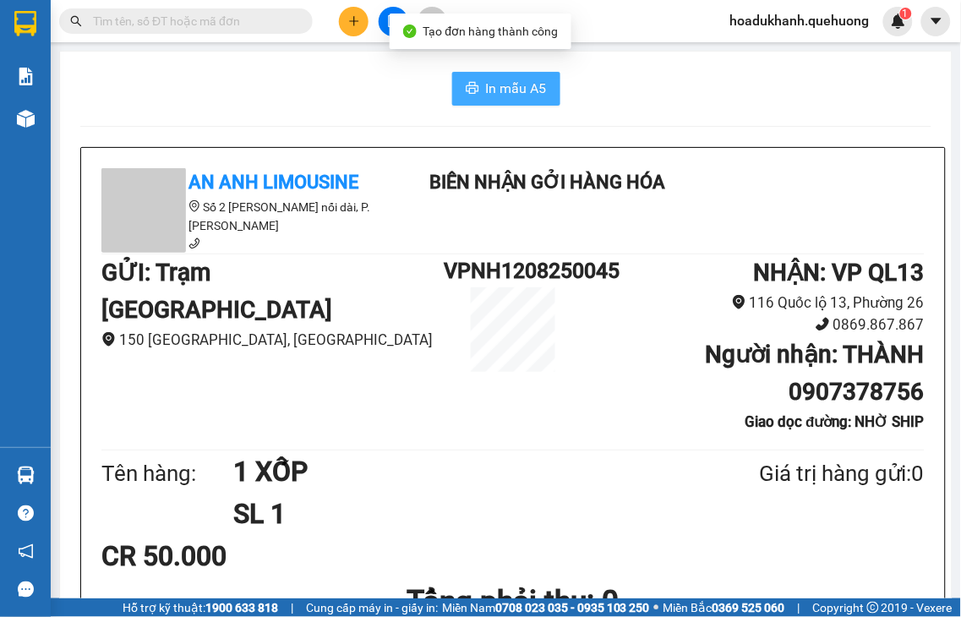
click at [486, 85] on span "In mẫu A5" at bounding box center [516, 88] width 61 height 21
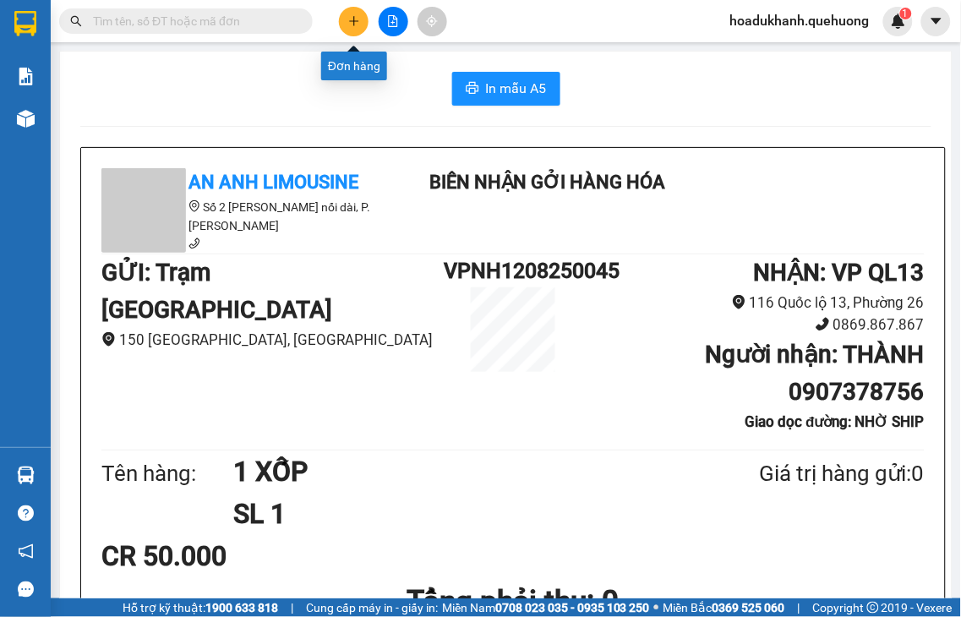
click at [344, 14] on button at bounding box center [354, 22] width 30 height 30
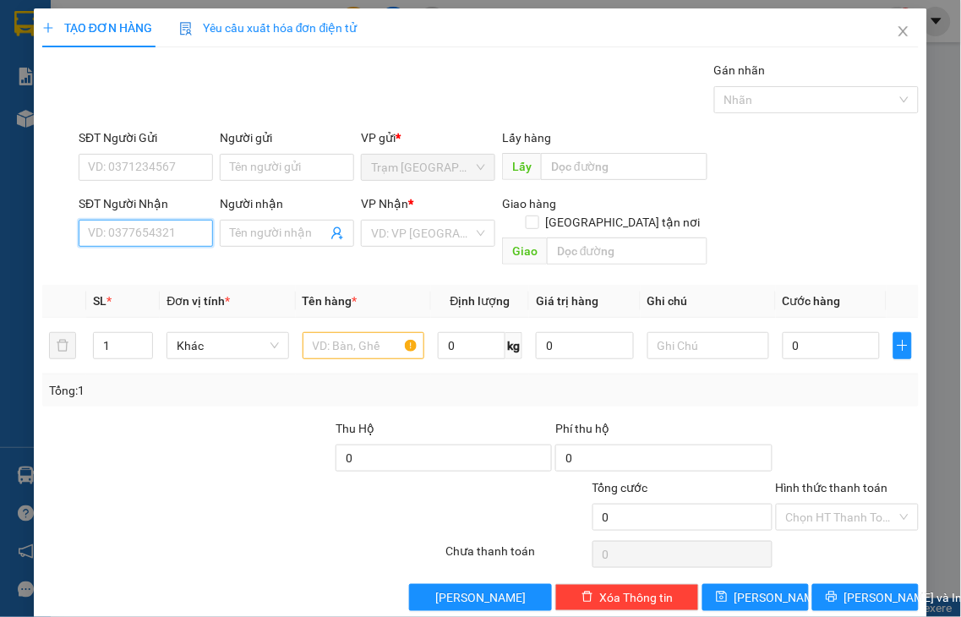
click at [152, 224] on input "SĐT Người Nhận" at bounding box center [146, 233] width 134 height 27
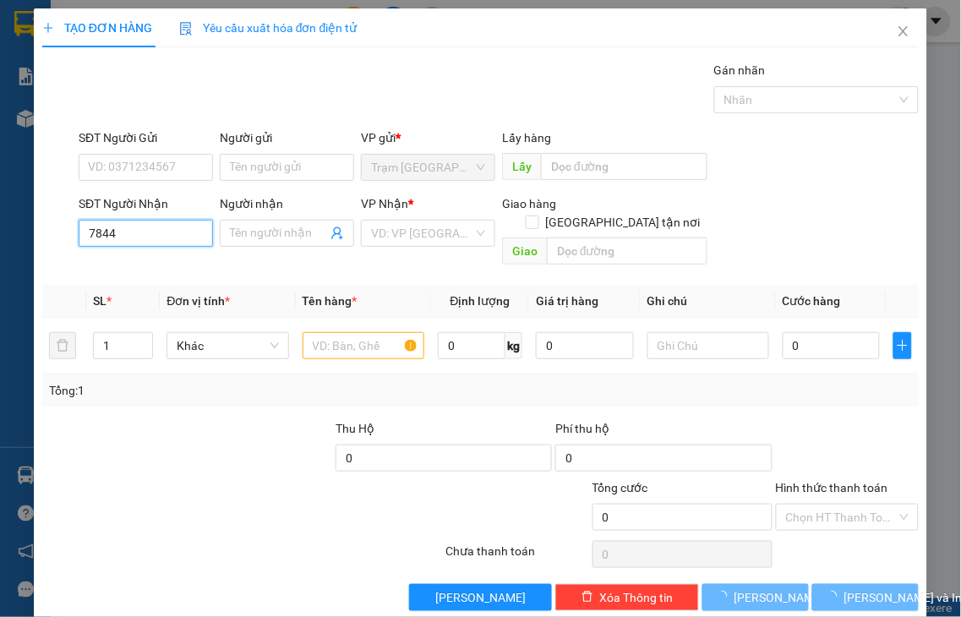
click at [153, 234] on input "7844" at bounding box center [146, 233] width 134 height 27
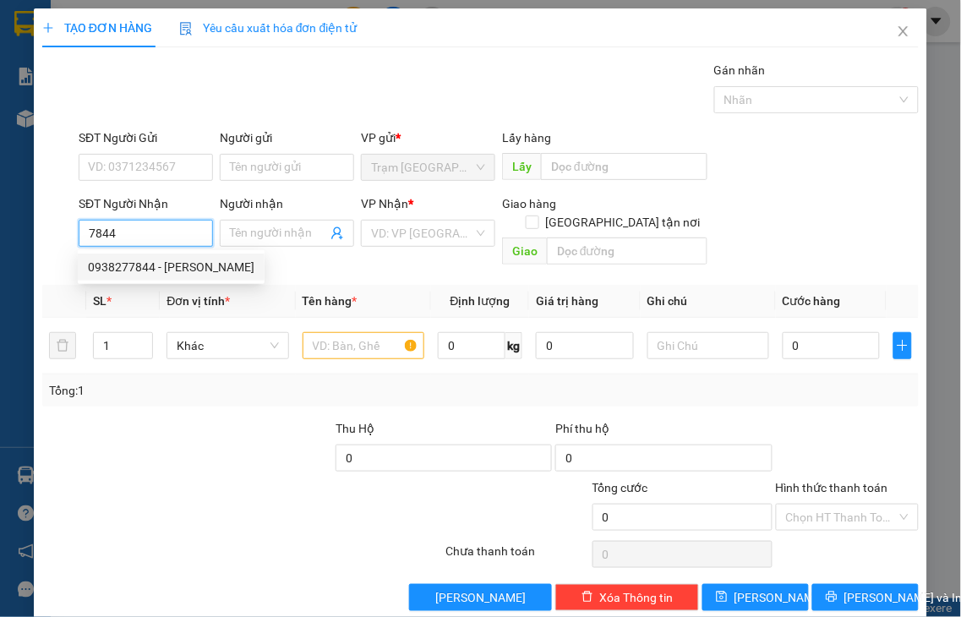
click at [164, 270] on div "0938277844 - NHUNG PHÙNG" at bounding box center [171, 267] width 167 height 19
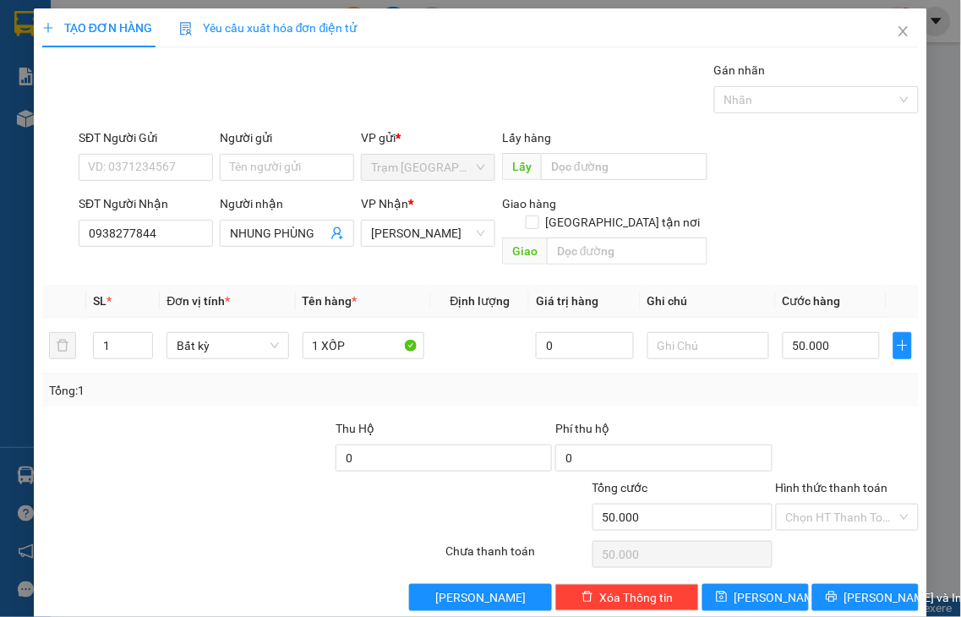
click at [806, 481] on label "Hình thức thanh toán" at bounding box center [832, 488] width 112 height 14
click at [806, 505] on input "Hình thức thanh toán" at bounding box center [842, 517] width 112 height 25
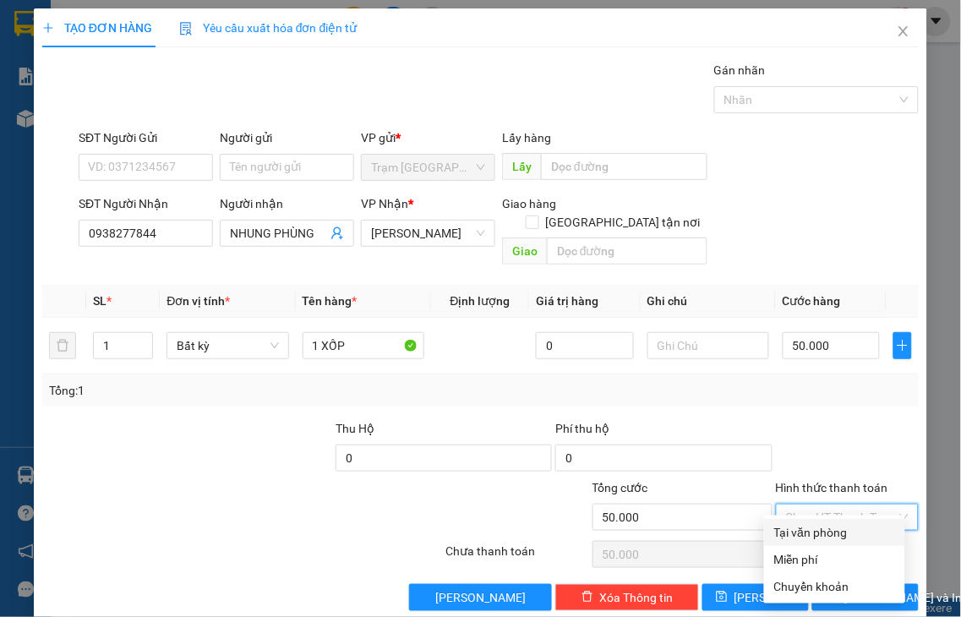
click at [825, 533] on div "Tại văn phòng" at bounding box center [834, 532] width 121 height 19
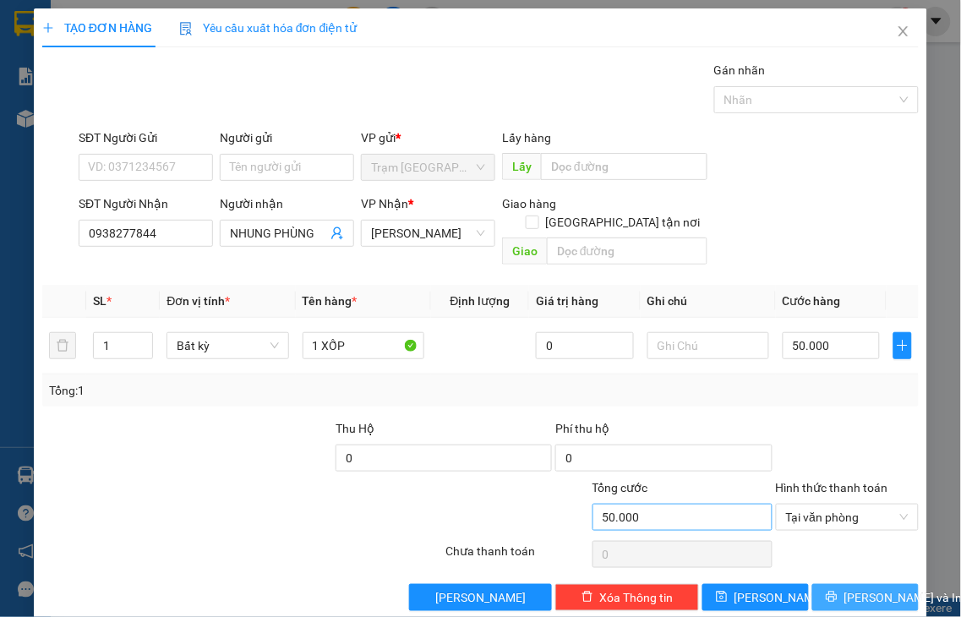
drag, startPoint x: 839, startPoint y: 571, endPoint x: 582, endPoint y: 494, distance: 269.0
click at [844, 588] on span "Lưu và In" at bounding box center [903, 597] width 118 height 19
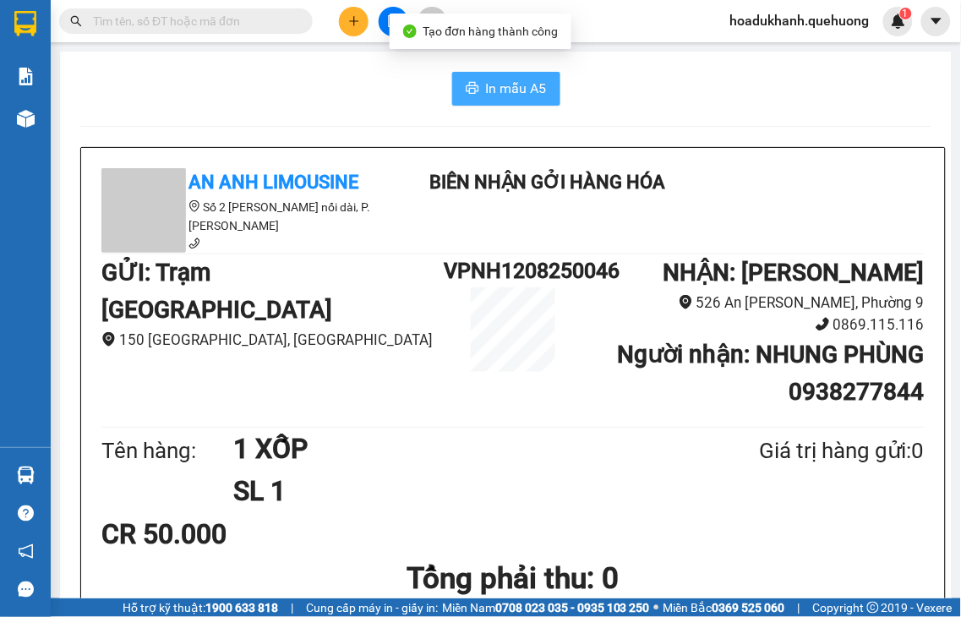
click at [486, 81] on span "In mẫu A5" at bounding box center [516, 88] width 61 height 21
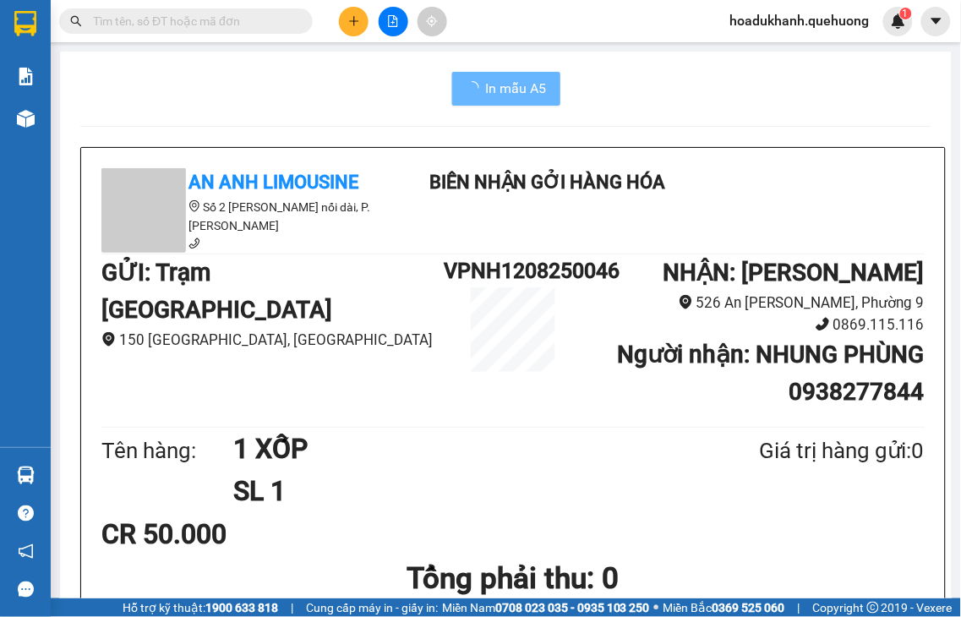
click at [356, 25] on icon "plus" at bounding box center [354, 21] width 12 height 12
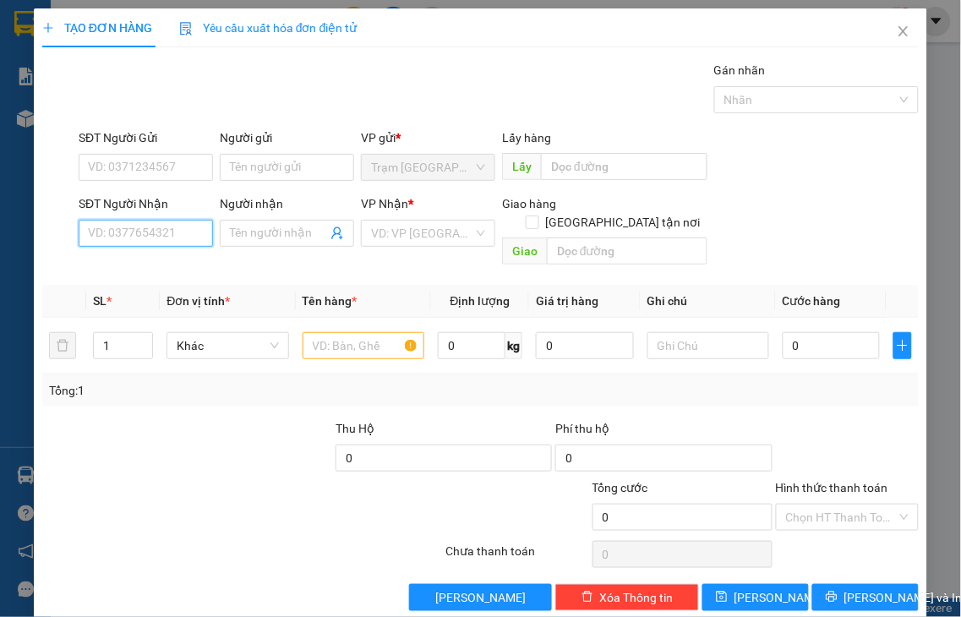
click at [172, 230] on input "SĐT Người Nhận" at bounding box center [146, 233] width 134 height 27
click at [172, 230] on input "7245" at bounding box center [146, 233] width 134 height 27
click at [167, 265] on div "0949887245 - NGUYÊN" at bounding box center [149, 267] width 123 height 19
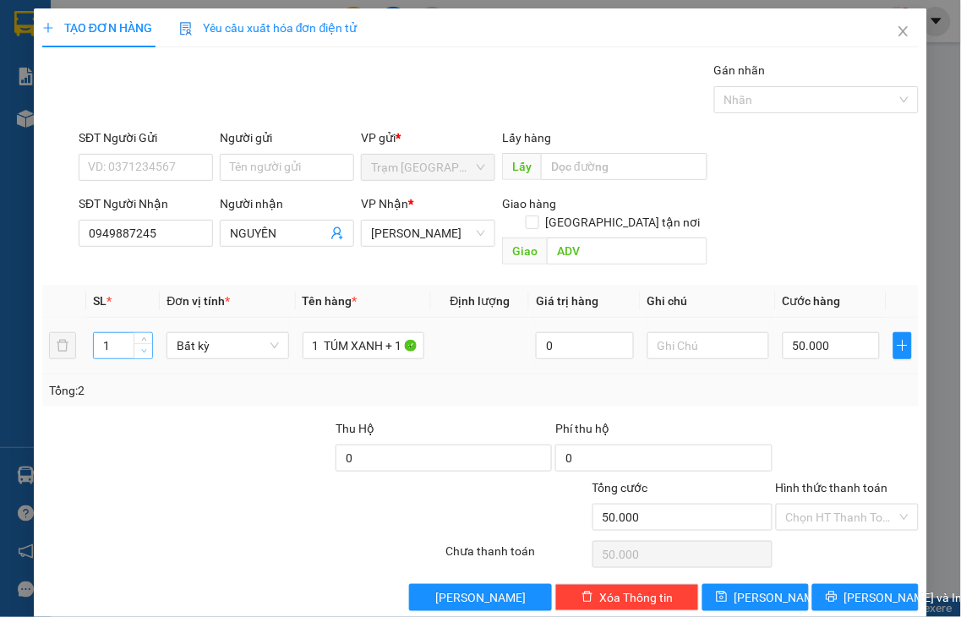
click at [141, 348] on icon "down" at bounding box center [144, 351] width 6 height 6
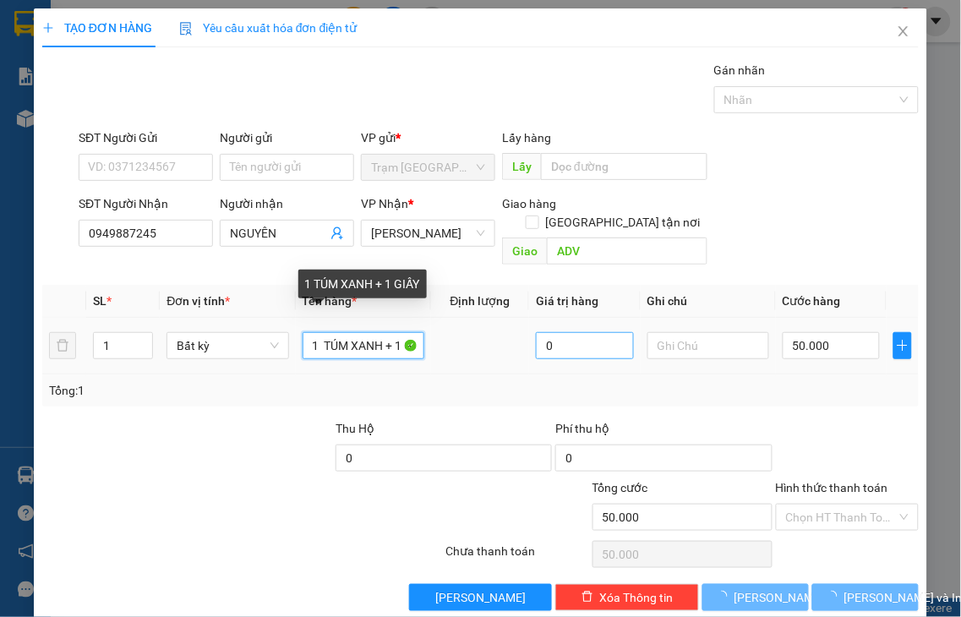
drag, startPoint x: 384, startPoint y: 327, endPoint x: 566, endPoint y: 314, distance: 183.1
click at [566, 318] on tr "1 Bất kỳ 1 TÚM XANH + 1 GIẤY 0 50.000" at bounding box center [480, 346] width 876 height 57
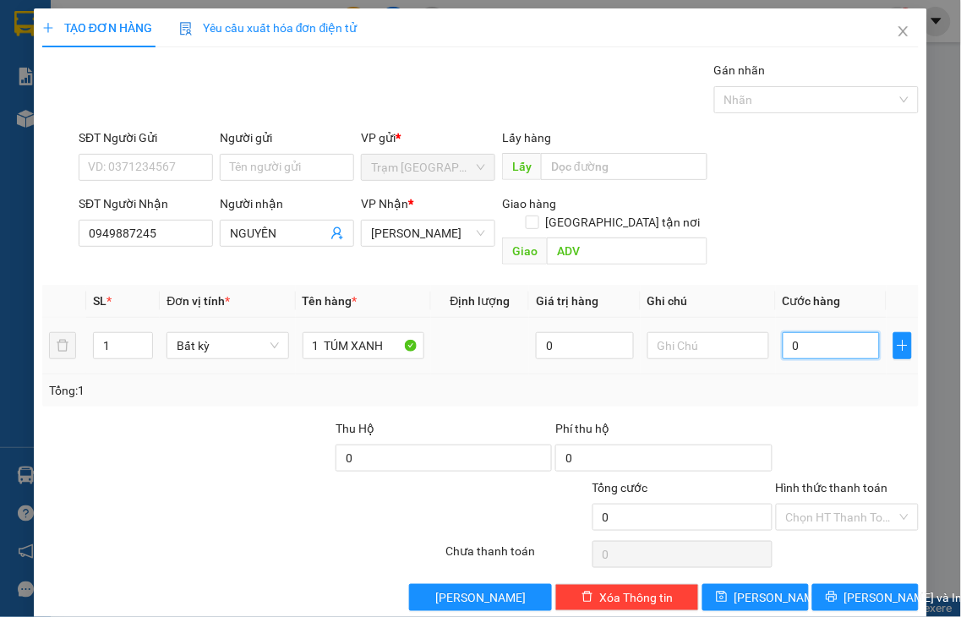
click at [834, 332] on input "0" at bounding box center [831, 345] width 97 height 27
click at [810, 481] on label "Hình thức thanh toán" at bounding box center [832, 488] width 112 height 14
click at [810, 505] on input "Hình thức thanh toán" at bounding box center [842, 517] width 112 height 25
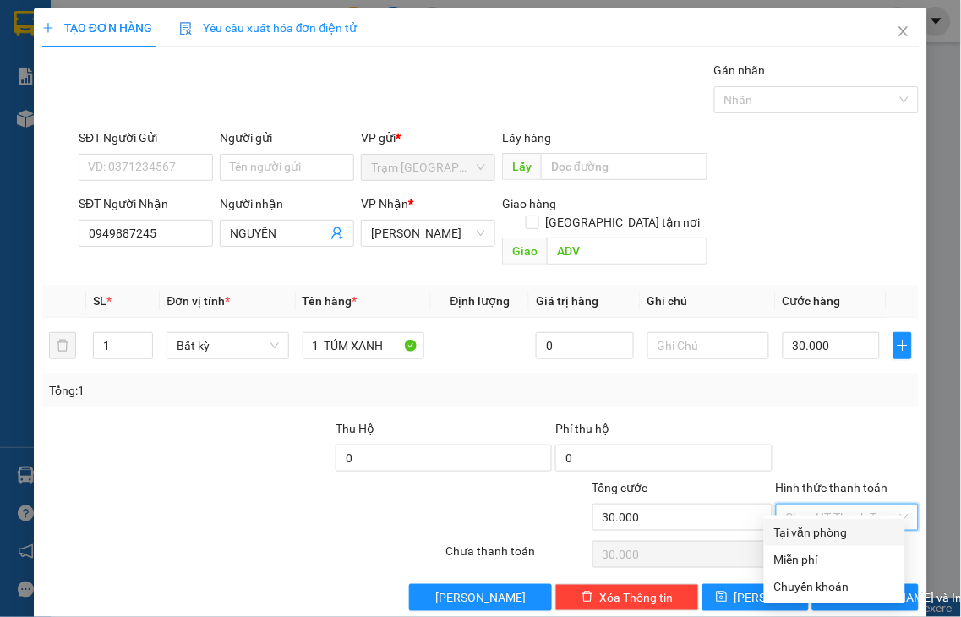
drag, startPoint x: 812, startPoint y: 527, endPoint x: 827, endPoint y: 537, distance: 17.1
click at [812, 528] on div "Tại văn phòng" at bounding box center [834, 532] width 121 height 19
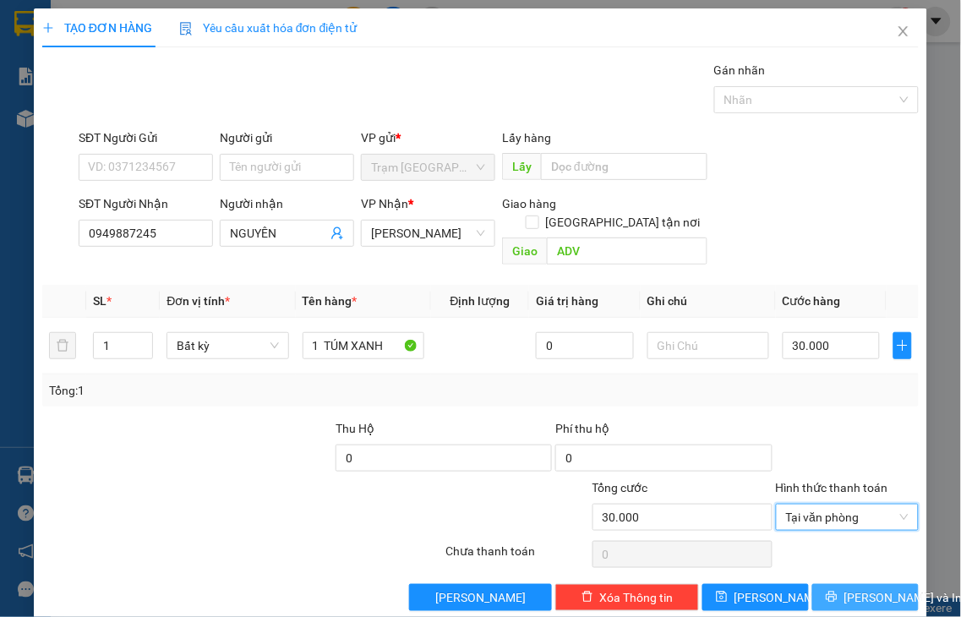
click at [847, 588] on span "Lưu và In" at bounding box center [903, 597] width 118 height 19
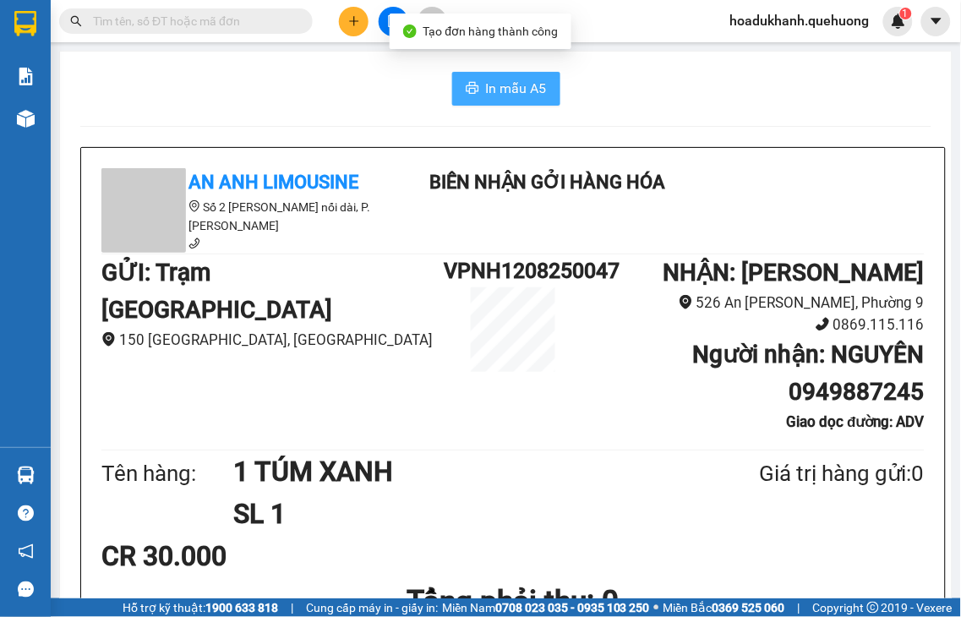
click at [514, 87] on span "In mẫu A5" at bounding box center [516, 88] width 61 height 21
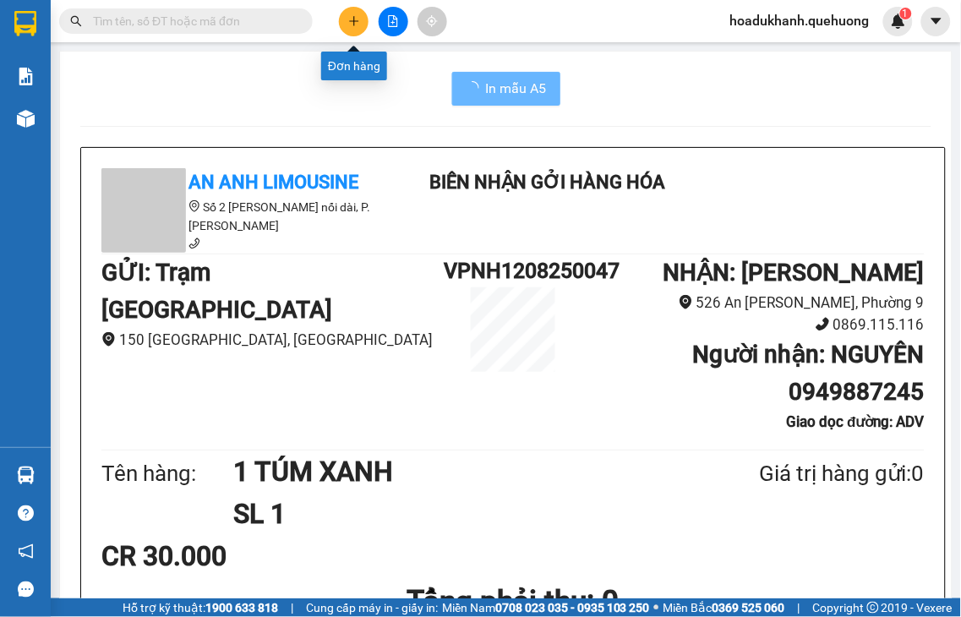
click at [353, 15] on icon "plus" at bounding box center [354, 21] width 12 height 12
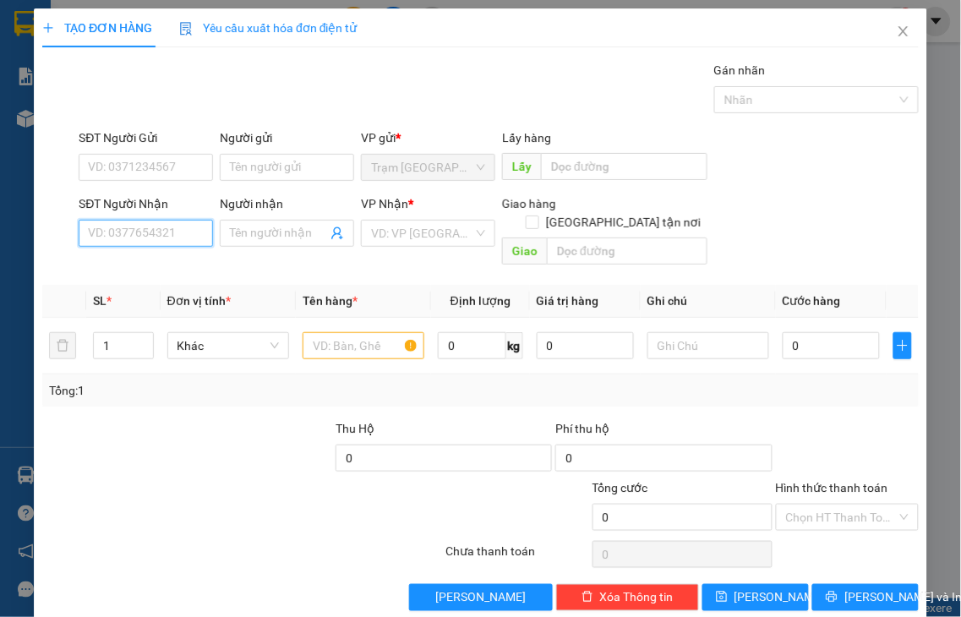
click at [184, 232] on input "SĐT Người Nhận" at bounding box center [146, 233] width 134 height 27
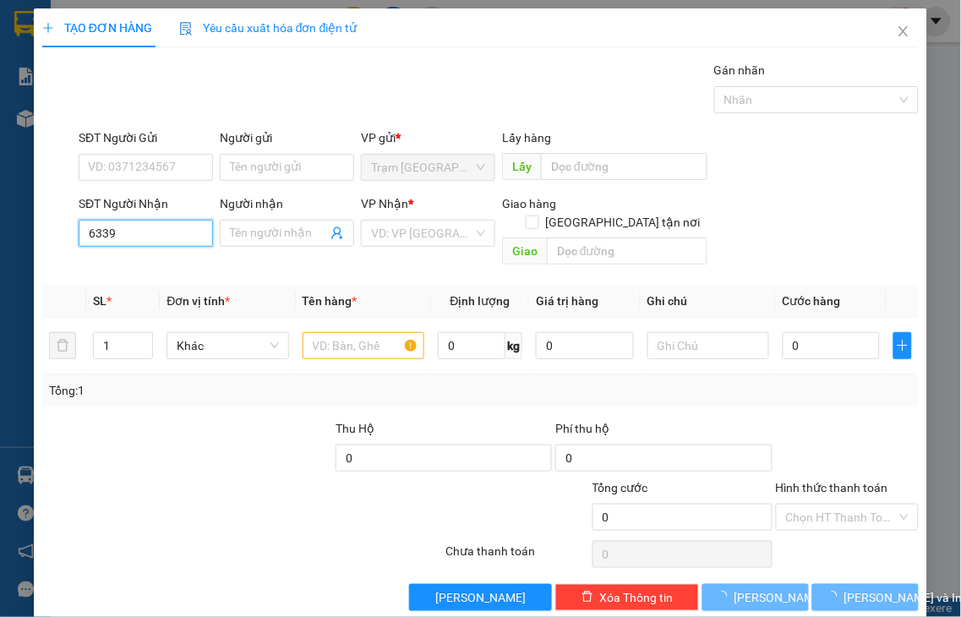
click at [184, 232] on input "6339" at bounding box center [146, 233] width 134 height 27
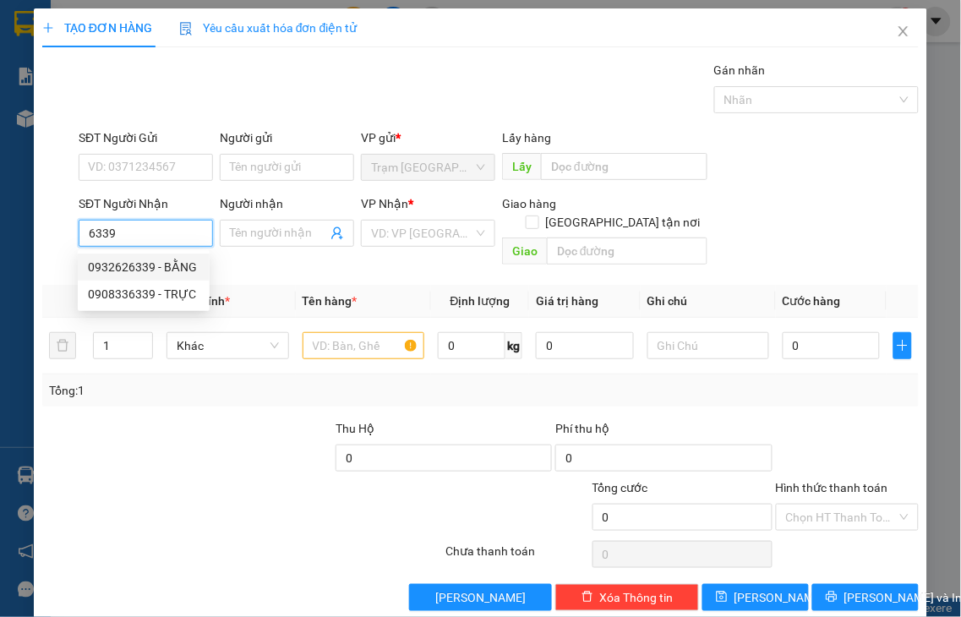
click at [177, 266] on div "0932626339 - BẰNG" at bounding box center [144, 267] width 112 height 19
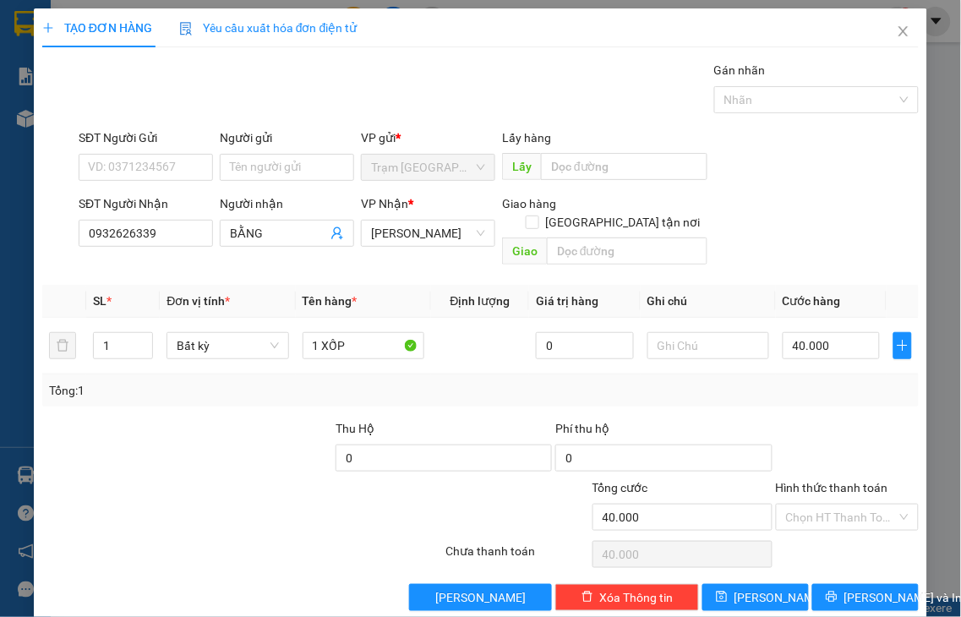
click at [848, 481] on label "Hình thức thanh toán" at bounding box center [832, 488] width 112 height 14
click at [848, 505] on input "Hình thức thanh toán" at bounding box center [842, 517] width 112 height 25
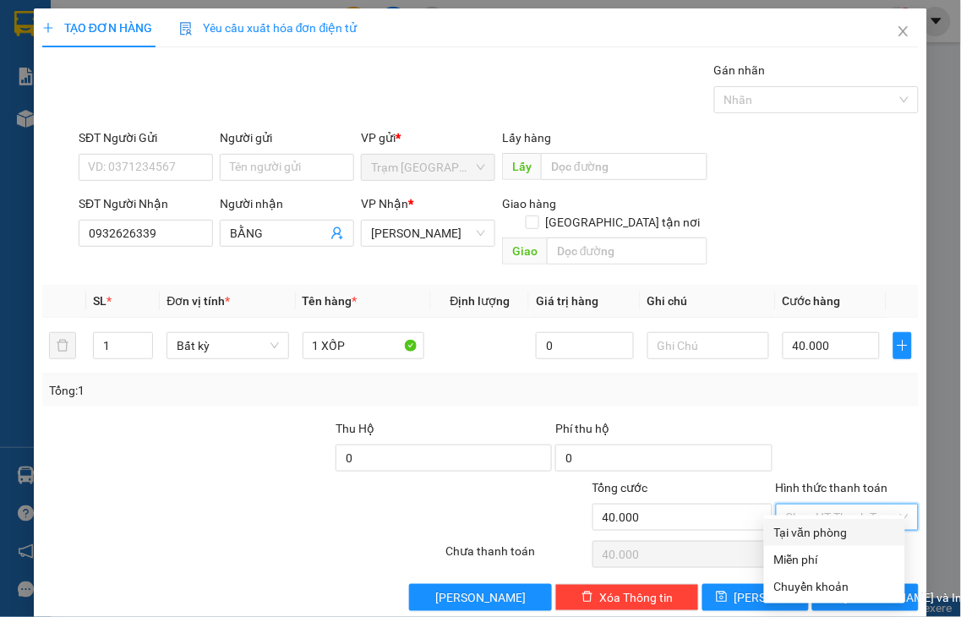
click at [848, 534] on div "Tại văn phòng" at bounding box center [834, 532] width 121 height 19
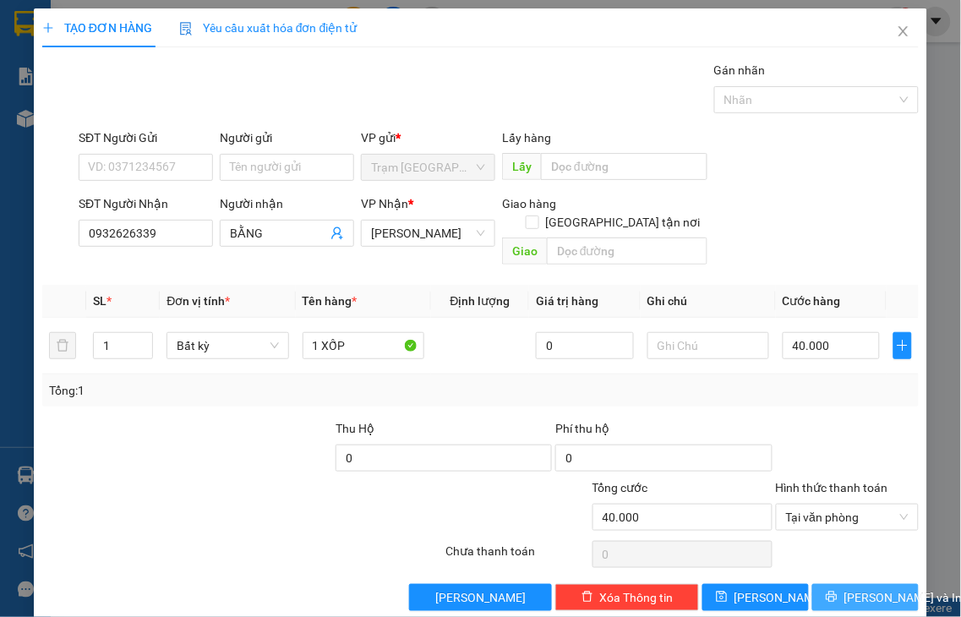
click at [866, 588] on span "Lưu và In" at bounding box center [903, 597] width 118 height 19
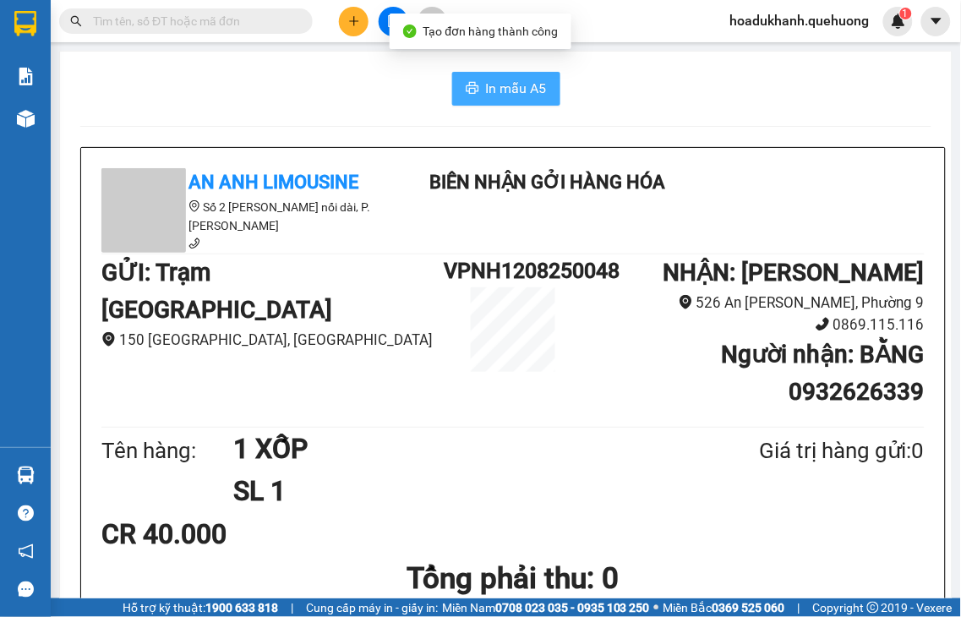
click at [486, 85] on span "In mẫu A5" at bounding box center [516, 88] width 61 height 21
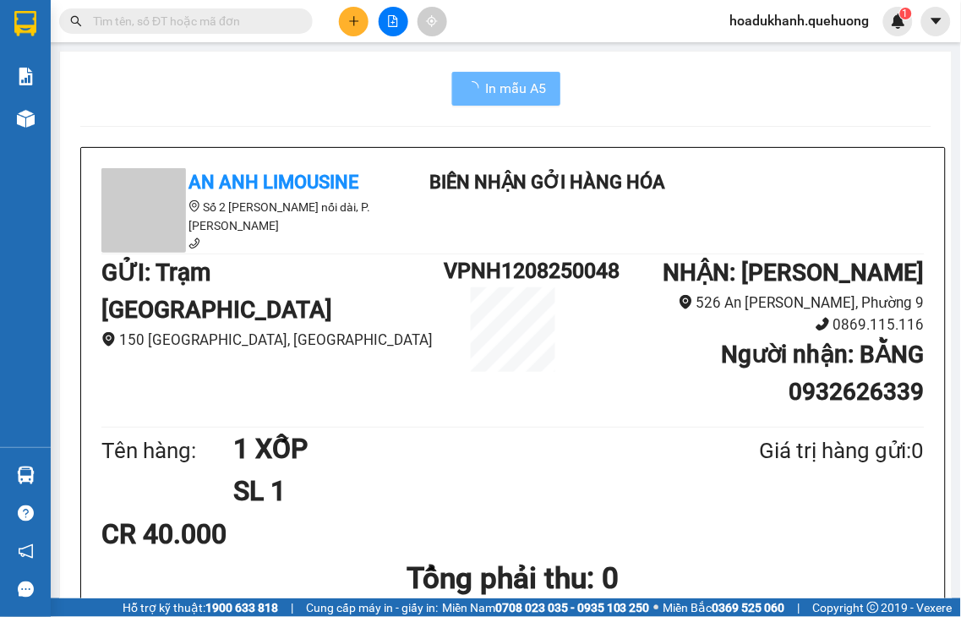
click at [348, 22] on icon "plus" at bounding box center [354, 21] width 12 height 12
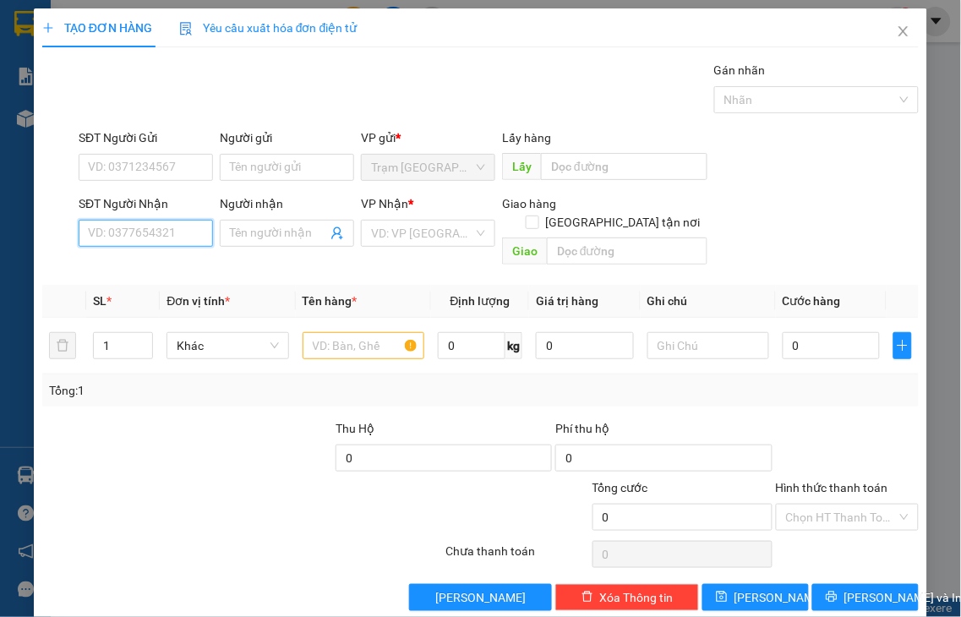
click at [188, 228] on input "SĐT Người Nhận" at bounding box center [146, 233] width 134 height 27
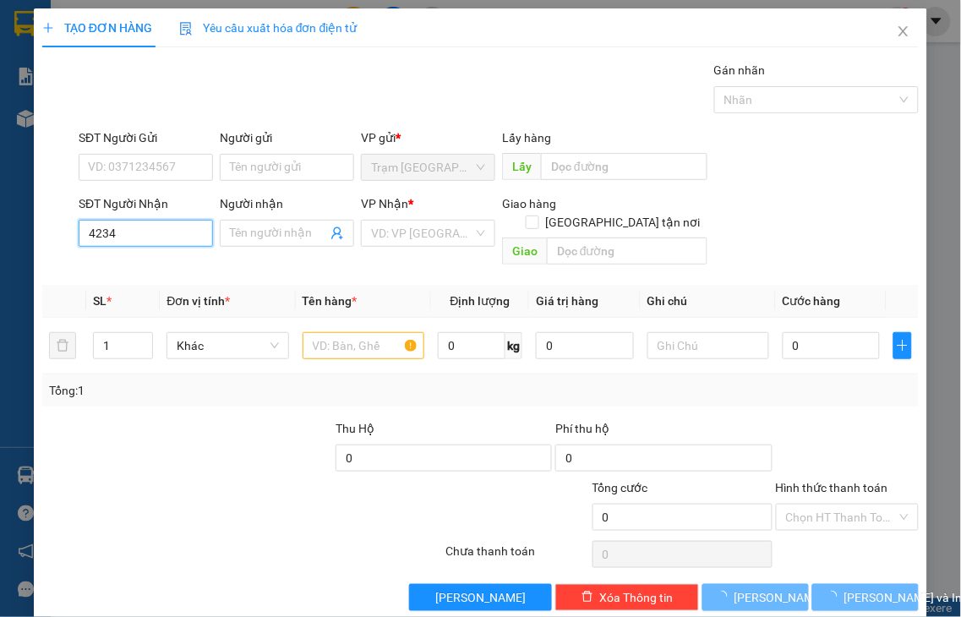
click at [189, 227] on input "4234" at bounding box center [146, 233] width 134 height 27
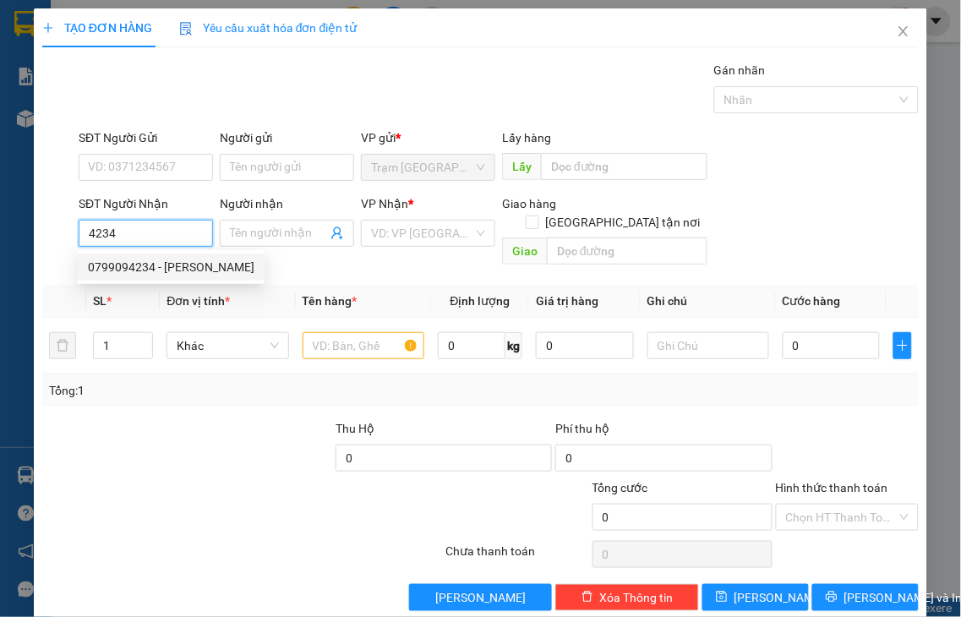
click at [188, 262] on div "0799094234 - HƯNG THỊNH PHÁT" at bounding box center [171, 267] width 167 height 19
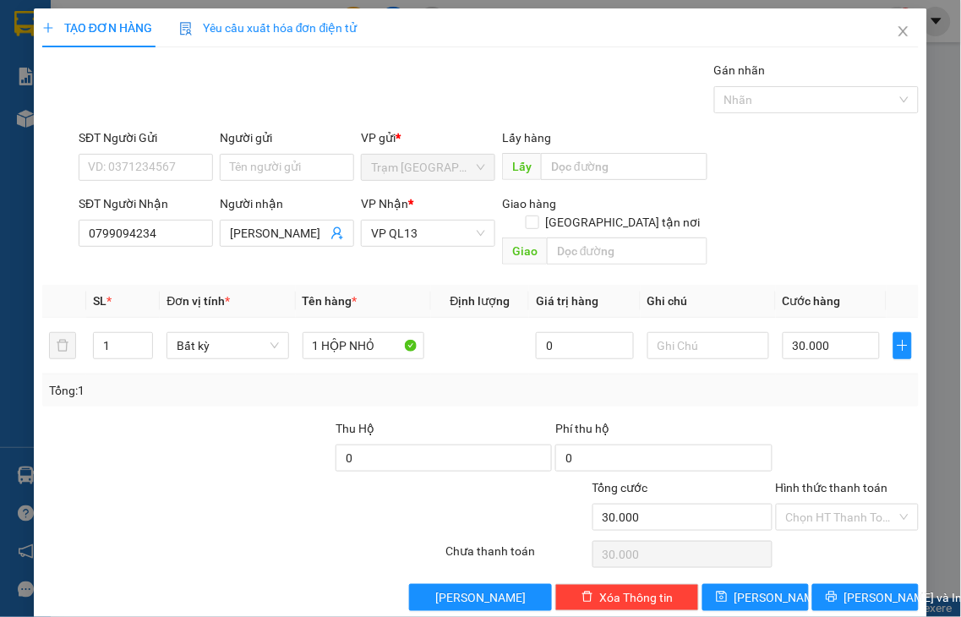
click at [799, 481] on label "Hình thức thanh toán" at bounding box center [832, 488] width 112 height 14
click at [799, 505] on input "Hình thức thanh toán" at bounding box center [842, 517] width 112 height 25
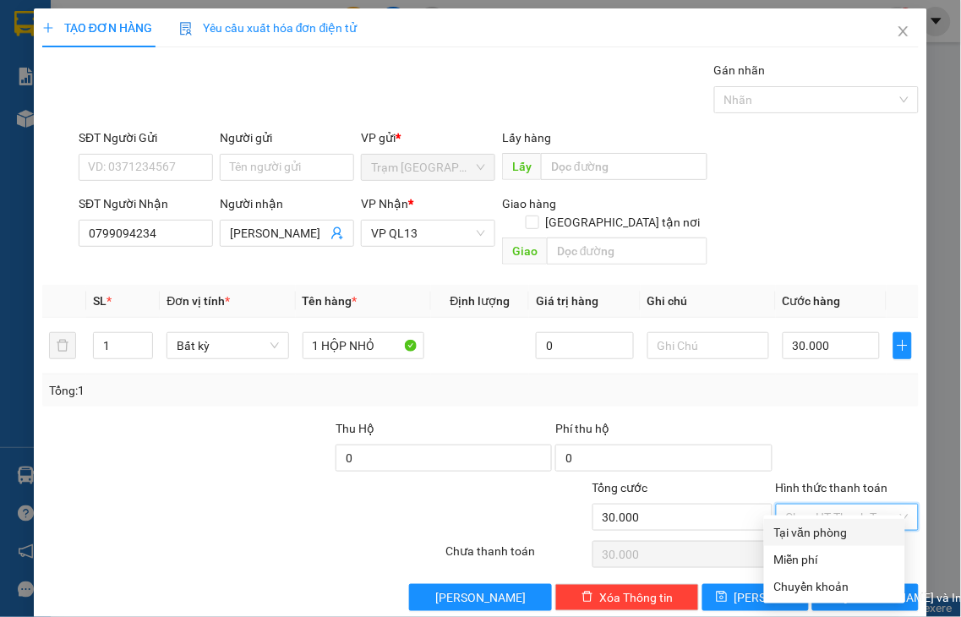
click at [844, 535] on div "Tại văn phòng" at bounding box center [834, 532] width 121 height 19
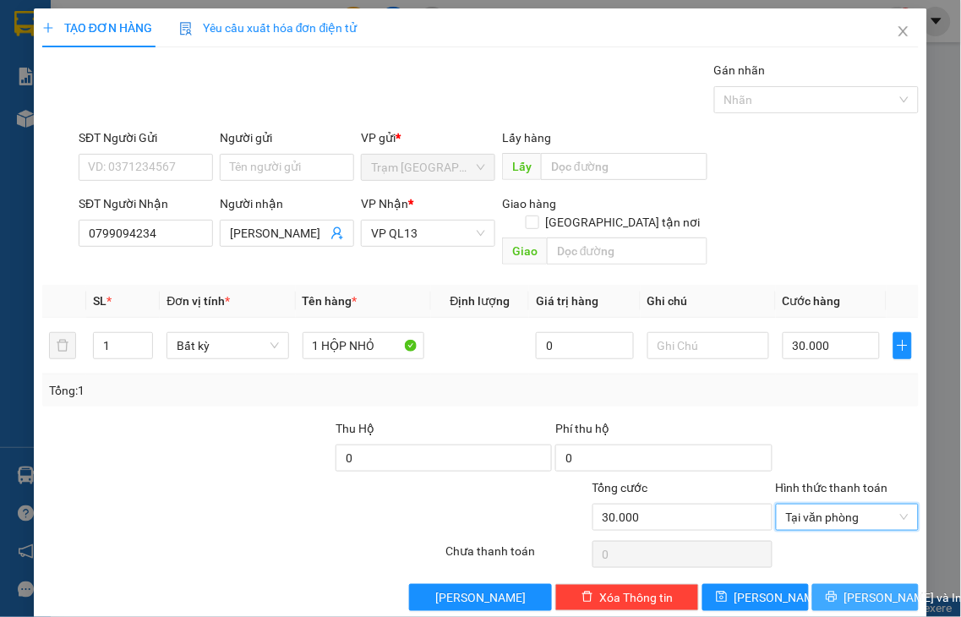
click at [854, 588] on span "Lưu và In" at bounding box center [903, 597] width 118 height 19
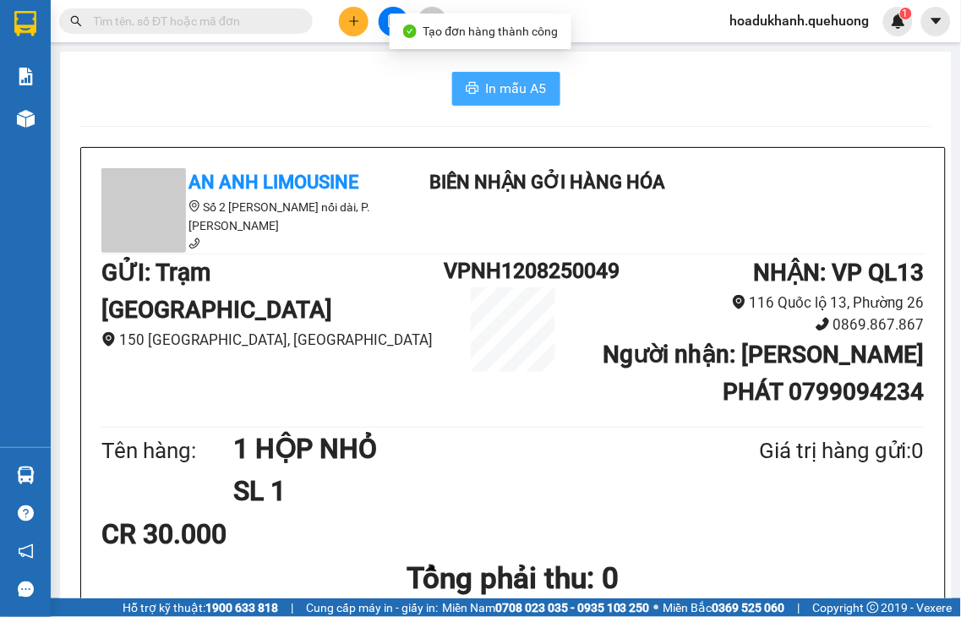
click at [509, 85] on span "In mẫu A5" at bounding box center [516, 88] width 61 height 21
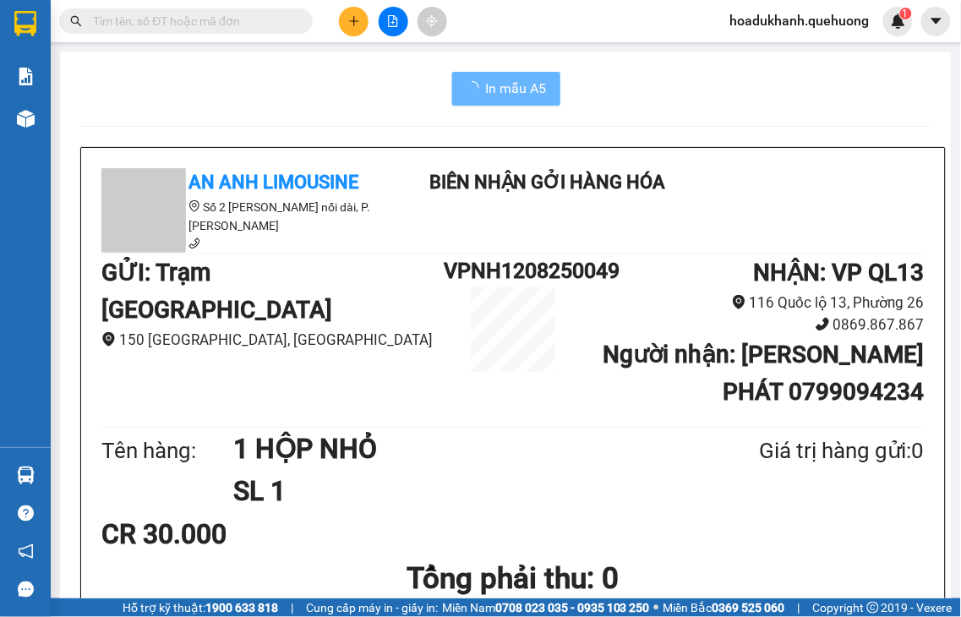
click at [350, 21] on icon "plus" at bounding box center [353, 20] width 9 height 1
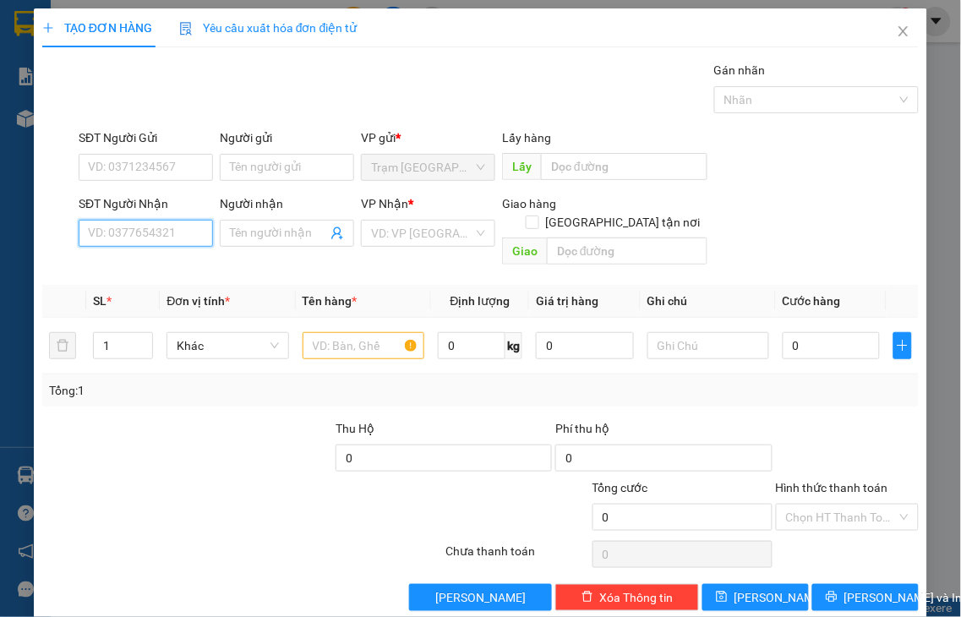
click at [121, 232] on input "SĐT Người Nhận" at bounding box center [146, 233] width 134 height 27
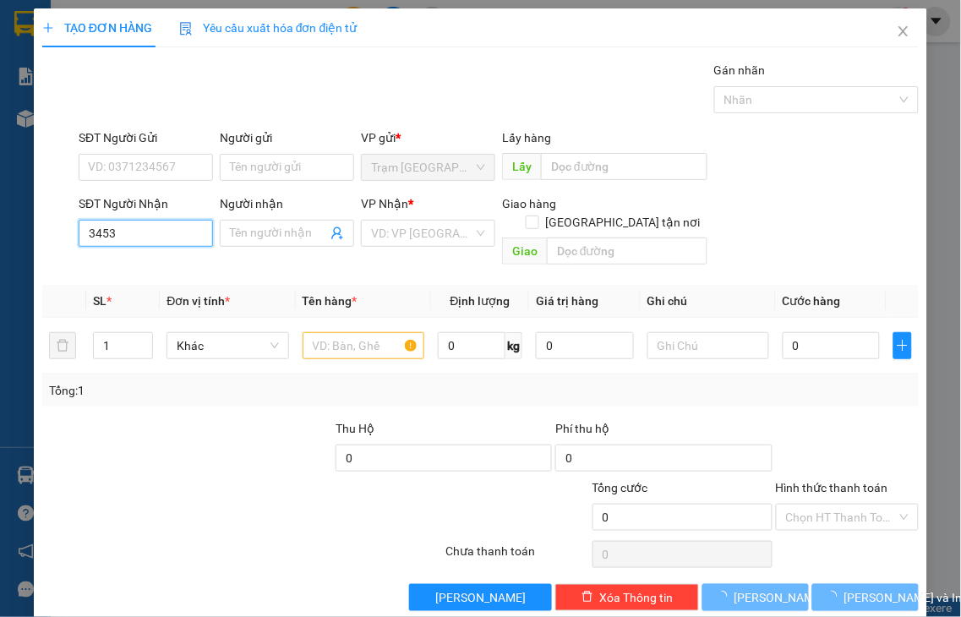
click at [123, 232] on input "3453" at bounding box center [146, 233] width 134 height 27
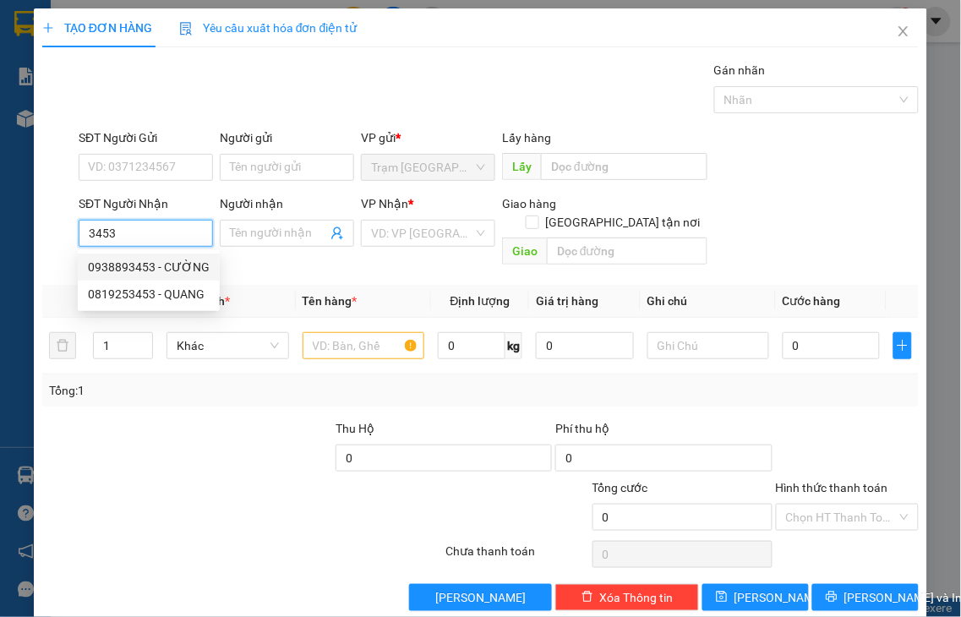
click at [165, 263] on div "0938893453 - CƯỜNG" at bounding box center [149, 267] width 122 height 19
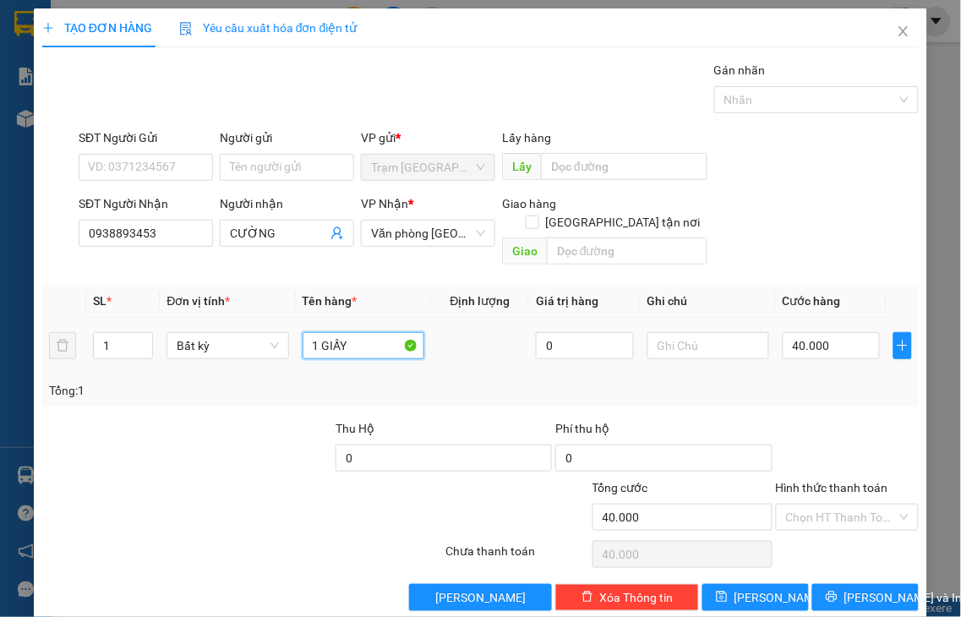
drag, startPoint x: 319, startPoint y: 324, endPoint x: 429, endPoint y: 314, distance: 110.3
click at [429, 318] on tr "1 Bất kỳ 1 GIẤY 0 40.000" at bounding box center [480, 346] width 876 height 57
click at [832, 481] on label "Hình thức thanh toán" at bounding box center [832, 488] width 112 height 14
click at [832, 505] on input "Hình thức thanh toán" at bounding box center [842, 517] width 112 height 25
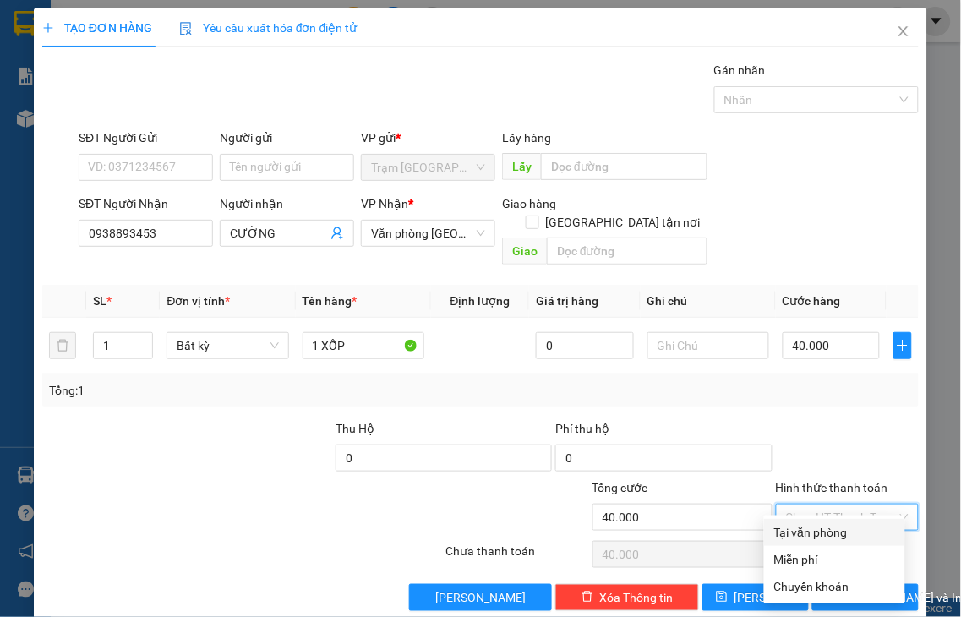
click at [847, 533] on div "Tại văn phòng" at bounding box center [834, 532] width 121 height 19
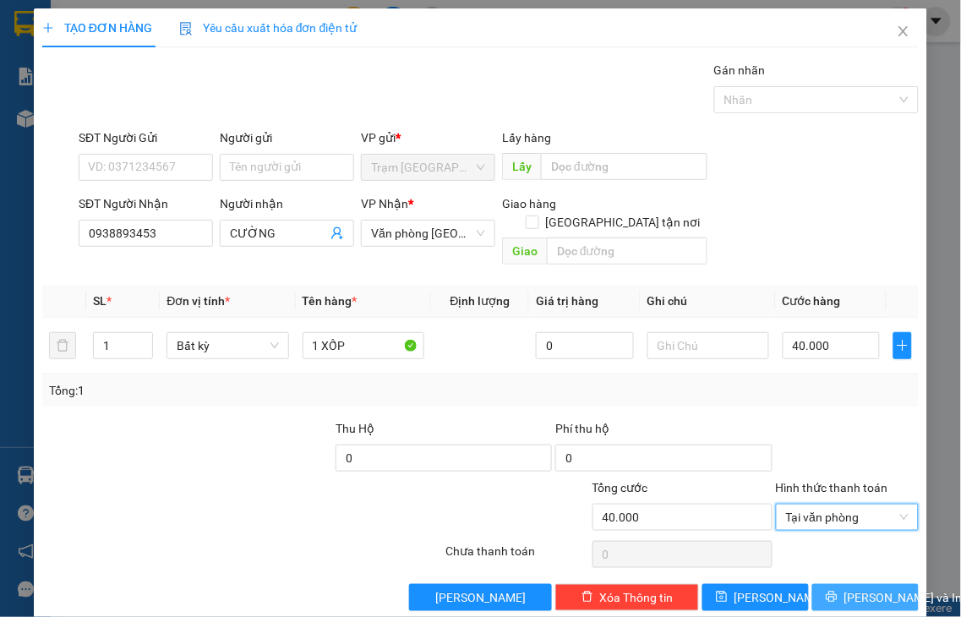
click at [863, 588] on span "Lưu và In" at bounding box center [903, 597] width 118 height 19
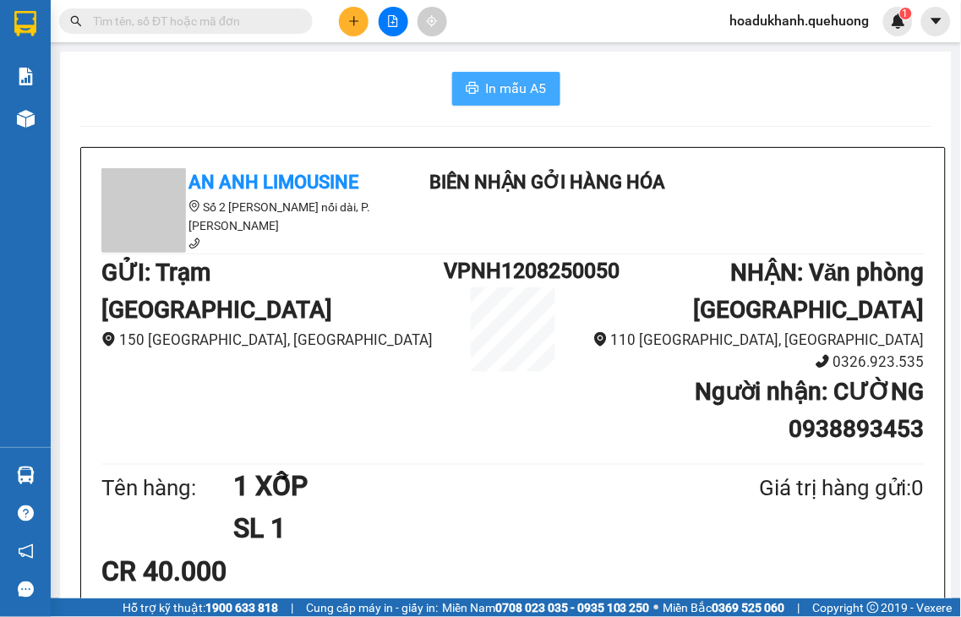
click at [527, 83] on span "In mẫu A5" at bounding box center [516, 88] width 61 height 21
click at [353, 21] on icon "plus" at bounding box center [353, 20] width 9 height 1
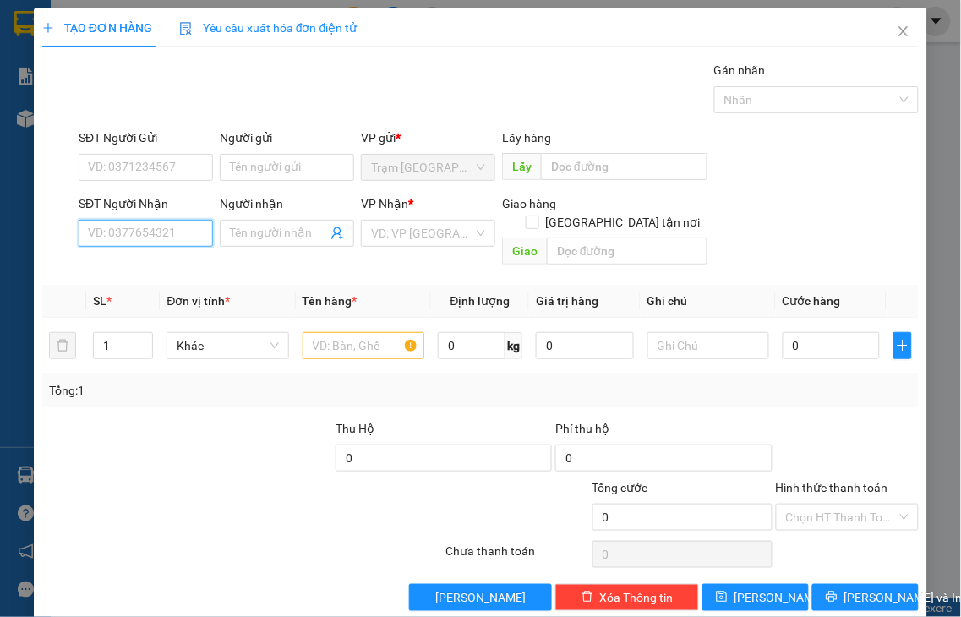
click at [175, 230] on input "SĐT Người Nhận" at bounding box center [146, 233] width 134 height 27
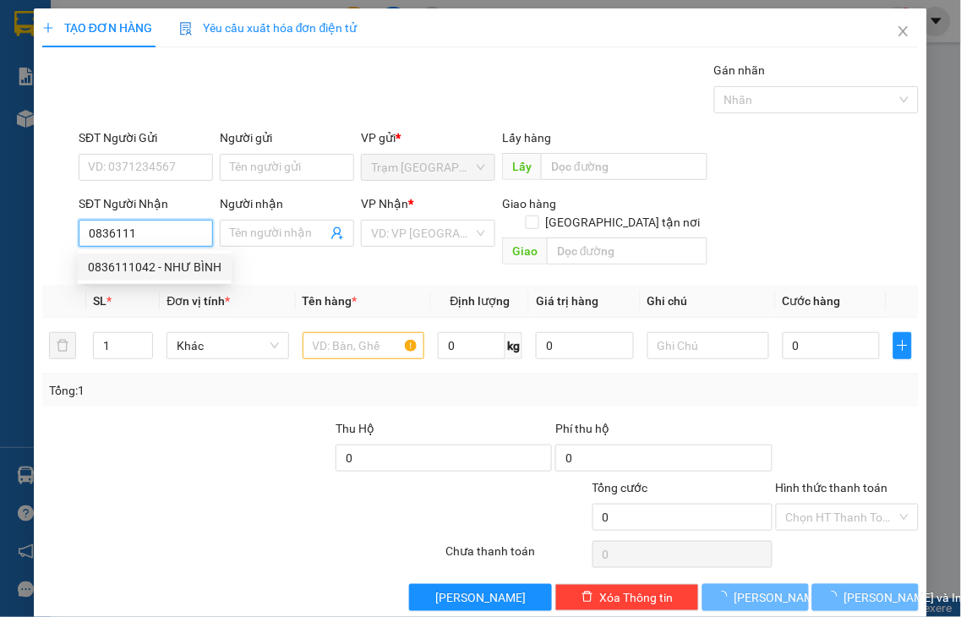
click at [116, 269] on div "0836111042 - NHƯ BÌNH" at bounding box center [155, 267] width 134 height 19
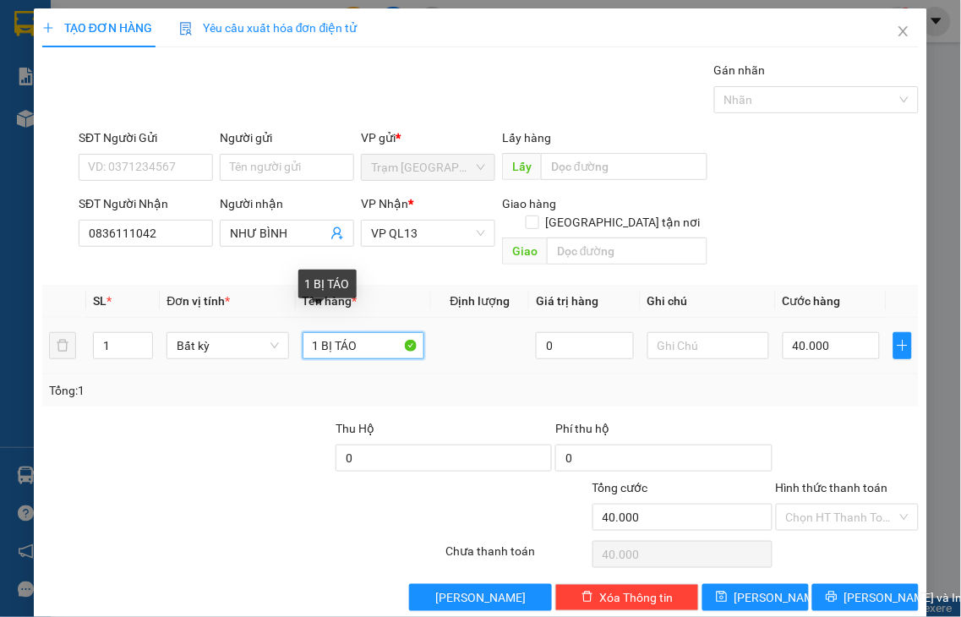
drag, startPoint x: 321, startPoint y: 327, endPoint x: 461, endPoint y: 321, distance: 140.4
click at [463, 336] on tr "1 Bất kỳ 1 BỊ TÁO 0 40.000" at bounding box center [480, 346] width 876 height 57
click at [857, 481] on label "Hình thức thanh toán" at bounding box center [832, 488] width 112 height 14
click at [857, 505] on input "Hình thức thanh toán" at bounding box center [842, 517] width 112 height 25
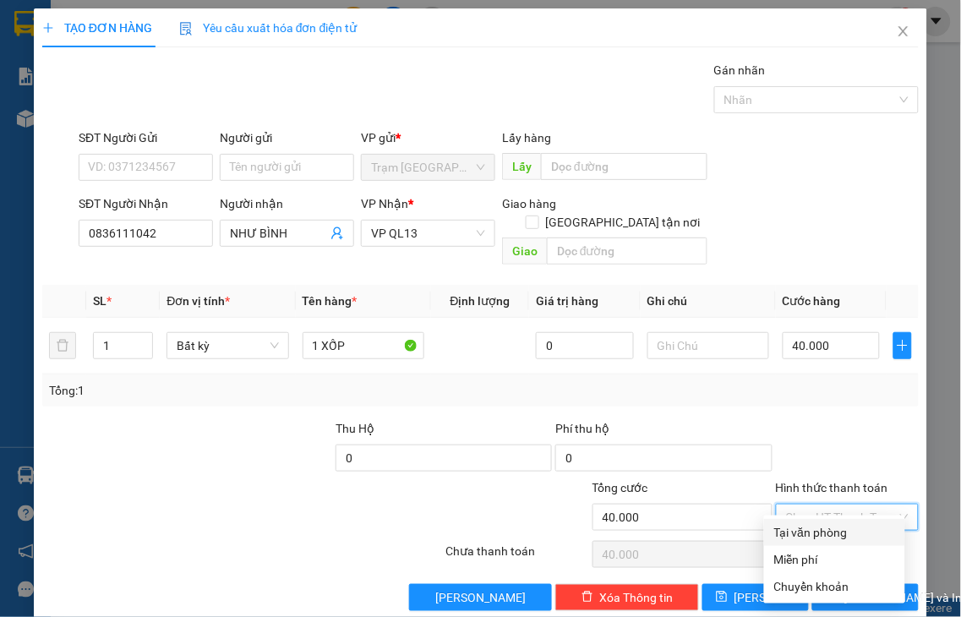
click at [846, 532] on div "Tại văn phòng" at bounding box center [834, 532] width 121 height 19
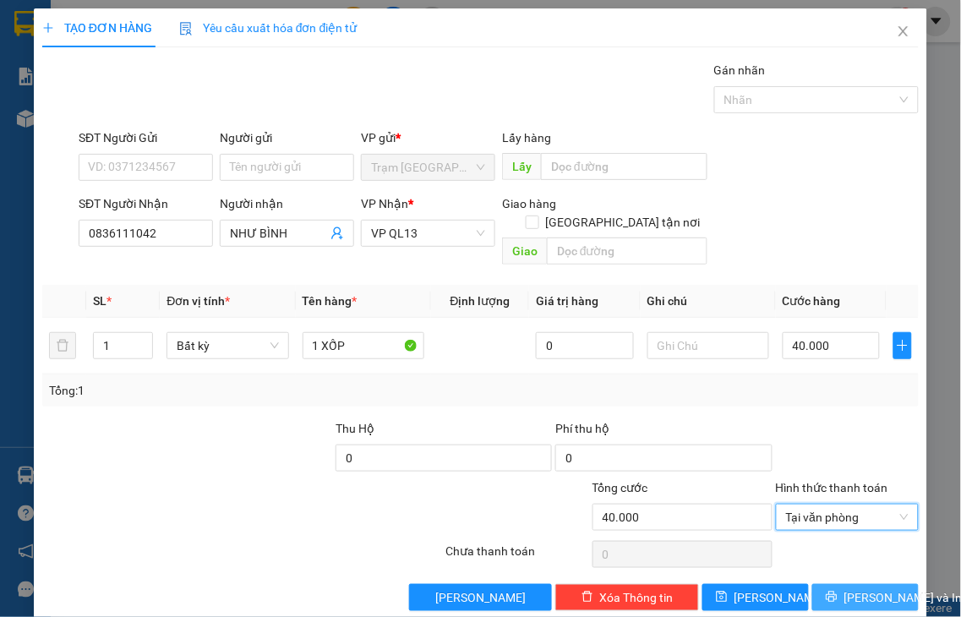
click at [863, 588] on span "Lưu và In" at bounding box center [903, 597] width 118 height 19
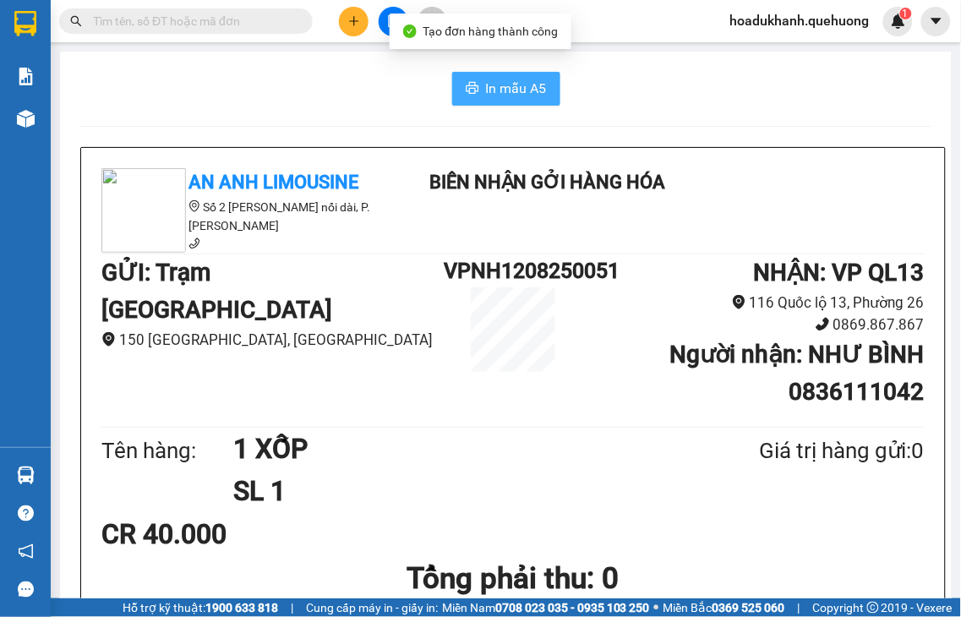
click at [473, 96] on button "In mẫu A5" at bounding box center [506, 89] width 108 height 34
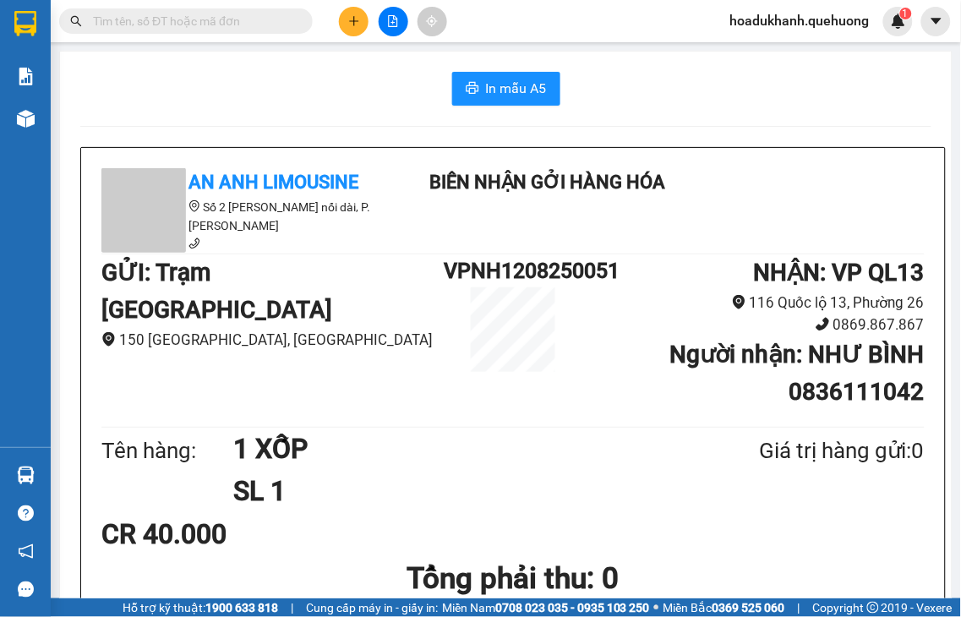
click at [357, 23] on icon "plus" at bounding box center [354, 21] width 12 height 12
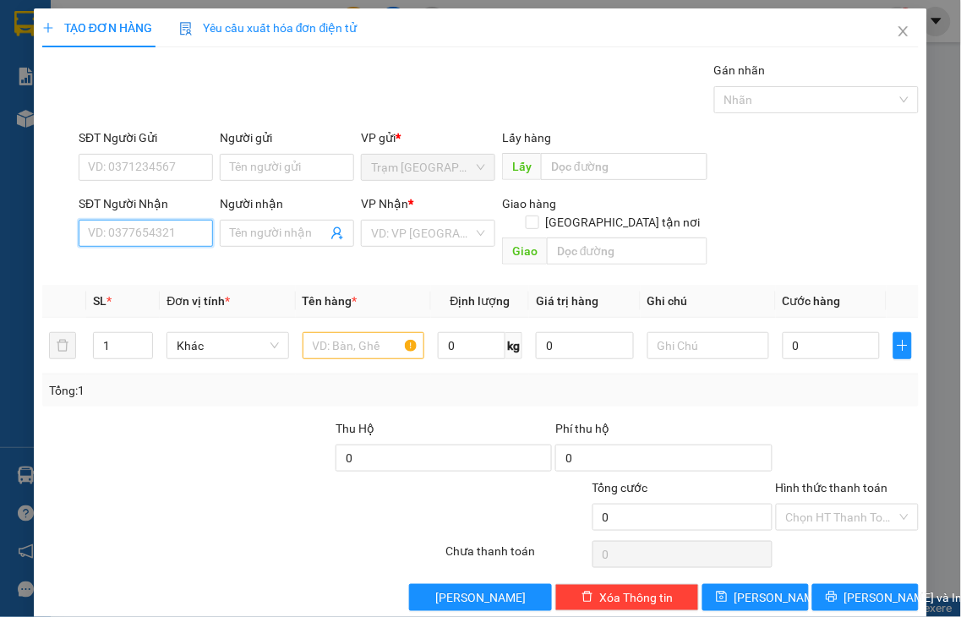
click at [181, 232] on input "SĐT Người Nhận" at bounding box center [146, 233] width 134 height 27
click at [180, 232] on input "5444" at bounding box center [146, 233] width 134 height 27
click at [177, 271] on div "0792845444 - NHI" at bounding box center [144, 267] width 112 height 19
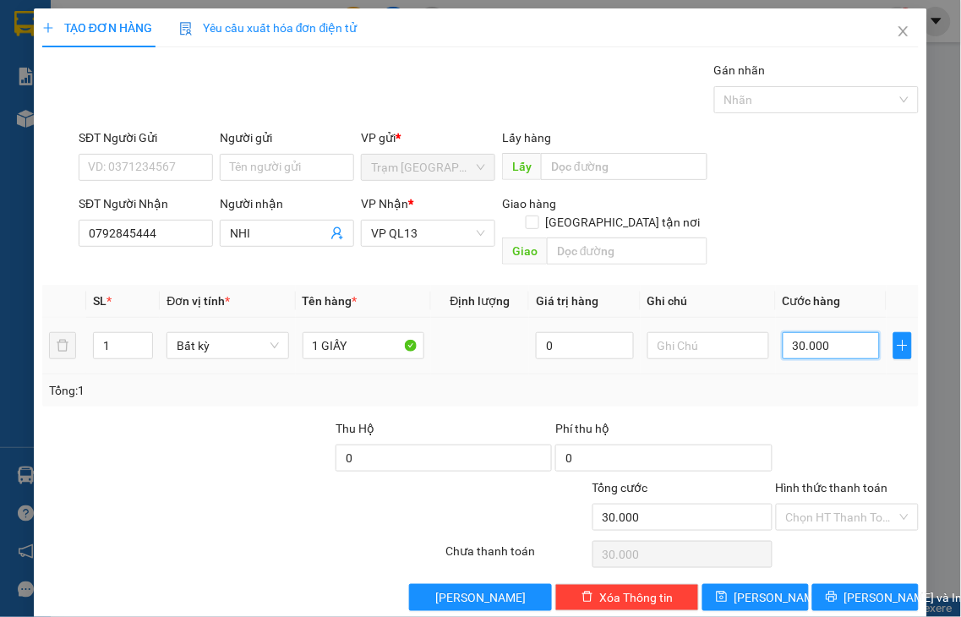
click at [812, 332] on input "30.000" at bounding box center [831, 345] width 97 height 27
click at [828, 481] on label "Hình thức thanh toán" at bounding box center [832, 488] width 112 height 14
click at [828, 505] on input "Hình thức thanh toán" at bounding box center [842, 517] width 112 height 25
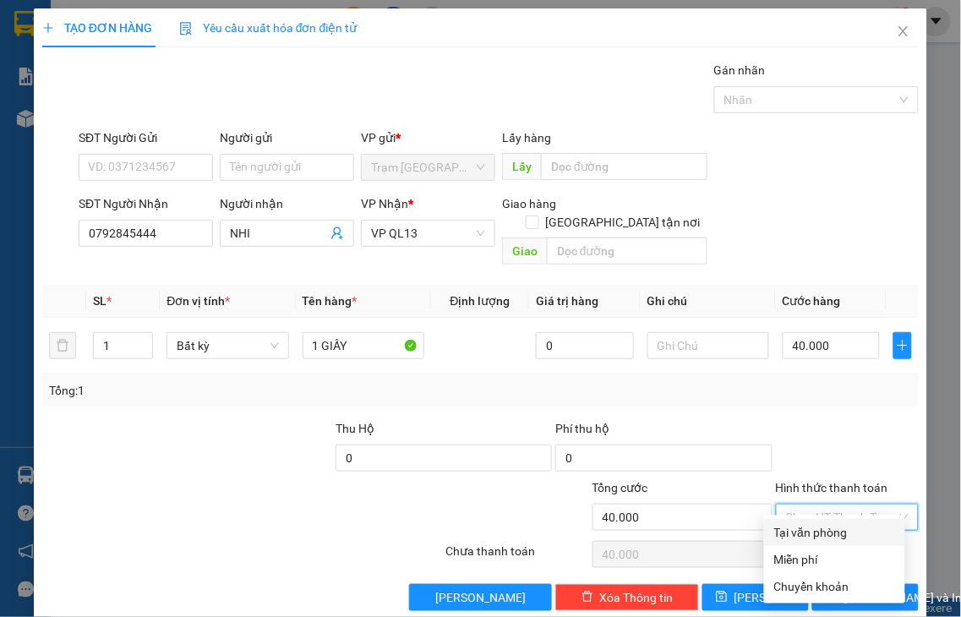
click at [834, 539] on div "Tại văn phòng" at bounding box center [834, 532] width 121 height 19
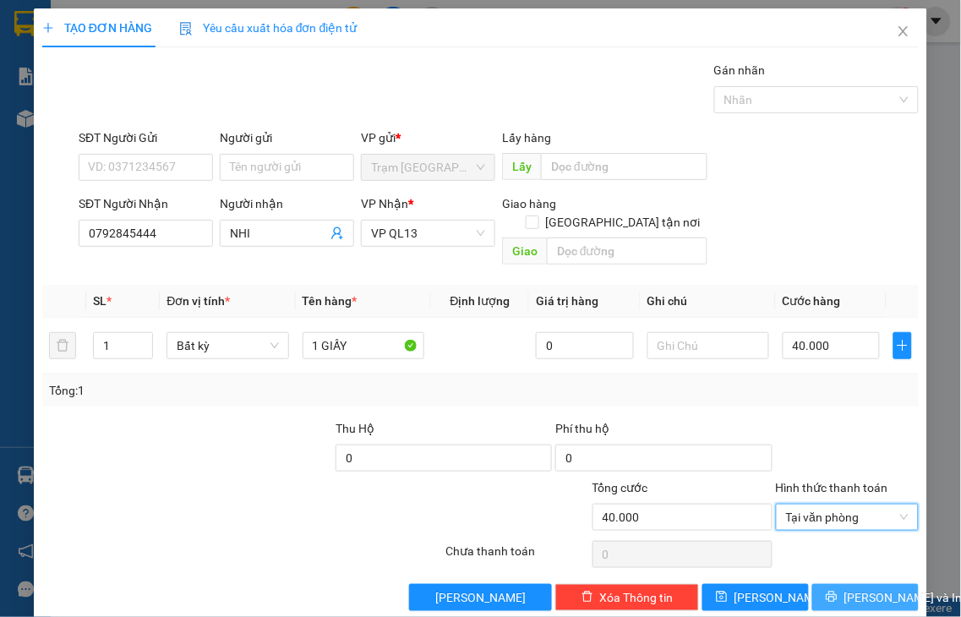
drag, startPoint x: 844, startPoint y: 581, endPoint x: 909, endPoint y: 60, distance: 524.7
click at [844, 588] on span "Lưu và In" at bounding box center [903, 597] width 118 height 19
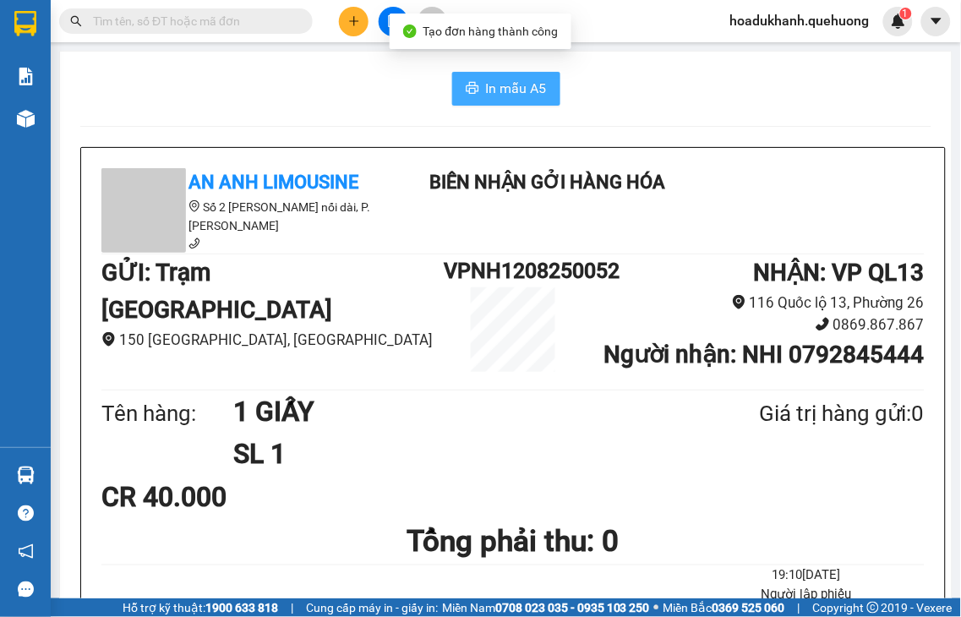
click at [509, 88] on span "In mẫu A5" at bounding box center [516, 88] width 61 height 21
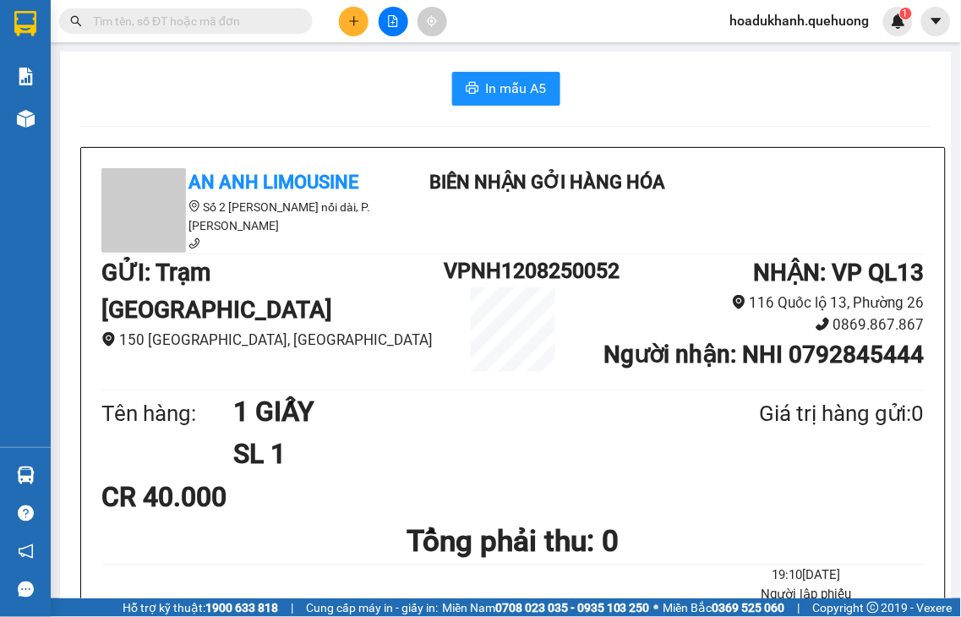
click at [350, 17] on icon "plus" at bounding box center [354, 21] width 12 height 12
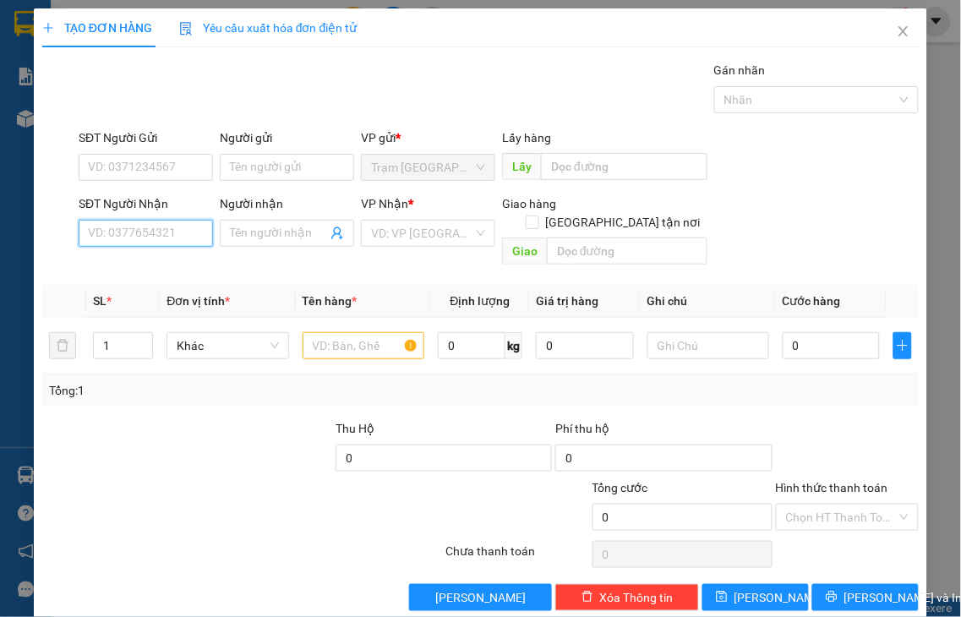
click at [169, 232] on input "SĐT Người Nhận" at bounding box center [146, 233] width 134 height 27
click at [167, 227] on input "6801" at bounding box center [146, 233] width 134 height 27
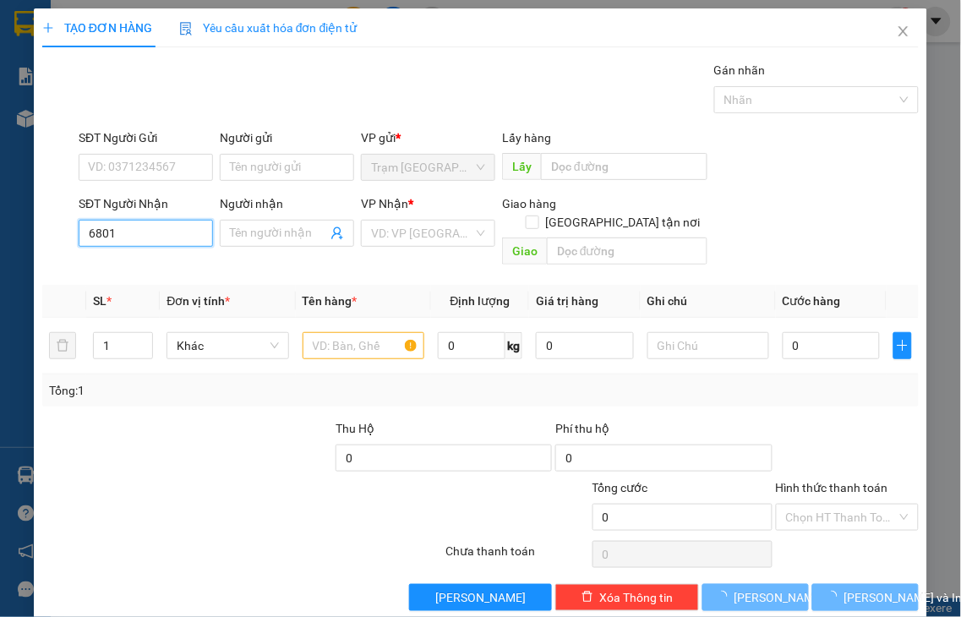
click at [167, 232] on input "6801" at bounding box center [146, 233] width 134 height 27
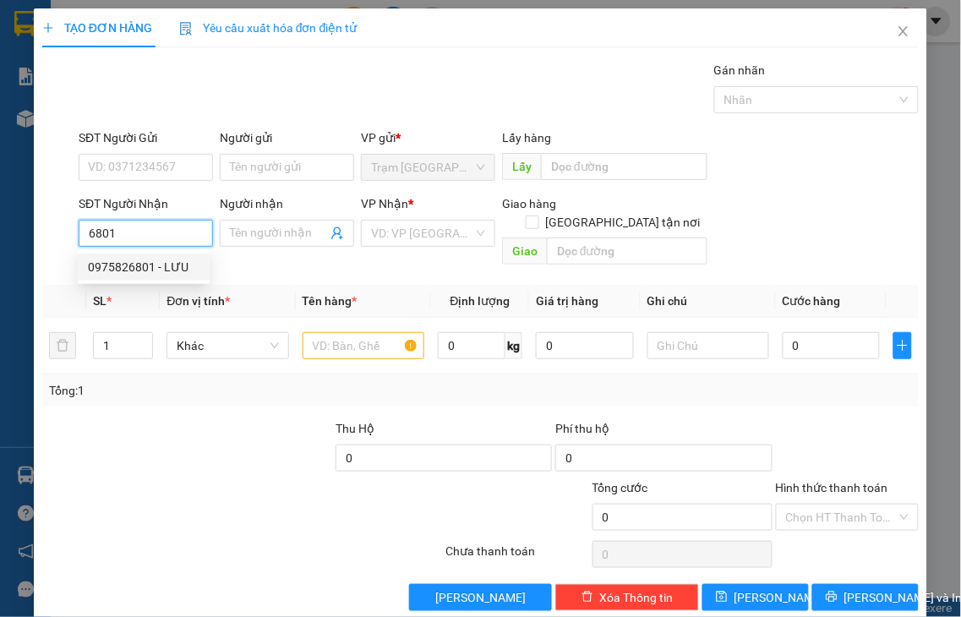
click at [154, 272] on div "0975826801 - LƯU" at bounding box center [144, 267] width 112 height 19
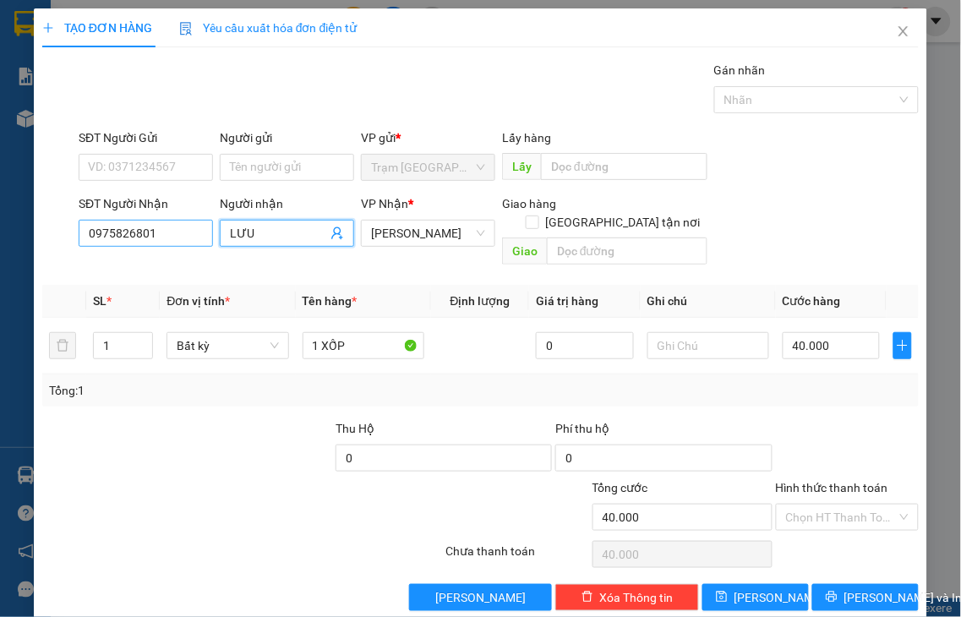
drag, startPoint x: 220, startPoint y: 242, endPoint x: 145, endPoint y: 243, distance: 74.4
click at [145, 243] on div "SĐT Người Nhận 0975826801 Người nhận LƯU LƯU VP Nhận * An Dương Vương Giao hàng…" at bounding box center [498, 233] width 847 height 78
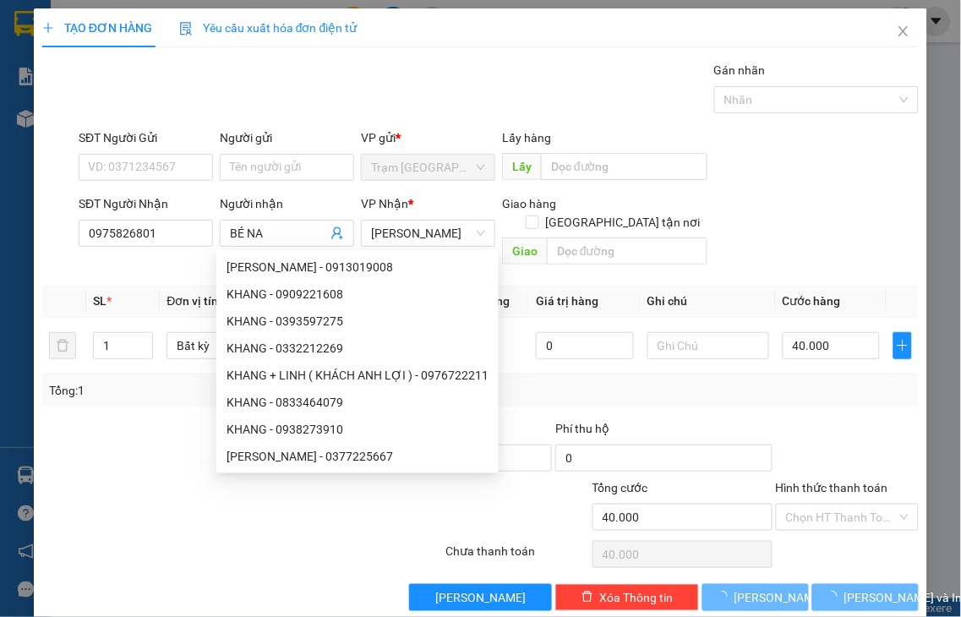
click at [809, 186] on div "SĐT Người Gửi VD: 0371234567 Người gửi Tên người gửi VP gửi * Trạm Ninh Hải Lấy…" at bounding box center [498, 157] width 847 height 59
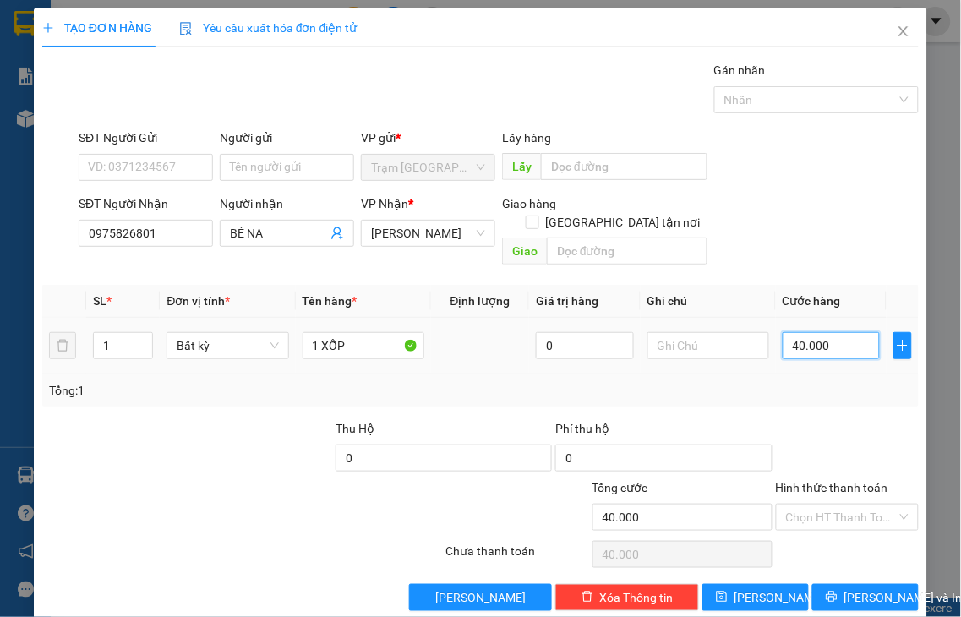
click at [818, 332] on input "40.000" at bounding box center [831, 345] width 97 height 27
click at [833, 481] on label "Hình thức thanh toán" at bounding box center [832, 488] width 112 height 14
click at [833, 505] on input "Hình thức thanh toán" at bounding box center [842, 517] width 112 height 25
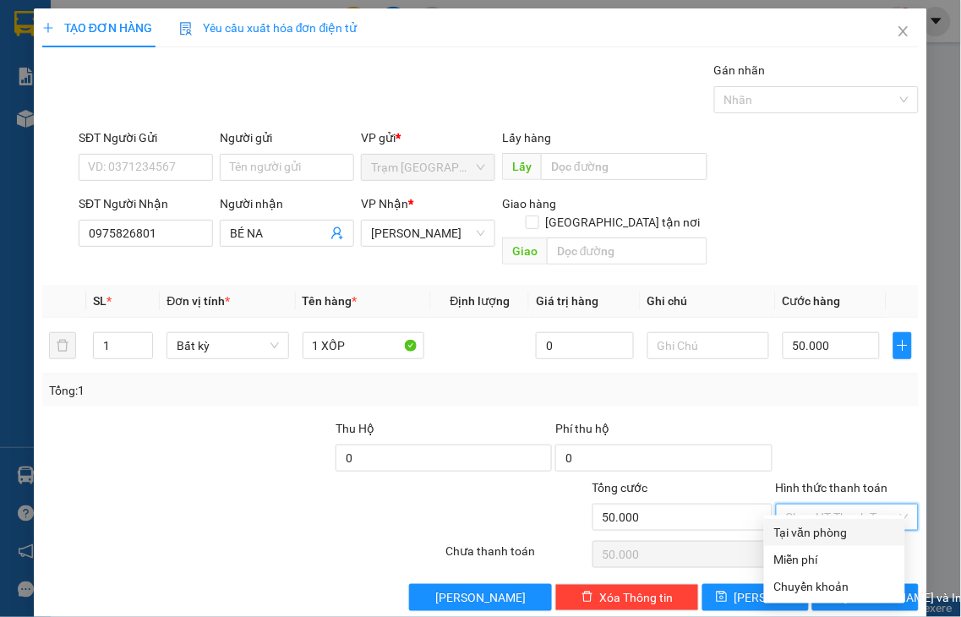
click at [850, 529] on div "Tại văn phòng" at bounding box center [834, 532] width 121 height 19
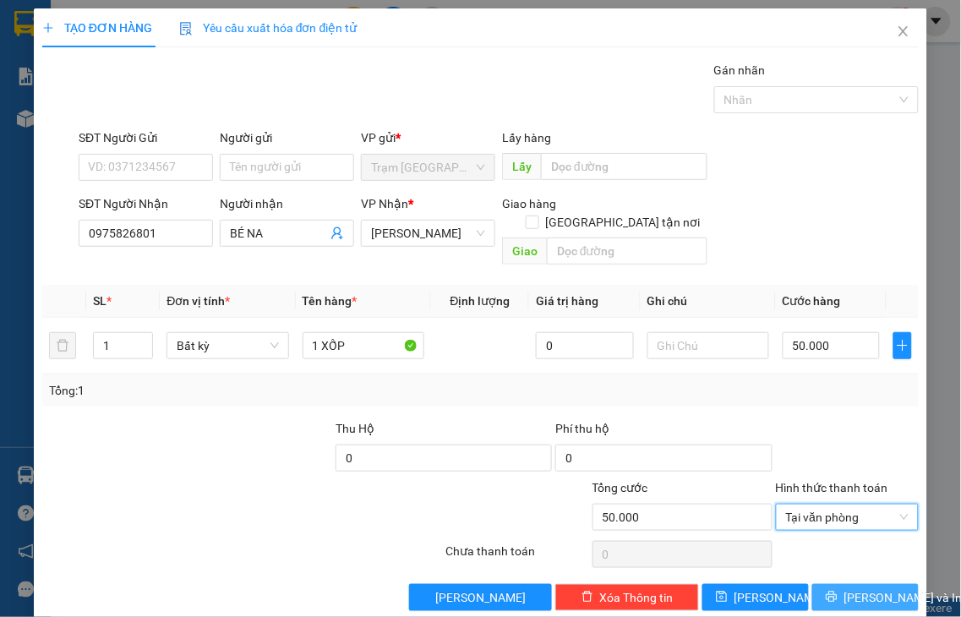
click at [858, 588] on span "Lưu và In" at bounding box center [903, 597] width 118 height 19
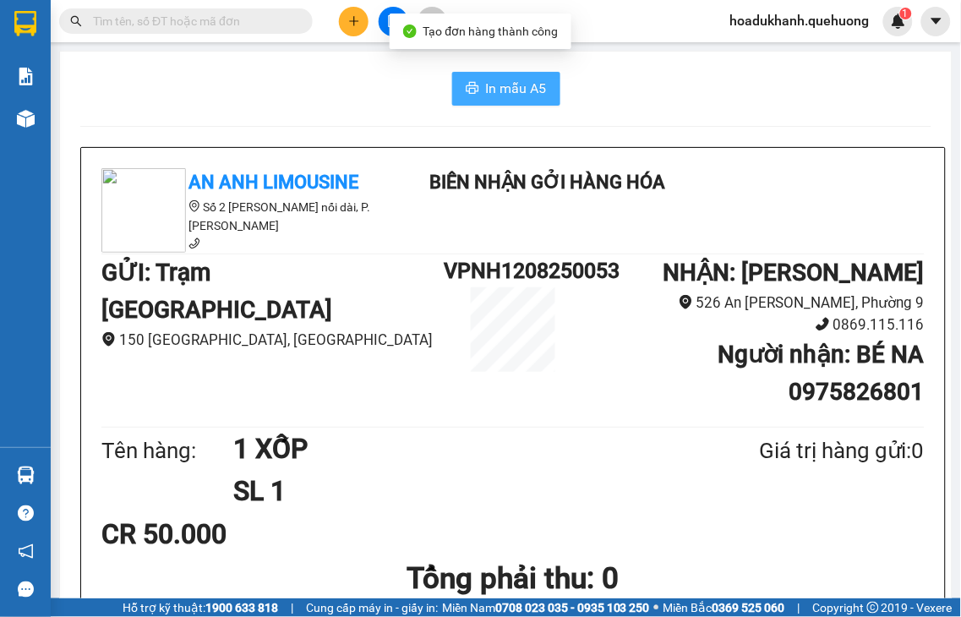
click at [500, 88] on span "In mẫu A5" at bounding box center [516, 88] width 61 height 21
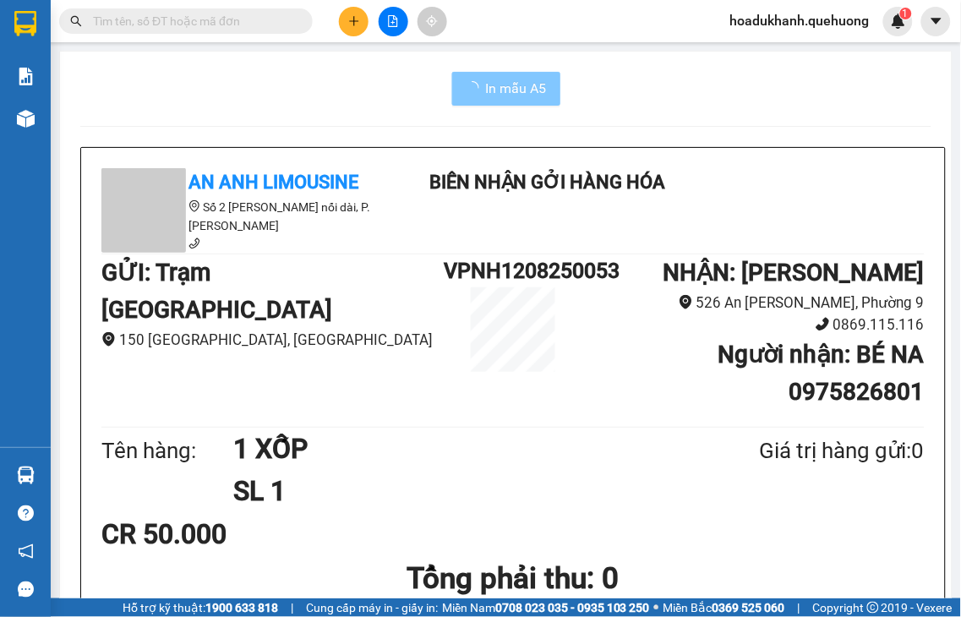
click at [465, 90] on icon "loading" at bounding box center [471, 88] width 19 height 19
click at [466, 90] on icon "printer" at bounding box center [473, 88] width 14 height 14
click at [361, 15] on button at bounding box center [354, 22] width 30 height 30
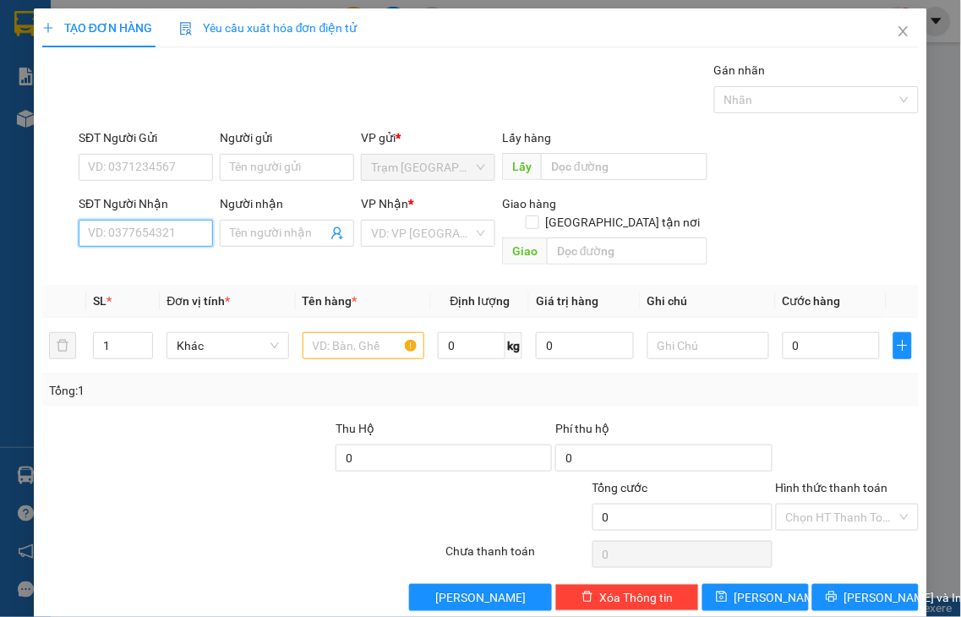
click at [169, 238] on input "SĐT Người Nhận" at bounding box center [146, 233] width 134 height 27
click at [169, 235] on input "7657" at bounding box center [146, 233] width 134 height 27
click at [167, 234] on input "7657" at bounding box center [146, 233] width 134 height 27
click at [176, 266] on div "0909727657 - CHUNG" at bounding box center [171, 267] width 167 height 19
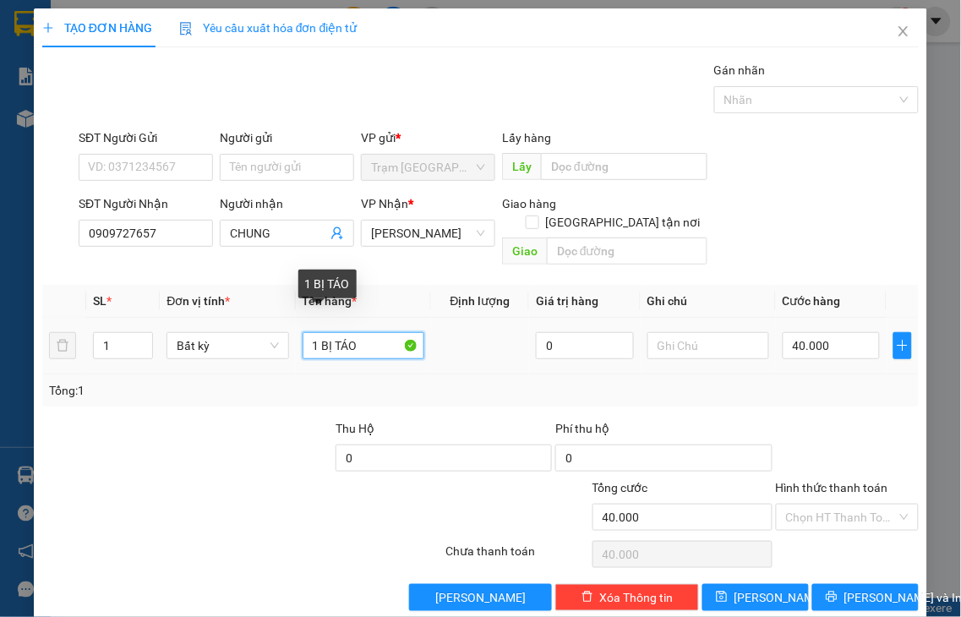
drag, startPoint x: 319, startPoint y: 323, endPoint x: 433, endPoint y: 306, distance: 114.5
click at [429, 318] on tr "1 Bất kỳ 1 BỊ TÁO 0 40.000" at bounding box center [480, 346] width 876 height 57
click at [833, 481] on label "Hình thức thanh toán" at bounding box center [832, 488] width 112 height 14
click at [833, 505] on input "Hình thức thanh toán" at bounding box center [842, 517] width 112 height 25
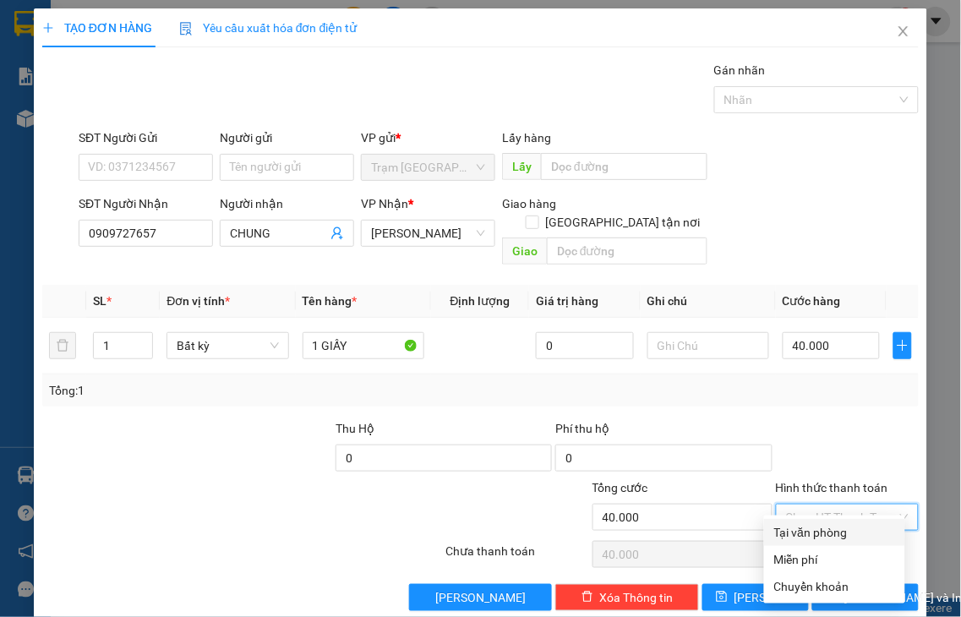
click at [845, 533] on div "Tại văn phòng" at bounding box center [834, 532] width 121 height 19
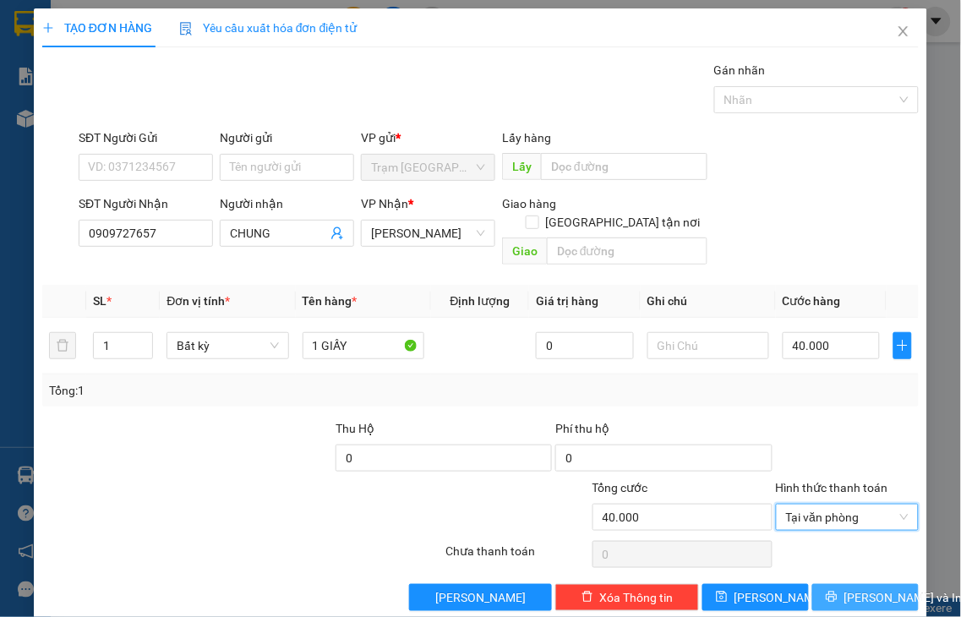
click at [854, 588] on span "Lưu và In" at bounding box center [903, 597] width 118 height 19
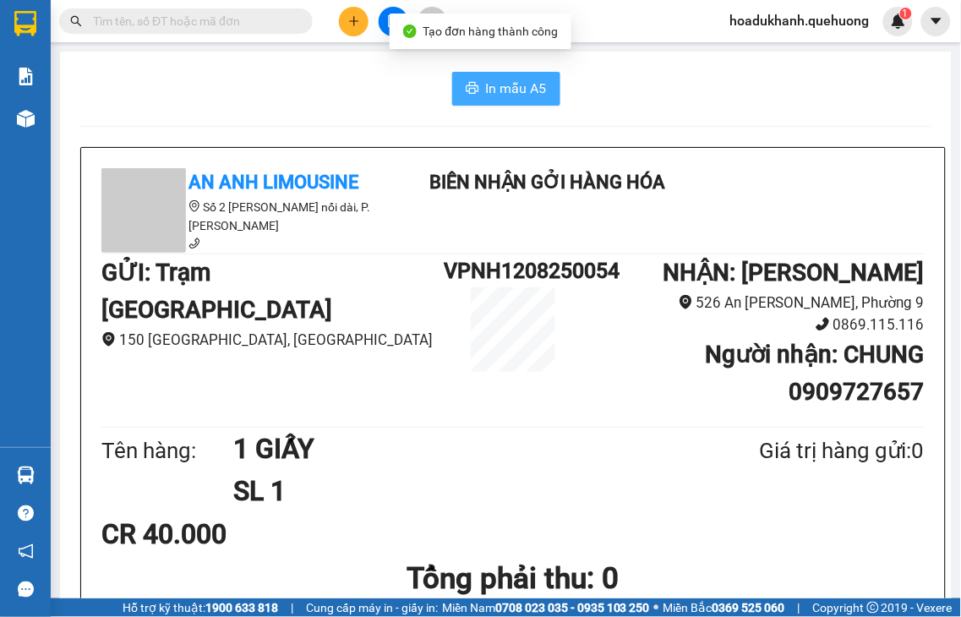
click at [461, 80] on button "In mẫu A5" at bounding box center [506, 89] width 108 height 34
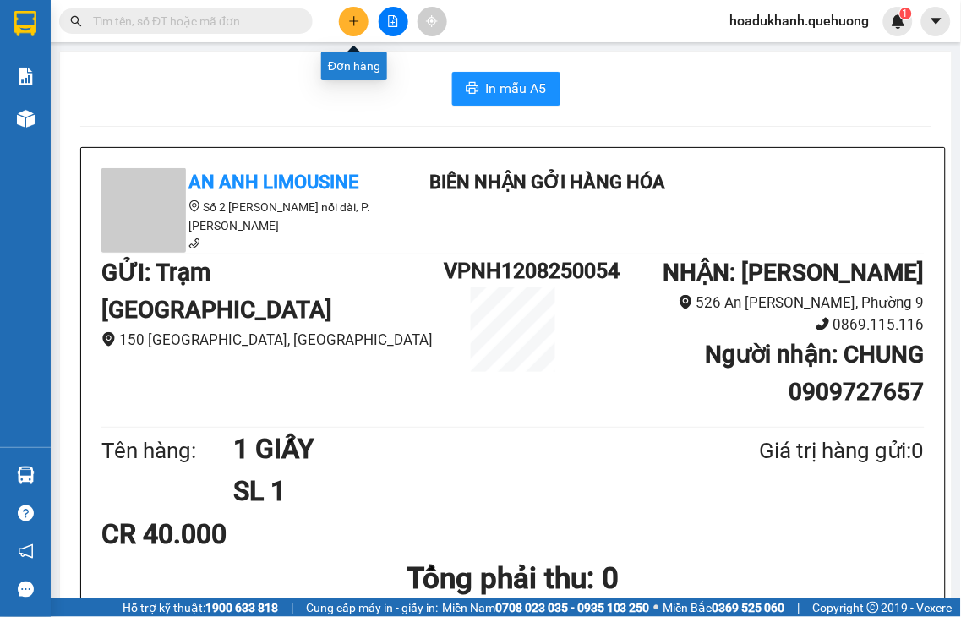
click at [349, 28] on button at bounding box center [354, 22] width 30 height 30
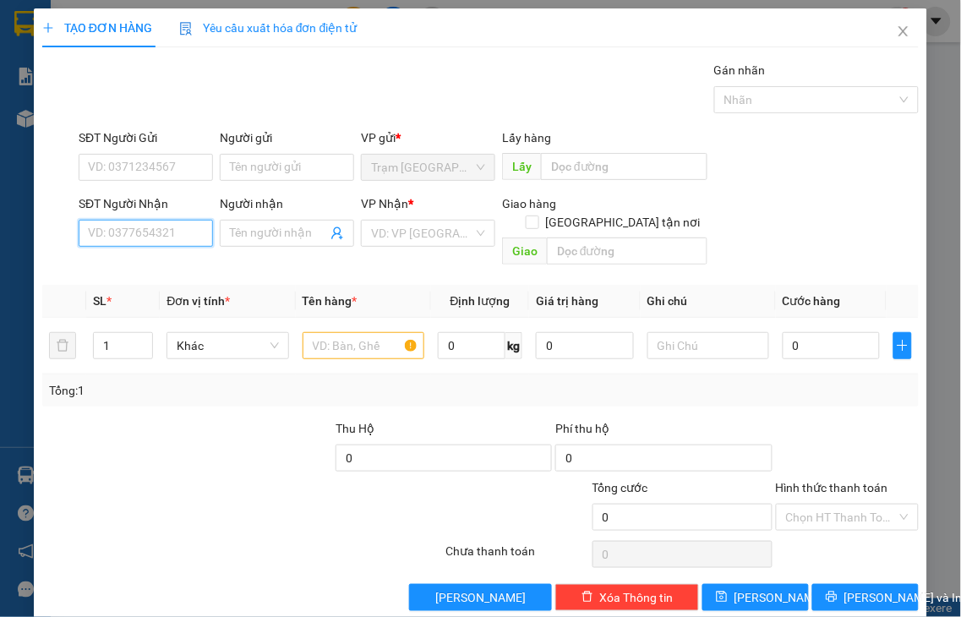
drag, startPoint x: 149, startPoint y: 222, endPoint x: 149, endPoint y: 207, distance: 15.2
click at [149, 214] on div "SĐT Người Nhận VD: 0377654321" at bounding box center [146, 223] width 134 height 59
click at [161, 225] on input "1320" at bounding box center [146, 233] width 134 height 27
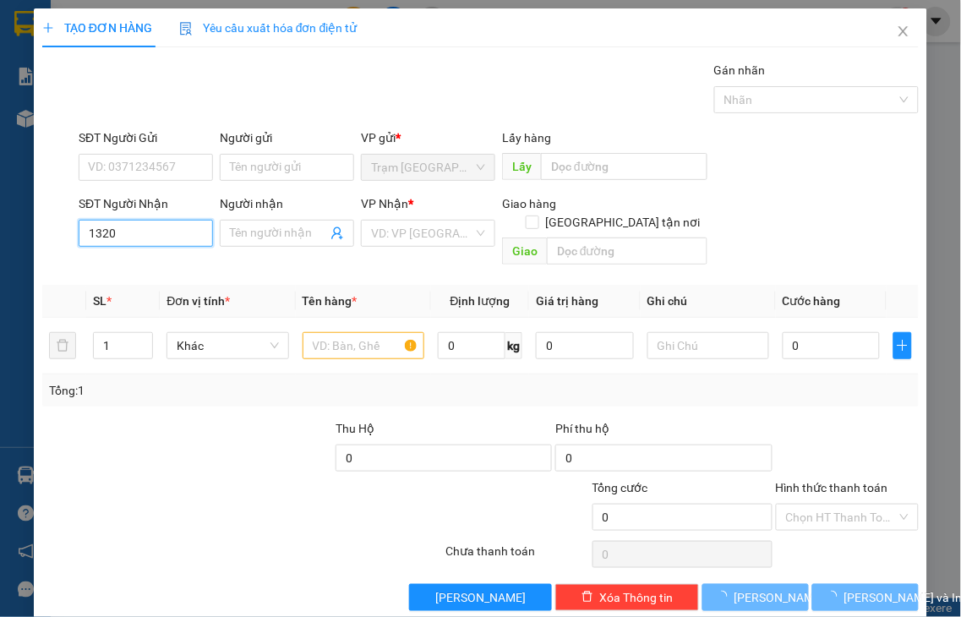
click at [161, 230] on input "1320" at bounding box center [146, 233] width 134 height 27
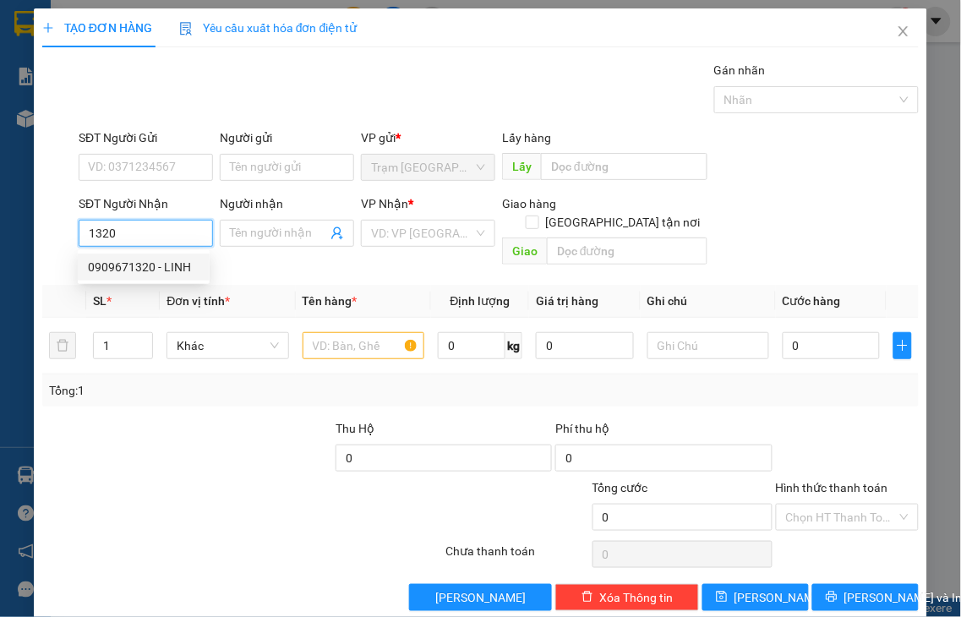
click at [159, 268] on div "0909671320 - LINH" at bounding box center [144, 267] width 112 height 19
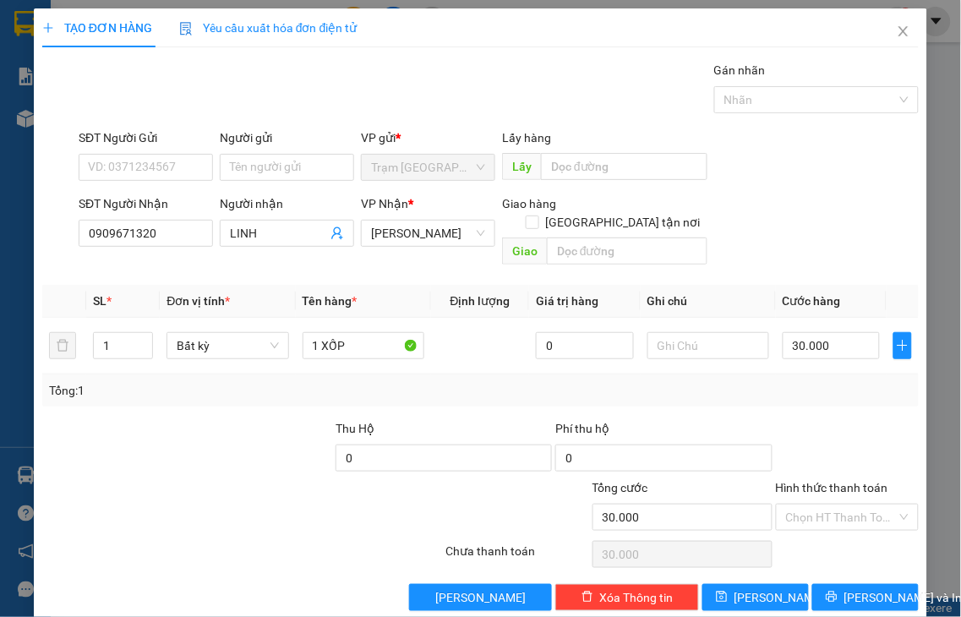
click at [851, 481] on label "Hình thức thanh toán" at bounding box center [832, 488] width 112 height 14
click at [851, 505] on input "Hình thức thanh toán" at bounding box center [842, 517] width 112 height 25
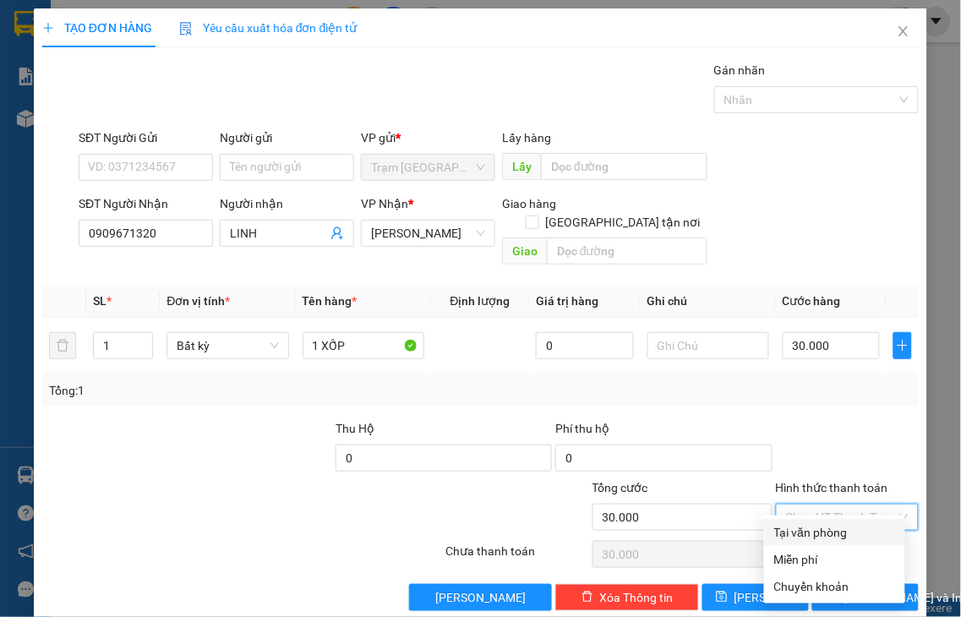
click at [851, 526] on div "Tại văn phòng" at bounding box center [834, 532] width 121 height 19
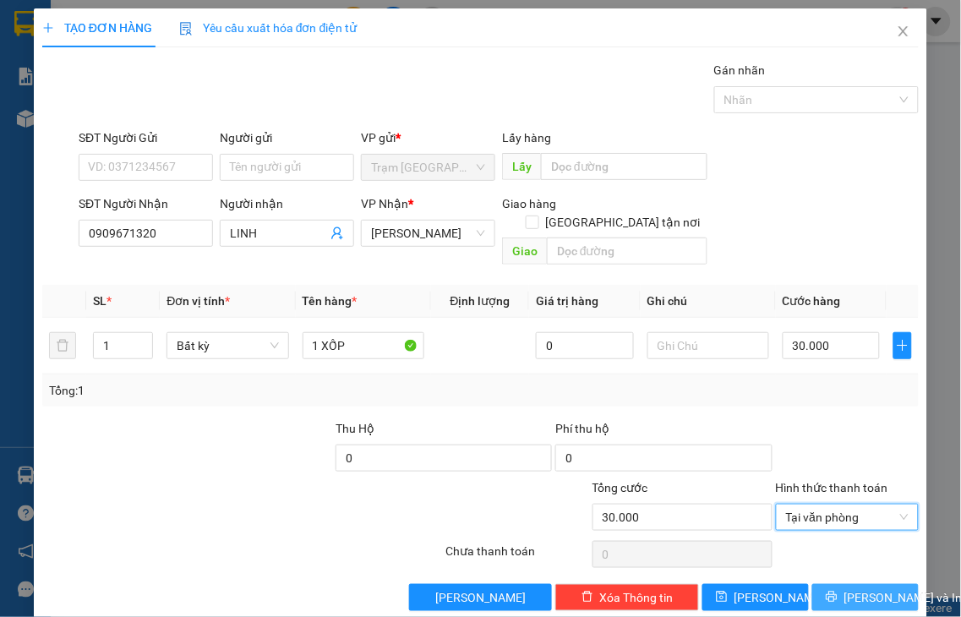
click at [845, 588] on span "Lưu và In" at bounding box center [903, 597] width 118 height 19
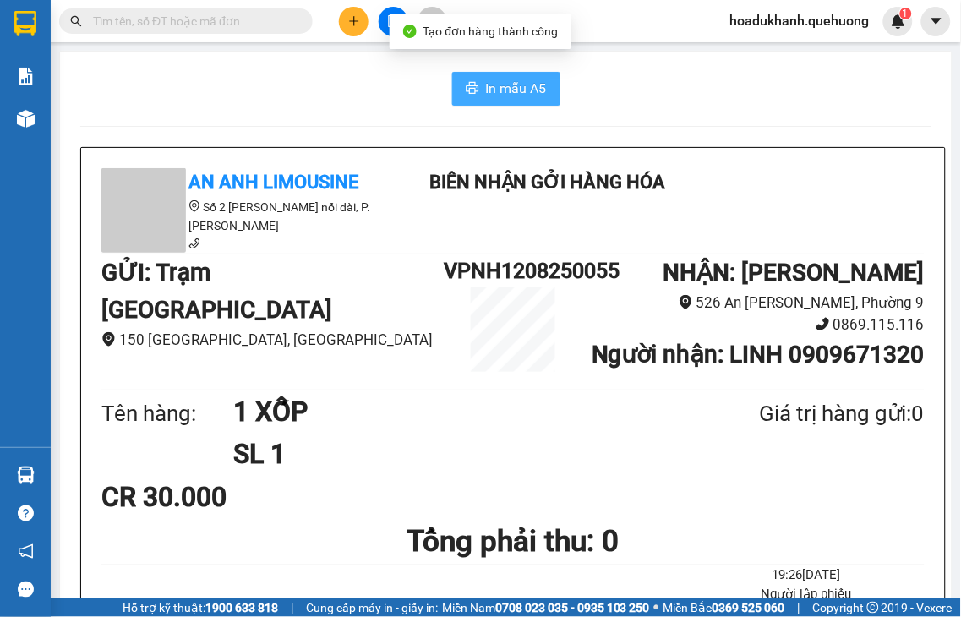
click at [468, 87] on icon "printer" at bounding box center [472, 88] width 13 height 12
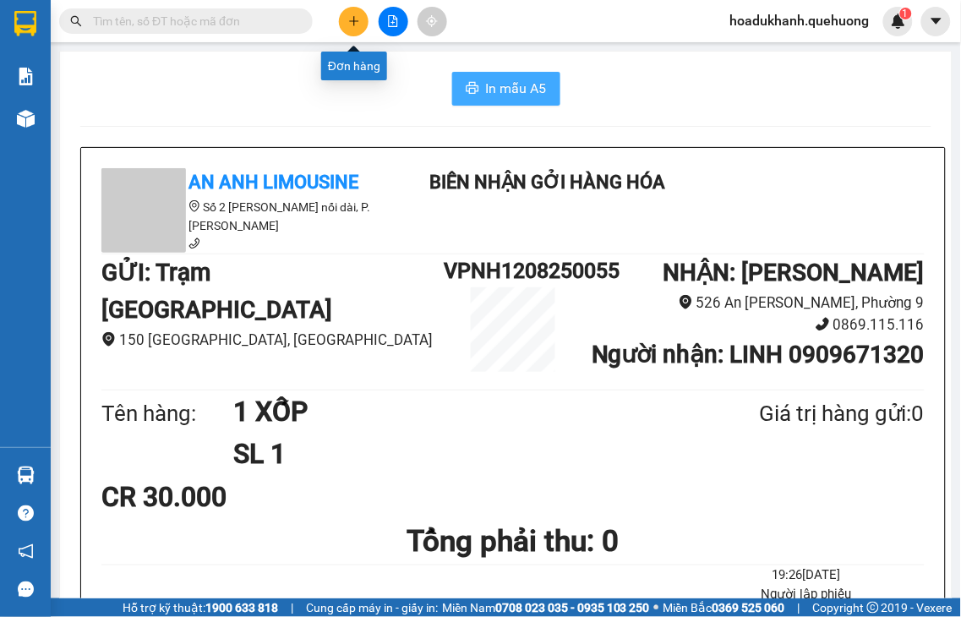
click at [357, 24] on icon "plus" at bounding box center [354, 21] width 12 height 12
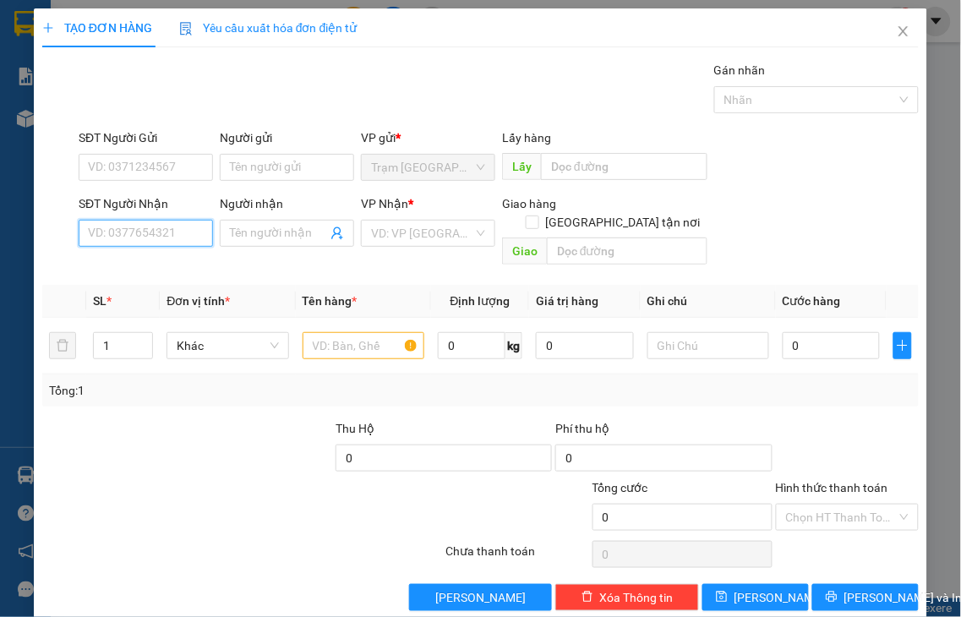
click at [150, 238] on input "SĐT Người Nhận" at bounding box center [146, 233] width 134 height 27
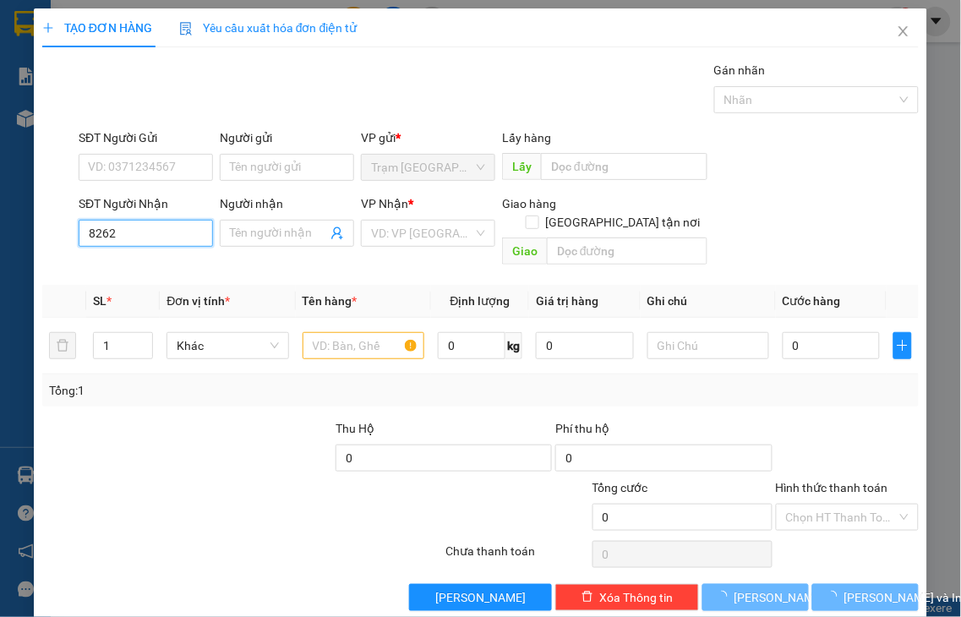
click at [158, 237] on input "8262" at bounding box center [146, 233] width 134 height 27
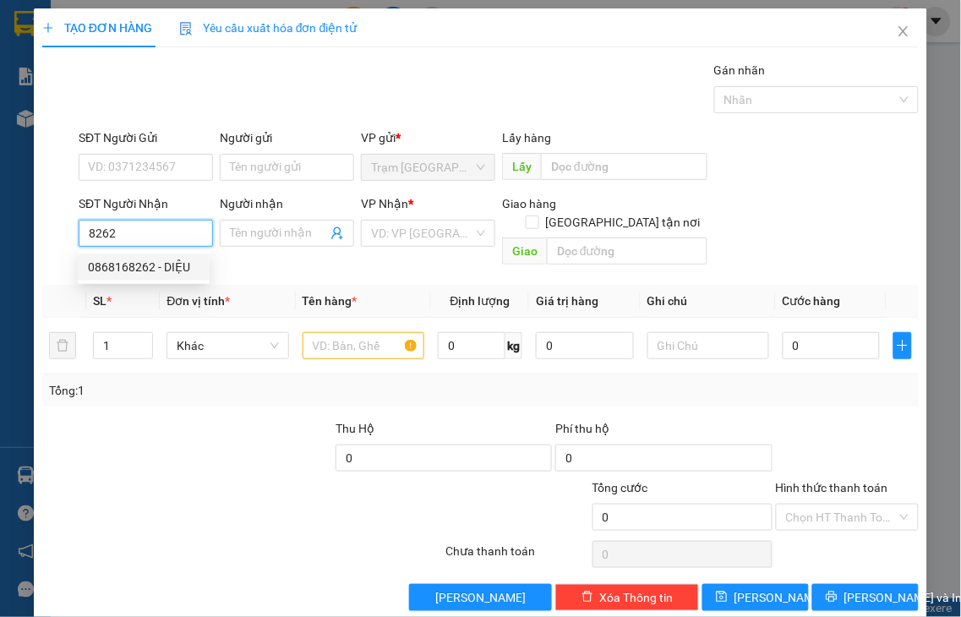
click at [156, 265] on div "0868168262 - DIỆU" at bounding box center [144, 267] width 112 height 19
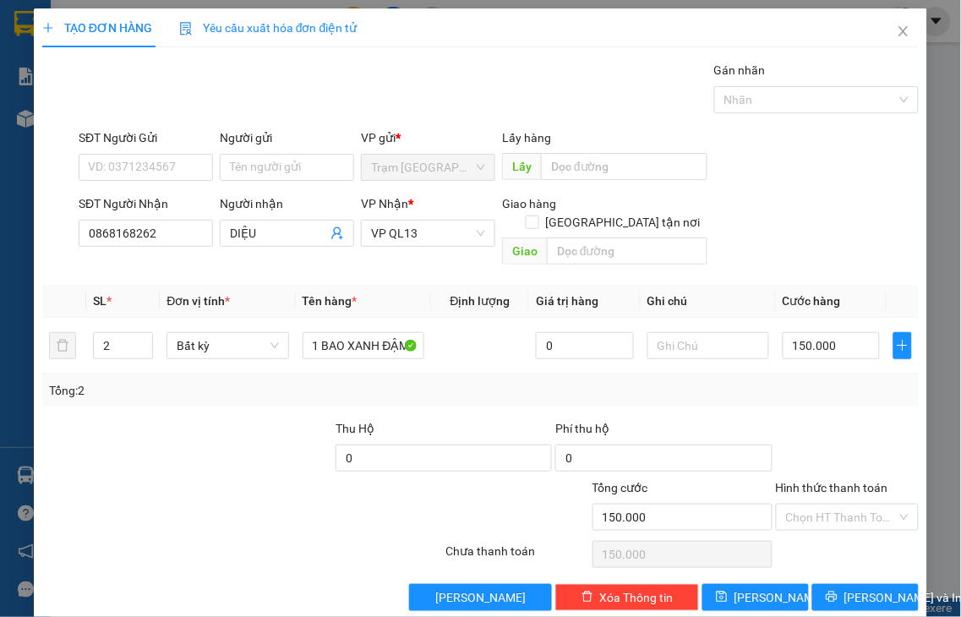
click at [847, 478] on div "Hình thức thanh toán" at bounding box center [848, 490] width 144 height 25
click at [824, 481] on label "Hình thức thanh toán" at bounding box center [832, 488] width 112 height 14
click at [824, 505] on input "Hình thức thanh toán" at bounding box center [842, 517] width 112 height 25
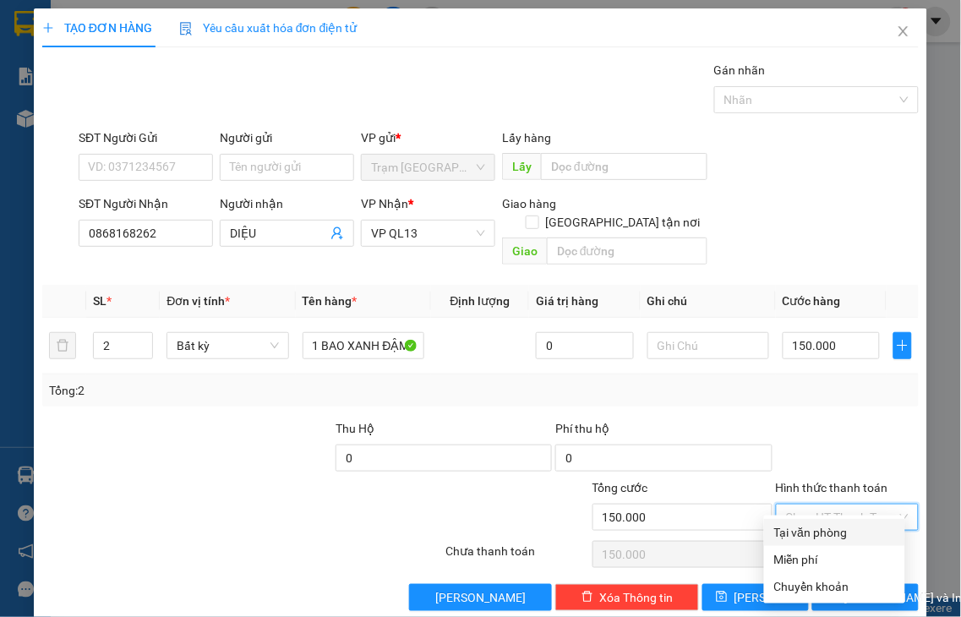
click at [842, 536] on div "Tại văn phòng" at bounding box center [834, 532] width 121 height 19
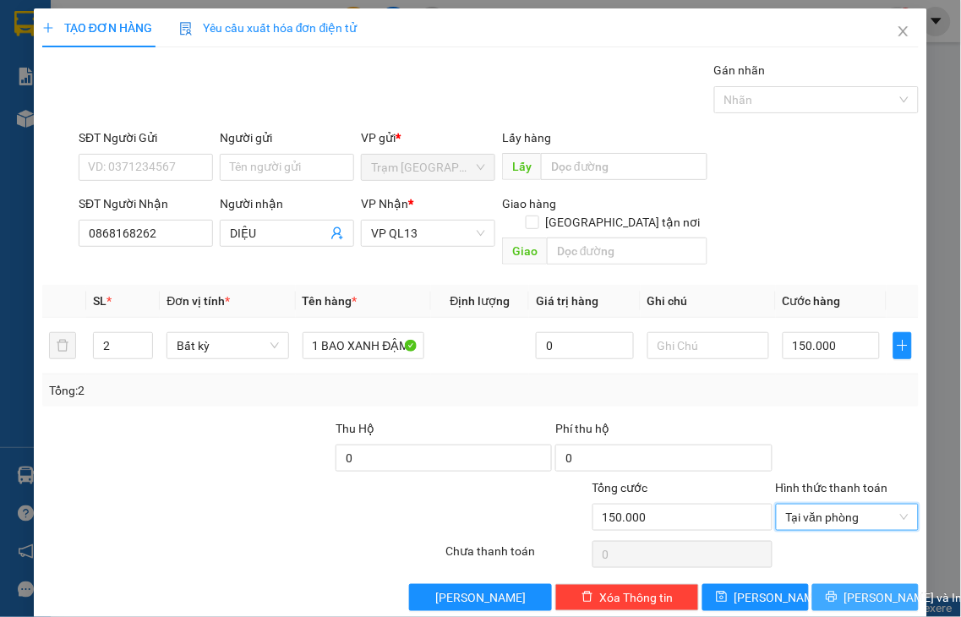
drag, startPoint x: 871, startPoint y: 583, endPoint x: 862, endPoint y: 570, distance: 15.9
click at [871, 588] on span "Lưu và In" at bounding box center [903, 597] width 118 height 19
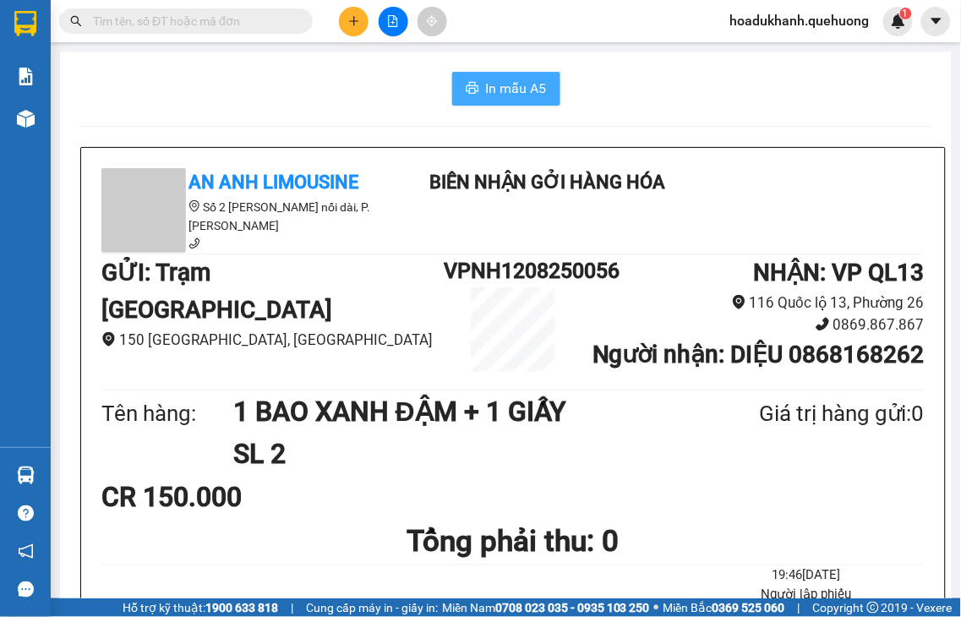
drag, startPoint x: 514, startPoint y: 82, endPoint x: 628, endPoint y: 35, distance: 123.5
click at [513, 82] on span "In mẫu A5" at bounding box center [516, 88] width 61 height 21
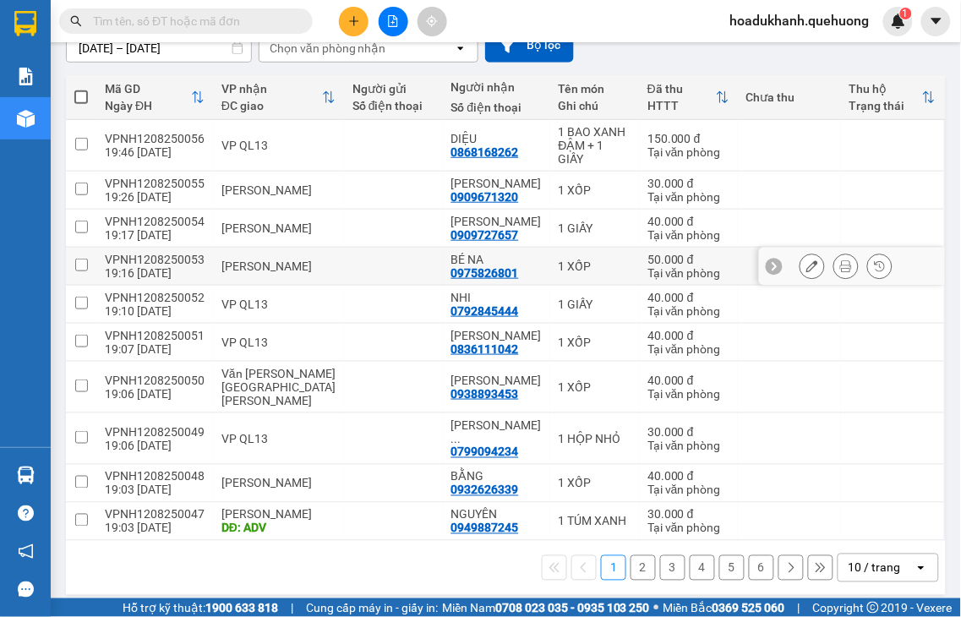
scroll to position [174, 0]
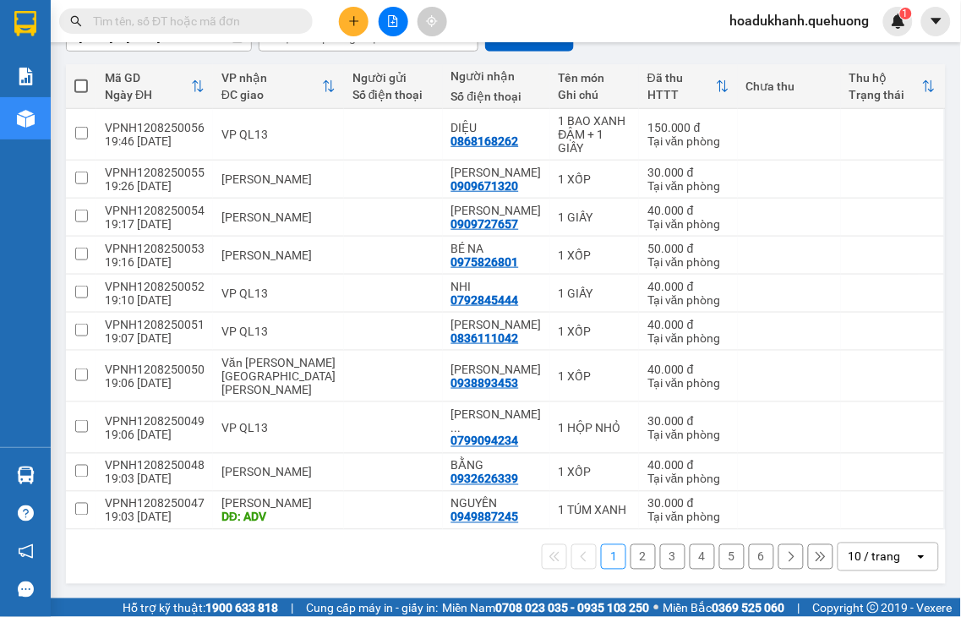
click at [631, 558] on button "2" at bounding box center [643, 556] width 25 height 25
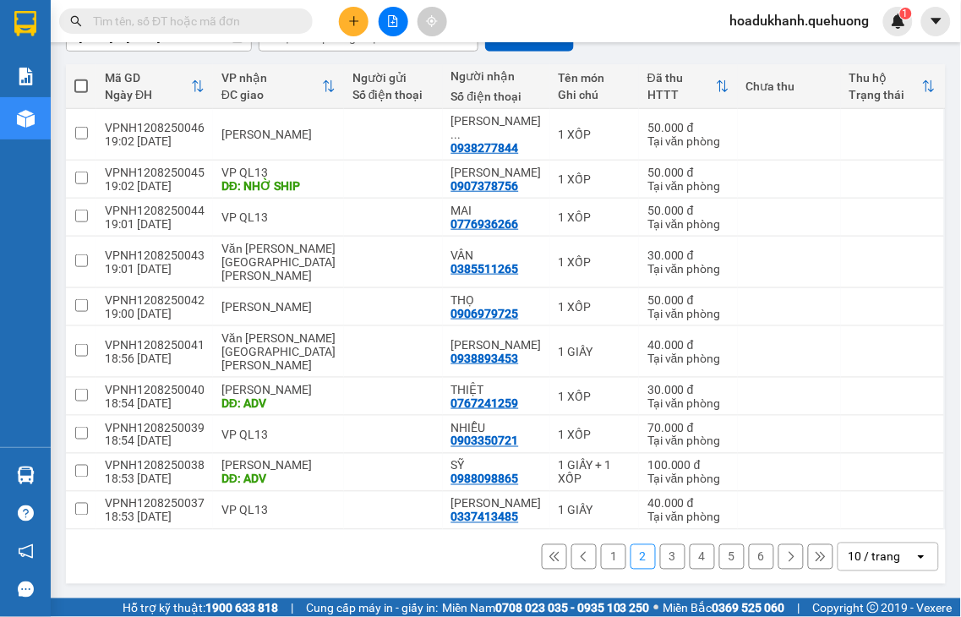
click at [660, 553] on button "3" at bounding box center [672, 556] width 25 height 25
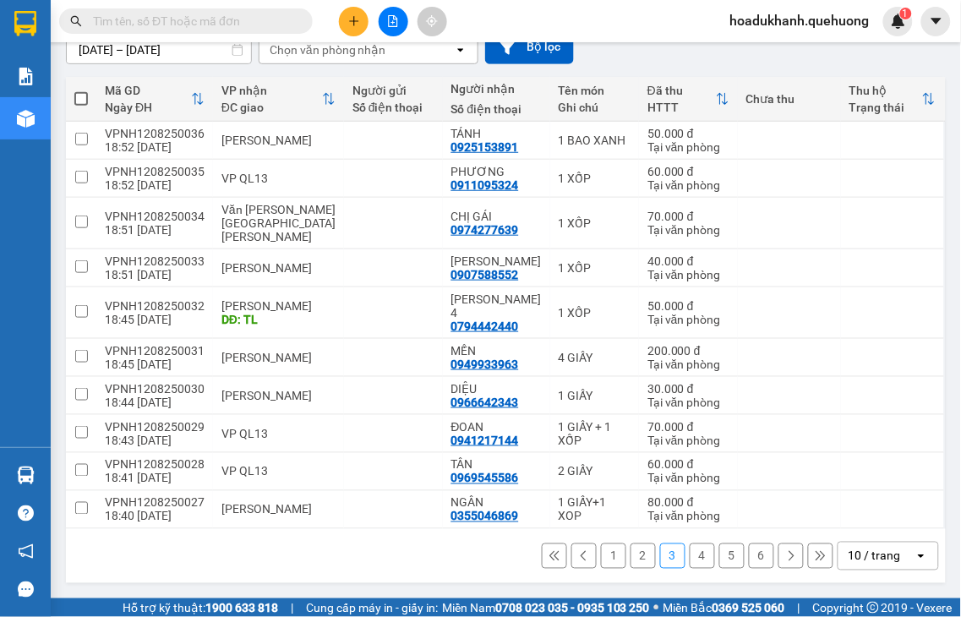
click at [690, 561] on button "4" at bounding box center [702, 555] width 25 height 25
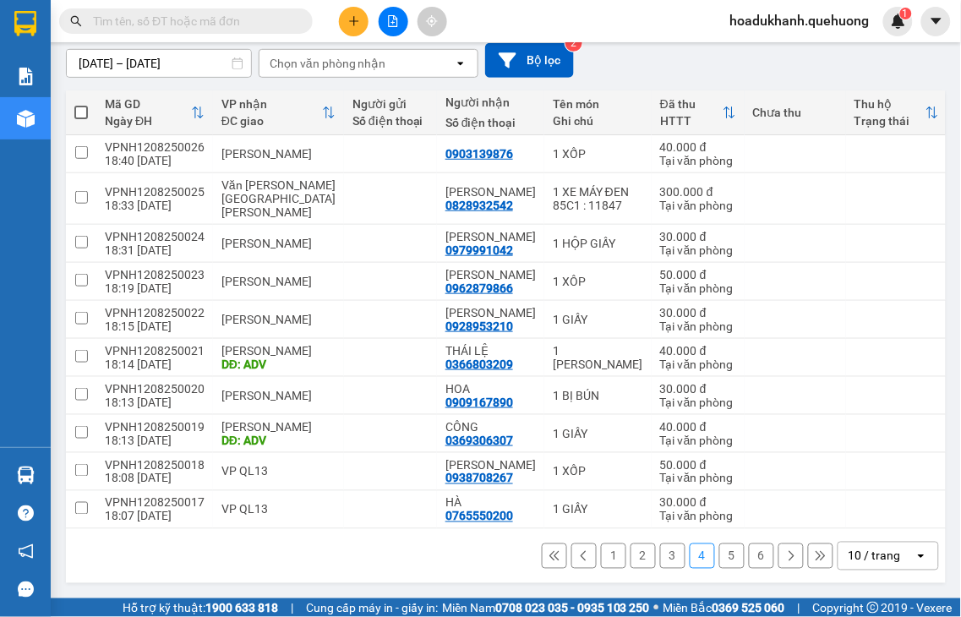
click at [719, 565] on button "5" at bounding box center [731, 555] width 25 height 25
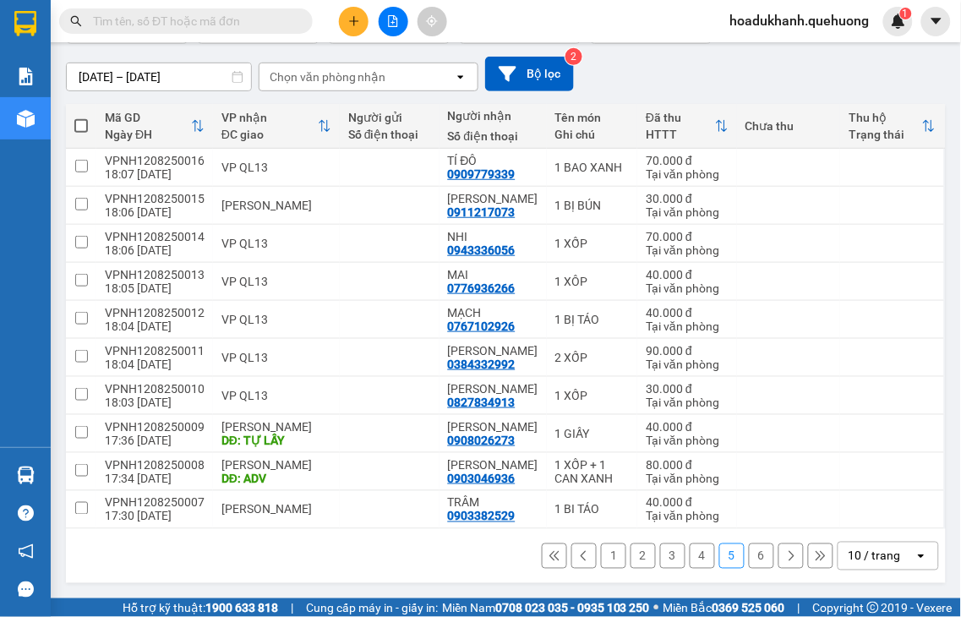
click at [749, 544] on button "6" at bounding box center [761, 555] width 25 height 25
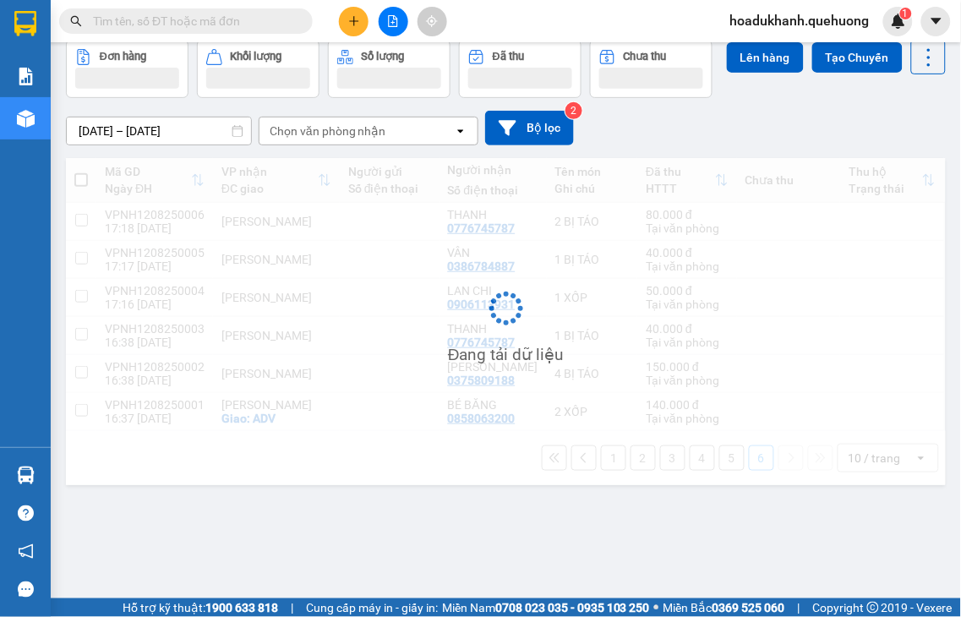
scroll to position [78, 0]
